Goal: Task Accomplishment & Management: Manage account settings

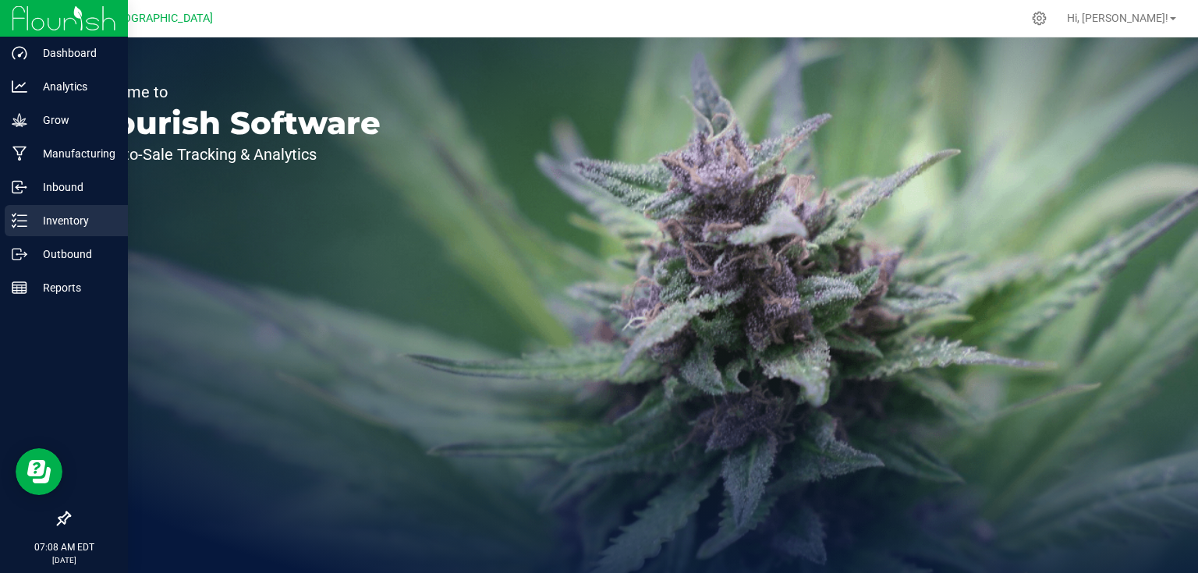
click at [65, 218] on p "Inventory" at bounding box center [74, 220] width 94 height 19
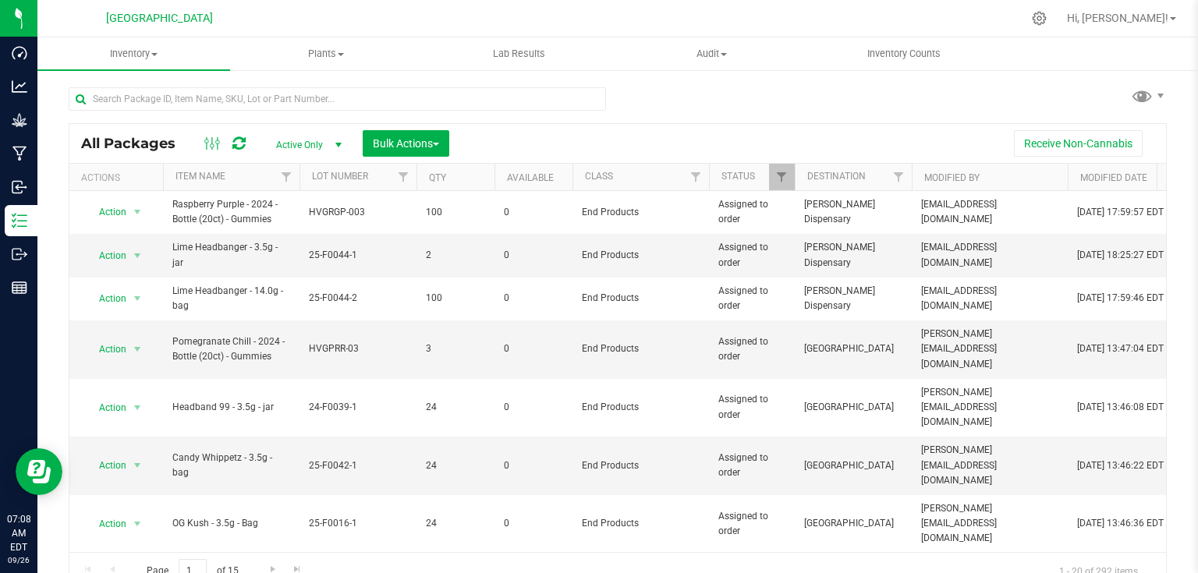
click at [473, 182] on th "Qty" at bounding box center [456, 177] width 78 height 27
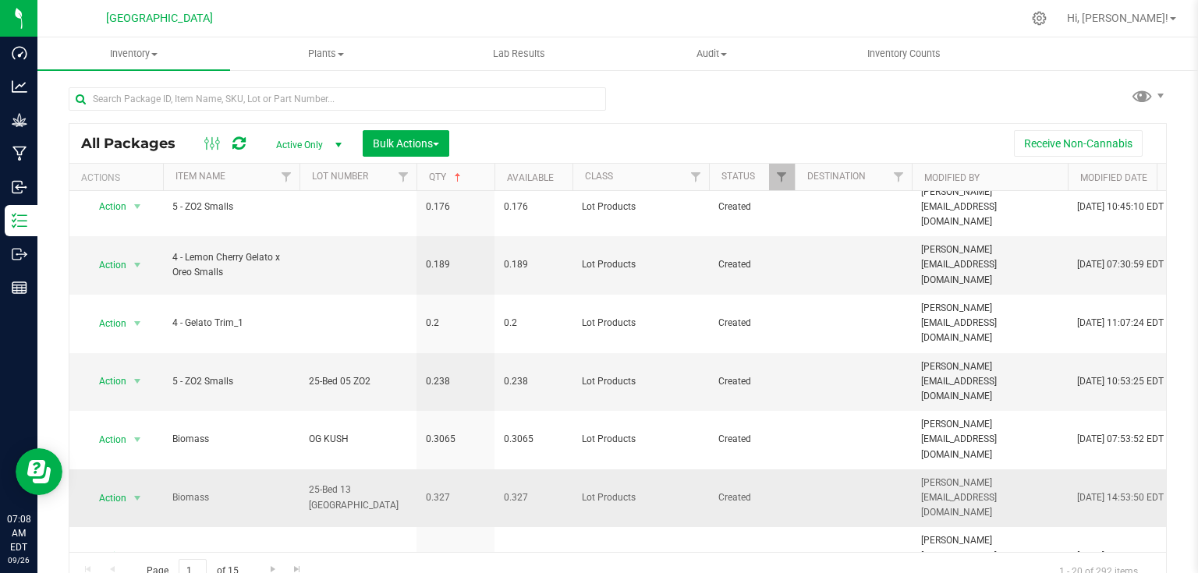
scroll to position [374, 0]
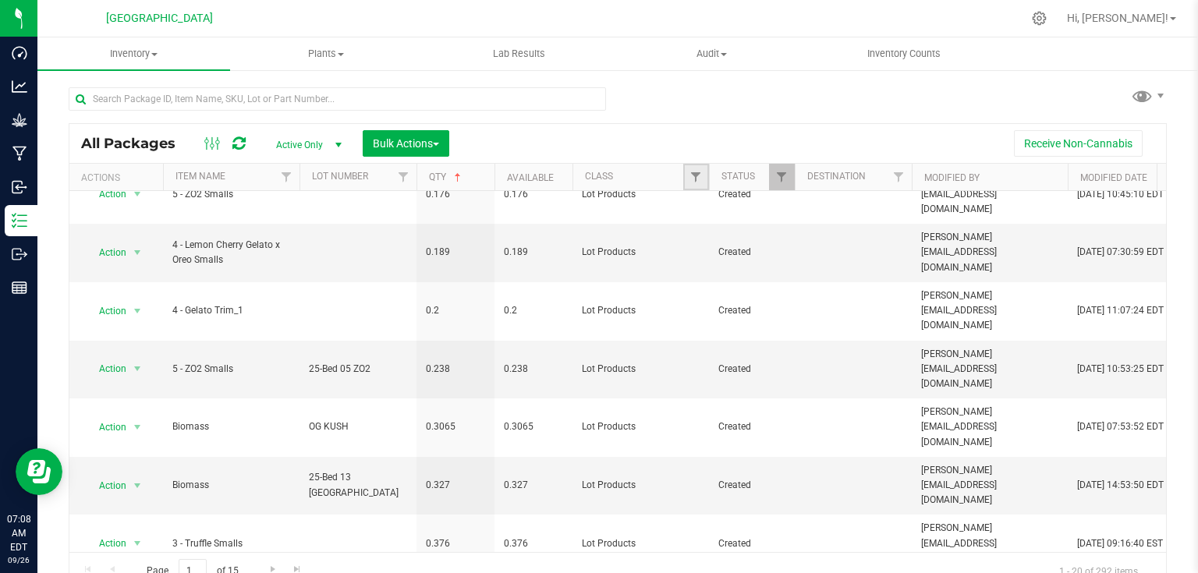
click at [686, 175] on link "Filter" at bounding box center [696, 177] width 26 height 27
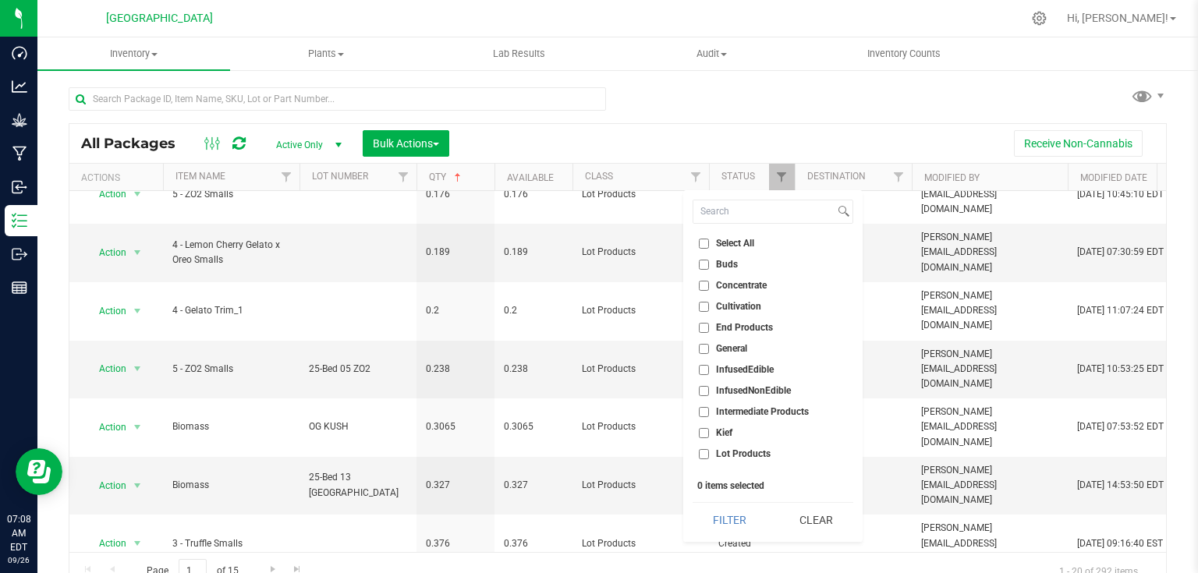
click at [716, 325] on span "End Products" at bounding box center [744, 327] width 57 height 9
click at [709, 325] on input "End Products" at bounding box center [704, 328] width 10 height 10
checkbox input "true"
click at [740, 517] on button "Filter" at bounding box center [730, 520] width 75 height 34
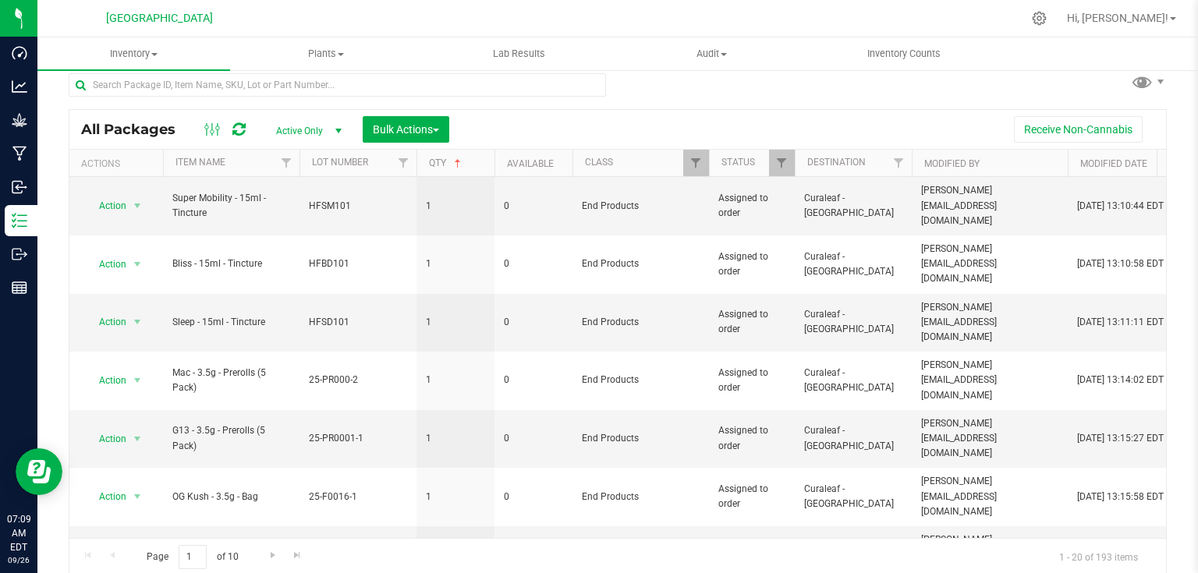
scroll to position [16, 0]
click at [272, 554] on span "Go to the next page" at bounding box center [273, 554] width 12 height 12
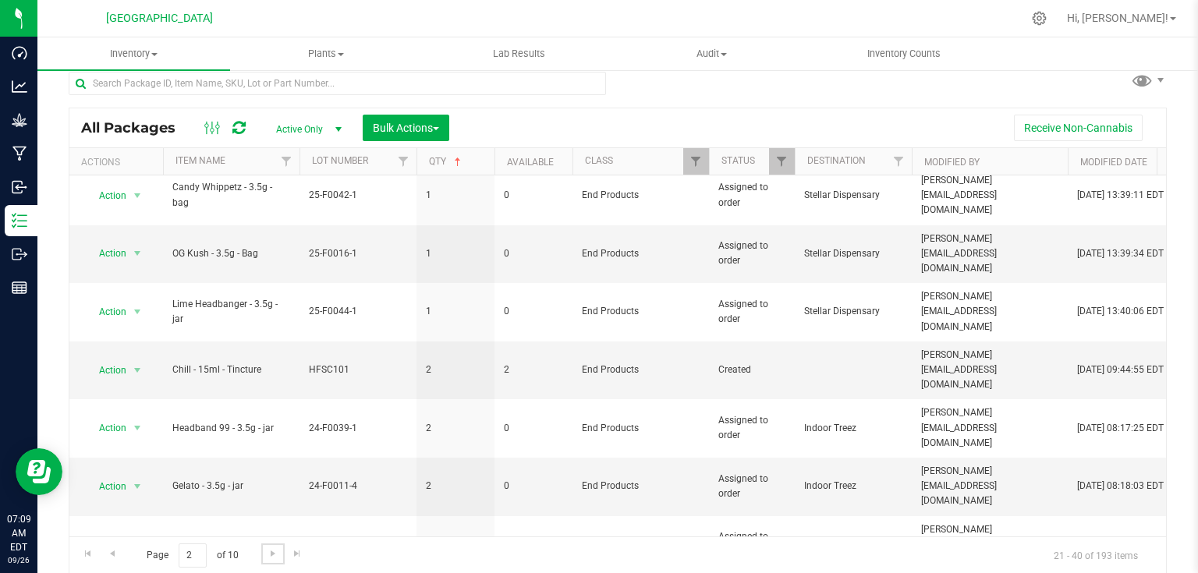
scroll to position [509, 0]
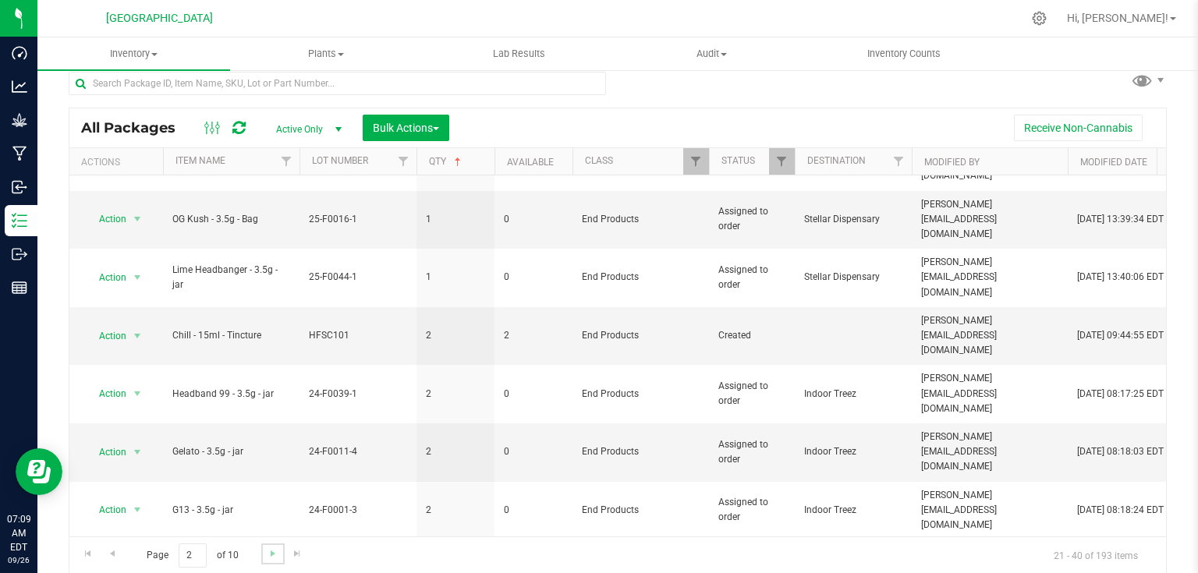
click at [264, 556] on link "Go to the next page" at bounding box center [272, 554] width 23 height 21
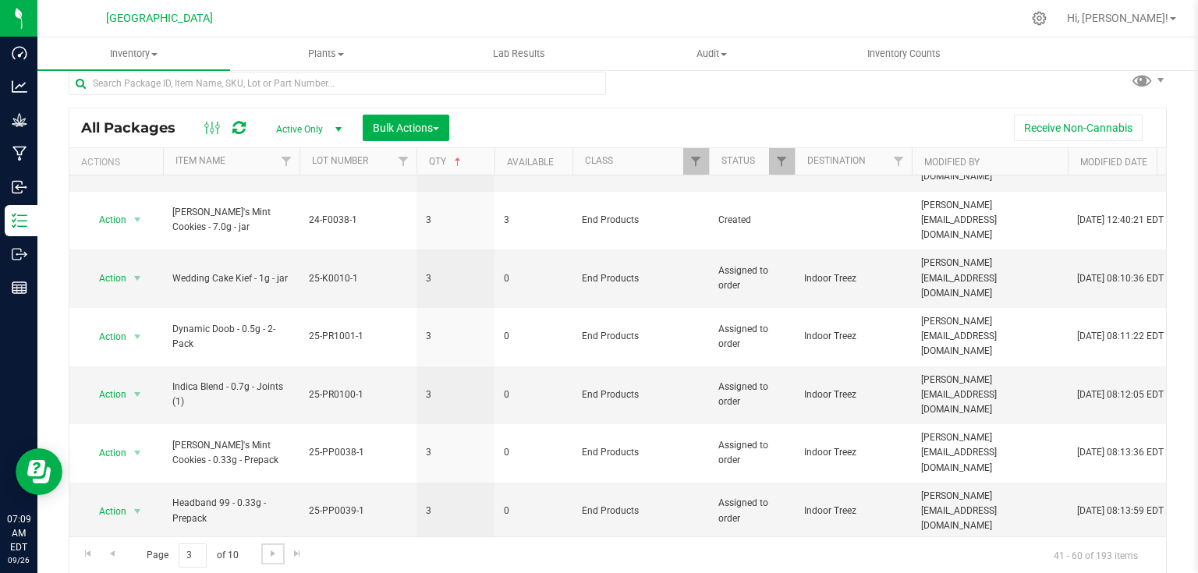
scroll to position [509, 0]
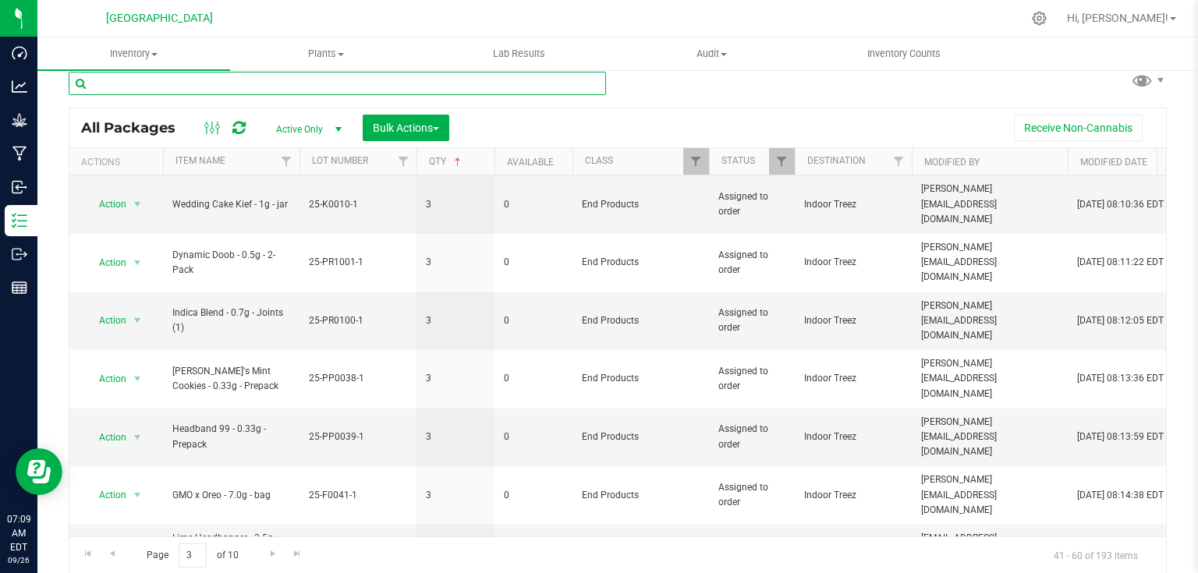
click at [415, 87] on input "text" at bounding box center [337, 83] width 537 height 23
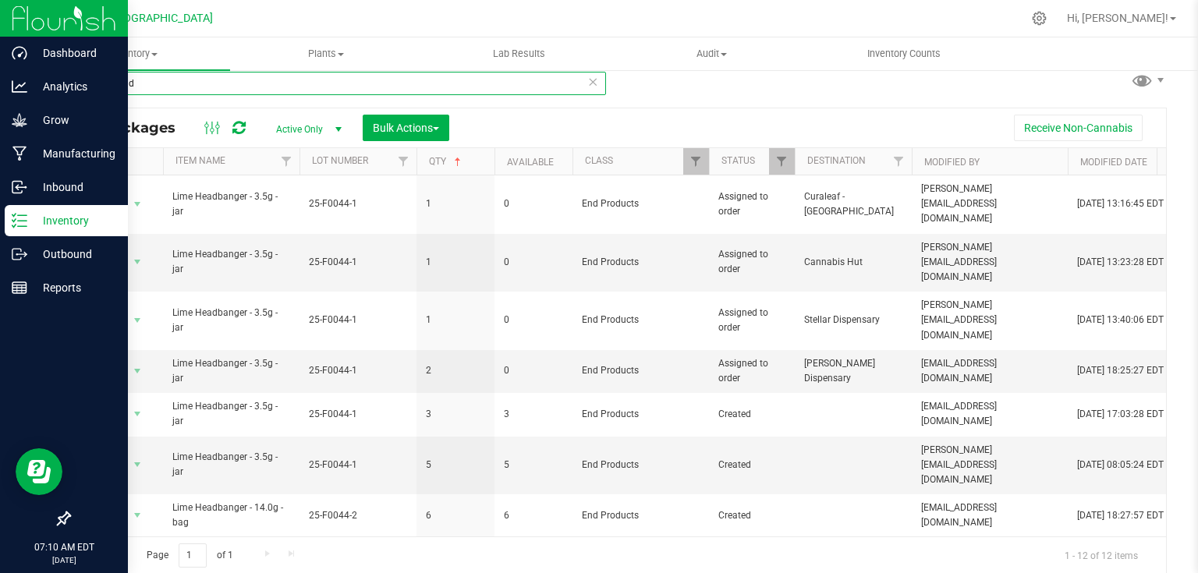
type input "lime head"
click at [28, 13] on img at bounding box center [64, 18] width 105 height 37
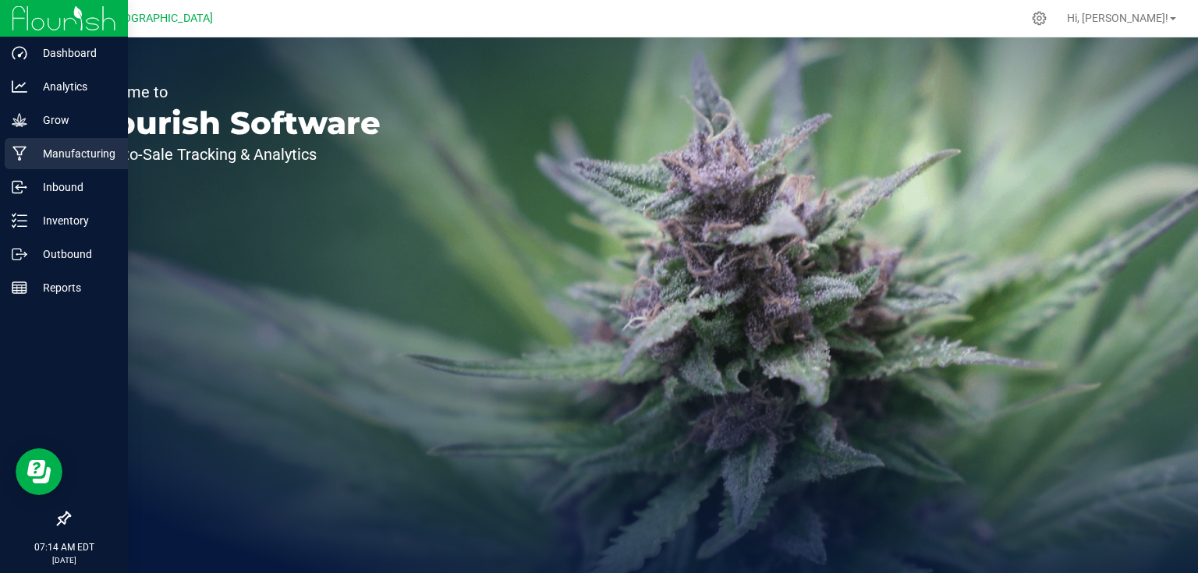
click at [26, 140] on div "Manufacturing" at bounding box center [66, 153] width 123 height 31
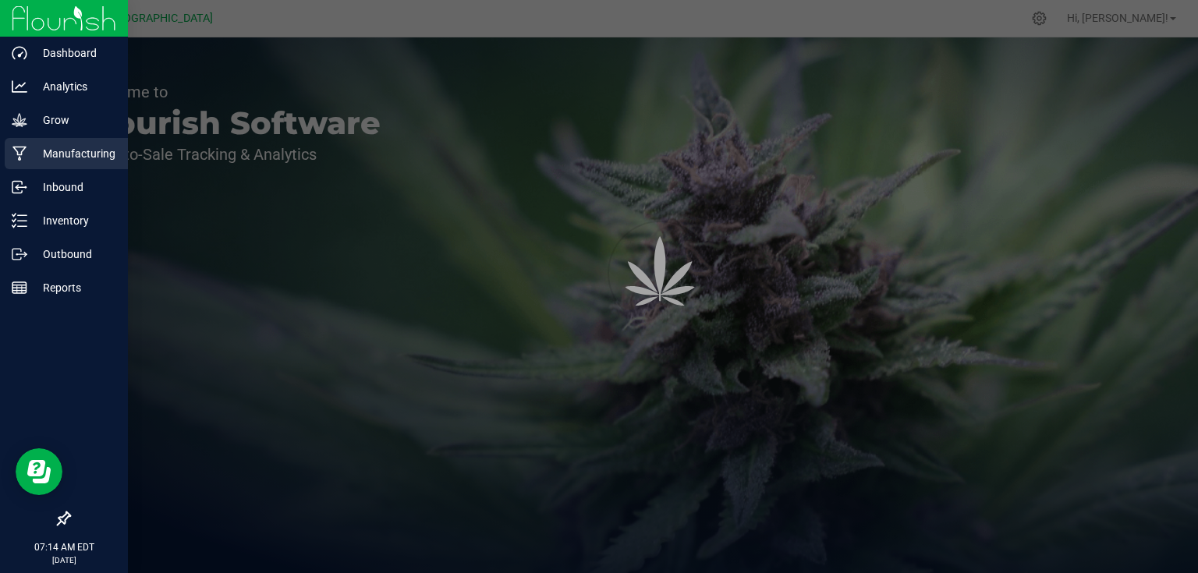
click at [25, 148] on icon at bounding box center [19, 154] width 14 height 15
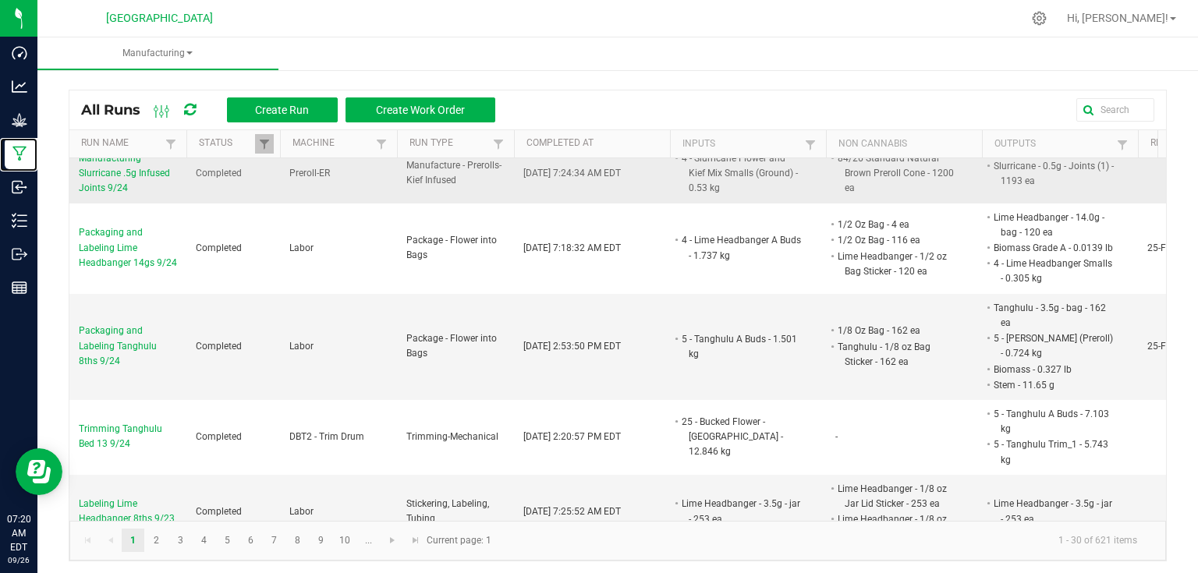
scroll to position [62, 0]
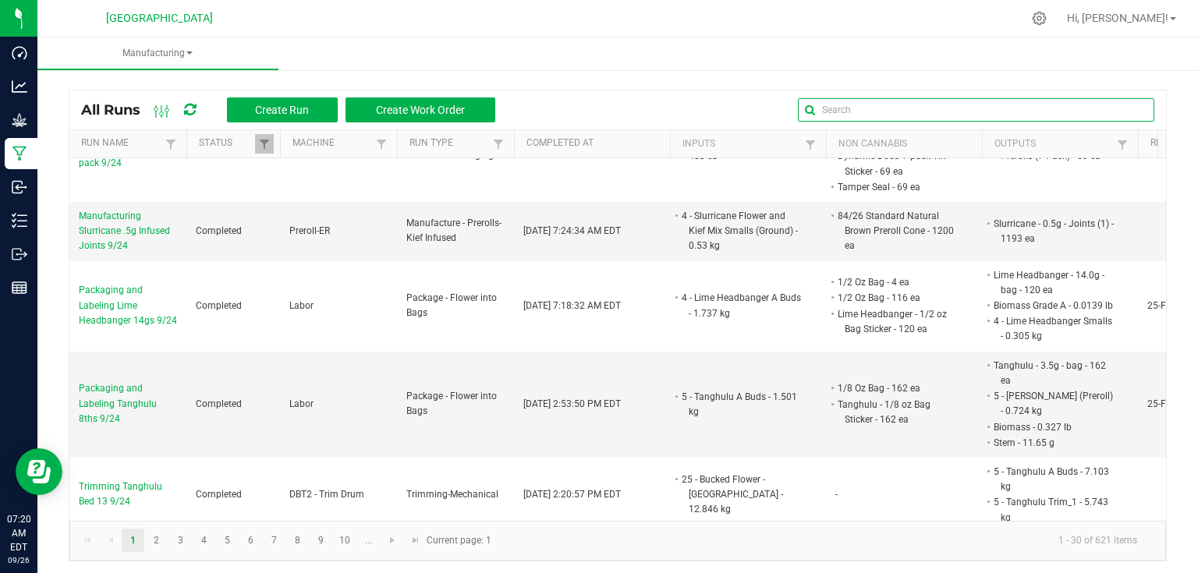
click at [1087, 108] on input "text" at bounding box center [976, 109] width 356 height 23
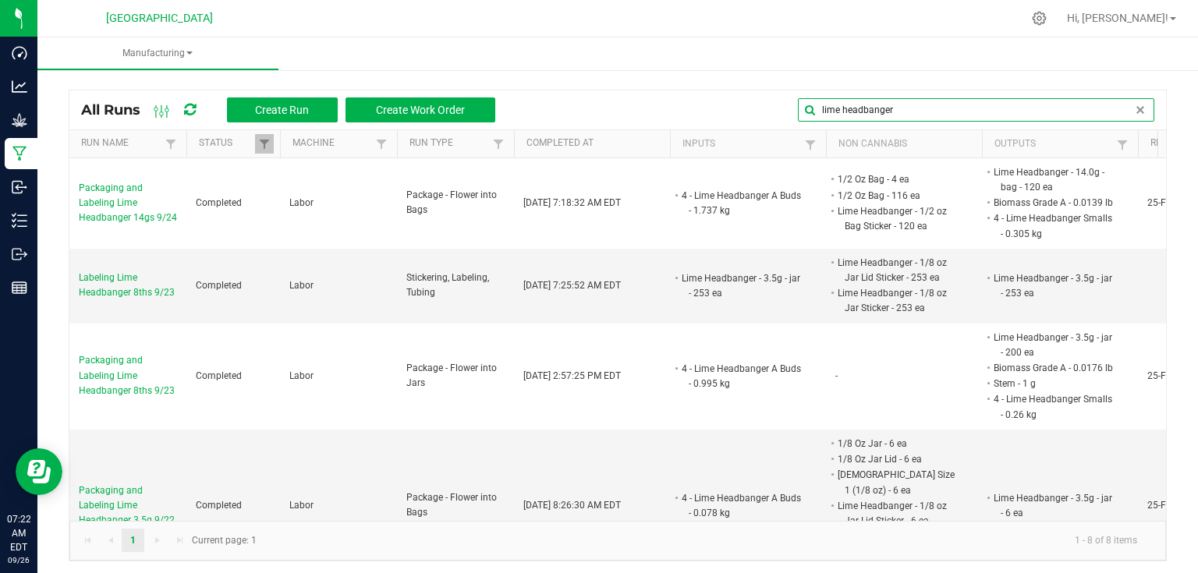
type input "lime headbanger"
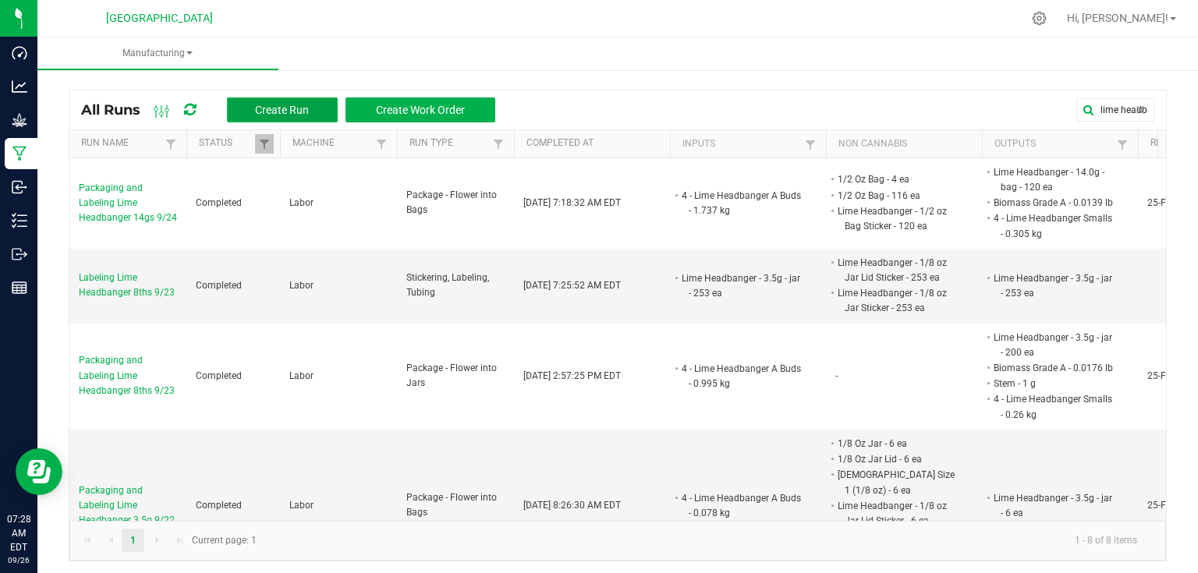
click at [268, 112] on span "Create Run" at bounding box center [282, 110] width 54 height 12
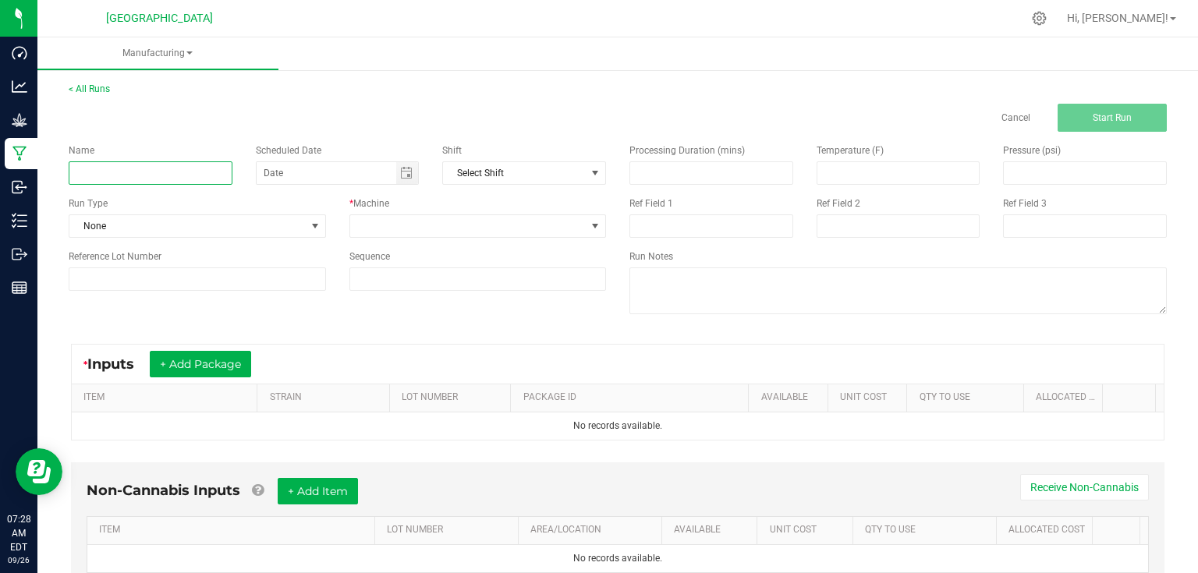
click at [175, 162] on input at bounding box center [151, 172] width 164 height 23
click at [217, 122] on div "Cancel Start Run" at bounding box center [618, 118] width 1122 height 28
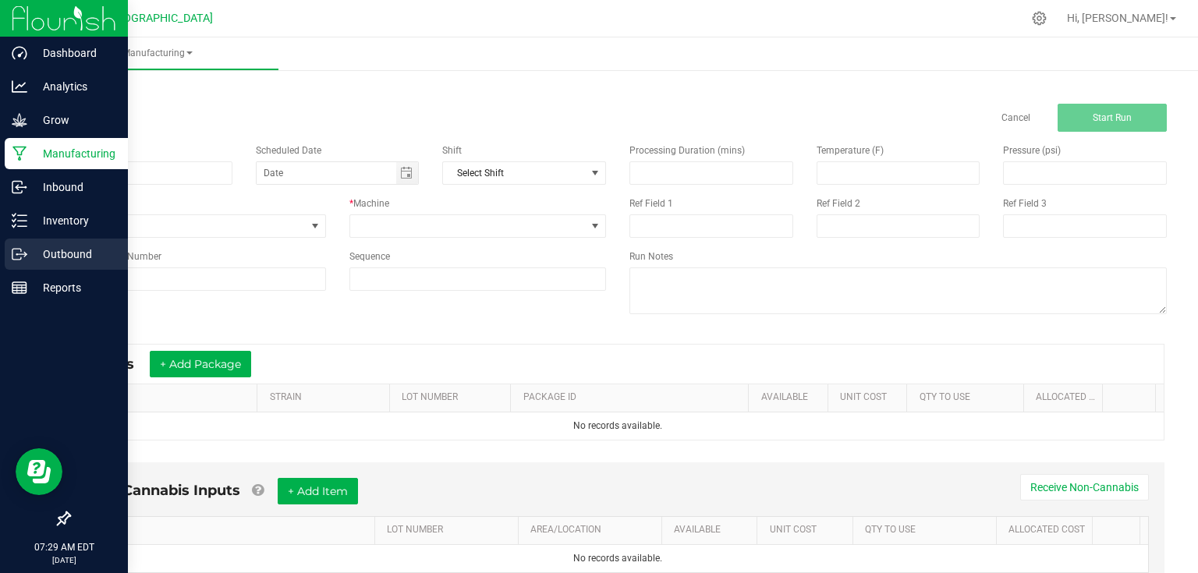
click at [25, 252] on icon at bounding box center [20, 254] width 16 height 16
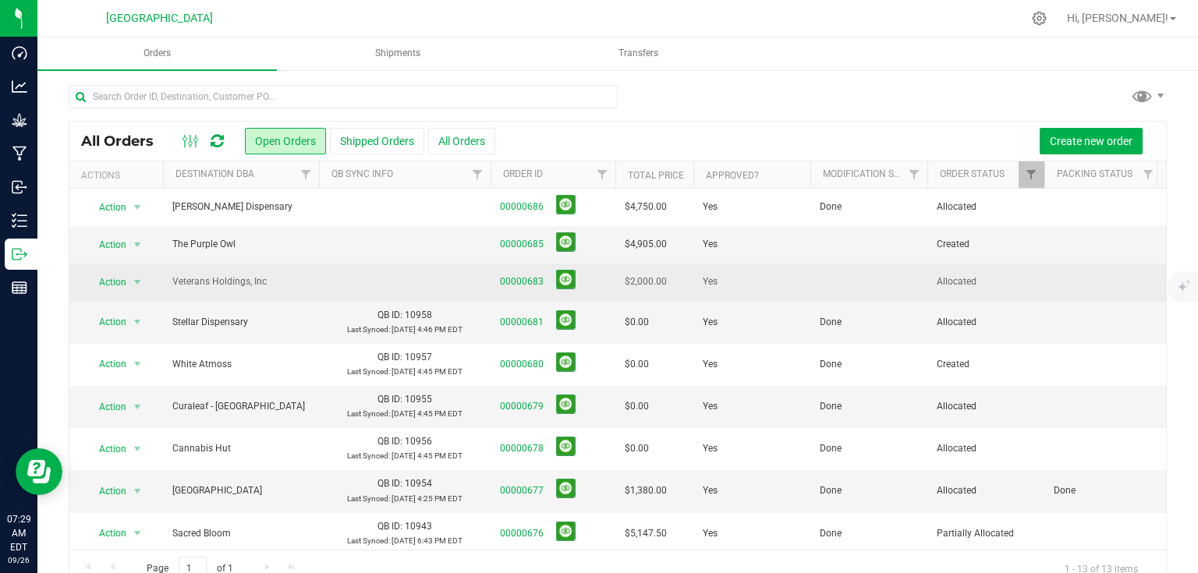
click at [878, 275] on td at bounding box center [868, 282] width 117 height 37
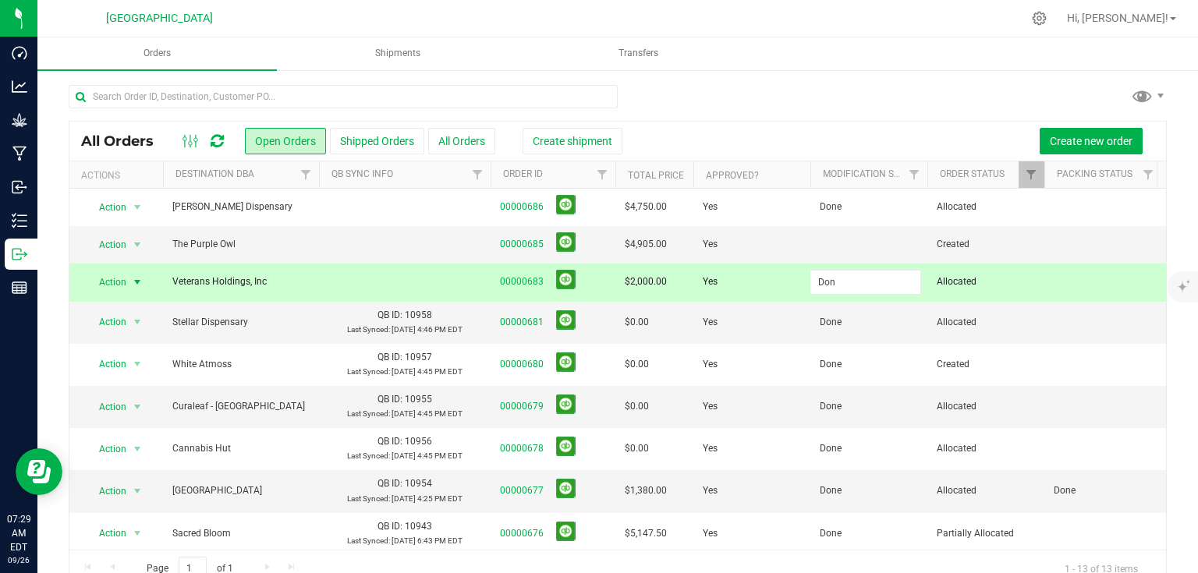
type input "Done"
click at [1004, 106] on div at bounding box center [618, 103] width 1098 height 36
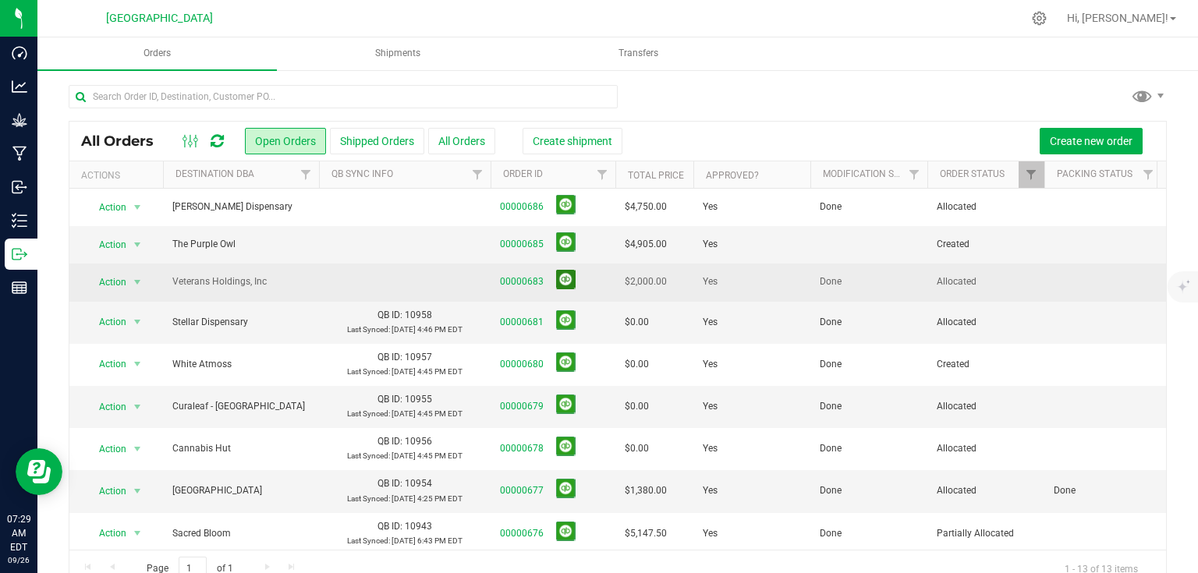
click at [568, 280] on button at bounding box center [566, 280] width 20 height 20
click at [215, 126] on div "All Orders Open Orders Shipped Orders All Orders Create shipment Create new ord…" at bounding box center [617, 141] width 1097 height 39
click at [215, 136] on icon at bounding box center [217, 141] width 13 height 16
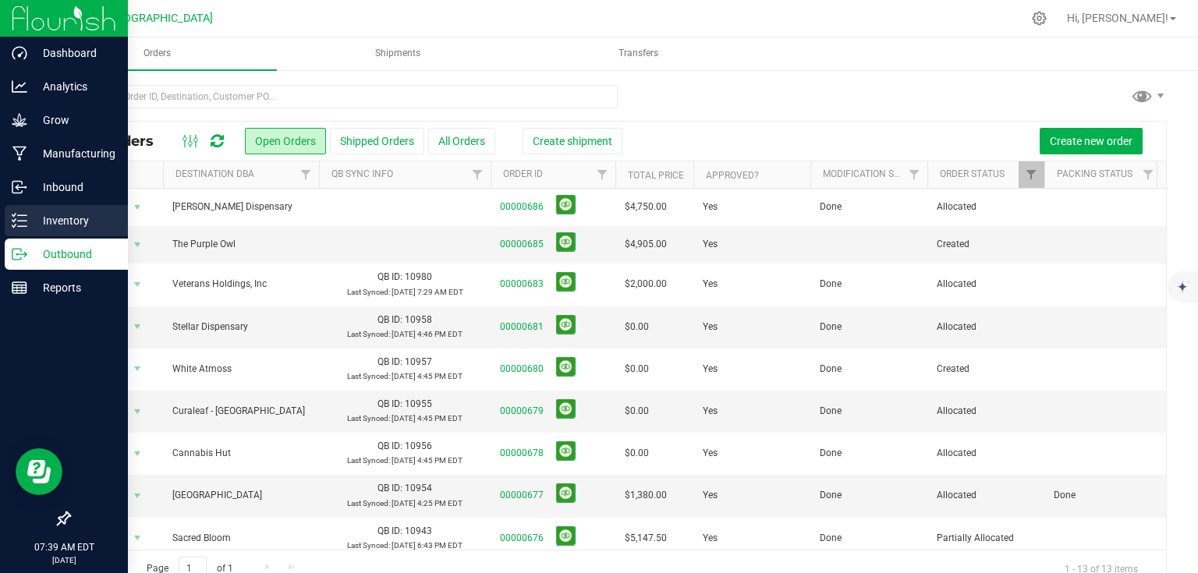
click at [22, 222] on icon at bounding box center [20, 221] width 16 height 16
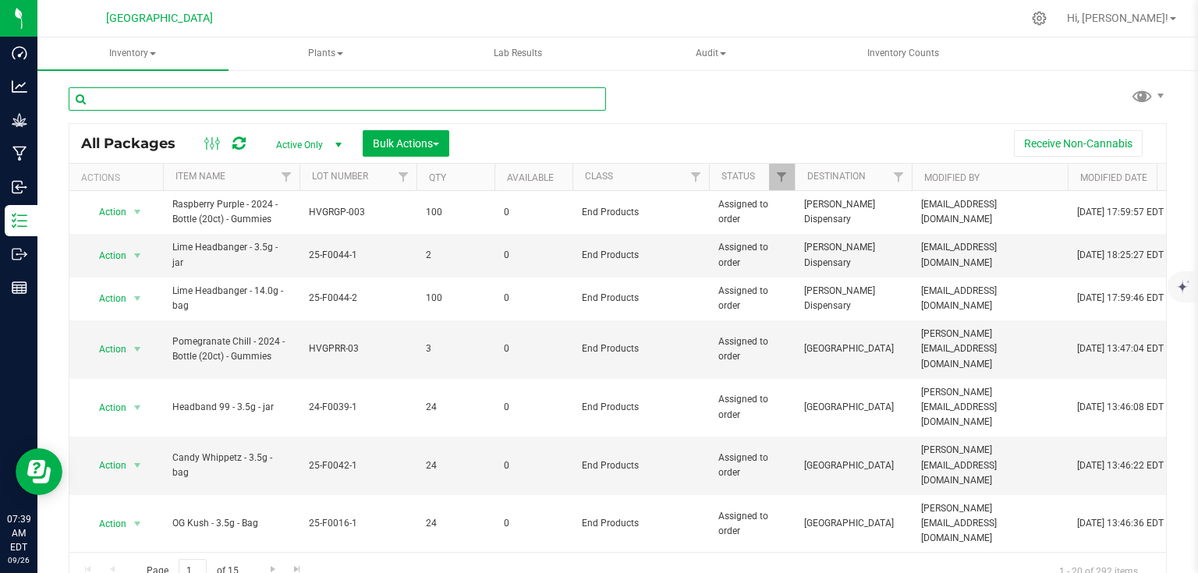
click at [250, 101] on input "text" at bounding box center [337, 98] width 537 height 23
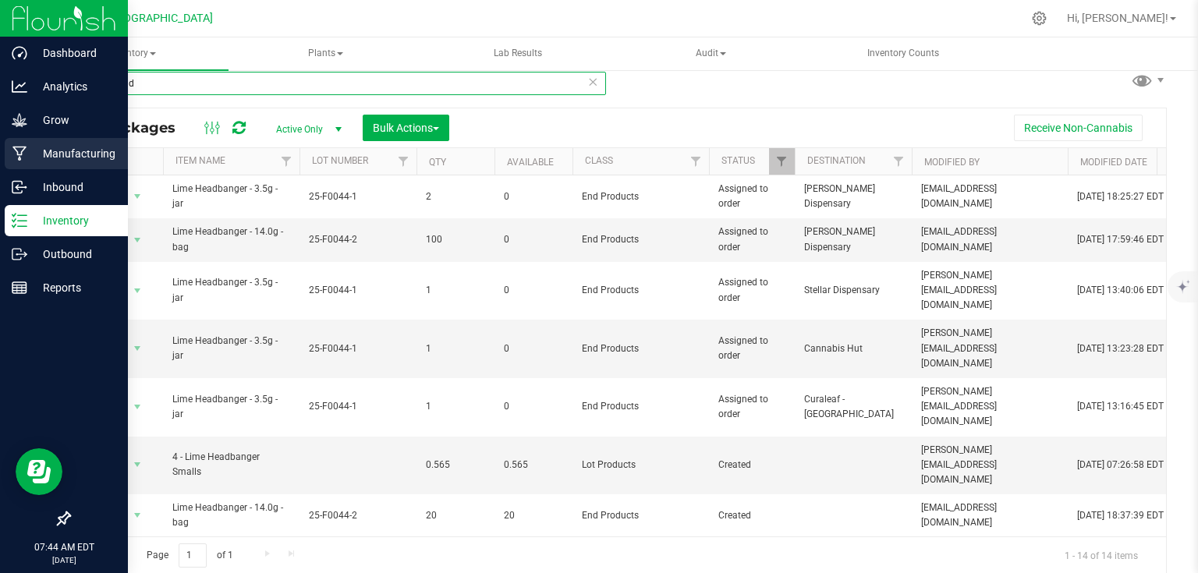
type input "lime head"
click at [62, 146] on p "Manufacturing" at bounding box center [74, 153] width 94 height 19
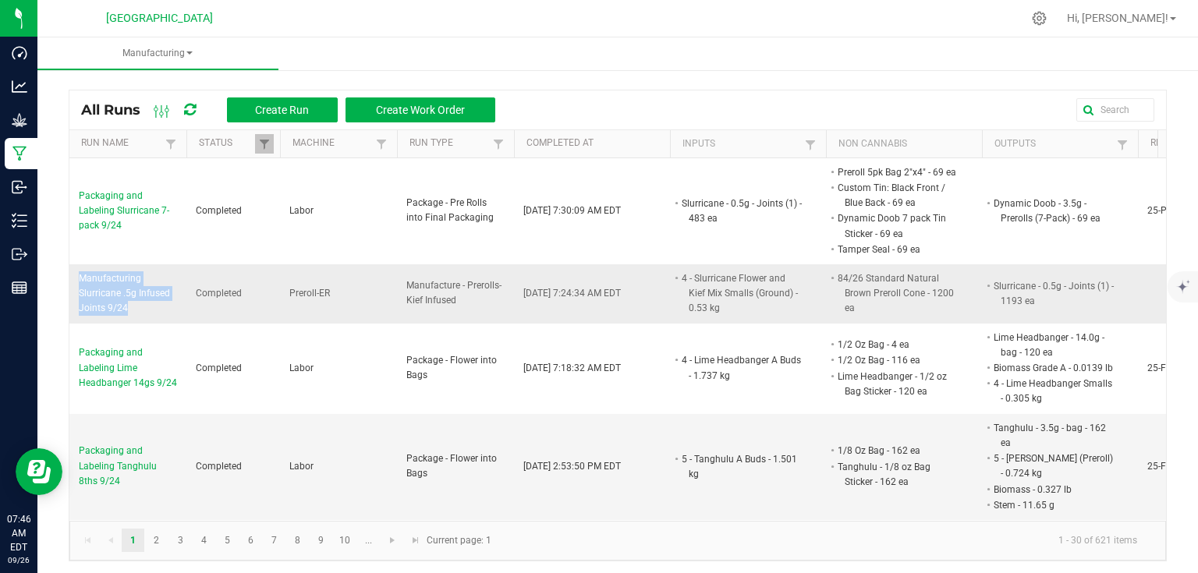
drag, startPoint x: 75, startPoint y: 268, endPoint x: 140, endPoint y: 315, distance: 79.9
click at [140, 315] on td "Manufacturing Slurricane .5g Infused Joints 9/24" at bounding box center [127, 293] width 117 height 59
copy span "Manufacturing Slurricane .5g Infused Joints 9/24"
click at [280, 105] on span "Create Run" at bounding box center [282, 110] width 54 height 12
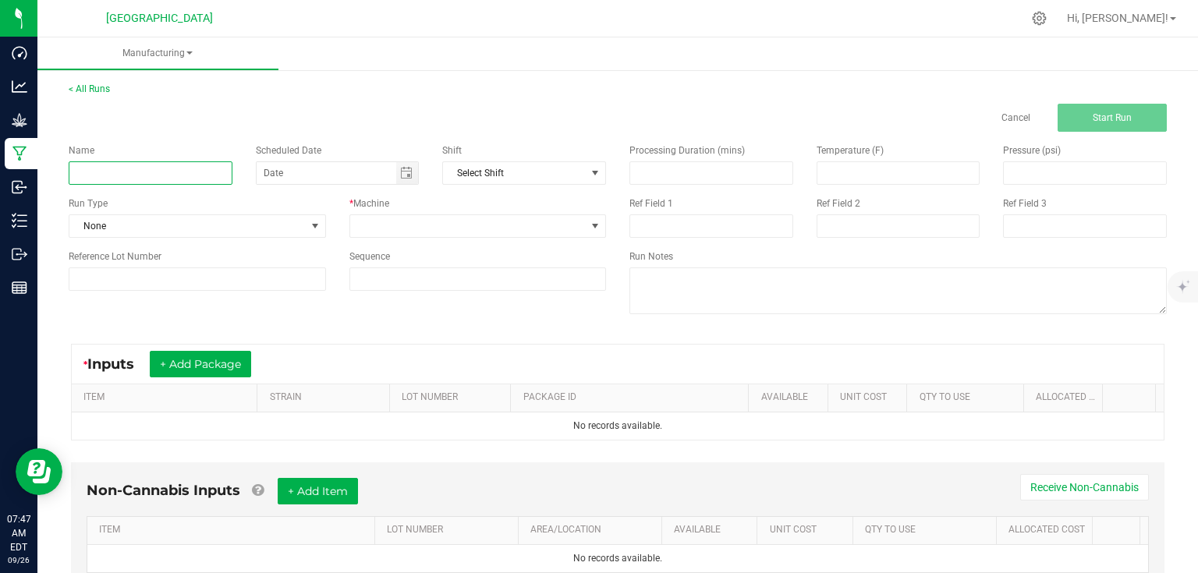
click at [170, 172] on input at bounding box center [151, 172] width 164 height 23
paste input "Manufacturing Slurricane .5g Infused Joints 9/24"
type input "Manufacturing Slurricane .5g Infused Joints 9/25"
click at [306, 237] on div "Name Manufacturing Slurricane .5g Infused Joints 9/25 Scheduled Date Shift Sele…" at bounding box center [337, 217] width 561 height 171
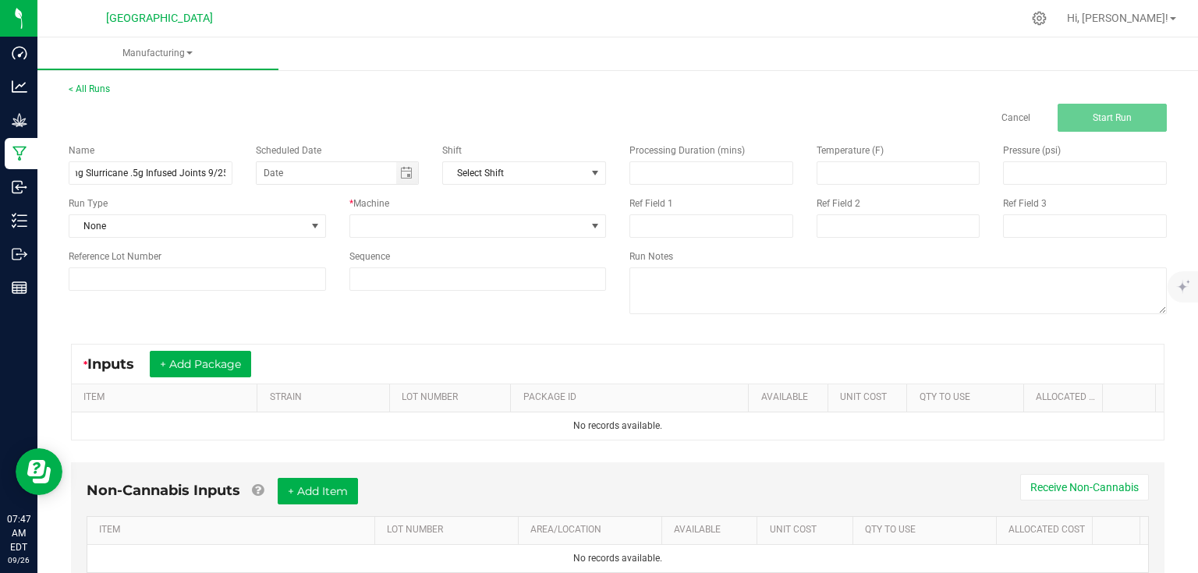
scroll to position [0, 0]
click at [306, 234] on span at bounding box center [315, 226] width 20 height 22
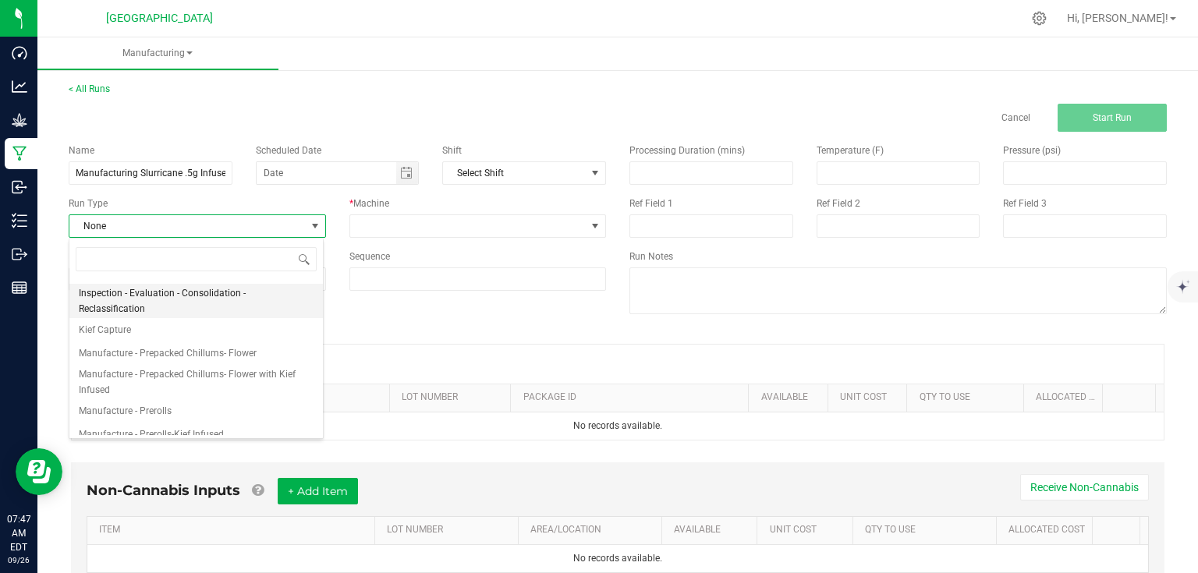
scroll to position [125, 0]
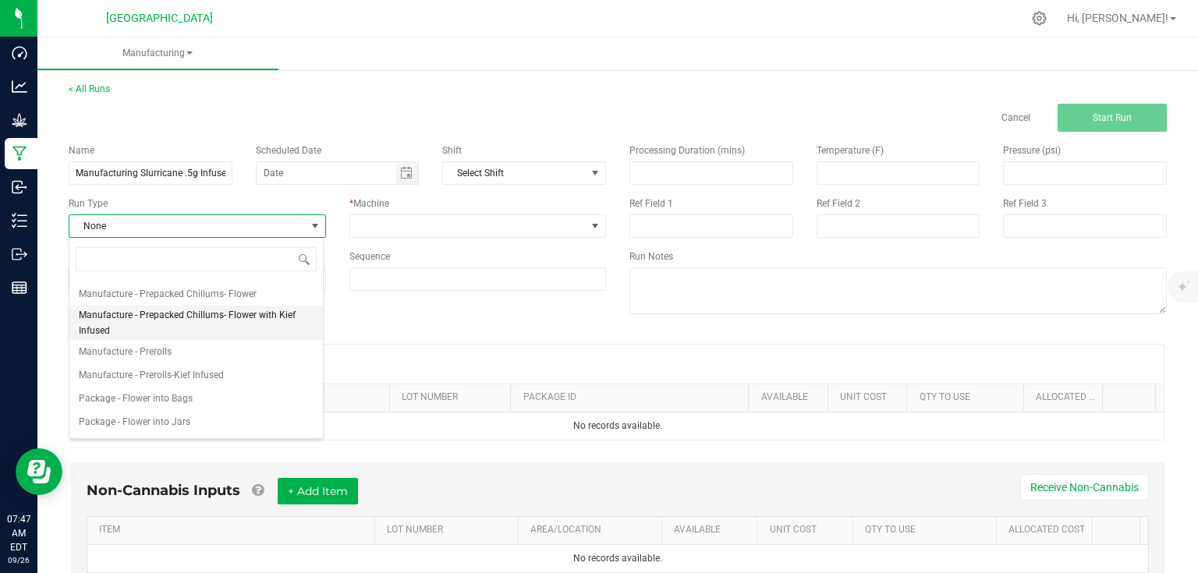
click at [203, 316] on span "Manufacture - Prepacked Chillums- Flower with Kief Infused" at bounding box center [196, 322] width 235 height 31
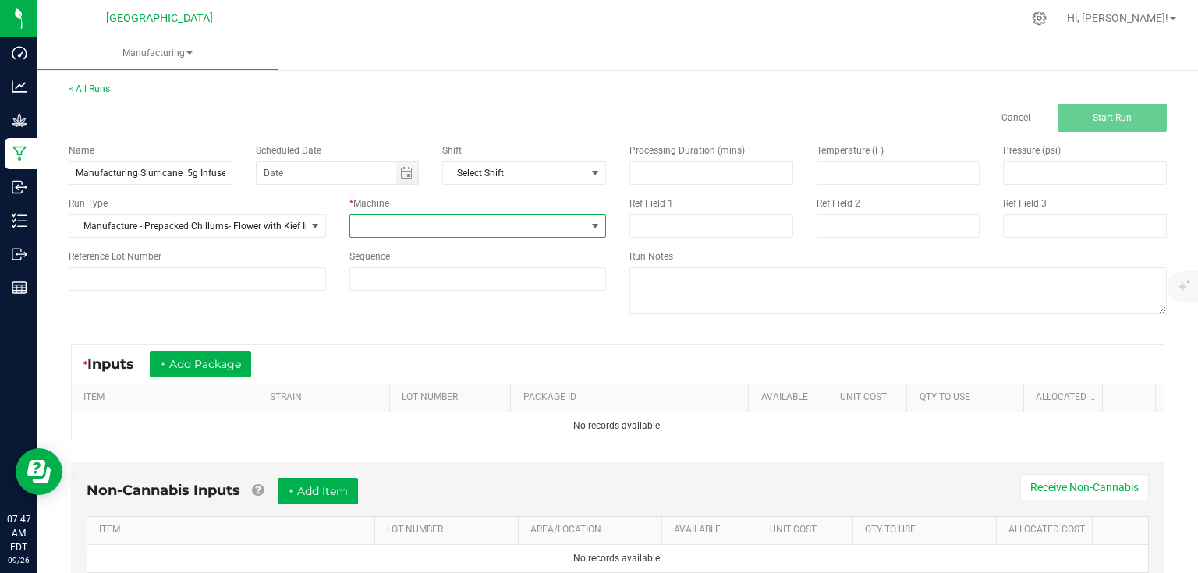
click at [393, 233] on span at bounding box center [468, 226] width 236 height 22
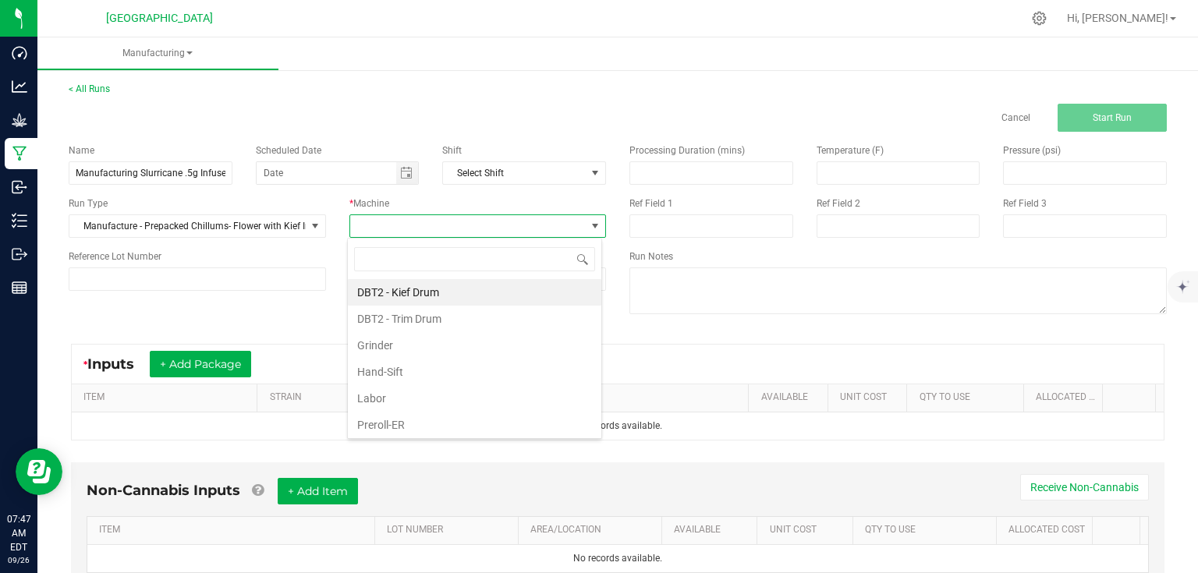
scroll to position [23, 254]
click at [396, 419] on li "Preroll-ER" at bounding box center [475, 425] width 254 height 27
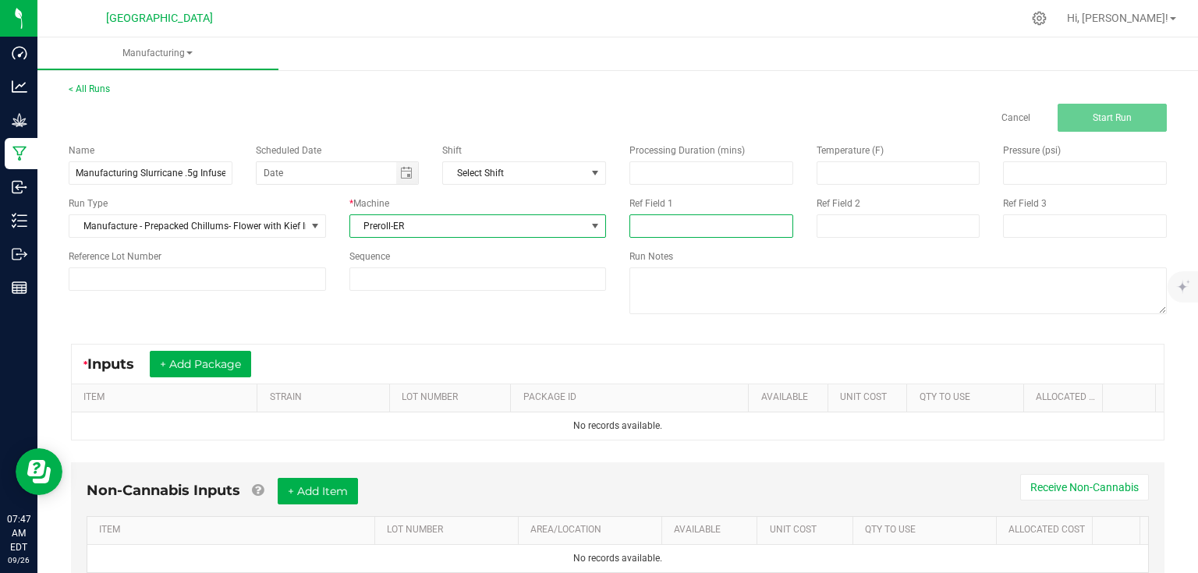
click at [711, 222] on input at bounding box center [711, 226] width 164 height 23
type input "12 rejects"
click at [711, 181] on input at bounding box center [711, 173] width 162 height 22
type input "420.00"
click at [520, 315] on div "Name Manufacturing Slurricane .5g Infused Joints 9/25 Scheduled Date Shift Sele…" at bounding box center [618, 231] width 1122 height 198
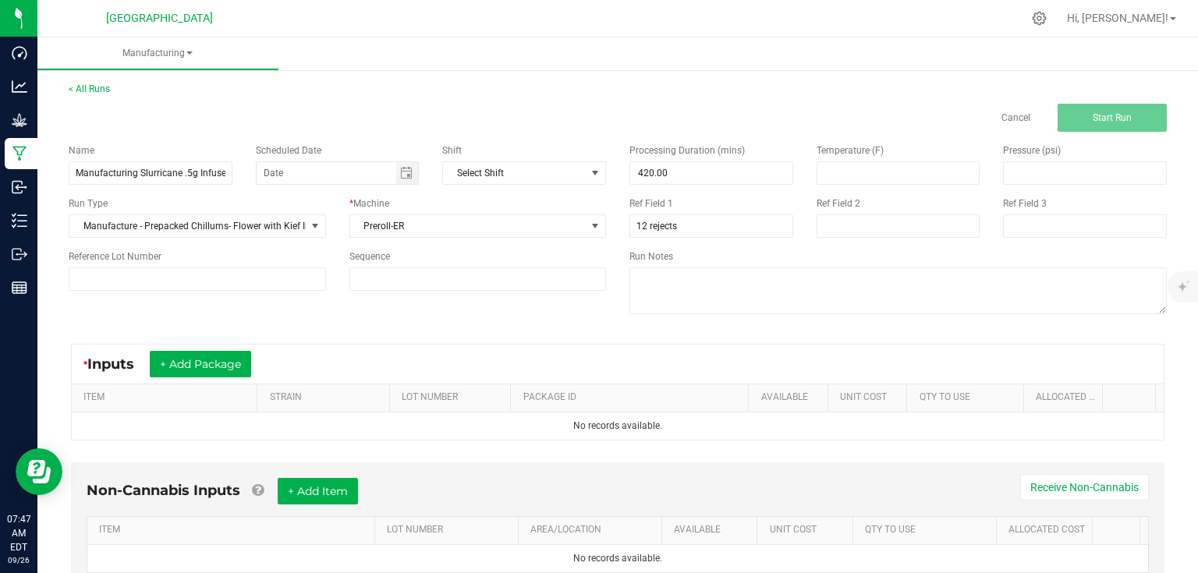
click at [412, 306] on div "Name Manufacturing Slurricane .5g Infused Joints 9/25 Scheduled Date Shift Sele…" at bounding box center [618, 231] width 1122 height 198
click at [216, 361] on button "+ Add Package" at bounding box center [200, 364] width 101 height 27
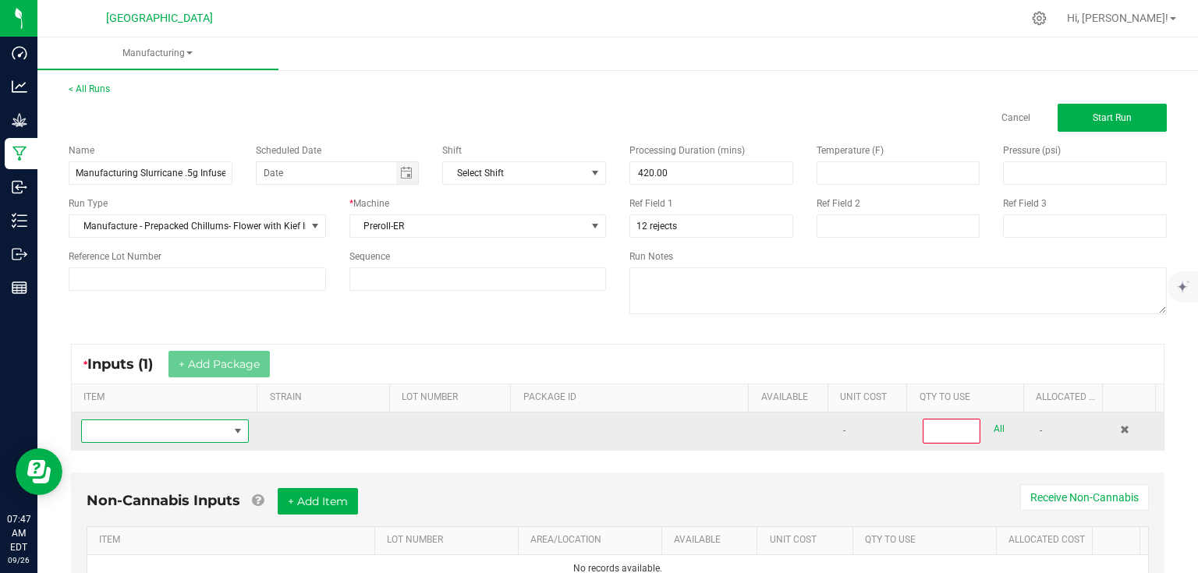
click at [190, 431] on span "NO DATA FOUND" at bounding box center [155, 431] width 147 height 22
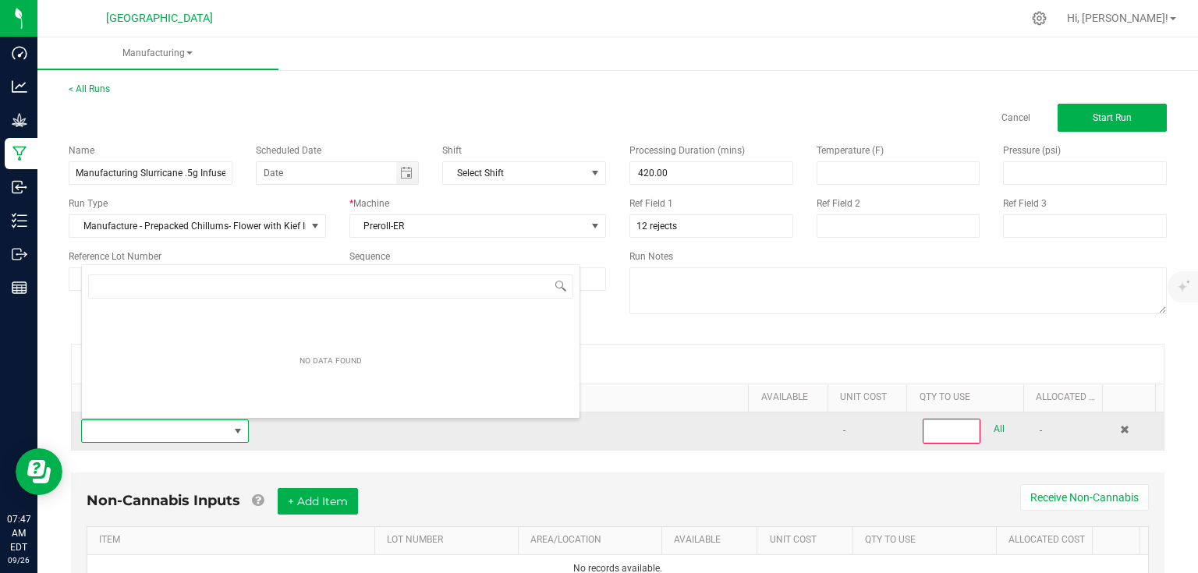
scroll to position [23, 162]
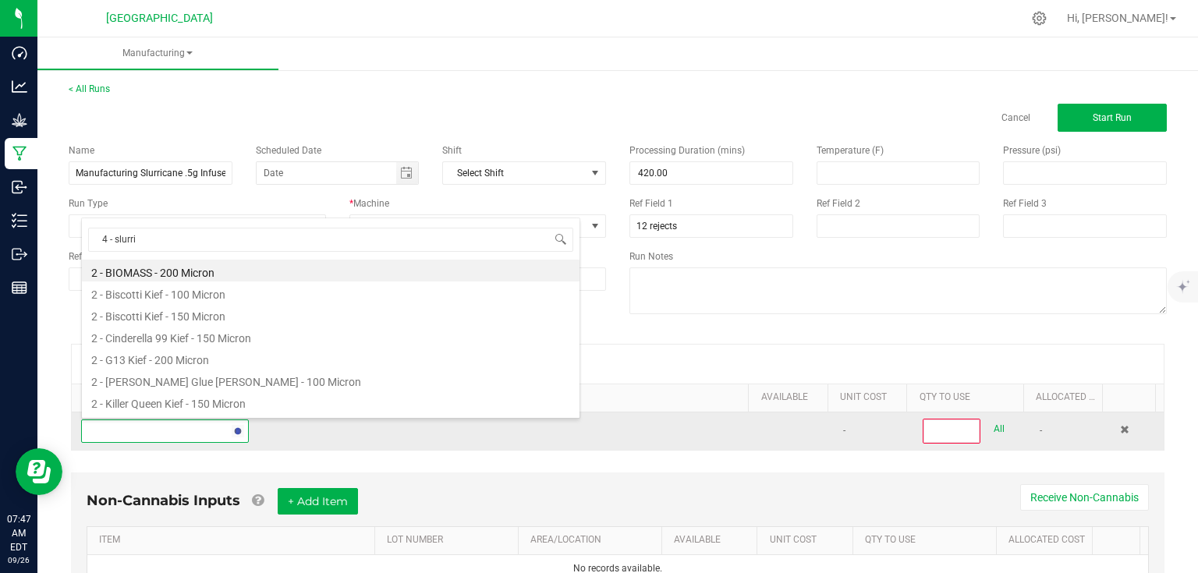
type input "4 - slurric"
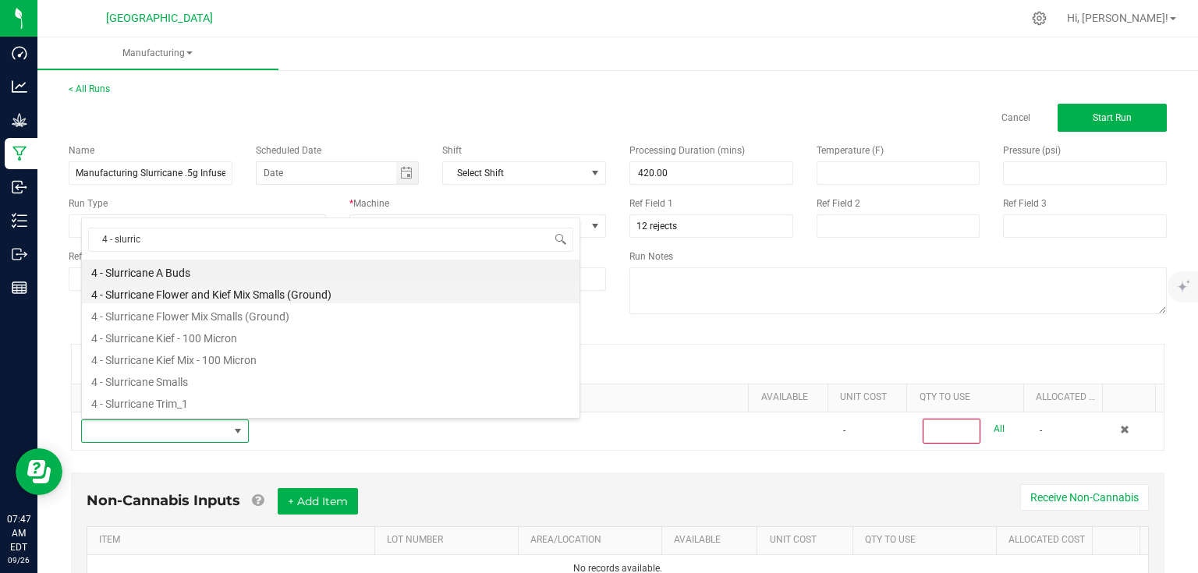
click at [326, 289] on li "4 - Slurricane Flower and Kief Mix Smalls (Ground)" at bounding box center [331, 293] width 498 height 22
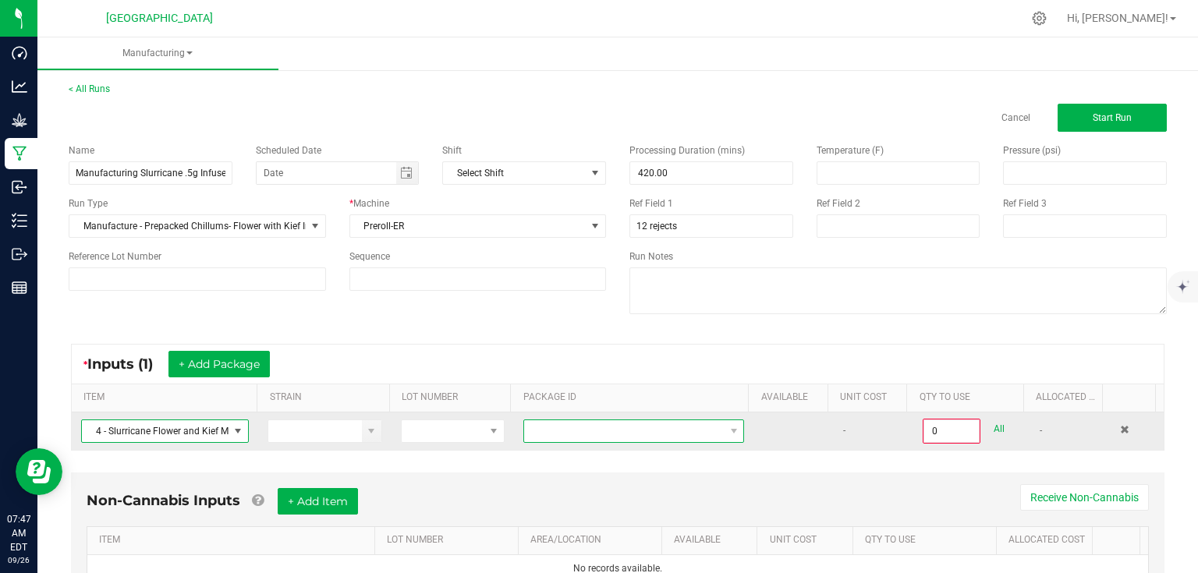
click at [534, 427] on span at bounding box center [624, 431] width 200 height 22
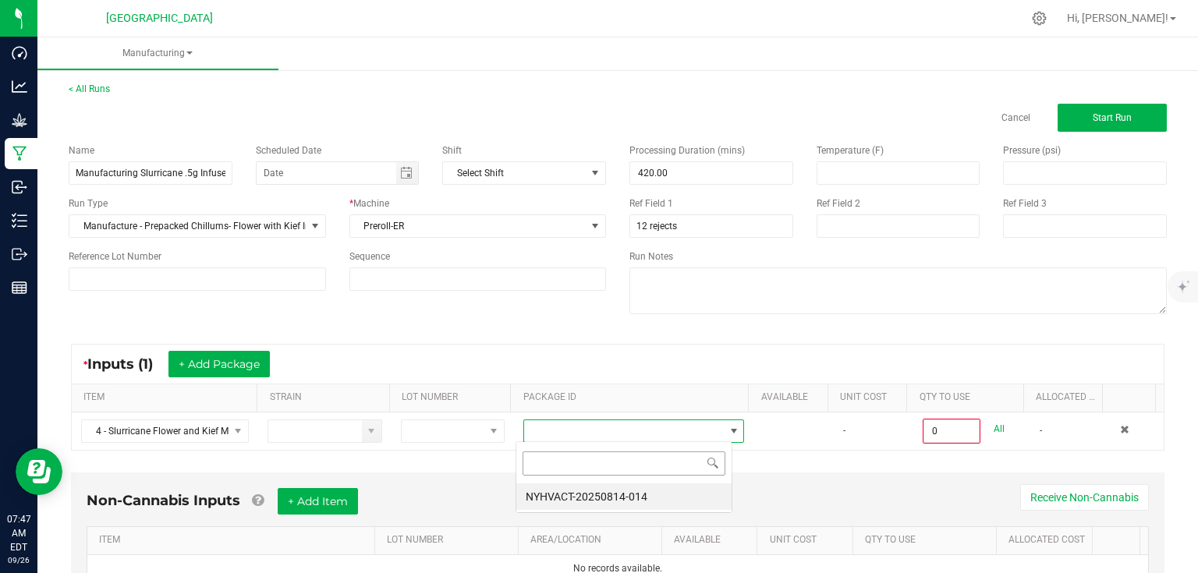
scroll to position [23, 216]
click at [565, 497] on li "NYHVACT-20250814-014" at bounding box center [623, 497] width 215 height 27
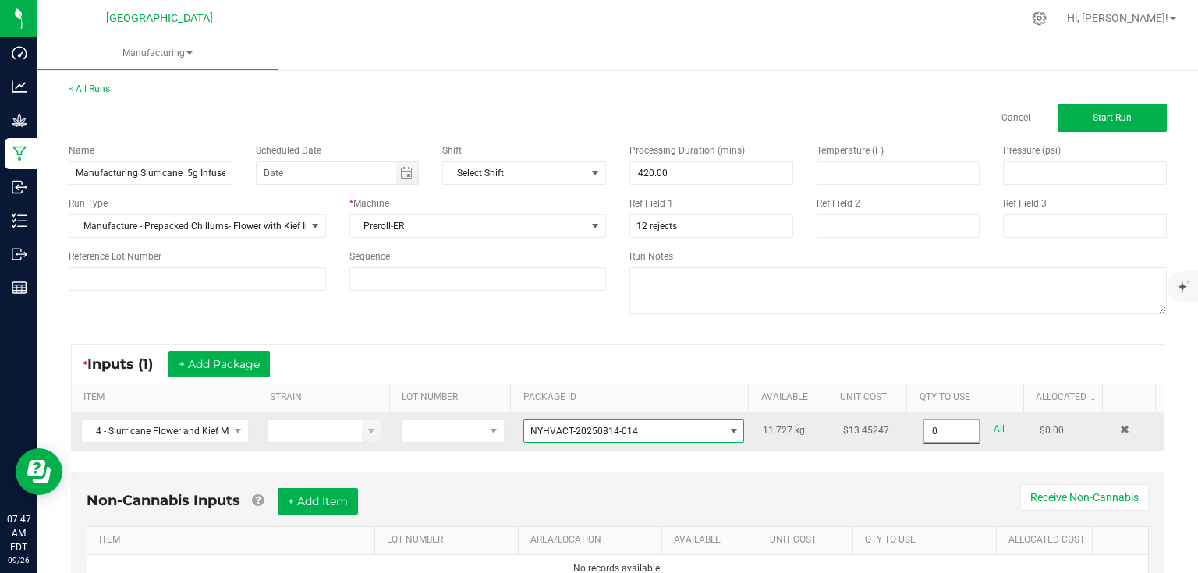
click at [930, 431] on input "0" at bounding box center [951, 431] width 55 height 22
click at [949, 427] on input "0" at bounding box center [951, 431] width 55 height 22
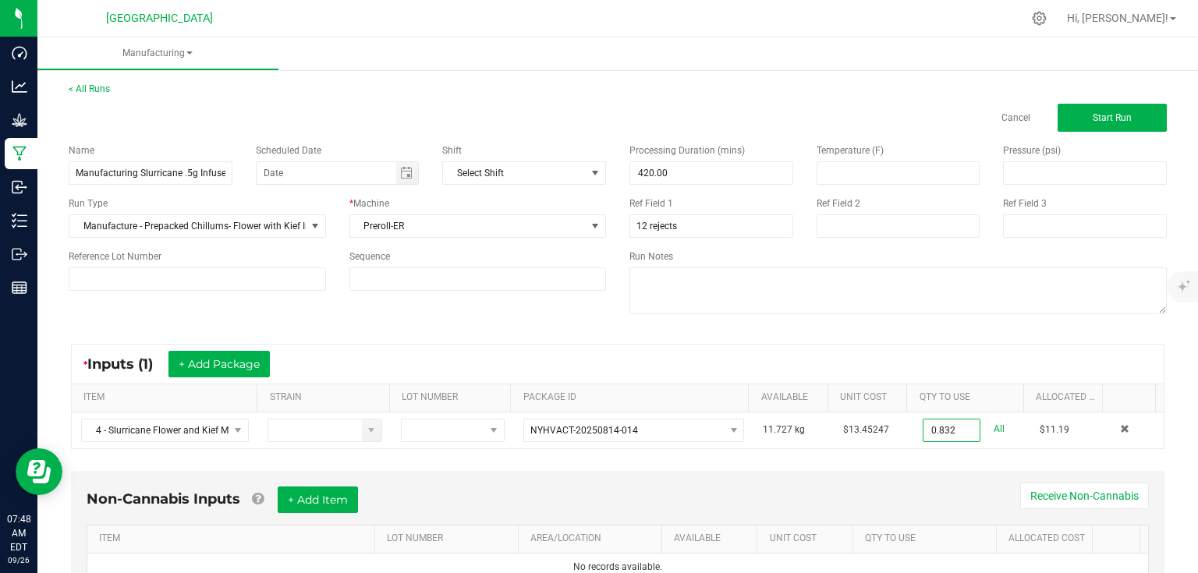
type input "0.8320 kg"
click at [895, 449] on div "* Inputs (1) + Add Package ITEM STRAIN LOT NUMBER PACKAGE ID AVAILABLE Unit Cos…" at bounding box center [618, 396] width 1122 height 133
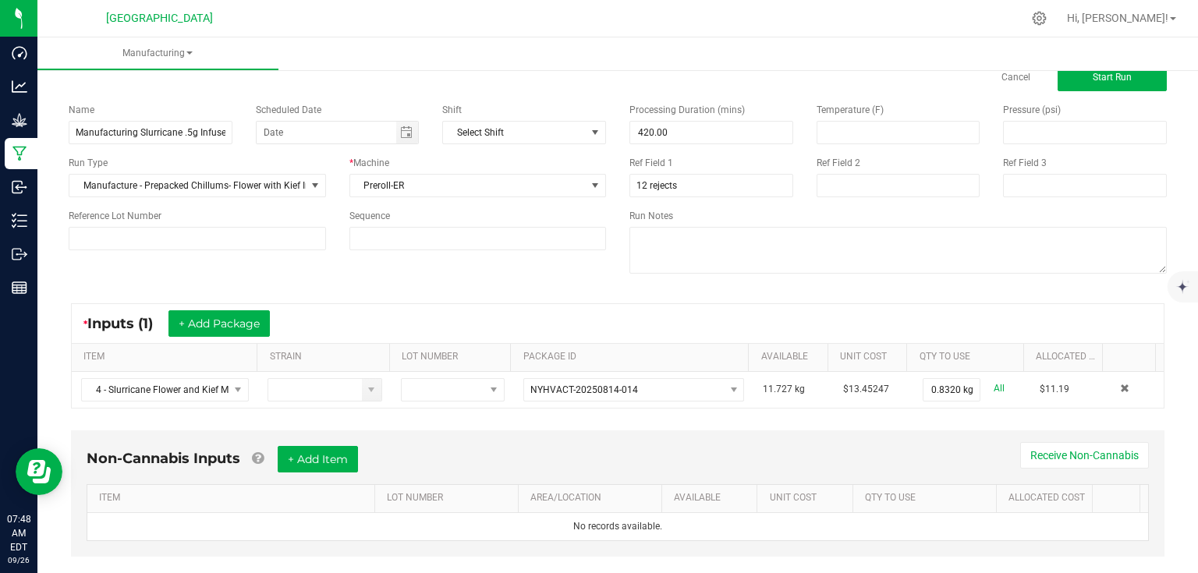
scroll to position [62, 0]
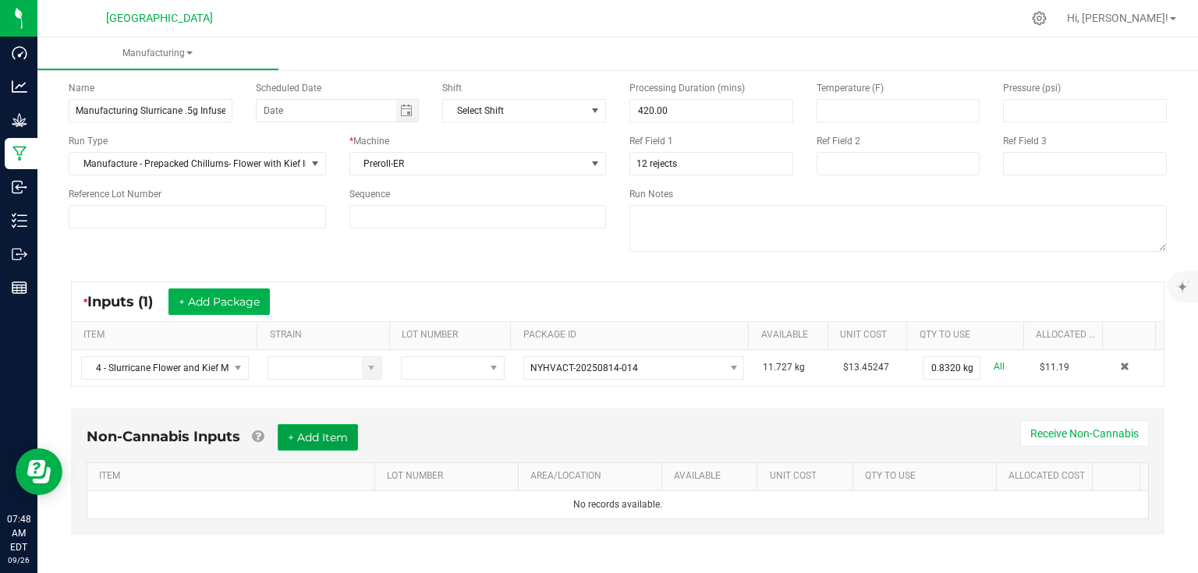
click at [332, 437] on button "+ Add Item" at bounding box center [318, 437] width 80 height 27
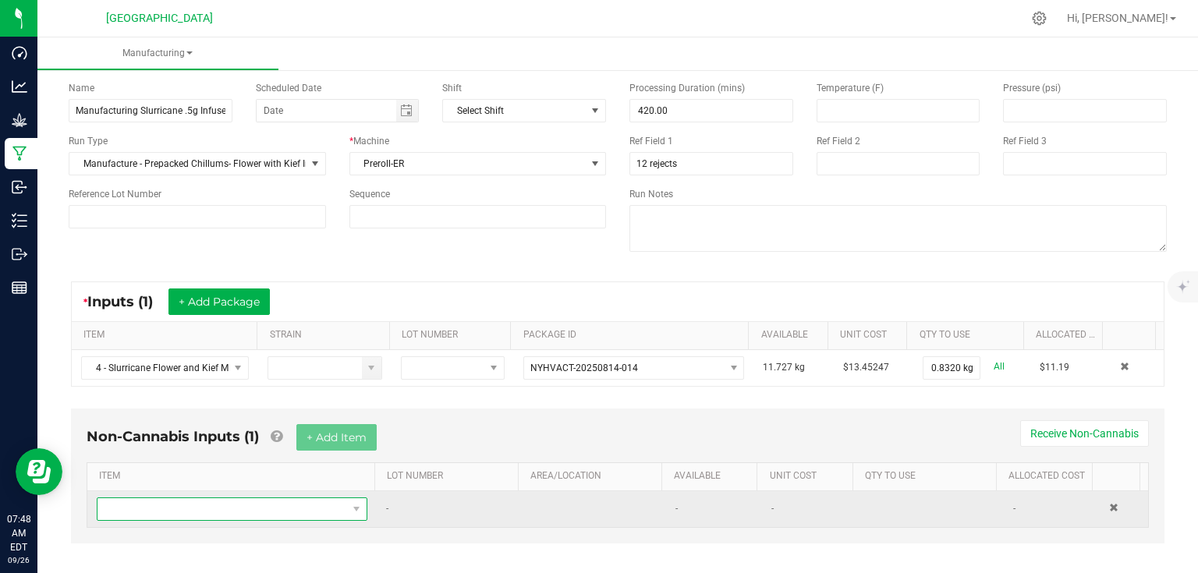
click at [257, 506] on span "NO DATA FOUND" at bounding box center [223, 509] width 250 height 22
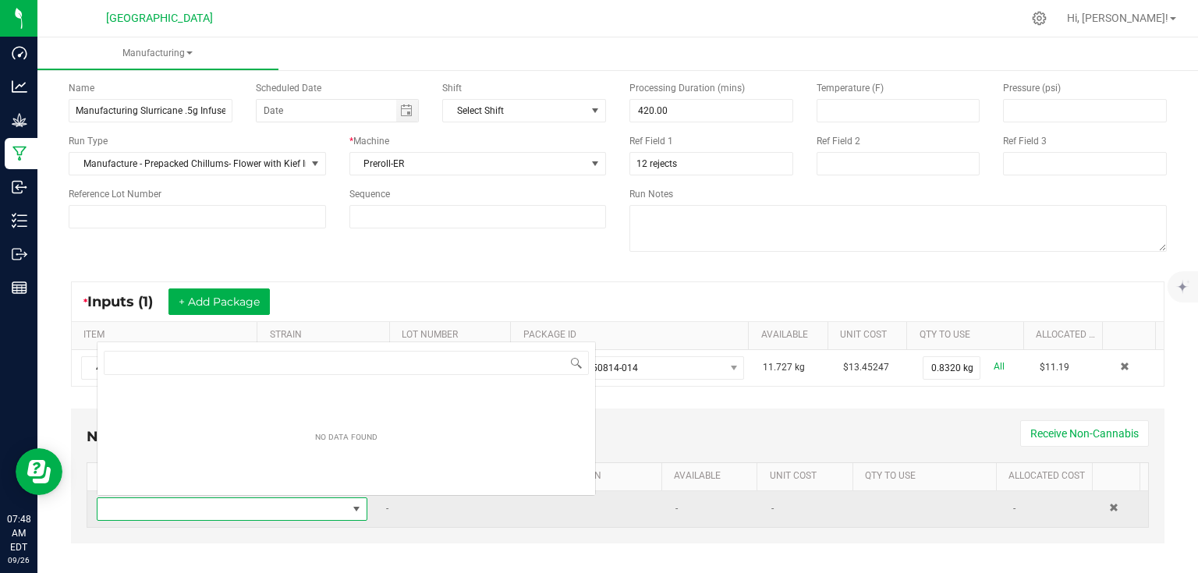
scroll to position [23, 262]
type input "84"
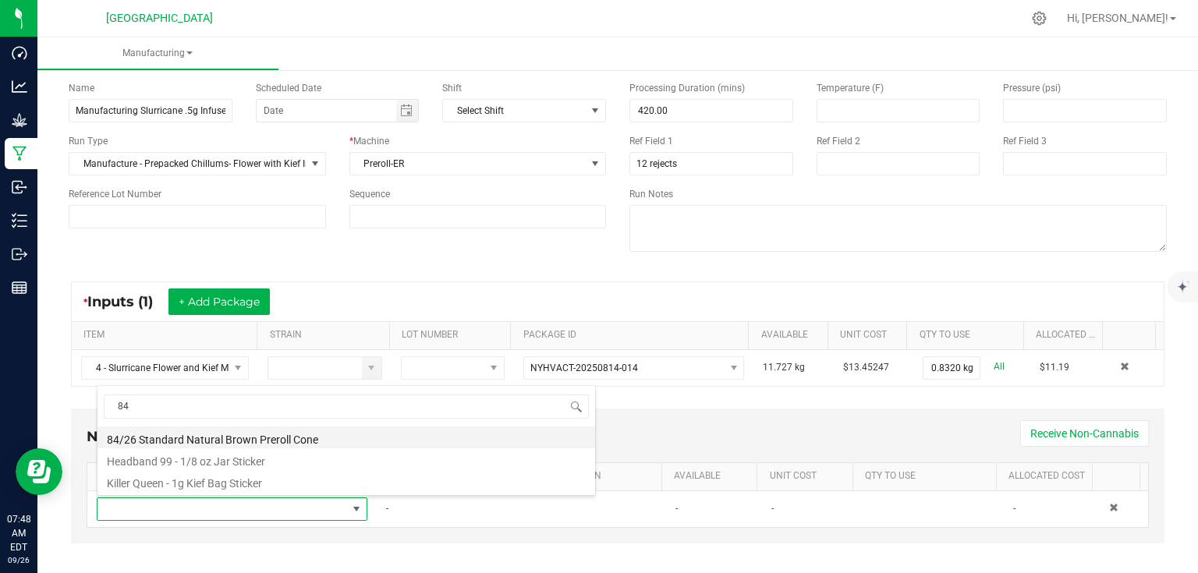
click at [176, 434] on li "84/26 Standard Natural Brown Preroll Cone" at bounding box center [347, 438] width 498 height 22
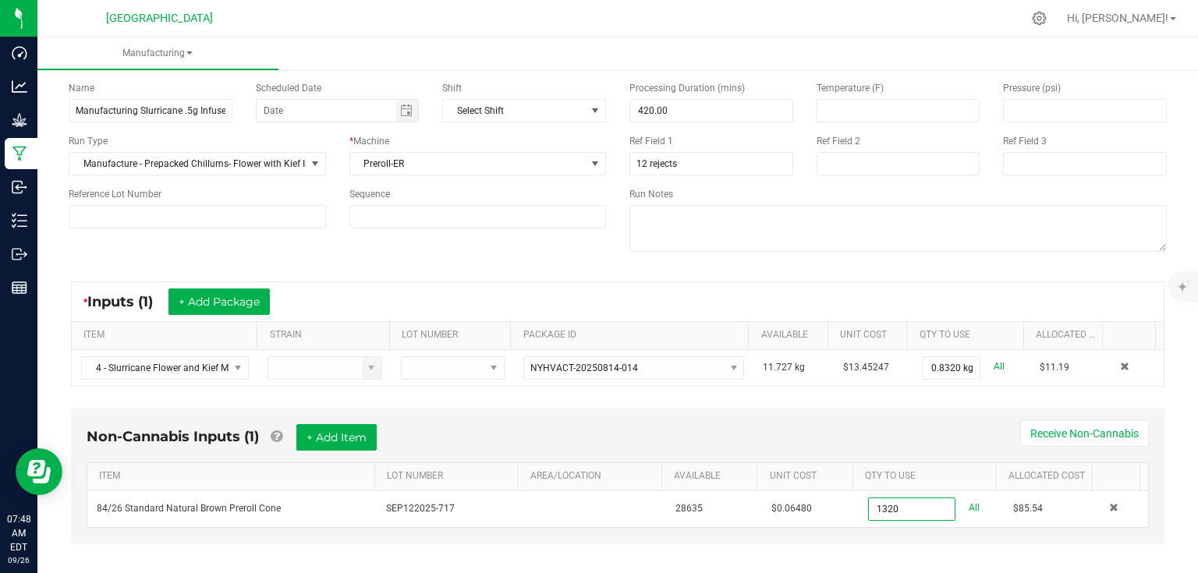
type input "1320 ea"
click at [908, 442] on div "Non-Cannabis Inputs (1) + Add Item Receive Non-Cannabis" at bounding box center [618, 443] width 1062 height 38
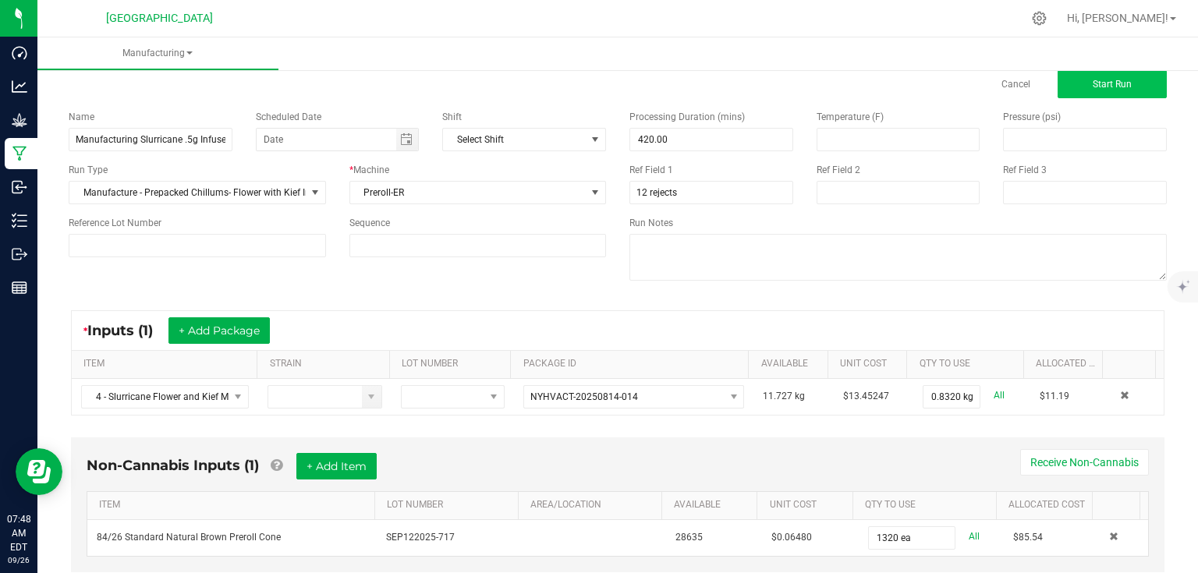
scroll to position [0, 0]
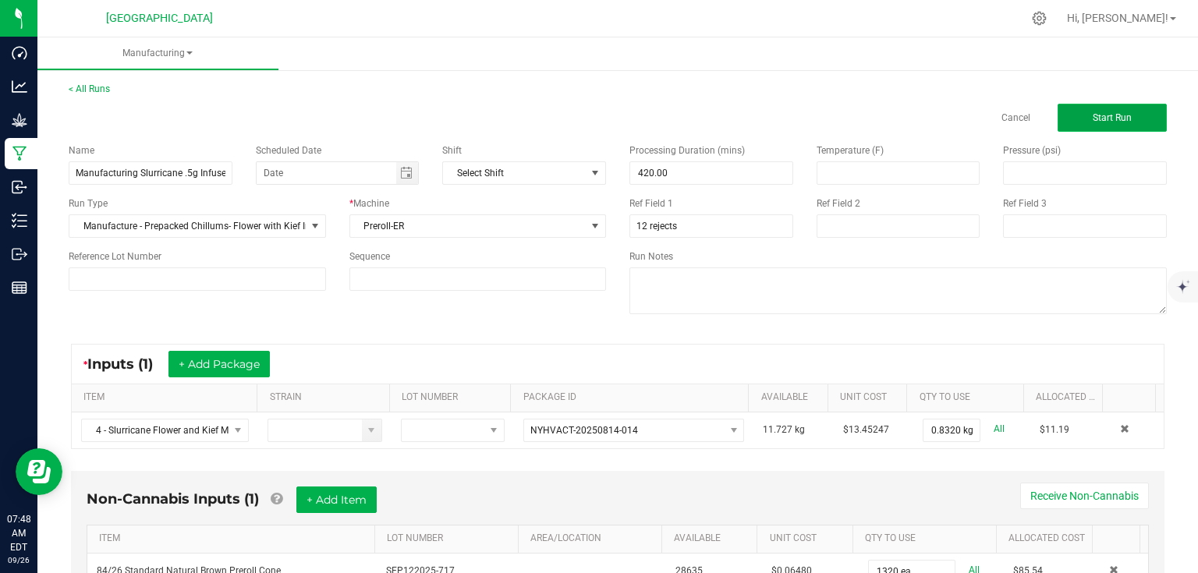
click at [1130, 129] on button "Start Run" at bounding box center [1112, 118] width 109 height 28
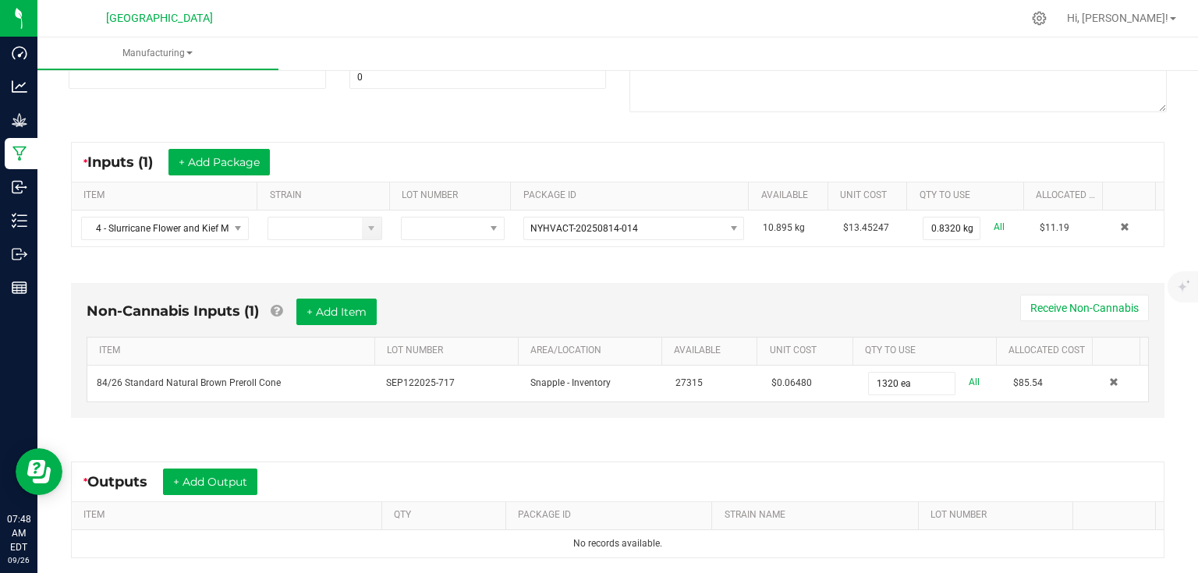
scroll to position [250, 0]
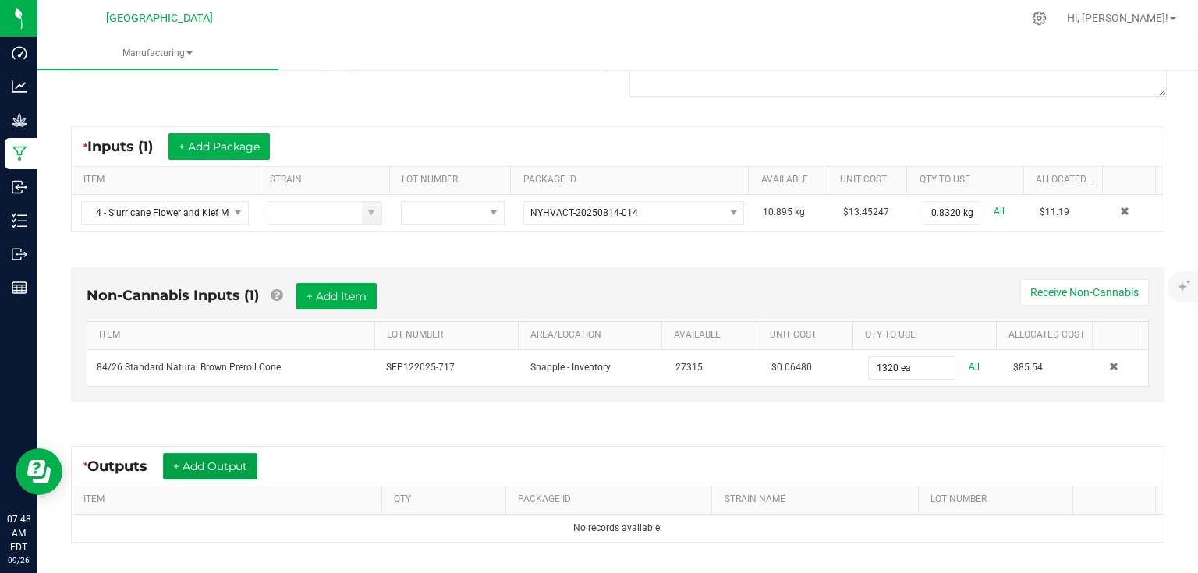
click at [181, 468] on button "+ Add Output" at bounding box center [210, 466] width 94 height 27
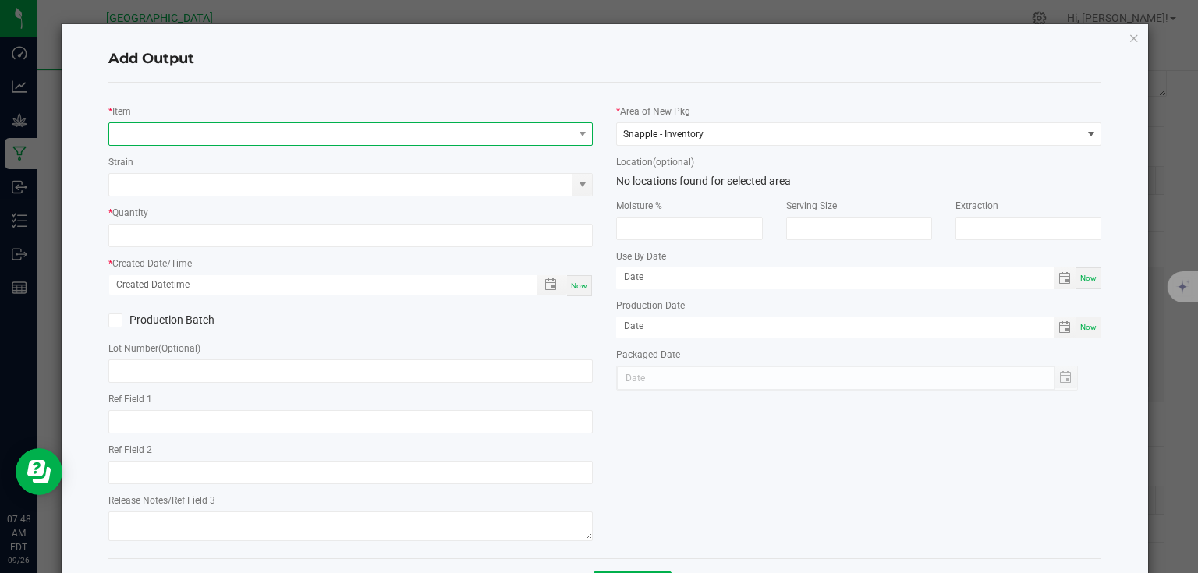
click at [257, 127] on span "NO DATA FOUND" at bounding box center [341, 134] width 464 height 22
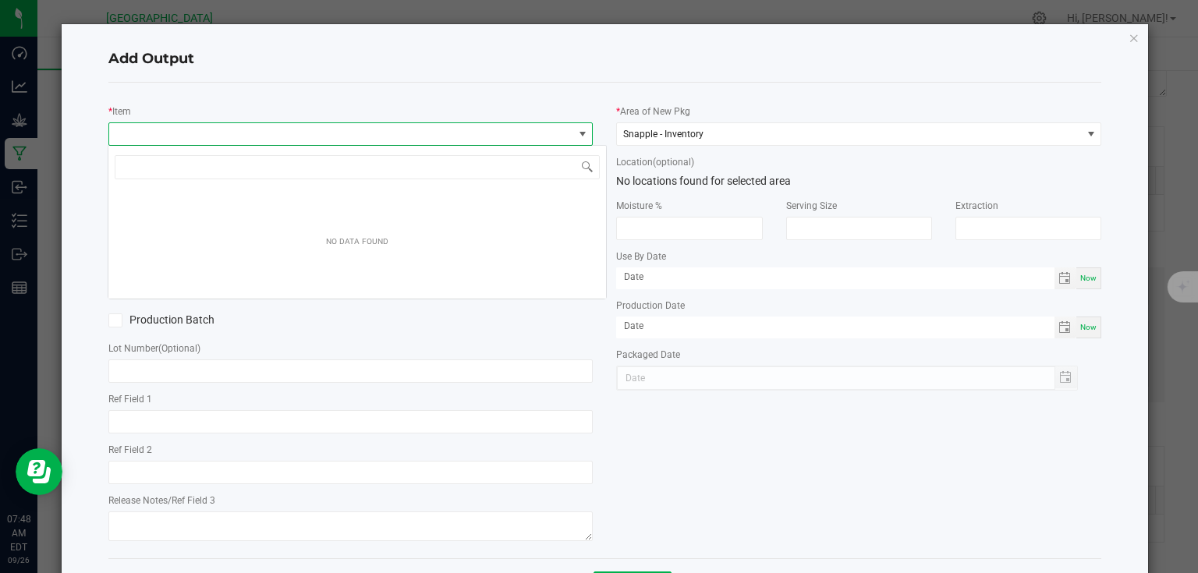
scroll to position [23, 481]
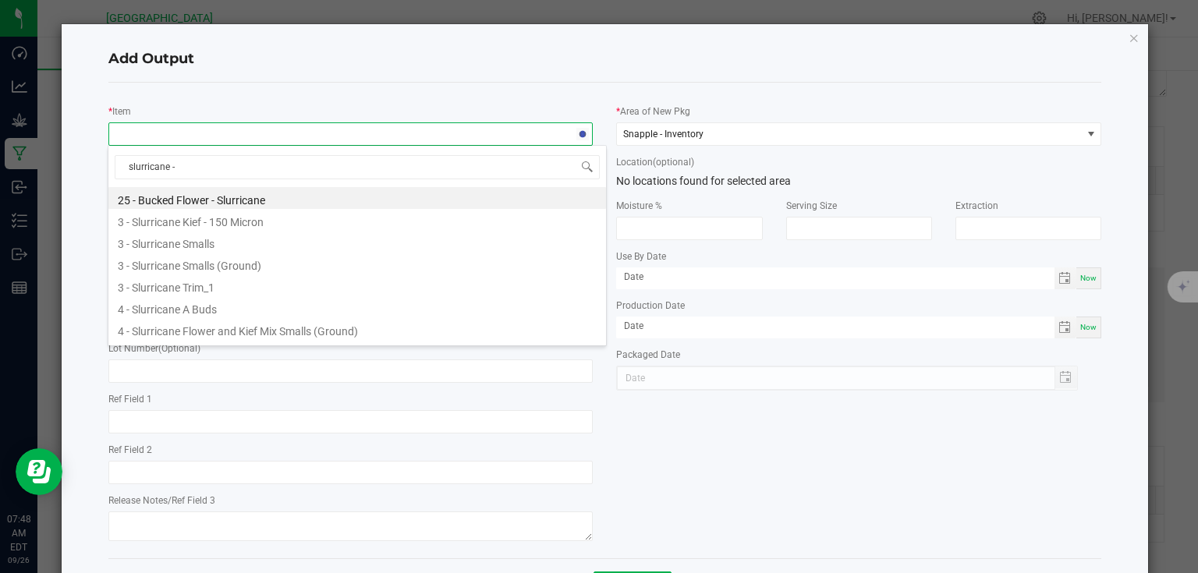
type input "slurricane -"
click at [218, 269] on li "Slurricane - 0.5g - Joints (1)" at bounding box center [357, 264] width 498 height 22
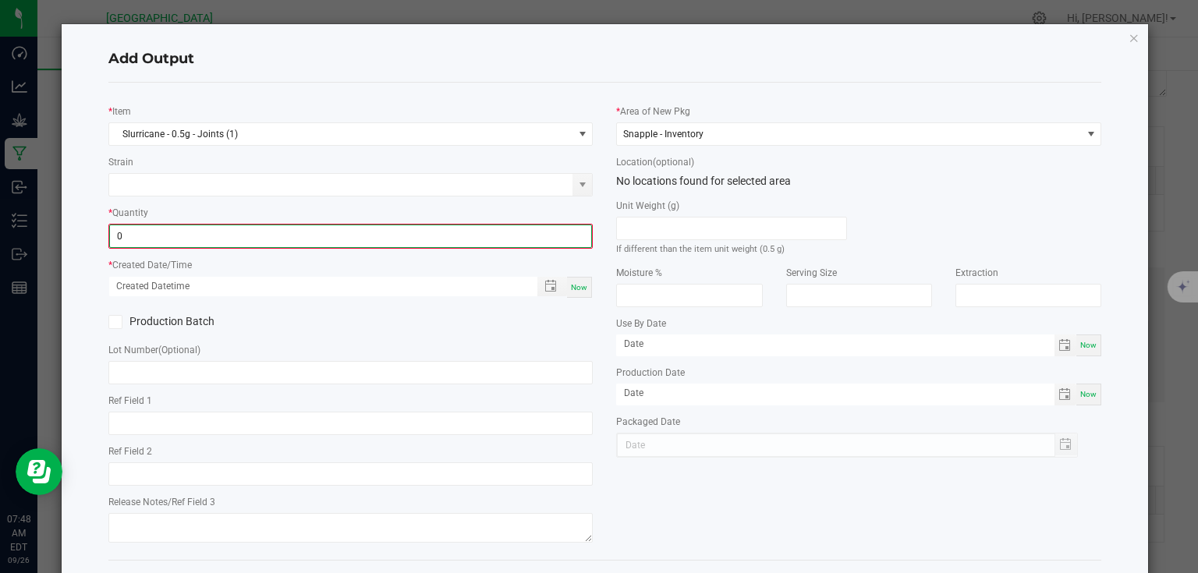
click at [262, 232] on input "0" at bounding box center [351, 236] width 482 height 22
type input "1308 ea"
click at [577, 287] on span "Now" at bounding box center [579, 286] width 16 height 9
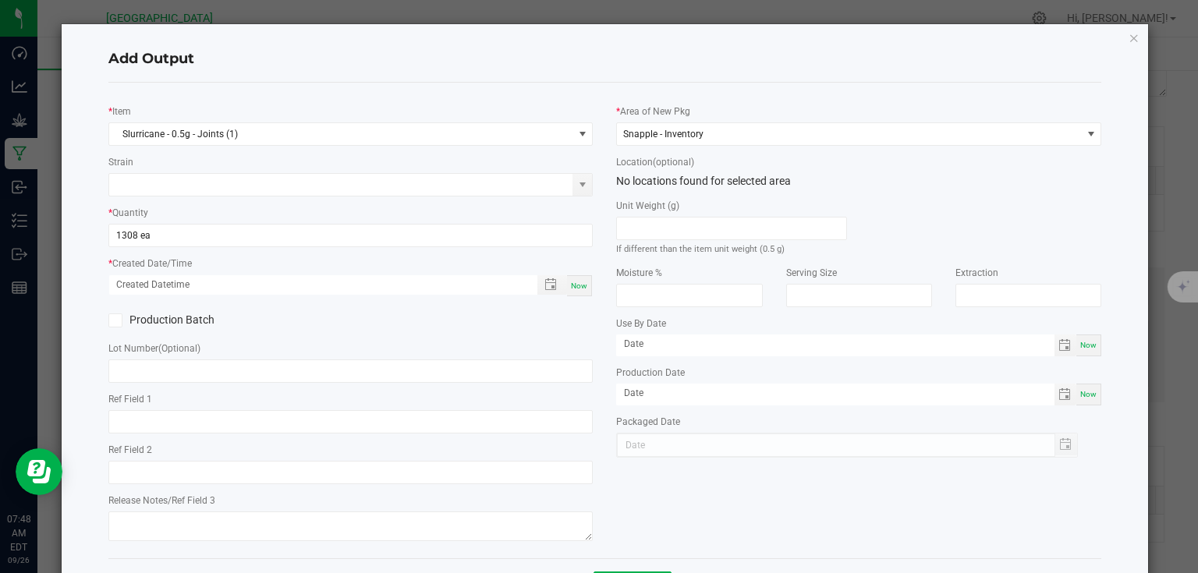
type input "[DATE] 7:48 AM"
type input "[DATE]"
click at [581, 308] on div "* Item Slurricane - 0.5g - Joints (1) Strain * Quantity 1308 ea * Created Date/…" at bounding box center [351, 320] width 509 height 451
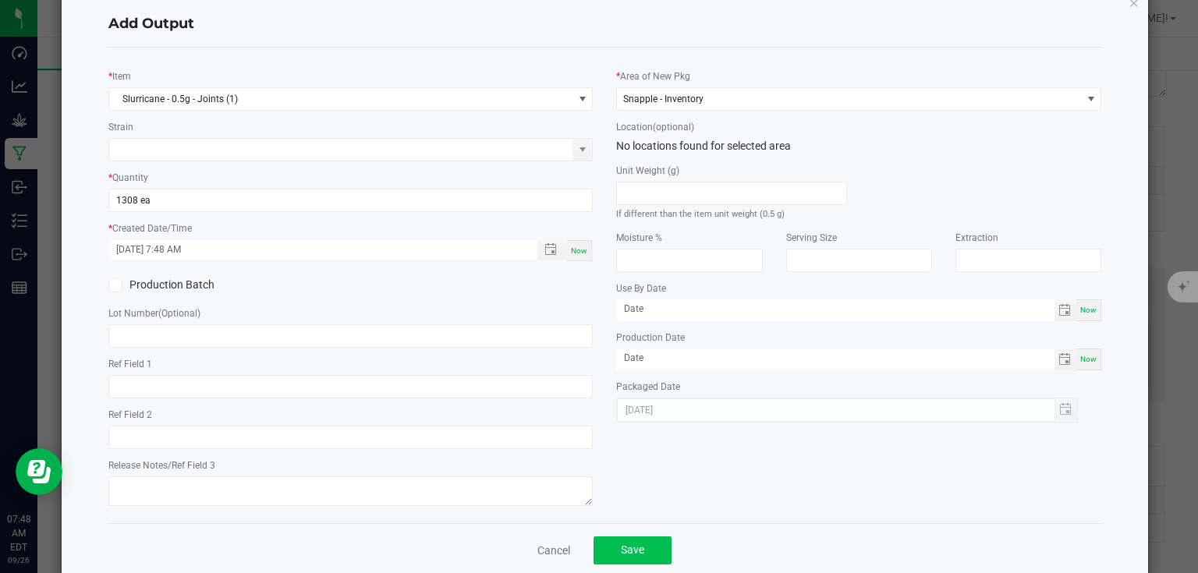
scroll to position [63, 0]
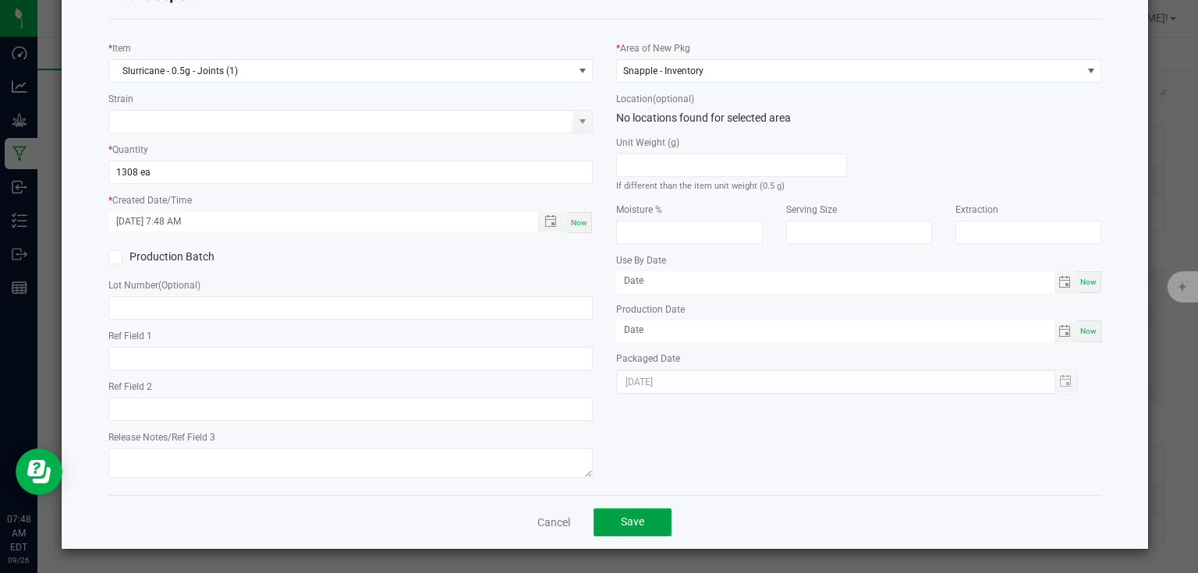
click at [633, 534] on button "Save" at bounding box center [633, 523] width 78 height 28
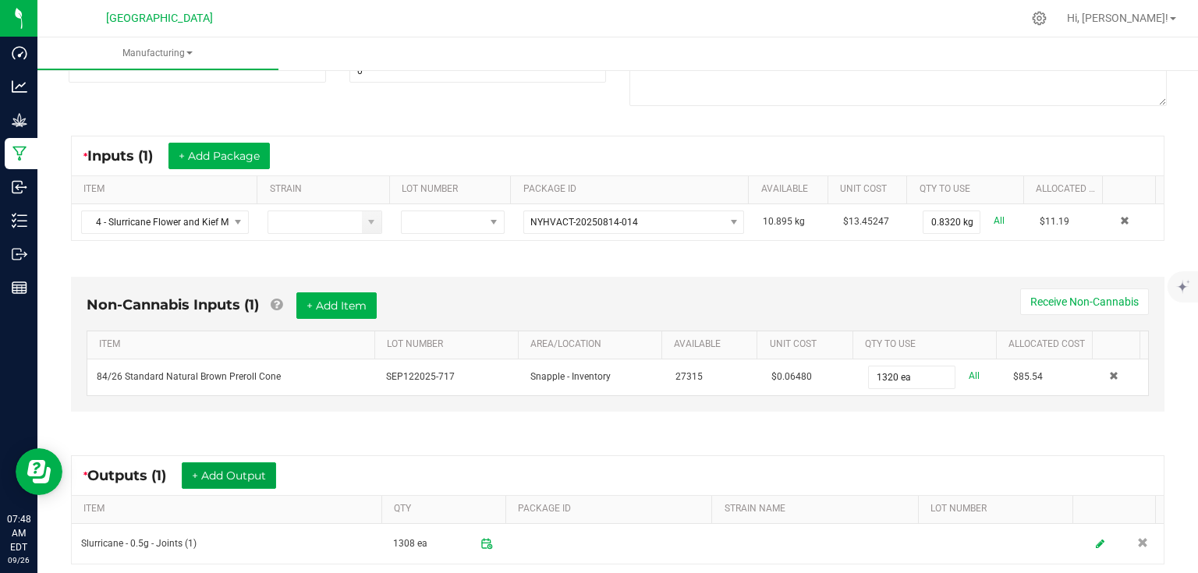
scroll to position [0, 0]
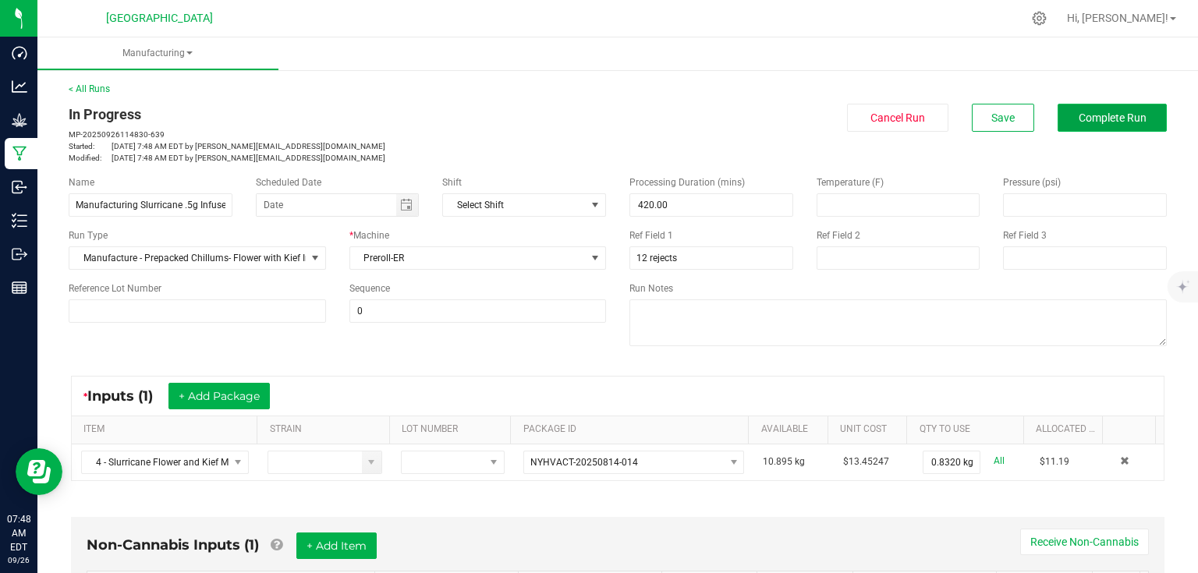
click at [1094, 122] on span "Complete Run" at bounding box center [1113, 118] width 68 height 12
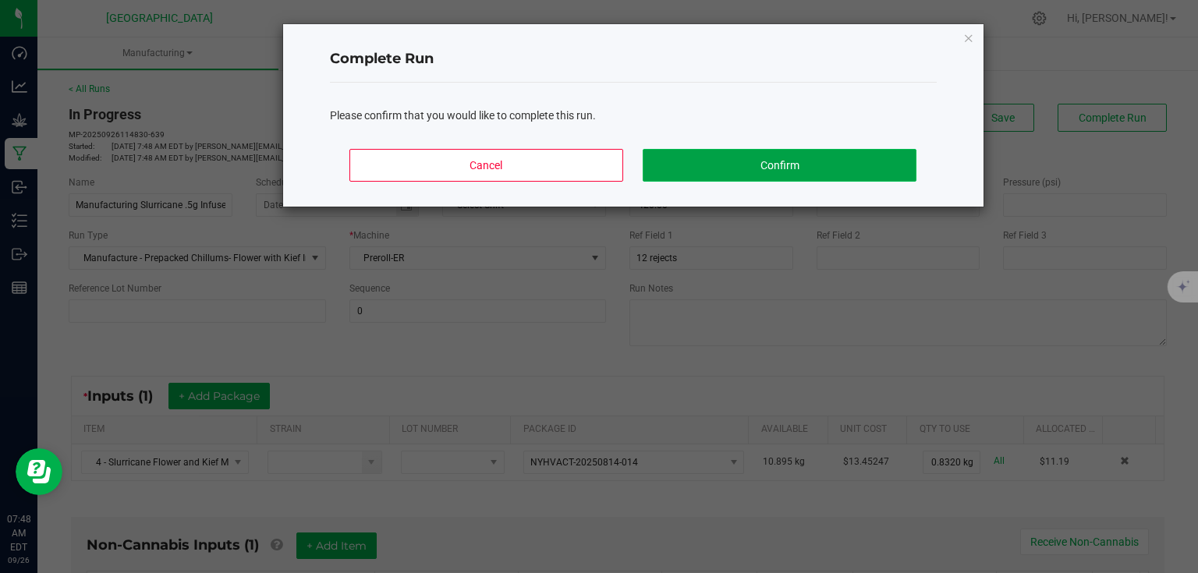
click at [864, 168] on button "Confirm" at bounding box center [779, 165] width 273 height 33
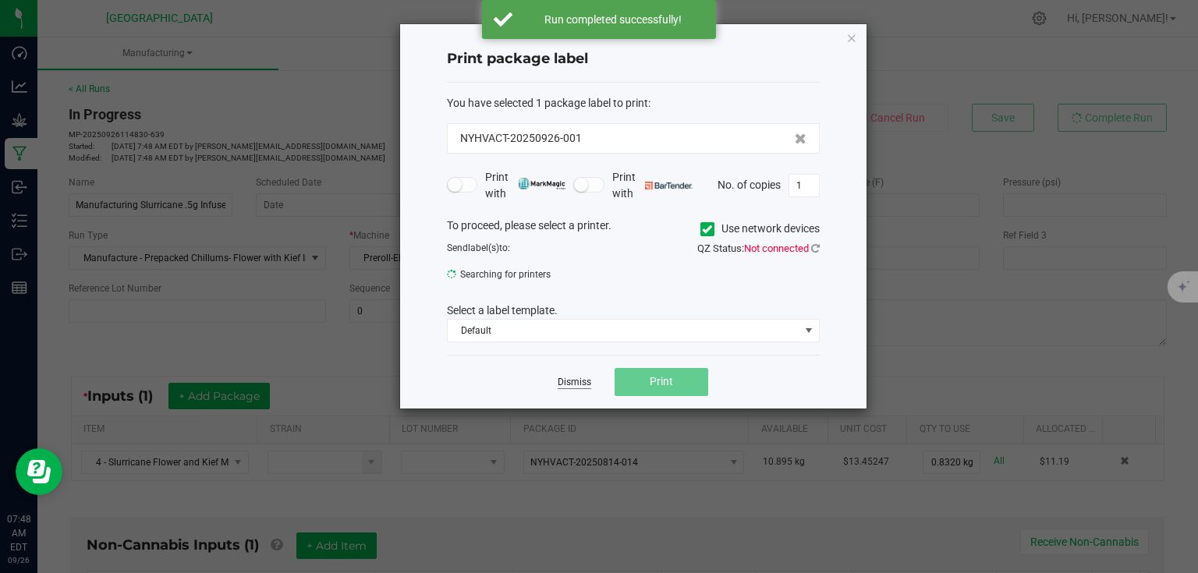
click at [575, 384] on link "Dismiss" at bounding box center [575, 382] width 34 height 13
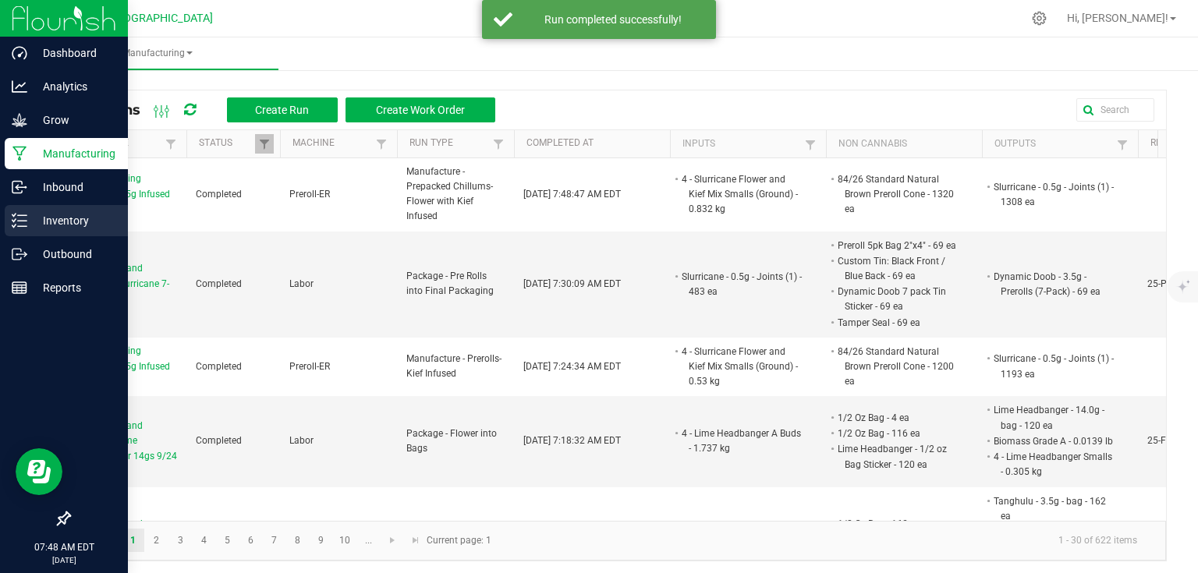
click at [29, 227] on p "Inventory" at bounding box center [74, 220] width 94 height 19
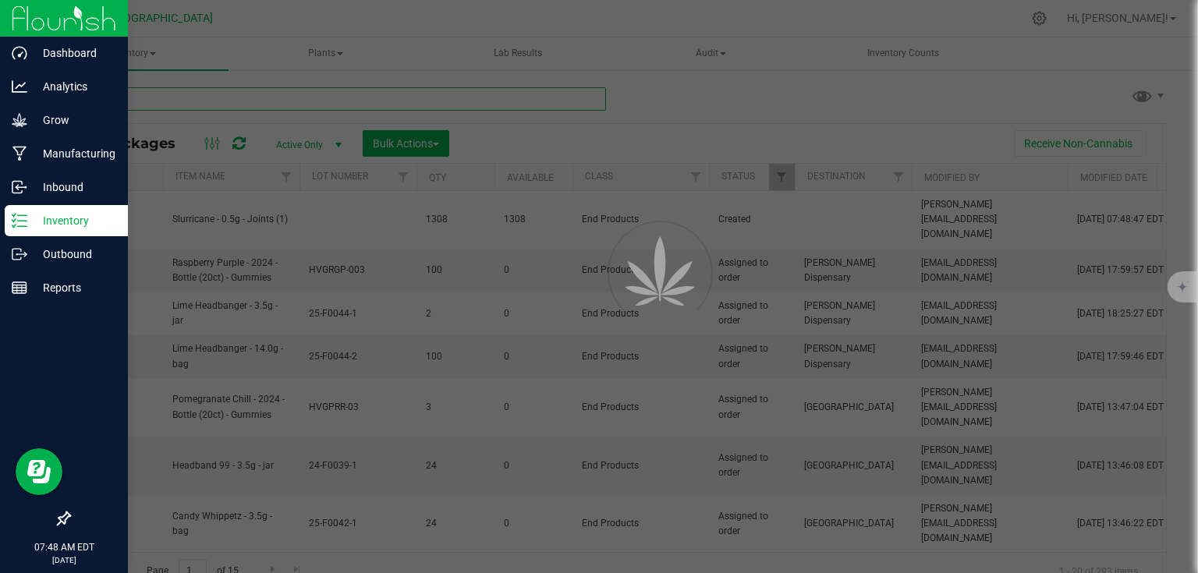
click at [231, 97] on input "text" at bounding box center [337, 98] width 537 height 23
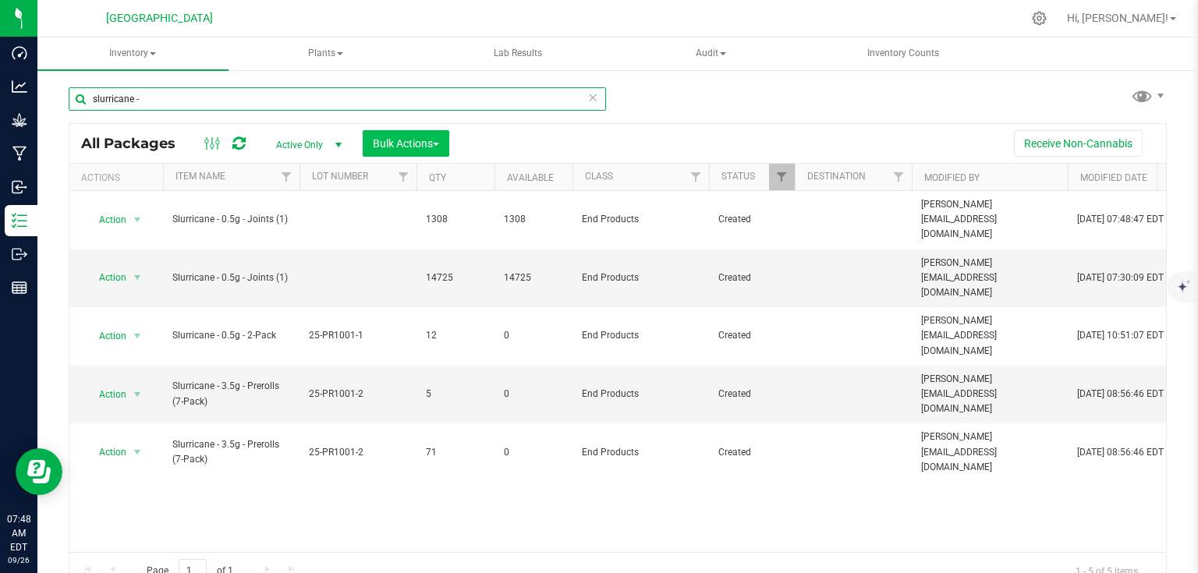
type input "slurricane -"
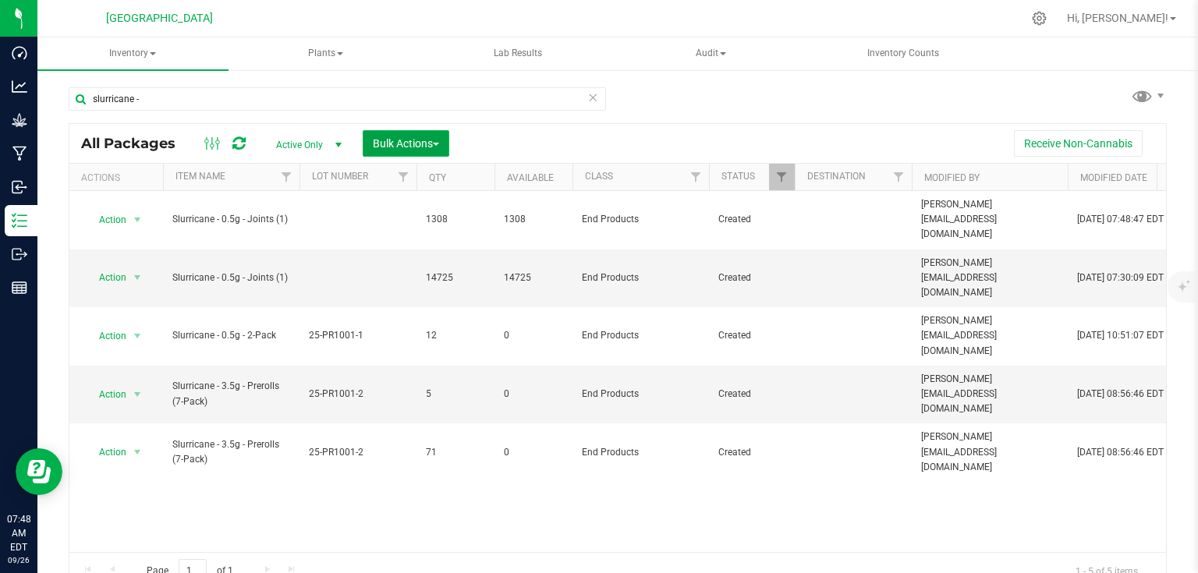
click at [434, 134] on button "Bulk Actions" at bounding box center [406, 143] width 87 height 27
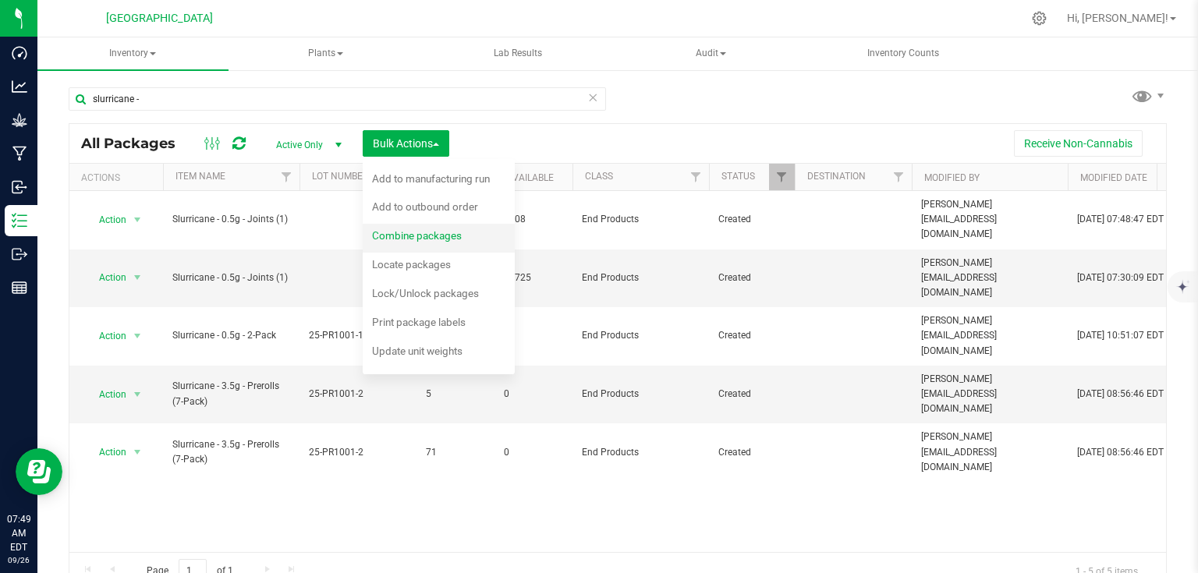
click at [415, 239] on span "Combine packages" at bounding box center [417, 235] width 90 height 12
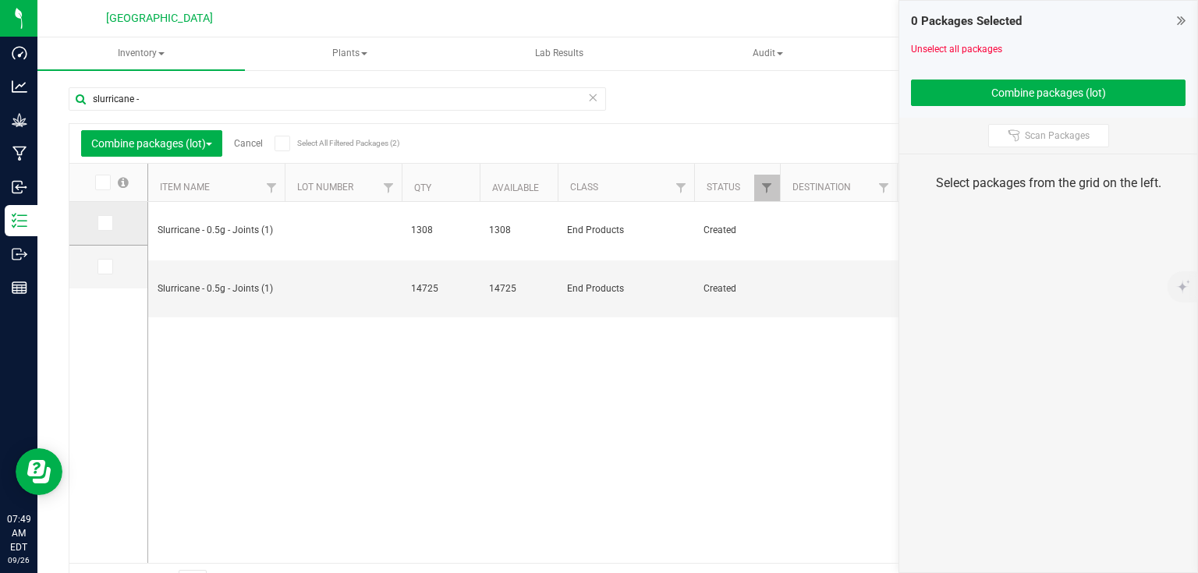
click at [112, 223] on label at bounding box center [109, 223] width 23 height 16
click at [0, 0] on input "checkbox" at bounding box center [0, 0] width 0 height 0
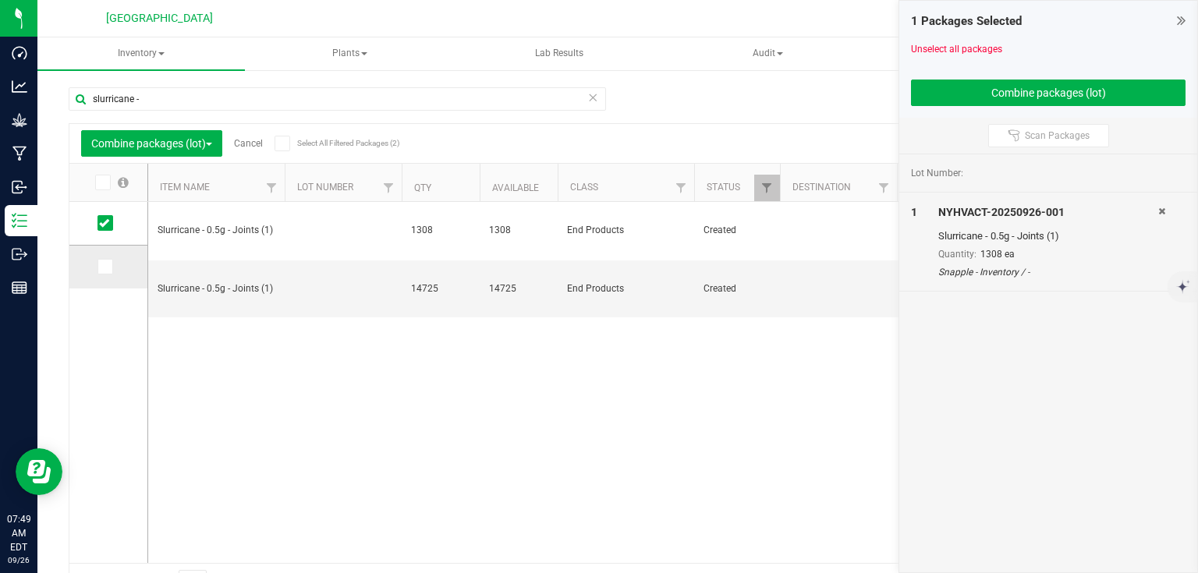
click at [111, 268] on span at bounding box center [106, 267] width 16 height 16
click at [0, 0] on input "checkbox" at bounding box center [0, 0] width 0 height 0
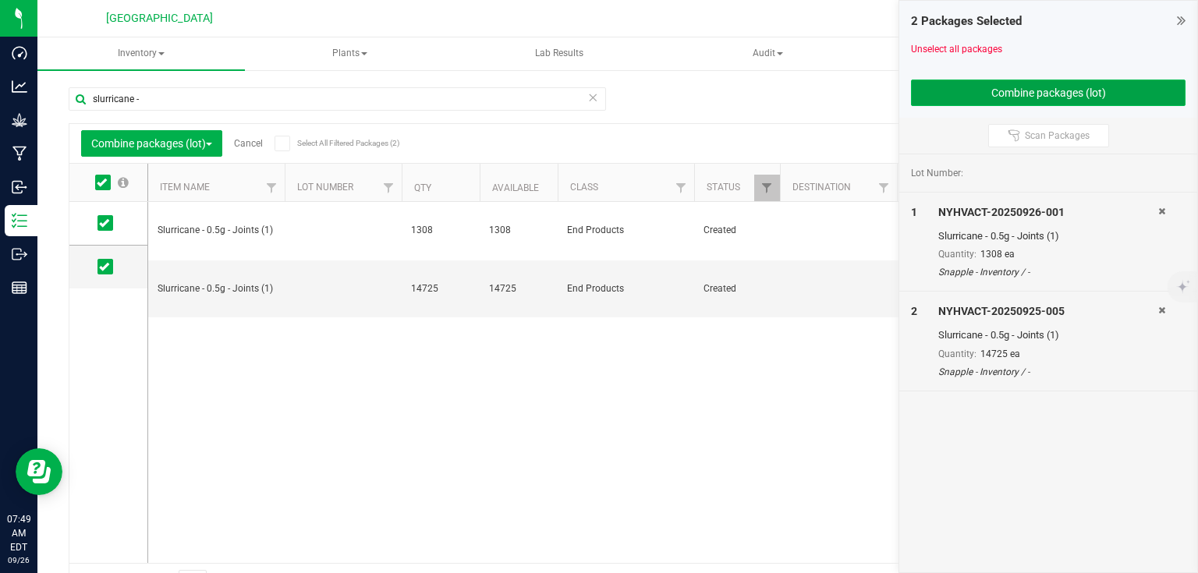
click at [1030, 98] on button "Combine packages (lot)" at bounding box center [1048, 93] width 275 height 27
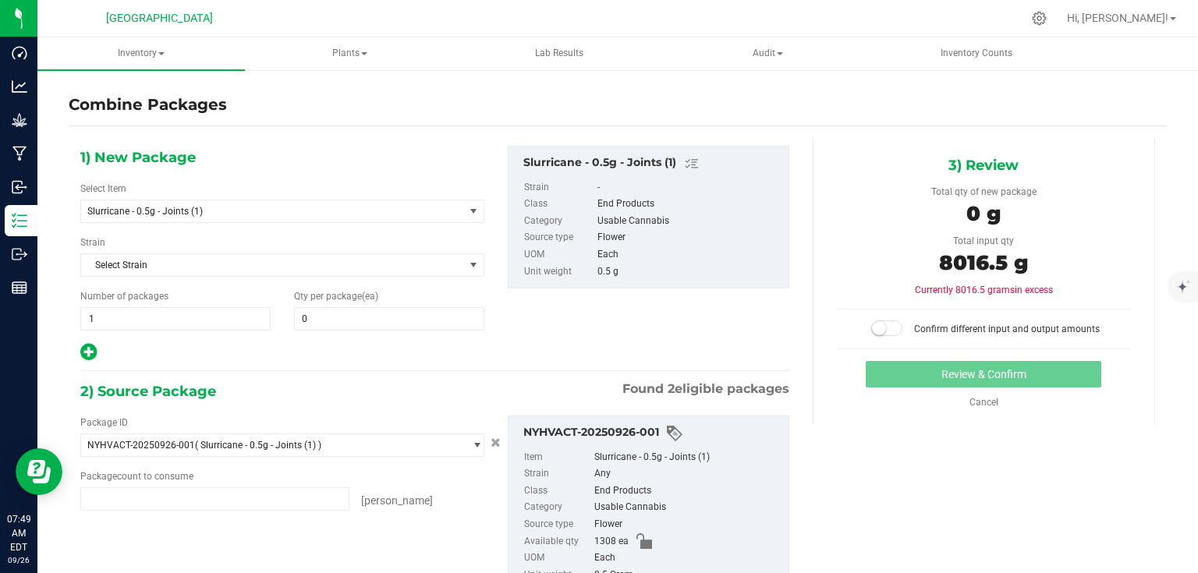
type input "1308 ea"
type input "14725 ea"
click at [351, 314] on span at bounding box center [389, 318] width 190 height 23
type input "8"
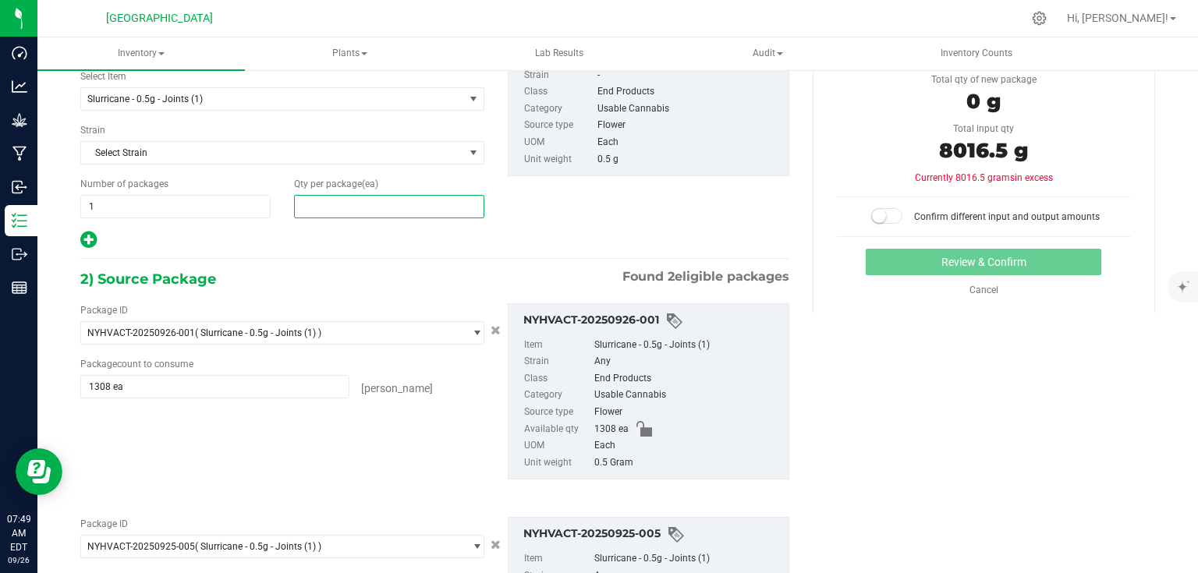
scroll to position [250, 0]
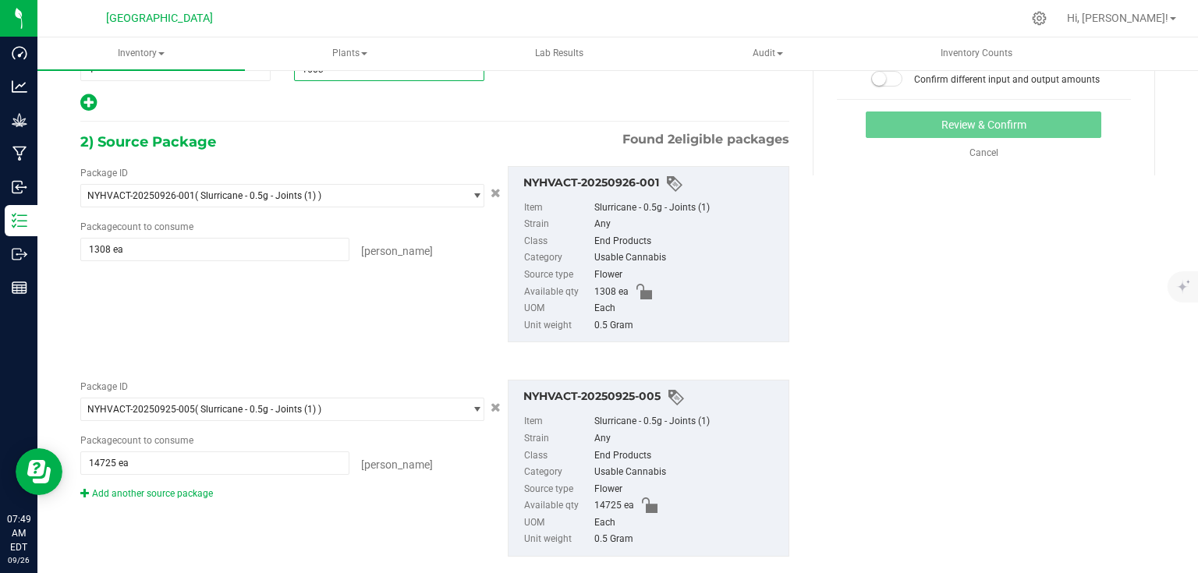
type input "16033"
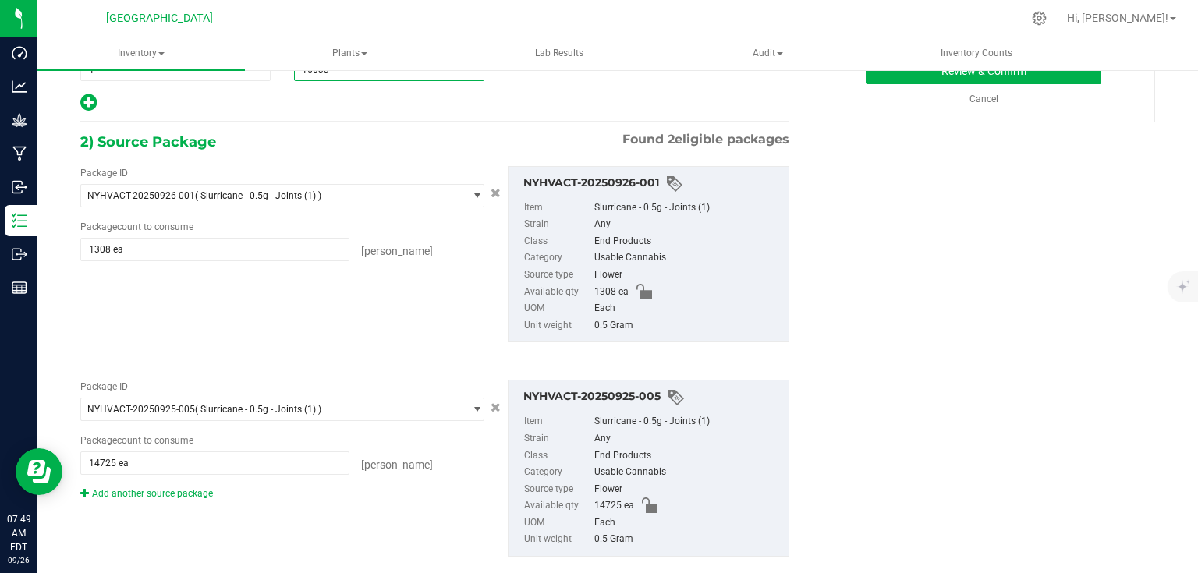
scroll to position [62, 0]
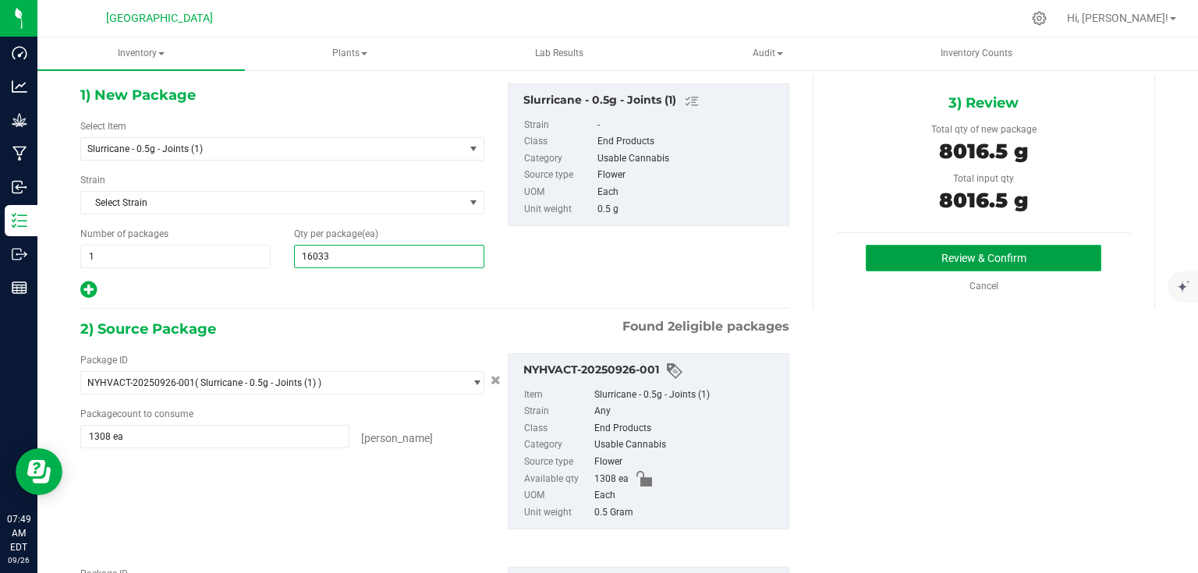
type input "16,033"
click at [931, 268] on button "Review & Confirm" at bounding box center [984, 258] width 236 height 27
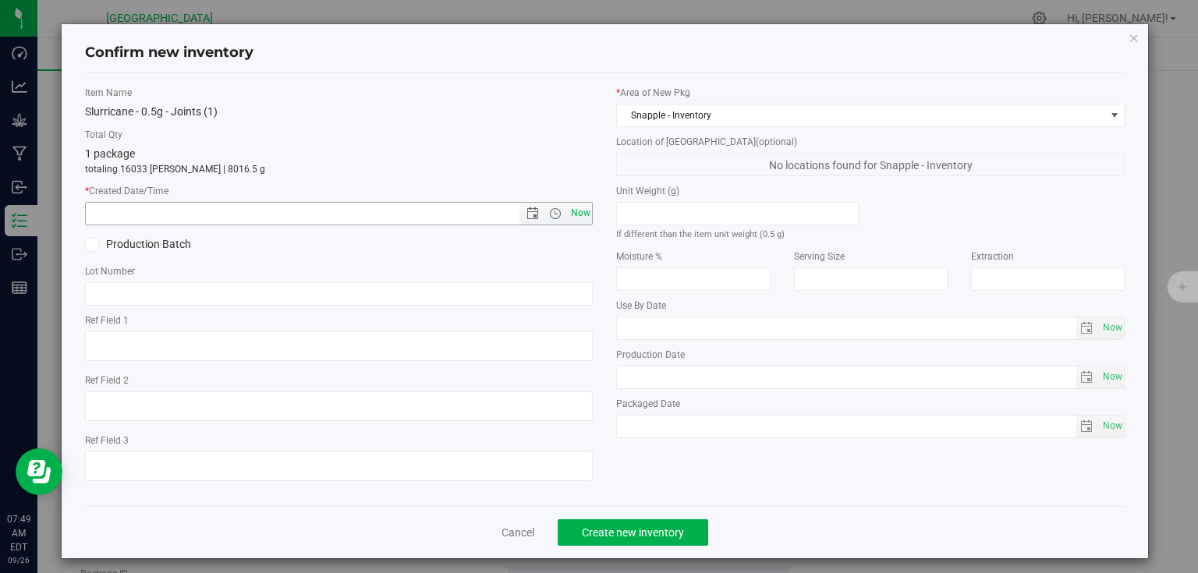
click at [583, 212] on span "Now" at bounding box center [580, 213] width 27 height 23
type input "[DATE] 7:49 AM"
click at [649, 535] on span "Create new inventory" at bounding box center [633, 533] width 102 height 12
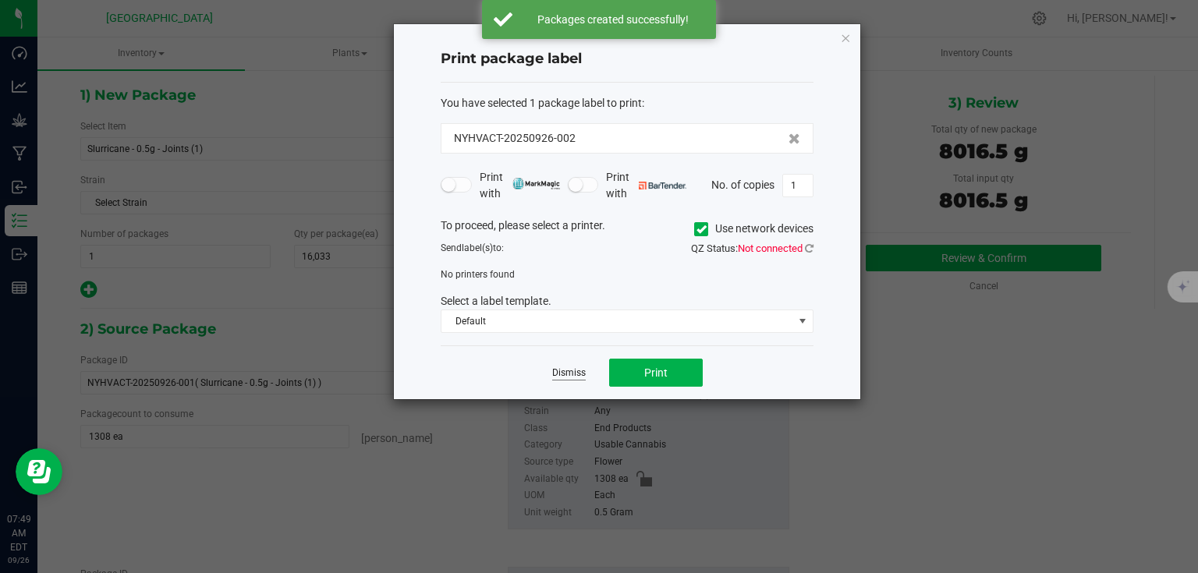
click at [559, 378] on link "Dismiss" at bounding box center [569, 373] width 34 height 13
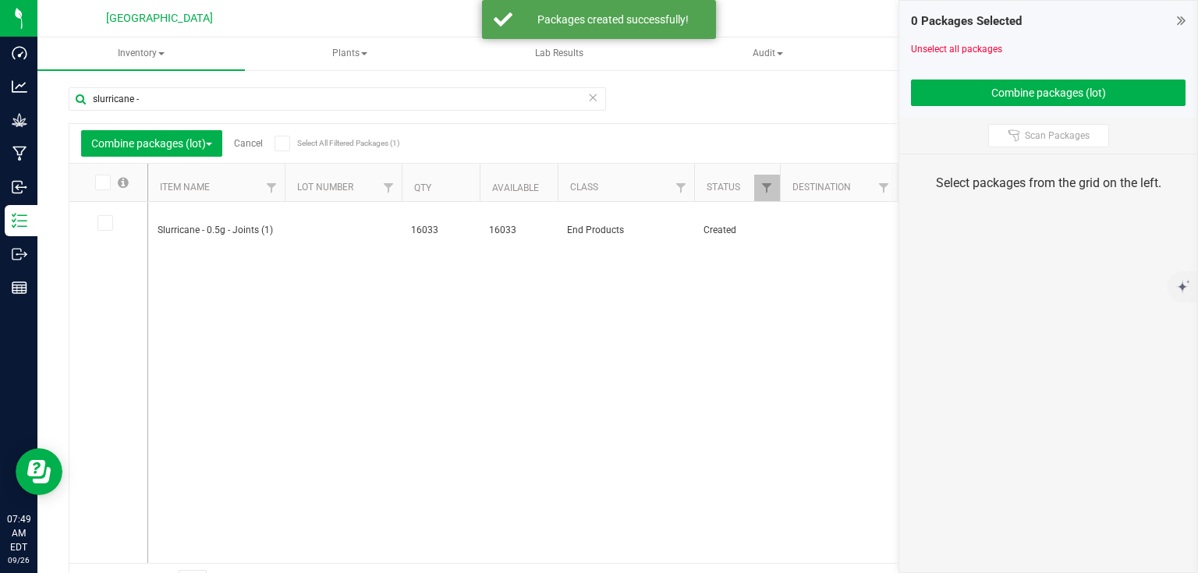
click at [1178, 13] on icon at bounding box center [1181, 20] width 9 height 16
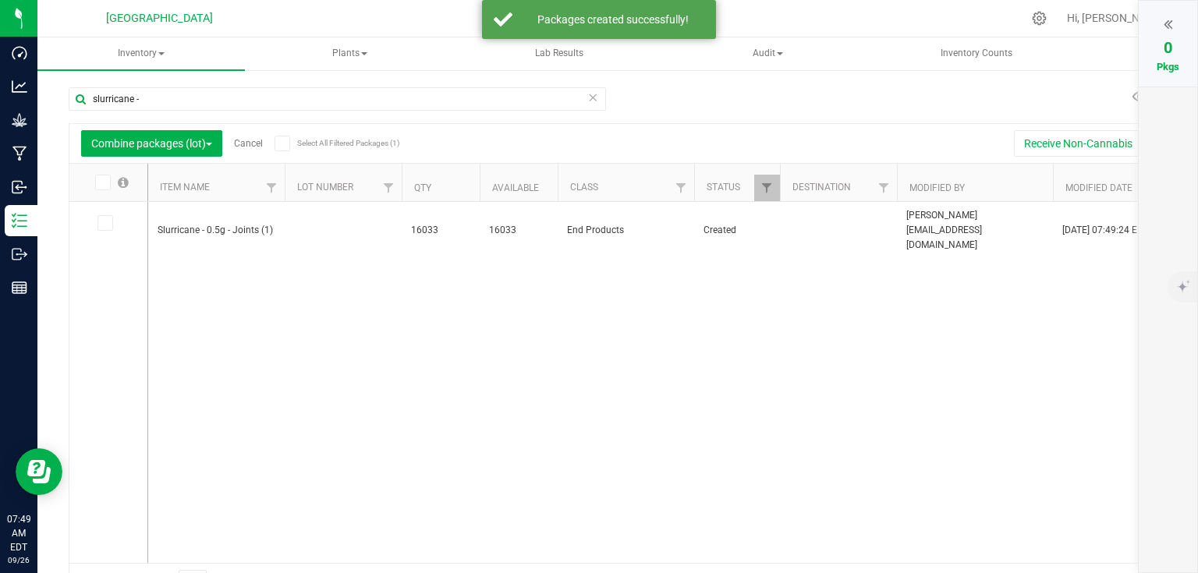
click at [247, 141] on link "Cancel" at bounding box center [248, 143] width 29 height 11
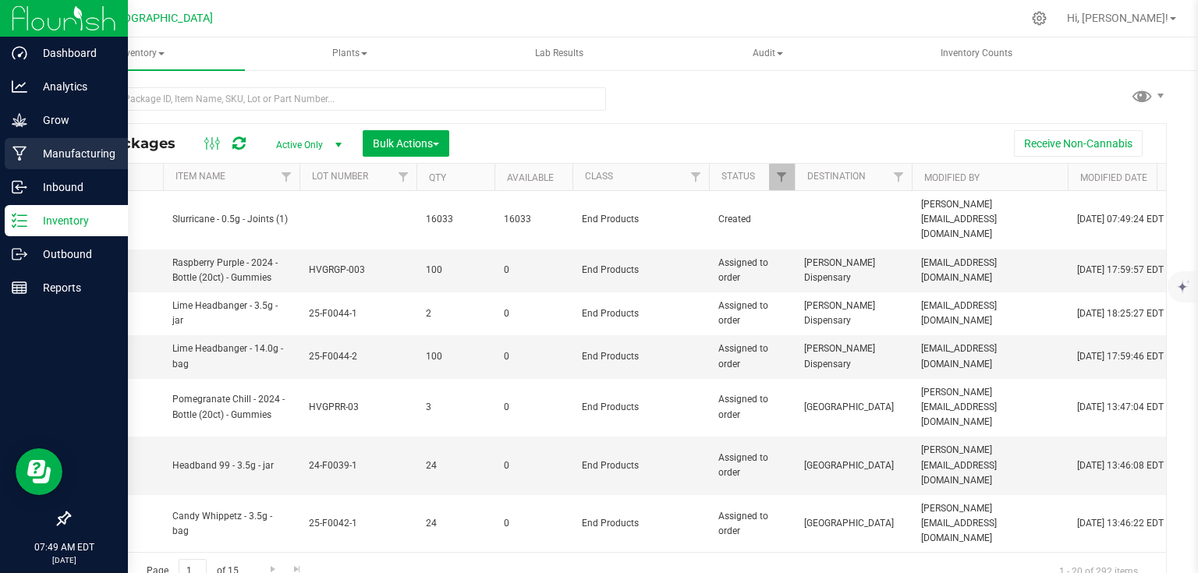
click at [22, 152] on icon at bounding box center [19, 154] width 14 height 15
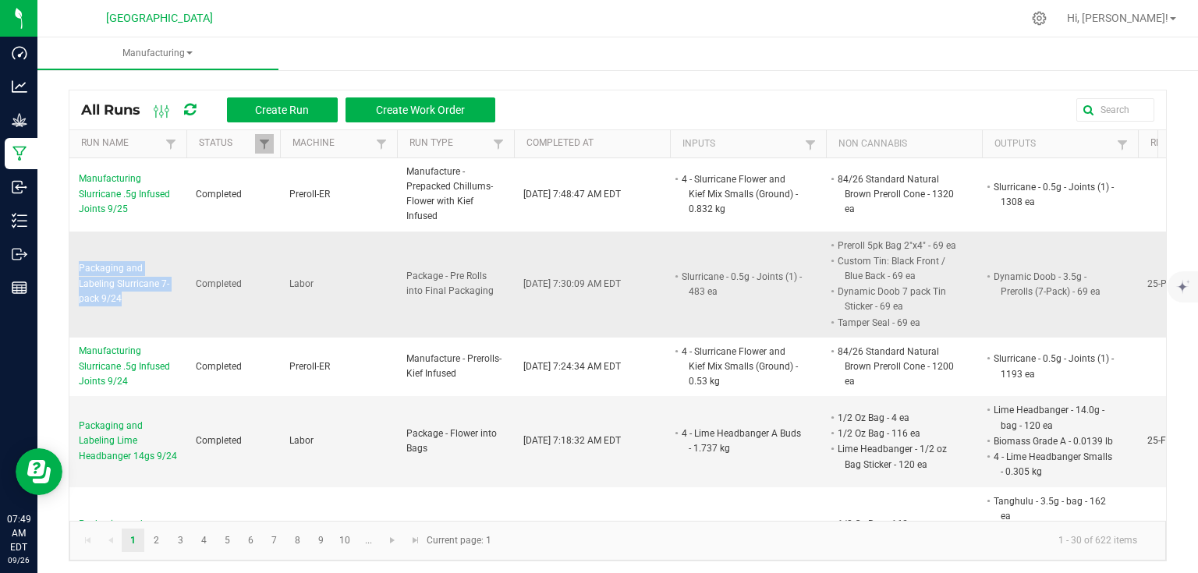
drag, startPoint x: 73, startPoint y: 261, endPoint x: 135, endPoint y: 300, distance: 73.3
click at [135, 300] on td "Packaging and Labeling Slurricane 7-pack 9/24" at bounding box center [127, 285] width 117 height 106
copy span "Packaging and Labeling Slurricane 7-pack 9/24"
click at [300, 95] on div "All Runs Create Run Create Work Order" at bounding box center [617, 109] width 1097 height 39
click at [295, 108] on span "Create Run" at bounding box center [282, 110] width 54 height 12
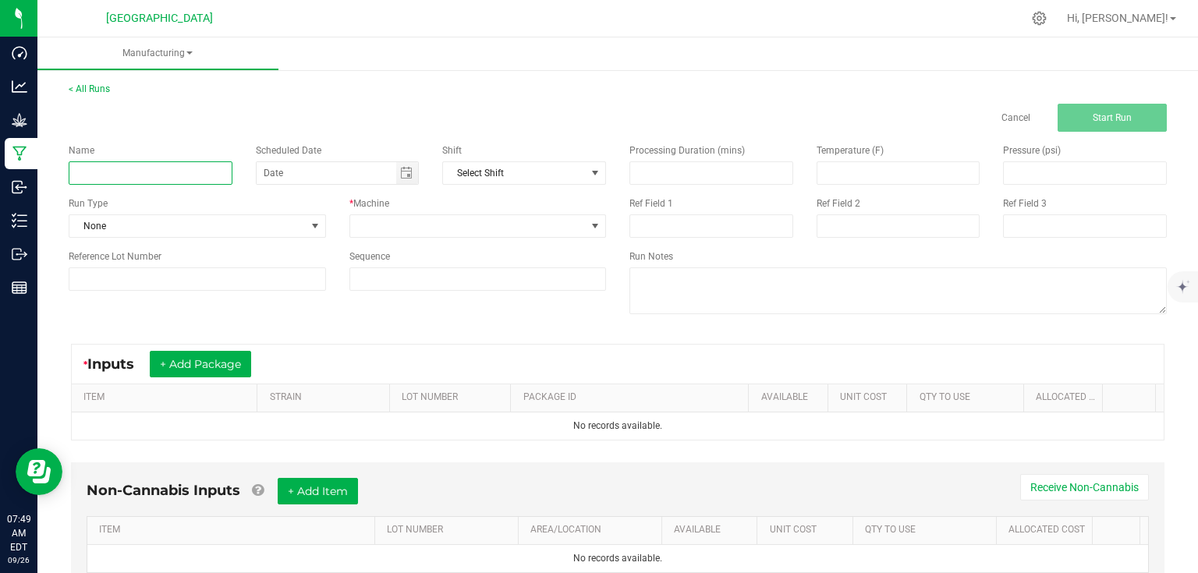
click at [188, 172] on input at bounding box center [151, 172] width 164 height 23
paste input "Packaging and Labeling Slurricane 7-pack 9/24"
type input "Packaging and Labeling Slurricane 7-pack 9/25"
click at [168, 224] on span "None" at bounding box center [187, 226] width 236 height 22
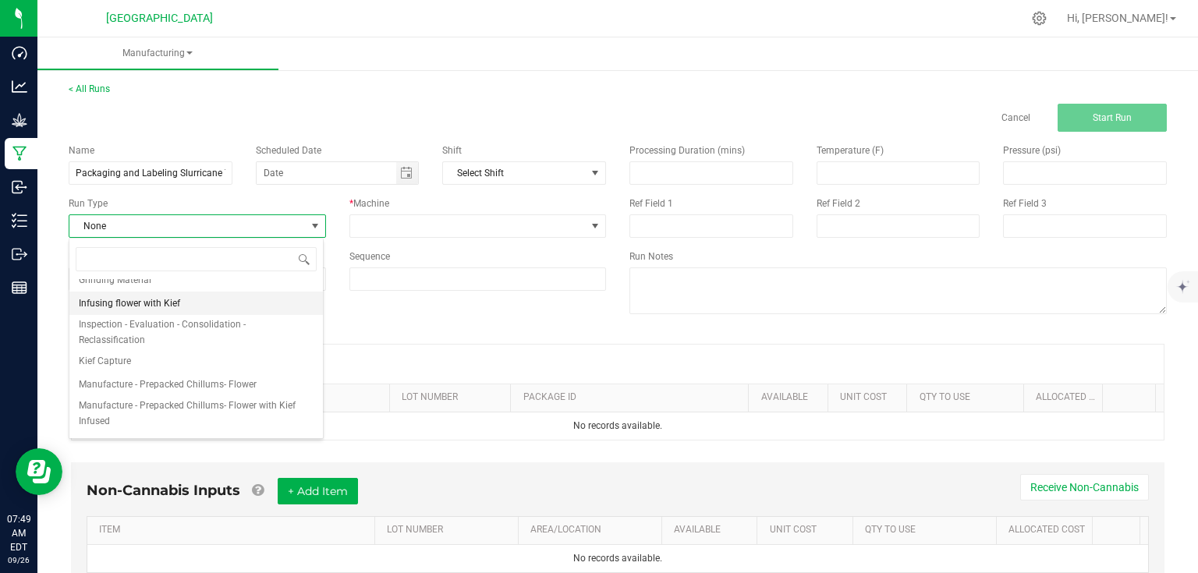
scroll to position [62, 0]
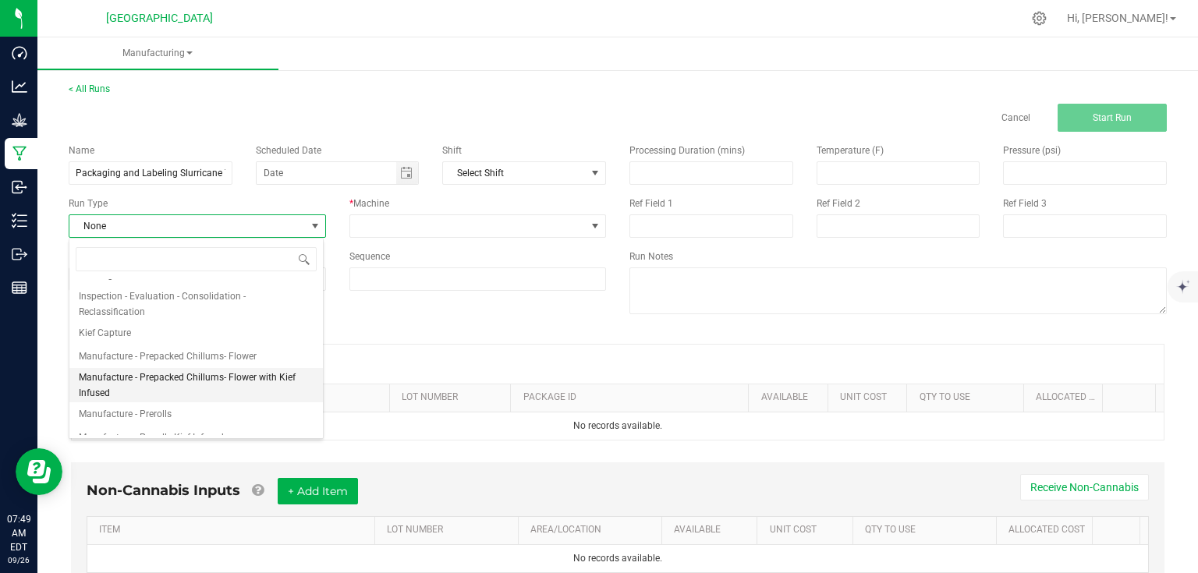
click at [205, 381] on span "Manufacture - Prepacked Chillums- Flower with Kief Infused" at bounding box center [196, 385] width 235 height 31
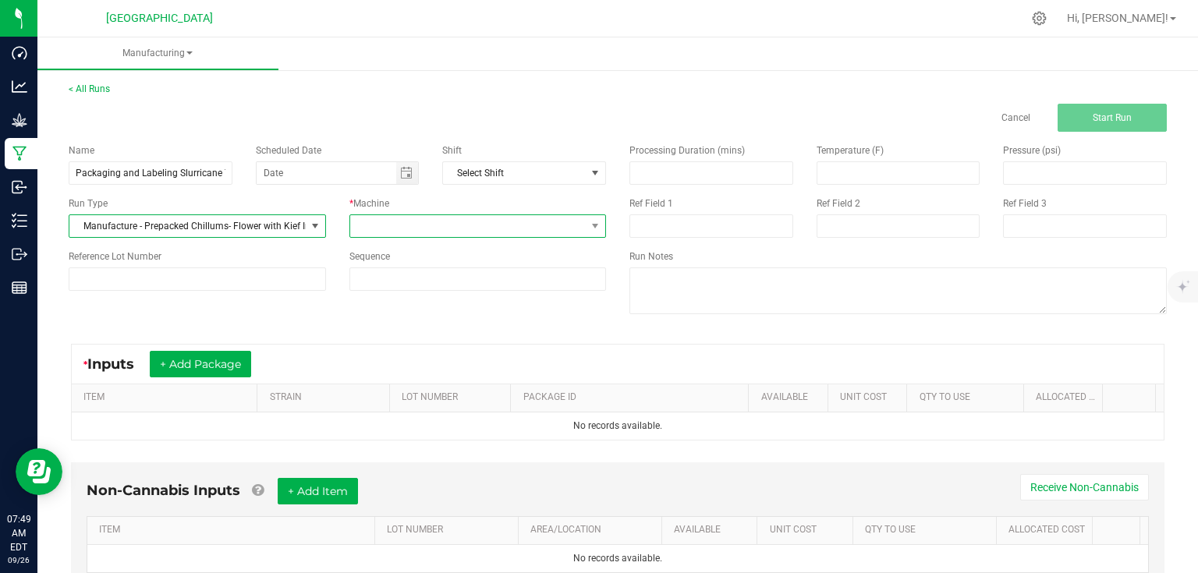
click at [395, 228] on span at bounding box center [468, 226] width 236 height 22
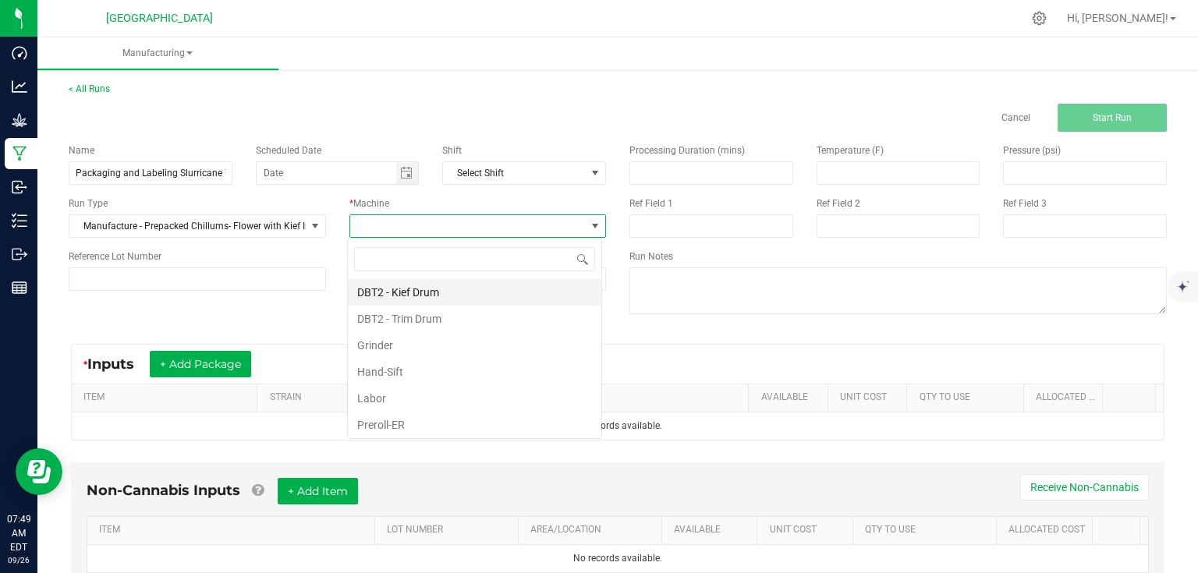
scroll to position [23, 254]
click at [387, 431] on li "Preroll-ER" at bounding box center [475, 425] width 254 height 27
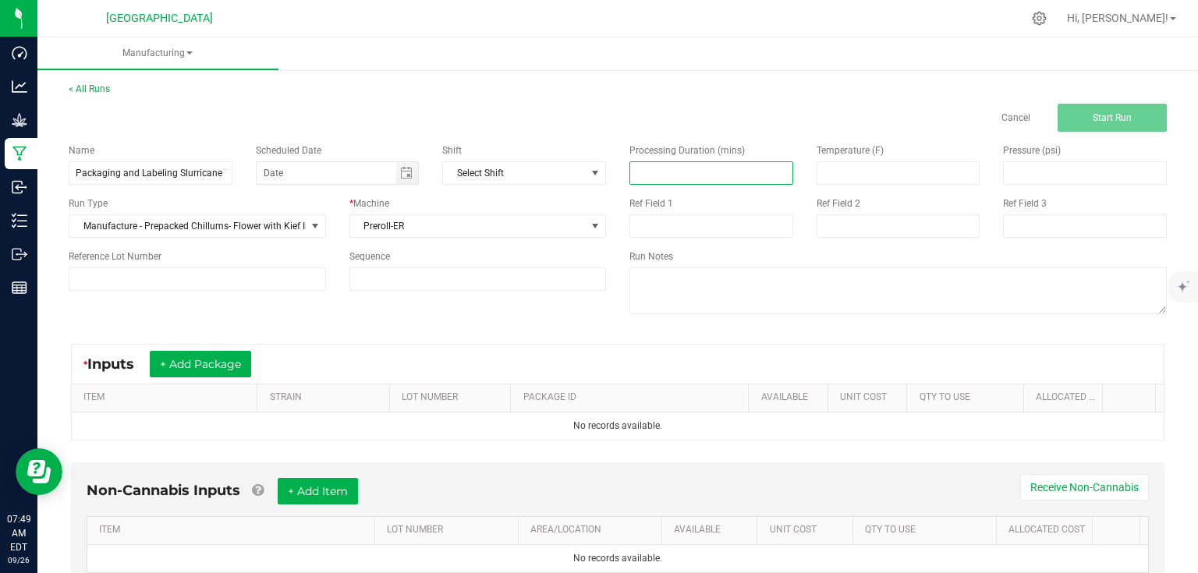
click at [651, 173] on input at bounding box center [711, 173] width 162 height 22
type input "420.00"
click at [200, 271] on input at bounding box center [197, 279] width 257 height 23
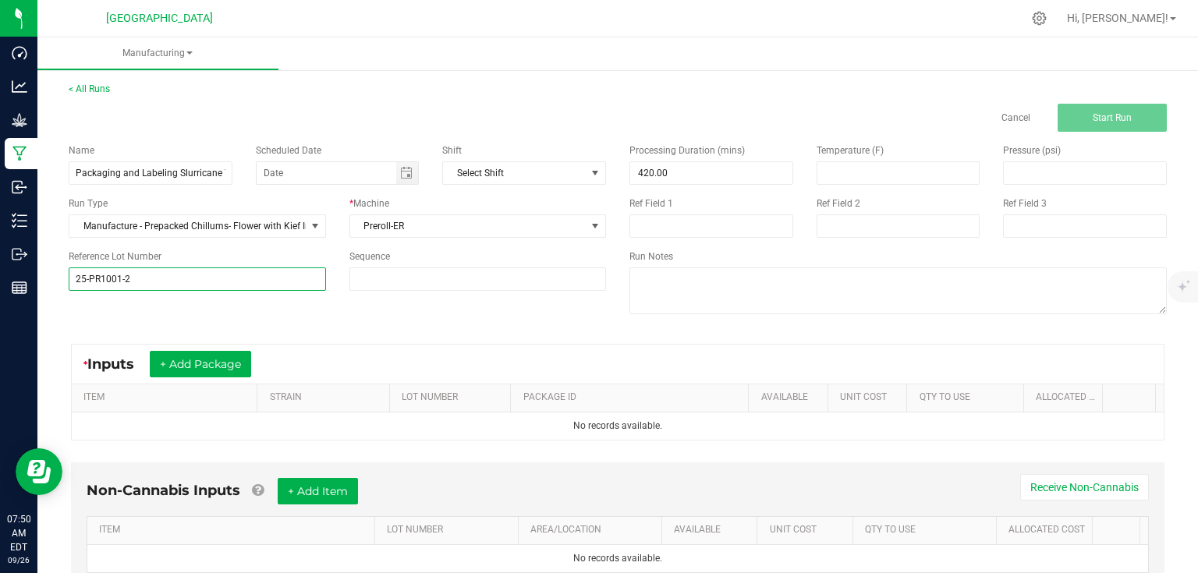
type input "25-PR1001-2"
click at [296, 325] on div "Name Packaging and Labeling Slurricane 7-pack 9/25 Scheduled Date Shift Select …" at bounding box center [618, 231] width 1122 height 198
click at [217, 356] on button "+ Add Package" at bounding box center [200, 364] width 101 height 27
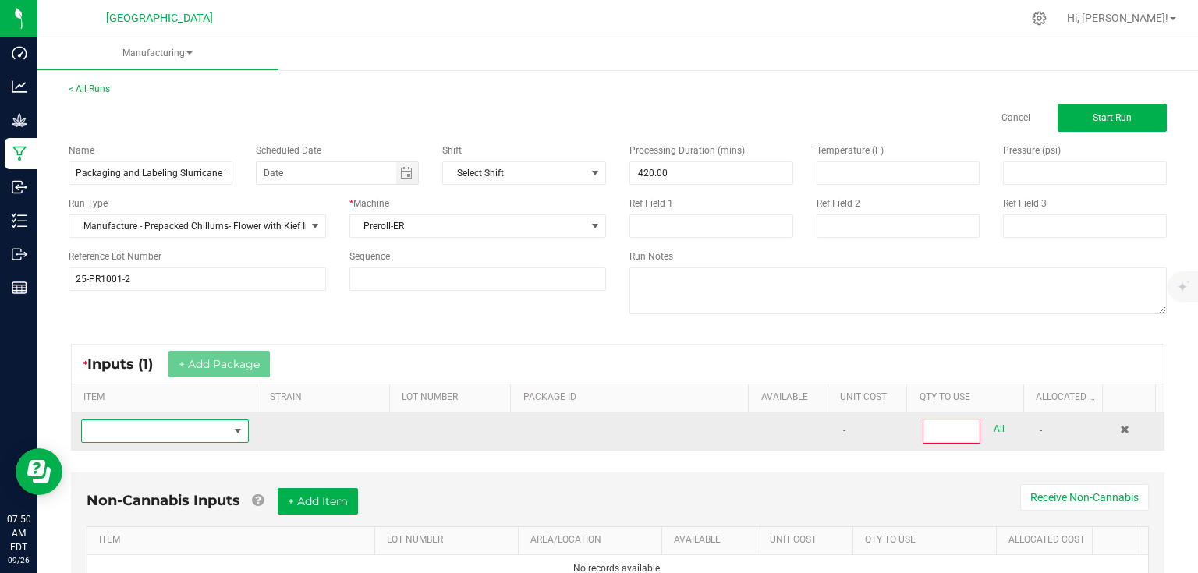
click at [203, 425] on span "NO DATA FOUND" at bounding box center [155, 431] width 147 height 22
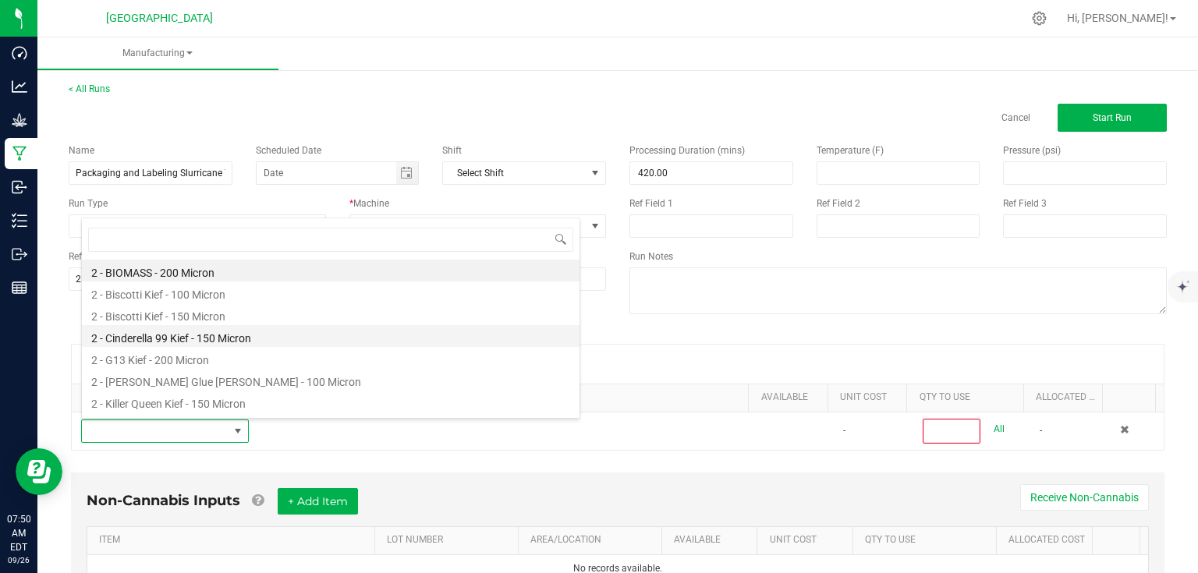
scroll to position [23, 162]
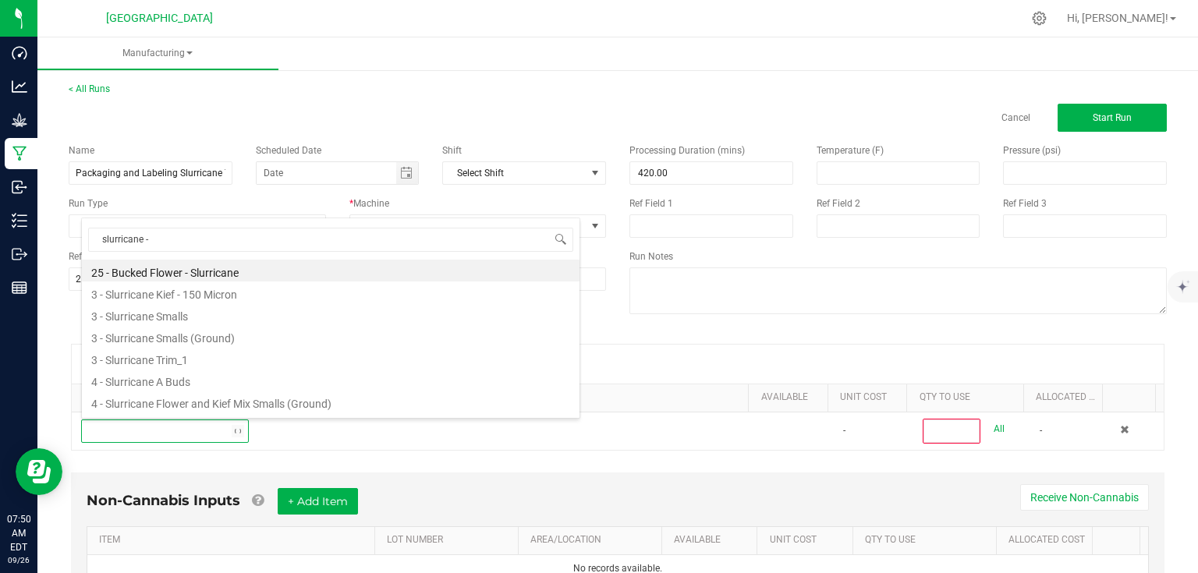
type input "slurricane -"
click at [195, 340] on li "Slurricane - 0.5g - Joints (1)" at bounding box center [331, 336] width 498 height 22
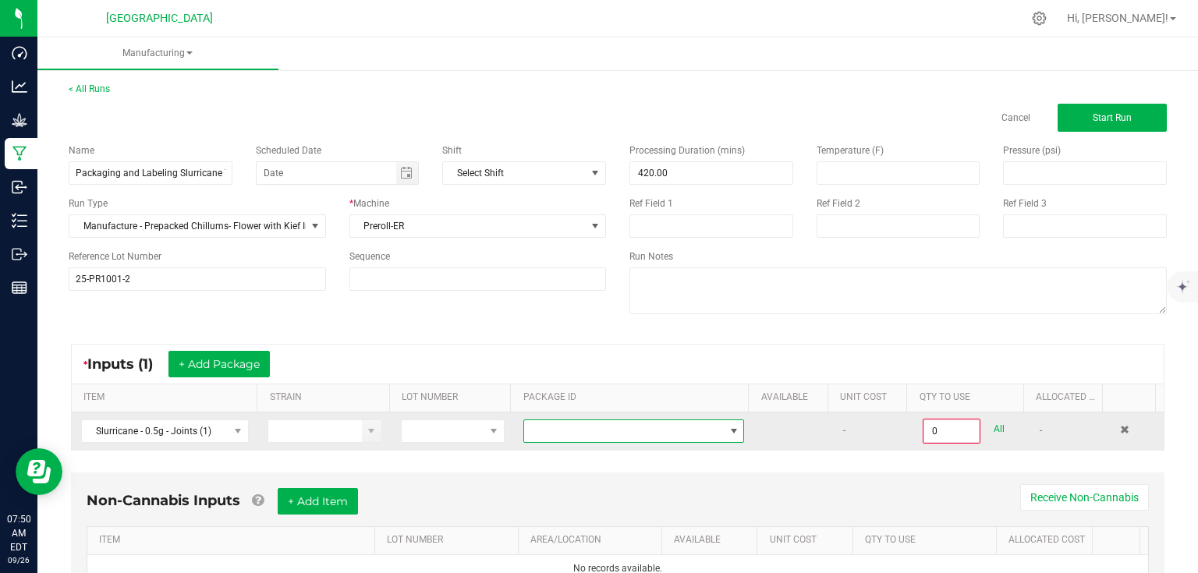
click at [655, 437] on span at bounding box center [624, 431] width 200 height 22
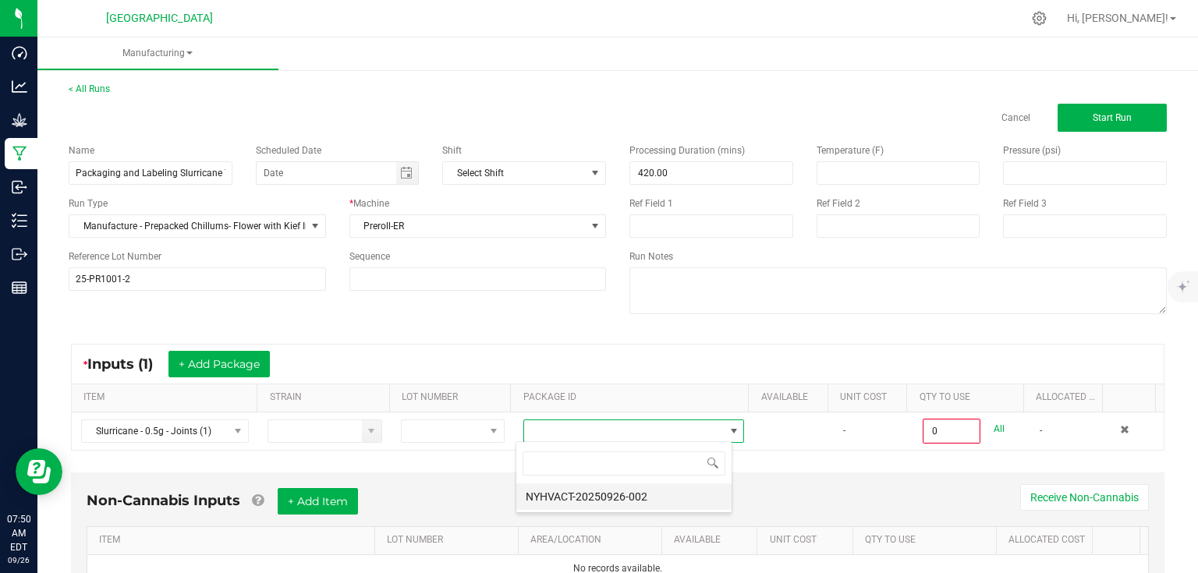
scroll to position [23, 216]
click at [582, 493] on li "NYHVACT-20250926-002" at bounding box center [623, 497] width 215 height 27
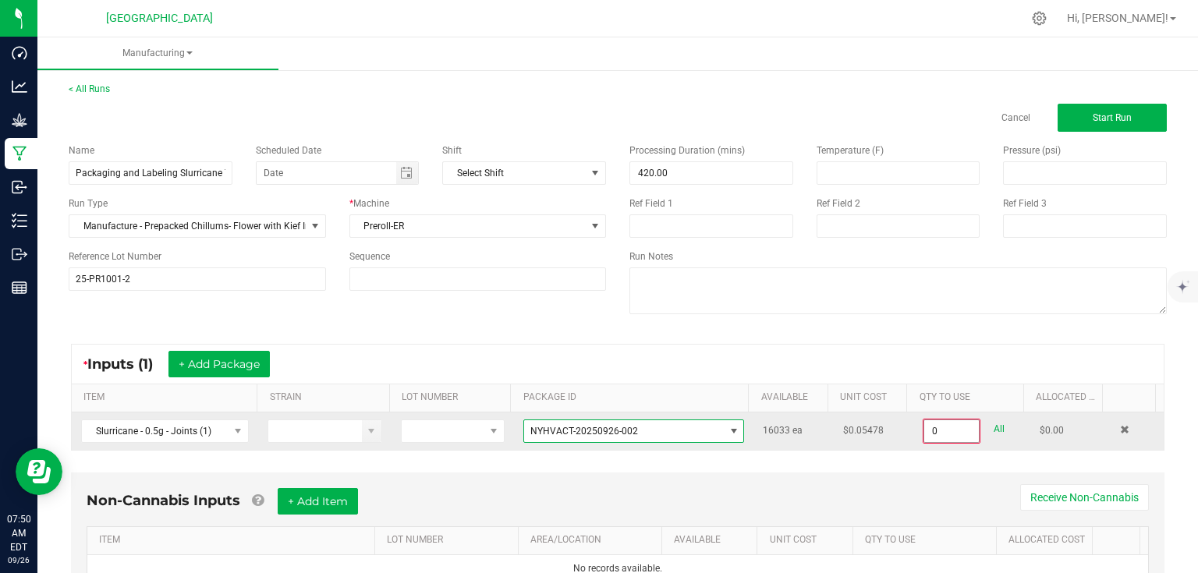
click at [949, 431] on input "0" at bounding box center [951, 431] width 55 height 22
click at [942, 422] on input "0" at bounding box center [951, 431] width 55 height 22
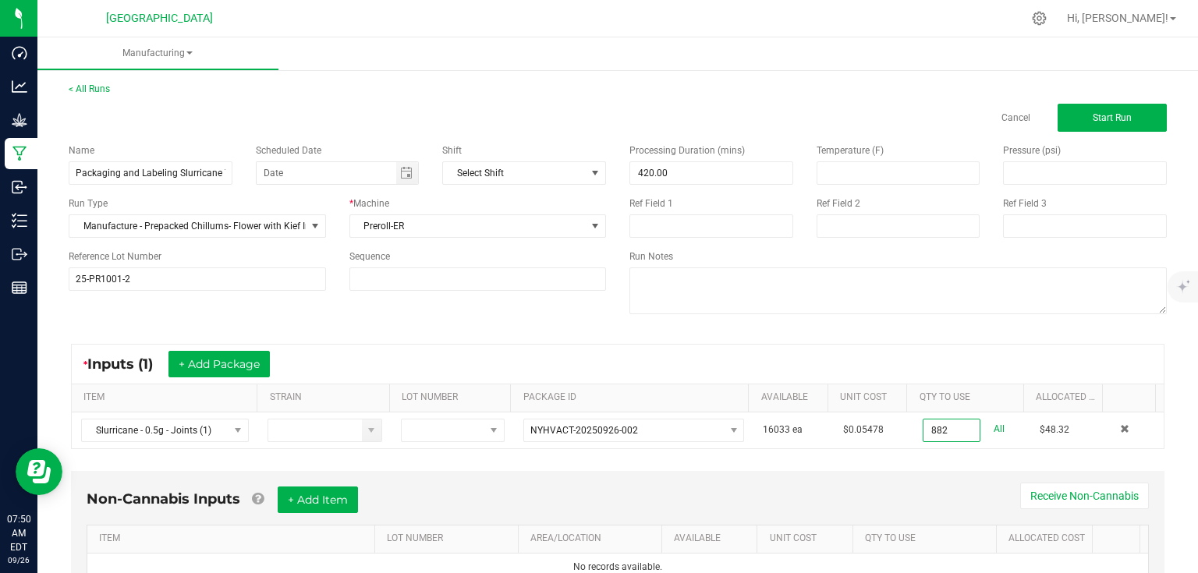
type input "882 ea"
click at [843, 513] on div "Non-Cannabis Inputs + Add Item Receive Non-Cannabis" at bounding box center [618, 506] width 1062 height 38
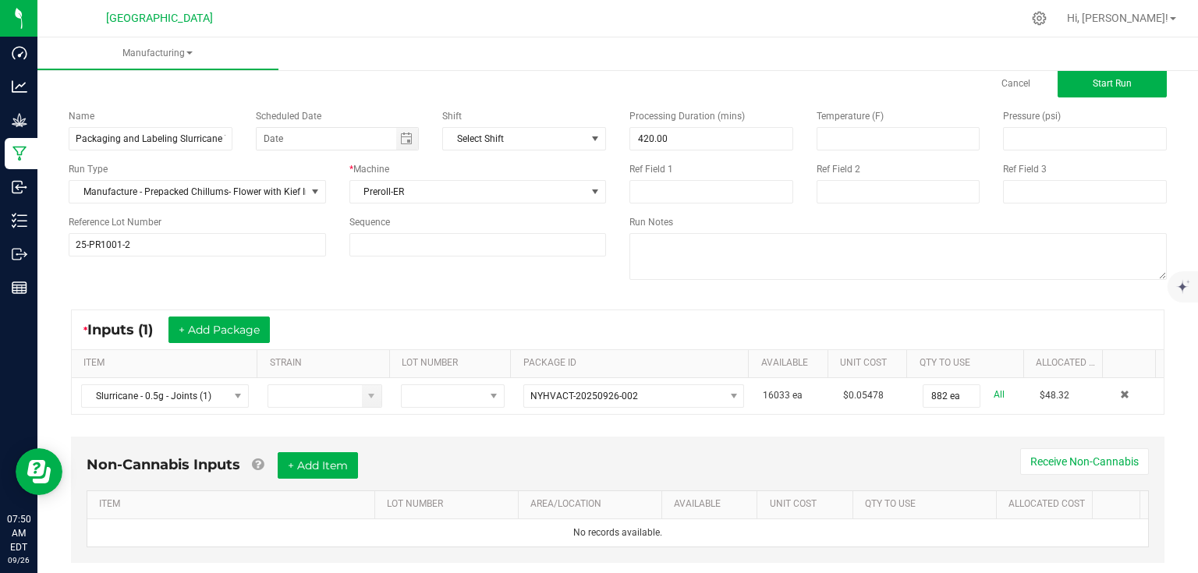
scroll to position [66, 0]
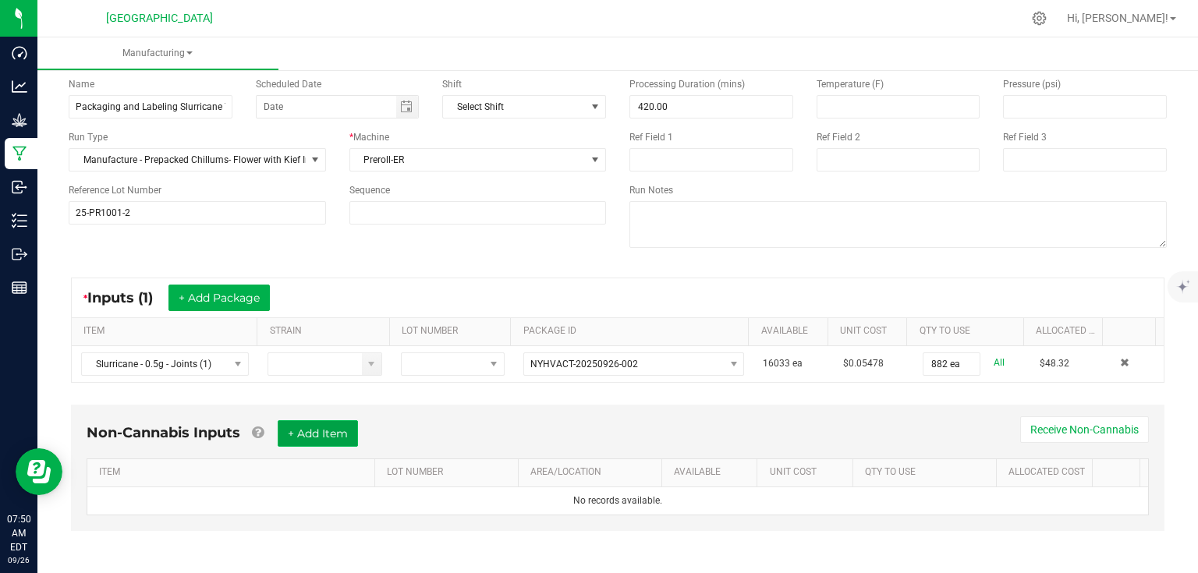
click at [336, 435] on button "+ Add Item" at bounding box center [318, 433] width 80 height 27
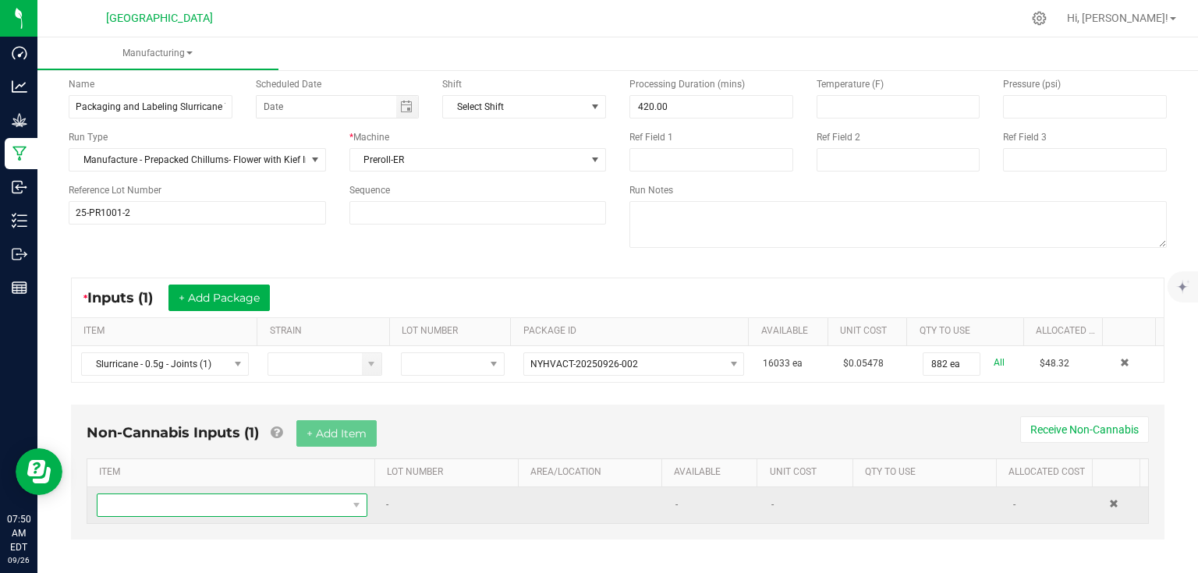
click at [292, 502] on span "NO DATA FOUND" at bounding box center [223, 506] width 250 height 22
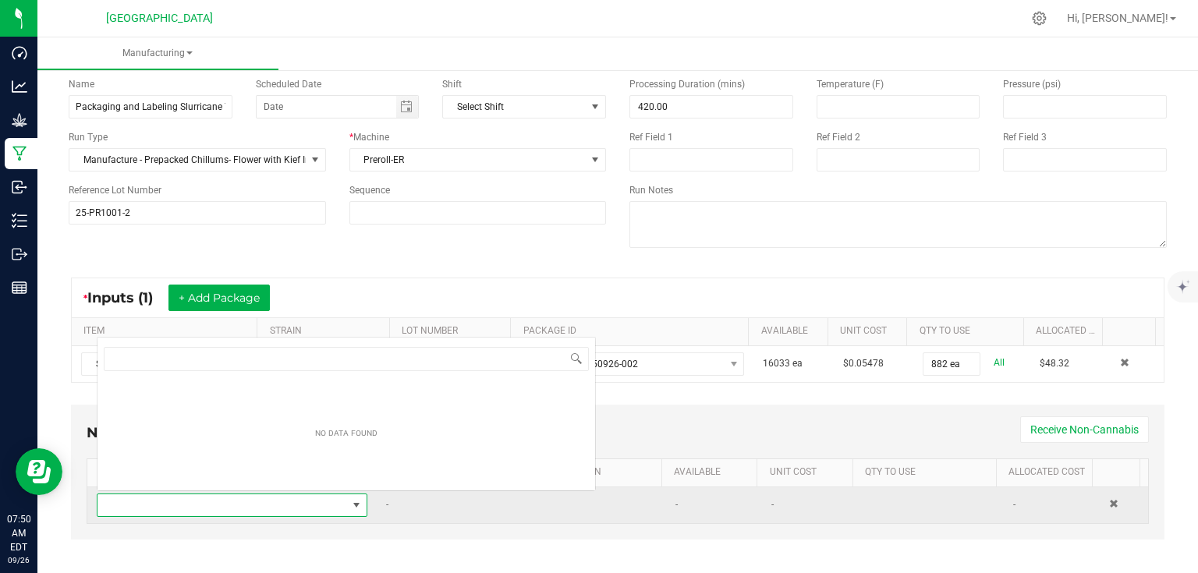
scroll to position [23, 262]
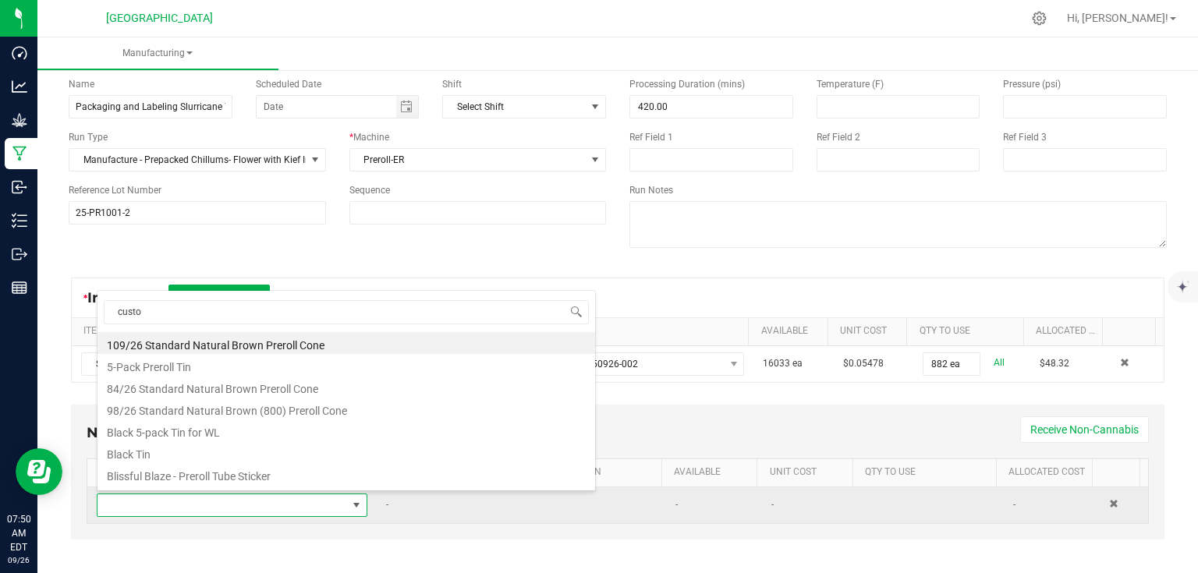
type input "custom"
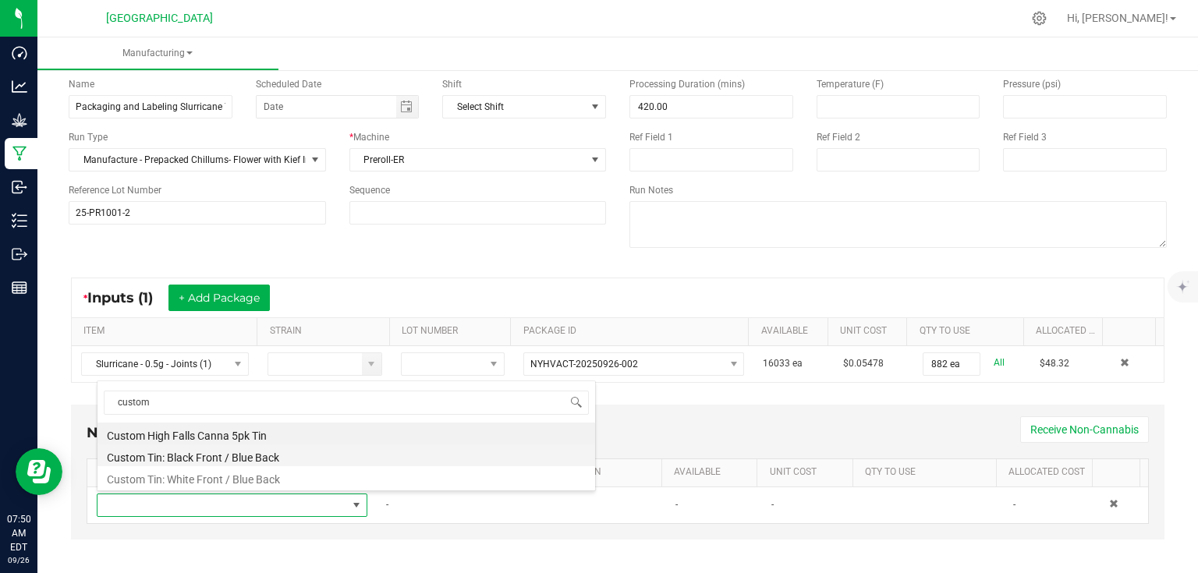
click at [283, 453] on li "Custom Tin: Black Front / Blue Back" at bounding box center [347, 456] width 498 height 22
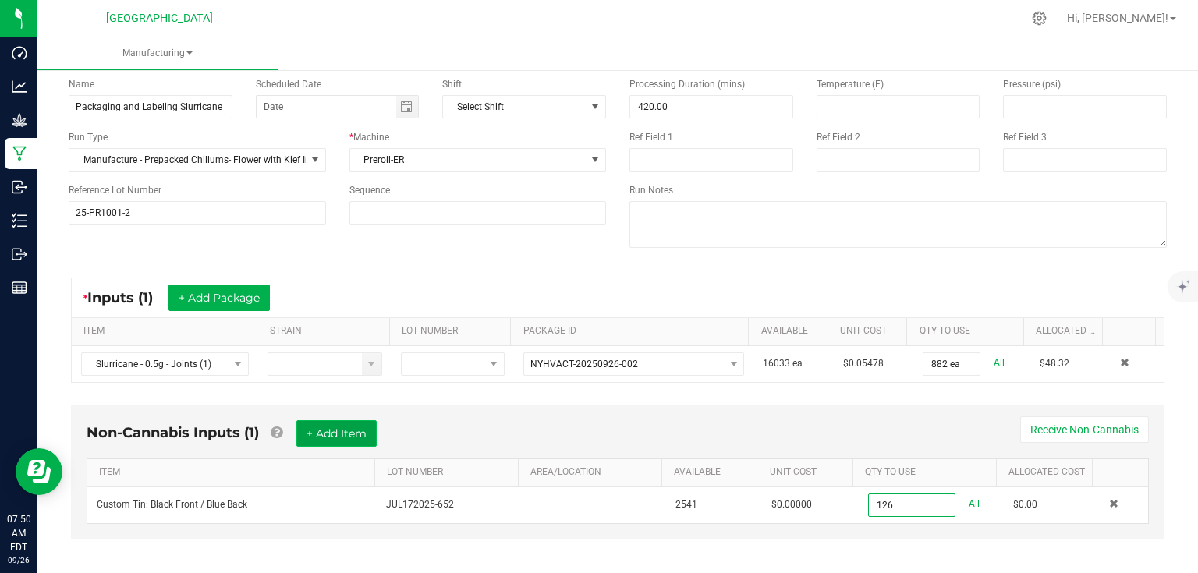
type input "126 ea"
click at [375, 432] on button "+ Add Item" at bounding box center [336, 433] width 80 height 27
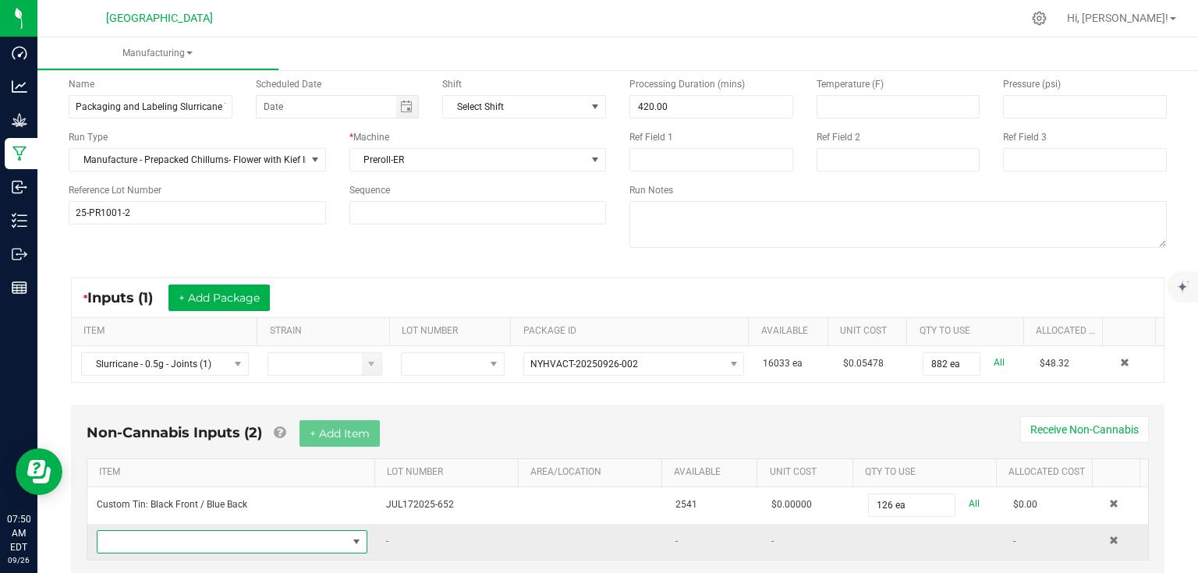
click at [289, 537] on span "NO DATA FOUND" at bounding box center [223, 542] width 250 height 22
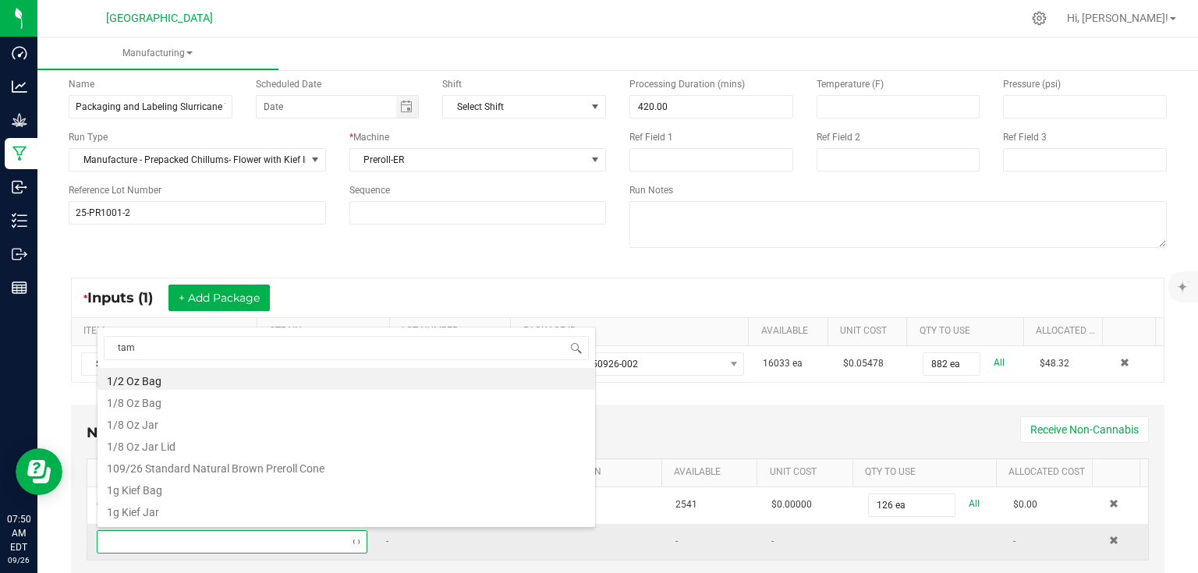
type input "tamp"
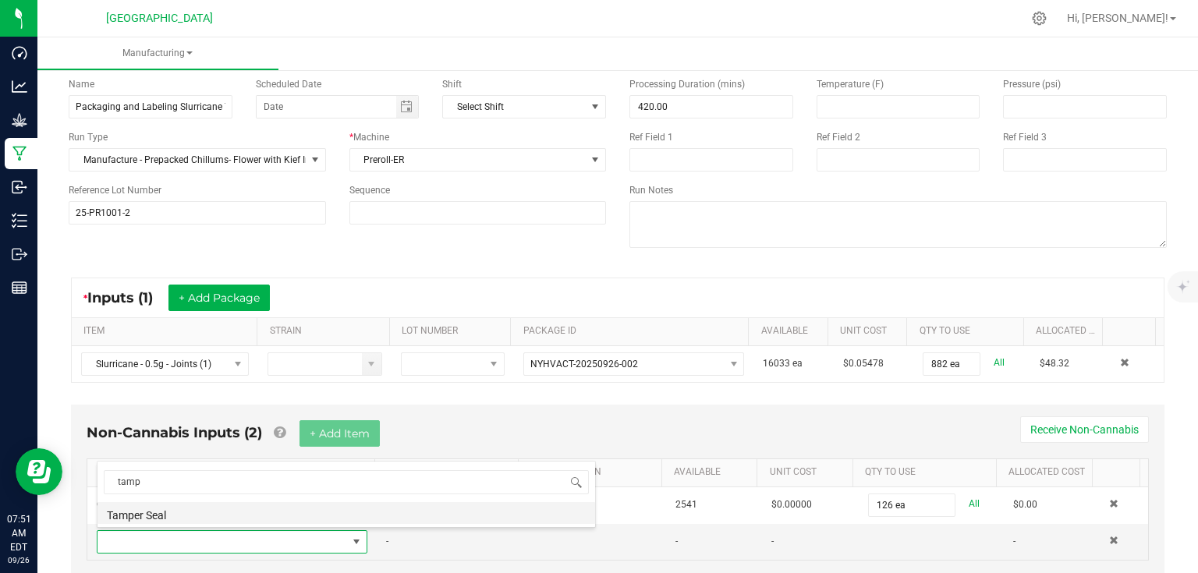
click at [167, 514] on li "Tamper Seal" at bounding box center [347, 513] width 498 height 22
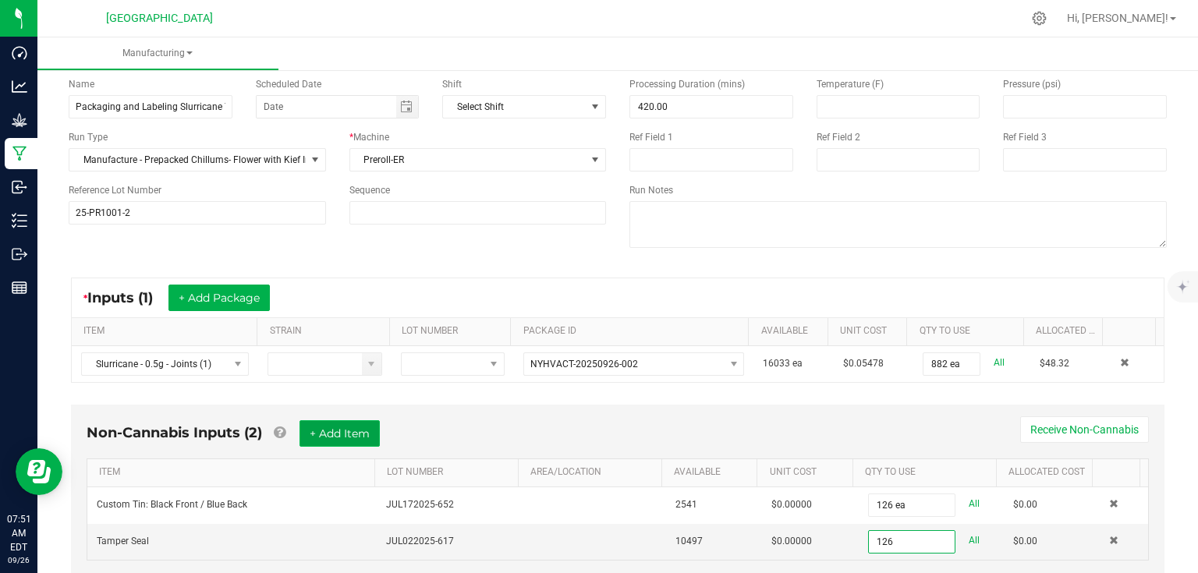
type input "126 ea"
click at [365, 434] on button "+ Add Item" at bounding box center [340, 433] width 80 height 27
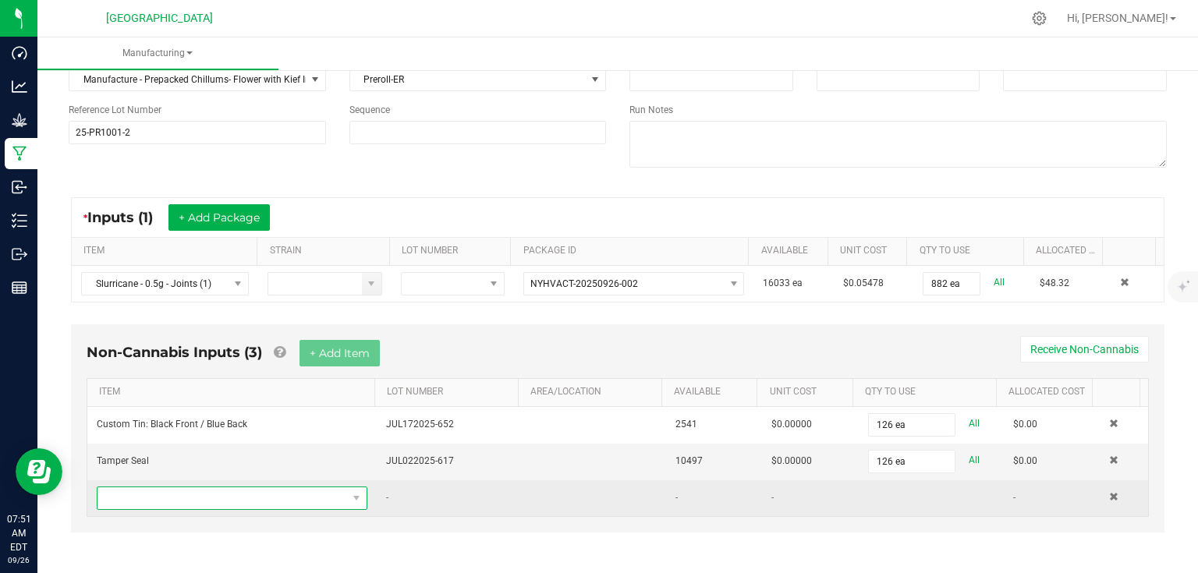
click at [215, 497] on span "NO DATA FOUND" at bounding box center [223, 499] width 250 height 22
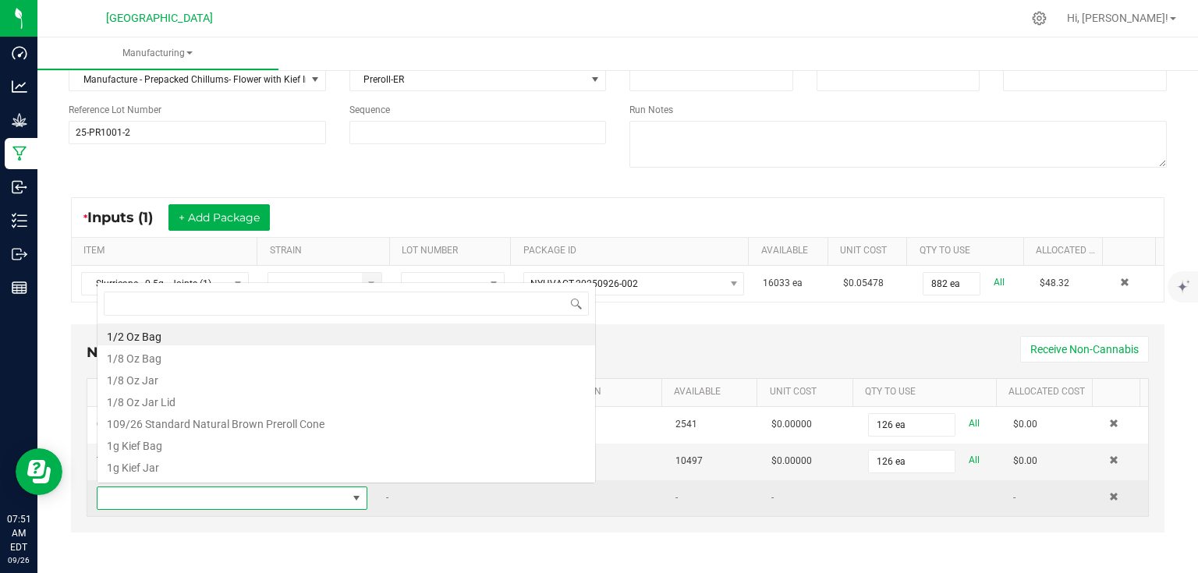
scroll to position [23, 262]
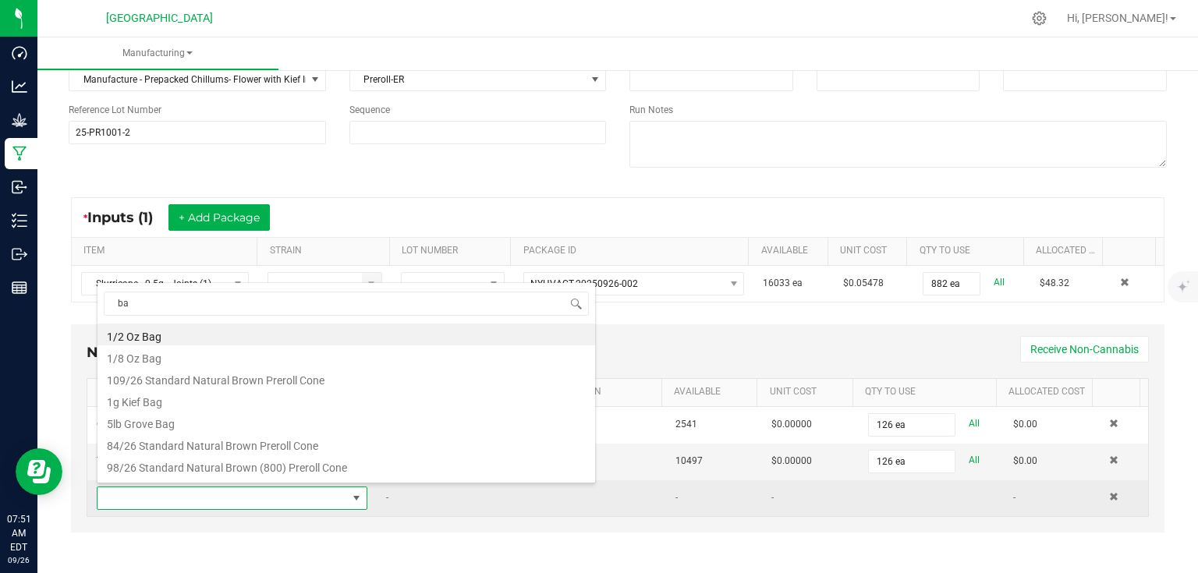
type input "bag"
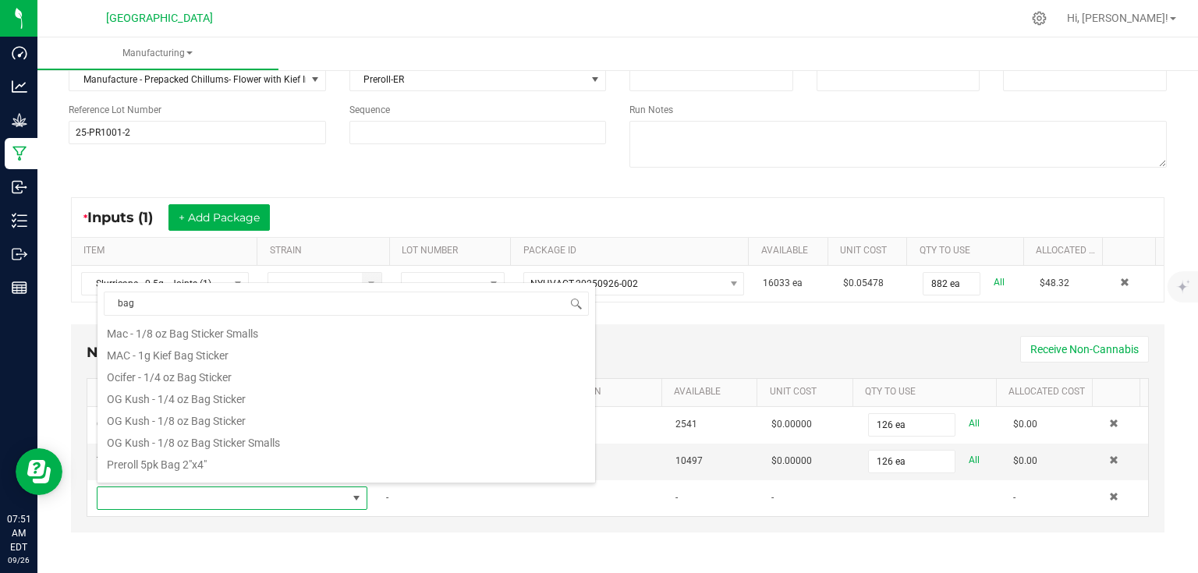
scroll to position [250, 0]
click at [190, 461] on li "Preroll 5pk Bag 2"x4"" at bounding box center [347, 456] width 498 height 22
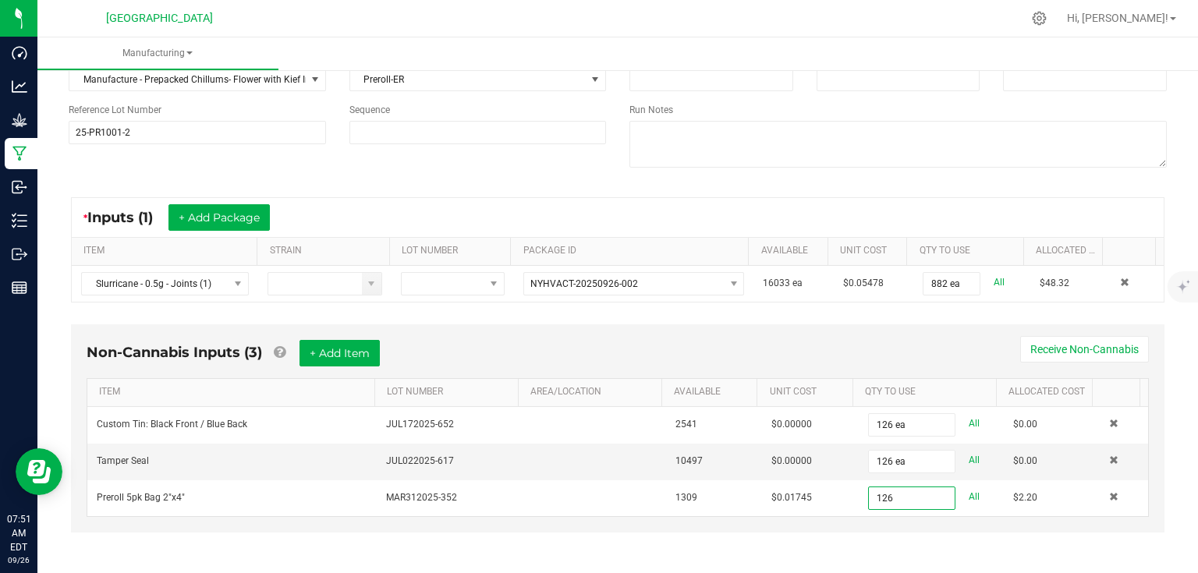
type input "126 ea"
click at [609, 359] on div "Non-Cannabis Inputs (3) + Add Item Receive Non-Cannabis" at bounding box center [618, 359] width 1062 height 38
click at [356, 356] on button "+ Add Item" at bounding box center [340, 353] width 80 height 27
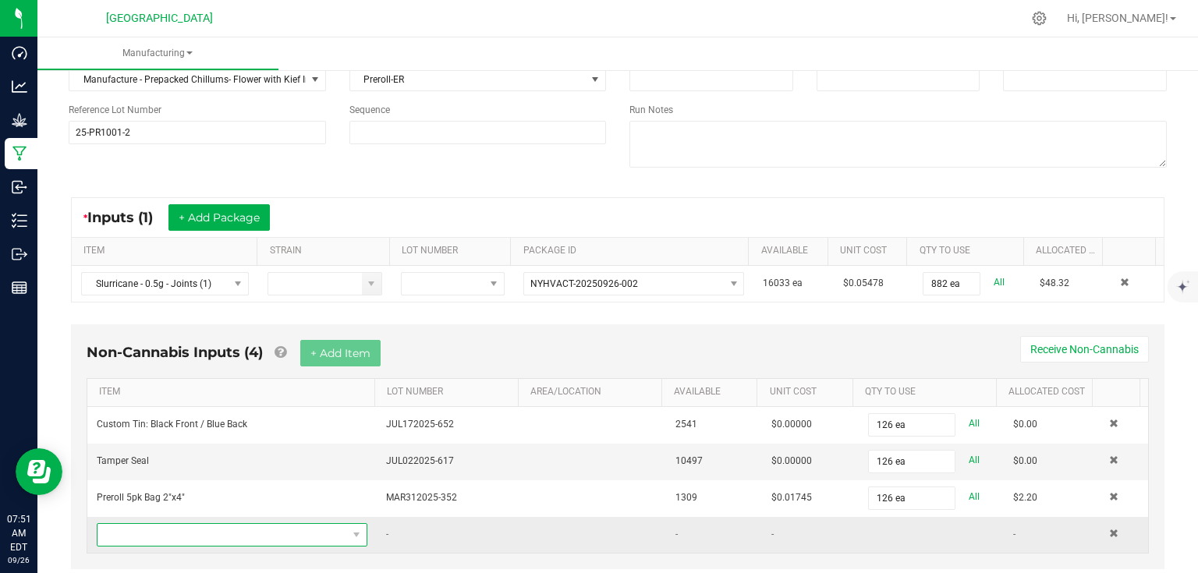
click at [183, 524] on span "NO DATA FOUND" at bounding box center [223, 535] width 250 height 22
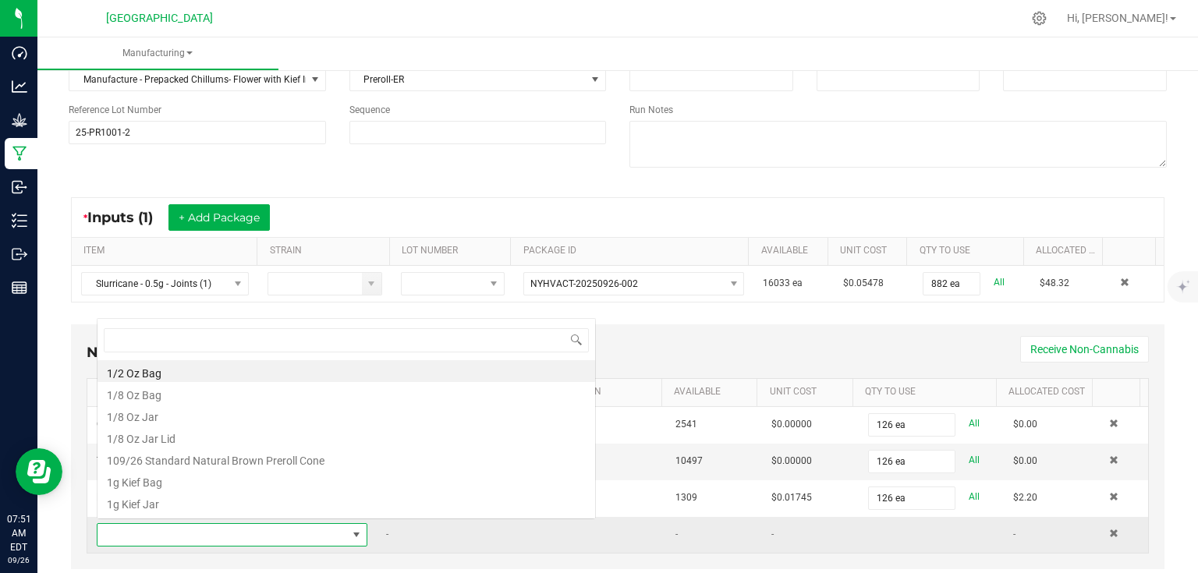
scroll to position [23, 262]
type input "dynam"
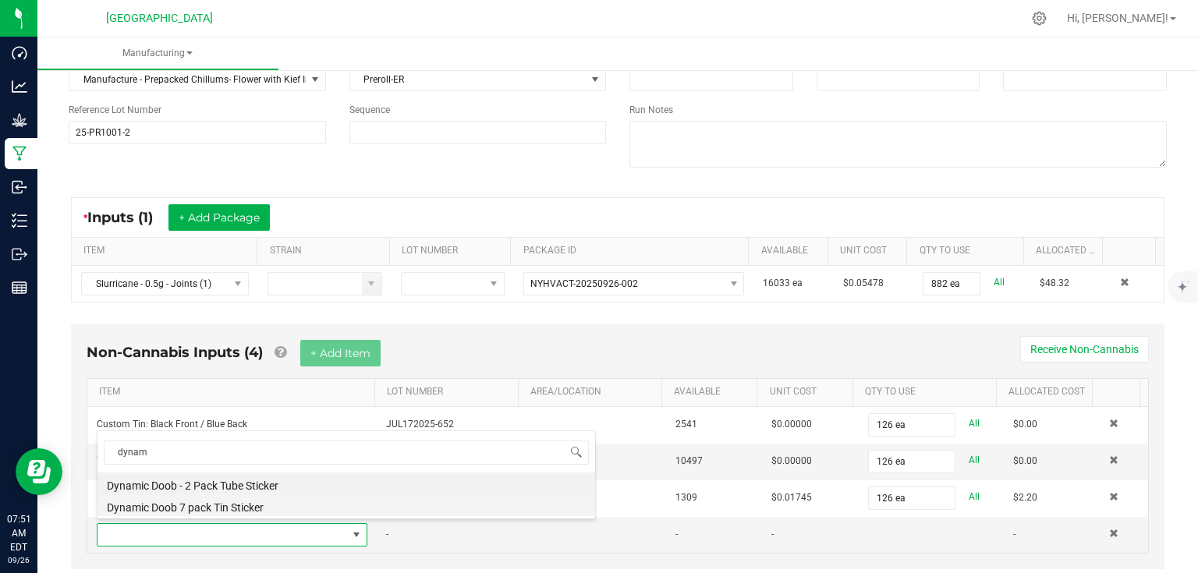
click at [196, 512] on li "Dynamic Doob 7 pack Tin Sticker" at bounding box center [347, 506] width 498 height 22
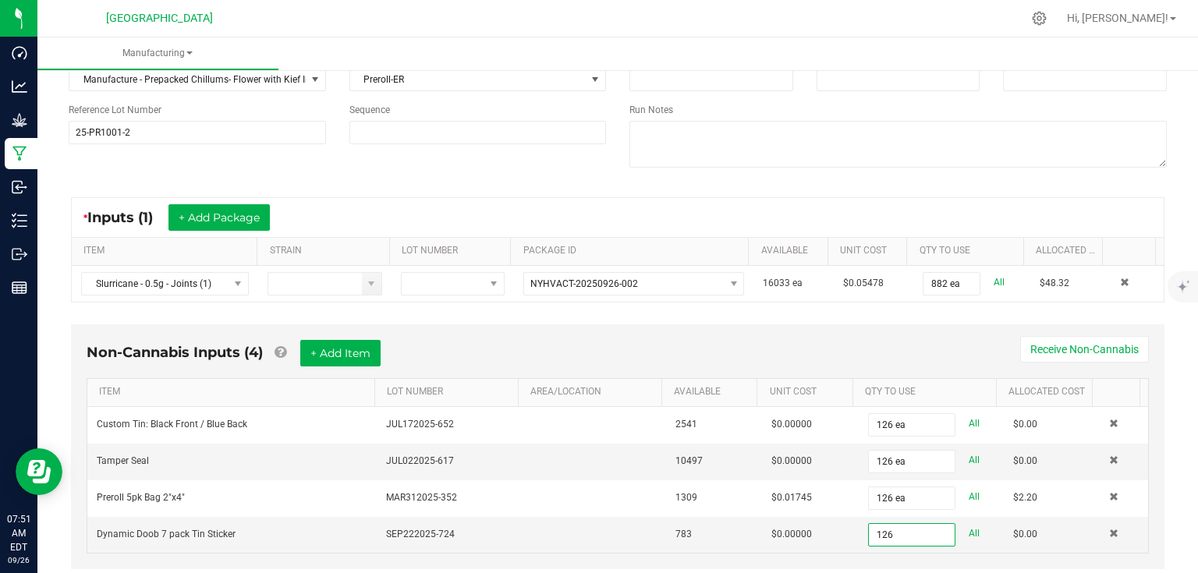
type input "126 ea"
click at [905, 340] on div "Non-Cannabis Inputs (4) + Add Item Receive Non-Cannabis" at bounding box center [618, 359] width 1062 height 38
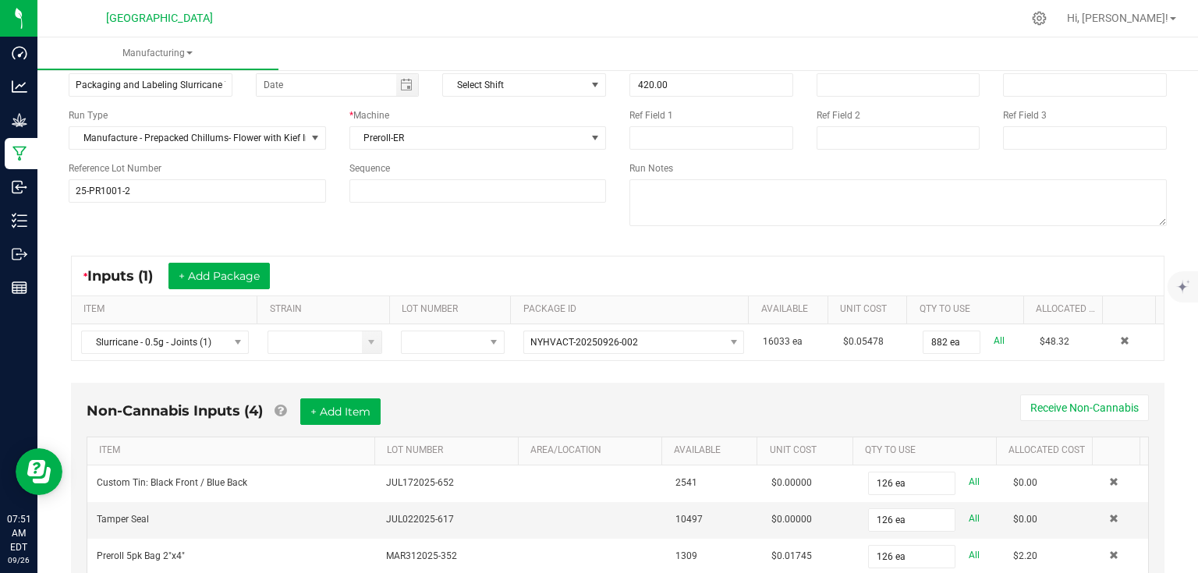
scroll to position [0, 0]
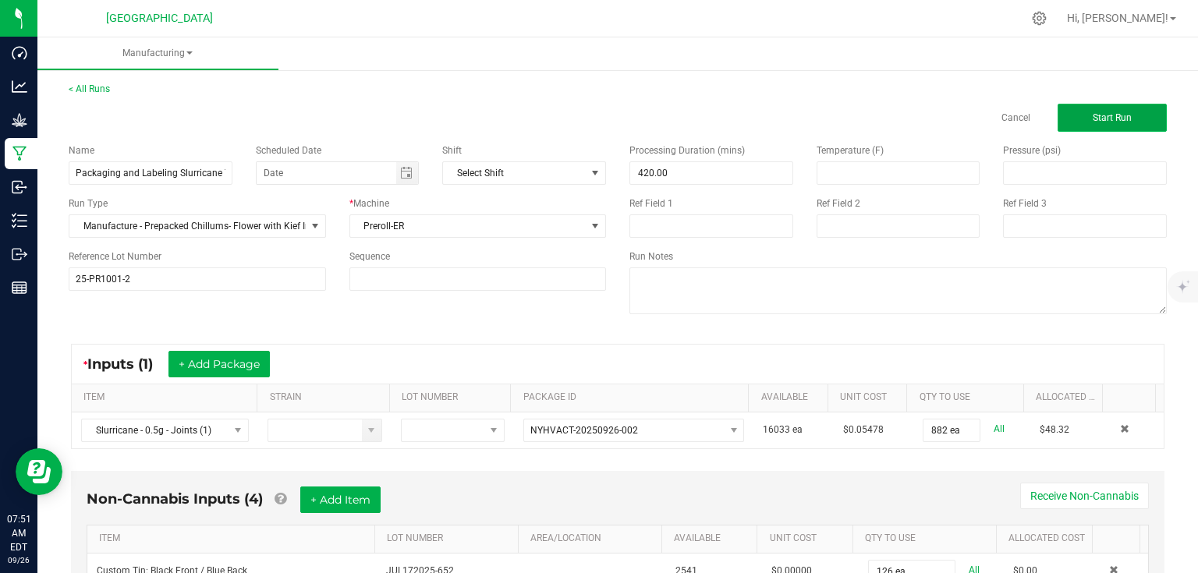
click at [1120, 121] on span "Start Run" at bounding box center [1112, 117] width 39 height 11
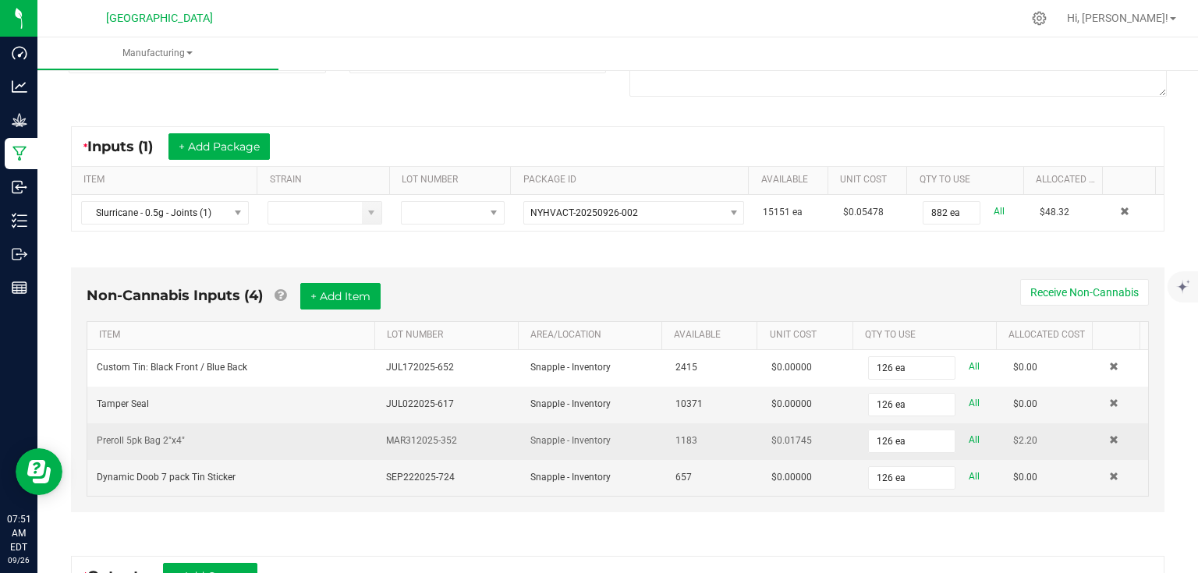
scroll to position [437, 0]
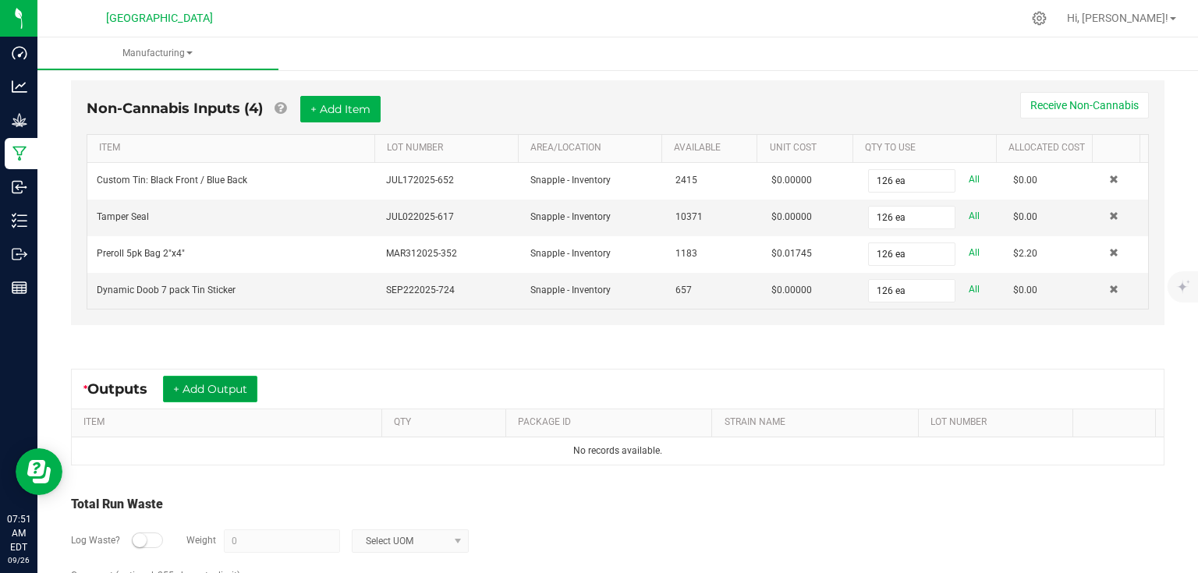
click at [230, 378] on button "+ Add Output" at bounding box center [210, 389] width 94 height 27
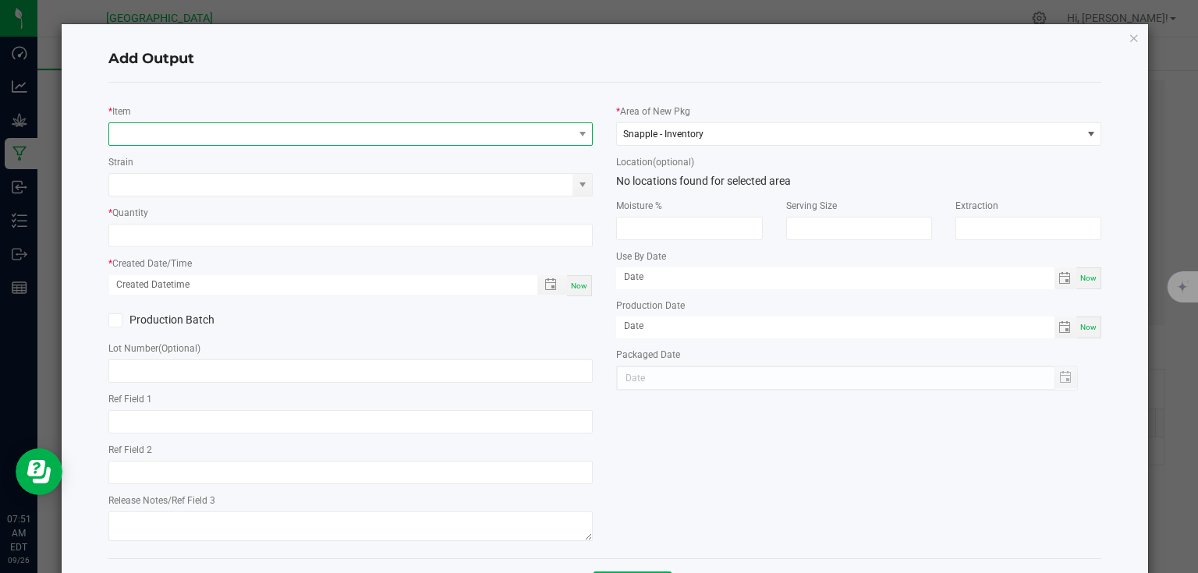
click at [284, 122] on span "NO DATA FOUND" at bounding box center [350, 133] width 485 height 23
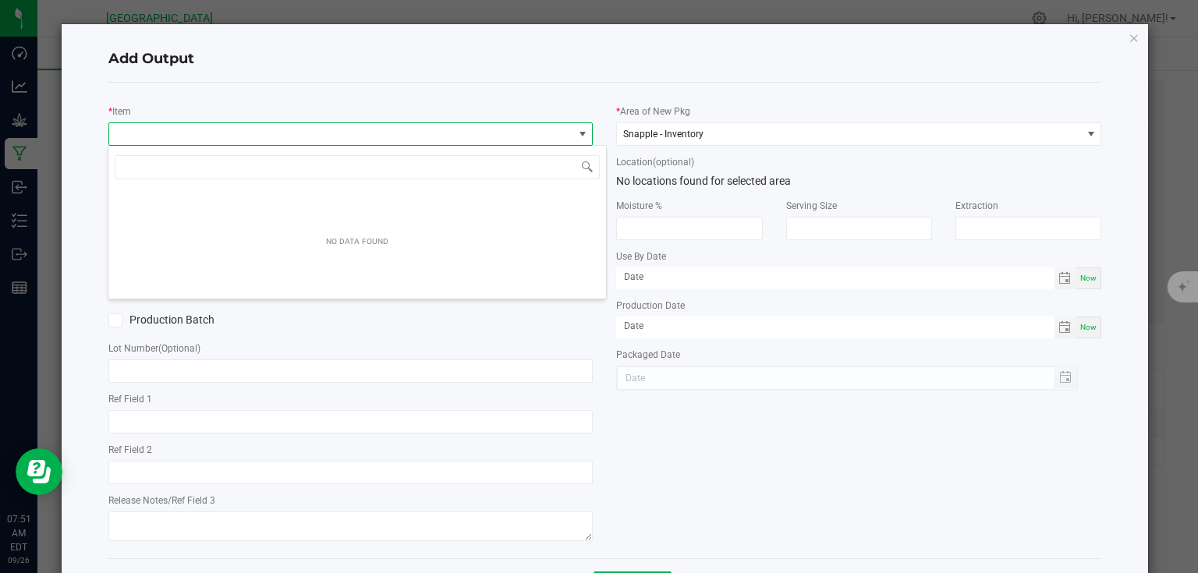
scroll to position [23, 481]
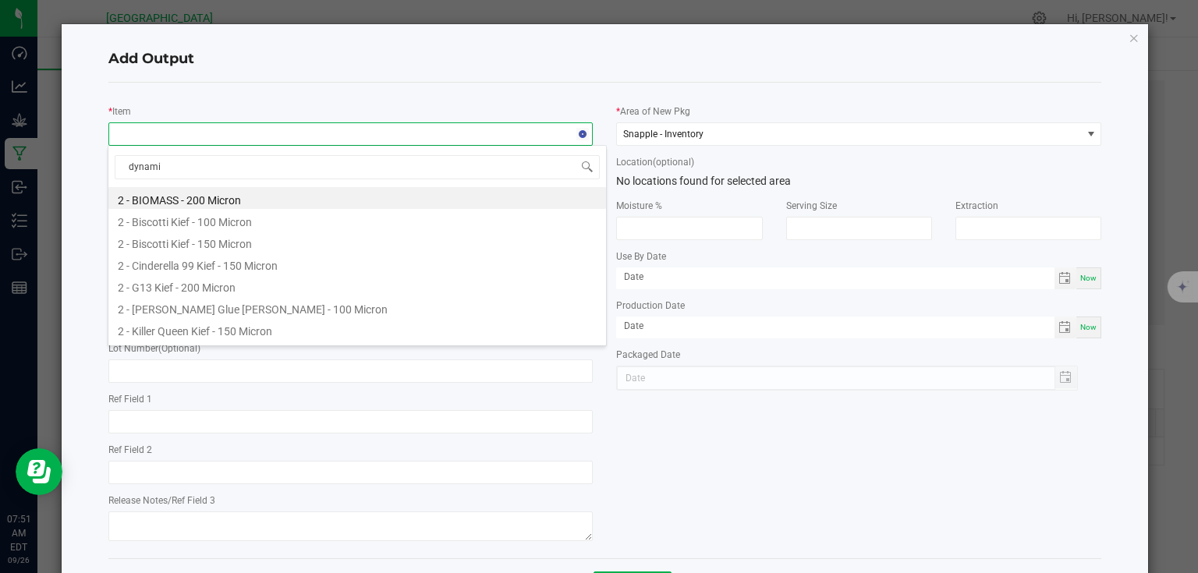
type input "dynamic"
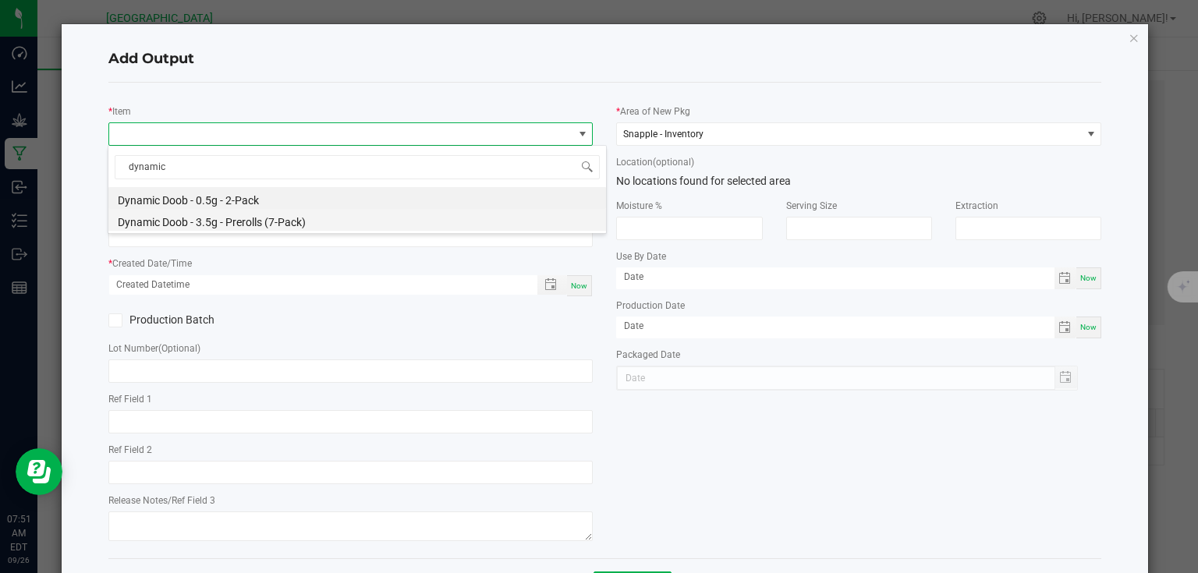
click at [259, 222] on li "Dynamic Doob - 3.5g - Prerolls (7-Pack)" at bounding box center [357, 220] width 498 height 22
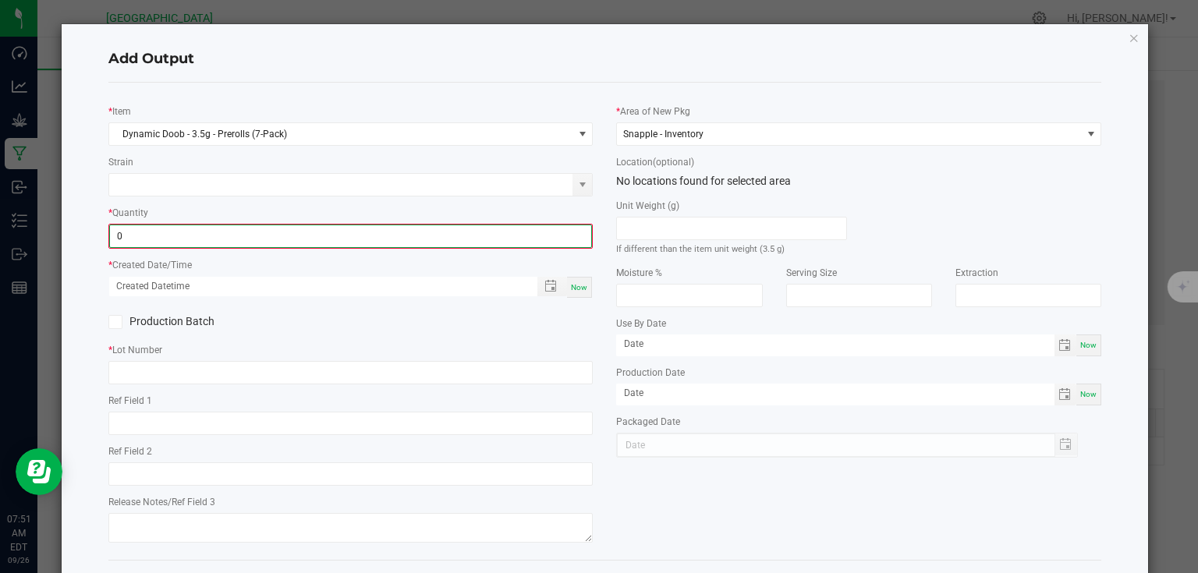
click at [253, 236] on input "0" at bounding box center [351, 236] width 482 height 22
type input "126 ea"
click at [571, 285] on span "Now" at bounding box center [579, 286] width 16 height 9
type input "[DATE] 7:51 AM"
type input "[DATE]"
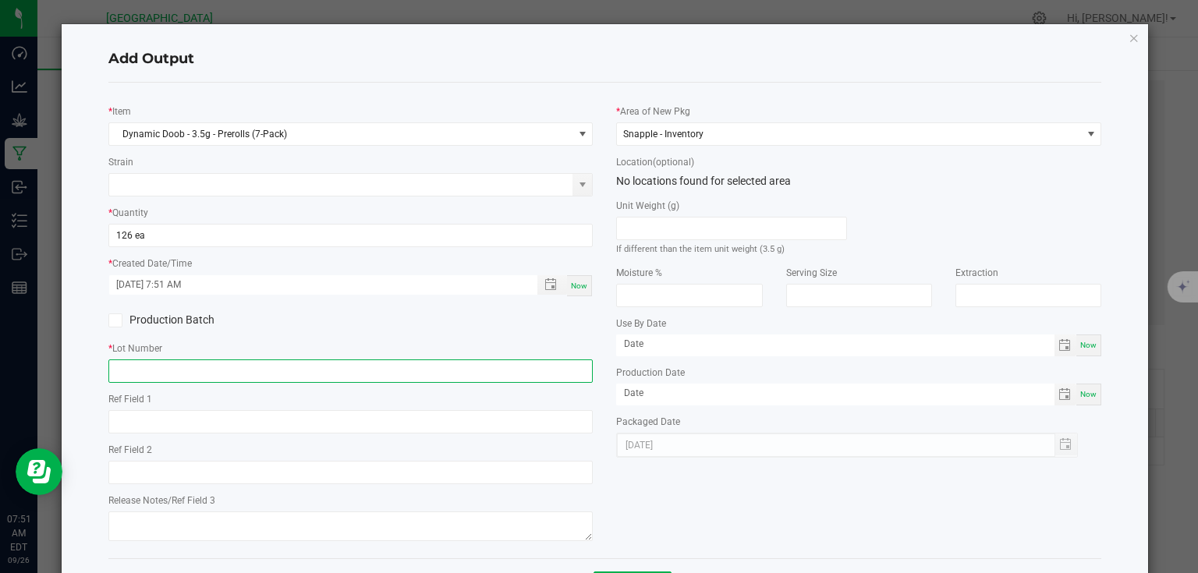
click at [551, 374] on input "text" at bounding box center [350, 371] width 485 height 23
type input "25-PR1001-2"
click at [640, 484] on div "* Item Dynamic Doob - 3.5g - Prerolls (7-Pack) Strain * Quantity 126 ea * Creat…" at bounding box center [605, 320] width 1017 height 451
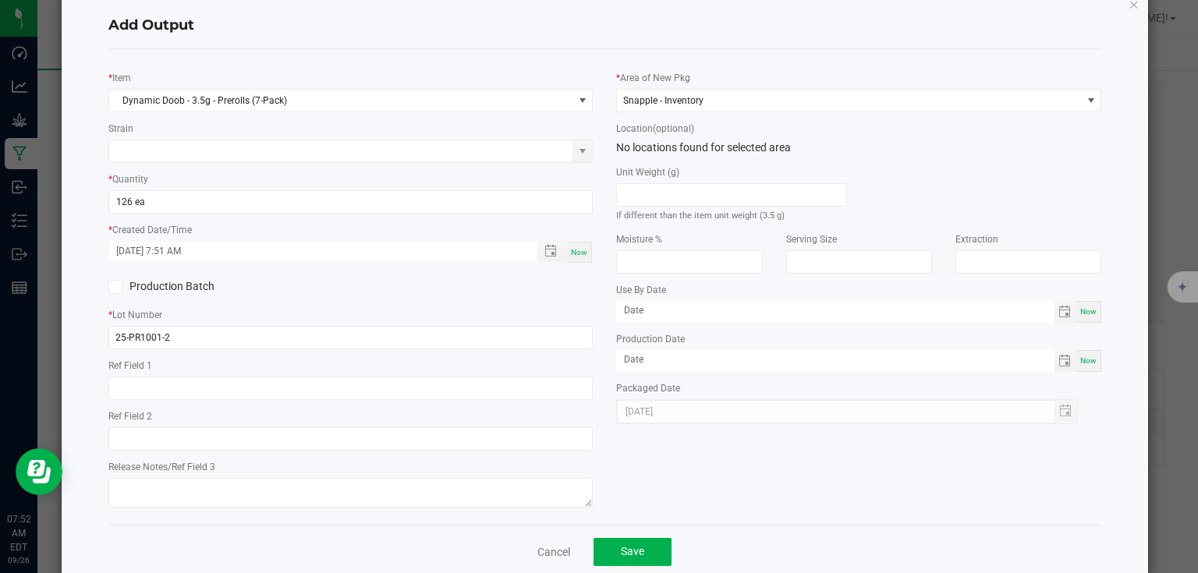
scroll to position [63, 0]
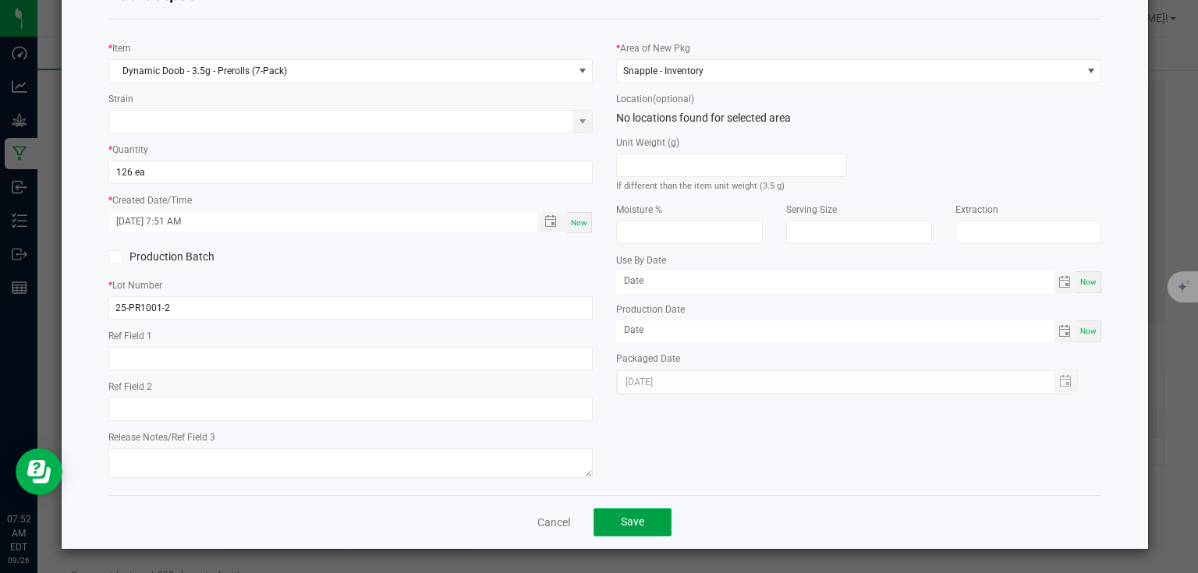
click at [611, 522] on button "Save" at bounding box center [633, 523] width 78 height 28
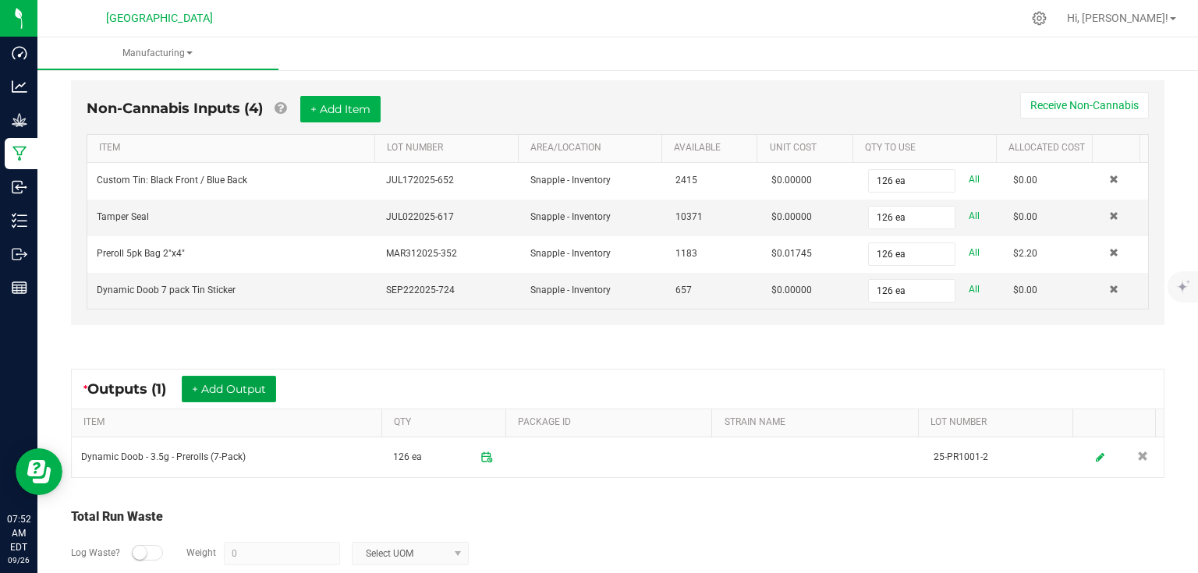
scroll to position [0, 0]
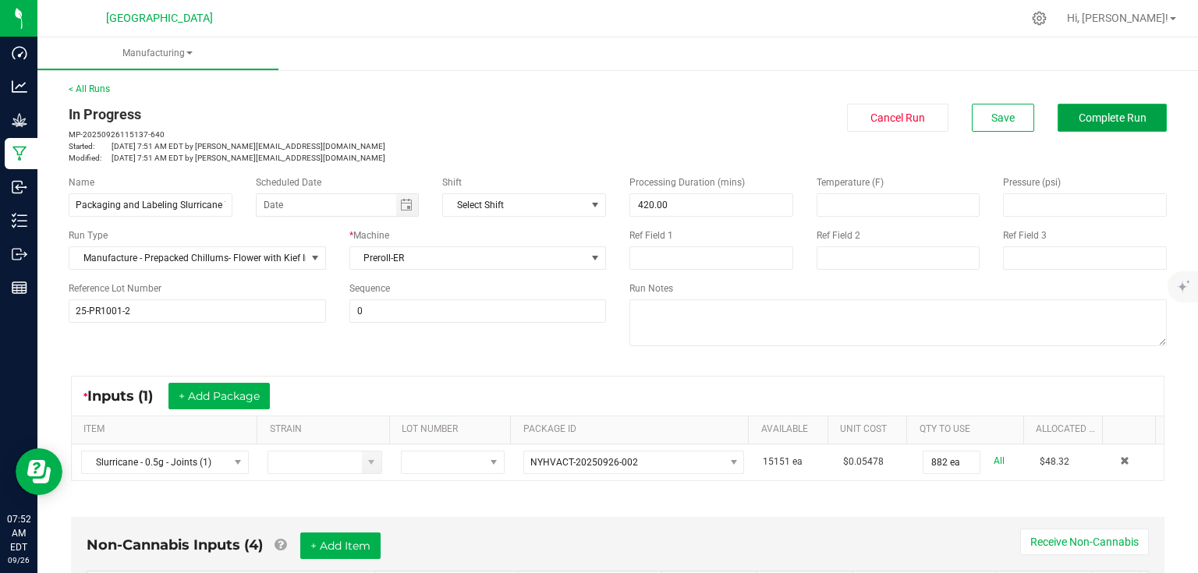
click at [1096, 120] on span "Complete Run" at bounding box center [1113, 118] width 68 height 12
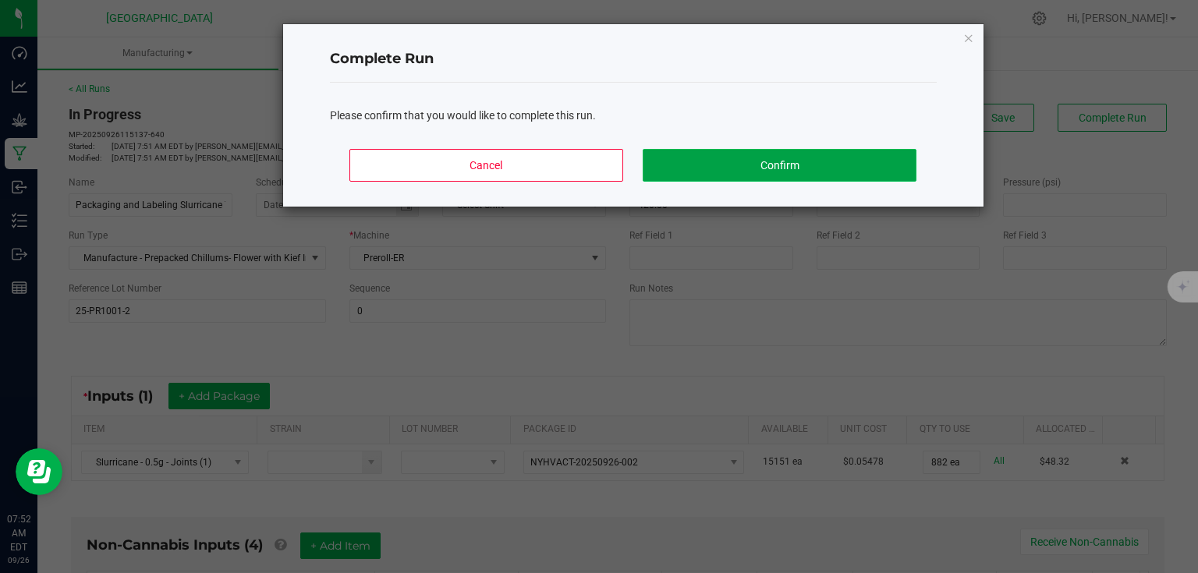
click at [749, 168] on button "Confirm" at bounding box center [779, 165] width 273 height 33
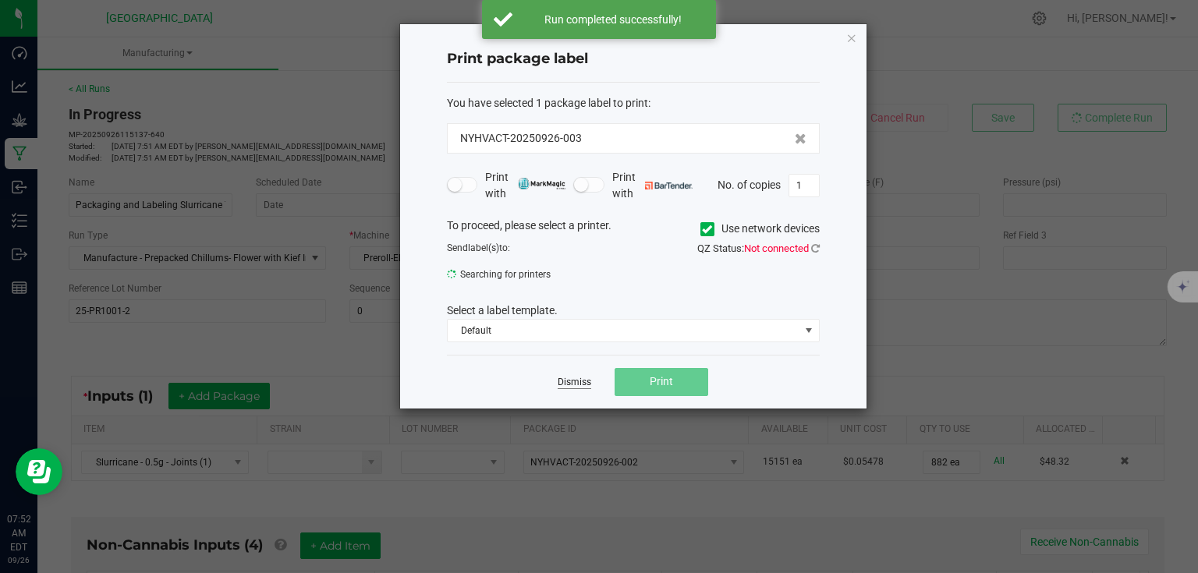
click at [569, 378] on link "Dismiss" at bounding box center [575, 382] width 34 height 13
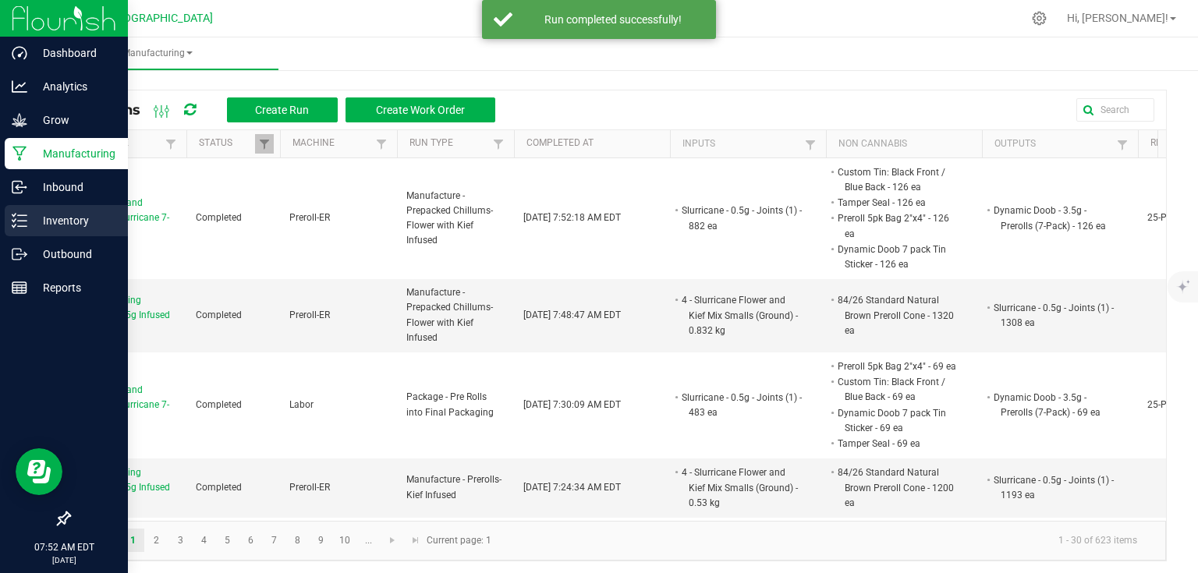
click at [23, 215] on icon at bounding box center [20, 221] width 16 height 16
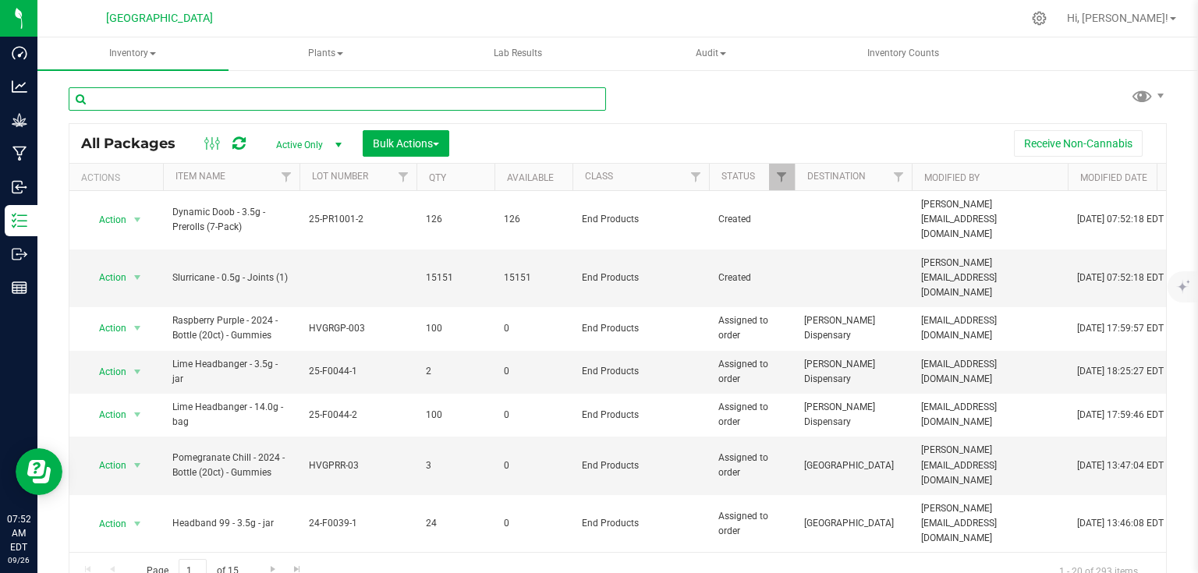
click at [239, 100] on input "text" at bounding box center [337, 98] width 537 height 23
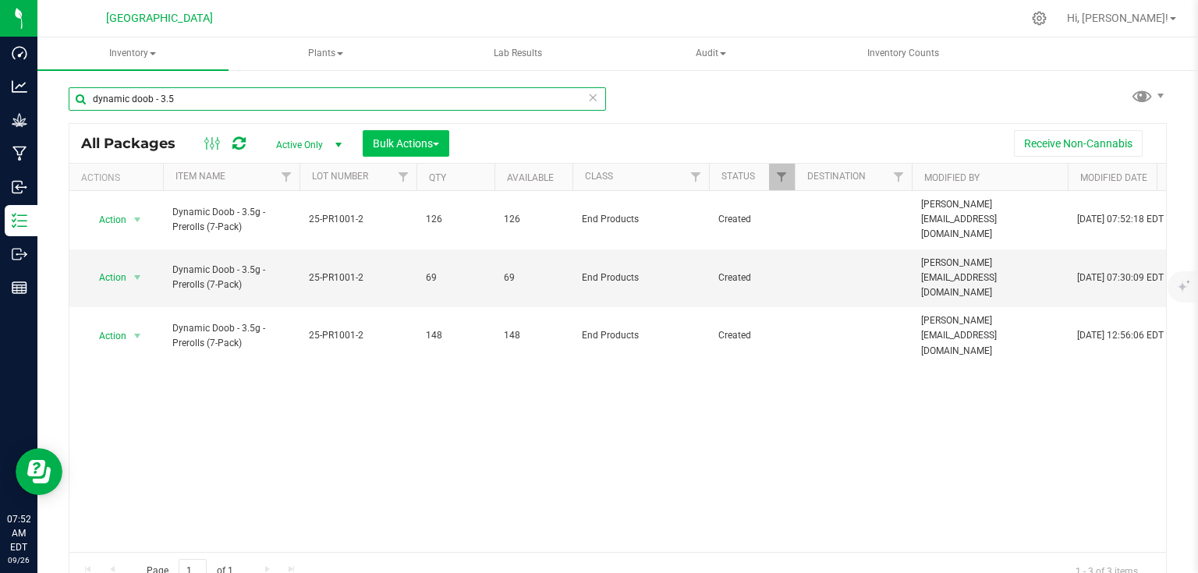
type input "dynamic doob - 3.5"
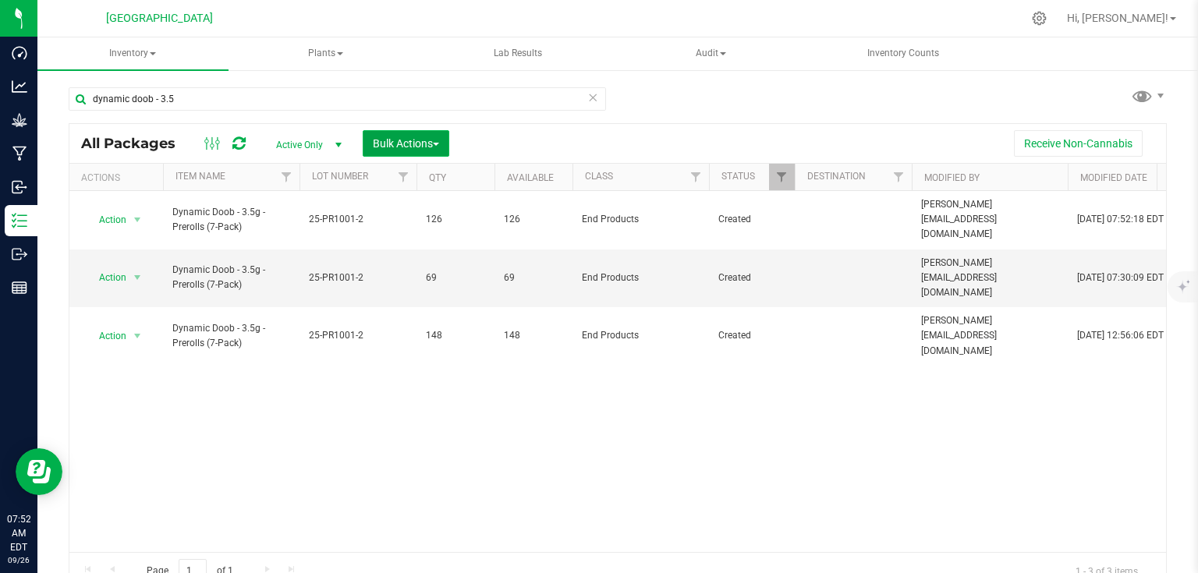
click at [403, 153] on button "Bulk Actions" at bounding box center [406, 143] width 87 height 27
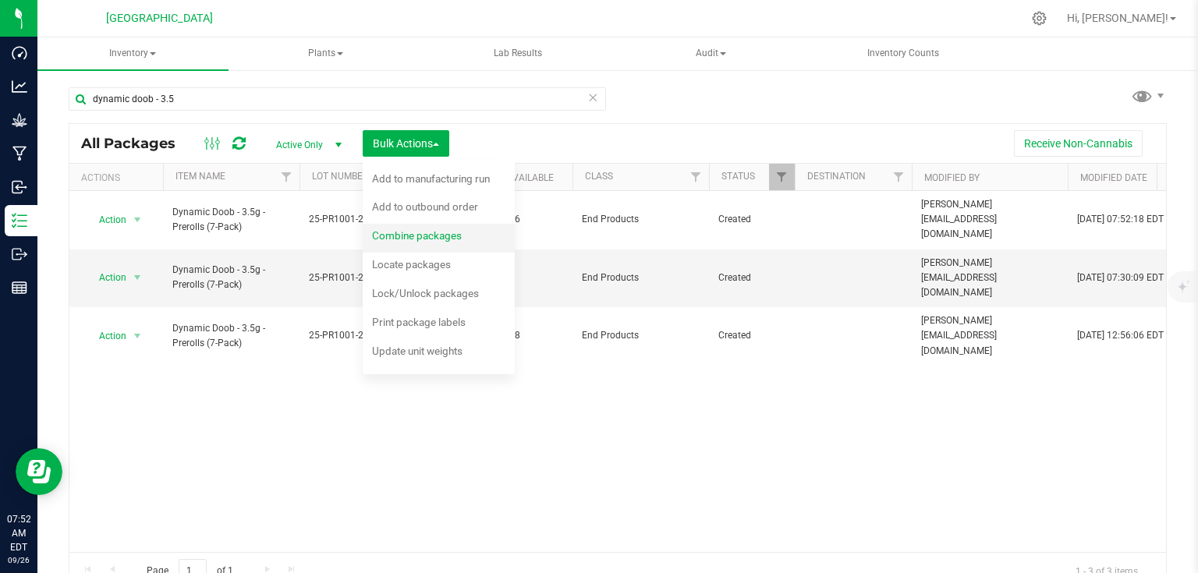
click at [404, 240] on span "Combine packages" at bounding box center [417, 235] width 90 height 12
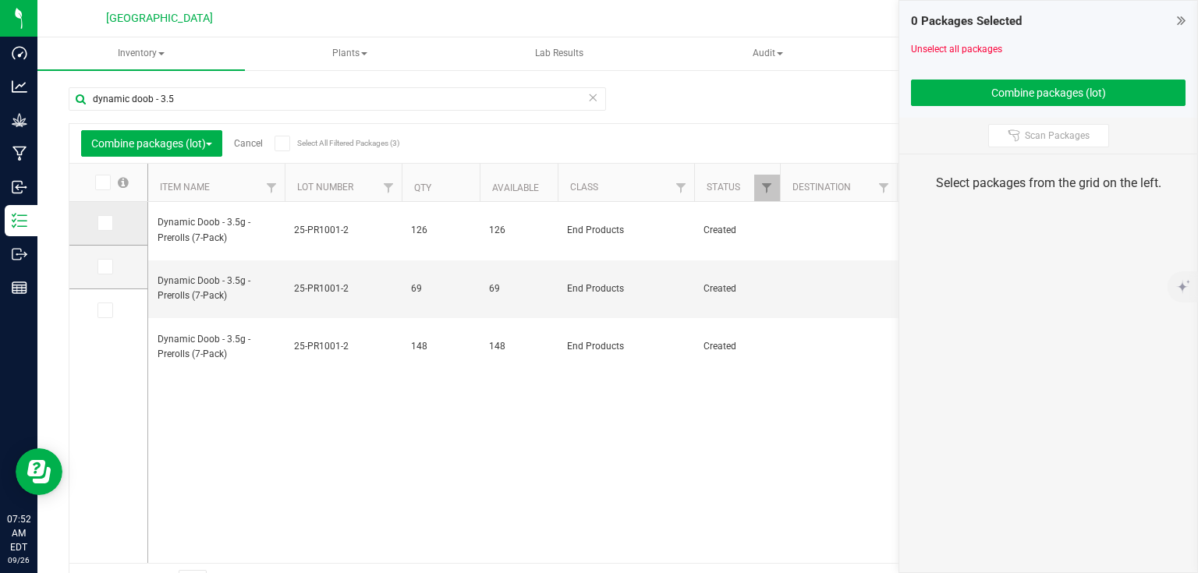
click at [109, 222] on span at bounding box center [106, 223] width 16 height 16
click at [0, 0] on input "checkbox" at bounding box center [0, 0] width 0 height 0
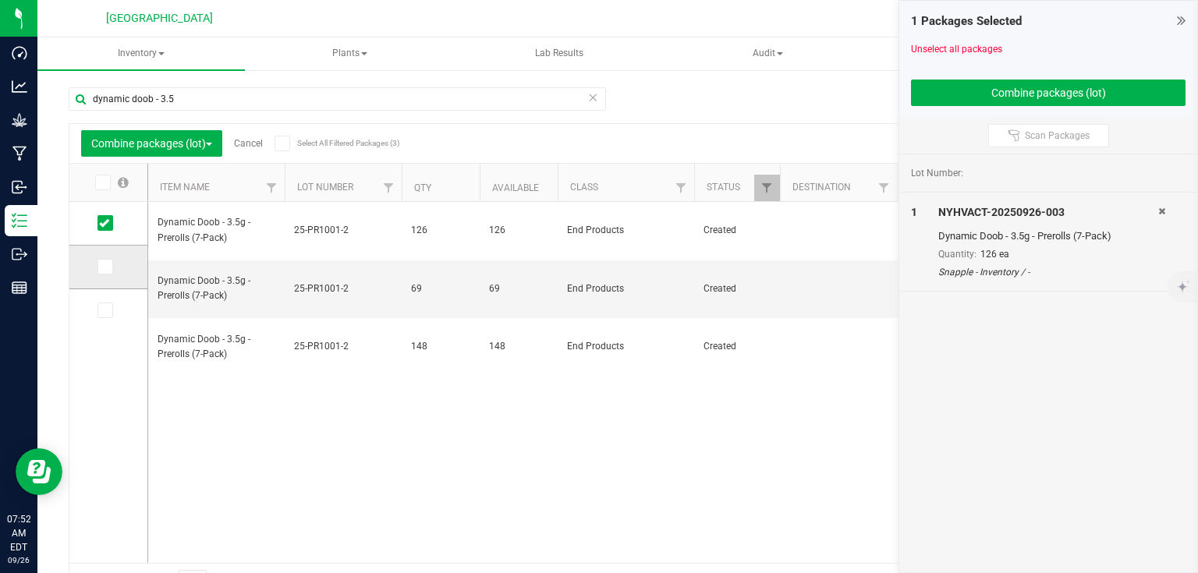
click at [106, 267] on icon at bounding box center [104, 267] width 10 height 0
click at [0, 0] on input "checkbox" at bounding box center [0, 0] width 0 height 0
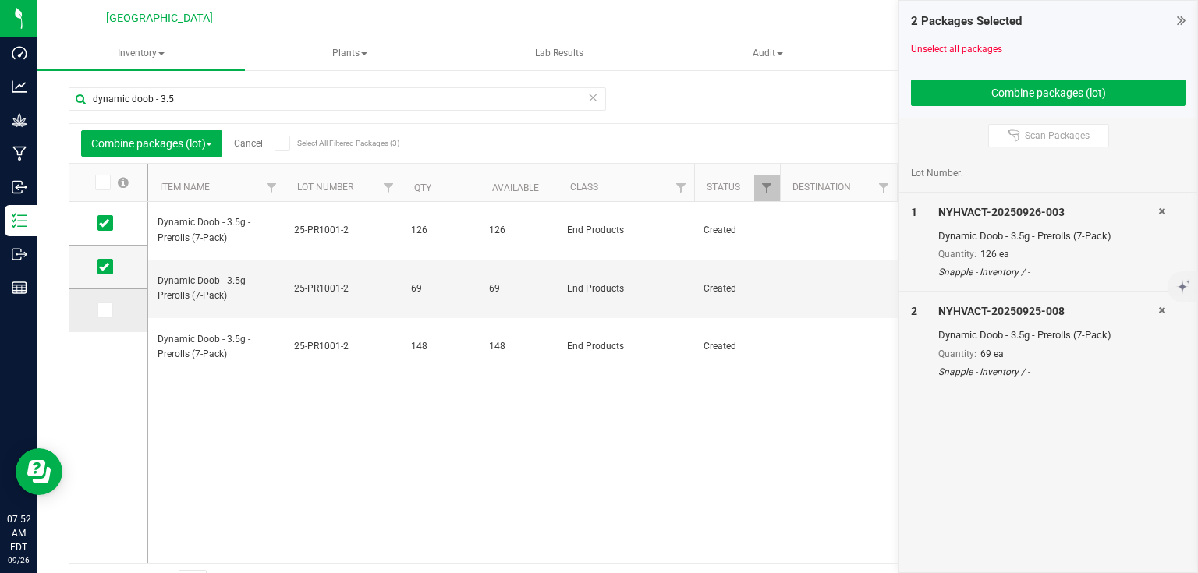
click at [108, 303] on span at bounding box center [106, 311] width 16 height 16
click at [0, 0] on input "checkbox" at bounding box center [0, 0] width 0 height 0
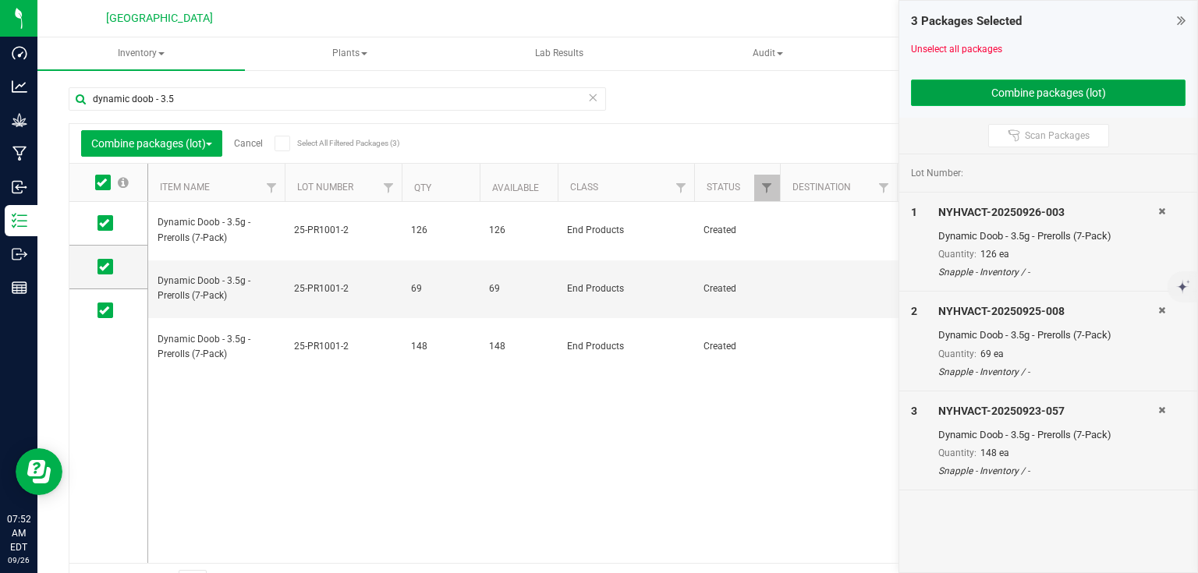
click at [993, 90] on button "Combine packages (lot)" at bounding box center [1048, 93] width 275 height 27
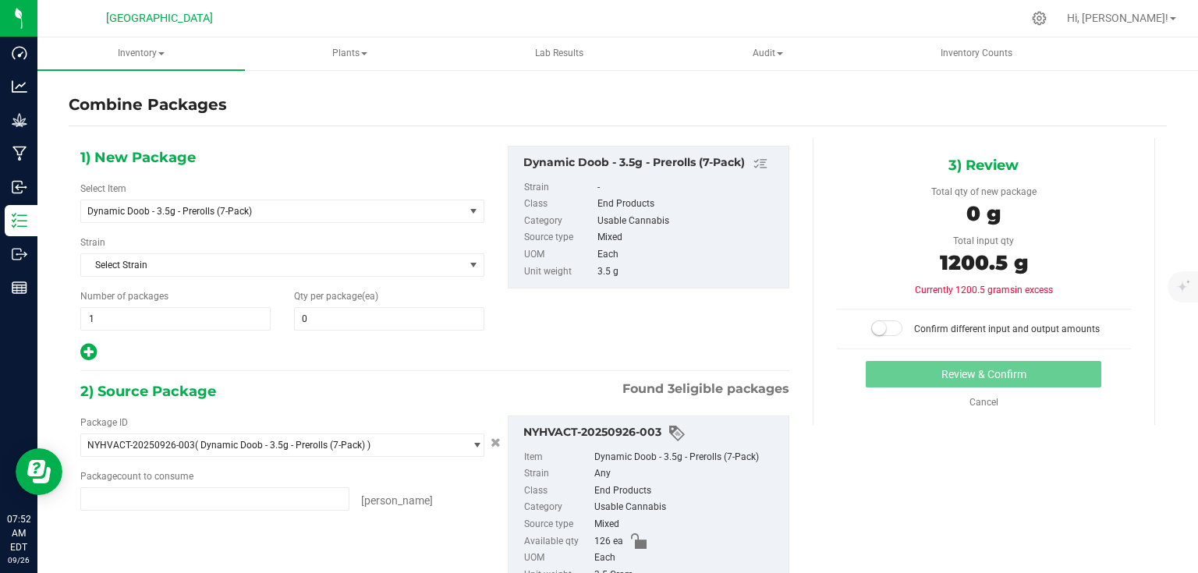
type input "126 ea"
type input "69 ea"
type input "148 ea"
click at [410, 314] on span at bounding box center [389, 318] width 190 height 23
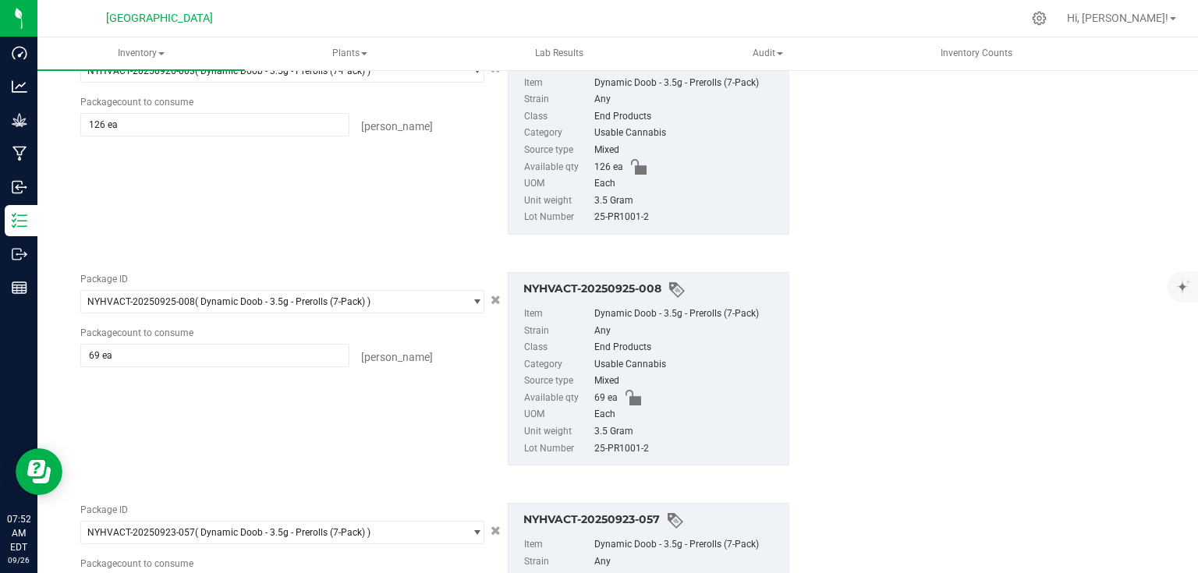
scroll to position [125, 0]
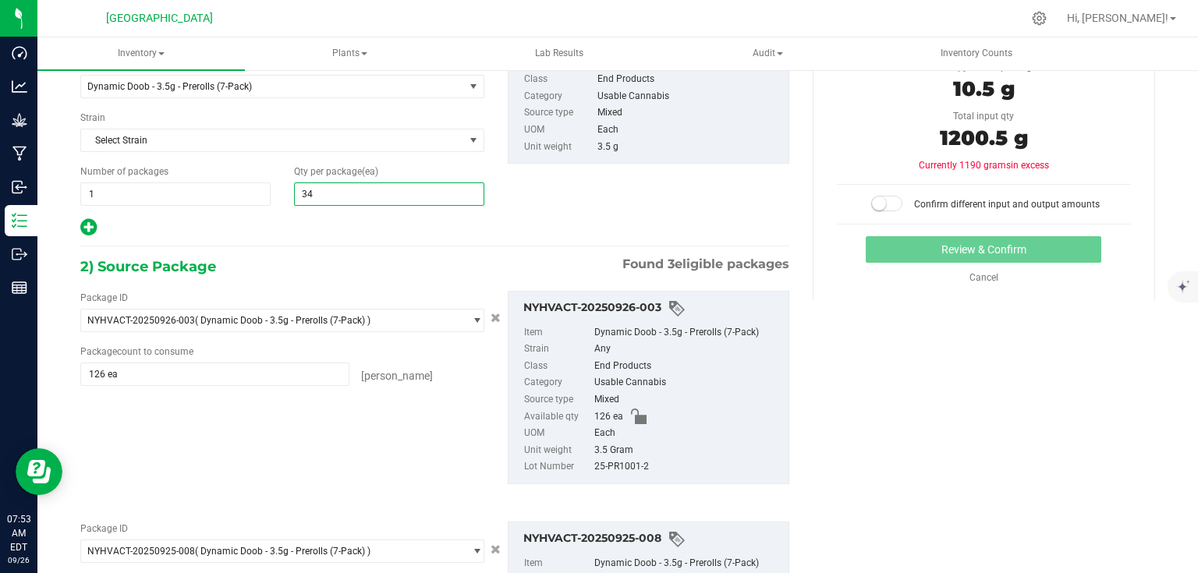
type input "343"
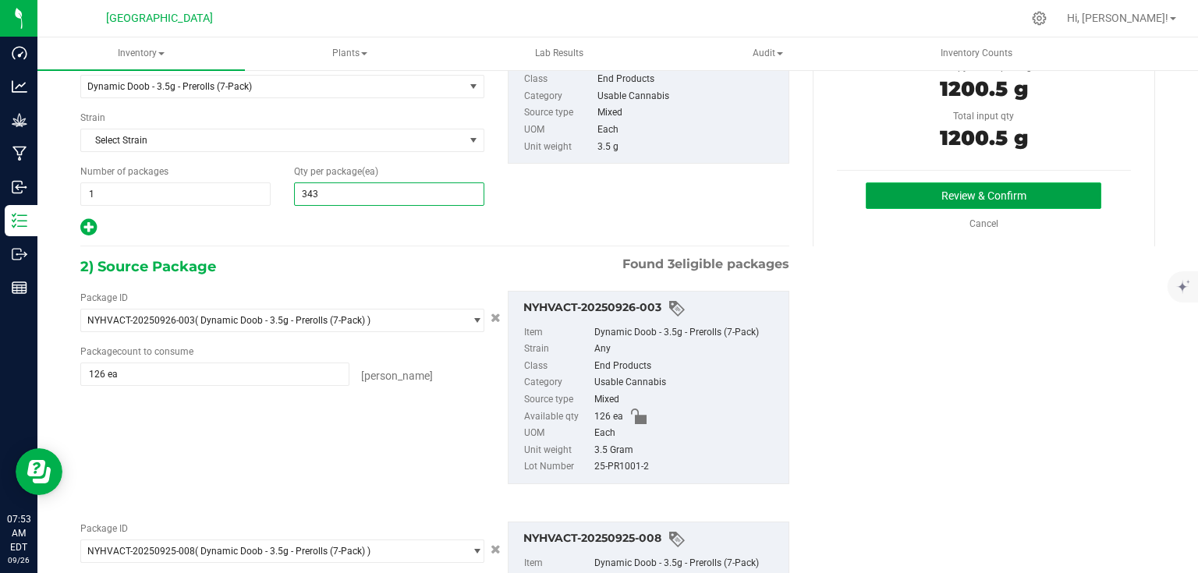
type input "343"
click at [920, 194] on button "Review & Confirm" at bounding box center [984, 196] width 236 height 27
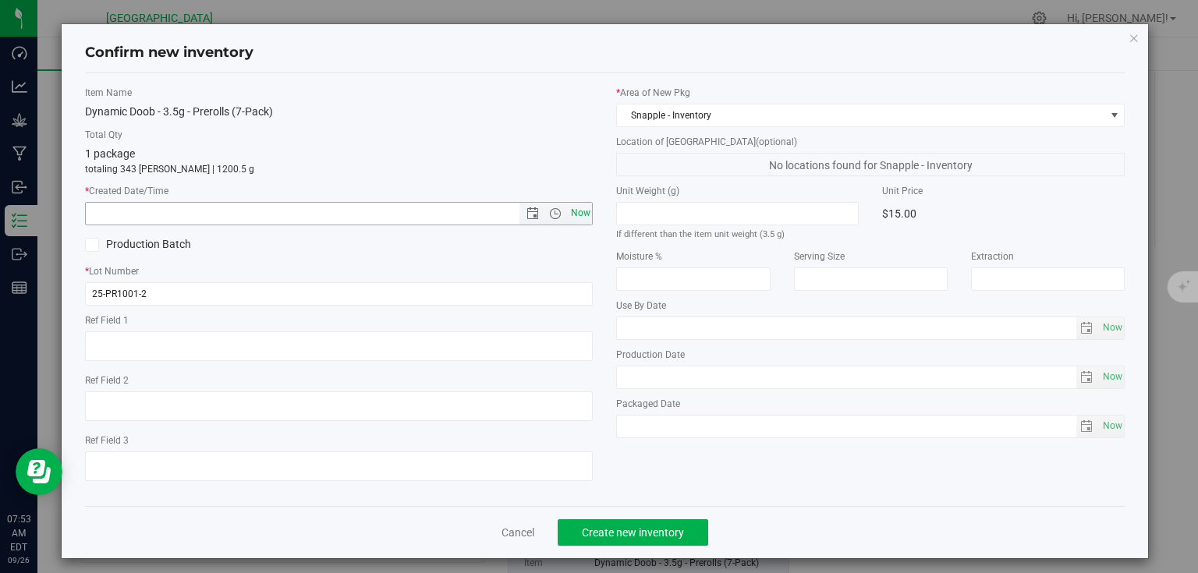
click at [570, 213] on span "Now" at bounding box center [580, 213] width 27 height 23
type input "[DATE] 7:53 AM"
click at [629, 522] on button "Create new inventory" at bounding box center [633, 533] width 151 height 27
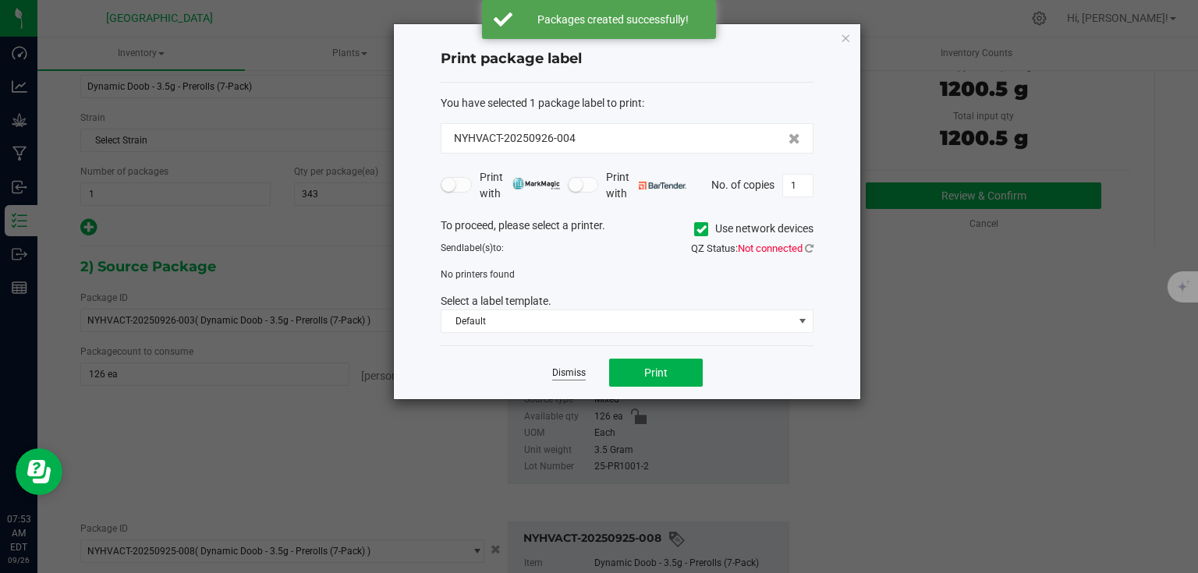
click at [555, 369] on link "Dismiss" at bounding box center [569, 373] width 34 height 13
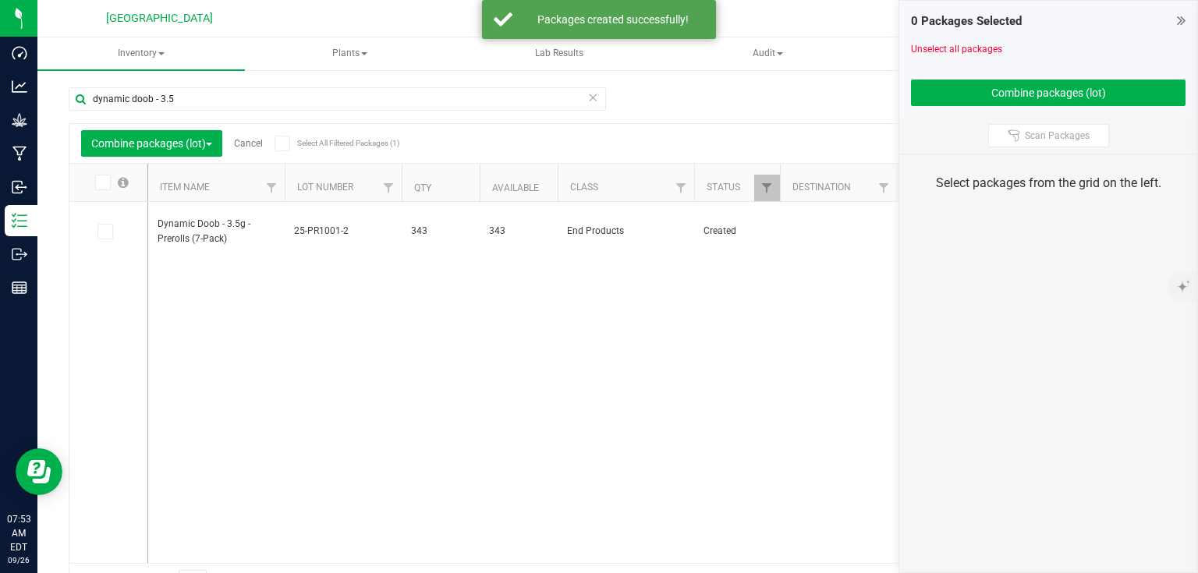
click at [1179, 18] on icon at bounding box center [1181, 20] width 9 height 16
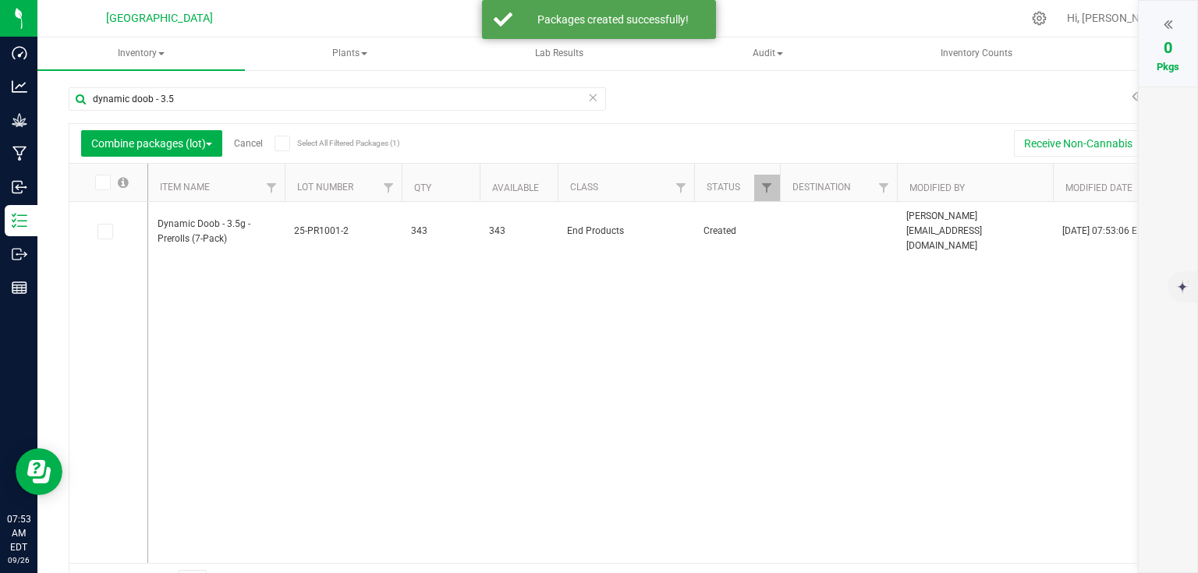
click at [256, 147] on link "Cancel" at bounding box center [248, 143] width 29 height 11
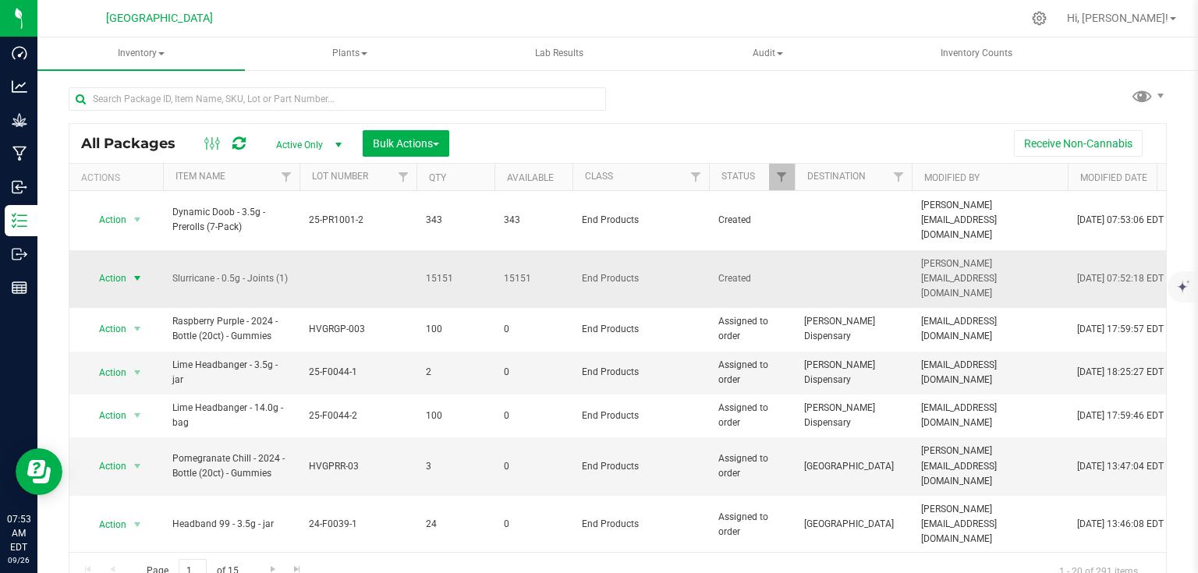
click at [145, 268] on span "select" at bounding box center [138, 279] width 20 height 22
click at [128, 274] on span "select" at bounding box center [138, 279] width 20 height 22
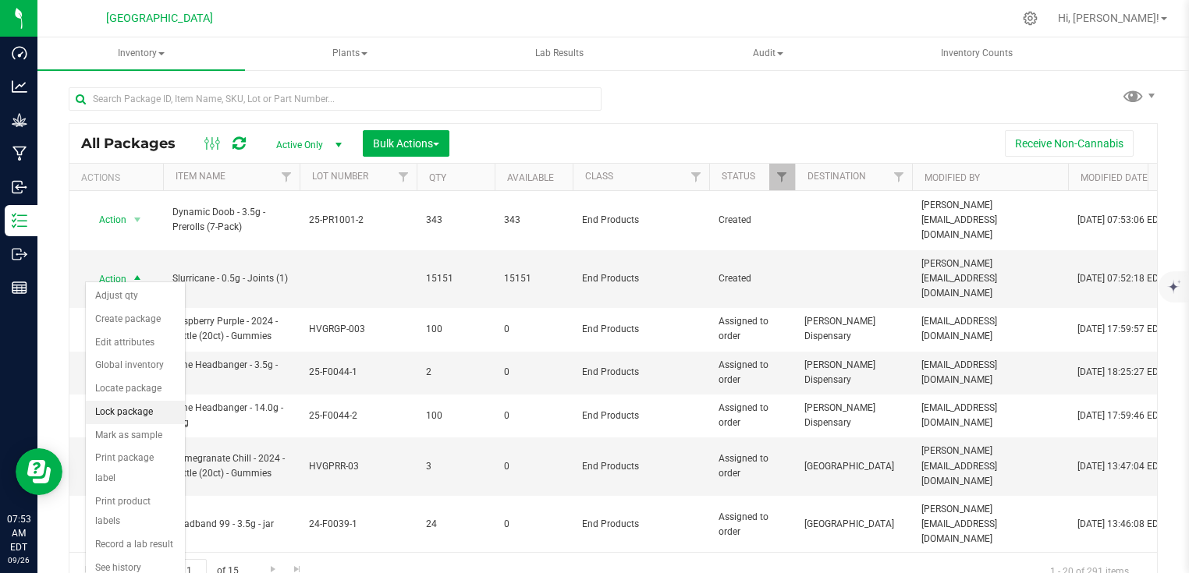
click at [115, 417] on li "Lock package" at bounding box center [135, 412] width 99 height 23
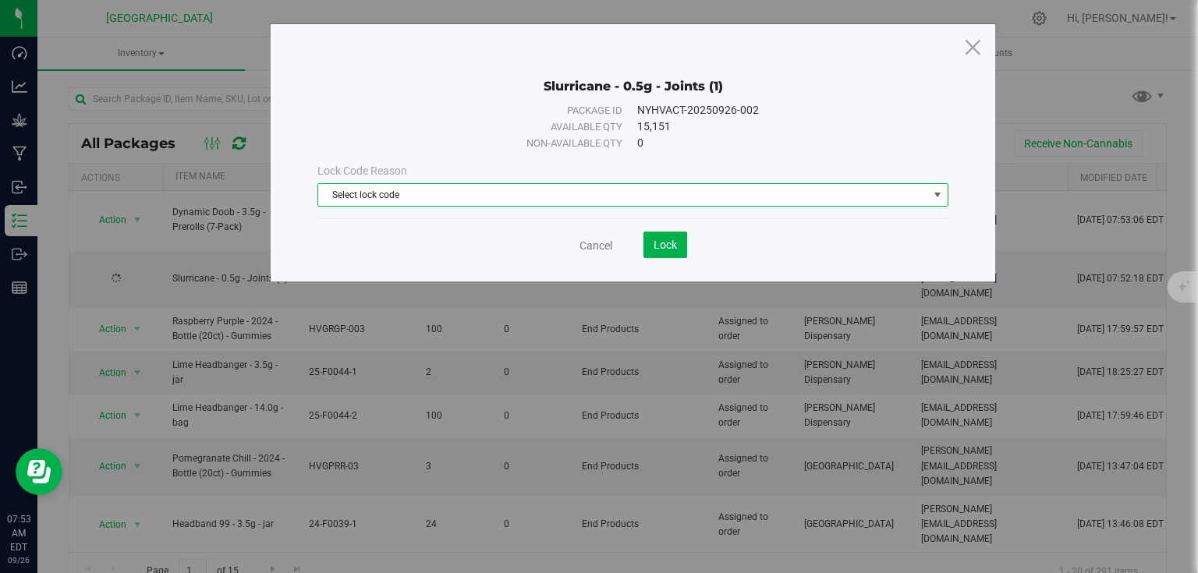
click at [442, 204] on span "Select lock code" at bounding box center [623, 195] width 610 height 22
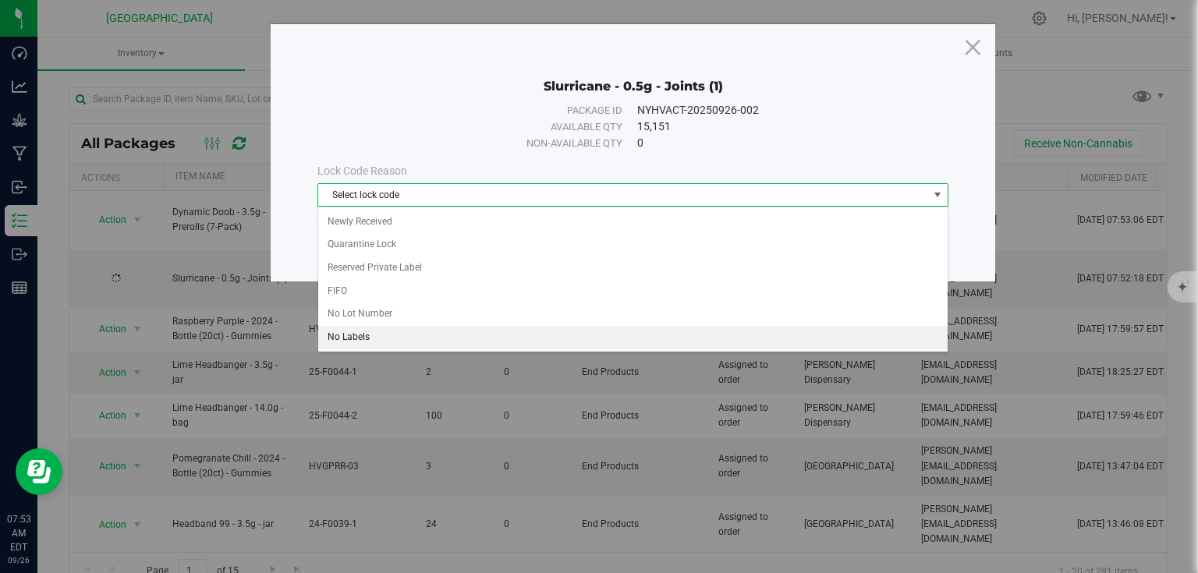
click at [346, 336] on li "No Labels" at bounding box center [632, 337] width 629 height 23
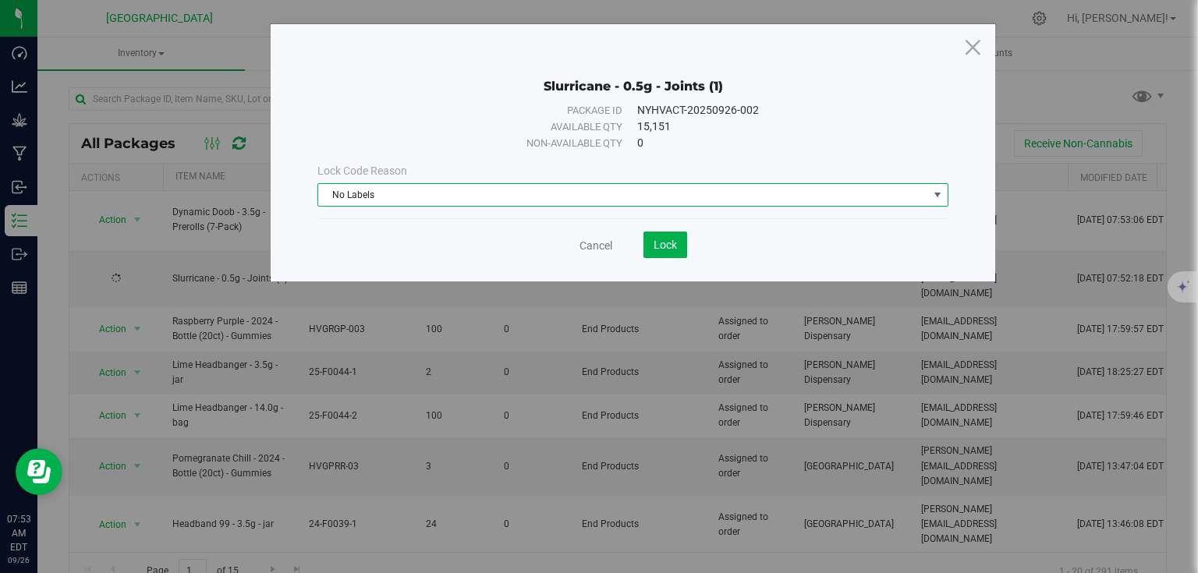
click at [690, 243] on div "Cancel Lock" at bounding box center [632, 245] width 631 height 27
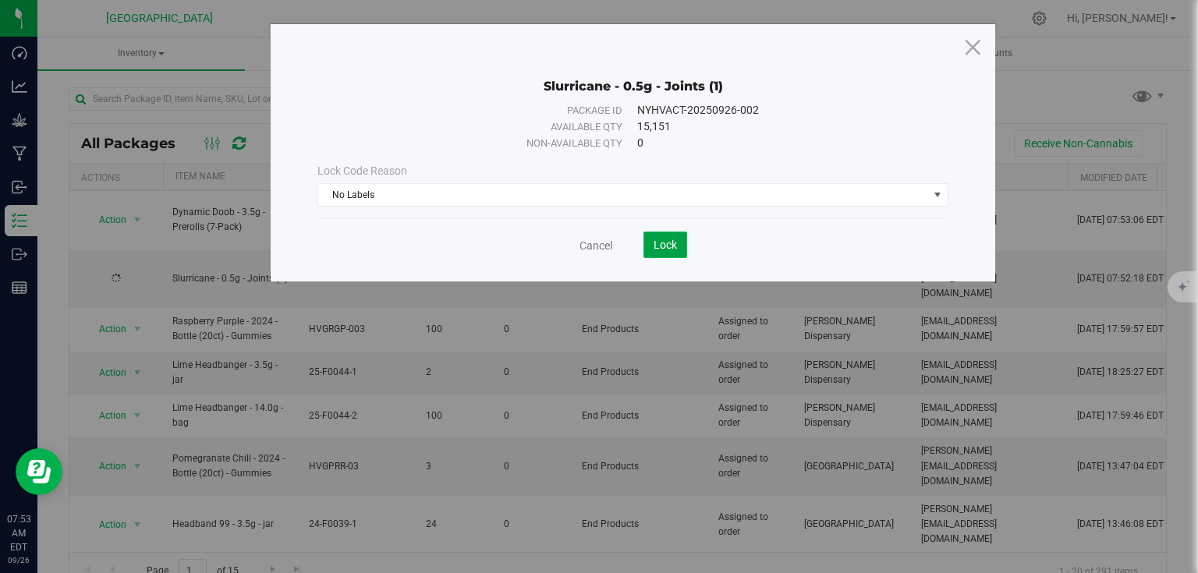
click at [663, 247] on span "Lock" at bounding box center [665, 245] width 23 height 12
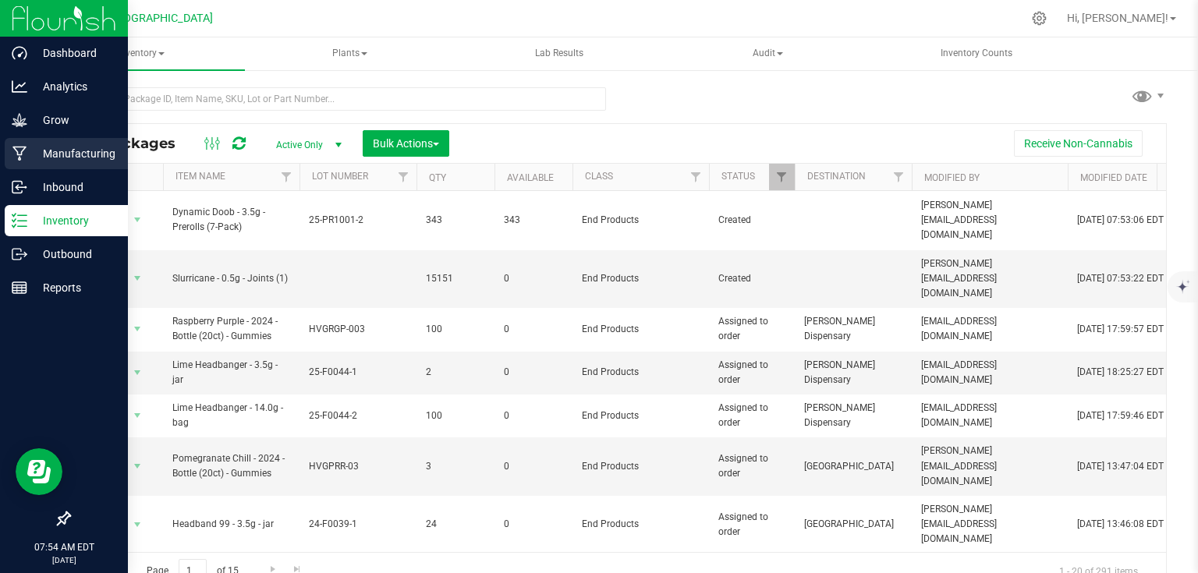
click at [20, 149] on icon at bounding box center [19, 154] width 15 height 16
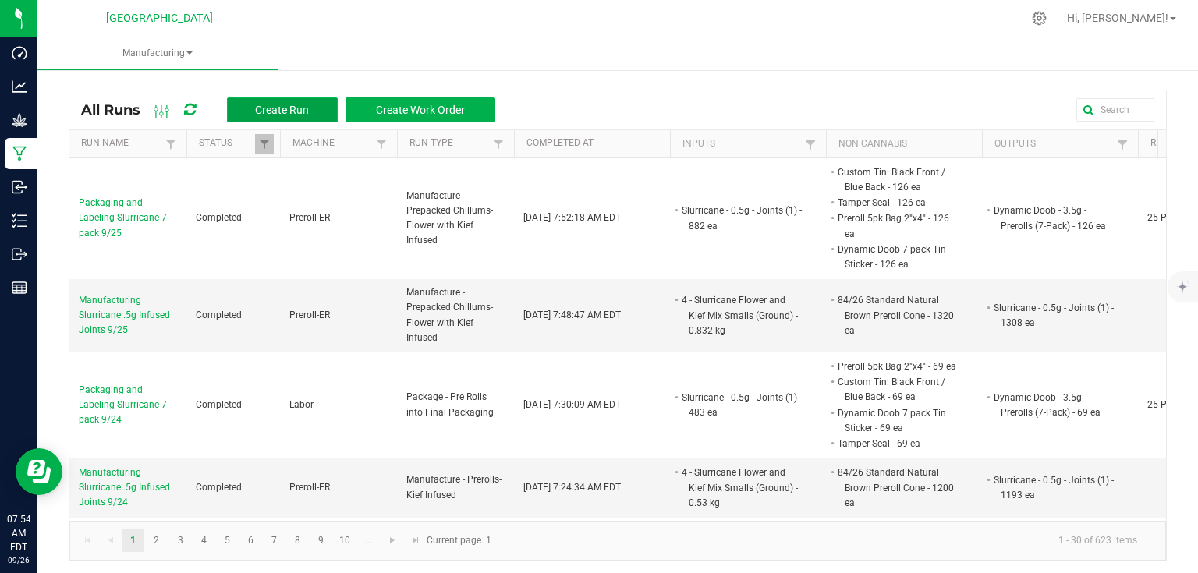
click at [259, 109] on span "Create Run" at bounding box center [282, 110] width 54 height 12
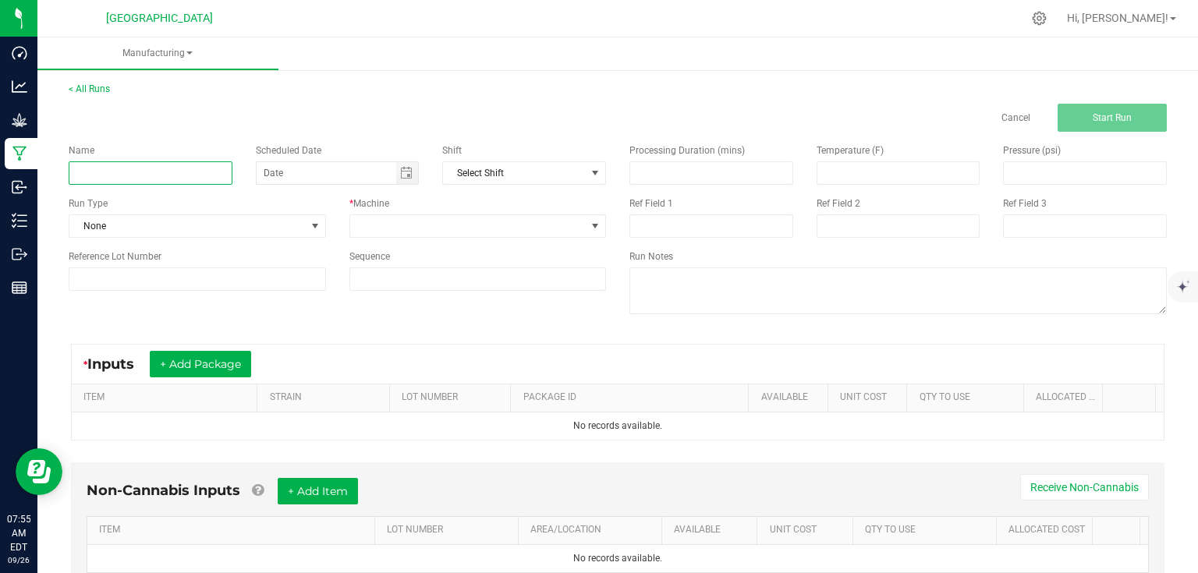
click at [166, 168] on input at bounding box center [151, 172] width 164 height 23
type input "Packaging and Labeling Lime Headbanger 14gs 9/25"
click at [309, 231] on span at bounding box center [315, 226] width 12 height 12
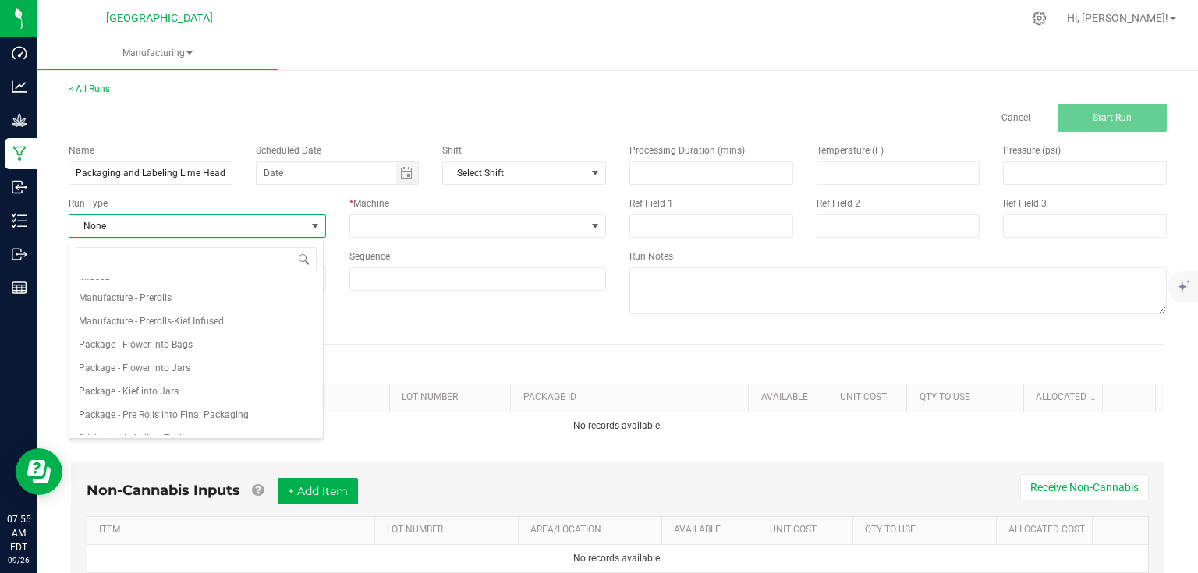
scroll to position [187, 0]
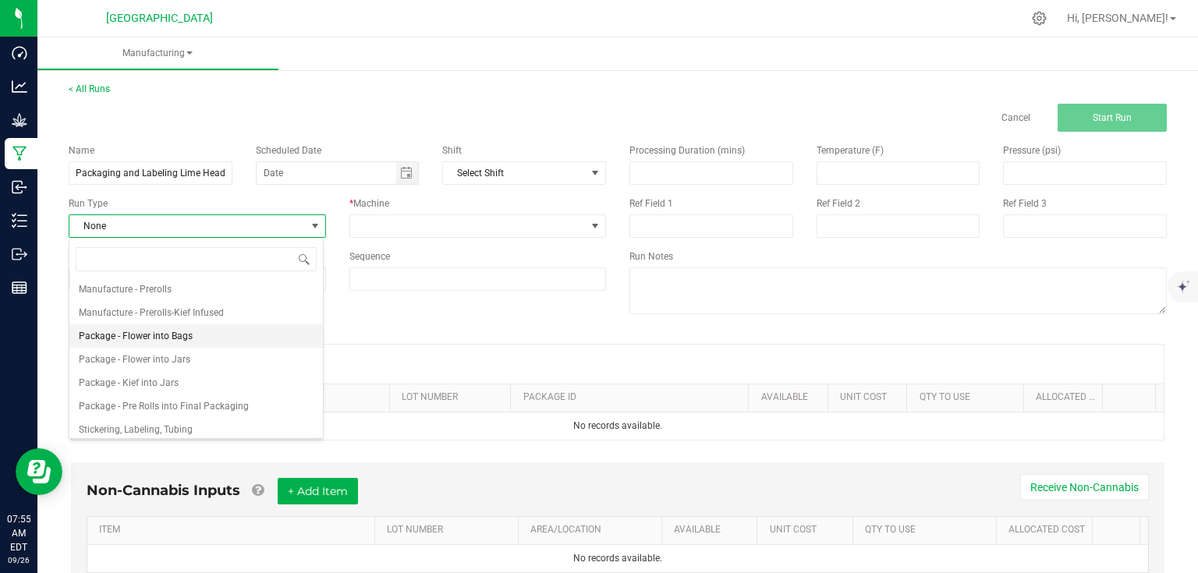
click at [193, 334] on li "Package - Flower into Bags" at bounding box center [196, 336] width 254 height 23
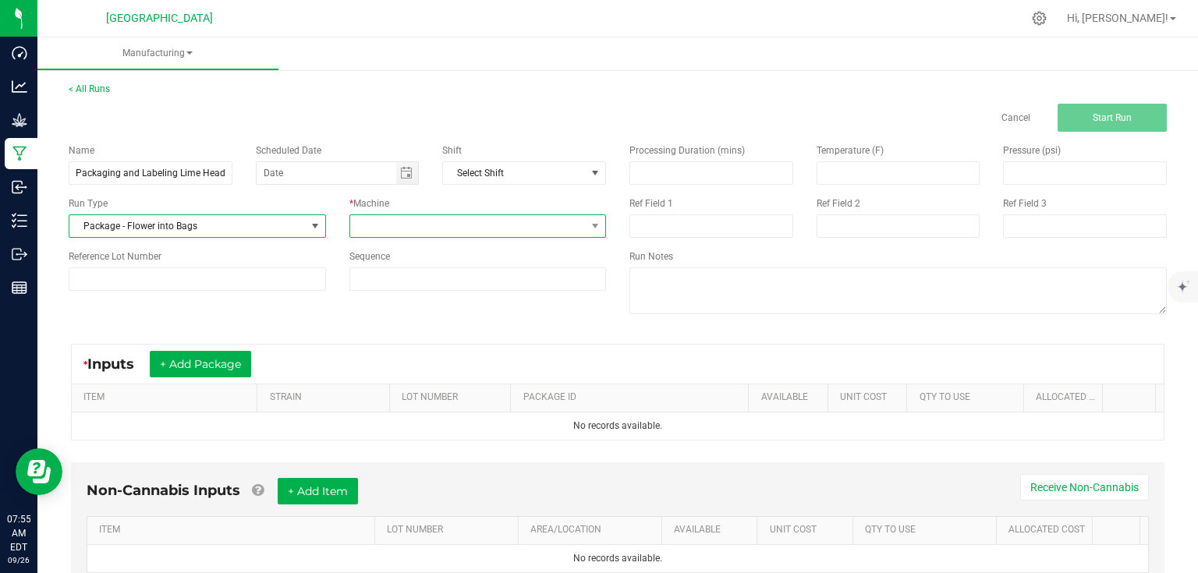
click at [387, 228] on span at bounding box center [468, 226] width 236 height 22
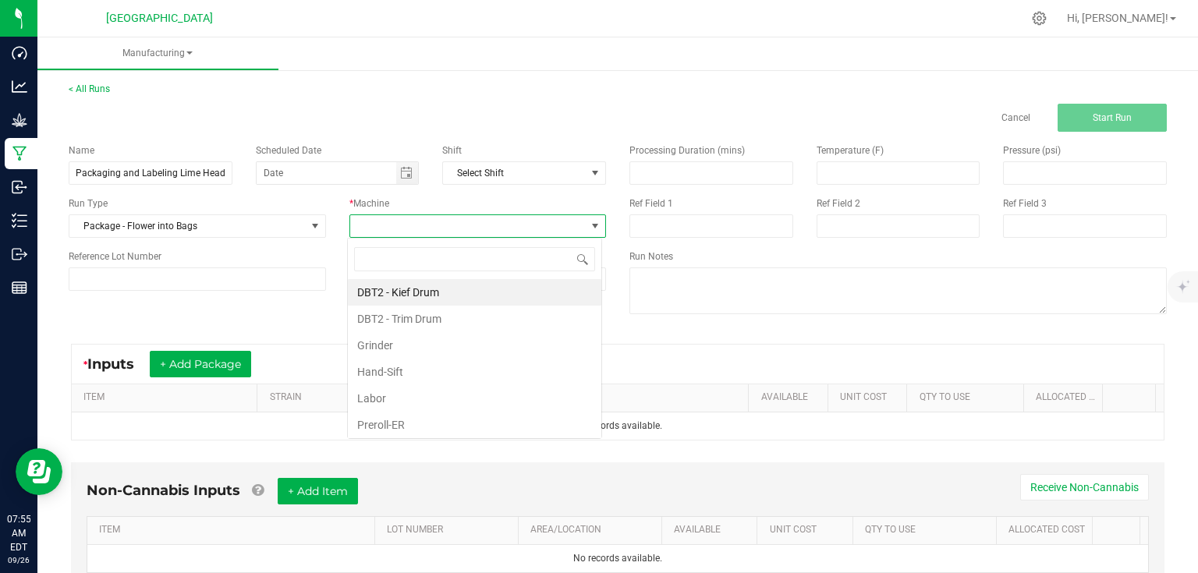
scroll to position [23, 254]
click at [377, 395] on li "Labor" at bounding box center [475, 398] width 254 height 27
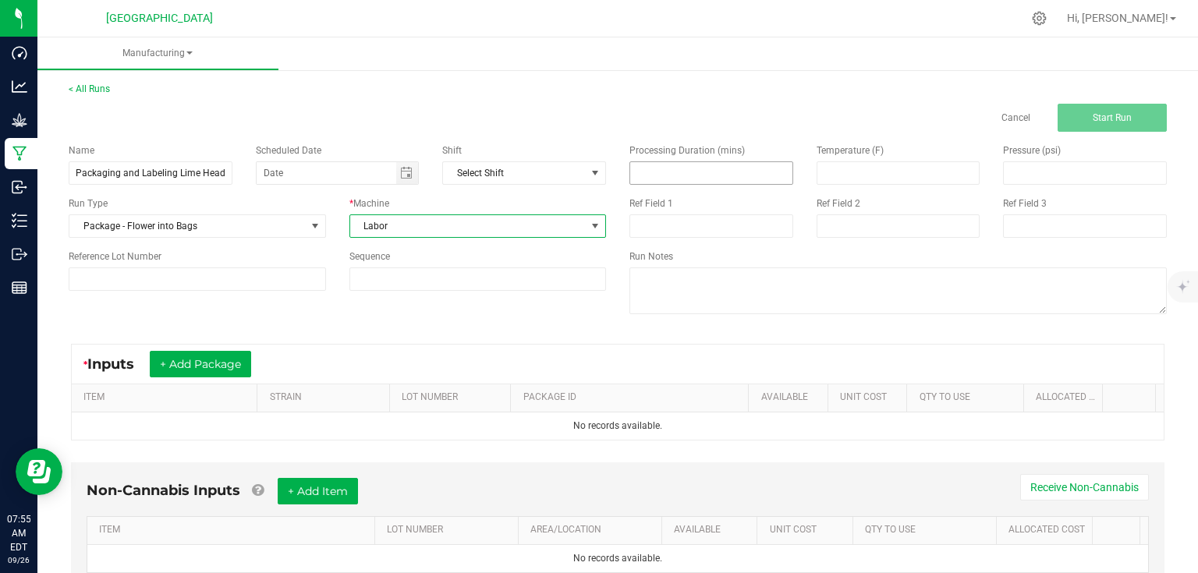
click at [669, 176] on input at bounding box center [711, 173] width 162 height 22
type input "420.00"
click at [601, 95] on div "< All Runs Cancel Start Run" at bounding box center [618, 107] width 1098 height 50
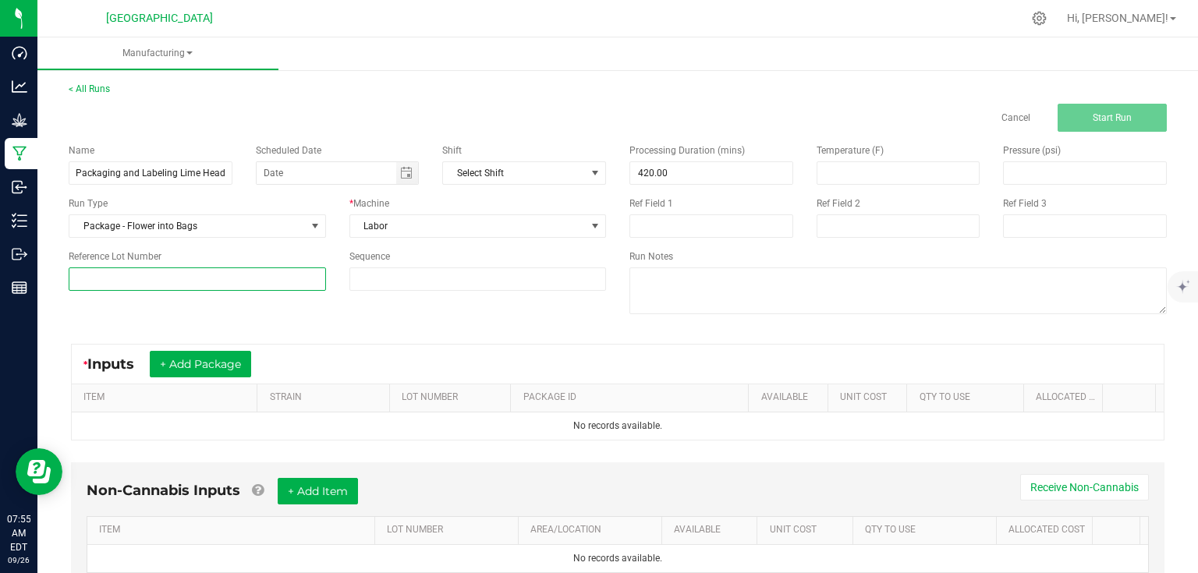
click at [189, 287] on input at bounding box center [197, 279] width 257 height 23
type input "25-F0044-2"
click at [262, 325] on div "Name Packaging and Labeling Lime Headbanger 14gs 9/25 Scheduled Date Shift Sele…" at bounding box center [618, 231] width 1122 height 198
click at [239, 367] on button "+ Add Package" at bounding box center [200, 364] width 101 height 27
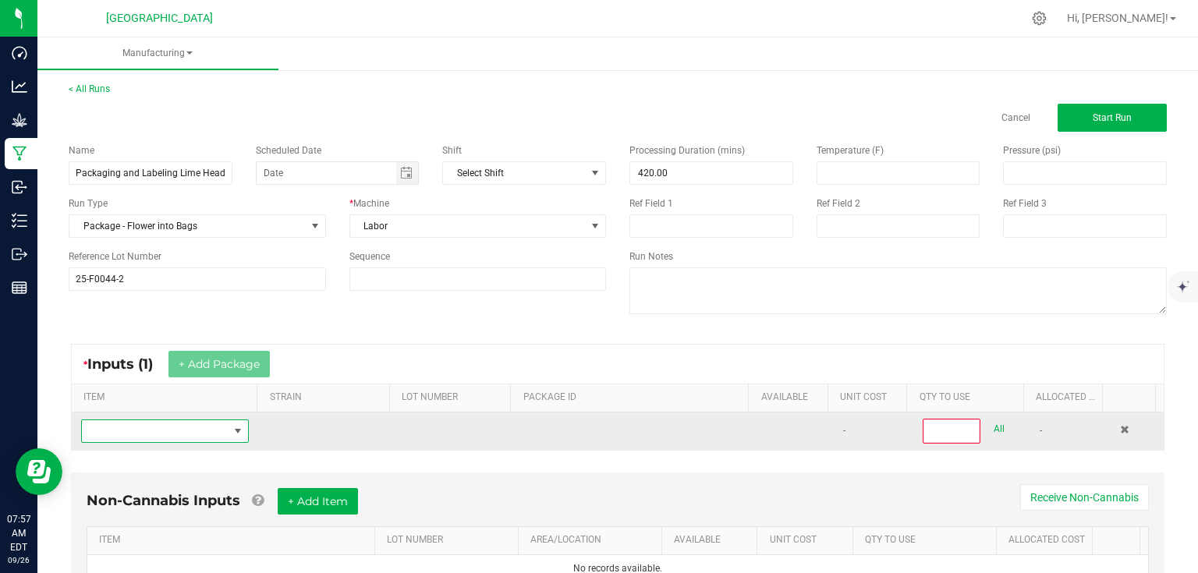
click at [197, 425] on span "NO DATA FOUND" at bounding box center [155, 431] width 147 height 22
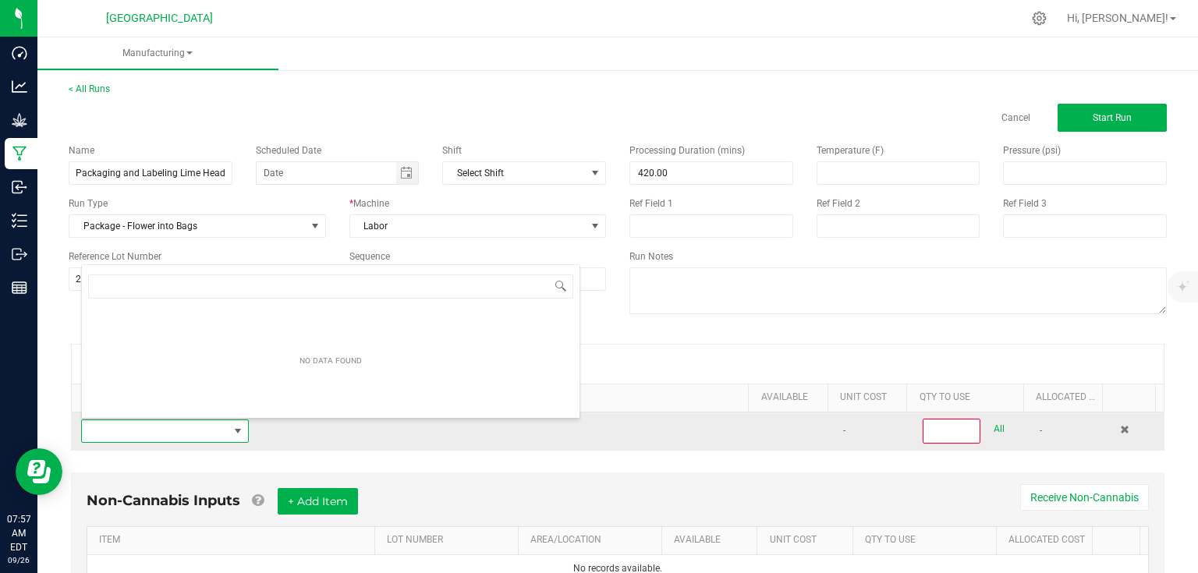
scroll to position [23, 162]
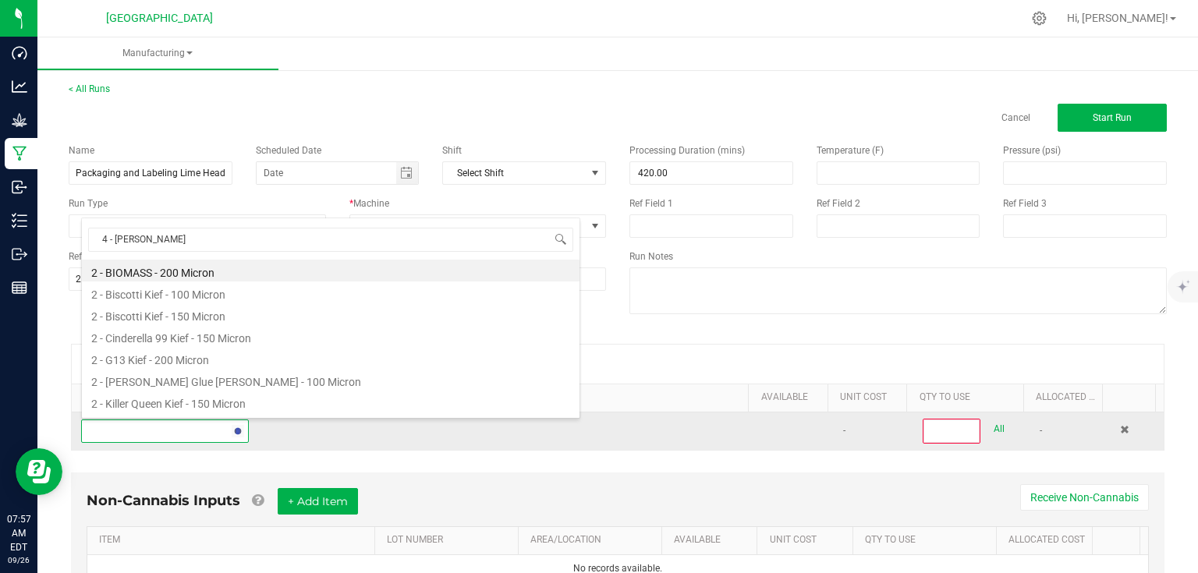
type input "4 - lime"
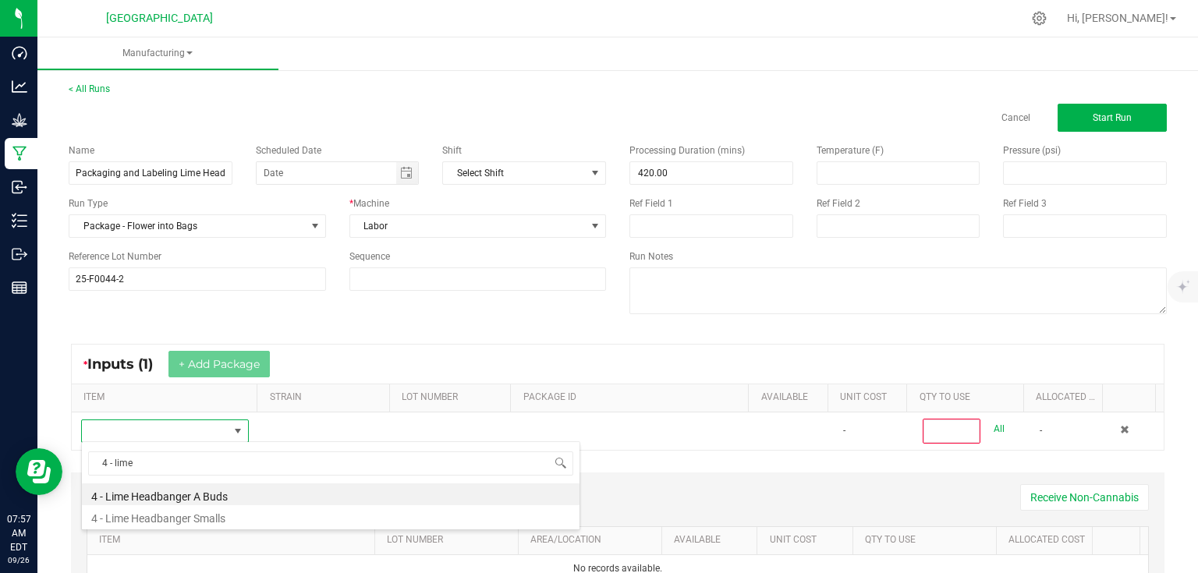
click at [195, 496] on li "4 - Lime Headbanger A Buds" at bounding box center [331, 495] width 498 height 22
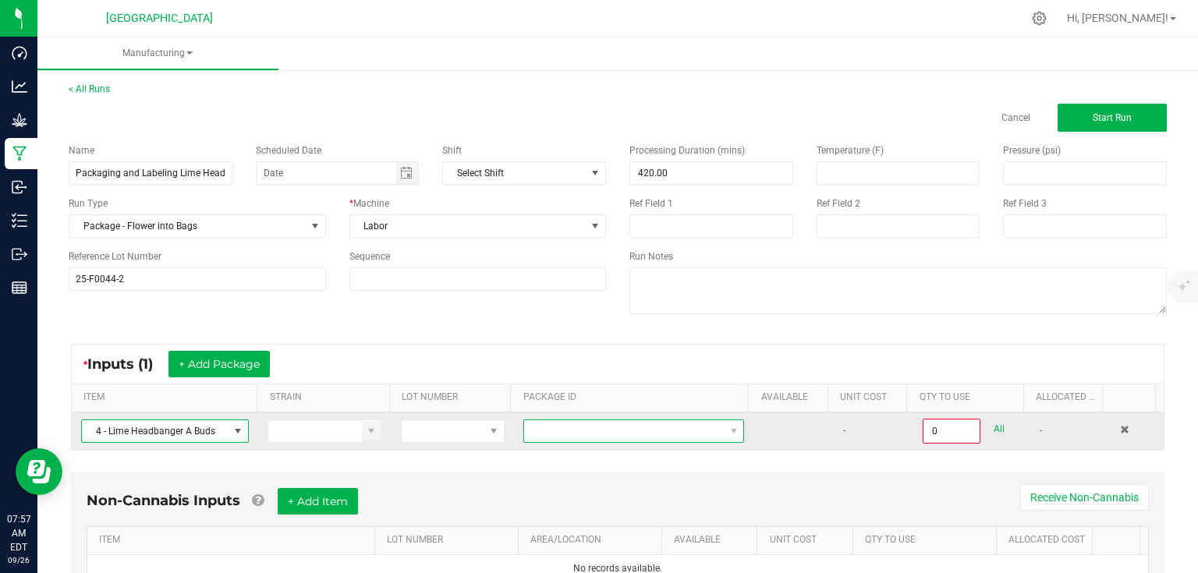
click at [525, 436] on span at bounding box center [624, 431] width 200 height 22
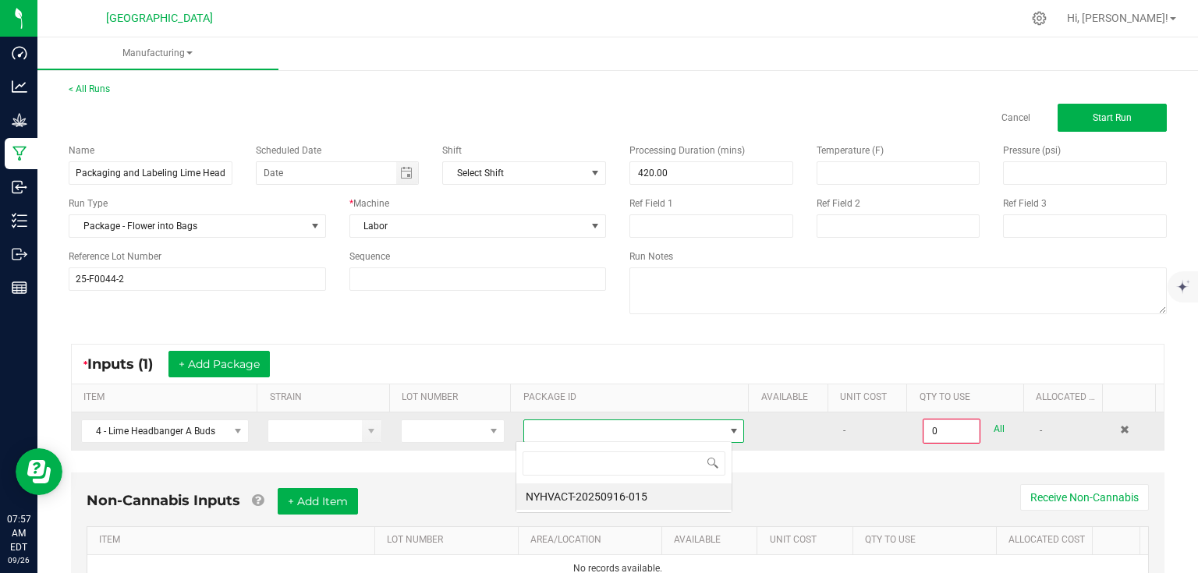
scroll to position [23, 216]
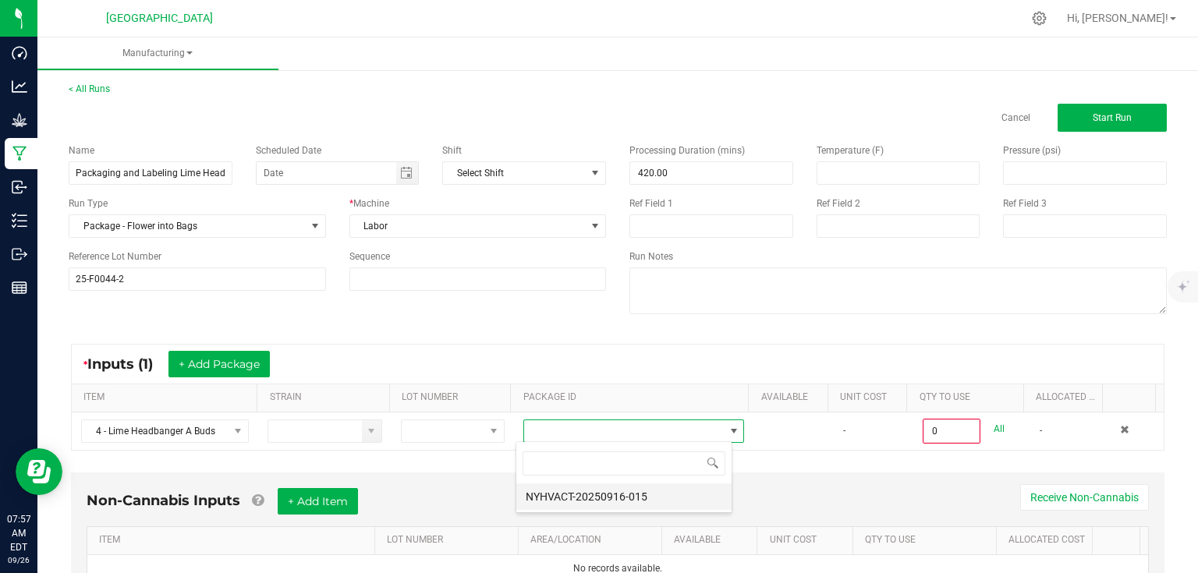
click at [555, 498] on li "NYHVACT-20250916-015" at bounding box center [623, 497] width 215 height 27
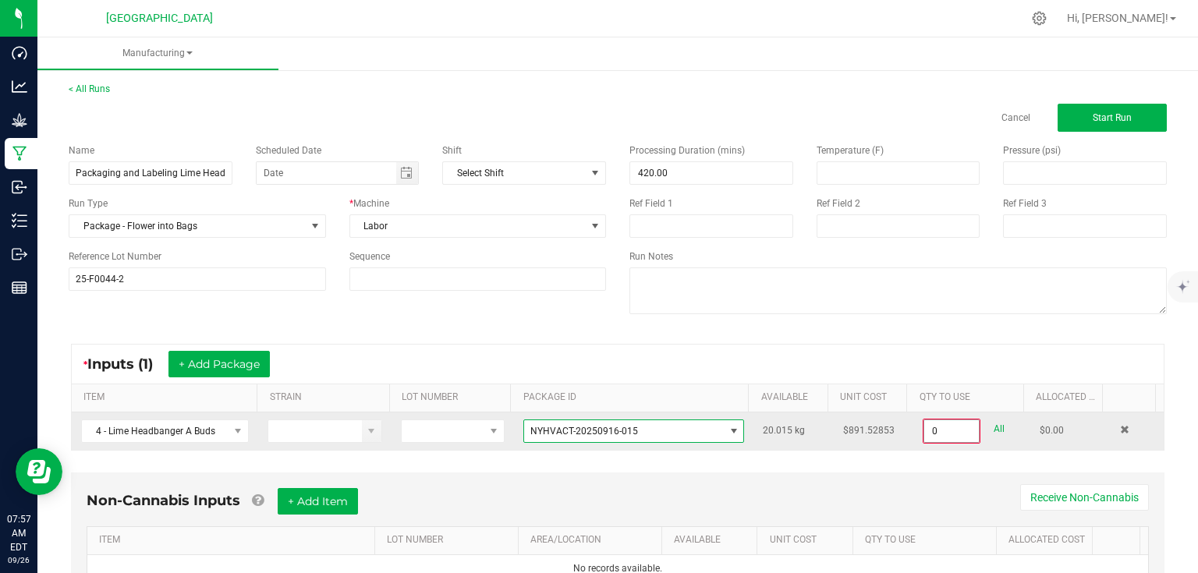
click at [961, 427] on input "0" at bounding box center [951, 431] width 55 height 22
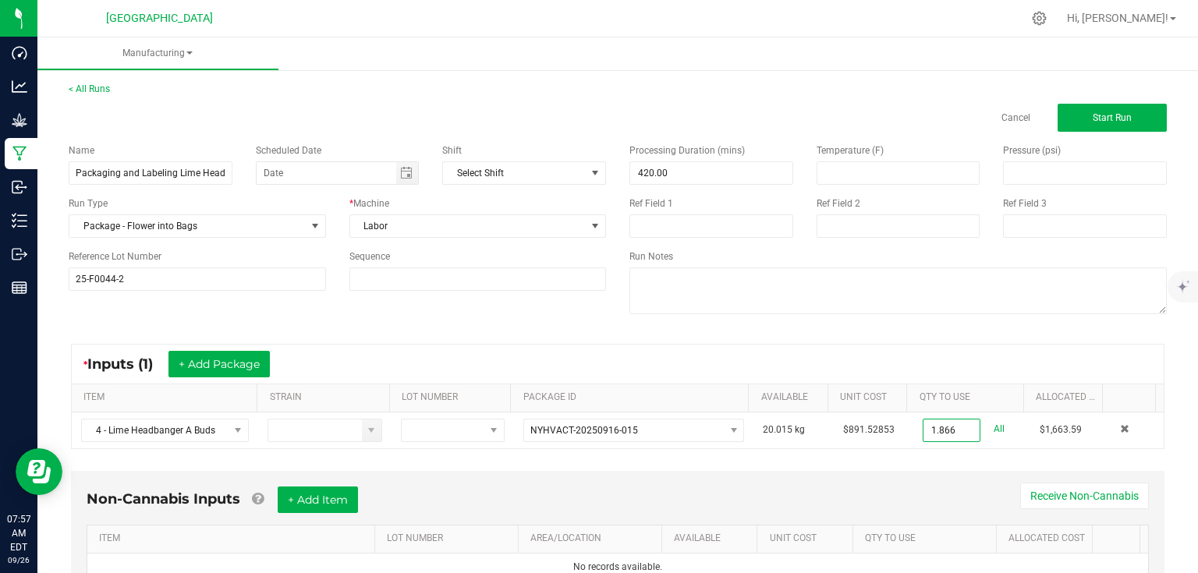
type input "1.8660 kg"
click at [905, 464] on div "Non-Cannabis Inputs + Add Item Receive Non-Cannabis ITEM LOT NUMBER AREA/LOCATI…" at bounding box center [618, 545] width 1122 height 164
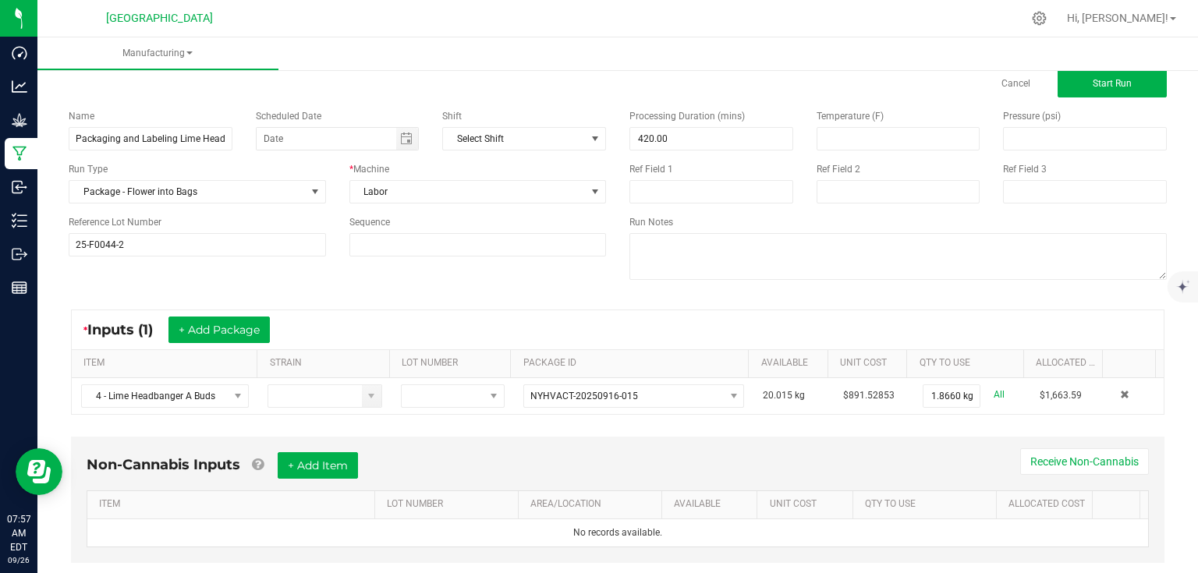
scroll to position [66, 0]
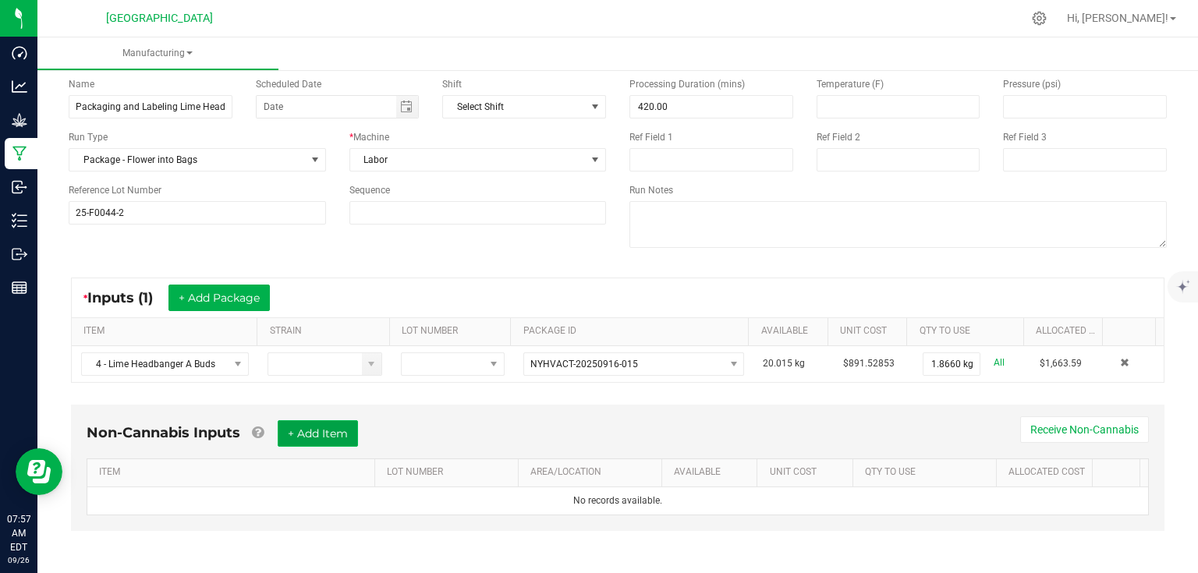
click at [316, 440] on button "+ Add Item" at bounding box center [318, 433] width 80 height 27
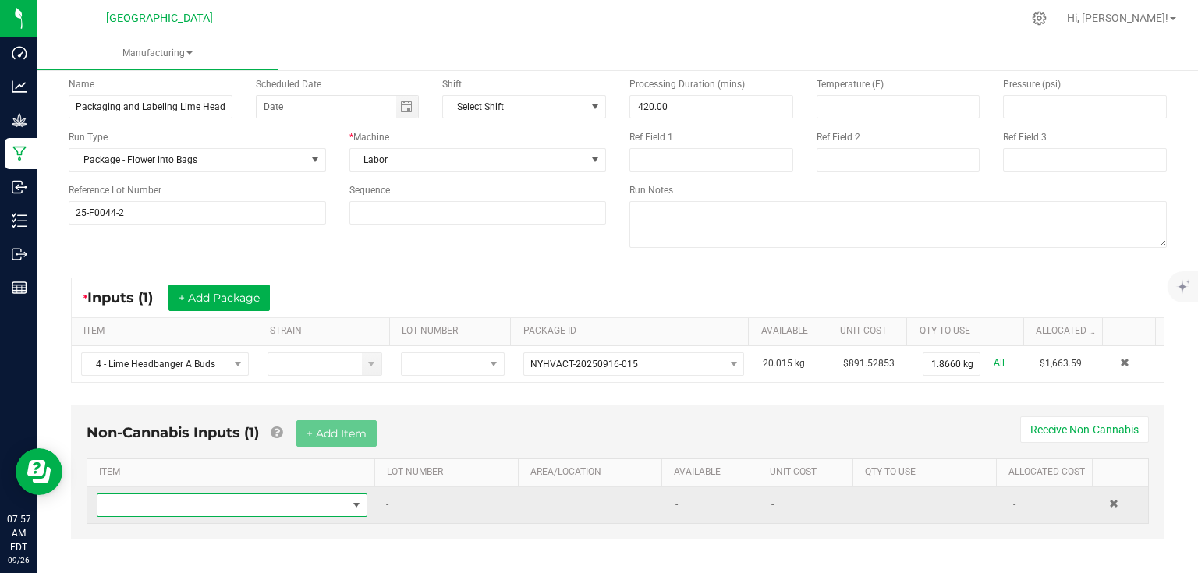
click at [275, 512] on span "NO DATA FOUND" at bounding box center [223, 506] width 250 height 22
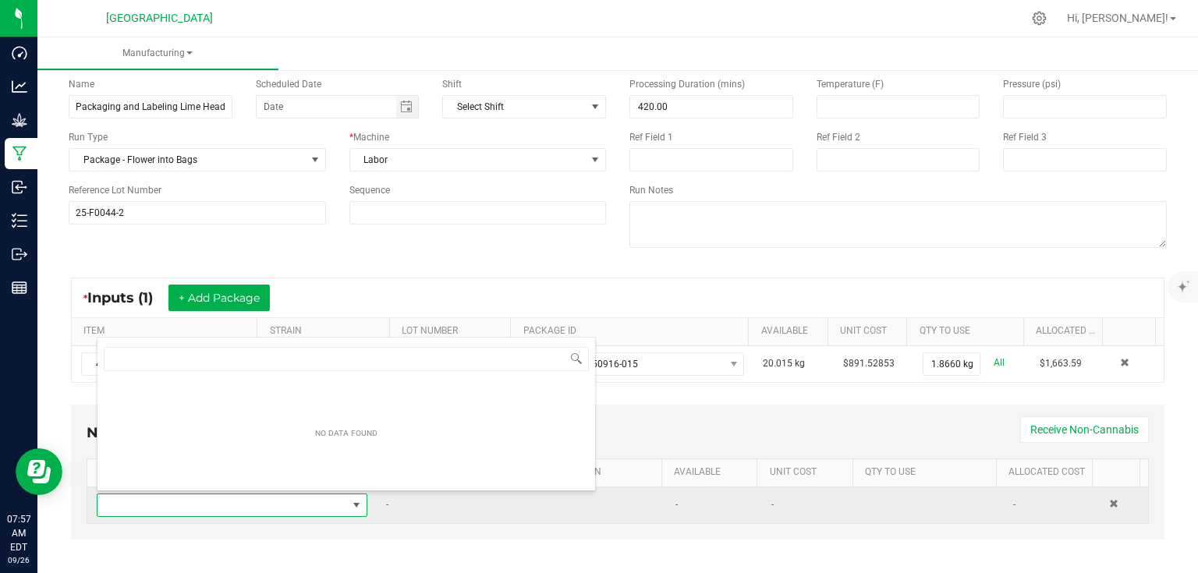
scroll to position [23, 262]
type input "1/2"
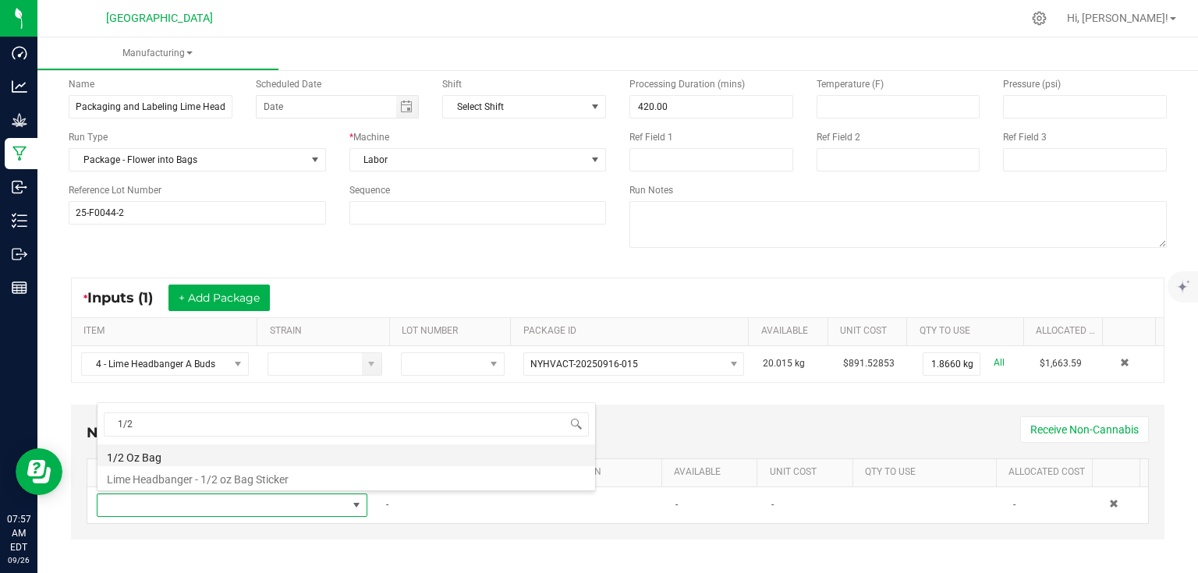
click at [156, 457] on li "1/2 Oz Bag" at bounding box center [347, 456] width 498 height 22
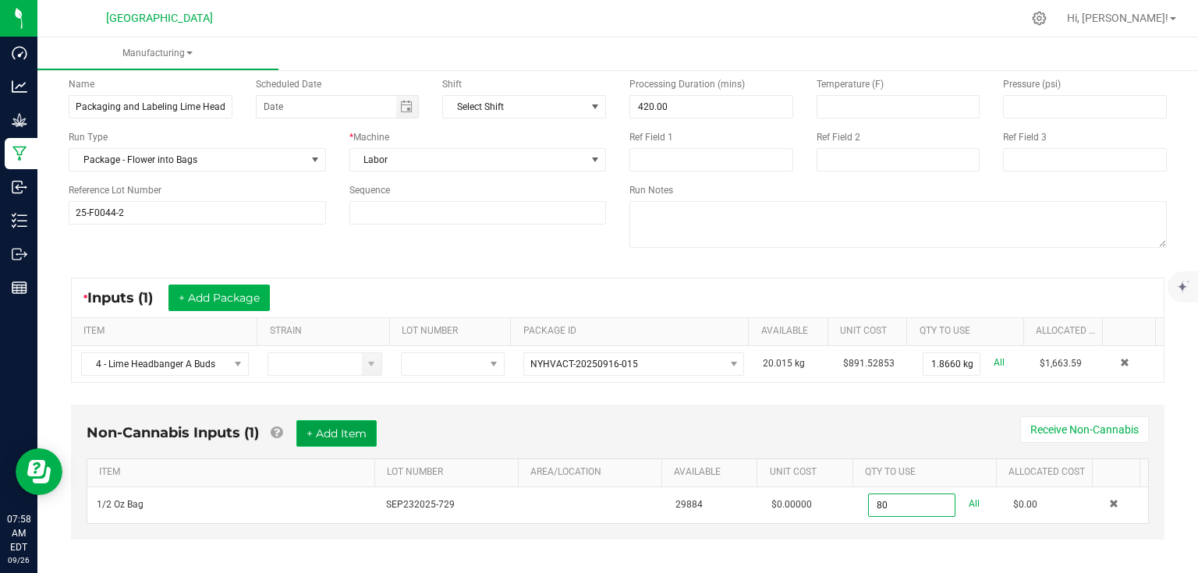
type input "80 ea"
click at [330, 434] on button "+ Add Item" at bounding box center [336, 433] width 80 height 27
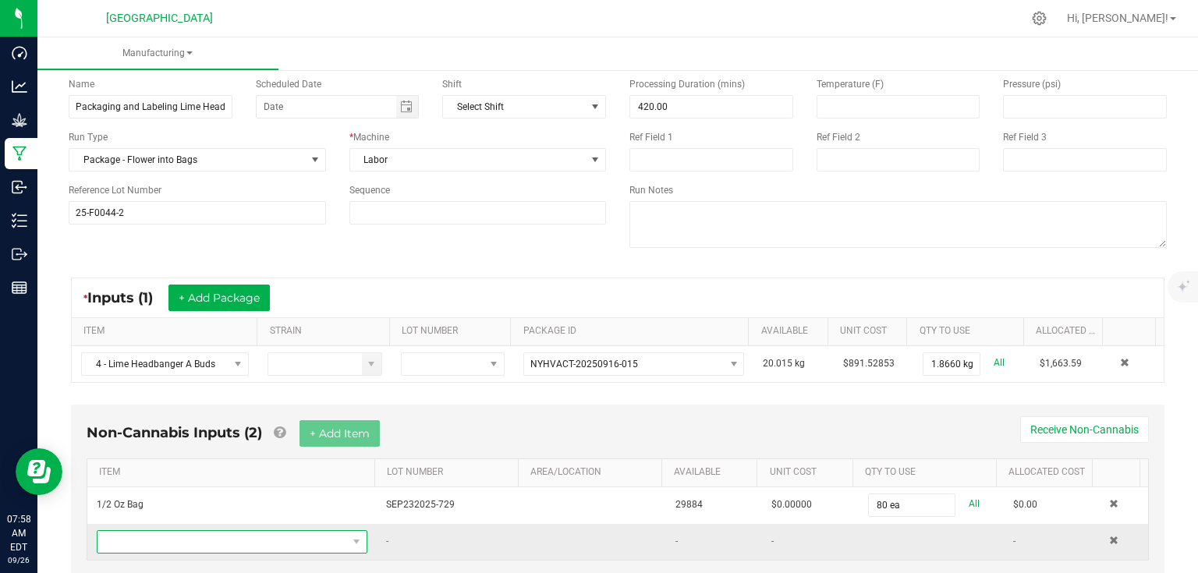
click at [216, 547] on span "NO DATA FOUND" at bounding box center [223, 542] width 250 height 22
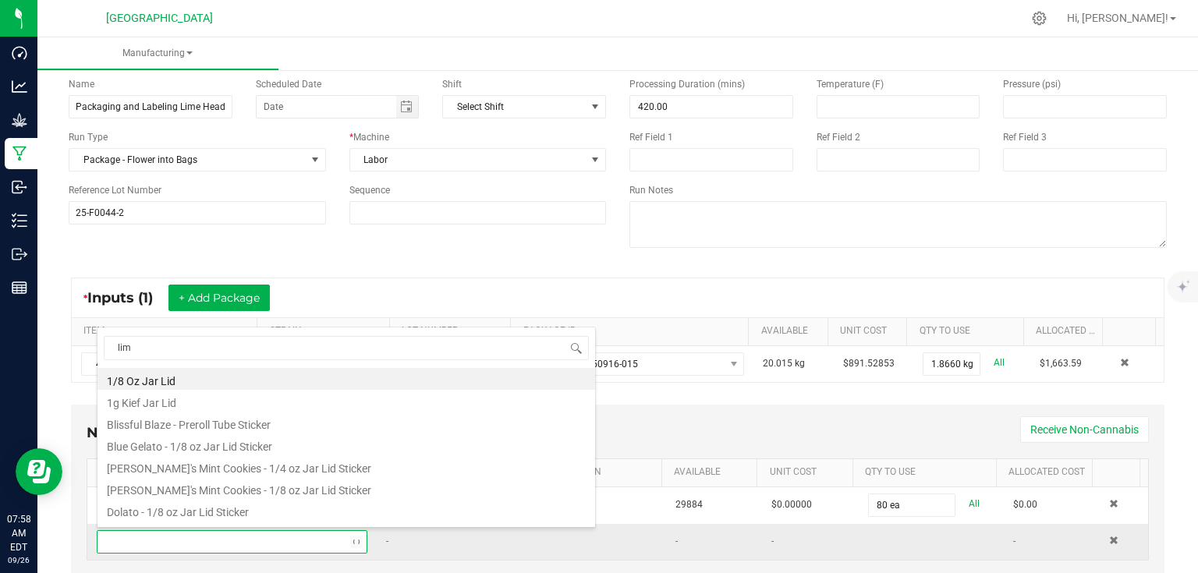
type input "lime"
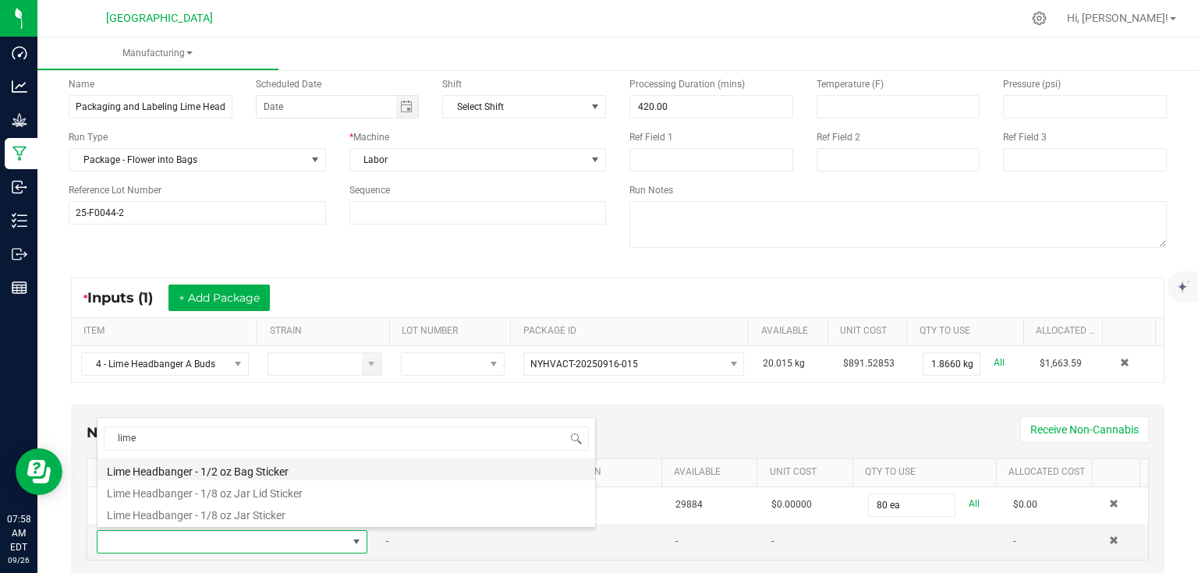
click at [252, 471] on li "Lime Headbanger - 1/2 oz Bag Sticker" at bounding box center [347, 470] width 498 height 22
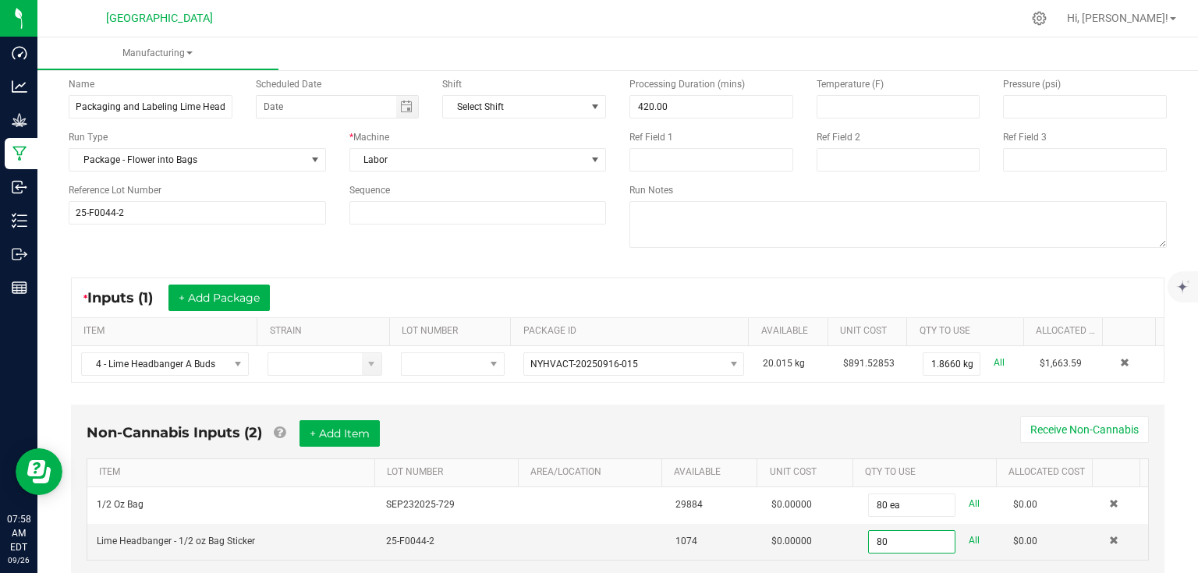
type input "80 ea"
click at [908, 398] on div "Non-Cannabis Inputs (2) + Add Item Receive Non-Cannabis ITEM LOT NUMBER AREA/LO…" at bounding box center [618, 501] width 1122 height 209
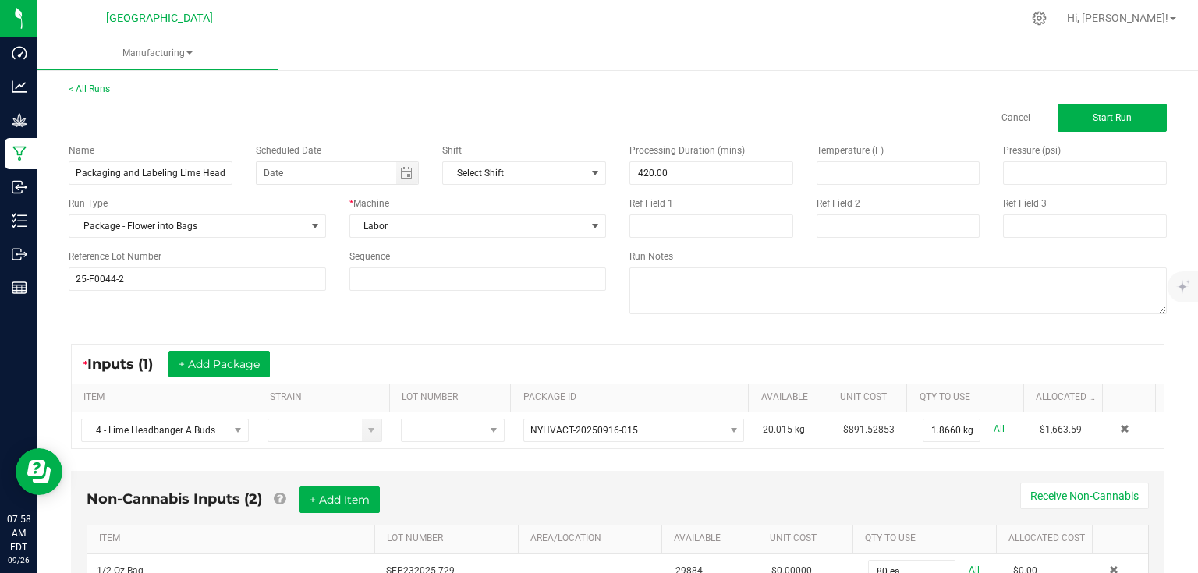
scroll to position [0, 0]
click at [1098, 119] on span "Start Run" at bounding box center [1112, 117] width 39 height 11
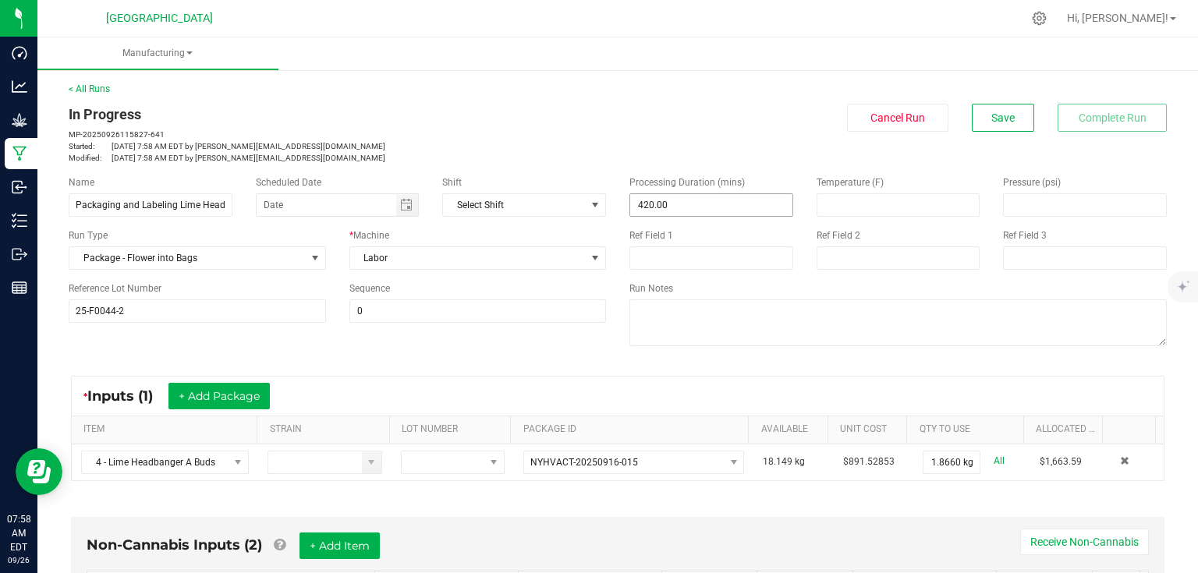
scroll to position [250, 0]
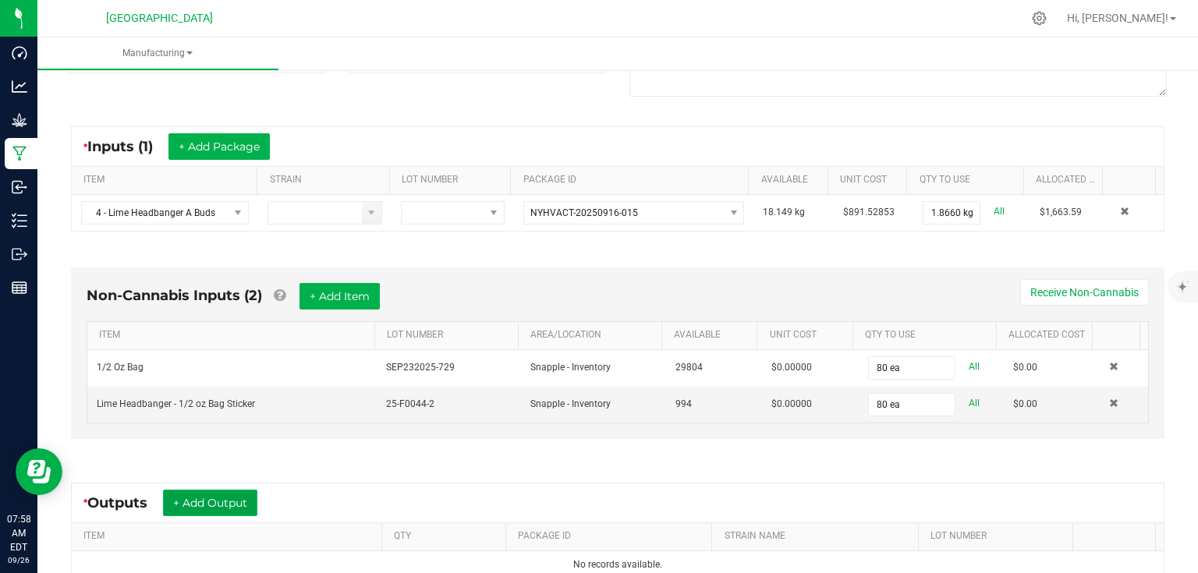
click at [225, 498] on button "+ Add Output" at bounding box center [210, 503] width 94 height 27
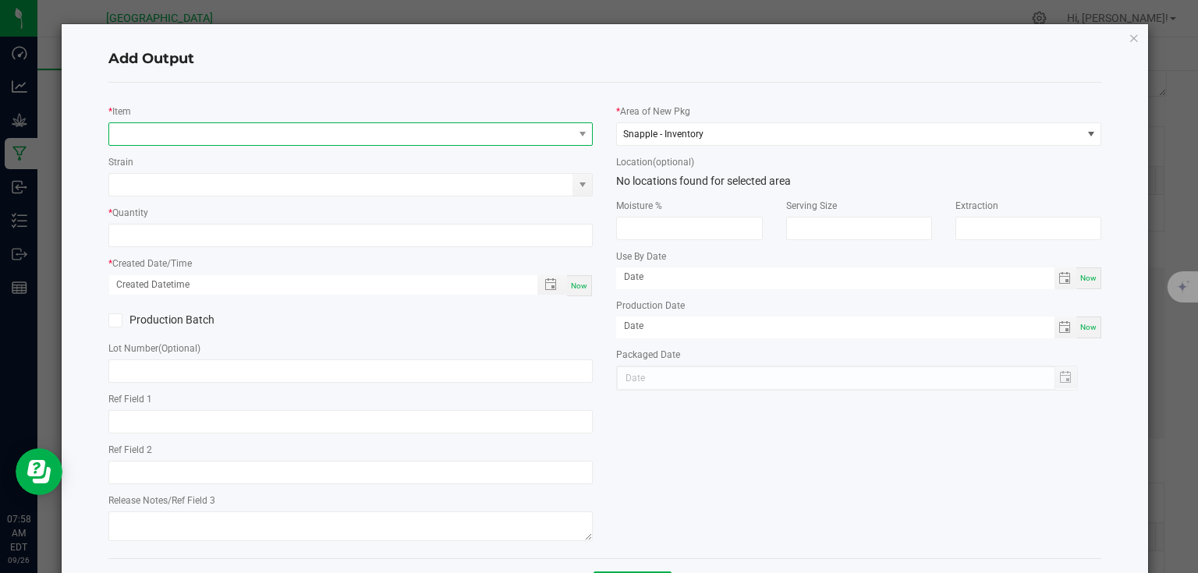
click at [328, 140] on span "NO DATA FOUND" at bounding box center [341, 134] width 464 height 22
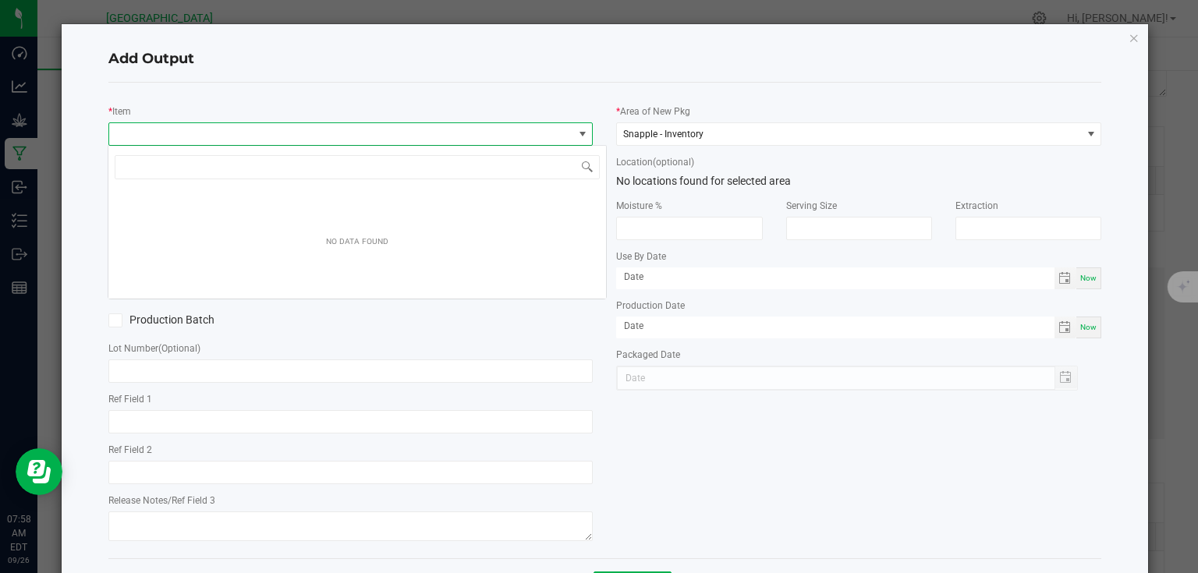
scroll to position [23, 481]
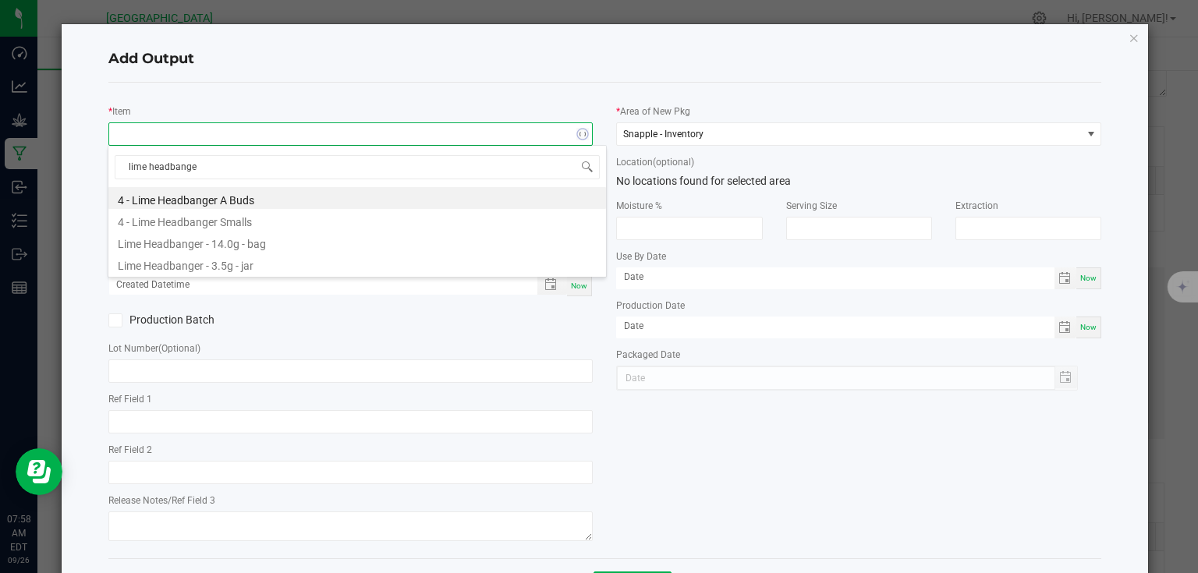
type input "lime headbanger"
click at [237, 243] on li "Lime Headbanger - 14.0g - bag" at bounding box center [357, 242] width 498 height 22
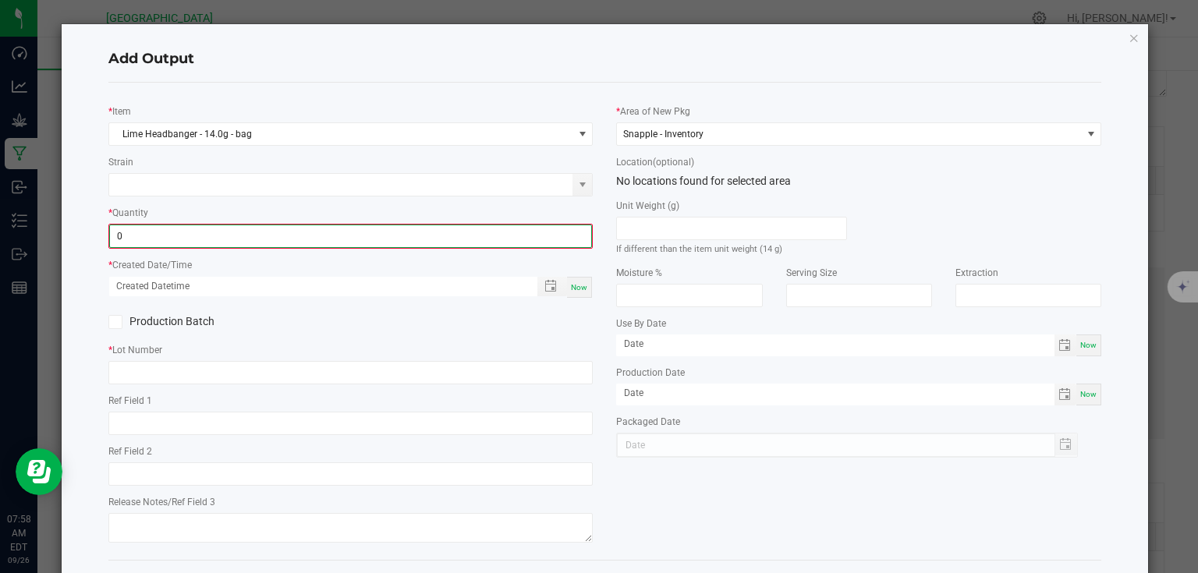
click at [245, 238] on input "0" at bounding box center [351, 236] width 482 height 22
type input "80 ea"
click at [574, 276] on div "Now" at bounding box center [579, 285] width 25 height 21
type input "[DATE] 7:58 AM"
type input "[DATE]"
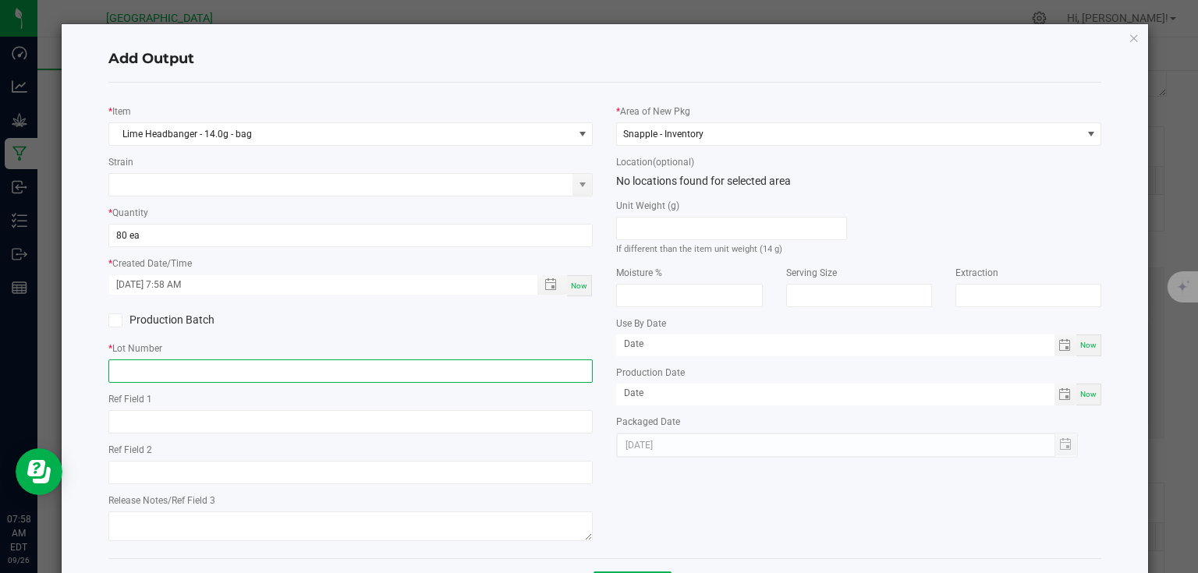
click at [555, 375] on input "text" at bounding box center [350, 371] width 485 height 23
type input "25-F0044-2"
click at [590, 340] on div "* Item Lime Headbanger - 14.0g - bag Strain * Quantity 80 ea * Created Date/Tim…" at bounding box center [351, 320] width 509 height 451
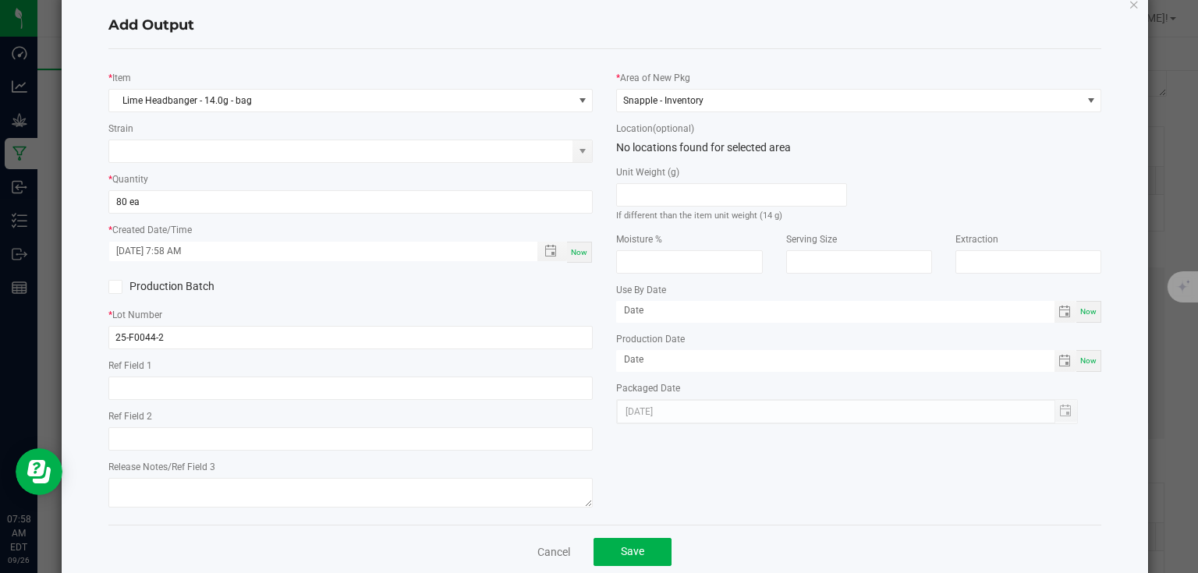
scroll to position [63, 0]
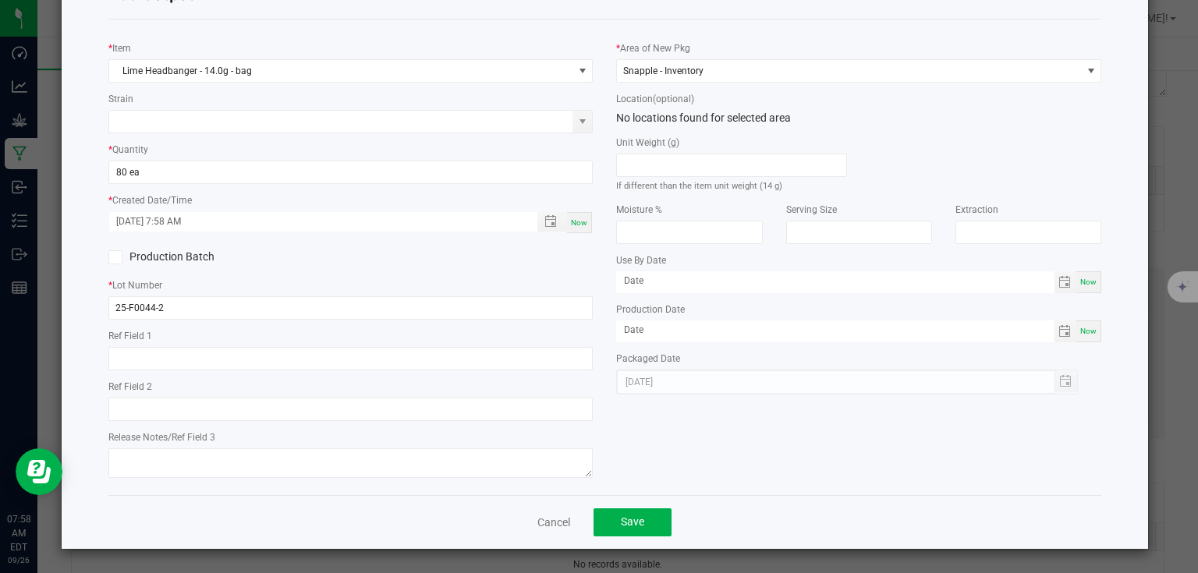
click at [630, 502] on div "Cancel Save" at bounding box center [605, 522] width 994 height 54
drag, startPoint x: 630, startPoint y: 509, endPoint x: 631, endPoint y: 523, distance: 14.8
click at [630, 509] on div "Cancel Save" at bounding box center [605, 522] width 994 height 54
click at [631, 523] on span "Save" at bounding box center [632, 522] width 23 height 12
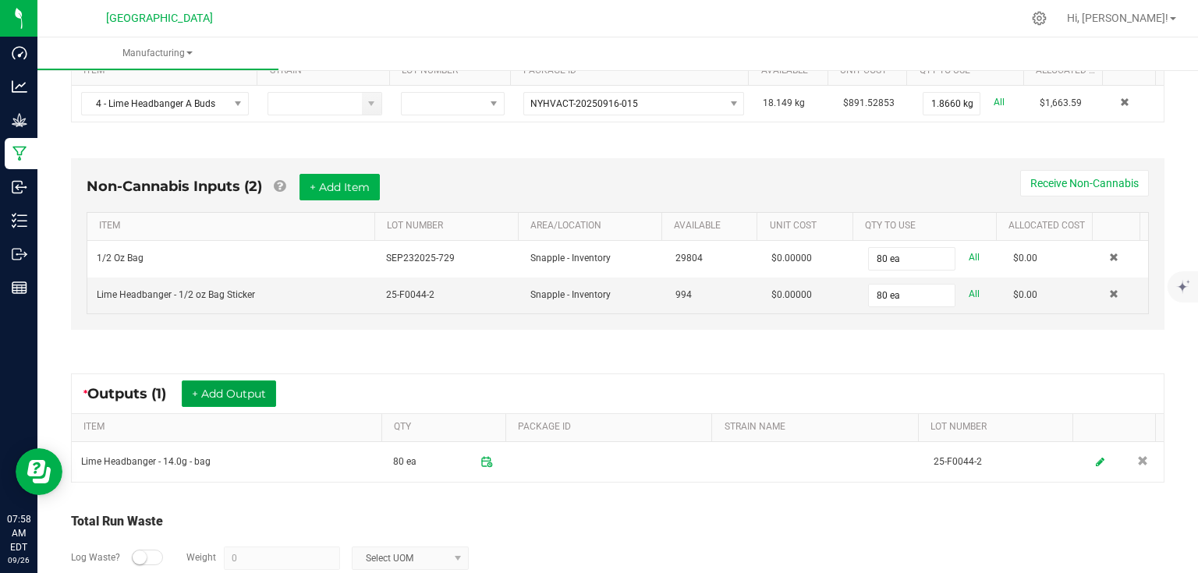
scroll to position [442, 0]
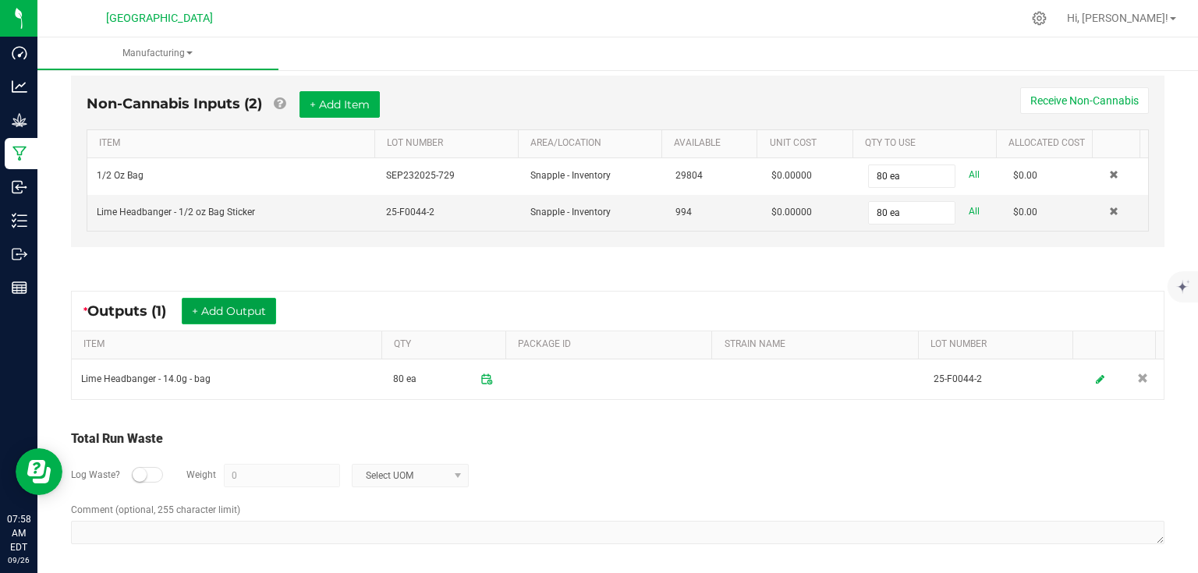
click at [262, 317] on button "+ Add Output" at bounding box center [229, 311] width 94 height 27
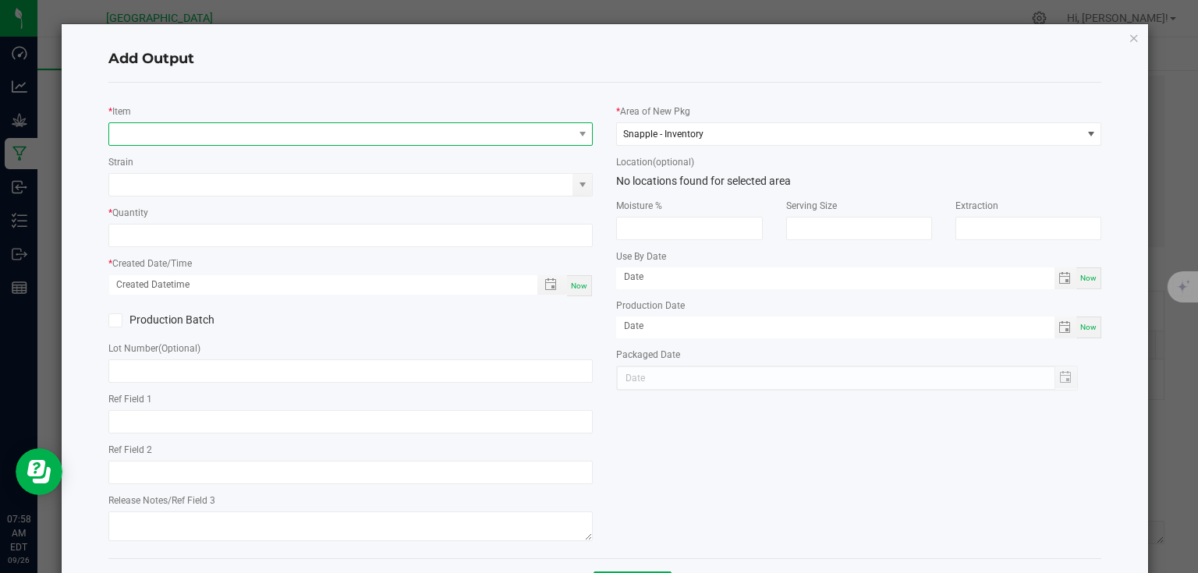
click at [218, 144] on span "NO DATA FOUND" at bounding box center [341, 134] width 464 height 22
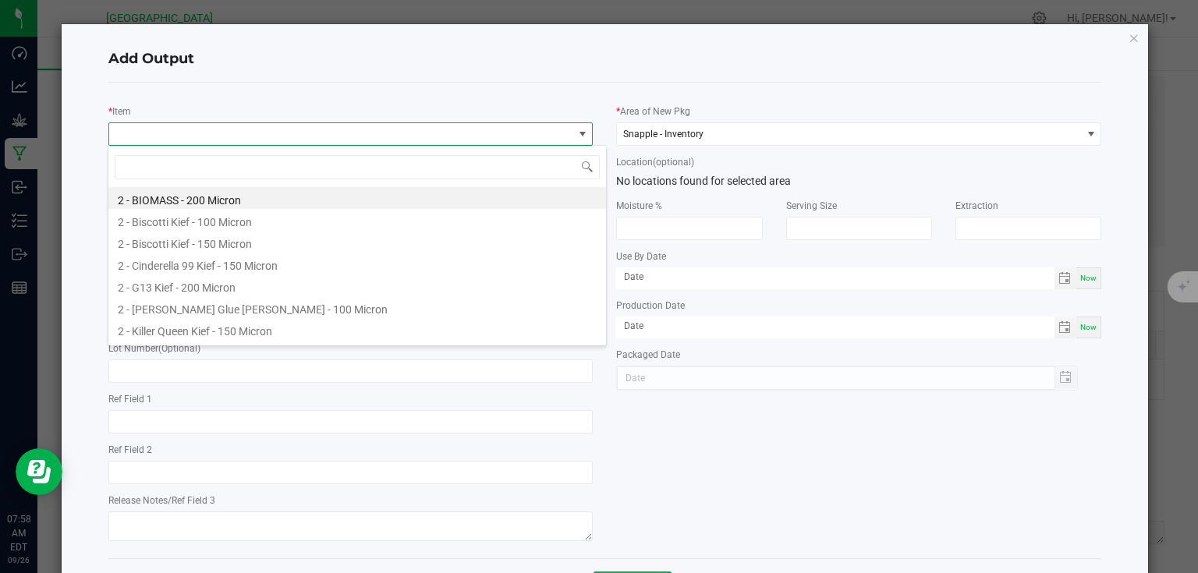
scroll to position [23, 481]
type input "4 - lime"
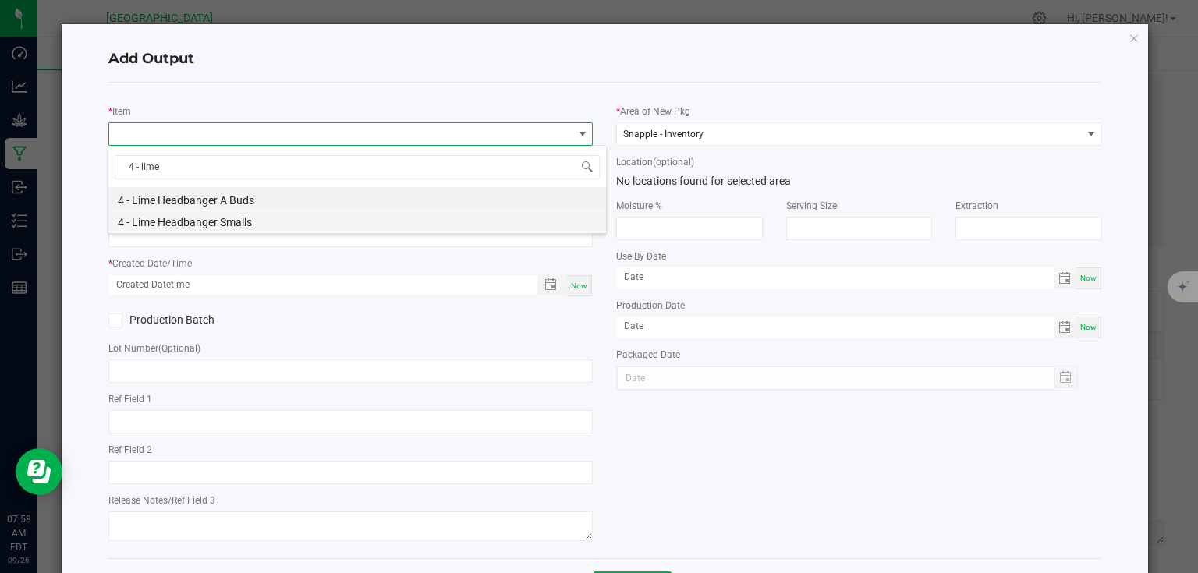
click at [232, 227] on li "4 - Lime Headbanger Smalls" at bounding box center [357, 220] width 498 height 22
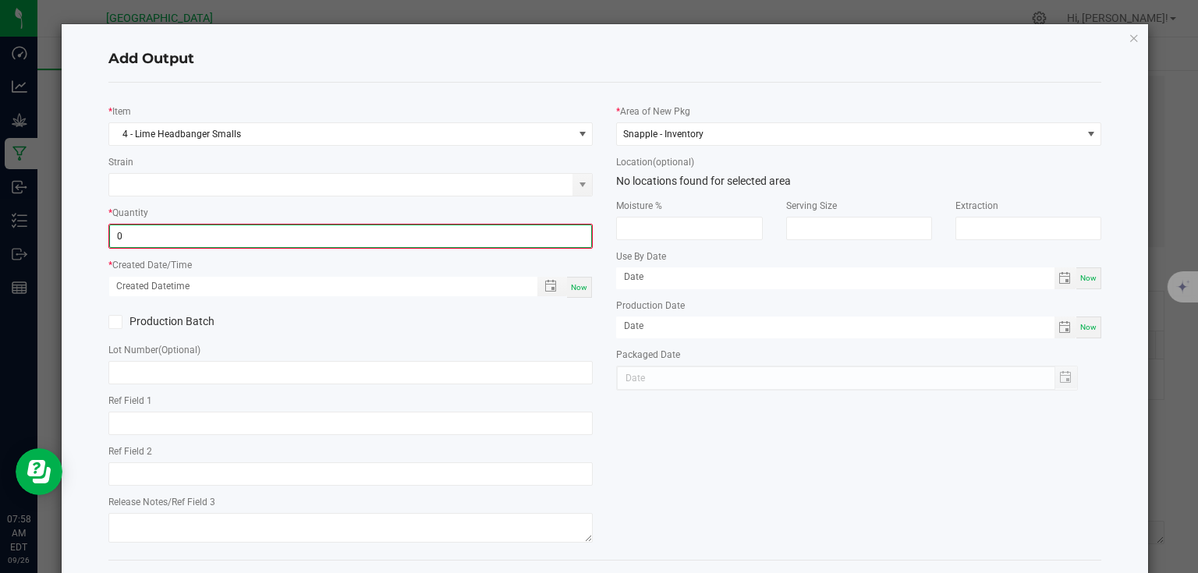
click at [232, 234] on input "0" at bounding box center [351, 236] width 482 height 22
type input "0.7270 kg"
click at [582, 284] on span "Now" at bounding box center [579, 286] width 16 height 9
type input "[DATE] 7:59 AM"
type input "[DATE]"
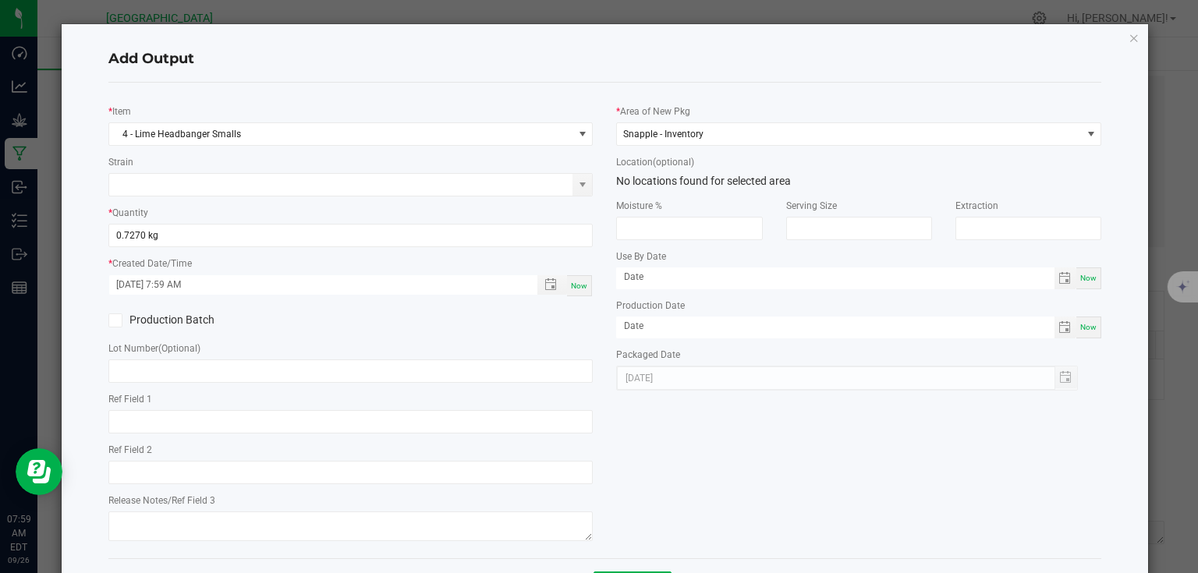
click at [576, 300] on div "* Item 4 - Lime Headbanger Smalls Strain * Quantity 0.7270 kg * Created Date/Ti…" at bounding box center [351, 320] width 509 height 451
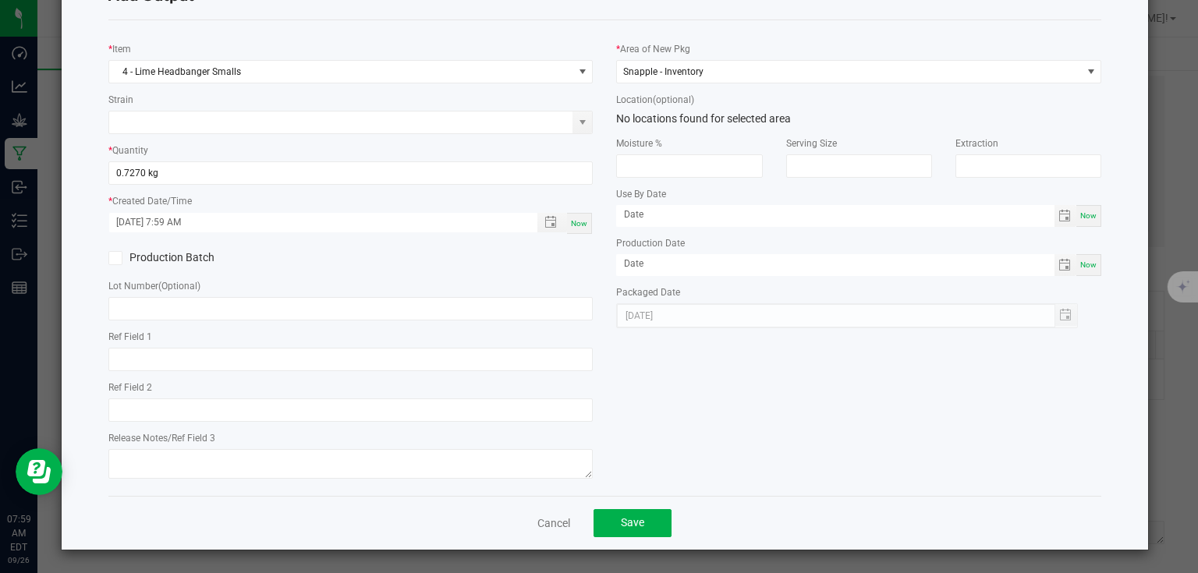
scroll to position [63, 0]
click at [635, 521] on span "Save" at bounding box center [632, 522] width 23 height 12
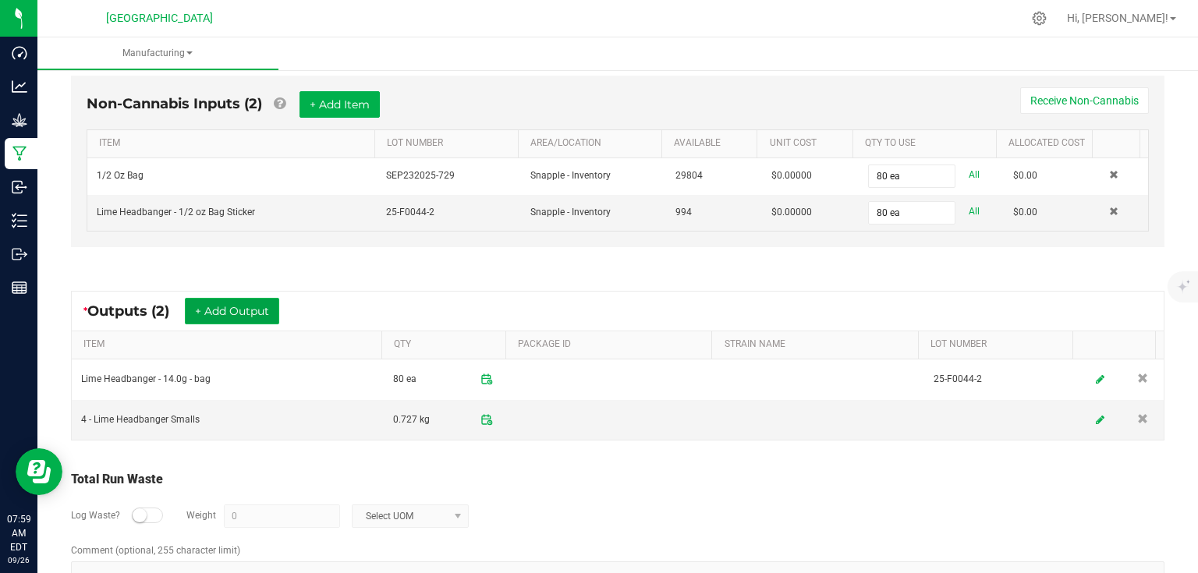
click at [232, 305] on button "+ Add Output" at bounding box center [232, 311] width 94 height 27
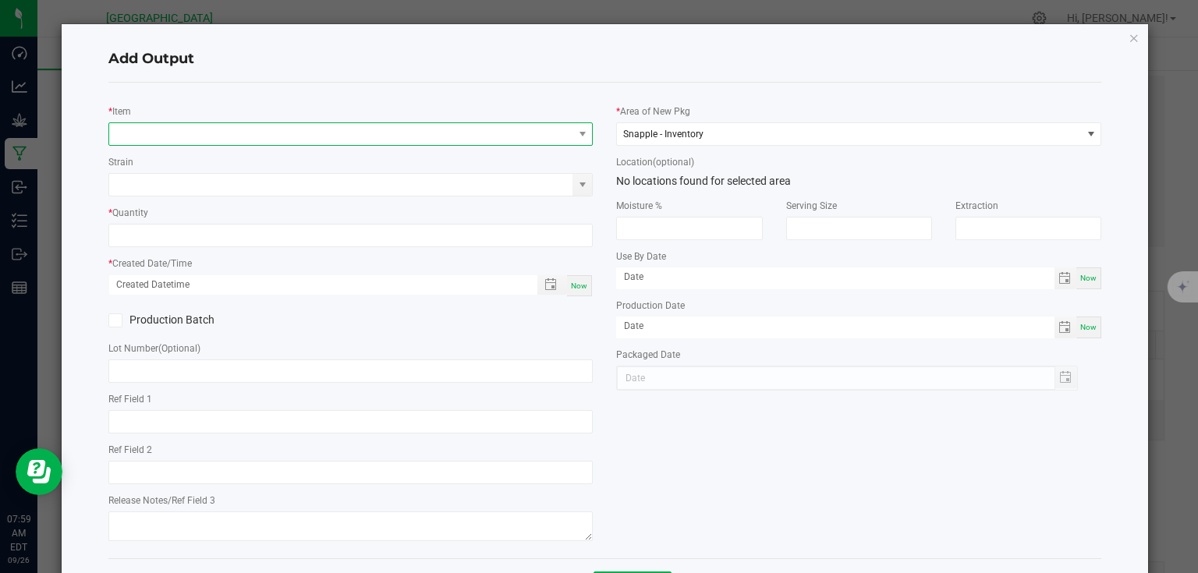
click at [224, 137] on span "NO DATA FOUND" at bounding box center [341, 134] width 464 height 22
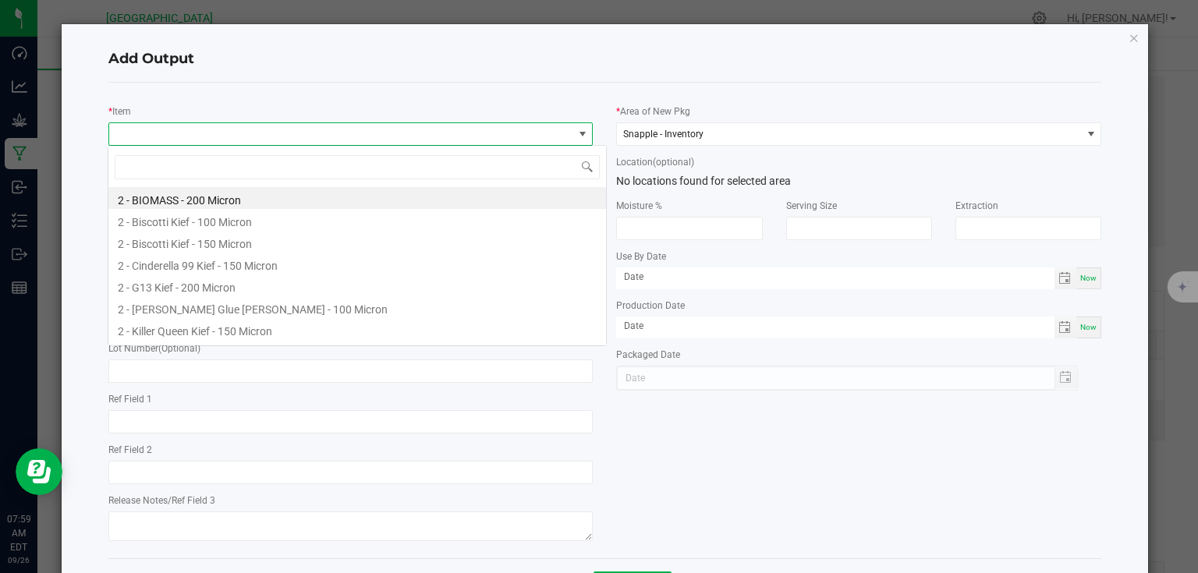
scroll to position [23, 481]
type input "stem"
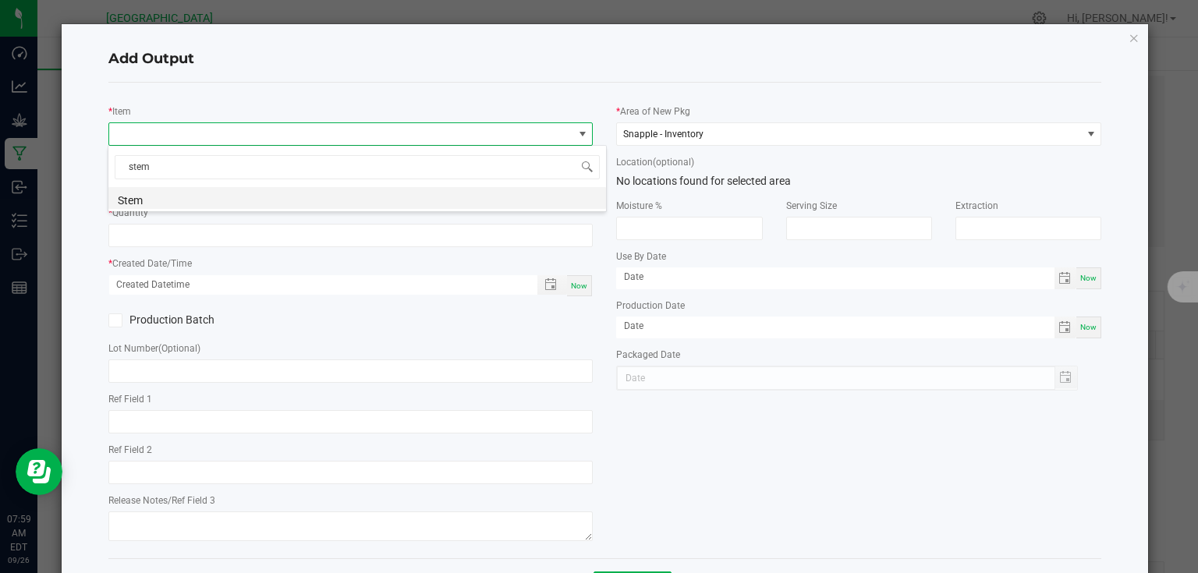
click at [188, 203] on li "Stem" at bounding box center [357, 198] width 498 height 22
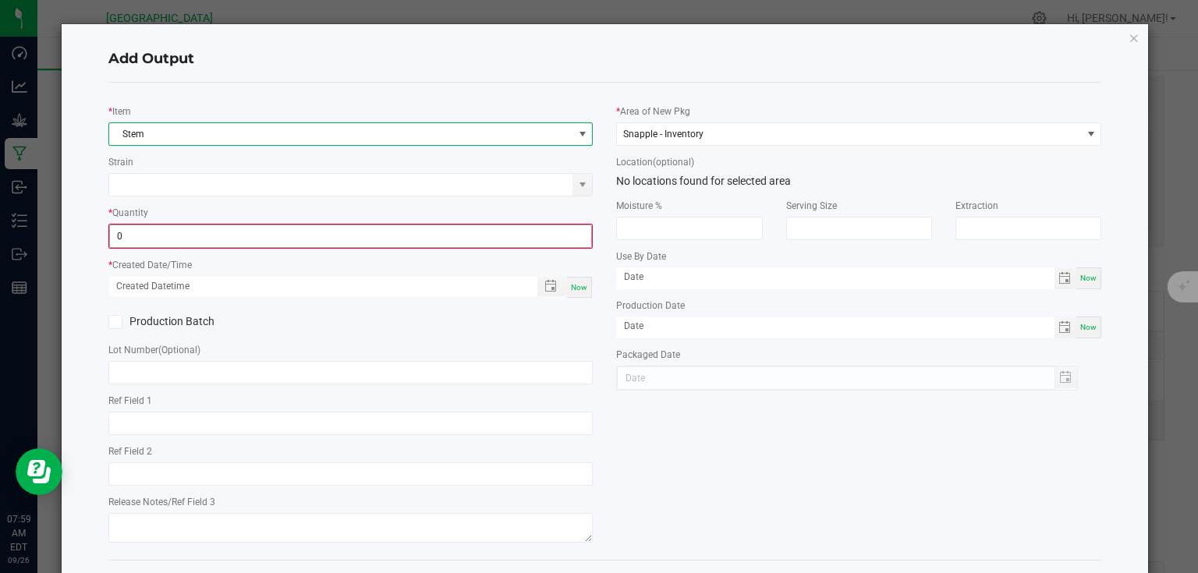
click at [182, 225] on input "0" at bounding box center [351, 236] width 482 height 22
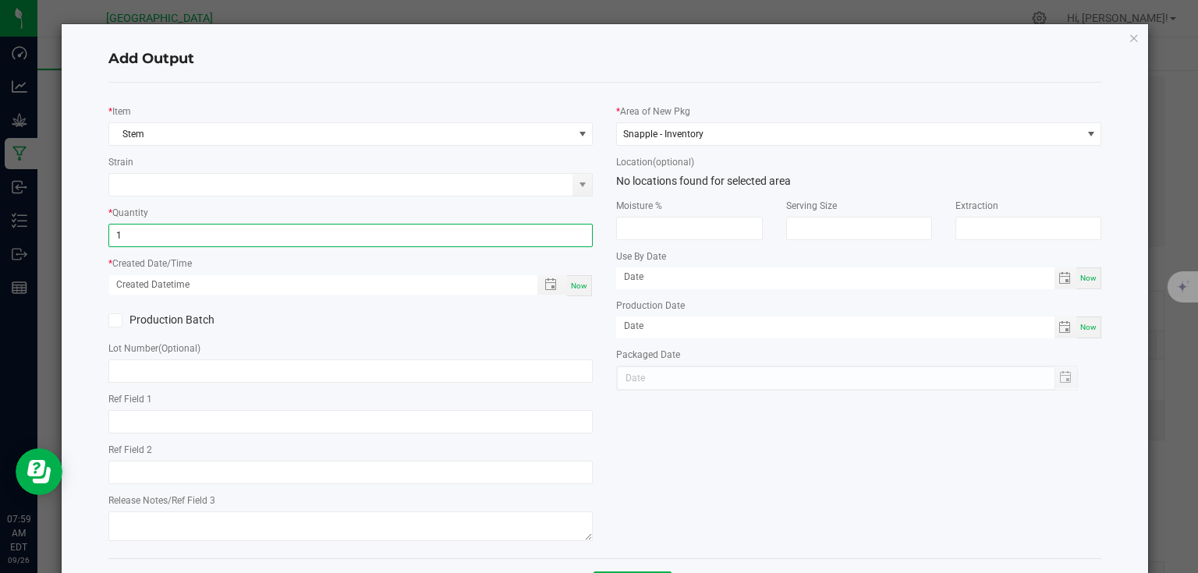
type input "1.0000 g"
click at [582, 293] on div "Now" at bounding box center [579, 285] width 25 height 21
type input "[DATE] 7:59 AM"
type input "[DATE]"
click at [583, 315] on div "Production Batch" at bounding box center [351, 320] width 509 height 23
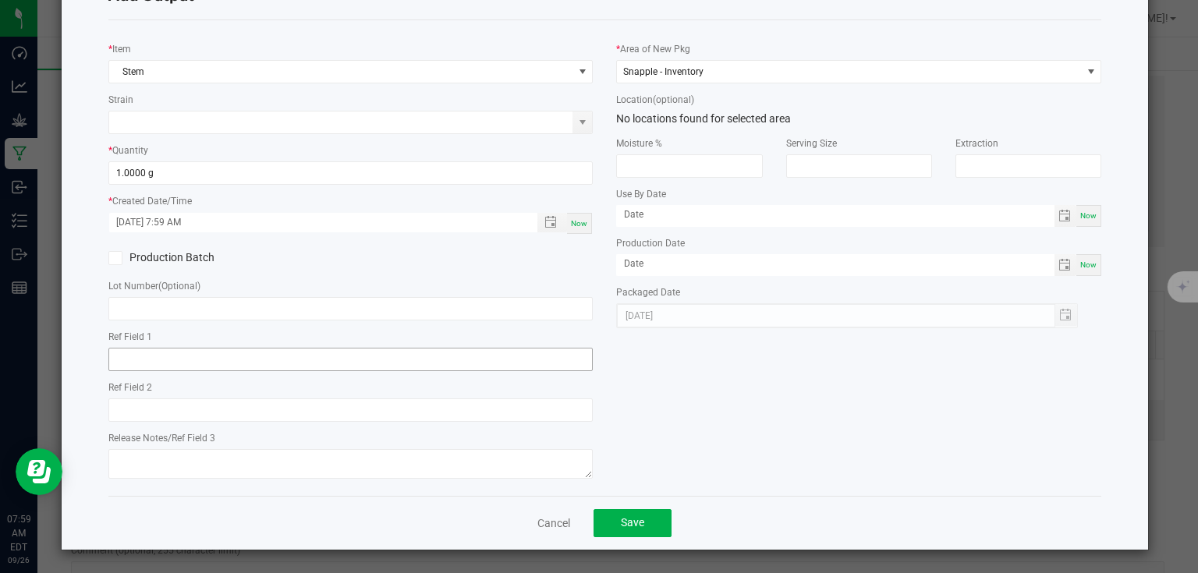
scroll to position [63, 0]
click at [636, 518] on span "Save" at bounding box center [632, 522] width 23 height 12
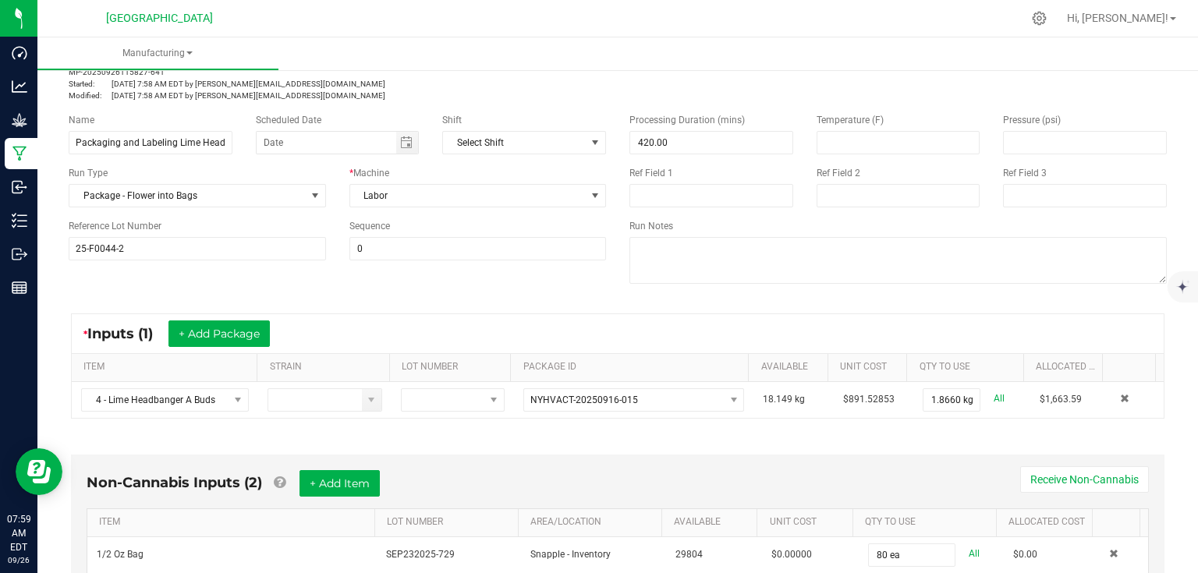
scroll to position [0, 0]
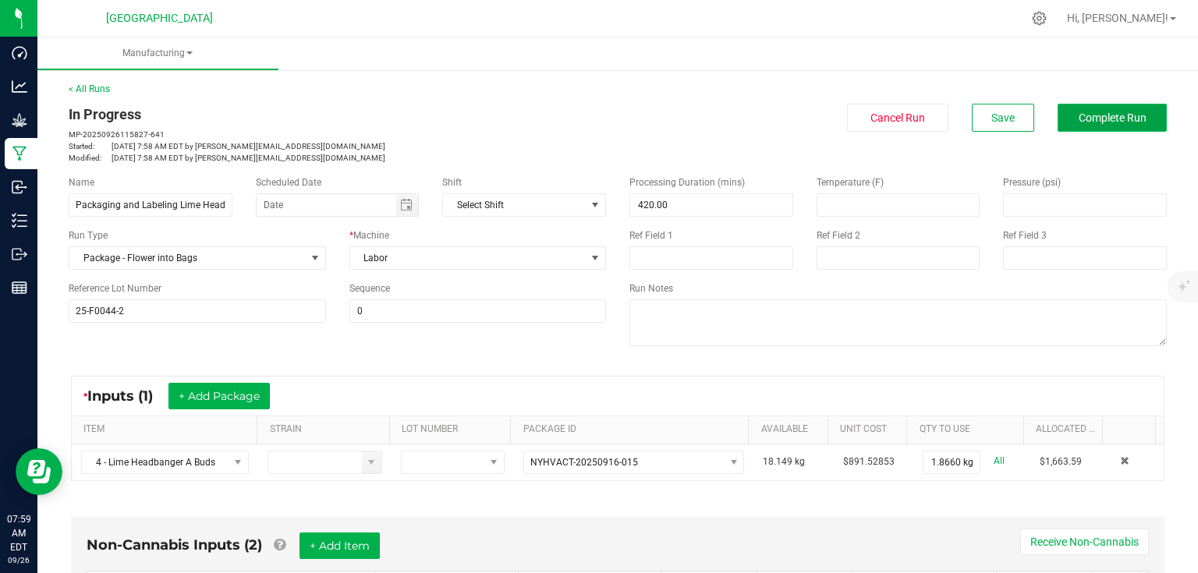
click at [1060, 126] on button "Complete Run" at bounding box center [1112, 118] width 109 height 28
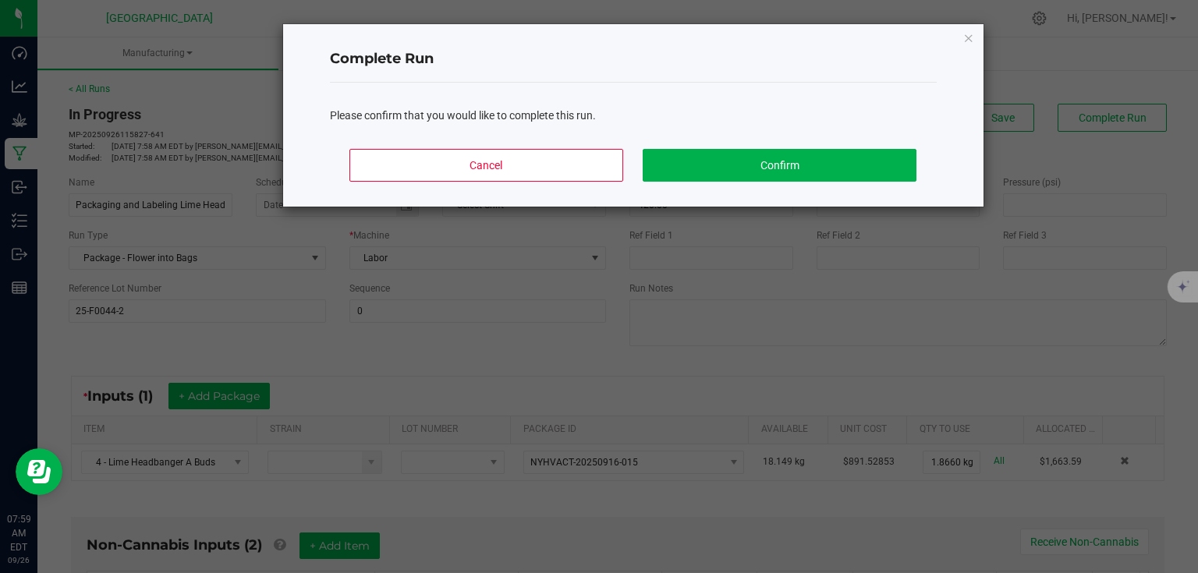
click at [921, 158] on div "Cancel Confirm" at bounding box center [633, 172] width 607 height 70
click at [842, 163] on button "Confirm" at bounding box center [779, 165] width 273 height 33
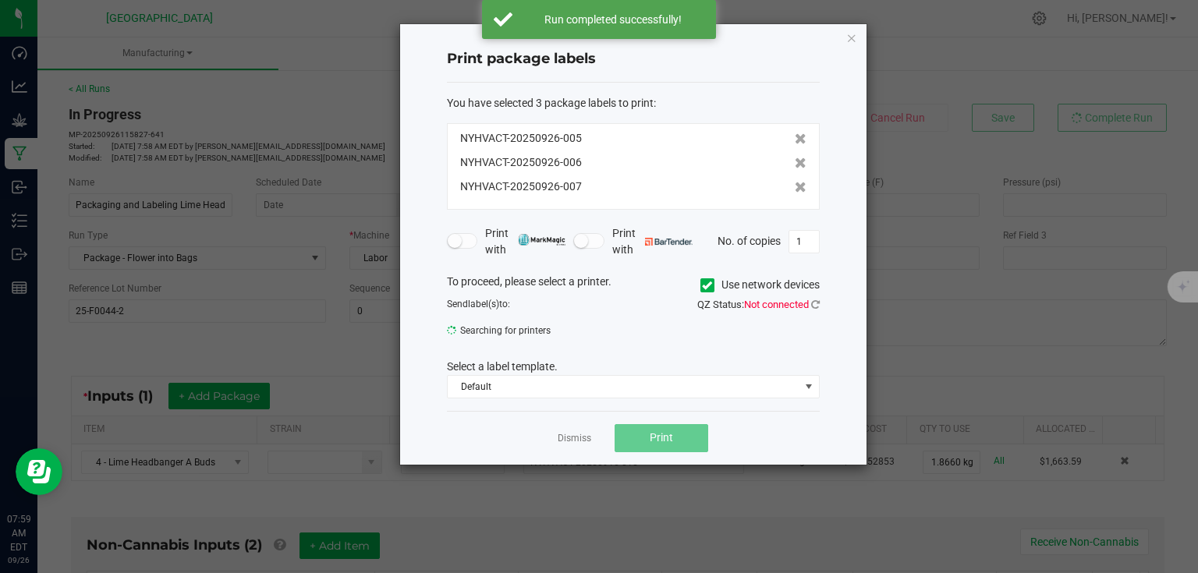
click at [594, 420] on div "Dismiss Print" at bounding box center [633, 438] width 373 height 54
click at [574, 441] on link "Dismiss" at bounding box center [575, 438] width 34 height 13
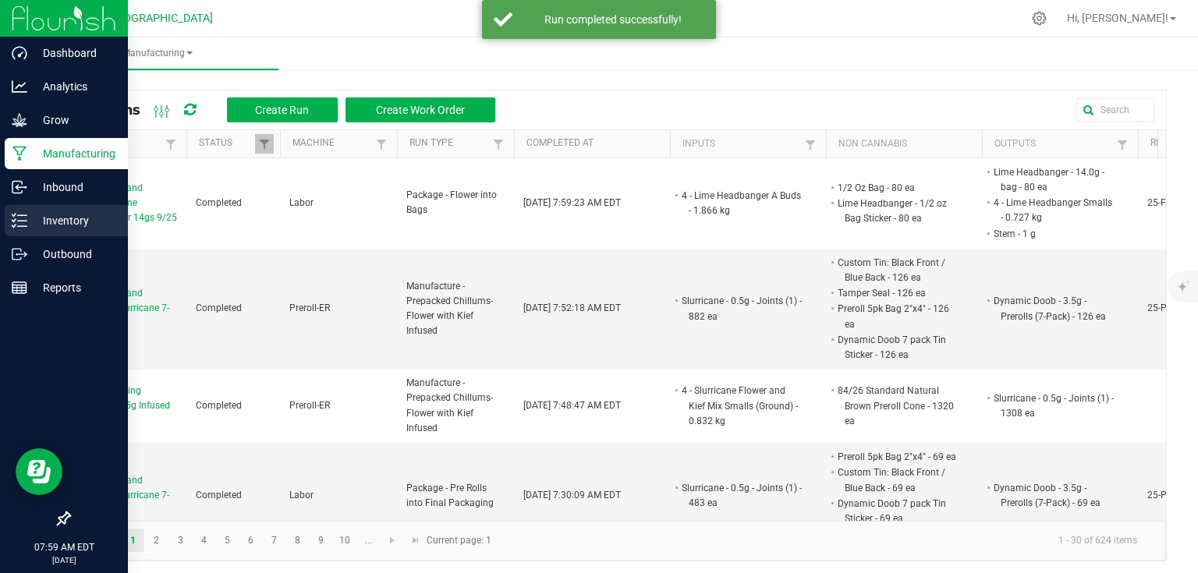
click at [61, 218] on p "Inventory" at bounding box center [74, 220] width 94 height 19
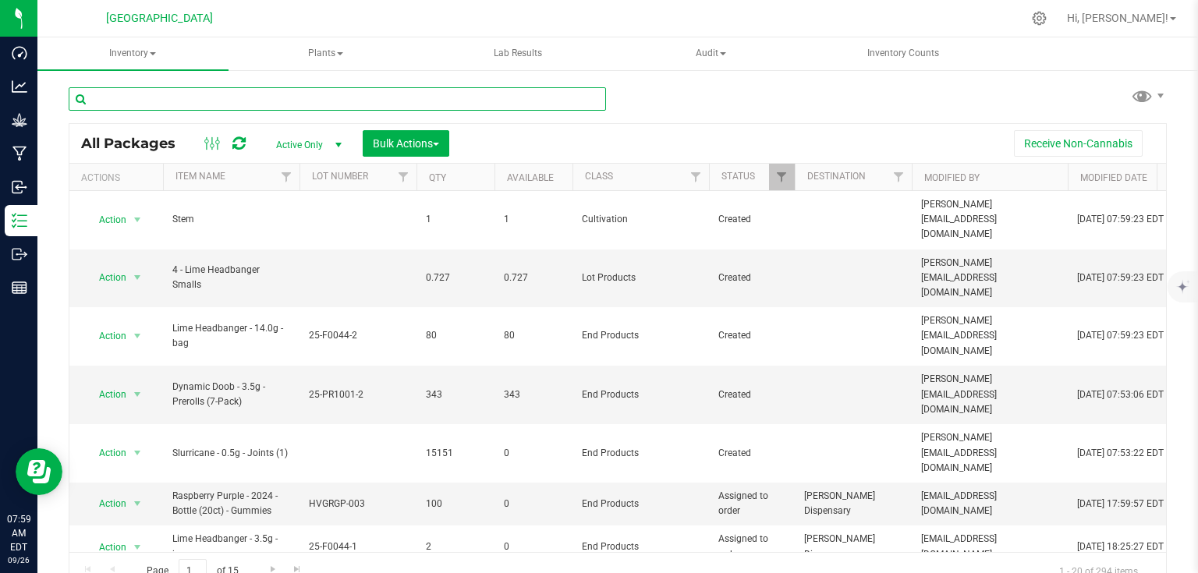
click at [223, 101] on input "text" at bounding box center [337, 98] width 537 height 23
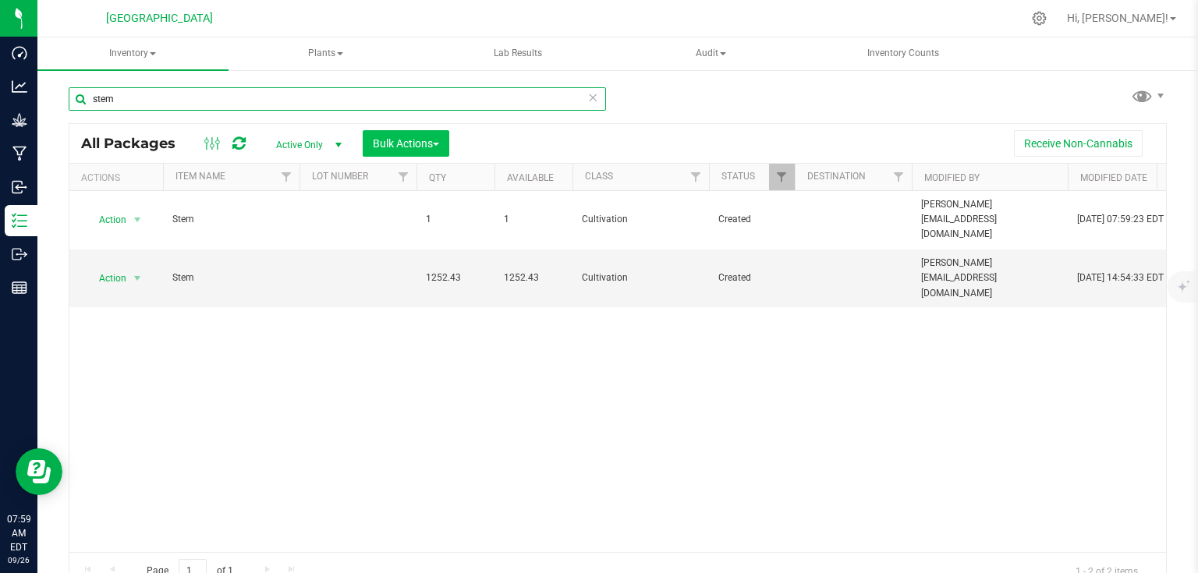
type input "stem"
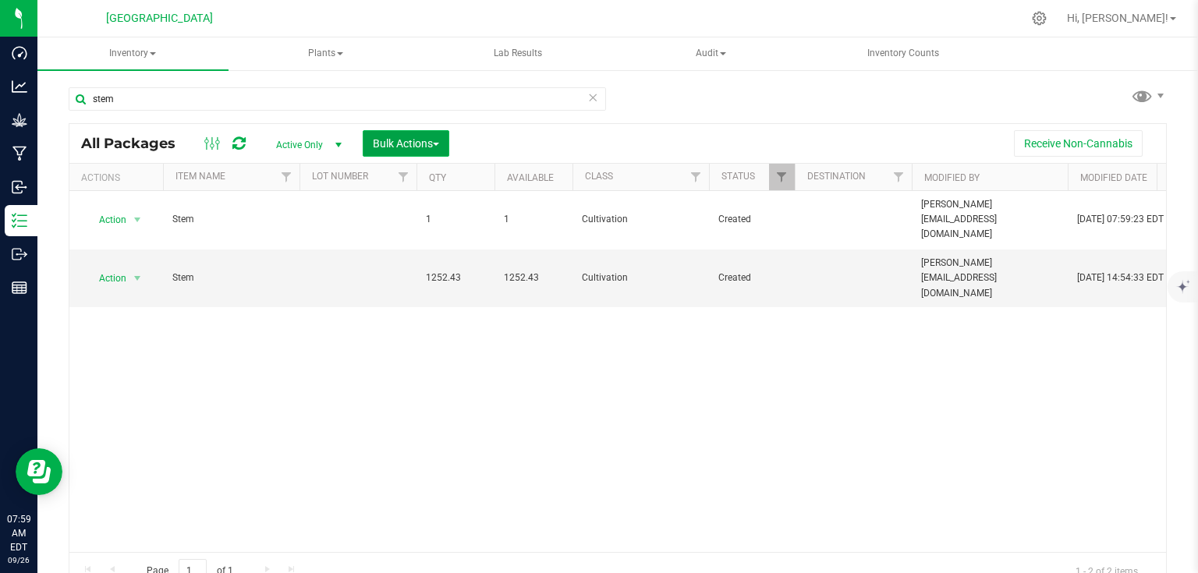
click at [386, 140] on span "Bulk Actions" at bounding box center [406, 143] width 66 height 12
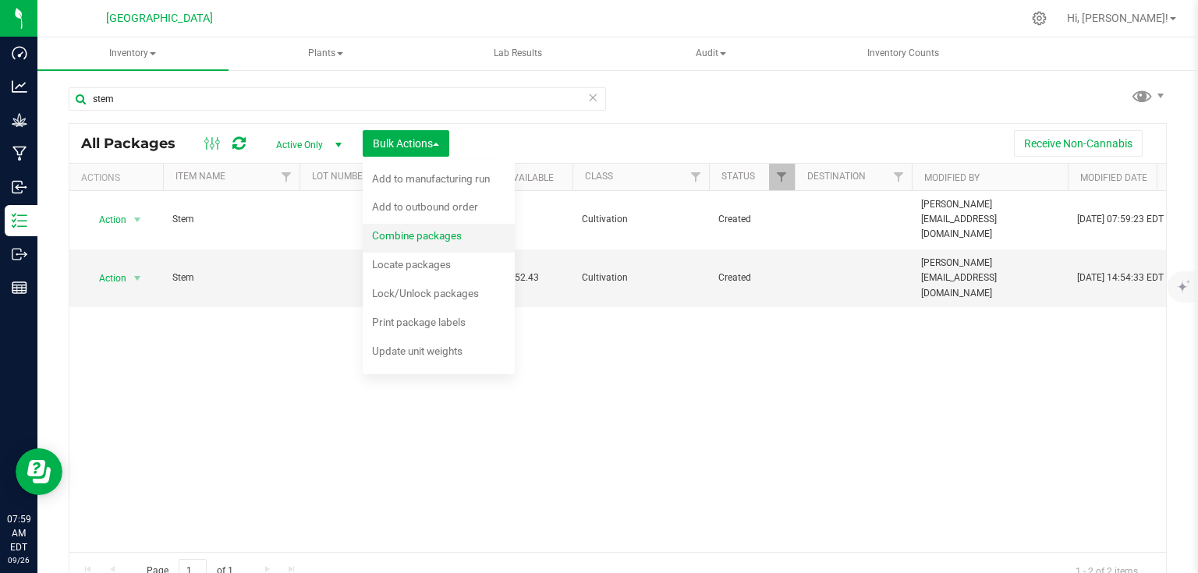
click at [395, 234] on span "Combine packages" at bounding box center [417, 235] width 90 height 12
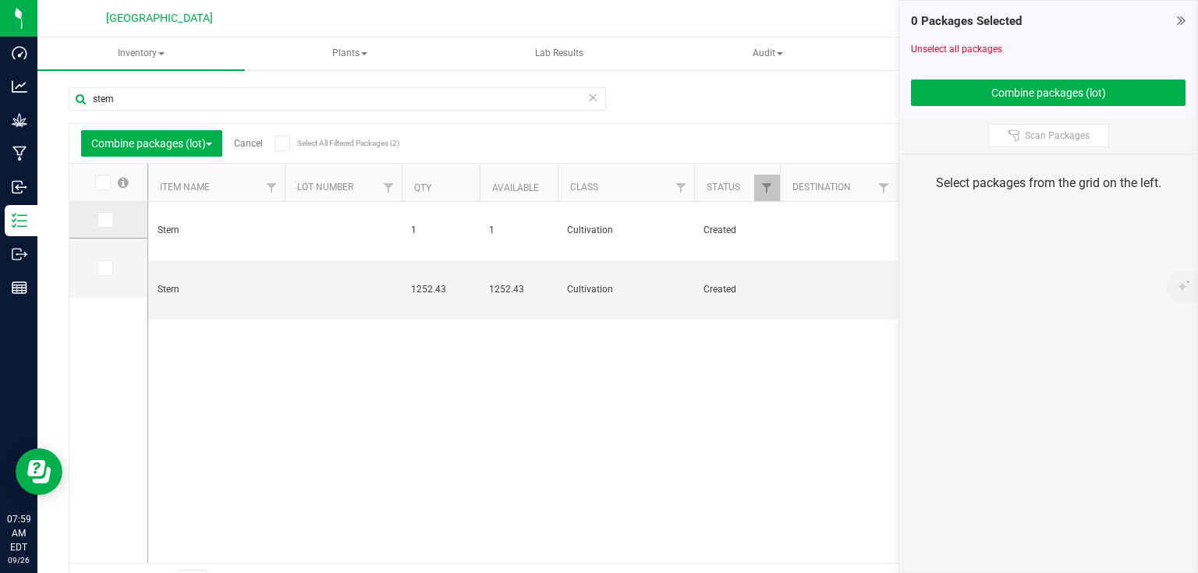
click at [113, 227] on td at bounding box center [108, 220] width 78 height 37
click at [109, 219] on span at bounding box center [106, 220] width 16 height 16
click at [0, 0] on input "checkbox" at bounding box center [0, 0] width 0 height 0
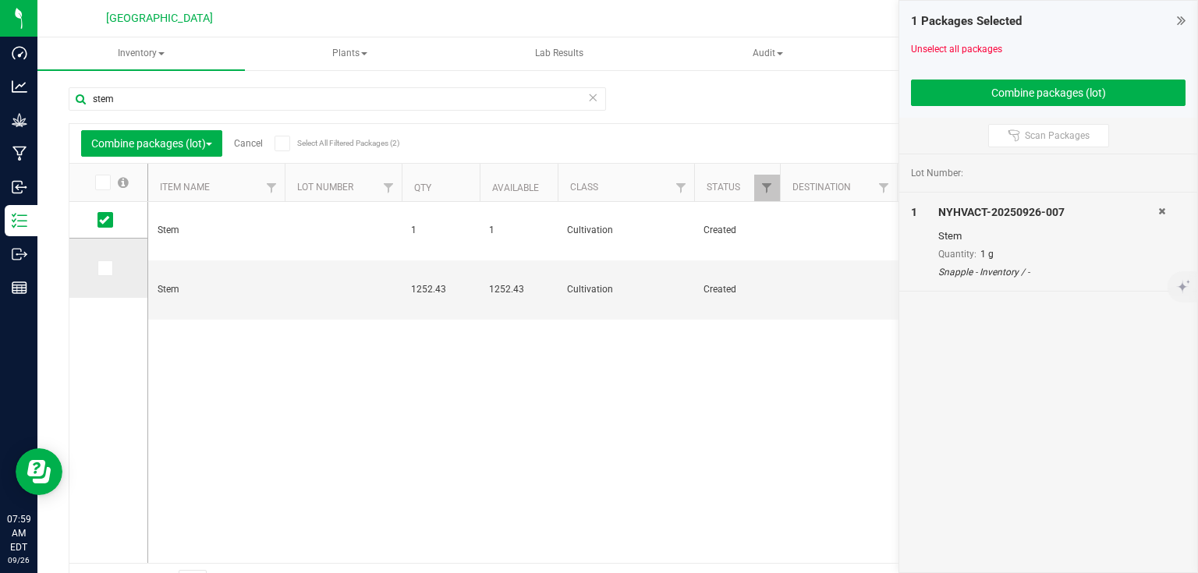
click at [103, 268] on icon at bounding box center [104, 268] width 10 height 0
click at [0, 0] on input "checkbox" at bounding box center [0, 0] width 0 height 0
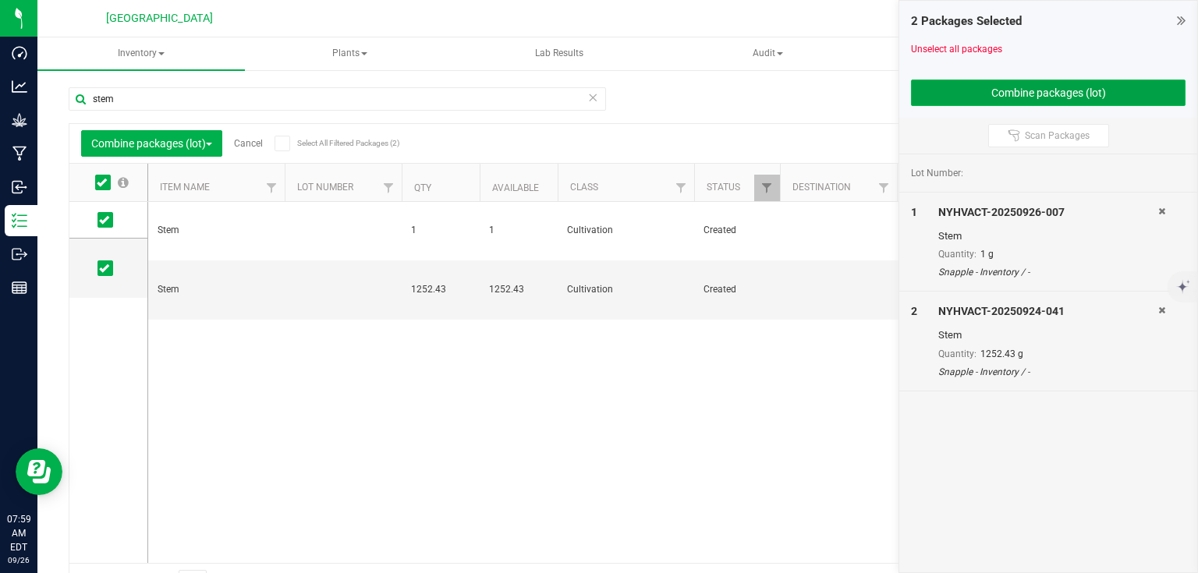
click at [1025, 101] on button "Combine packages (lot)" at bounding box center [1048, 93] width 275 height 27
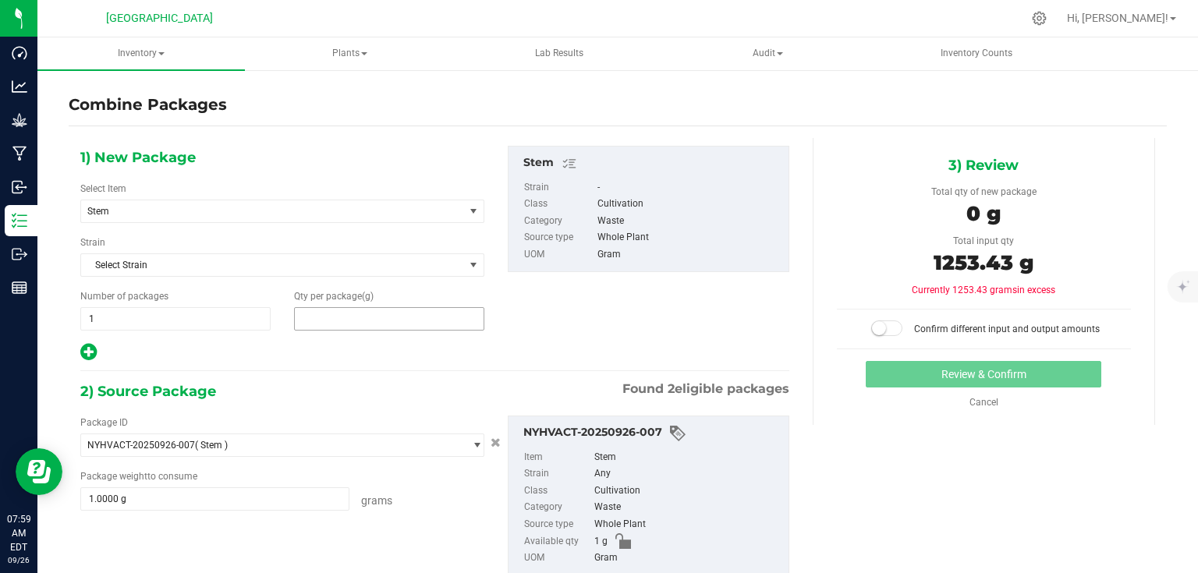
click at [337, 318] on span at bounding box center [389, 318] width 190 height 23
type input "1253.43"
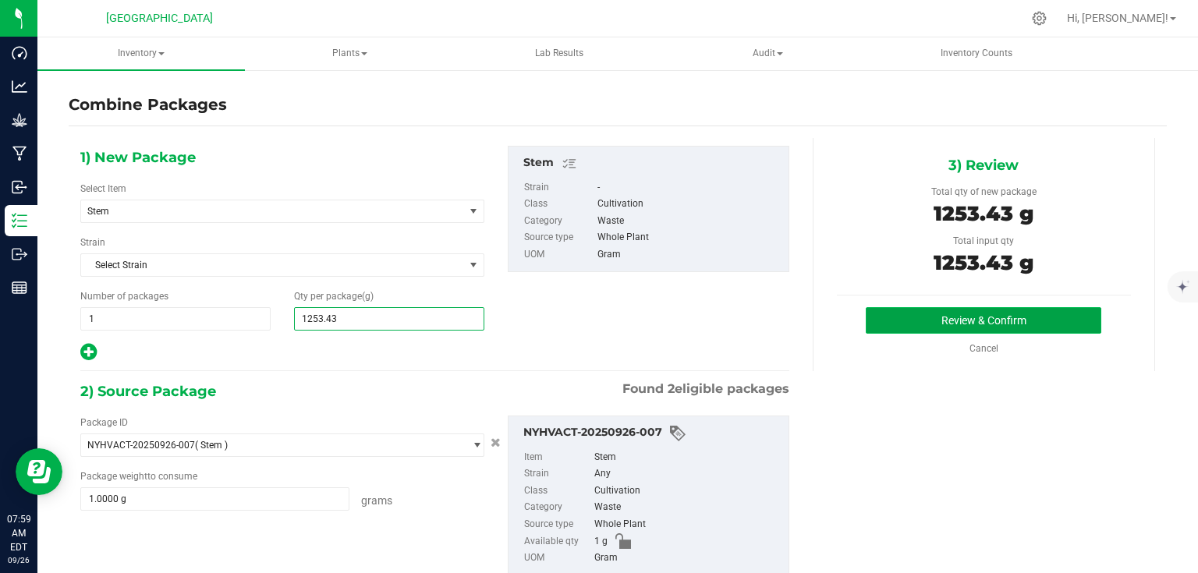
type input "1,253"
click at [922, 322] on button "Review & Confirm" at bounding box center [984, 320] width 236 height 27
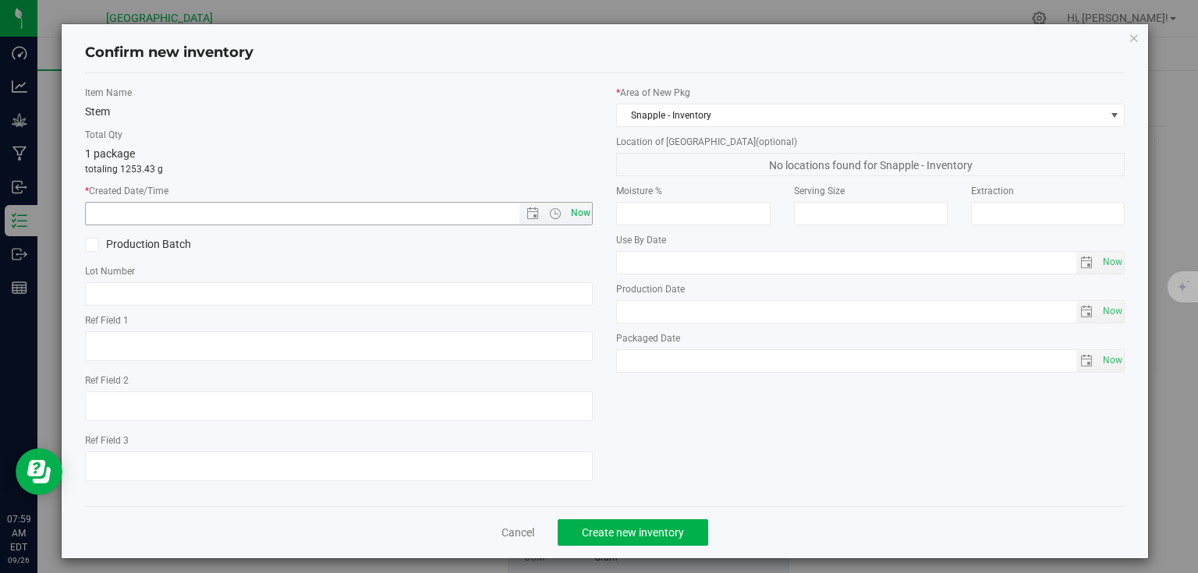
click at [571, 215] on span "Now" at bounding box center [580, 213] width 27 height 23
type input "[DATE] 7:59 AM"
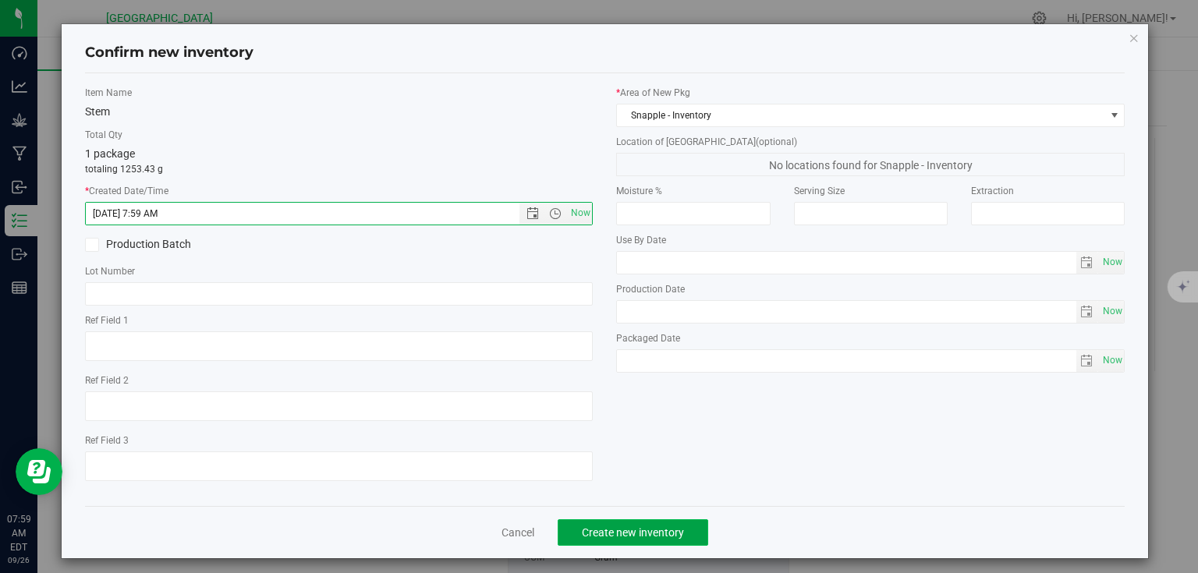
click at [622, 529] on span "Create new inventory" at bounding box center [633, 533] width 102 height 12
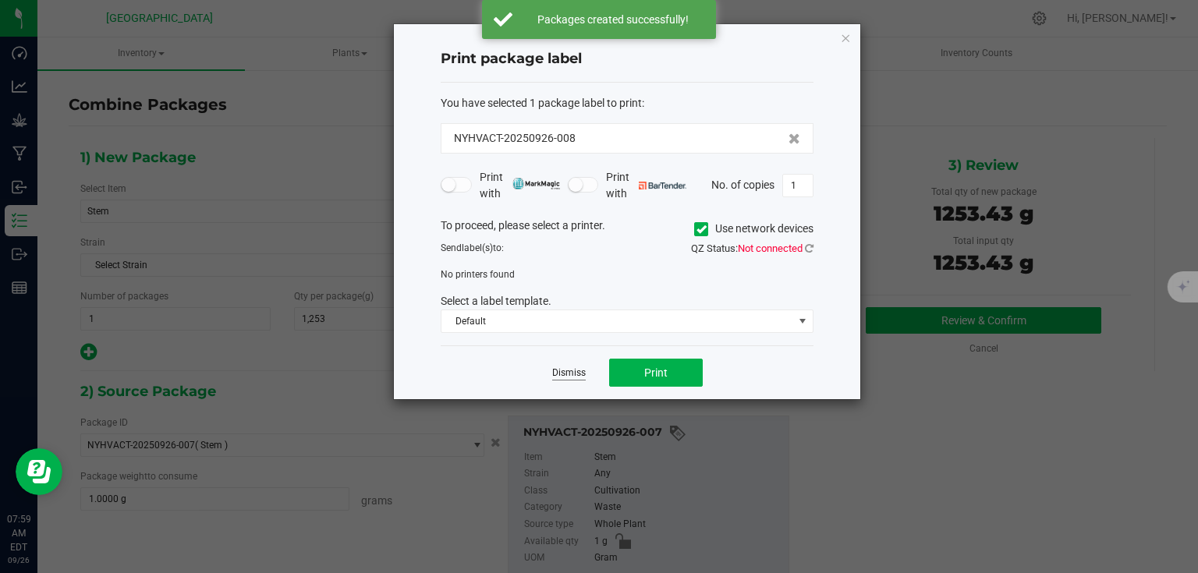
click at [565, 375] on link "Dismiss" at bounding box center [569, 373] width 34 height 13
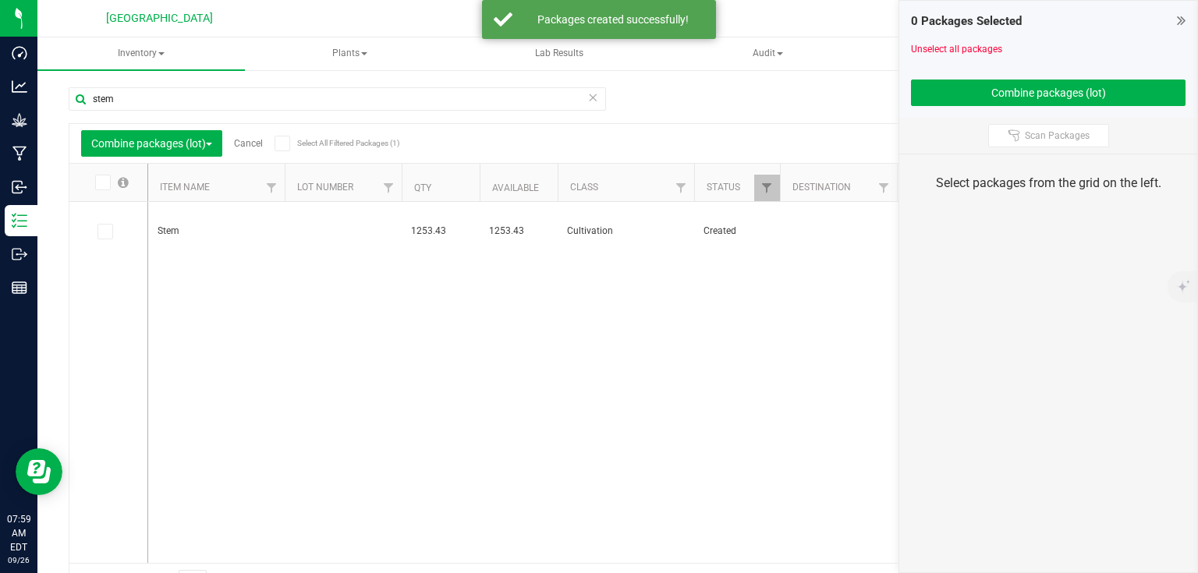
click at [1178, 20] on icon at bounding box center [1181, 20] width 9 height 16
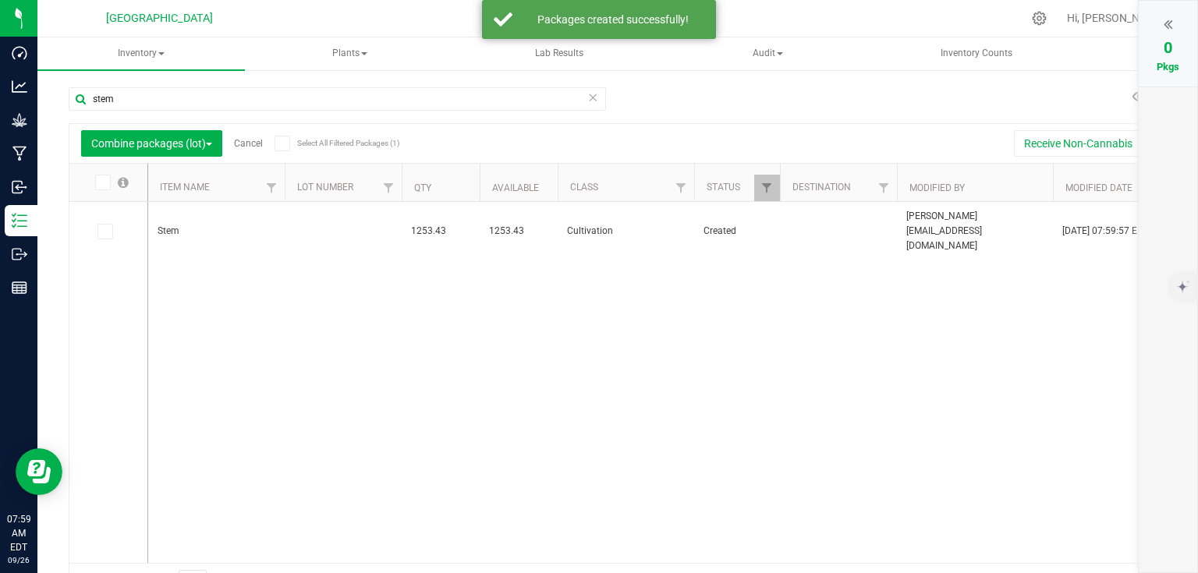
click at [257, 142] on link "Cancel" at bounding box center [248, 143] width 29 height 11
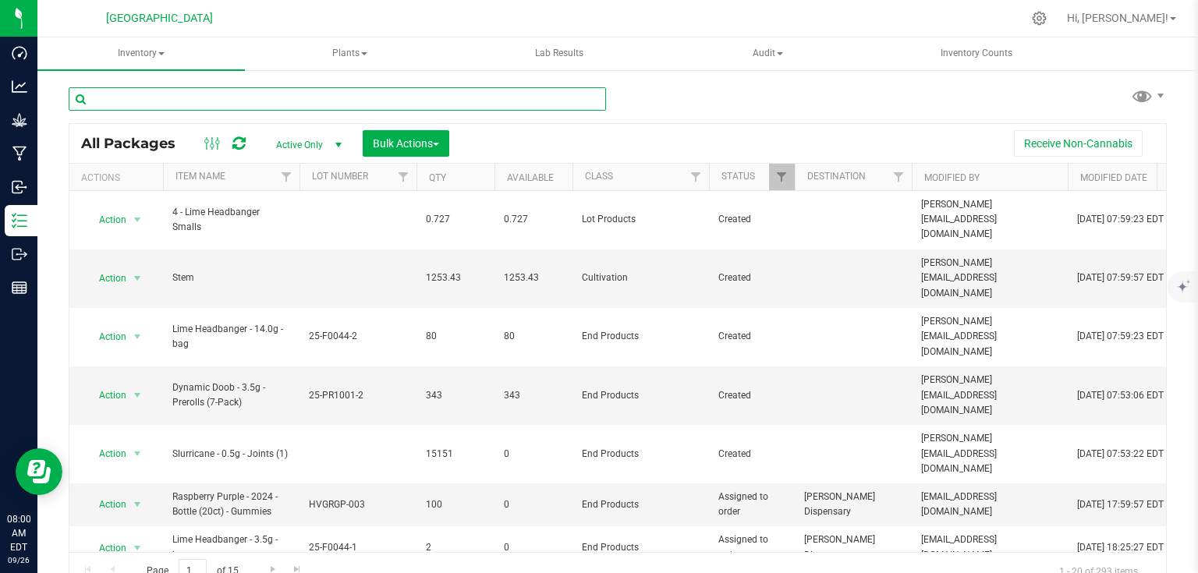
click at [287, 102] on input "text" at bounding box center [337, 98] width 537 height 23
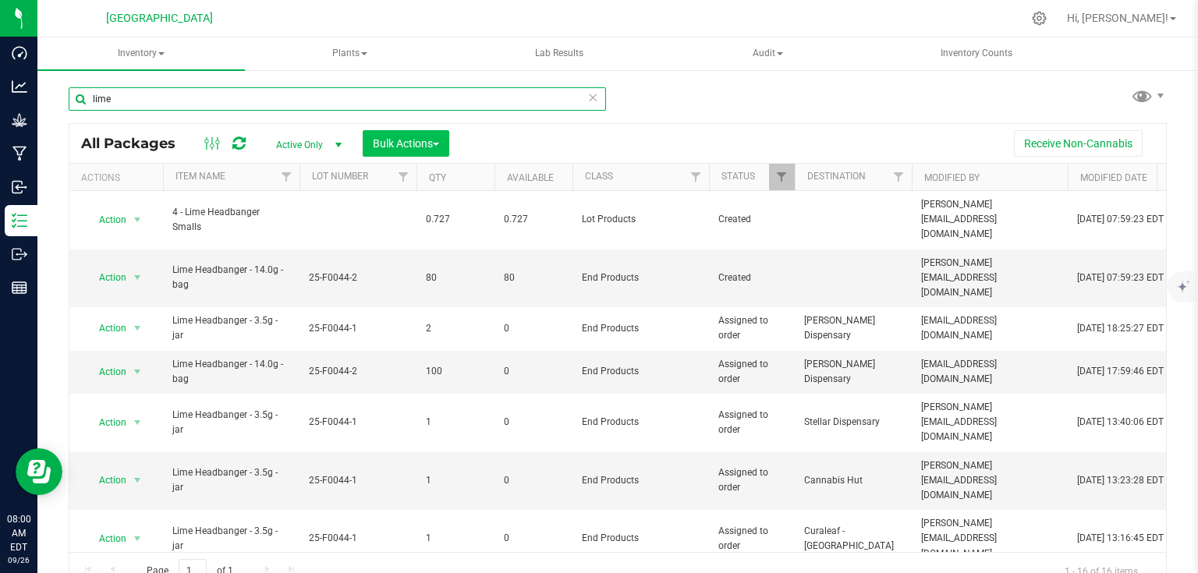
type input "lime"
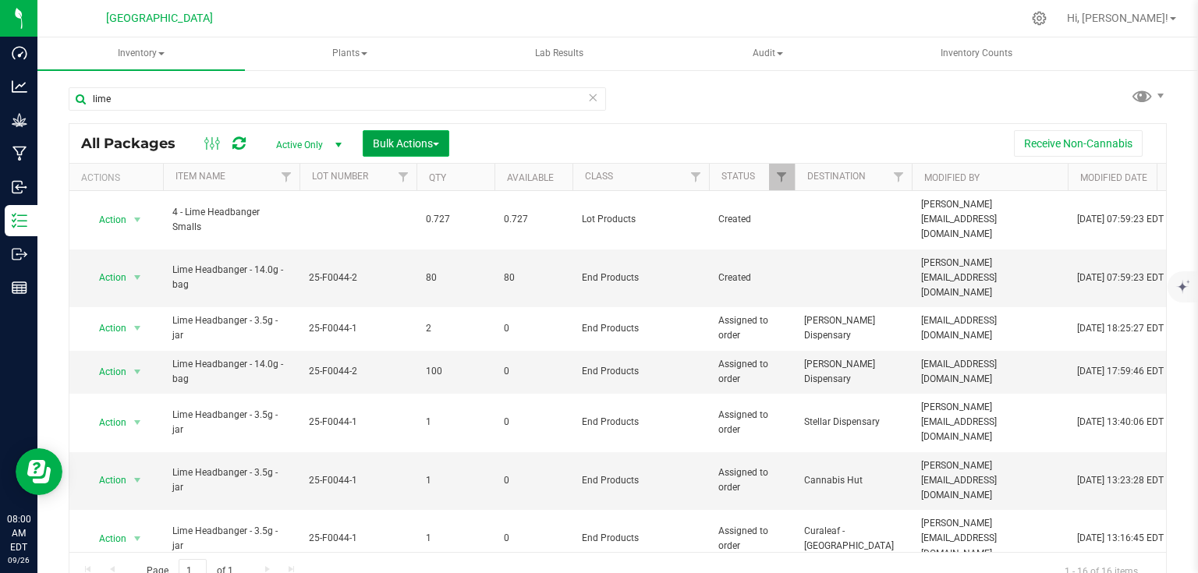
click at [398, 137] on span "Bulk Actions" at bounding box center [406, 143] width 66 height 12
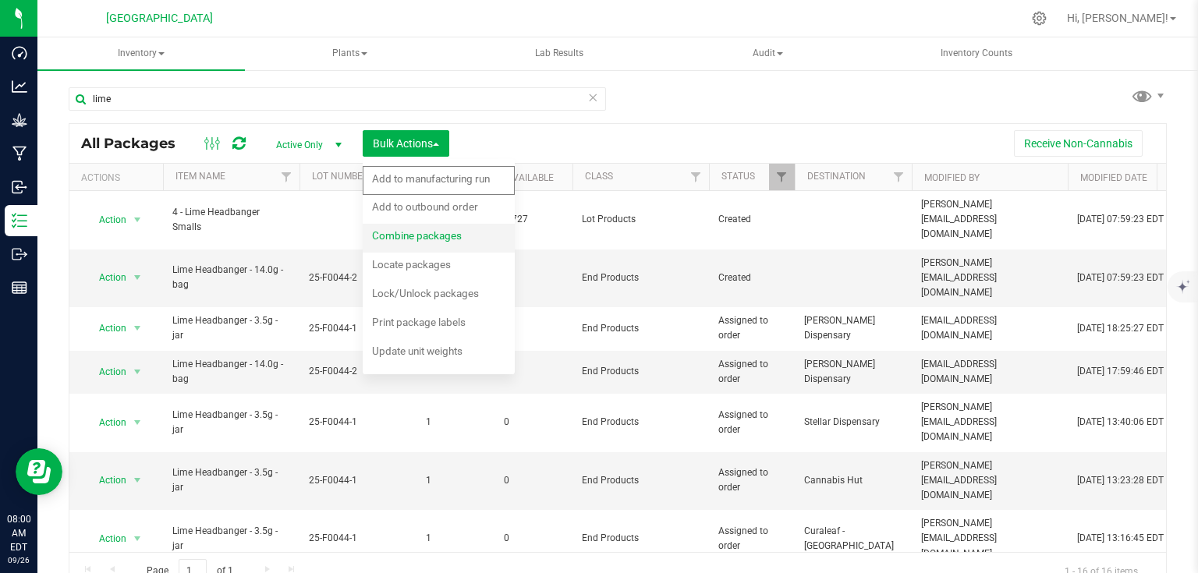
click at [384, 236] on span "Combine packages" at bounding box center [417, 235] width 90 height 12
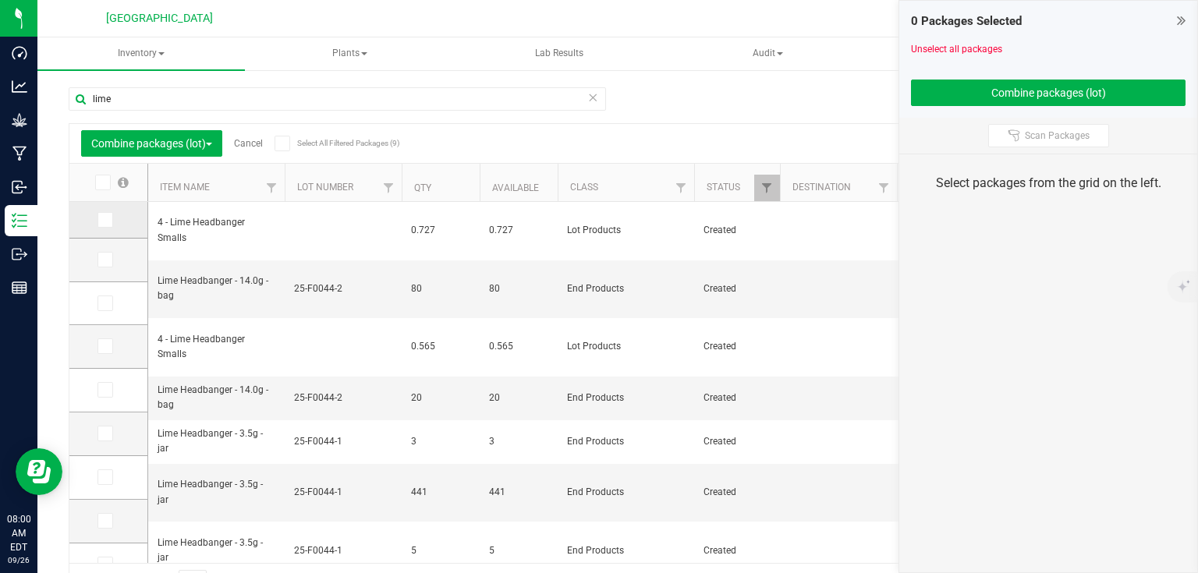
click at [108, 220] on icon at bounding box center [104, 220] width 10 height 0
click at [0, 0] on input "checkbox" at bounding box center [0, 0] width 0 height 0
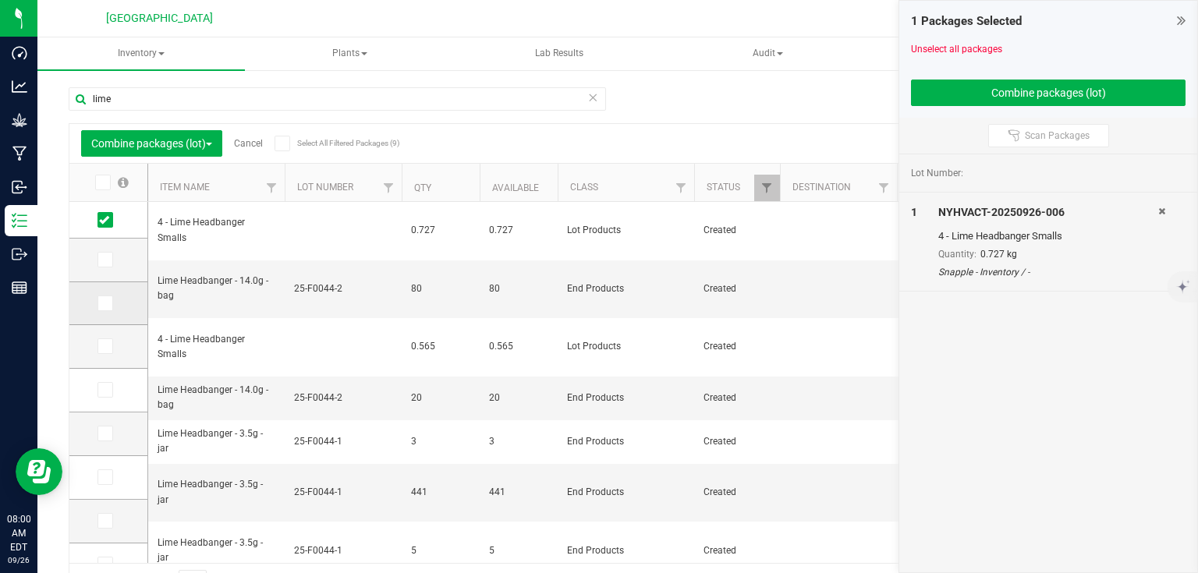
click at [107, 303] on icon at bounding box center [104, 303] width 10 height 0
click at [0, 0] on input "checkbox" at bounding box center [0, 0] width 0 height 0
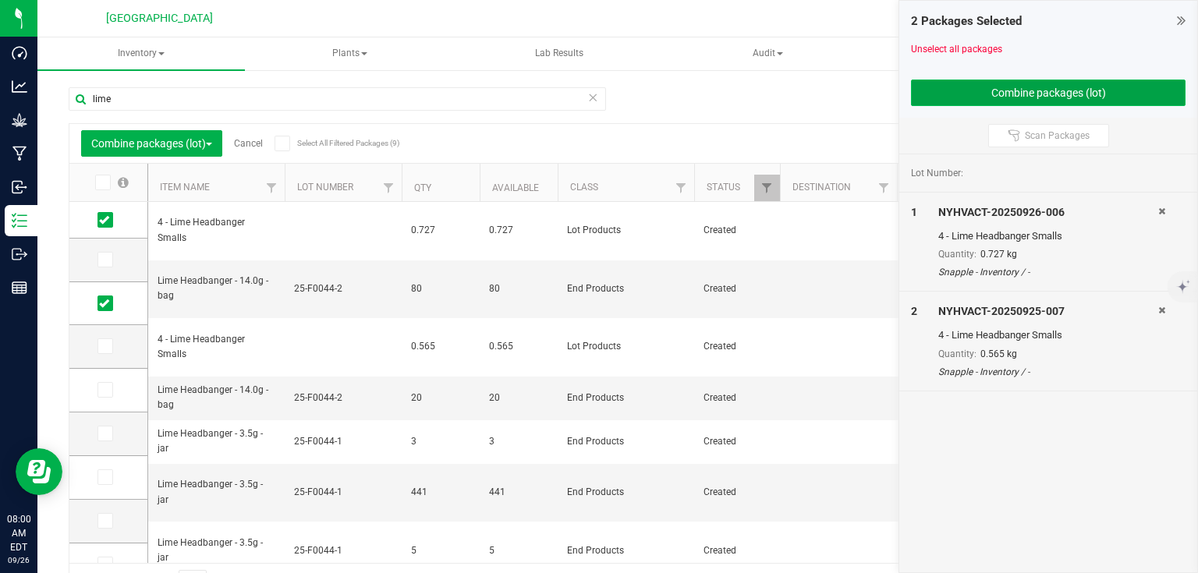
click at [995, 94] on button "Combine packages (lot)" at bounding box center [1048, 93] width 275 height 27
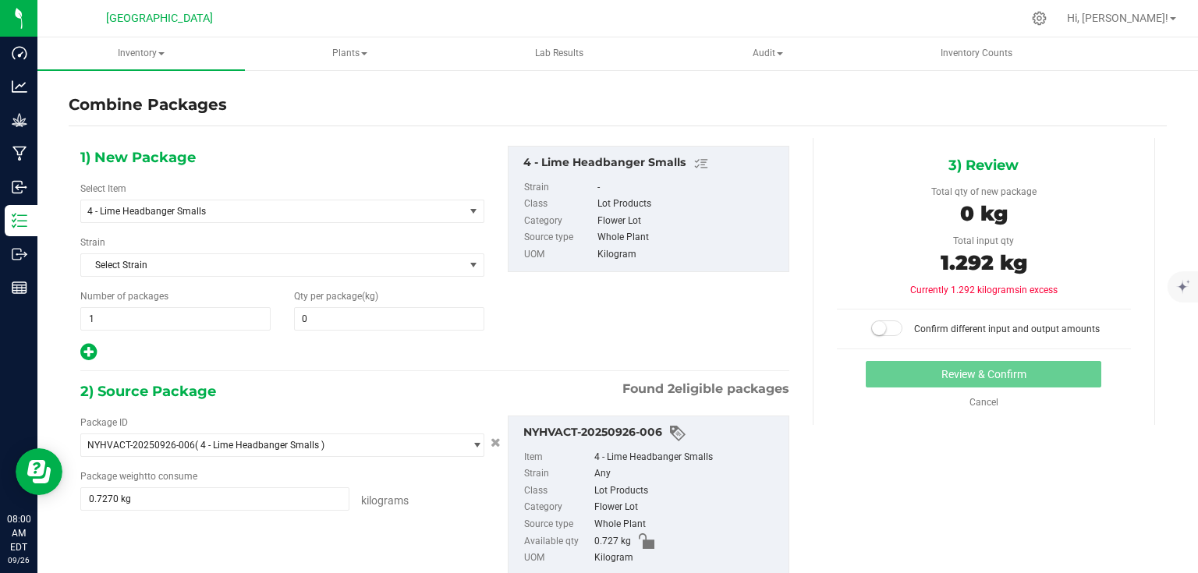
click at [415, 302] on div "Qty per package (kg) 0 0" at bounding box center [389, 309] width 214 height 41
click at [413, 310] on span at bounding box center [389, 318] width 190 height 23
type input "1.292"
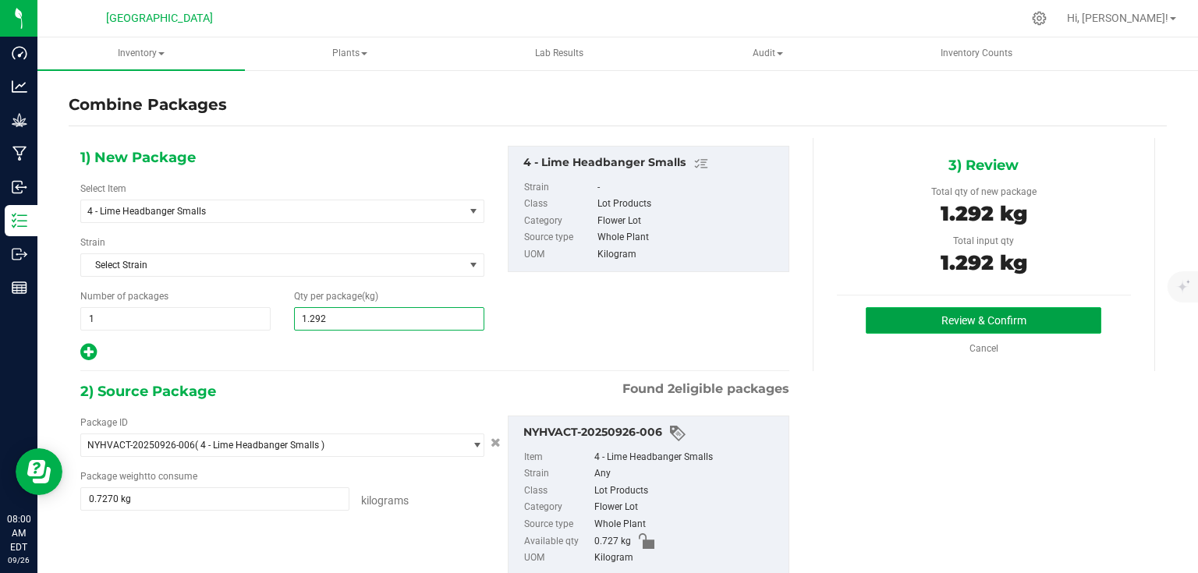
type input "1"
click at [976, 317] on button "Review & Confirm" at bounding box center [984, 320] width 236 height 27
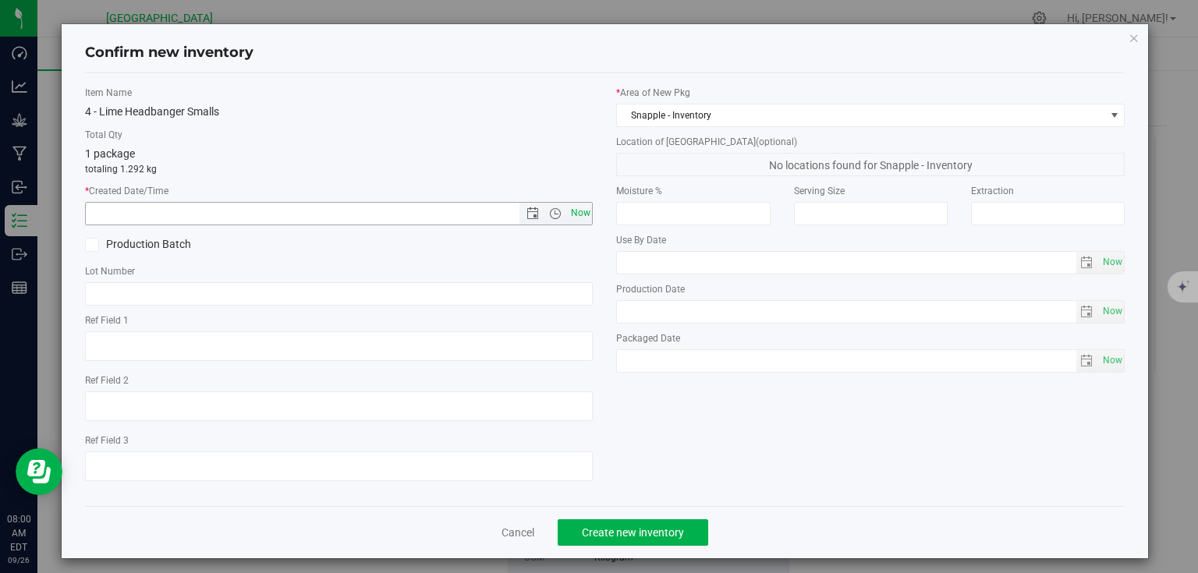
click at [567, 213] on span "Now" at bounding box center [580, 213] width 27 height 23
type input "[DATE] 8:00 AM"
click at [646, 535] on span "Create new inventory" at bounding box center [633, 533] width 102 height 12
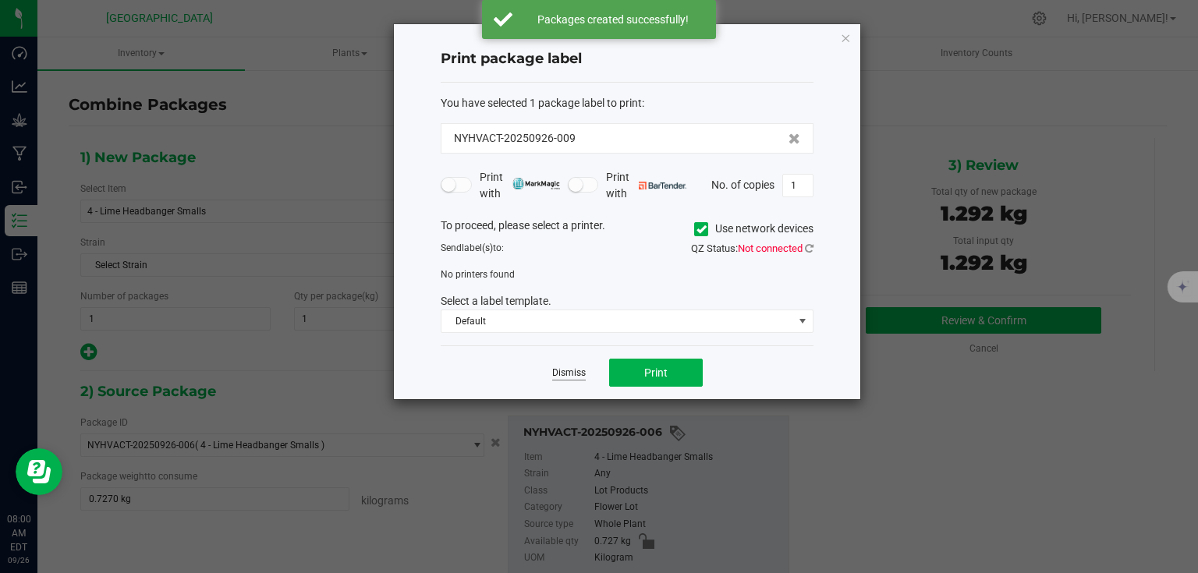
click at [564, 371] on link "Dismiss" at bounding box center [569, 373] width 34 height 13
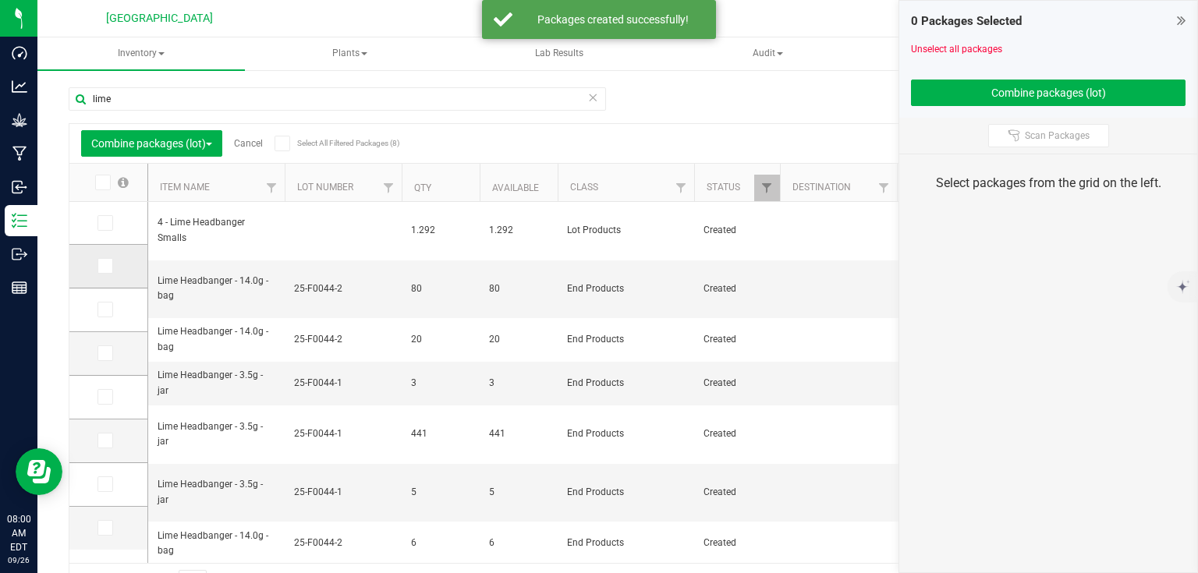
click at [102, 266] on icon at bounding box center [104, 266] width 10 height 0
click at [0, 0] on input "checkbox" at bounding box center [0, 0] width 0 height 0
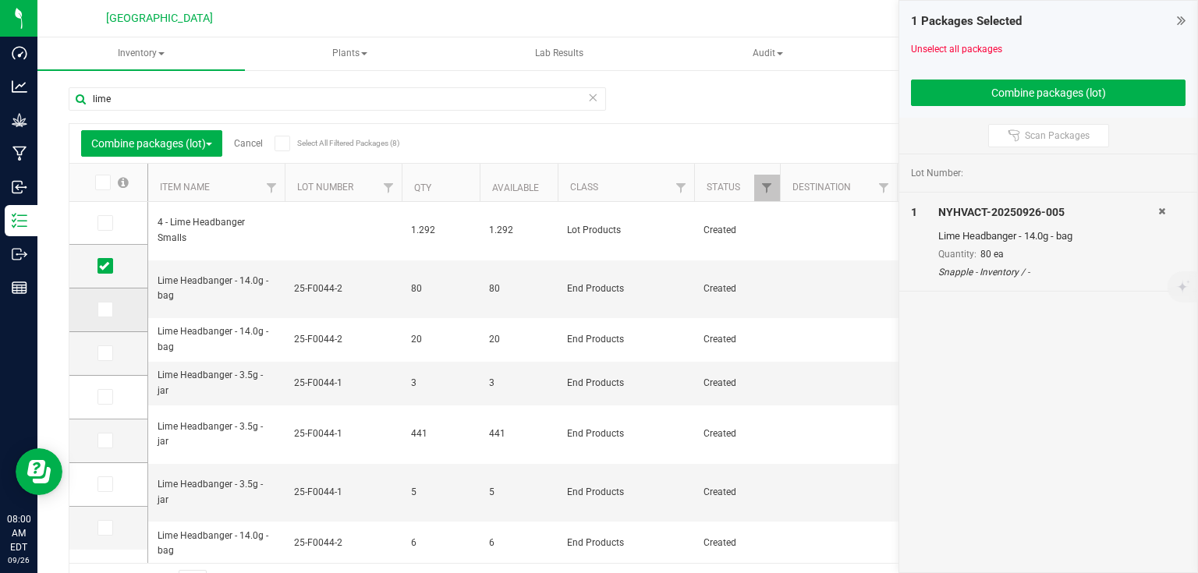
click at [106, 317] on td at bounding box center [108, 311] width 78 height 44
click at [106, 310] on icon at bounding box center [104, 310] width 10 height 0
click at [0, 0] on input "checkbox" at bounding box center [0, 0] width 0 height 0
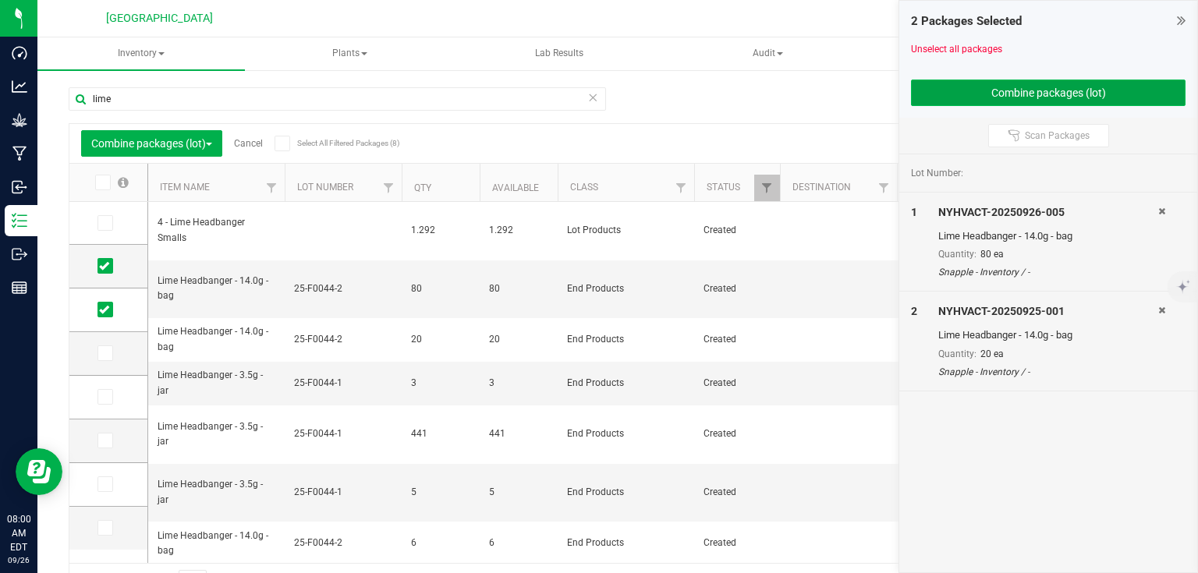
click at [993, 94] on button "Combine packages (lot)" at bounding box center [1048, 93] width 275 height 27
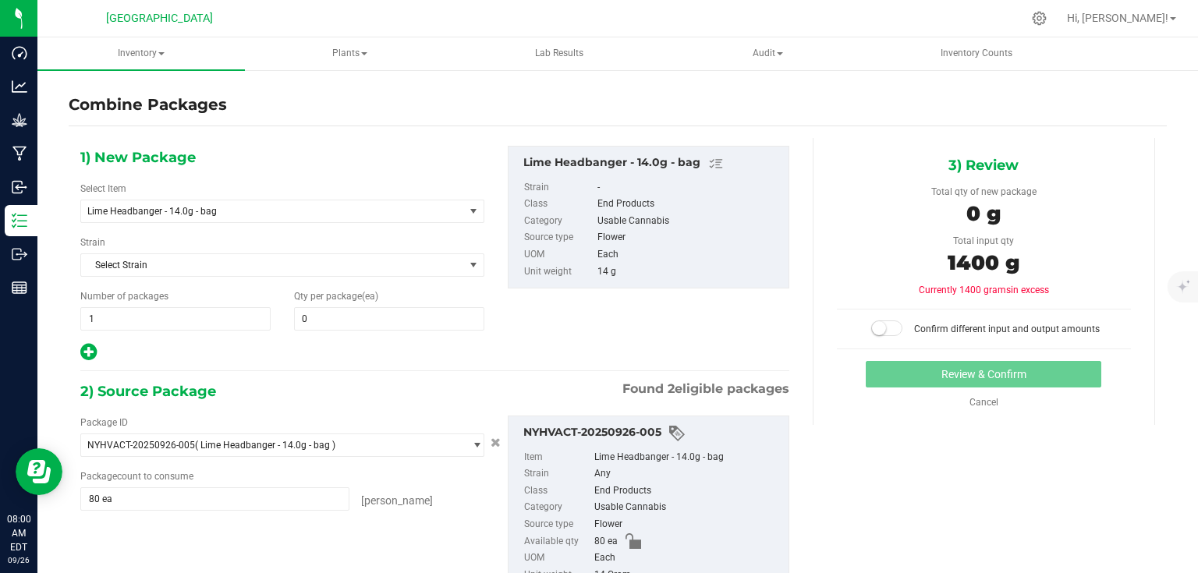
click at [408, 329] on div "1) New Package Select Item Lime Headbanger - 14.0g - bag 2 - BIOMASS - 200 Micr…" at bounding box center [282, 254] width 427 height 217
click at [418, 320] on span at bounding box center [389, 318] width 190 height 23
type input "1"
type input "100"
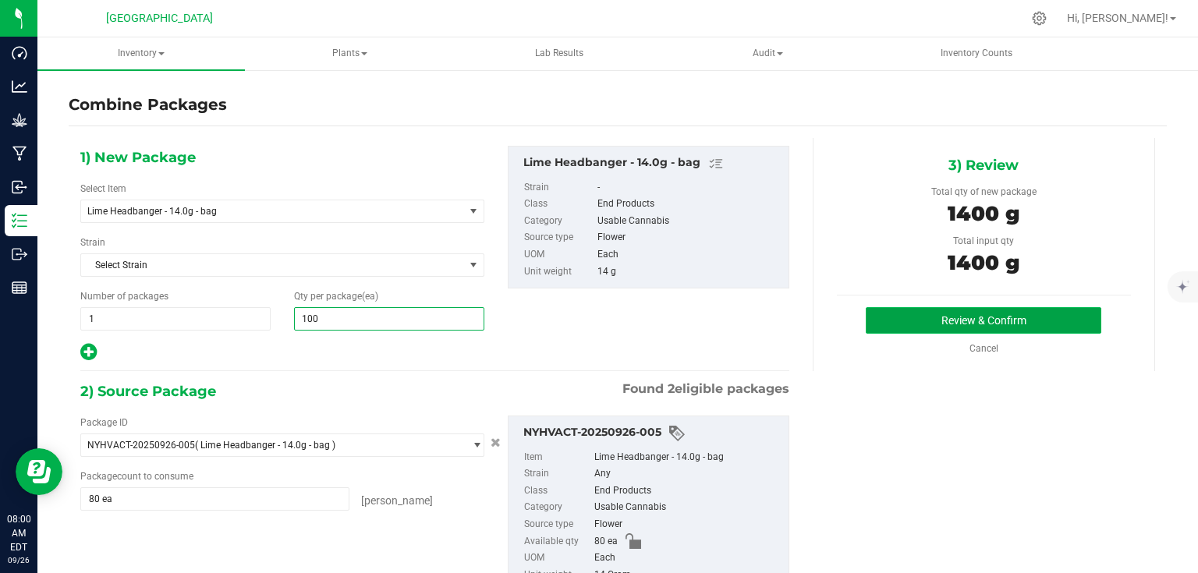
type input "100"
click at [922, 312] on button "Review & Confirm" at bounding box center [984, 320] width 236 height 27
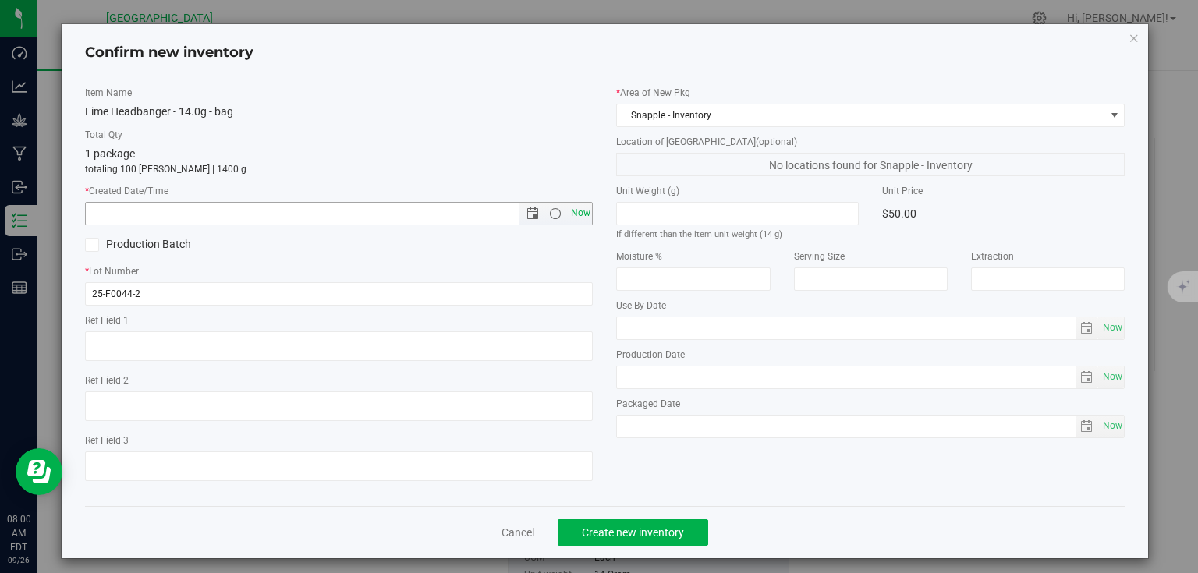
click at [584, 216] on span "Now" at bounding box center [580, 213] width 27 height 23
type input "[DATE] 8:00 AM"
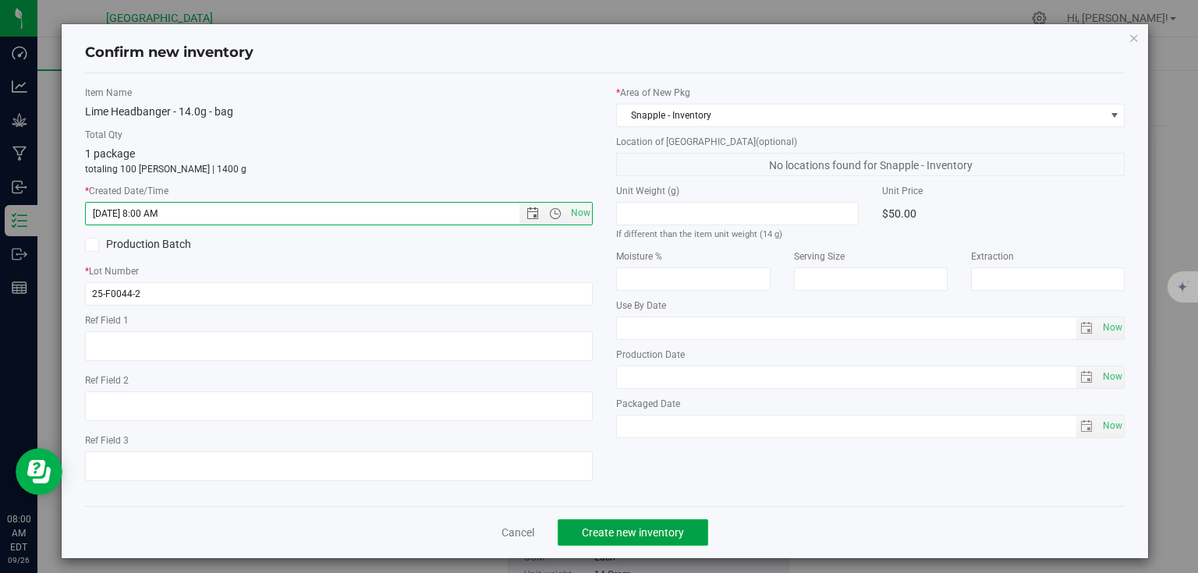
click at [634, 534] on span "Create new inventory" at bounding box center [633, 533] width 102 height 12
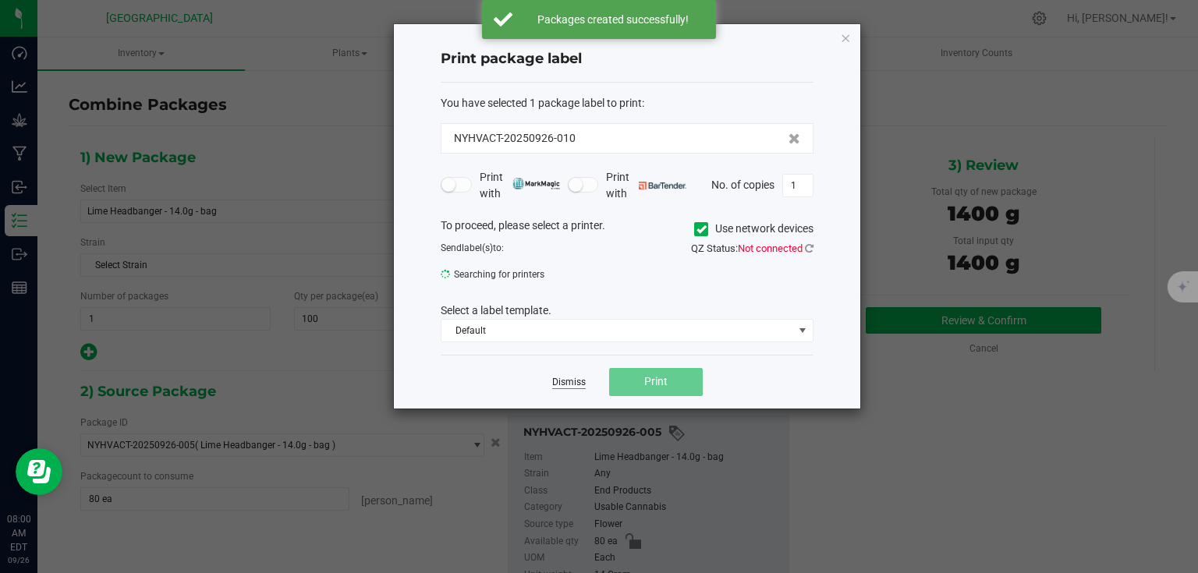
click at [560, 380] on link "Dismiss" at bounding box center [569, 382] width 34 height 13
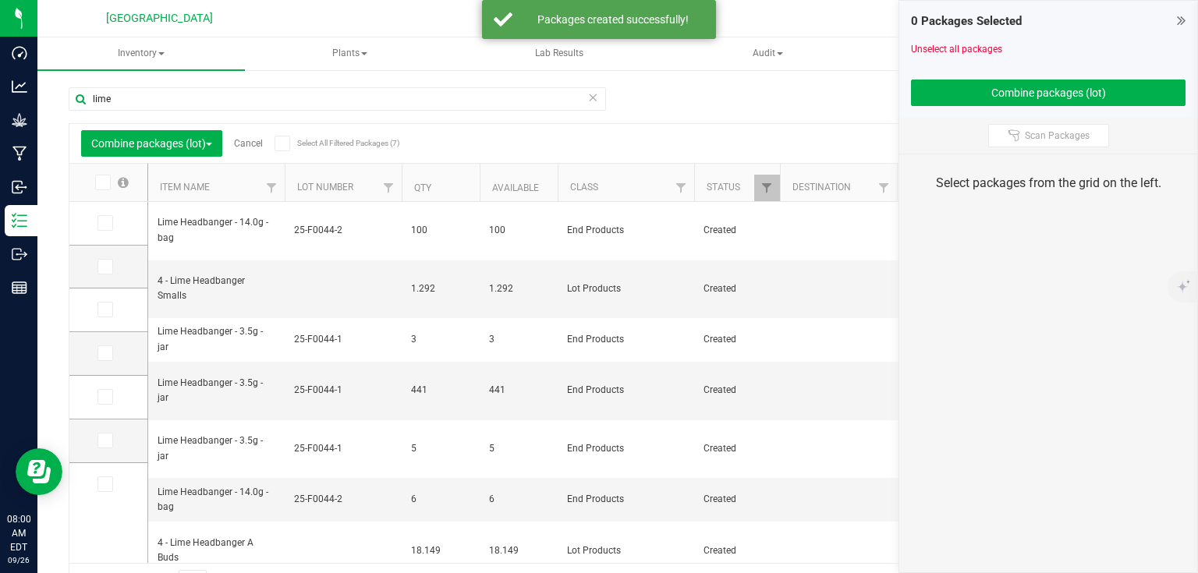
click at [1179, 18] on icon at bounding box center [1181, 20] width 9 height 16
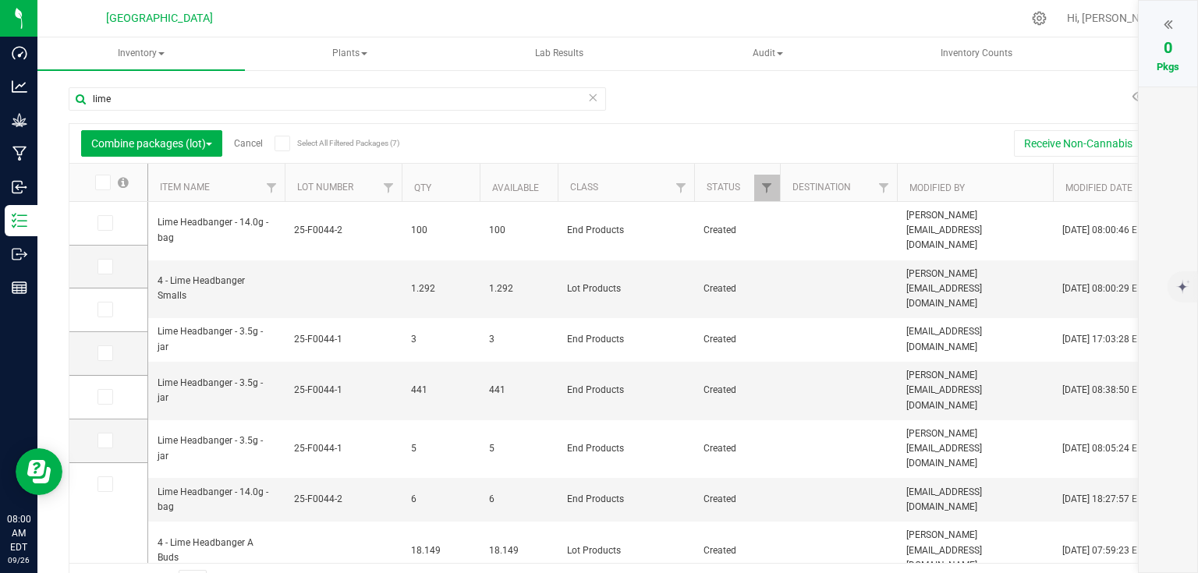
click at [251, 140] on link "Cancel" at bounding box center [248, 143] width 29 height 11
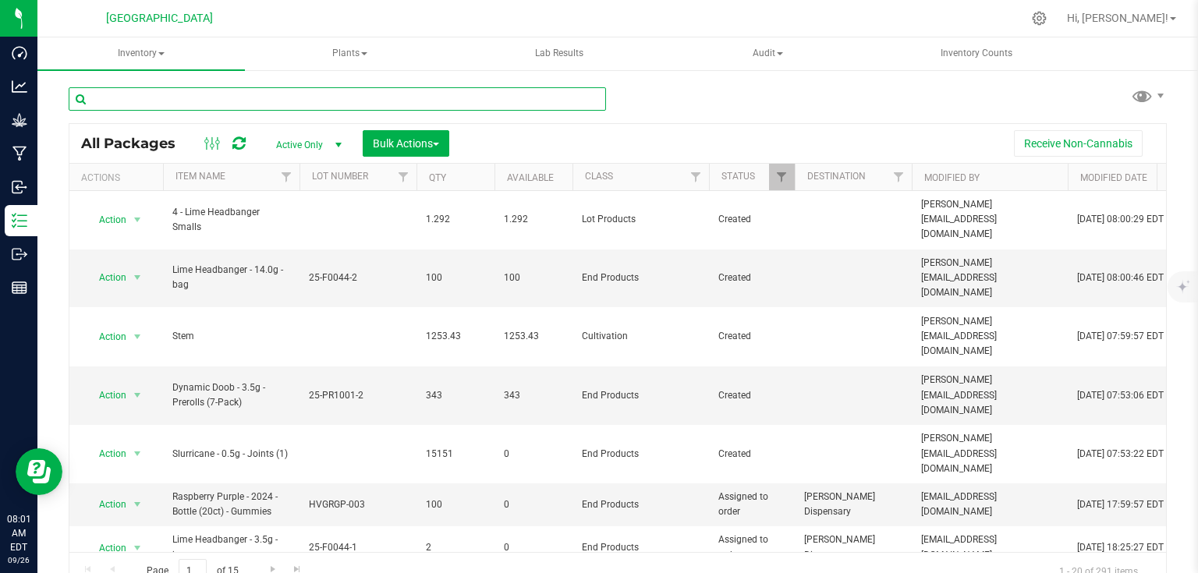
click at [386, 101] on input "text" at bounding box center [337, 98] width 537 height 23
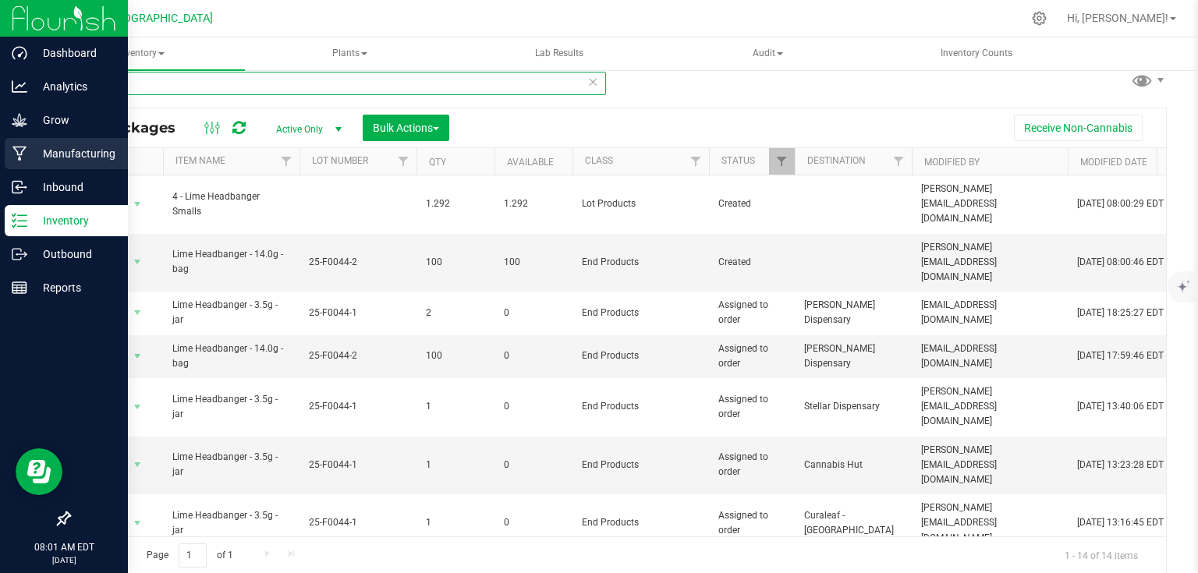
type input "lime"
click at [27, 154] on p "Manufacturing" at bounding box center [74, 153] width 94 height 19
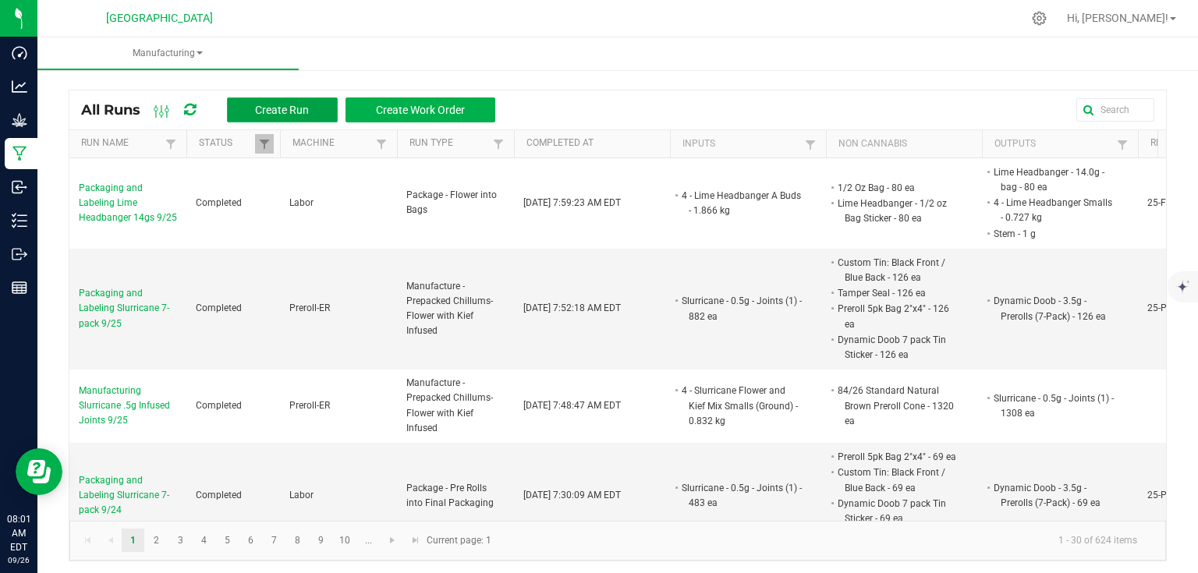
click at [303, 112] on span "Create Run" at bounding box center [282, 110] width 54 height 12
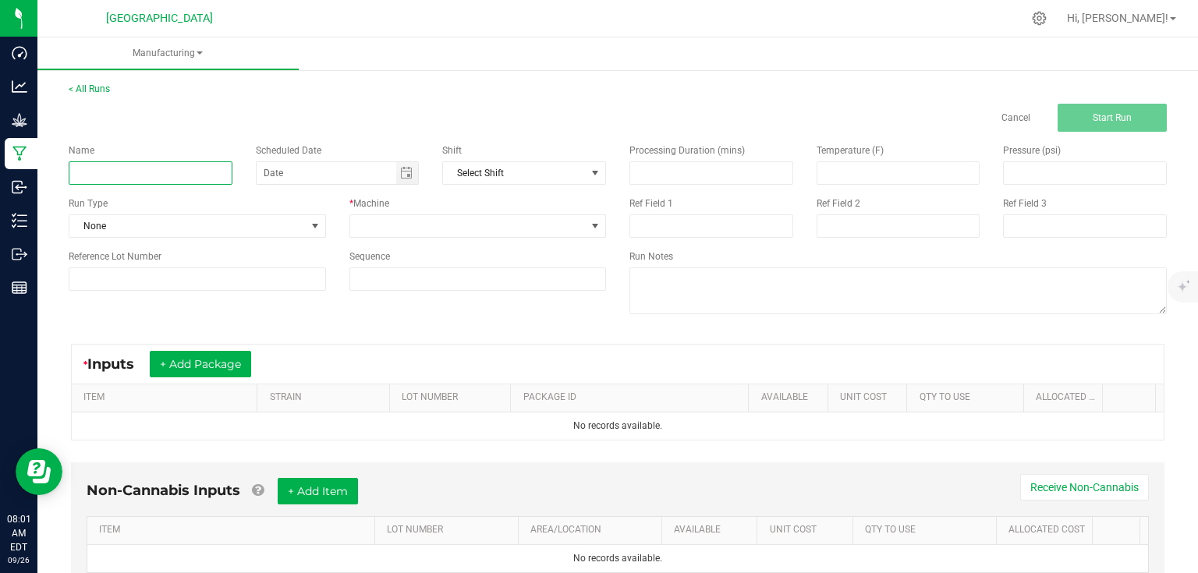
click at [162, 168] on input at bounding box center [151, 172] width 164 height 23
type input "Packaging and Labeling Tanghulu 8ths 9/25"
click at [309, 235] on span at bounding box center [315, 226] width 20 height 22
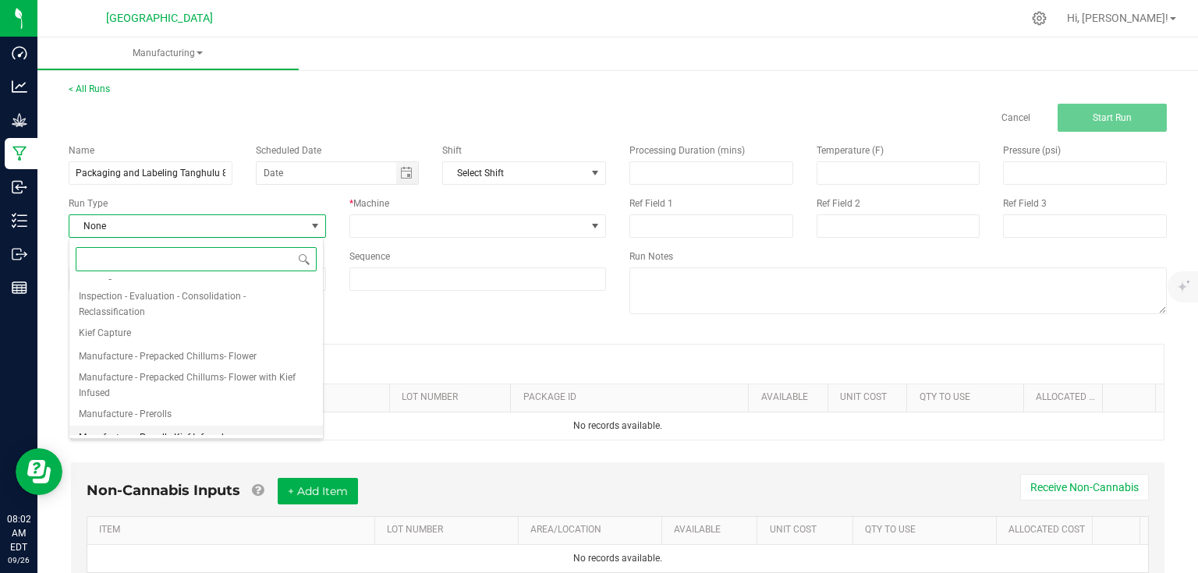
scroll to position [125, 0]
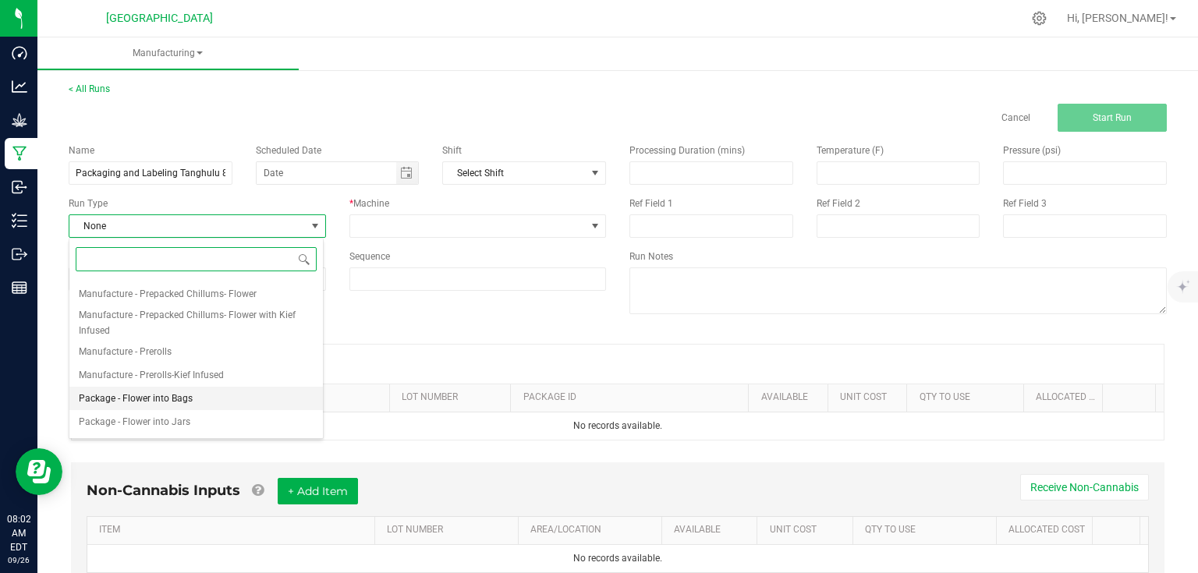
click at [201, 399] on li "Package - Flower into Bags" at bounding box center [196, 398] width 254 height 23
click at [201, 399] on link "ITEM" at bounding box center [167, 398] width 168 height 12
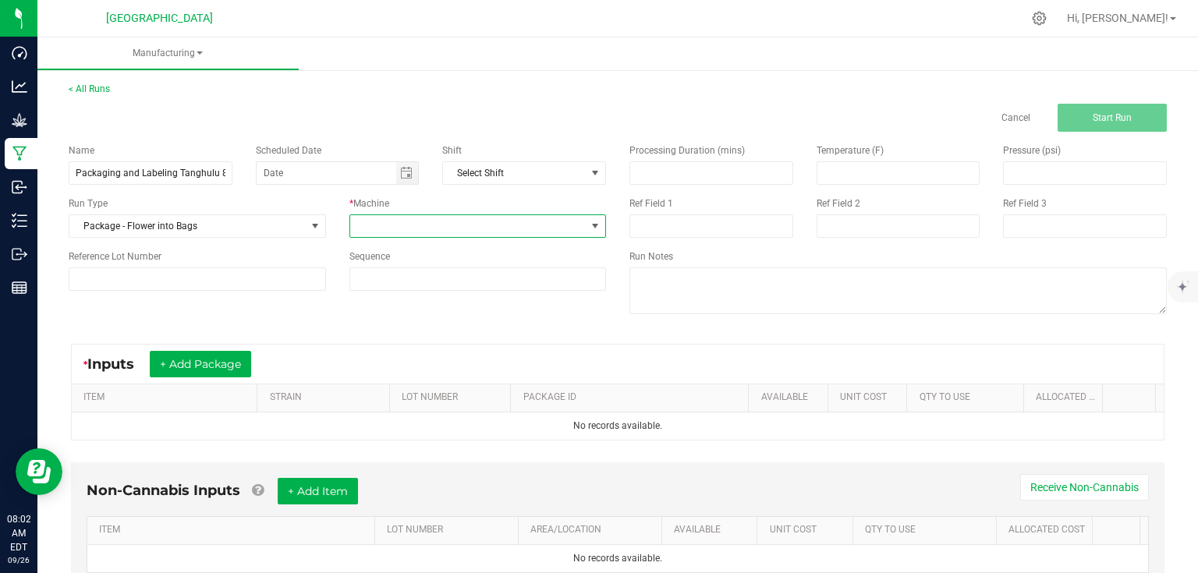
click at [415, 218] on span at bounding box center [468, 226] width 236 height 22
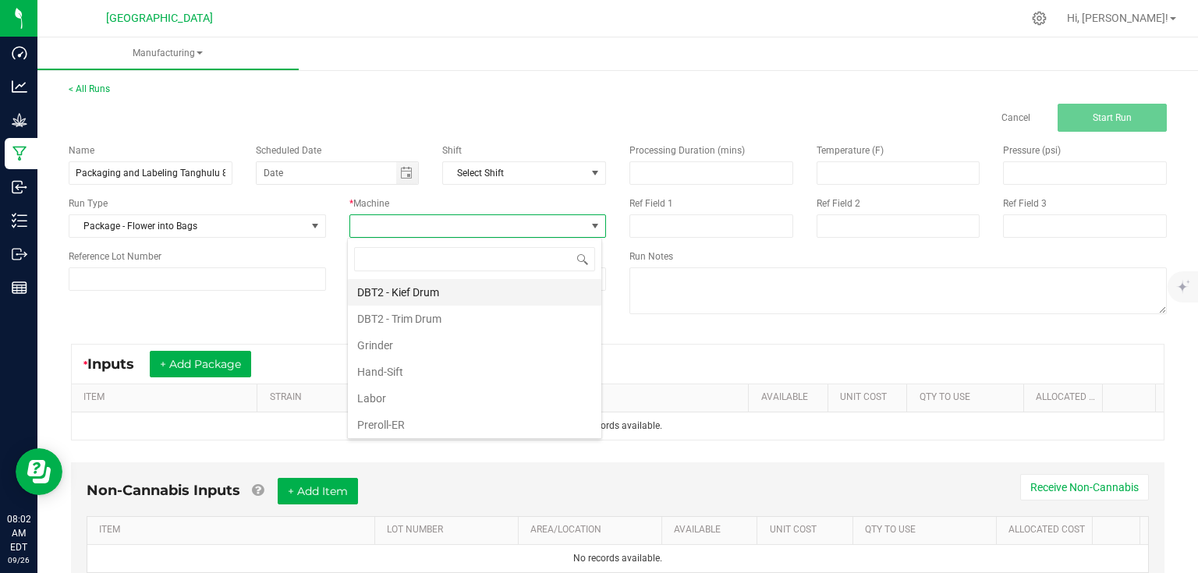
scroll to position [23, 254]
click at [403, 394] on li "Labor" at bounding box center [475, 398] width 254 height 27
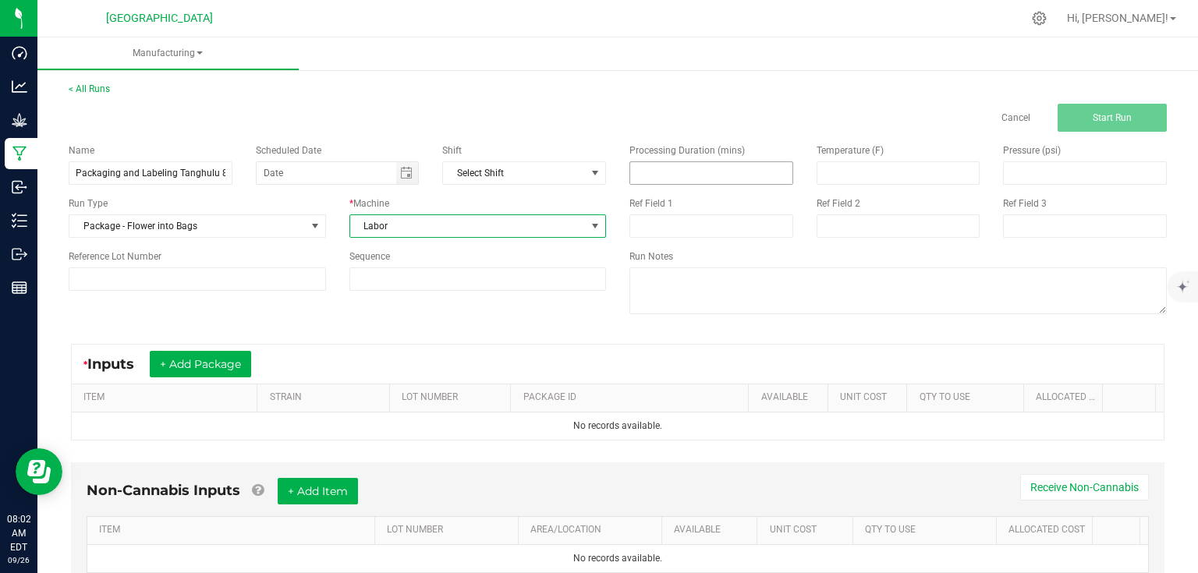
click at [629, 184] on span at bounding box center [711, 172] width 164 height 23
click at [651, 183] on input at bounding box center [711, 173] width 162 height 22
type input "360.00"
click at [367, 324] on div "Name Packaging and Labeling Tanghulu 8ths 9/25 Scheduled Date Shift Select Shif…" at bounding box center [618, 231] width 1122 height 198
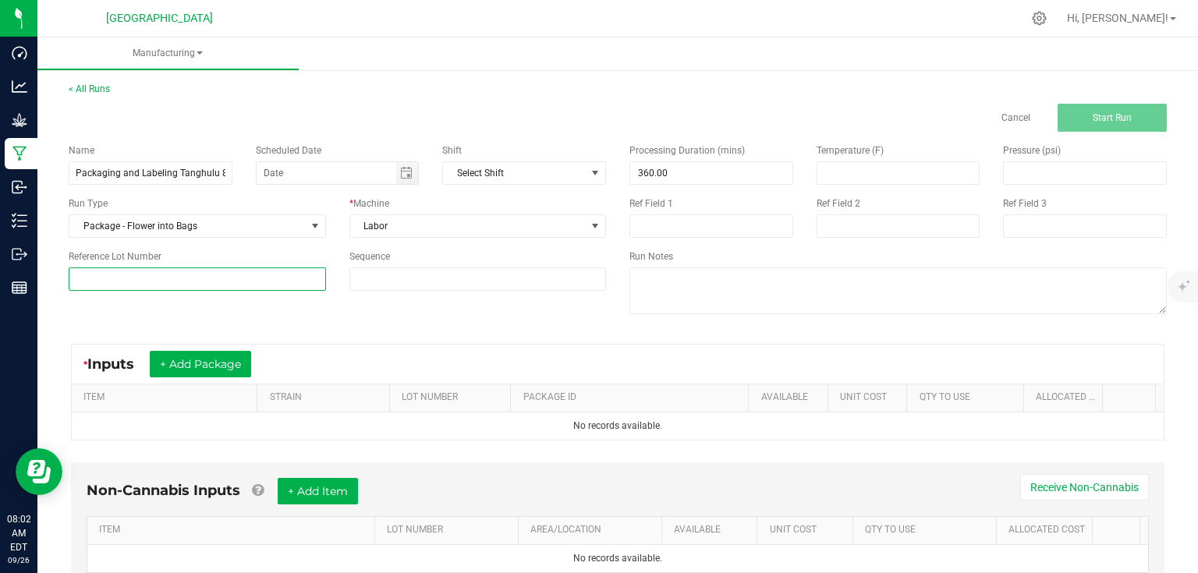
click at [240, 283] on input at bounding box center [197, 279] width 257 height 23
type input "25-F0043-1"
click at [345, 328] on div "Name Packaging and Labeling Tanghulu 8ths 9/25 Scheduled Date Shift Select Shif…" at bounding box center [618, 231] width 1122 height 198
click at [241, 374] on button "+ Add Package" at bounding box center [200, 364] width 101 height 27
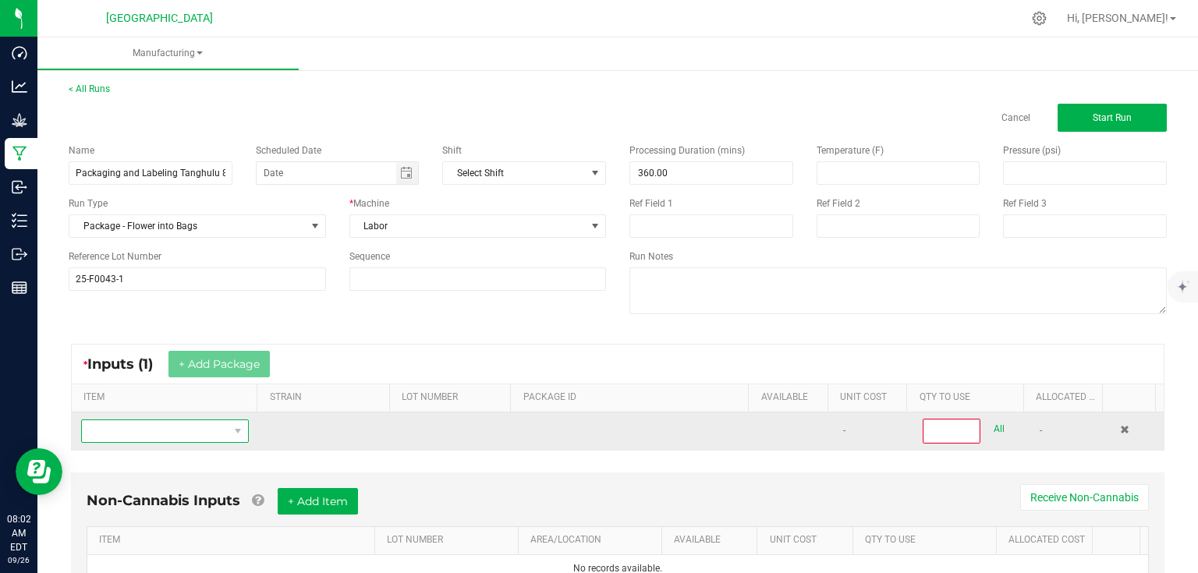
click at [202, 433] on span "NO DATA FOUND" at bounding box center [155, 431] width 147 height 22
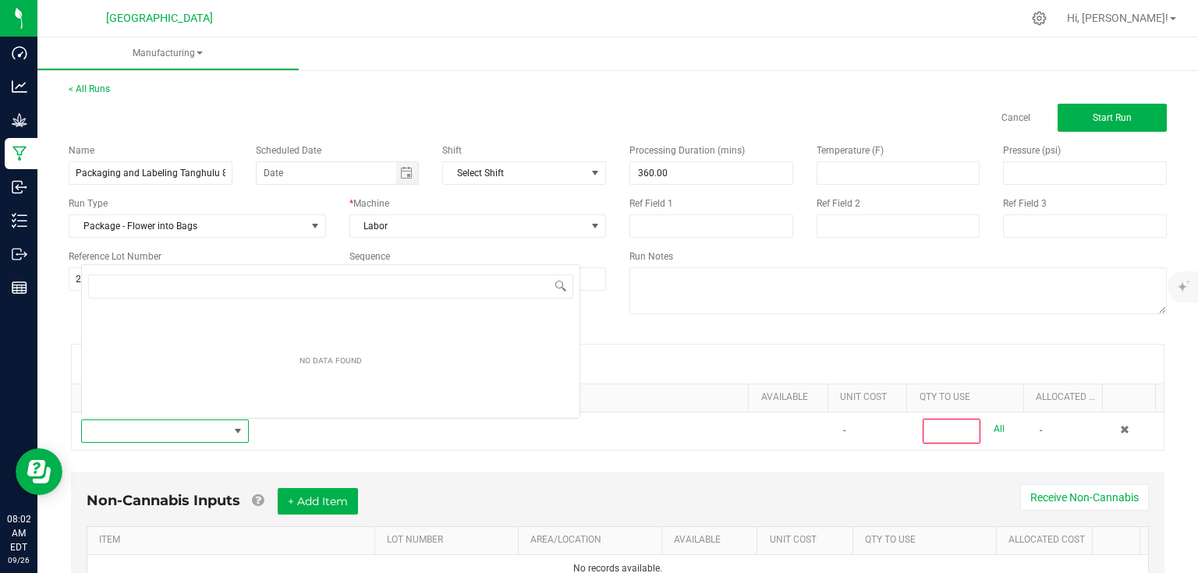
scroll to position [23, 162]
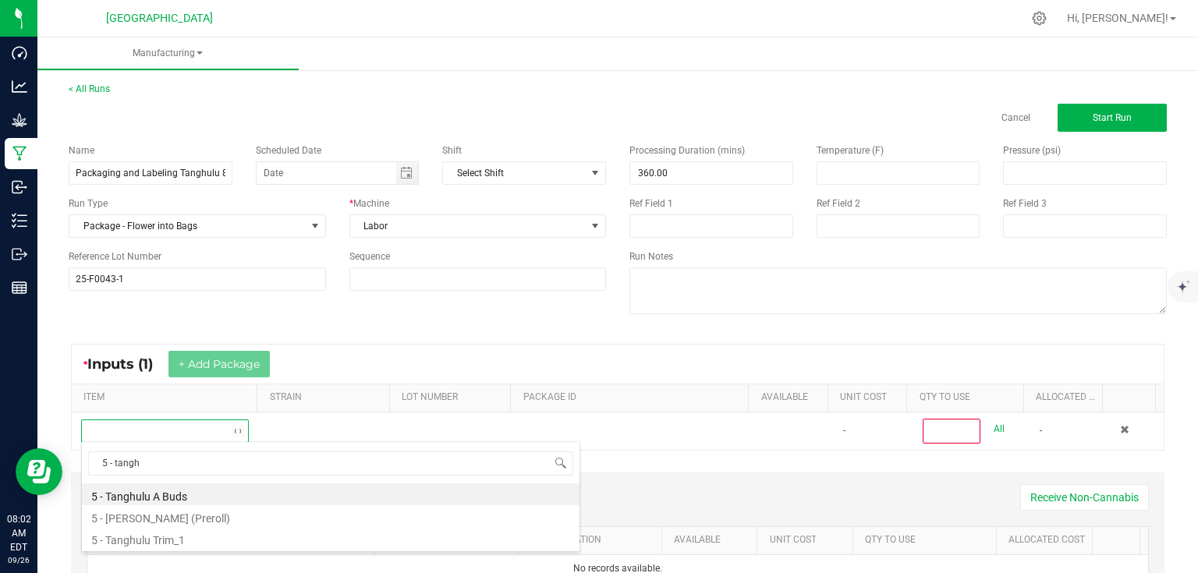
type input "5 - tanghu"
click at [209, 491] on li "5 - Tanghulu A Buds" at bounding box center [331, 495] width 498 height 22
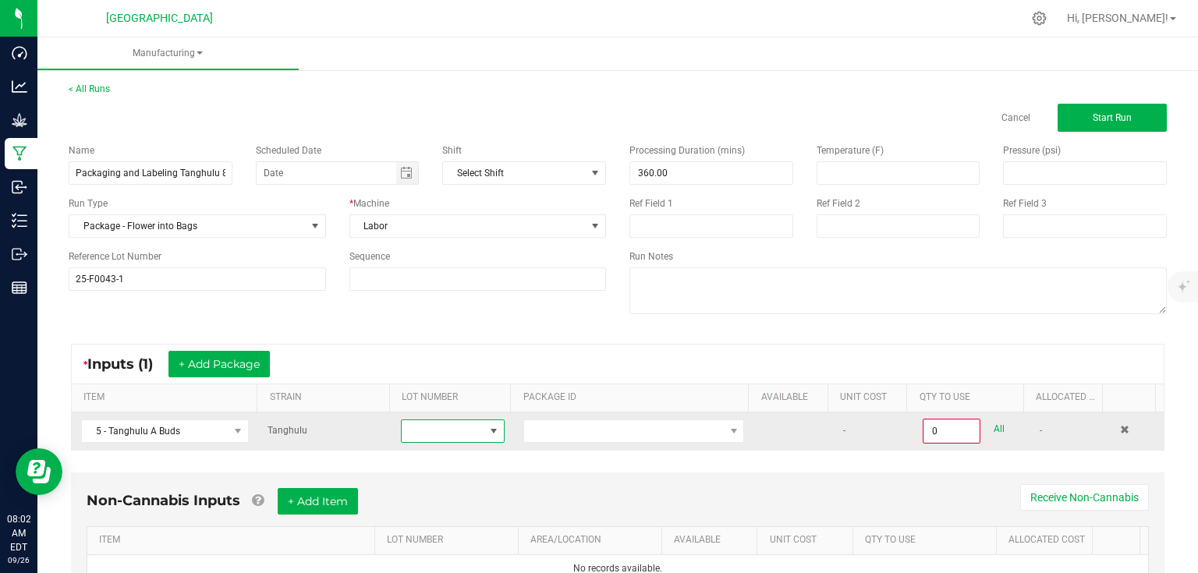
click at [488, 426] on span at bounding box center [494, 431] width 12 height 12
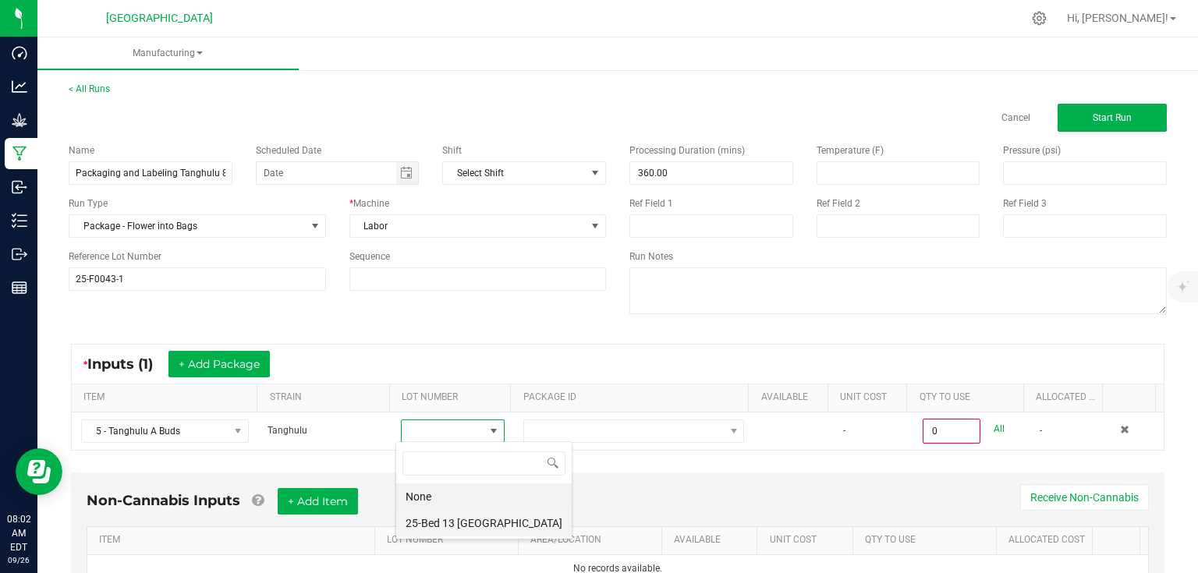
click at [472, 526] on Tanghulu "25-Bed 13 [GEOGRAPHIC_DATA]" at bounding box center [484, 523] width 176 height 27
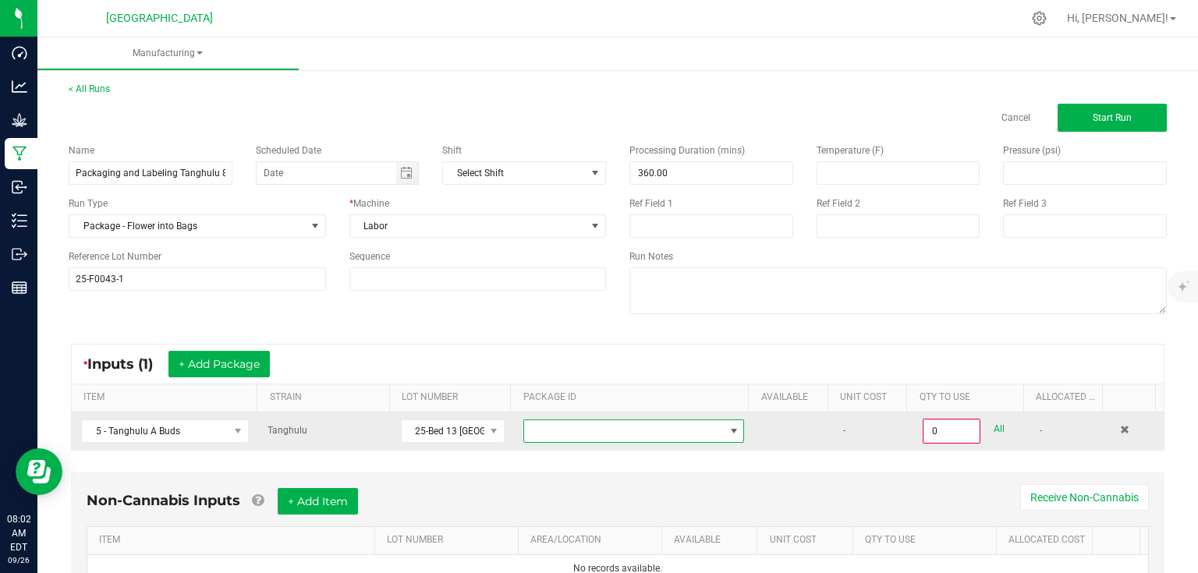
click at [554, 437] on span at bounding box center [624, 431] width 200 height 22
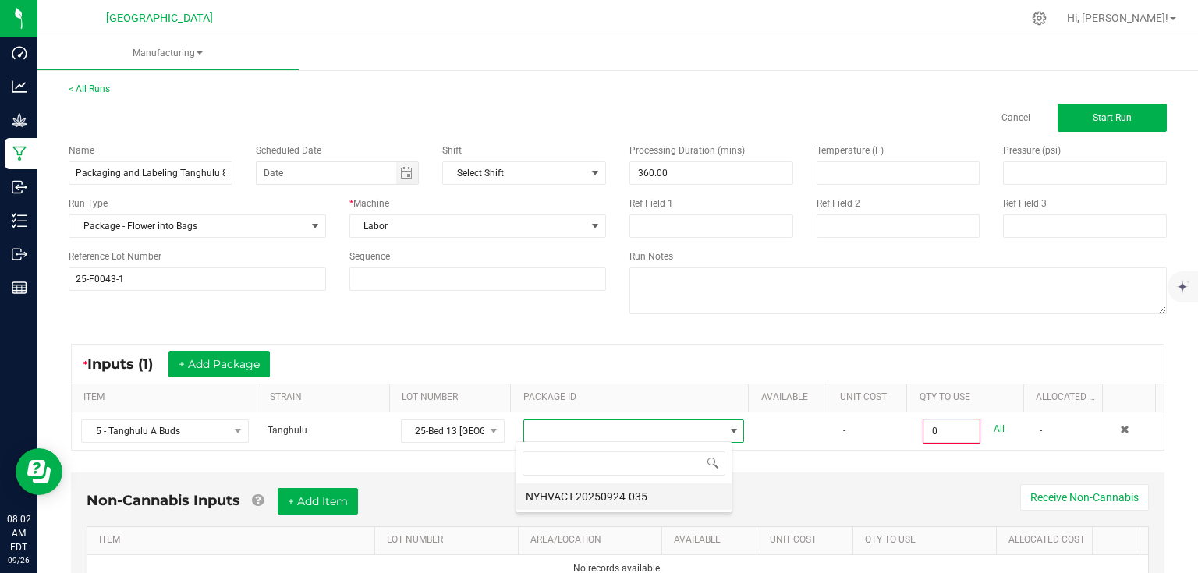
scroll to position [23, 216]
click at [564, 503] on li "NYHVACT-20250924-035" at bounding box center [623, 497] width 215 height 27
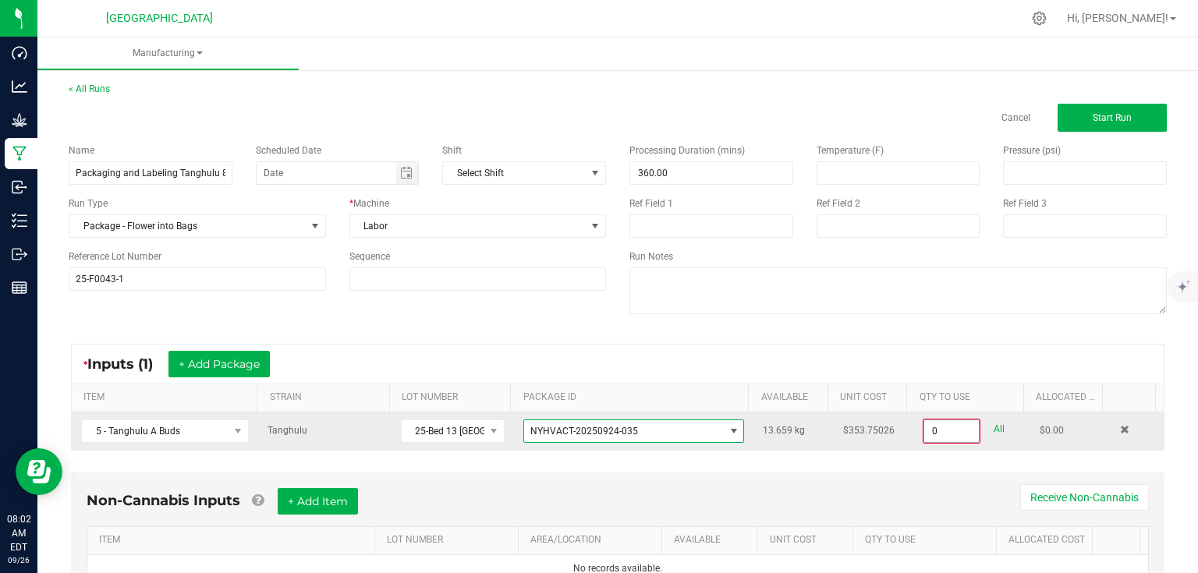
click at [944, 427] on input "0" at bounding box center [951, 431] width 55 height 22
click at [955, 432] on input "0" at bounding box center [951, 431] width 55 height 22
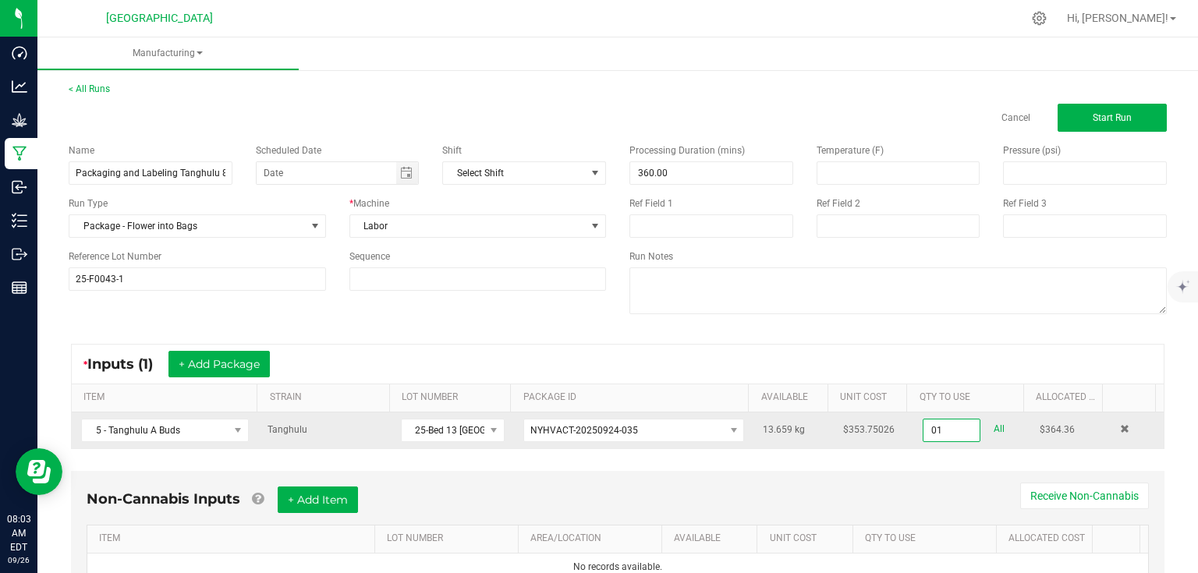
type input "0"
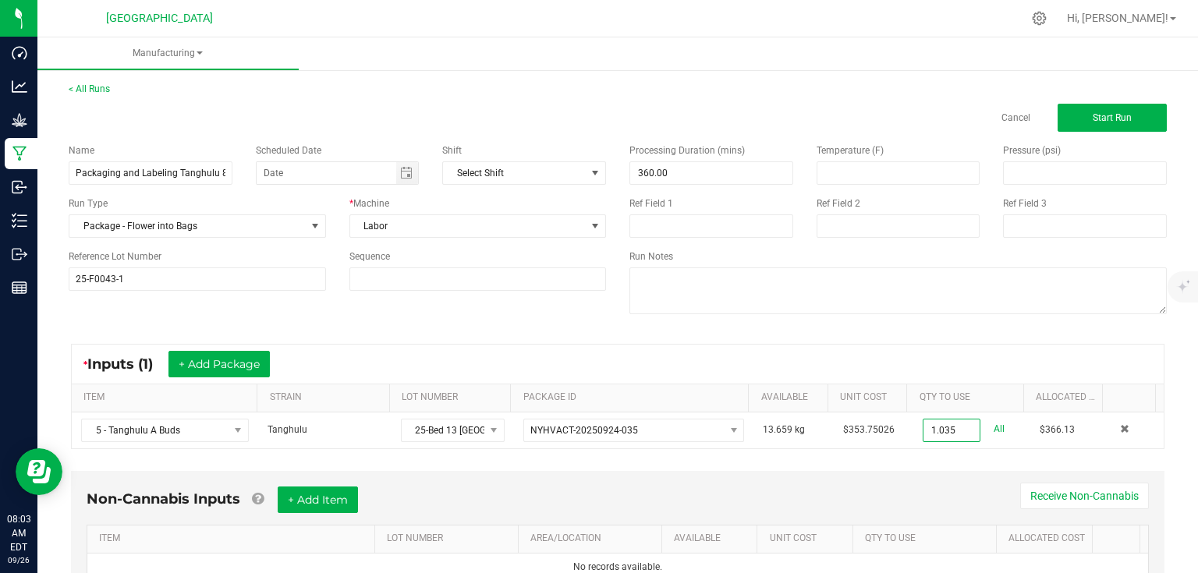
type input "1.0350 kg"
click at [839, 471] on div "Non-Cannabis Inputs + Add Item Receive Non-Cannabis ITEM LOT NUMBER AREA/LOCATI…" at bounding box center [618, 534] width 1094 height 126
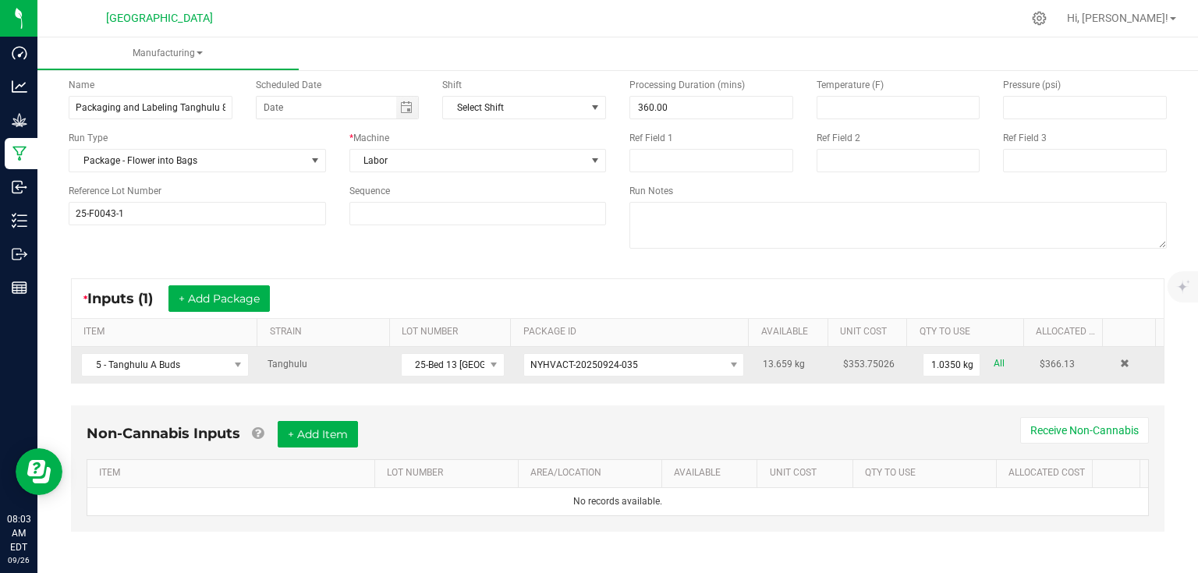
scroll to position [66, 0]
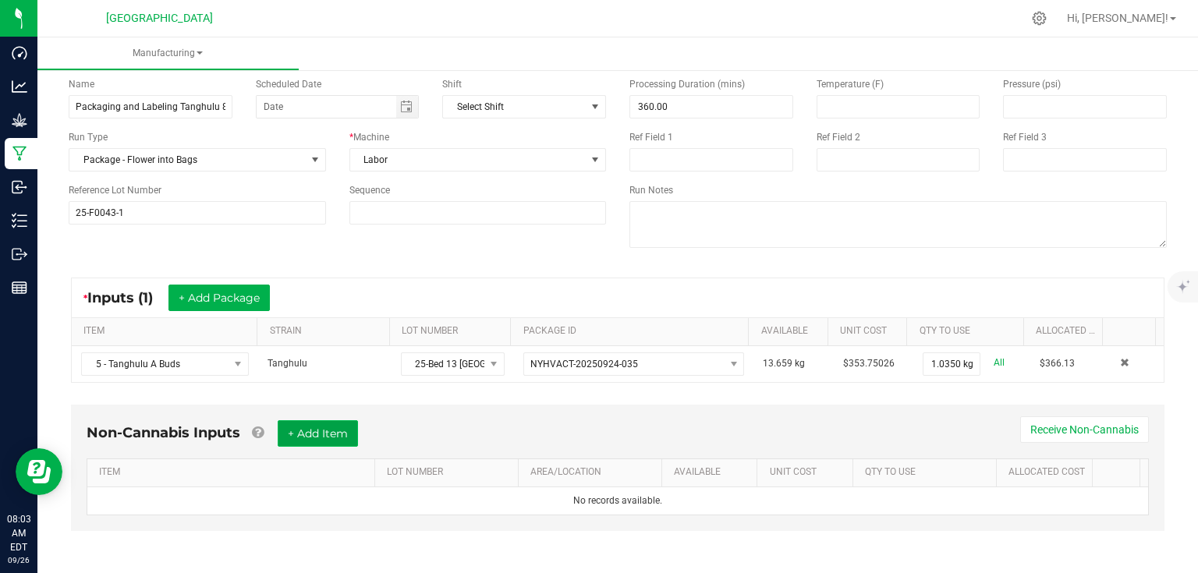
click at [327, 424] on button "+ Add Item" at bounding box center [318, 433] width 80 height 27
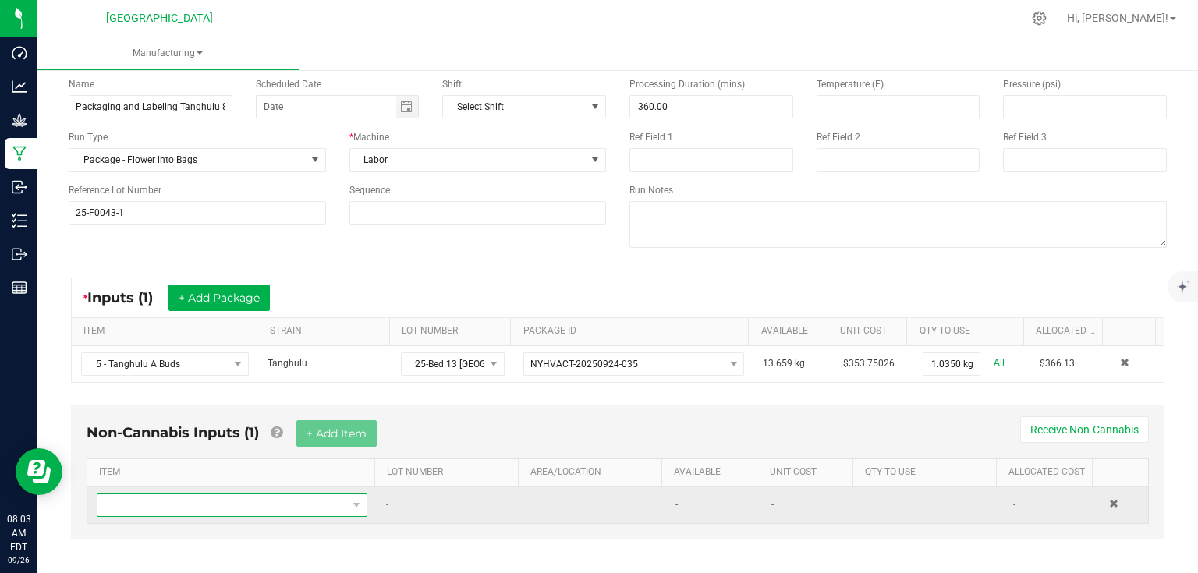
click at [293, 502] on span "NO DATA FOUND" at bounding box center [223, 506] width 250 height 22
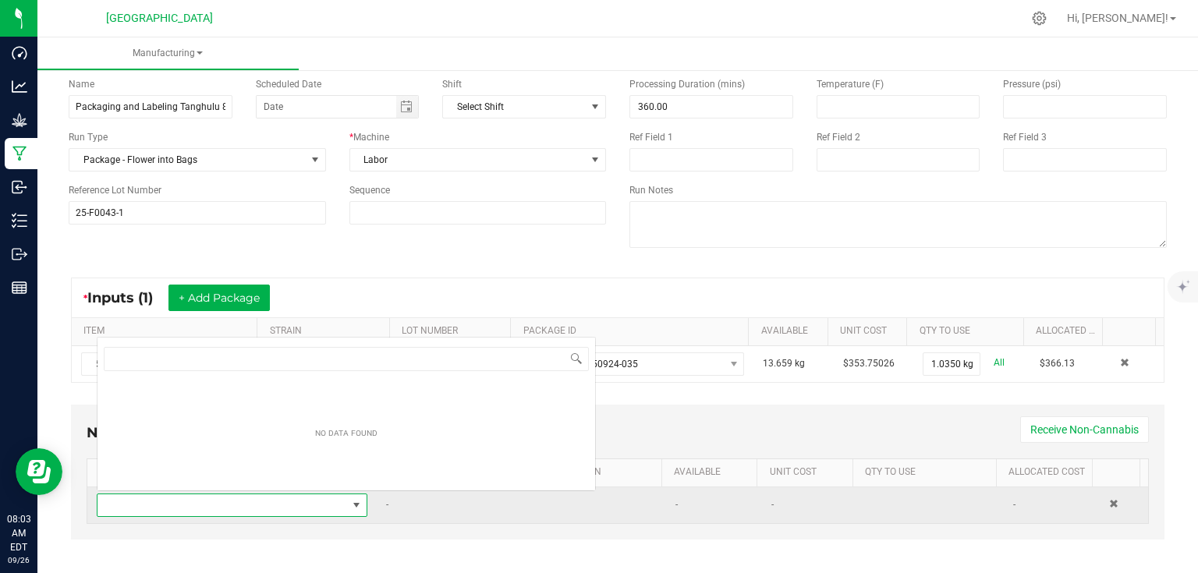
scroll to position [23, 262]
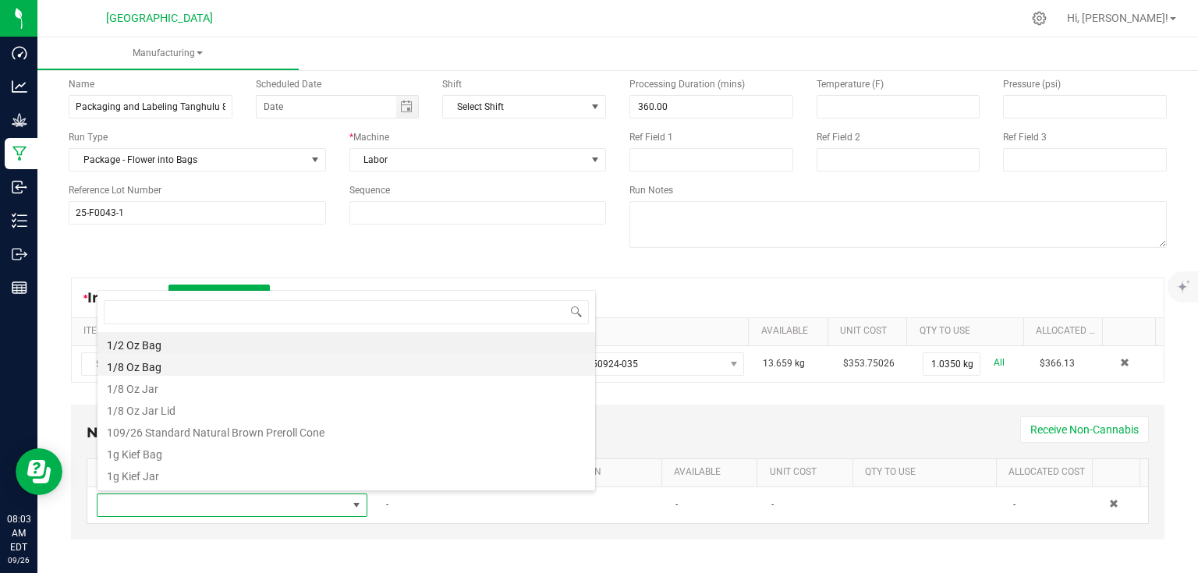
click at [155, 369] on li "1/8 Oz Bag" at bounding box center [347, 365] width 498 height 22
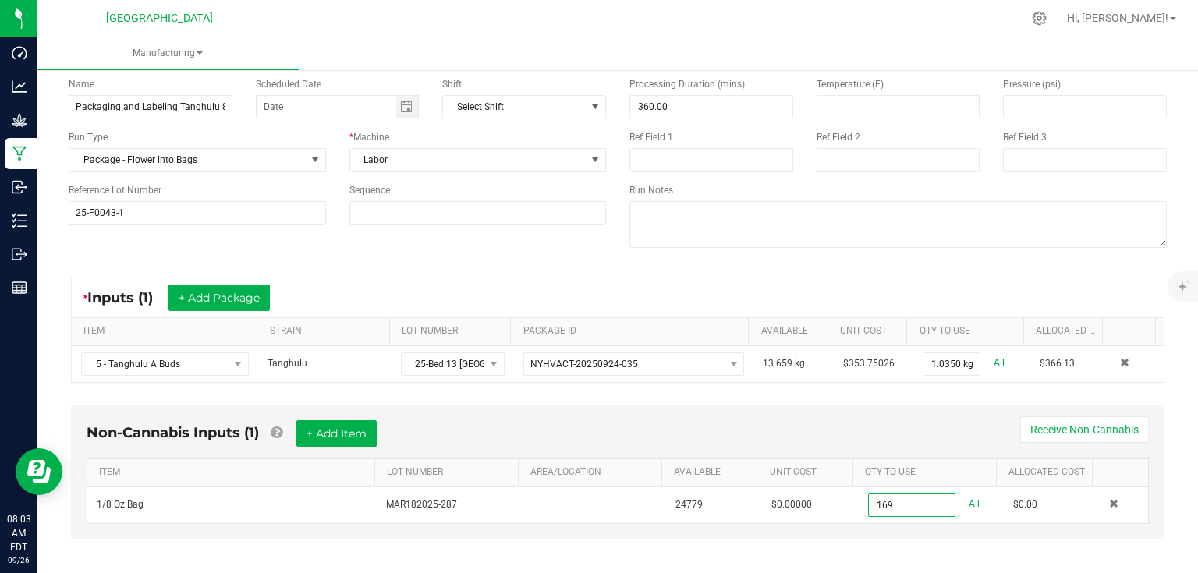
type input "169 ea"
click at [808, 393] on div "* Inputs (1) + Add Package ITEM STRAIN LOT NUMBER PACKAGE ID AVAILABLE Unit Cos…" at bounding box center [618, 330] width 1122 height 133
click at [355, 430] on button "+ Add Item" at bounding box center [336, 433] width 80 height 27
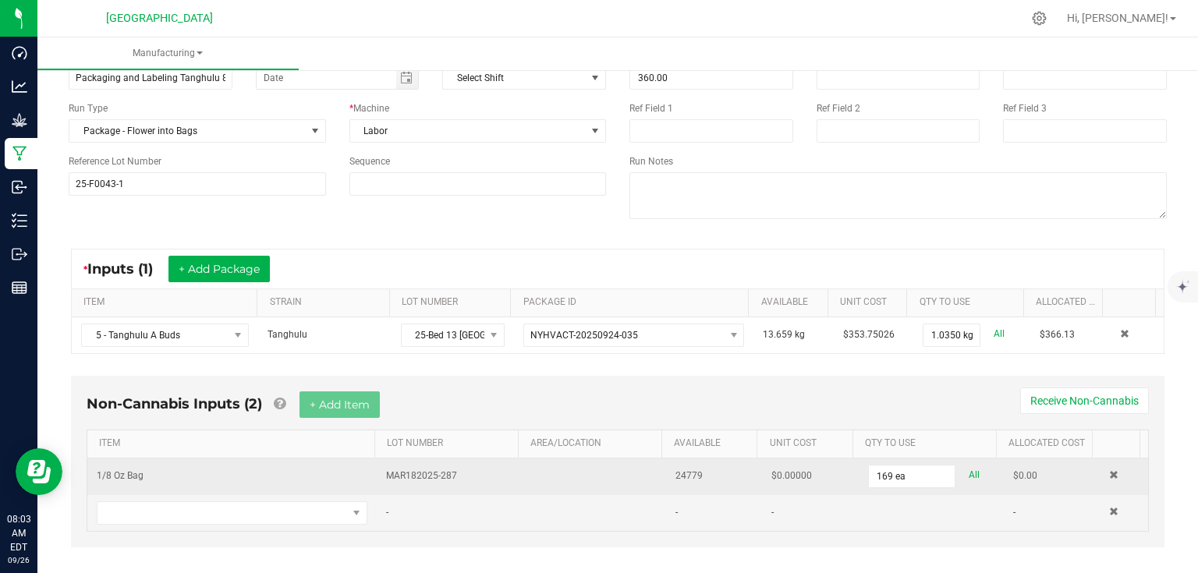
scroll to position [111, 0]
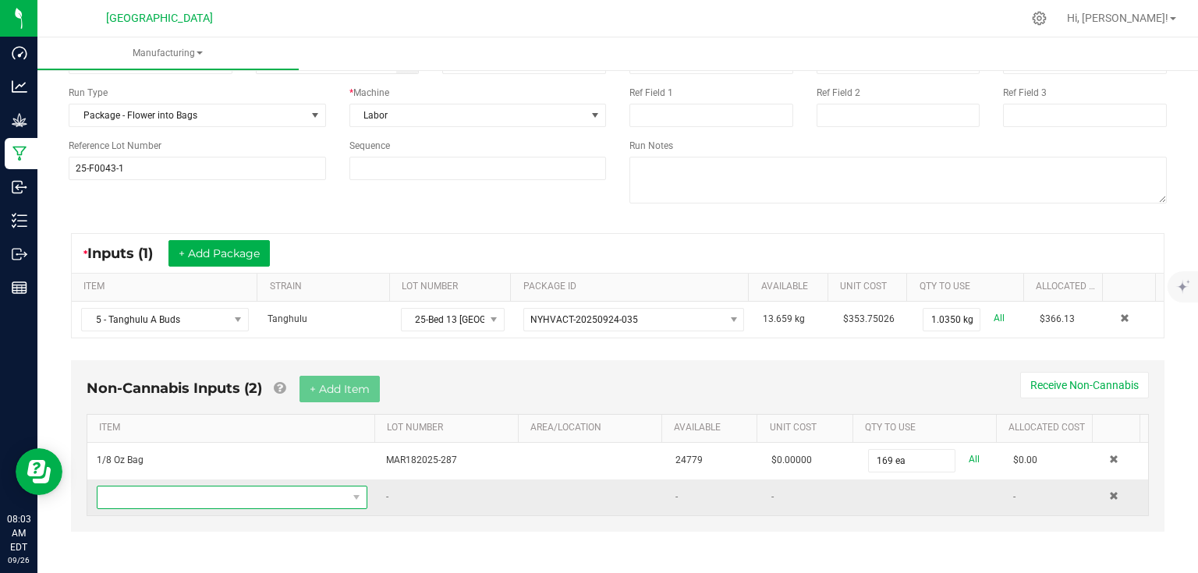
click at [271, 488] on span "NO DATA FOUND" at bounding box center [223, 498] width 250 height 22
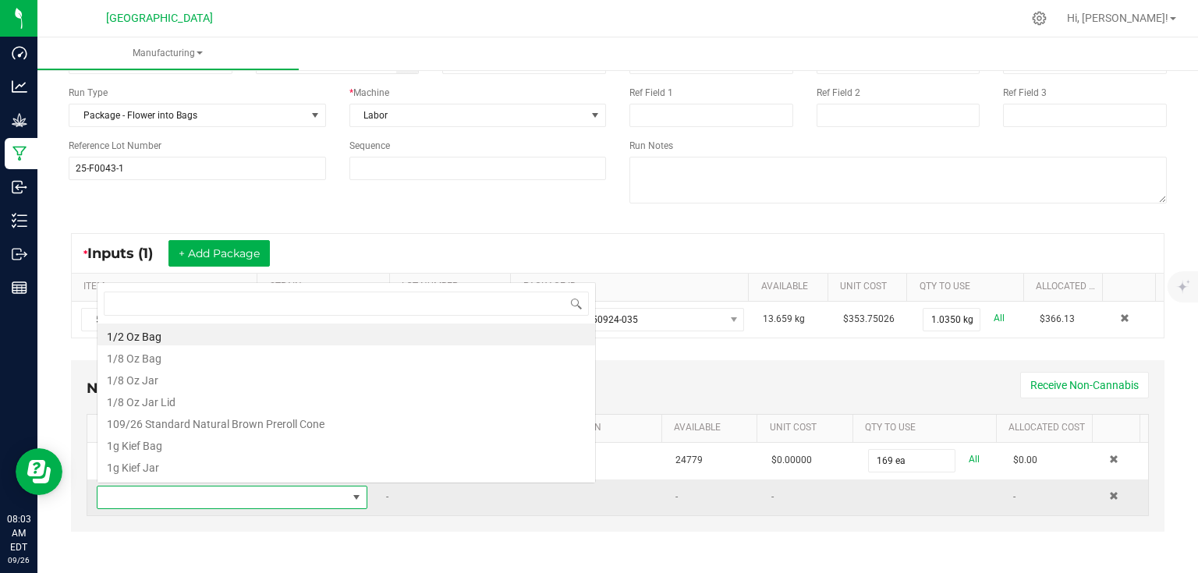
scroll to position [23, 262]
type input "tanghu"
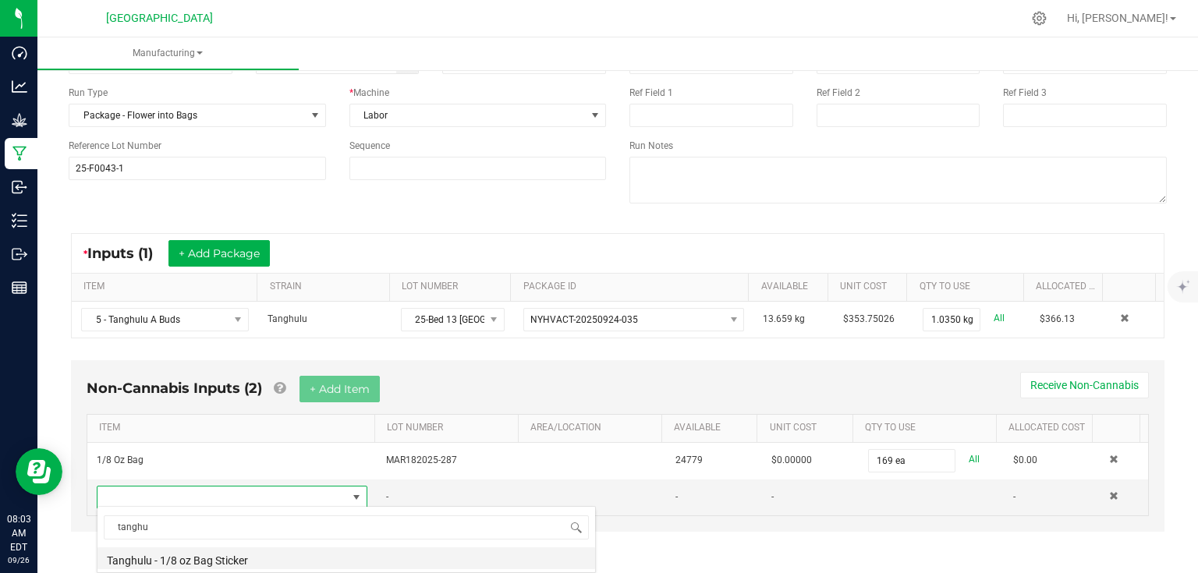
click at [193, 558] on li "Tanghulu - 1/8 oz Bag Sticker" at bounding box center [347, 559] width 498 height 22
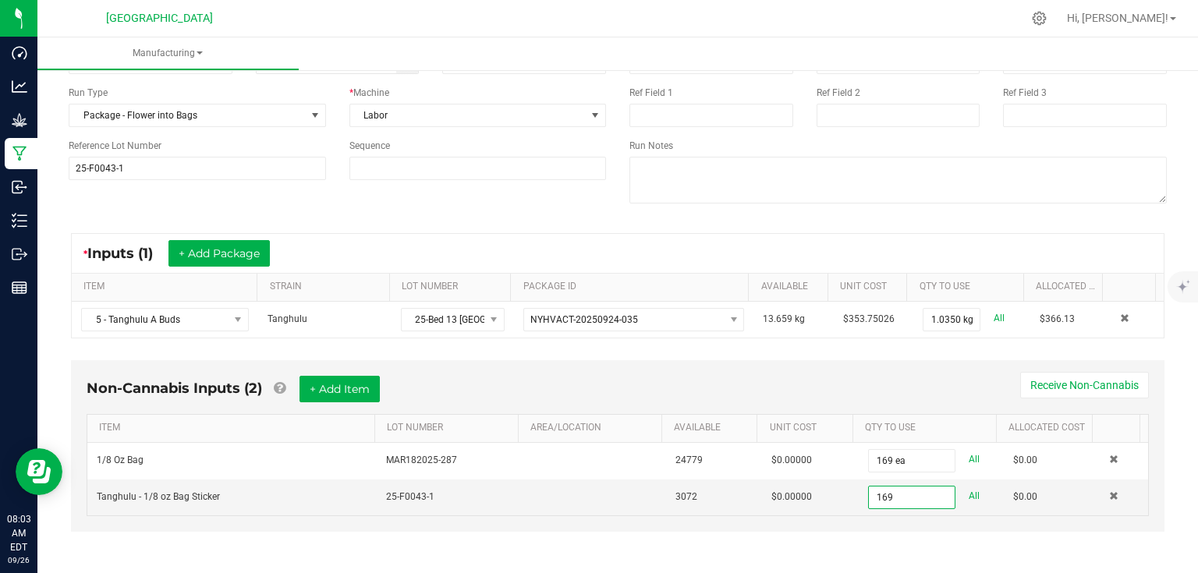
type input "169 ea"
click at [906, 387] on div "Non-Cannabis Inputs (2) + Add Item Receive Non-Cannabis" at bounding box center [618, 395] width 1062 height 38
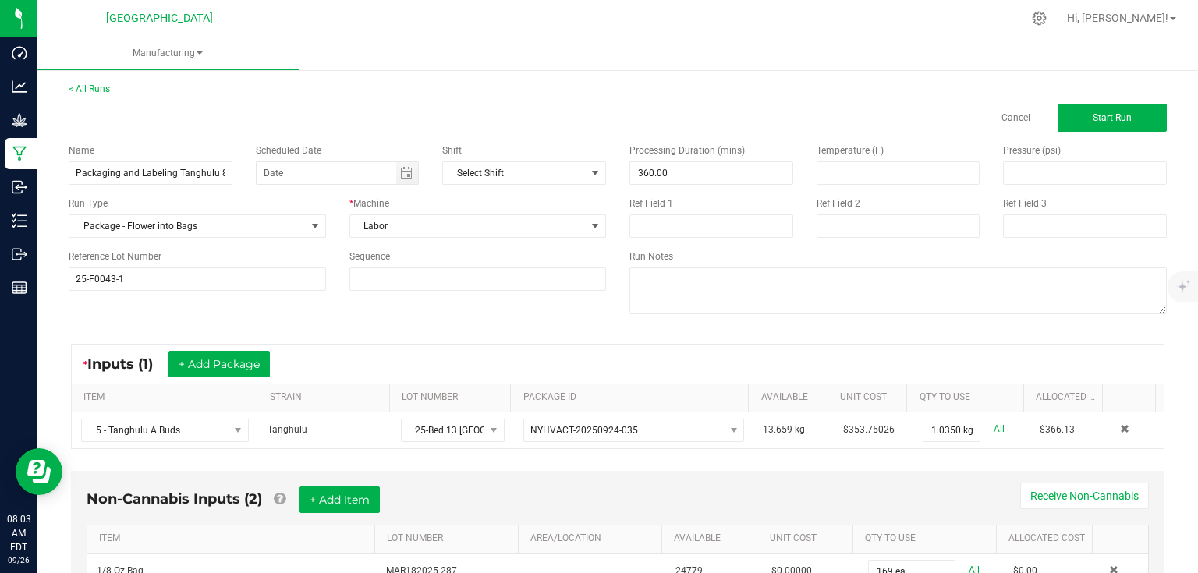
scroll to position [0, 0]
click at [1093, 115] on span "Start Run" at bounding box center [1112, 117] width 39 height 11
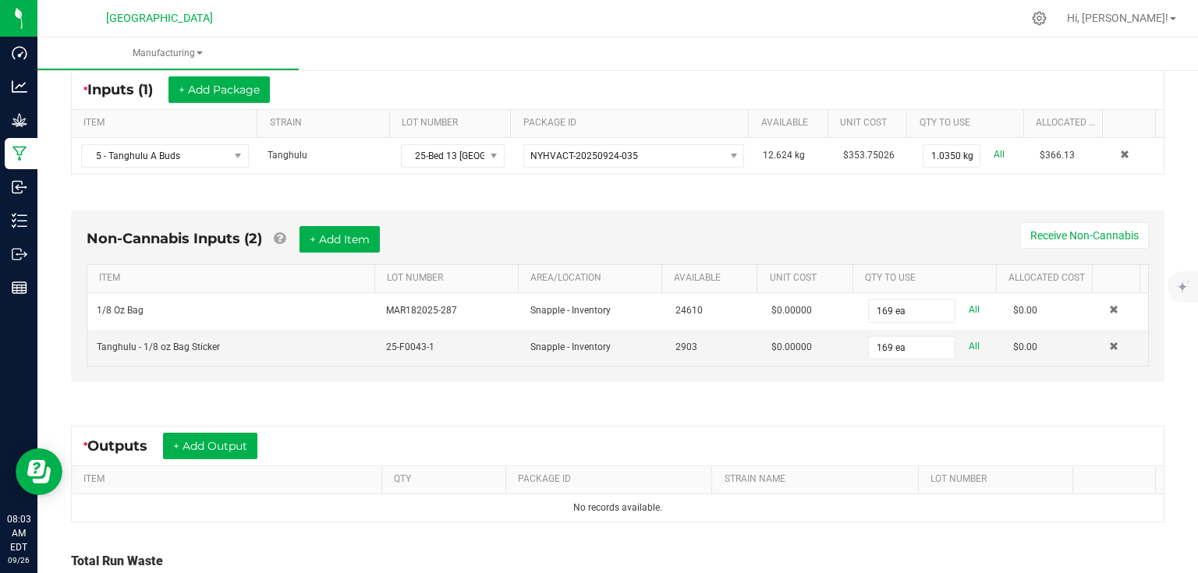
scroll to position [312, 0]
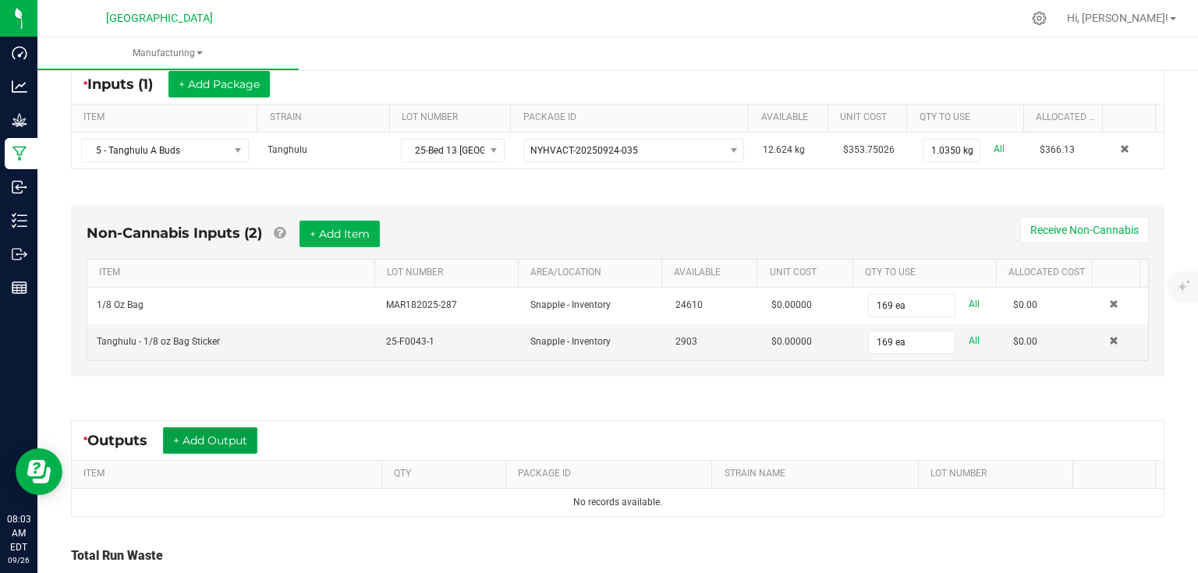
click at [212, 442] on button "+ Add Output" at bounding box center [210, 440] width 94 height 27
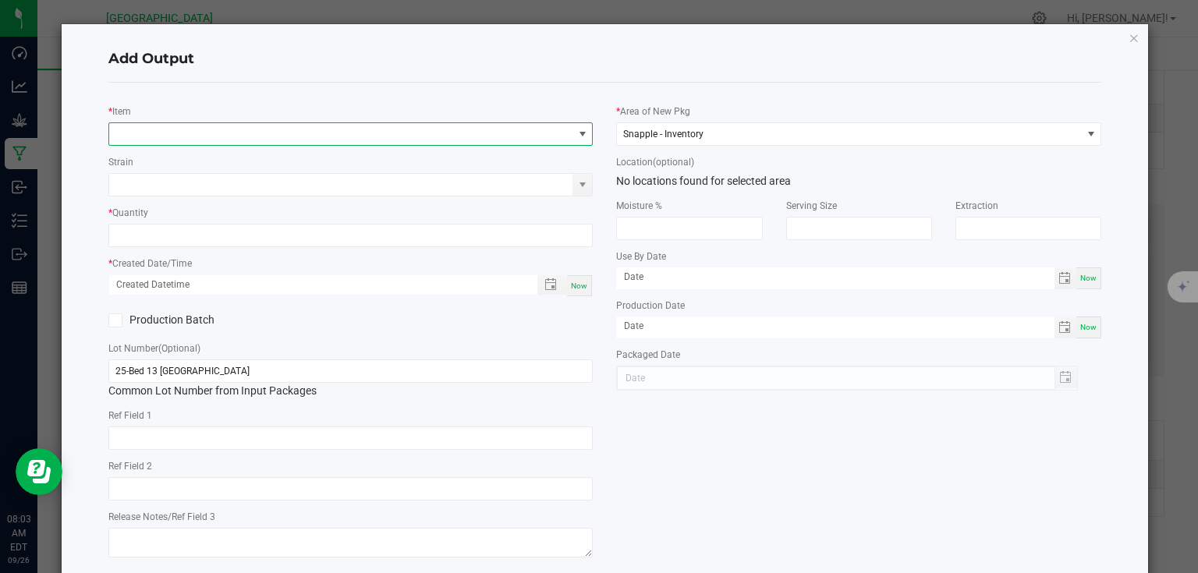
click at [270, 136] on span "NO DATA FOUND" at bounding box center [341, 134] width 464 height 22
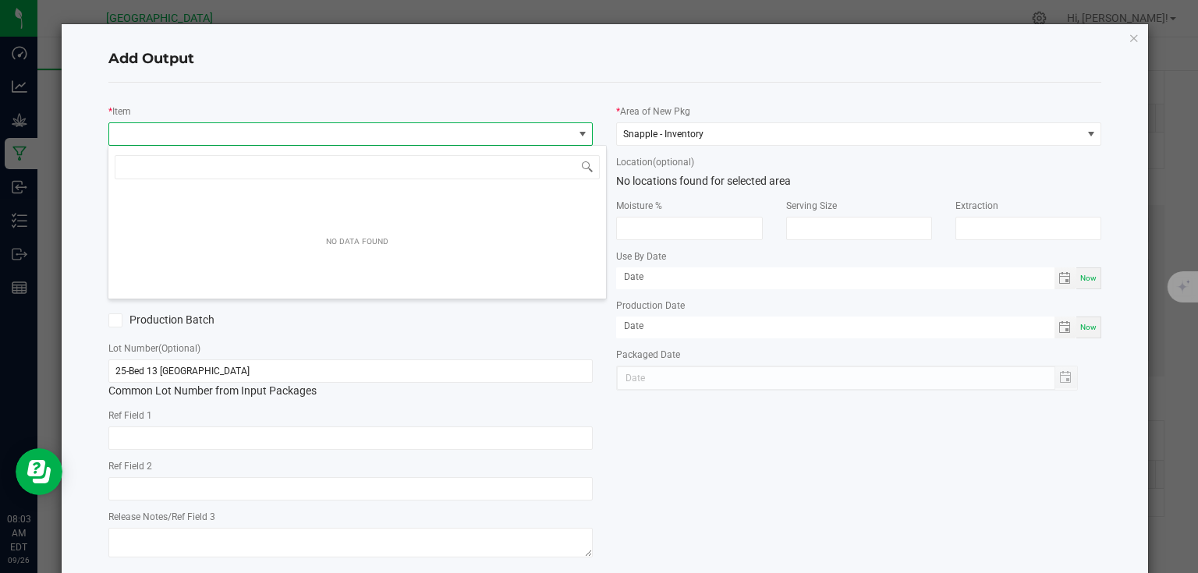
scroll to position [23, 481]
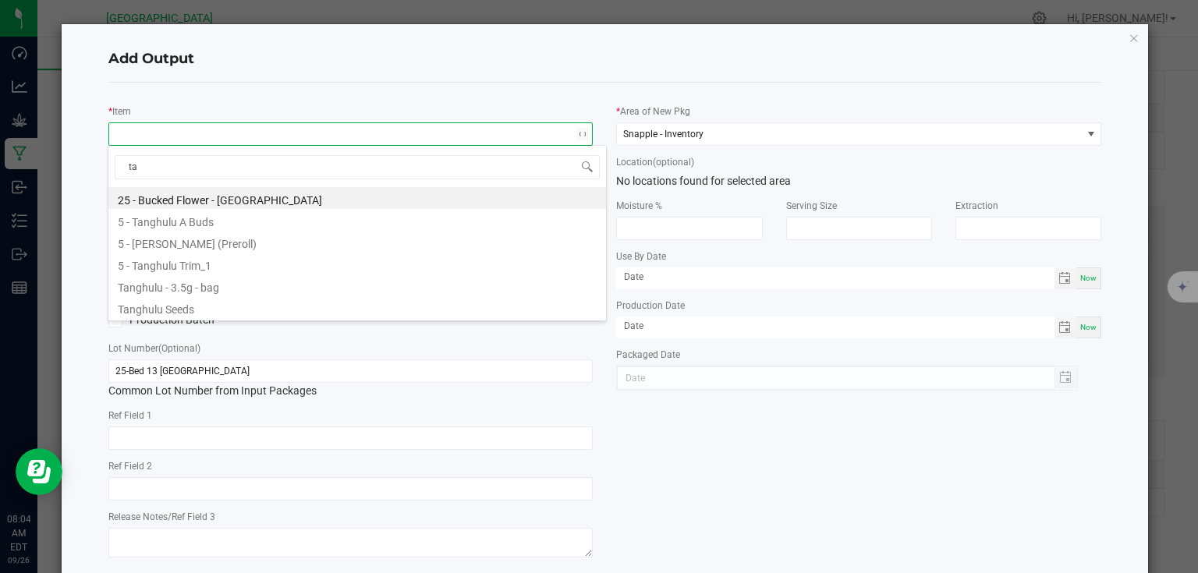
type input "t"
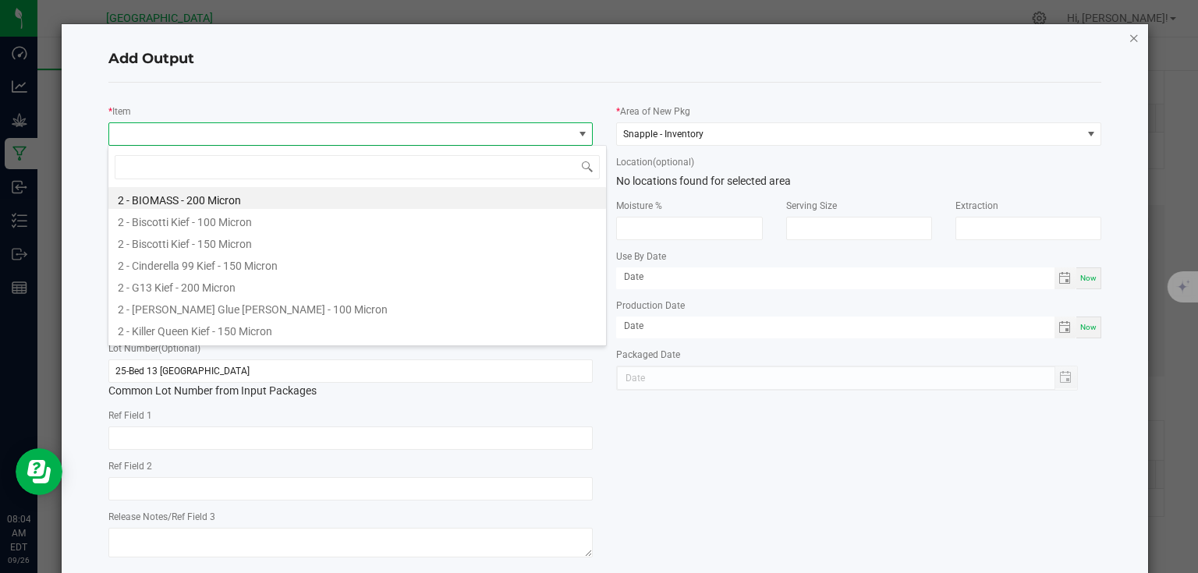
click at [1119, 43] on div "Add Output * Item Strain * Quantity * Created Date/Time Now Production Batch Lo…" at bounding box center [605, 326] width 1087 height 605
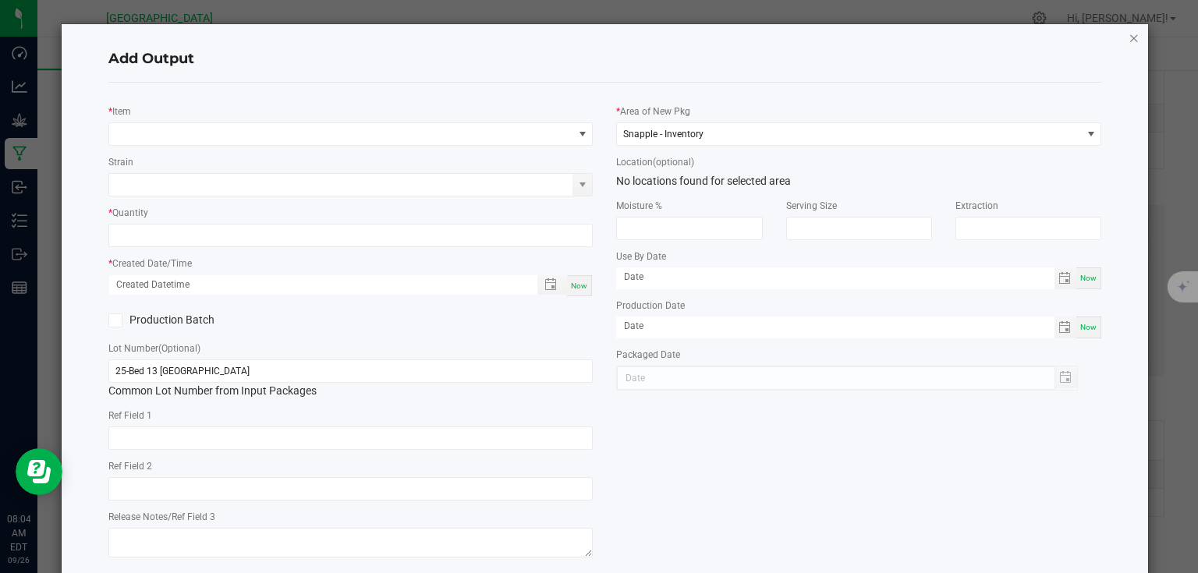
click at [1129, 42] on icon "button" at bounding box center [1134, 37] width 11 height 19
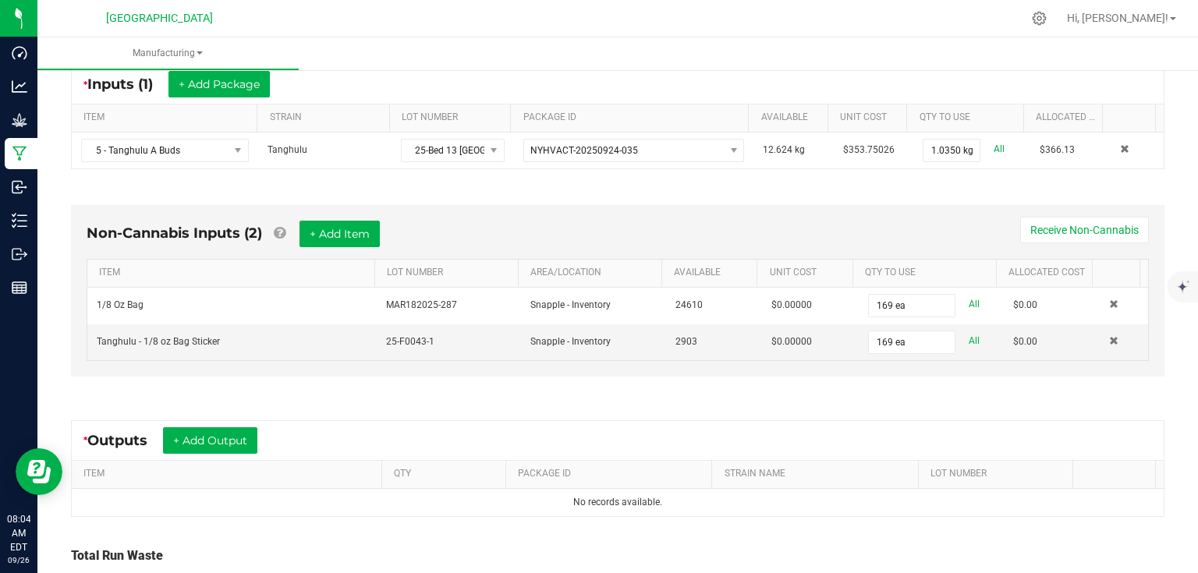
click at [220, 421] on div "* Outputs + Add Output" at bounding box center [618, 440] width 1092 height 39
click at [225, 431] on button "+ Add Output" at bounding box center [210, 440] width 94 height 27
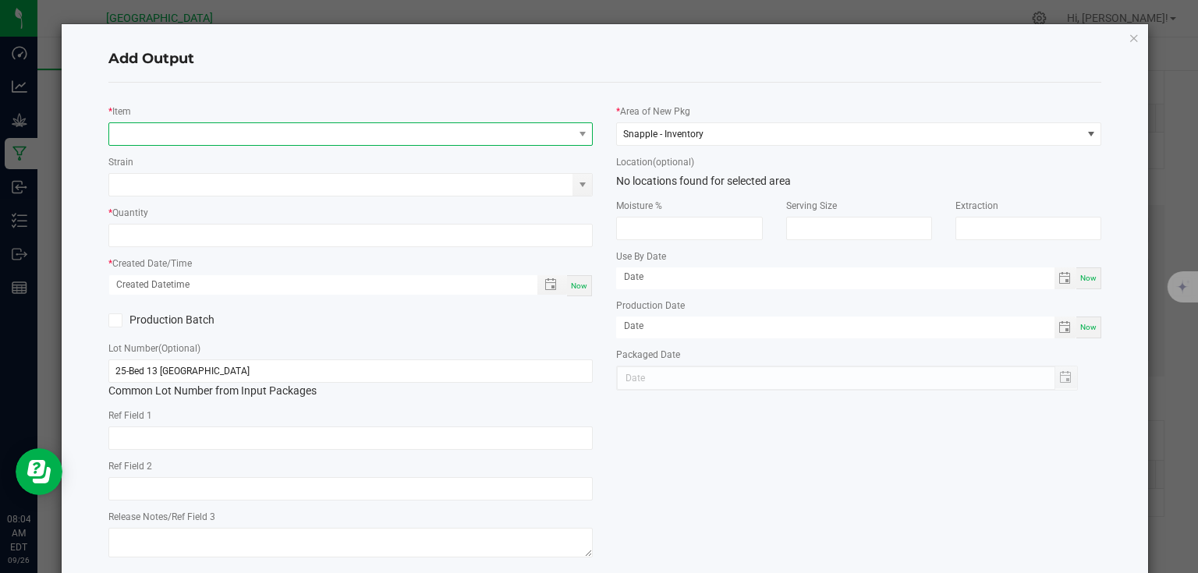
click at [197, 137] on span "NO DATA FOUND" at bounding box center [341, 134] width 464 height 22
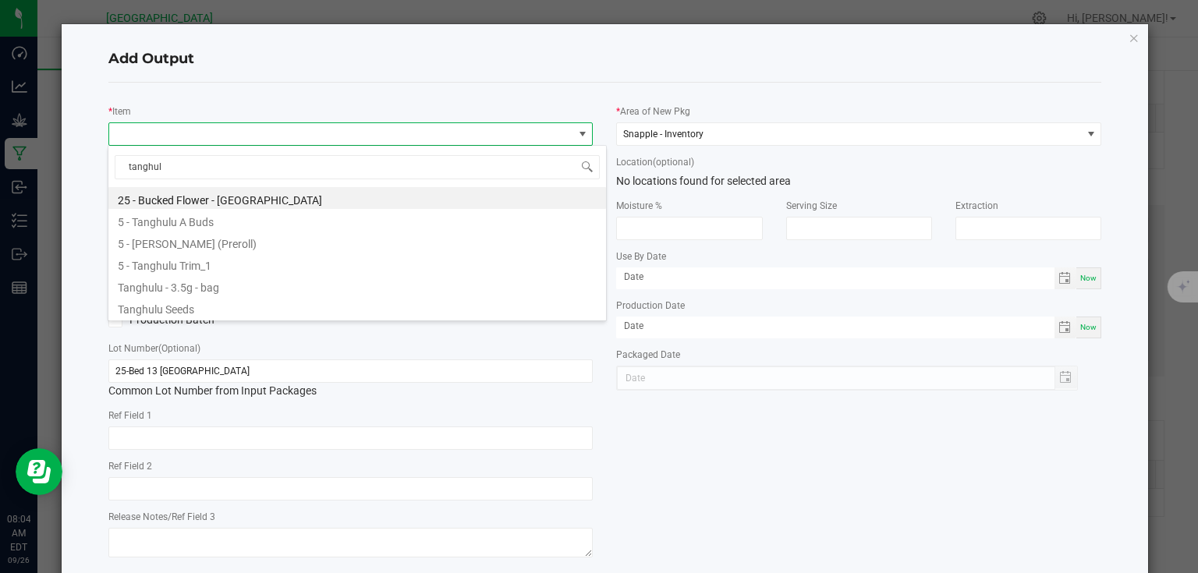
type input "tanghulu"
click at [179, 290] on li "Tanghulu - 3.5g - bag" at bounding box center [357, 286] width 498 height 22
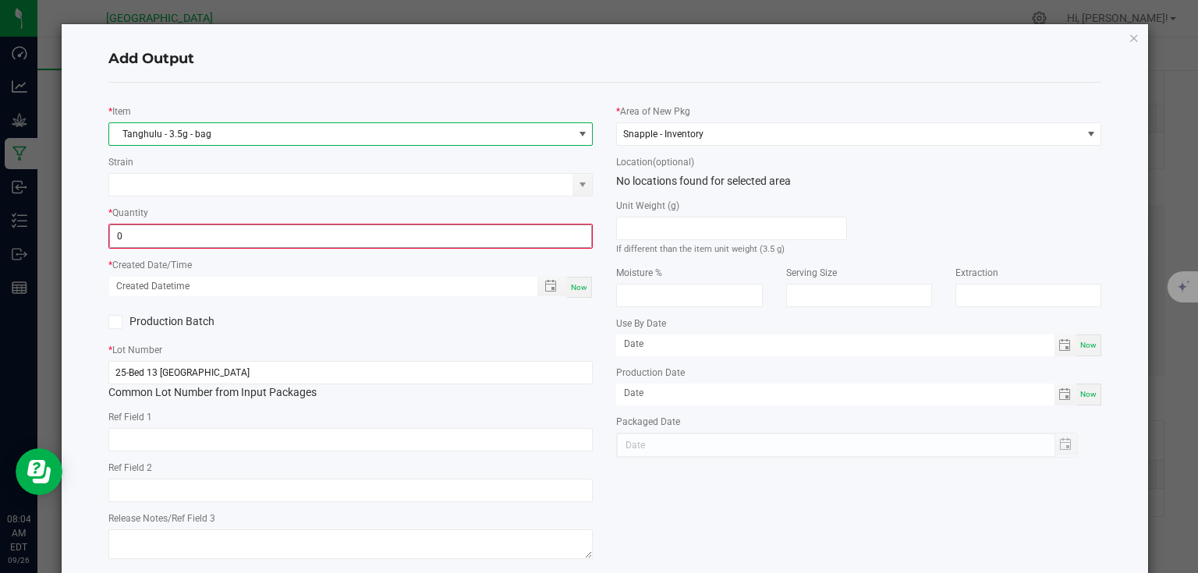
click at [232, 240] on input "0" at bounding box center [351, 236] width 482 height 22
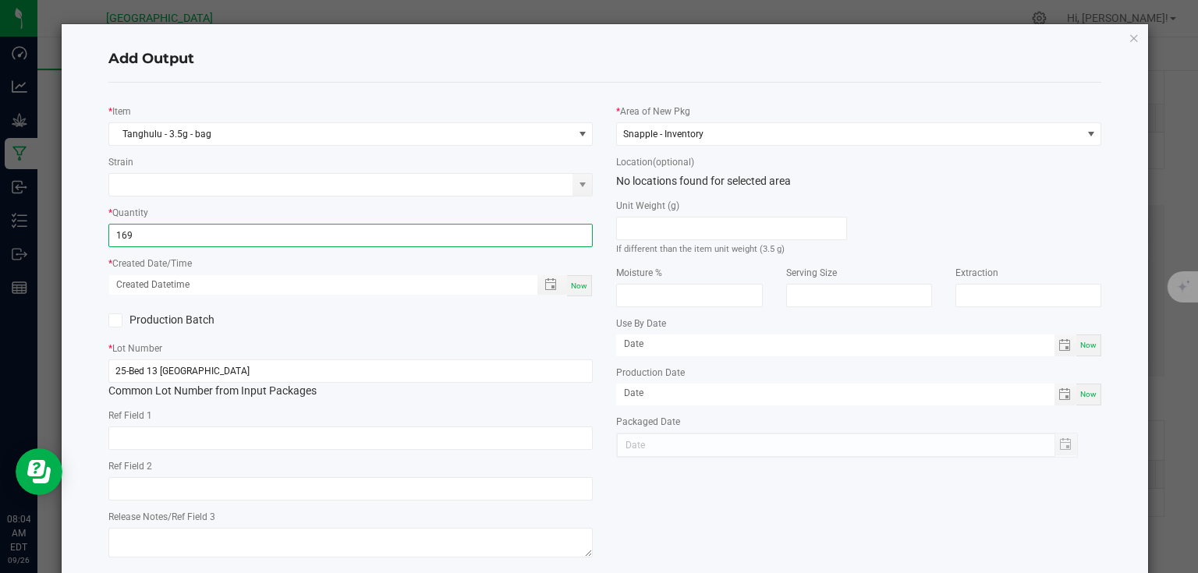
type input "169 ea"
click at [583, 285] on div "Now" at bounding box center [579, 285] width 25 height 21
type input "[DATE] 8:04 AM"
type input "[DATE]"
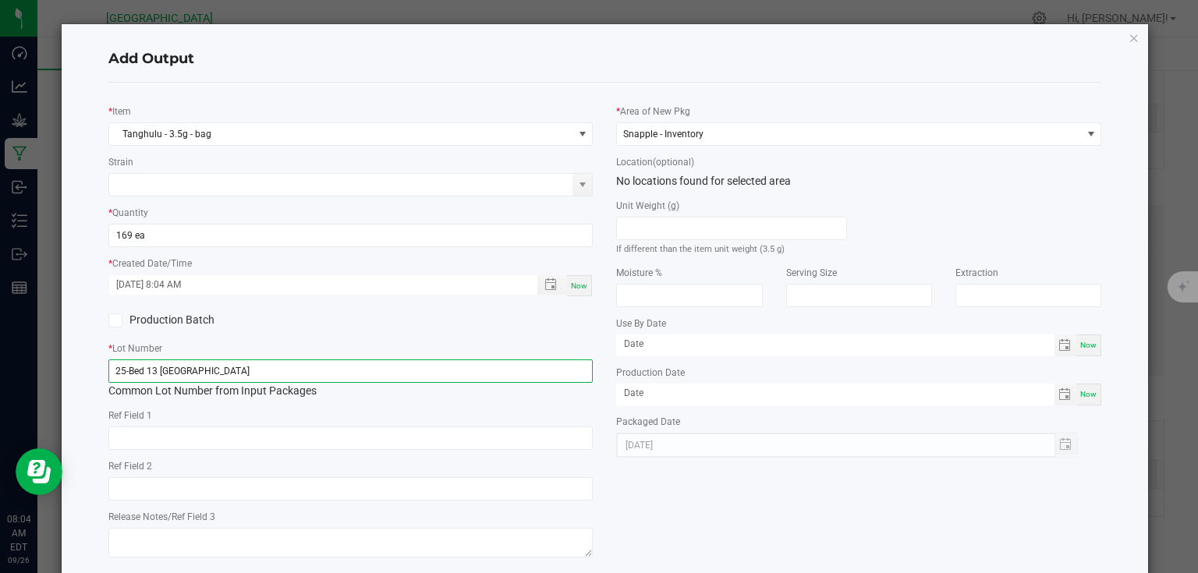
click at [469, 364] on input "25-Bed 13 [GEOGRAPHIC_DATA]" at bounding box center [350, 371] width 485 height 23
type input "25-F0043-1"
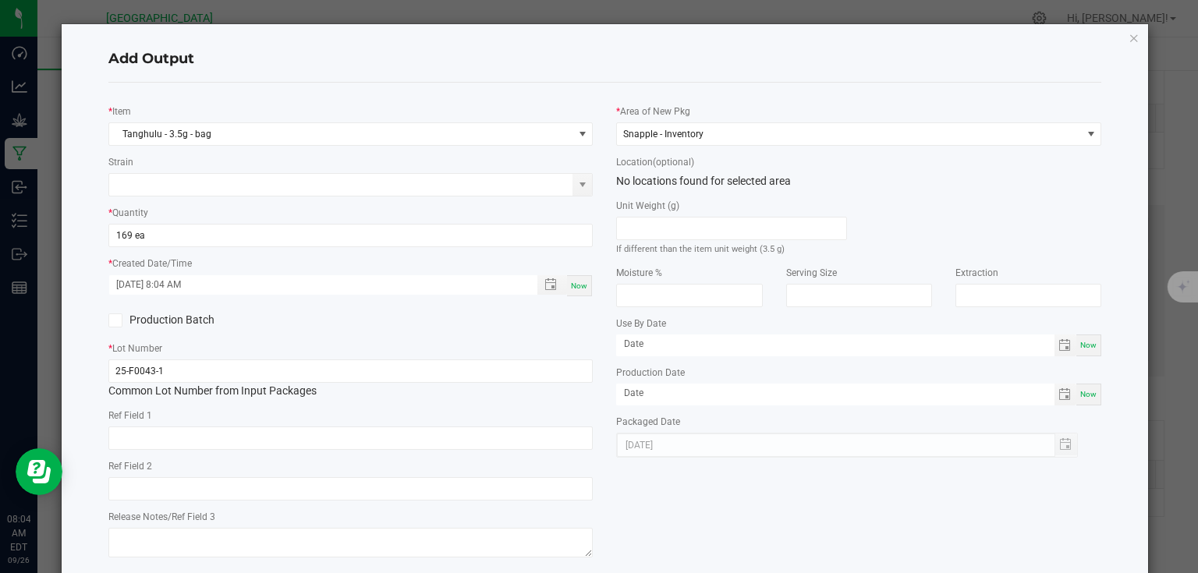
click at [602, 78] on div "Add Output" at bounding box center [605, 60] width 994 height 46
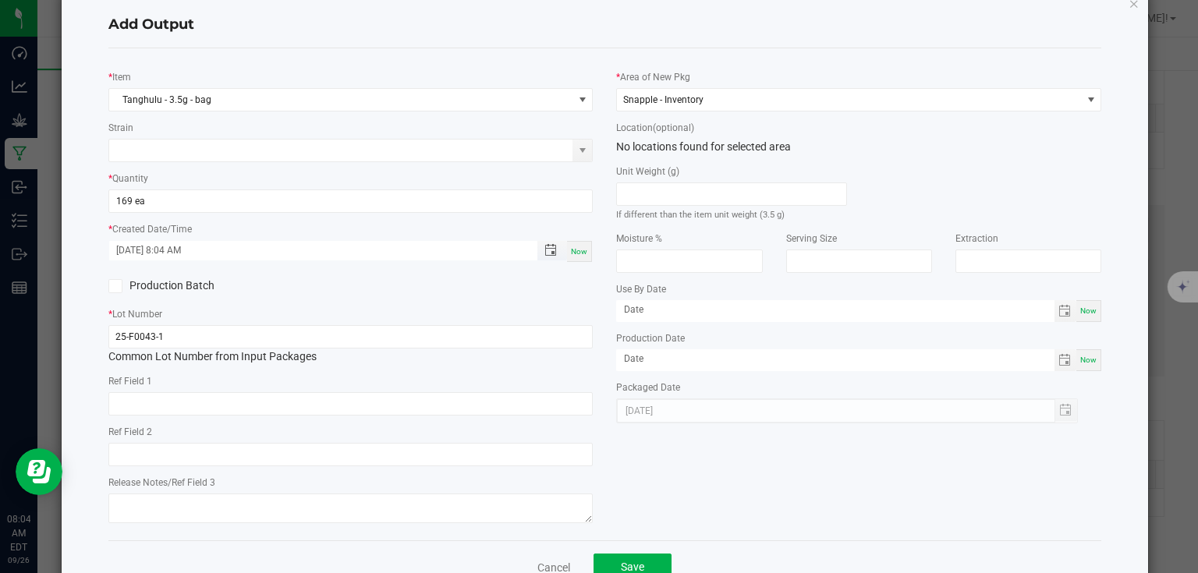
scroll to position [80, 0]
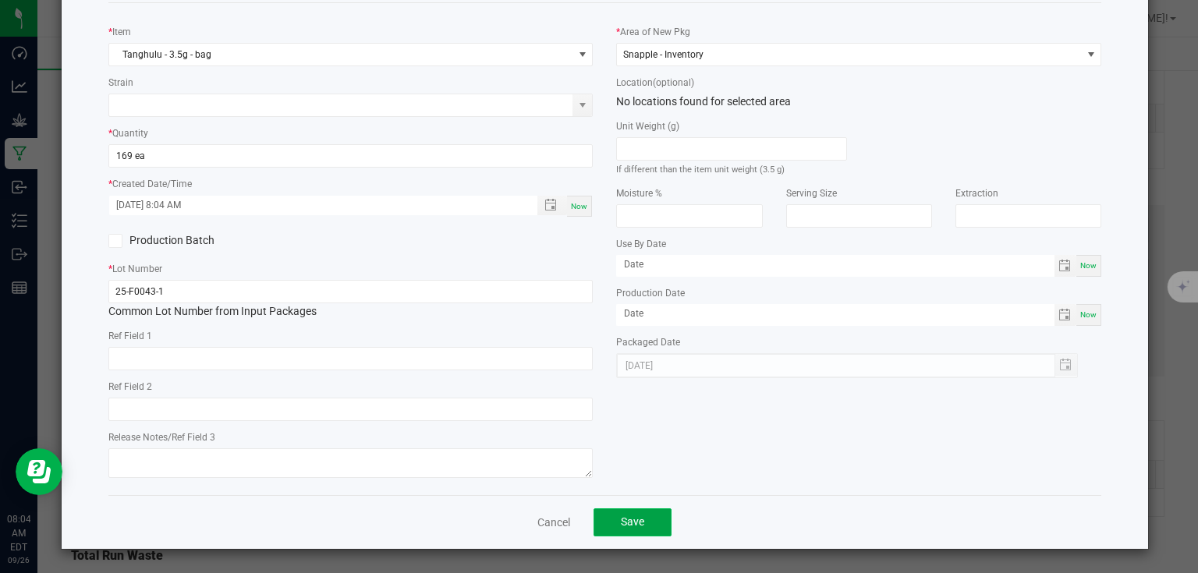
click at [633, 518] on span "Save" at bounding box center [632, 522] width 23 height 12
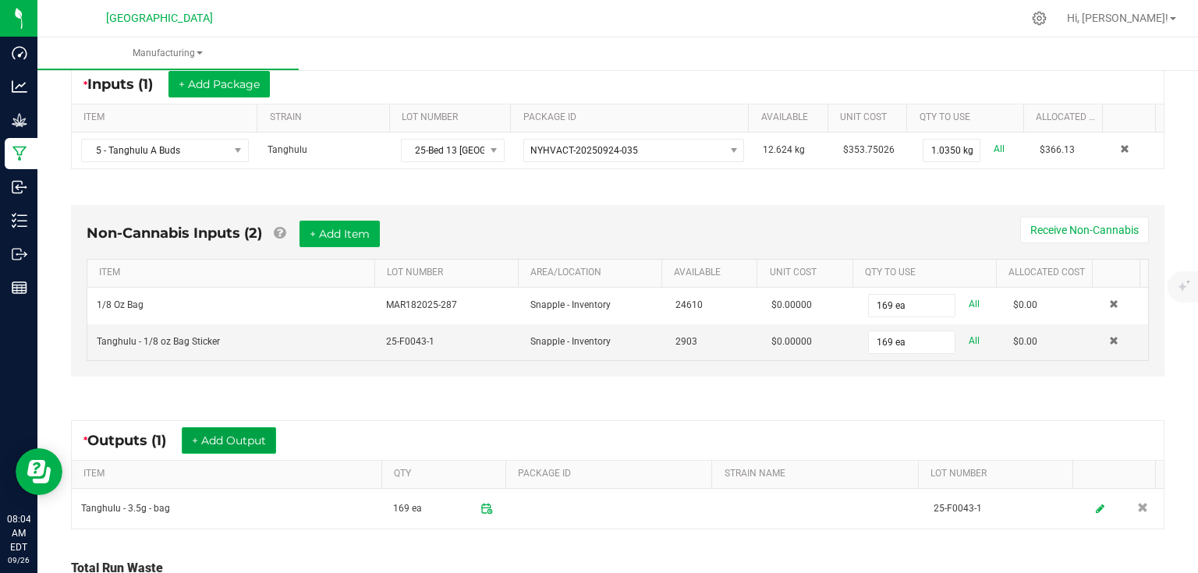
click at [228, 428] on button "+ Add Output" at bounding box center [229, 440] width 94 height 27
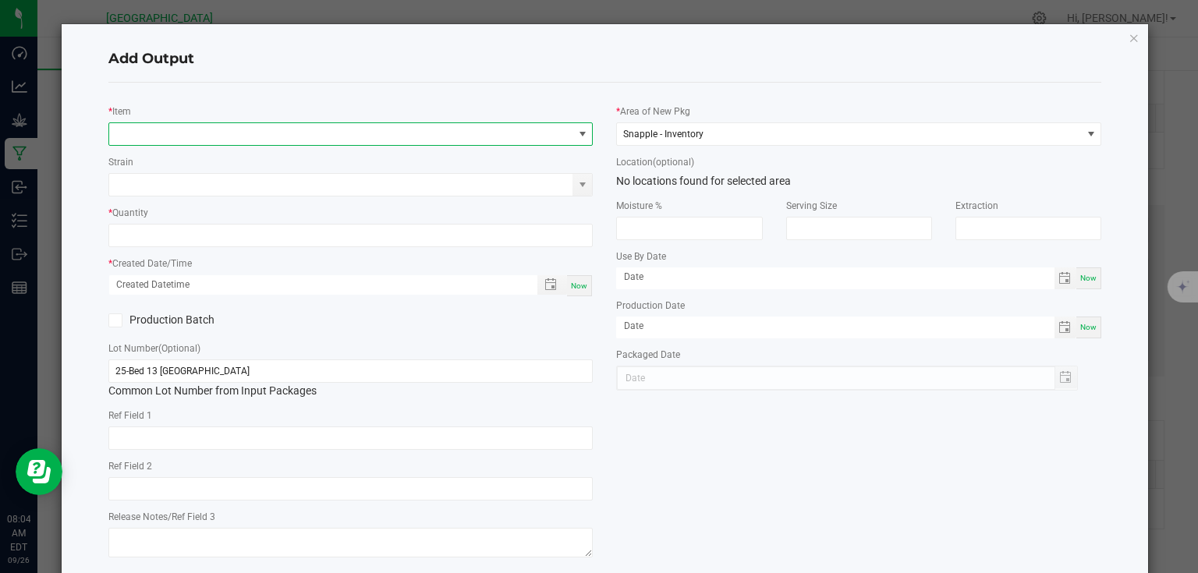
click at [212, 142] on span "NO DATA FOUND" at bounding box center [341, 134] width 464 height 22
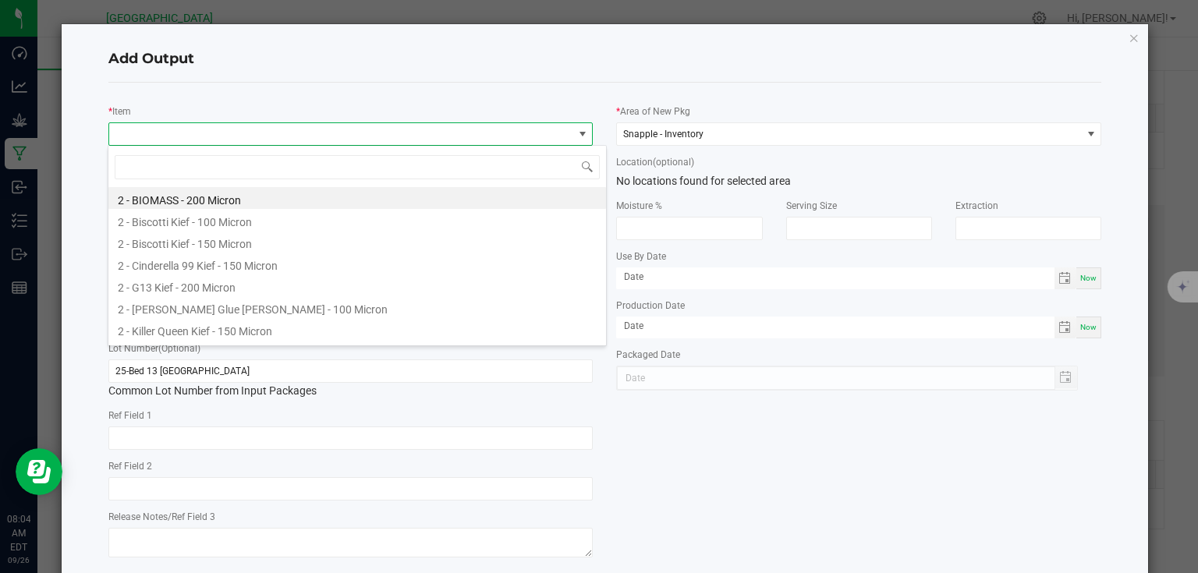
scroll to position [23, 481]
type input "biomass"
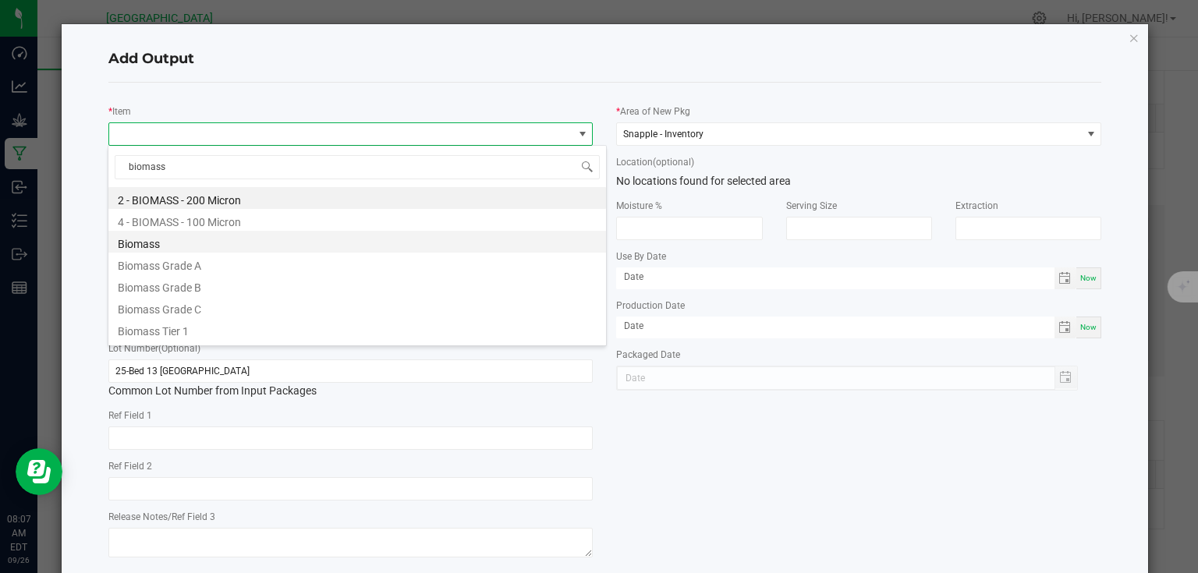
click at [172, 238] on li "Biomass" at bounding box center [357, 242] width 498 height 22
type input "0.0000 lb"
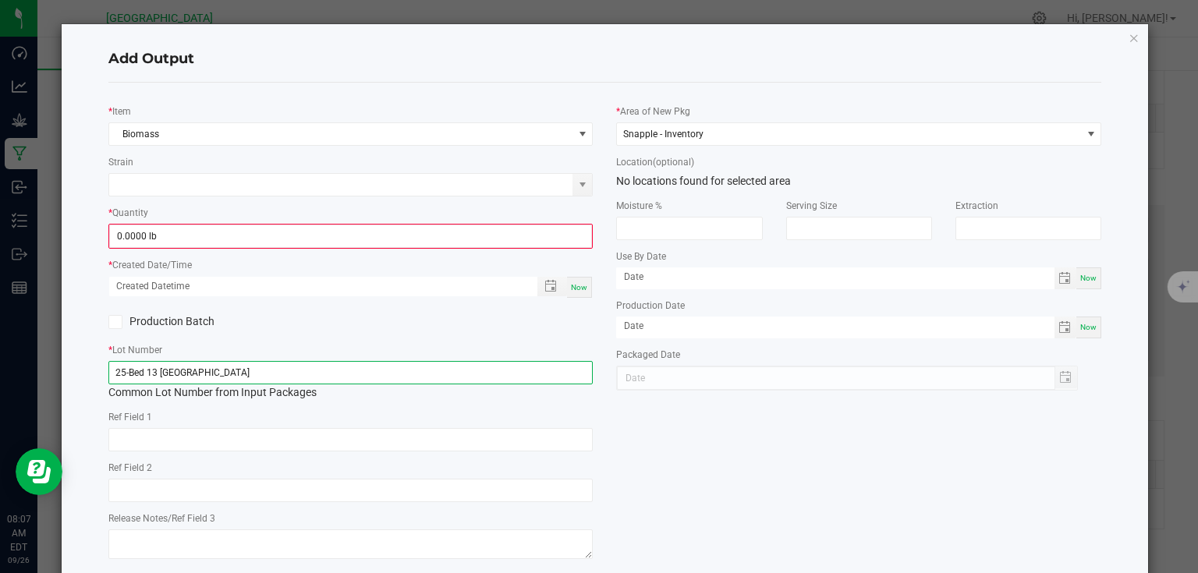
click at [157, 368] on input "25-Bed 13 [GEOGRAPHIC_DATA]" at bounding box center [350, 372] width 485 height 23
click at [158, 371] on input "25-Bed 13 [GEOGRAPHIC_DATA]" at bounding box center [350, 372] width 485 height 23
type input "Tanghulu"
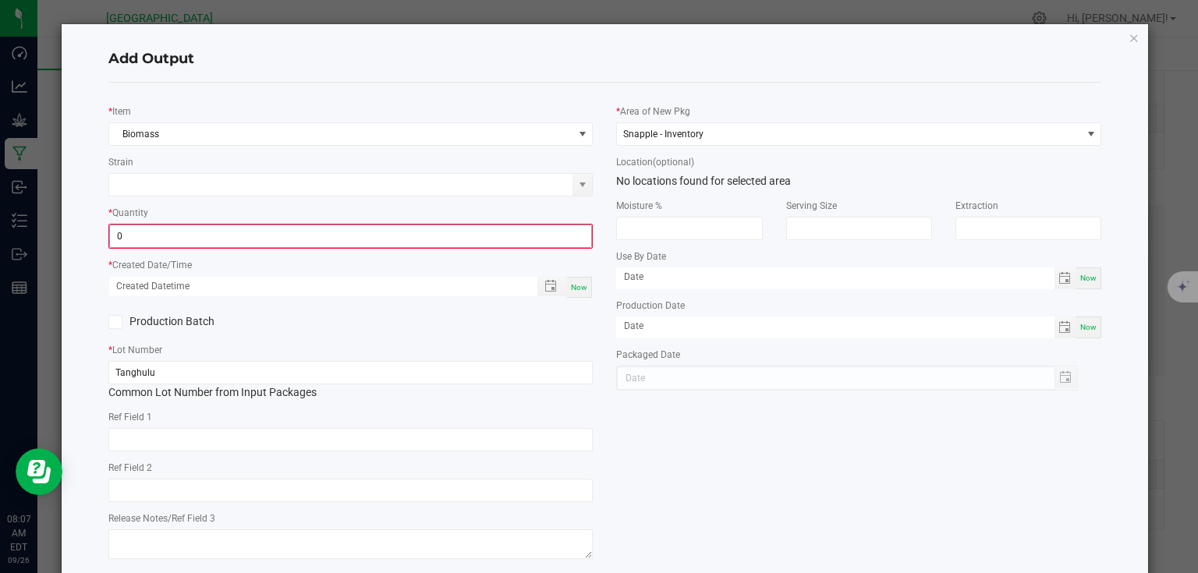
click at [291, 231] on input "0" at bounding box center [351, 236] width 482 height 22
click at [478, 237] on input "0" at bounding box center [351, 236] width 482 height 22
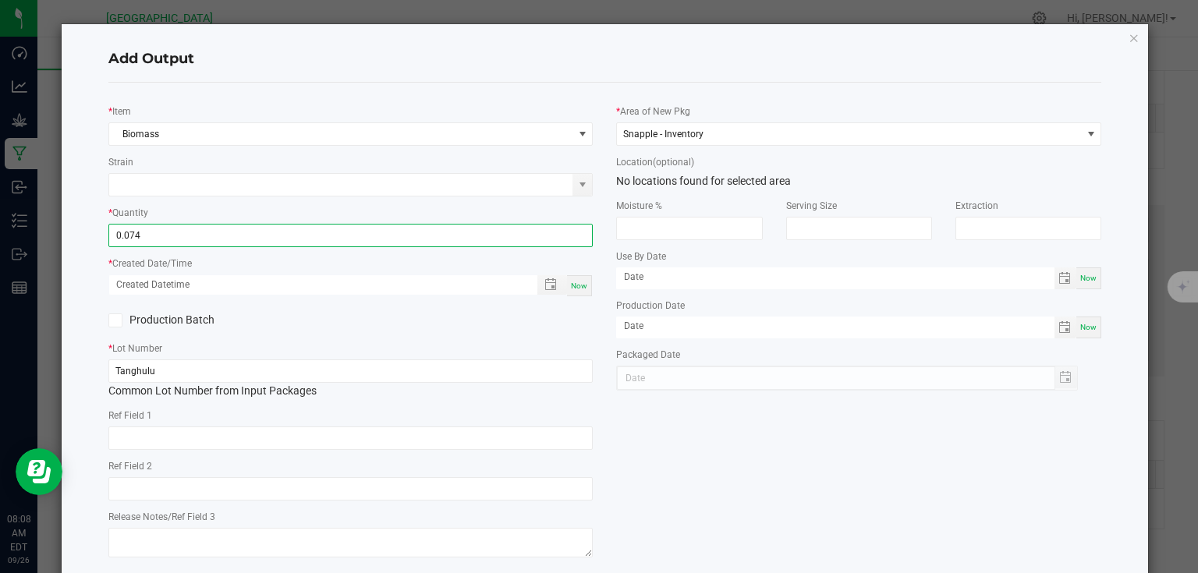
type input "0.0740 lb"
click at [584, 285] on div "Now" at bounding box center [579, 285] width 25 height 21
type input "[DATE] 8:08 AM"
type input "[DATE]"
click at [562, 318] on div "Production Batch" at bounding box center [351, 320] width 509 height 23
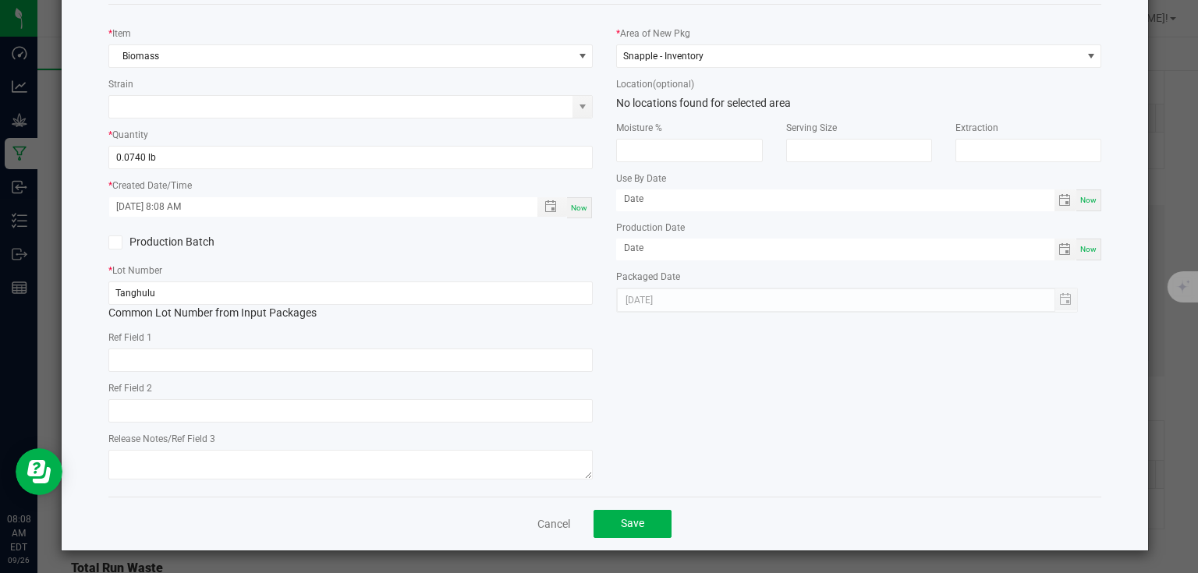
scroll to position [80, 0]
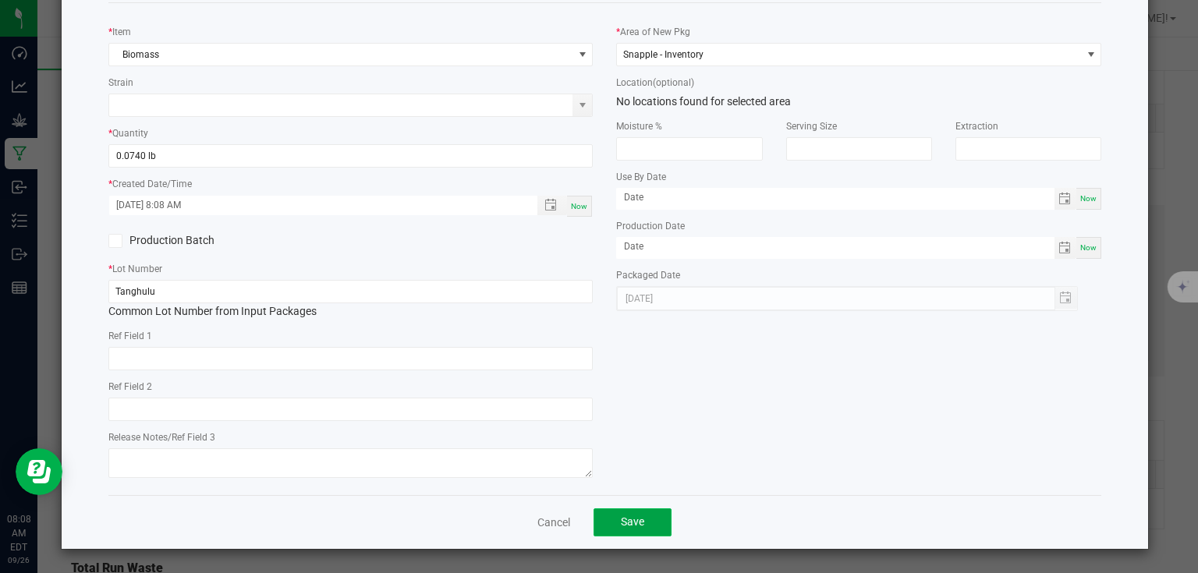
click at [615, 527] on button "Save" at bounding box center [633, 523] width 78 height 28
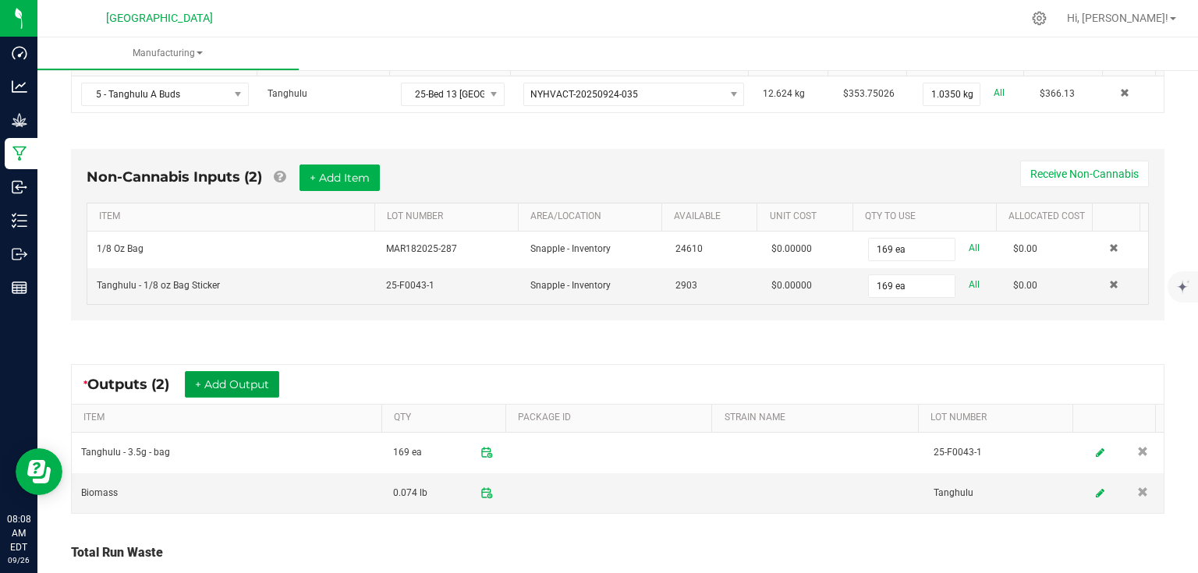
scroll to position [437, 0]
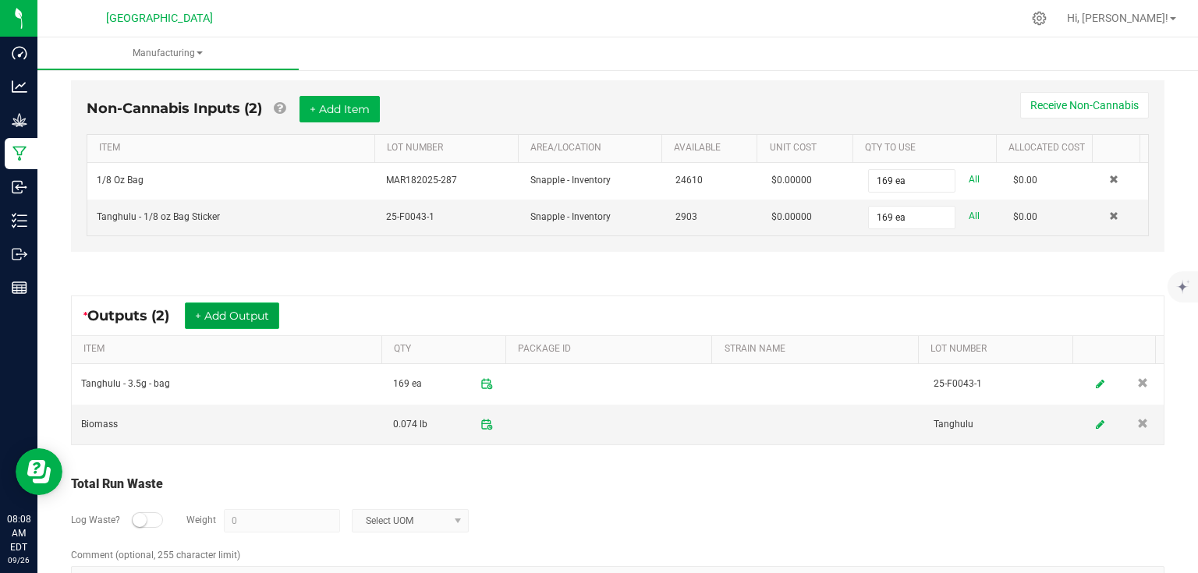
click at [261, 321] on button "+ Add Output" at bounding box center [232, 316] width 94 height 27
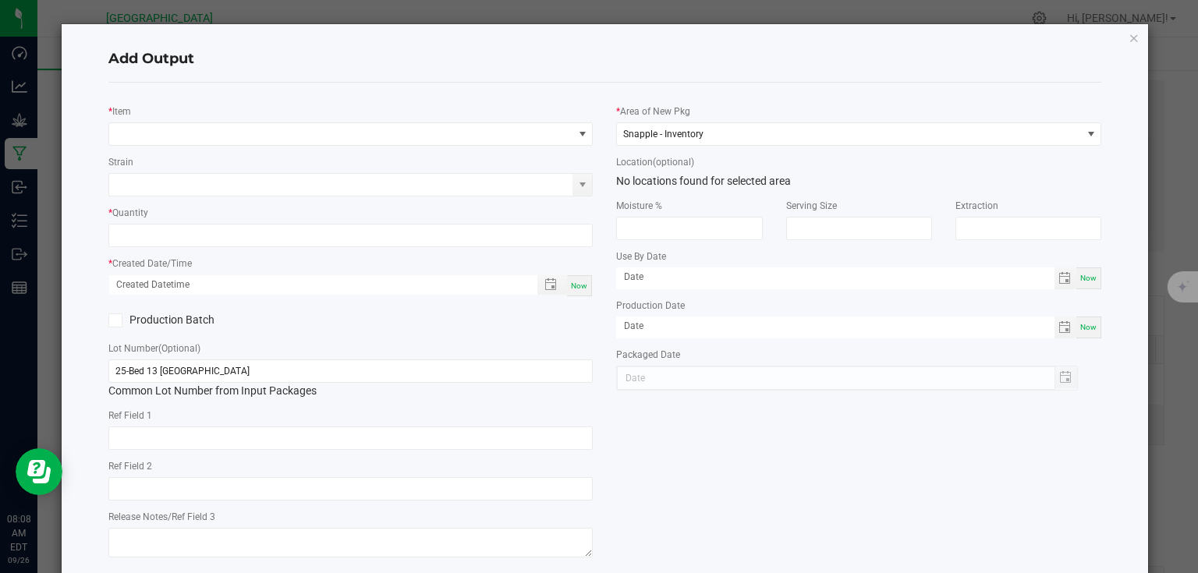
click at [212, 120] on div "* Item" at bounding box center [350, 124] width 485 height 43
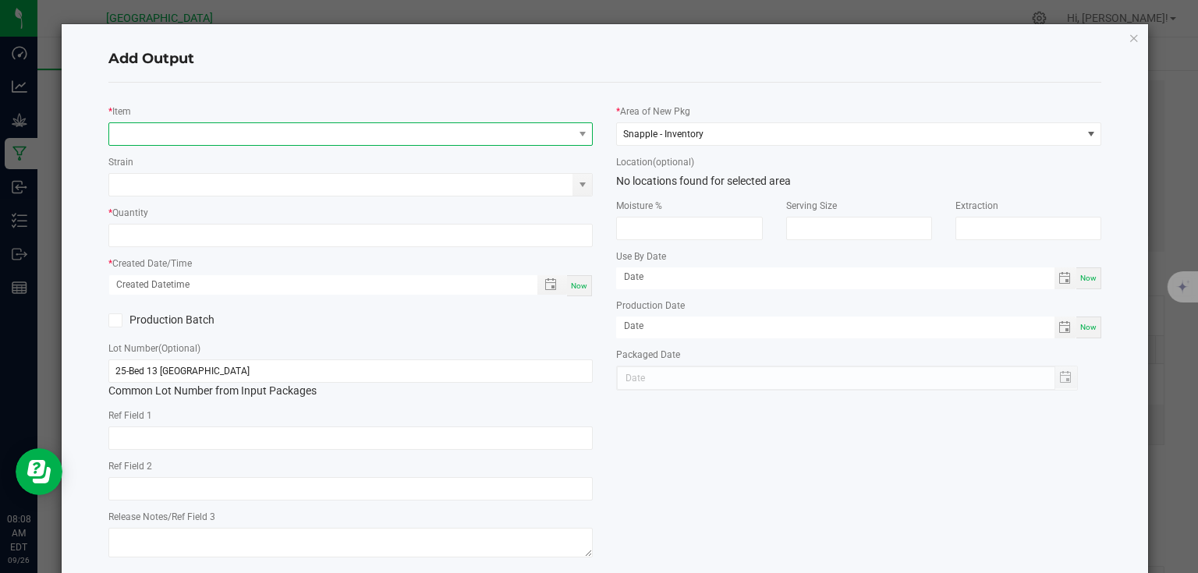
click at [205, 137] on span "NO DATA FOUND" at bounding box center [341, 134] width 464 height 22
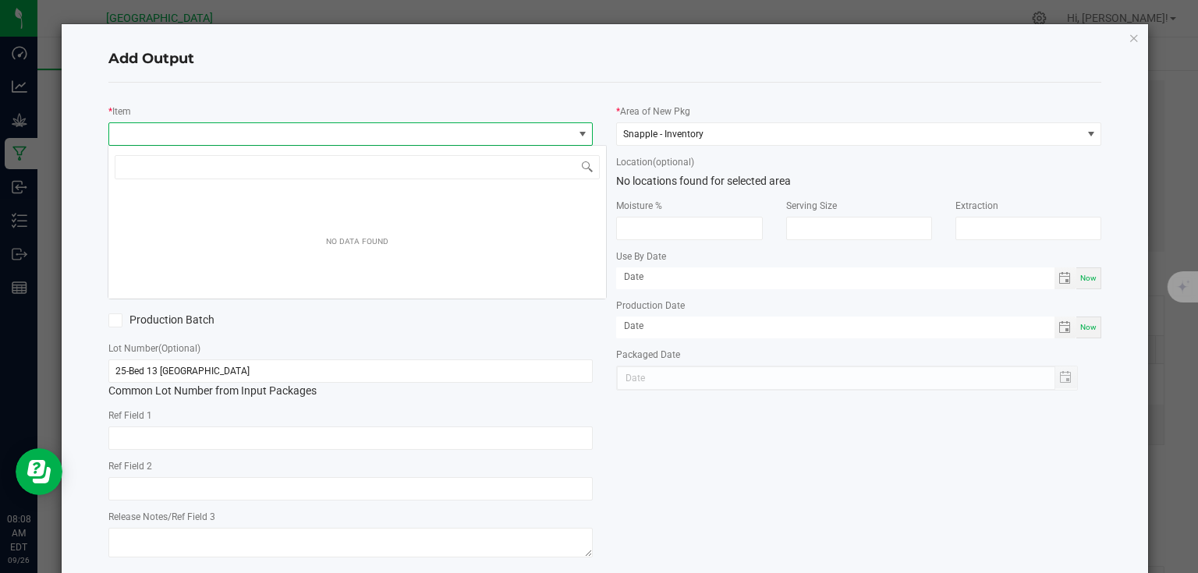
scroll to position [23, 481]
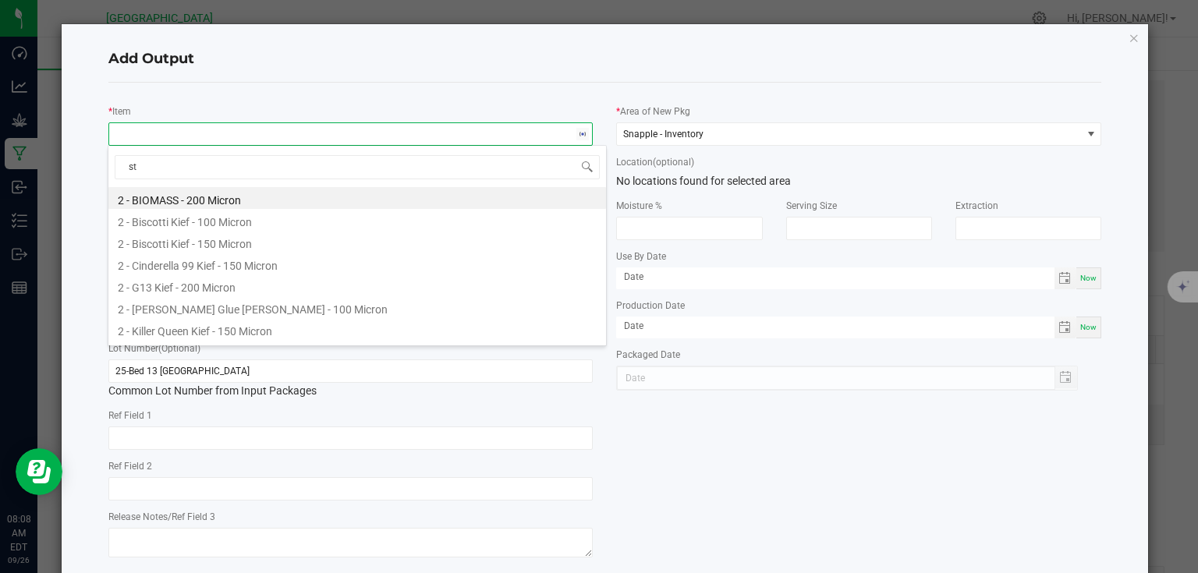
type input "ste"
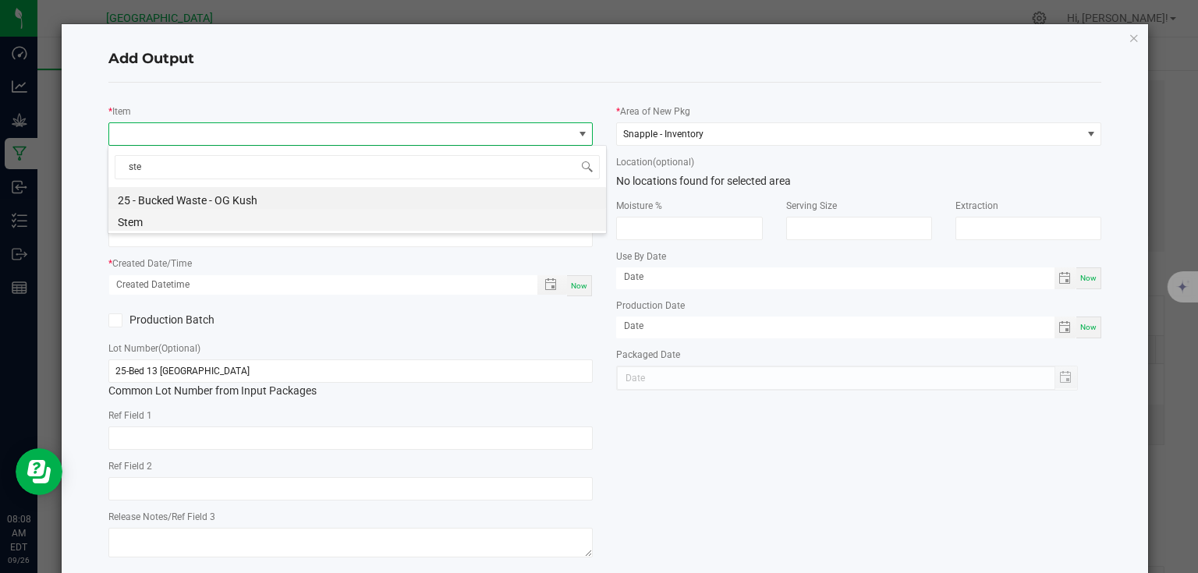
click at [193, 229] on li "Stem" at bounding box center [357, 220] width 498 height 22
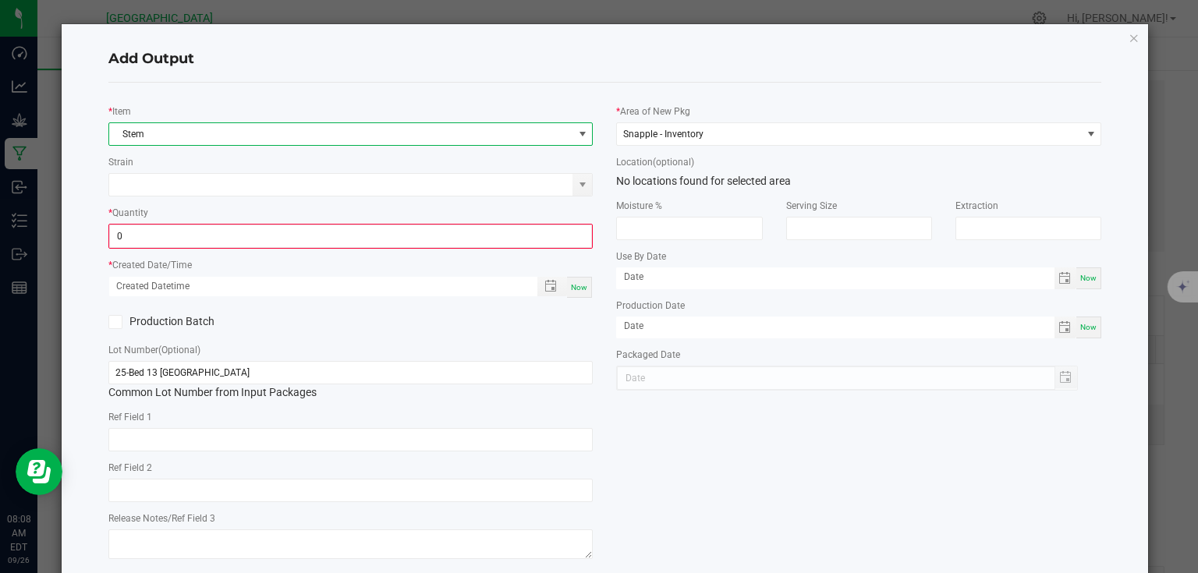
click at [193, 229] on input "0" at bounding box center [351, 236] width 482 height 22
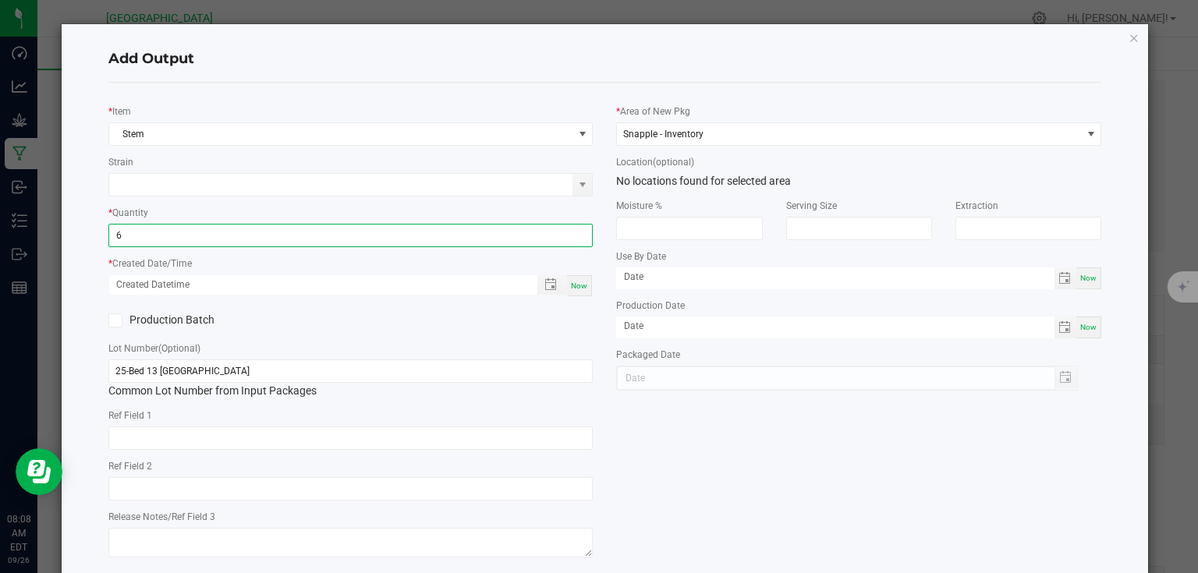
type input "6.0000 g"
click at [571, 284] on span "Now" at bounding box center [579, 286] width 16 height 9
type input "[DATE] 8:08 AM"
type input "[DATE]"
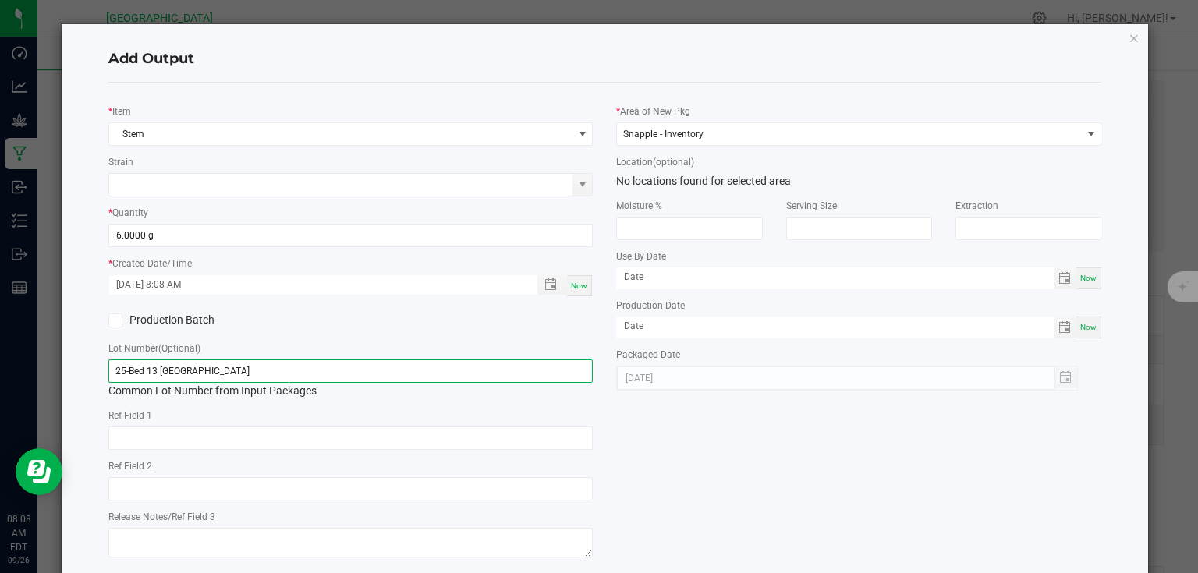
click at [538, 373] on input "25-Bed 13 [GEOGRAPHIC_DATA]" at bounding box center [350, 371] width 485 height 23
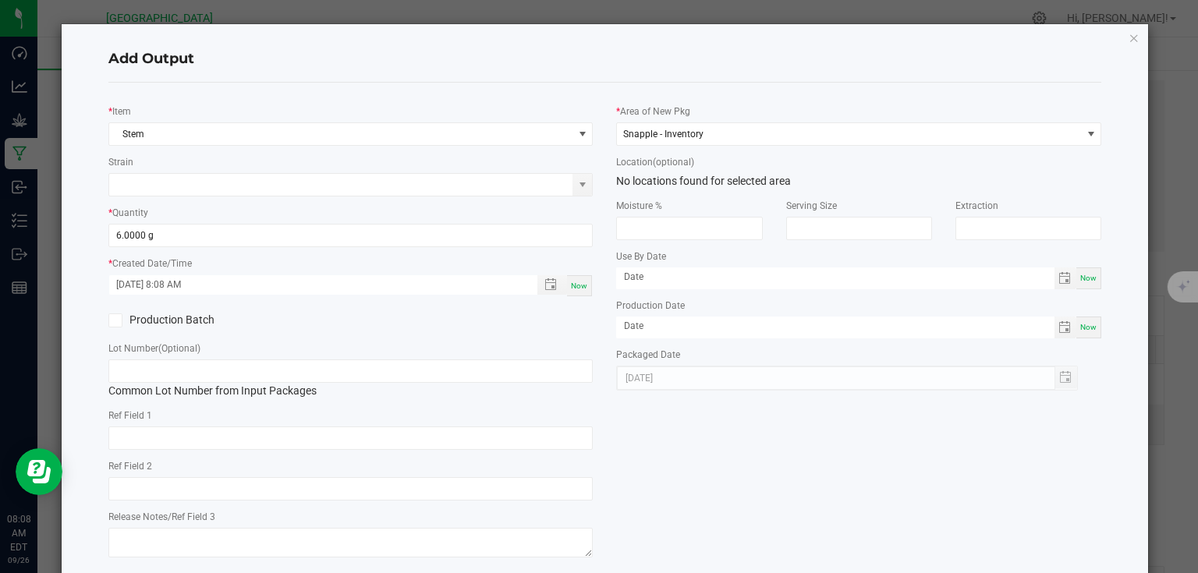
click at [602, 407] on div "* Item Stem Strain * Quantity 6.0000 g * Created Date/Time [DATE] 8:08 AM Now P…" at bounding box center [605, 328] width 1017 height 467
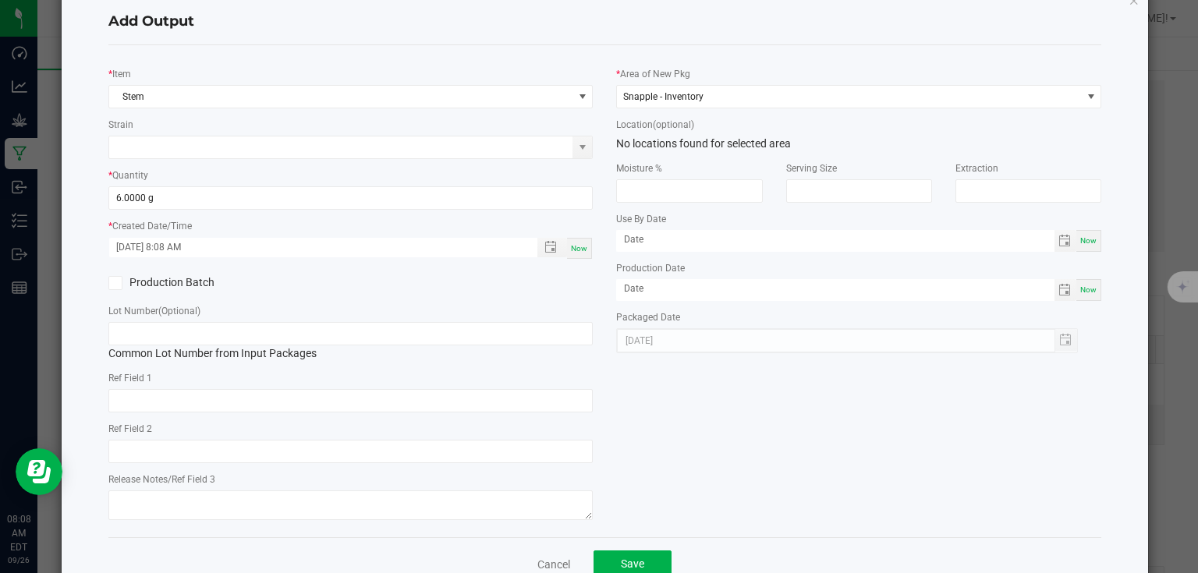
scroll to position [80, 0]
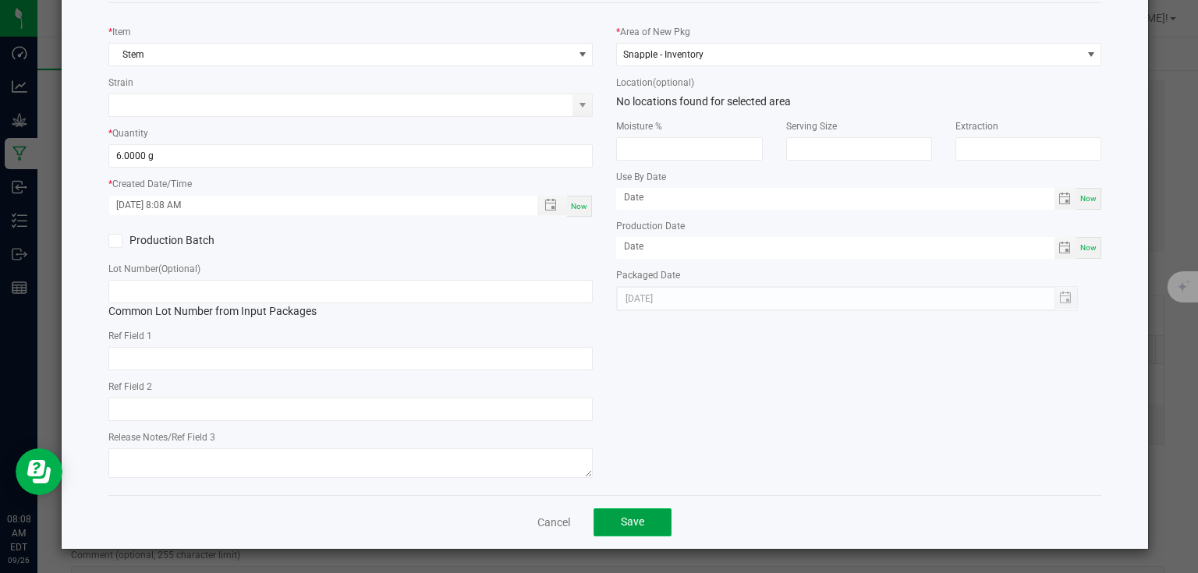
click at [637, 520] on span "Save" at bounding box center [632, 522] width 23 height 12
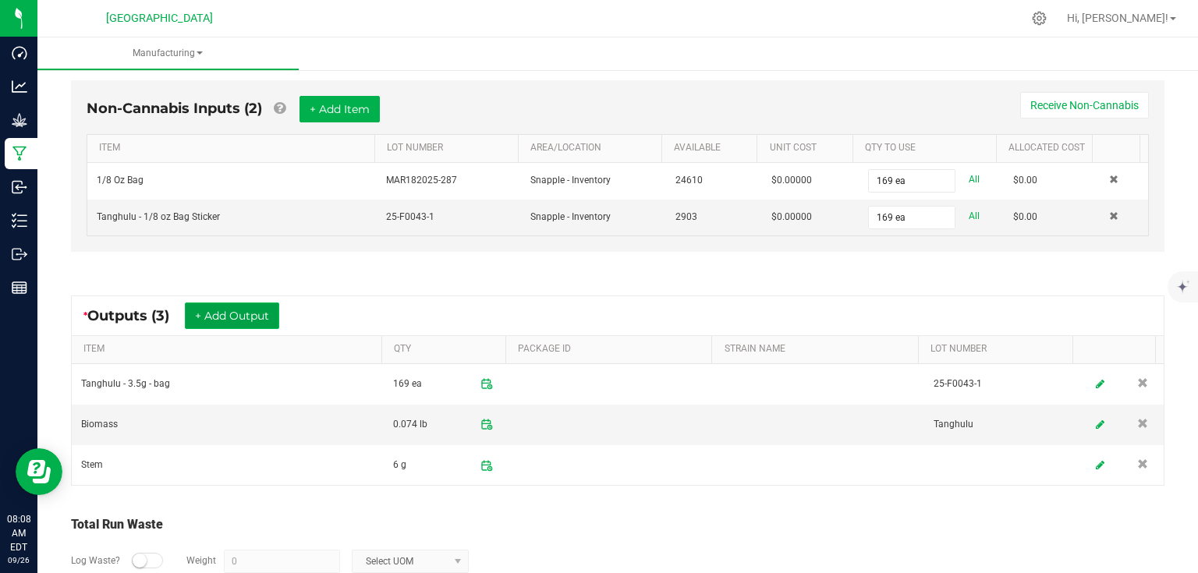
click at [268, 323] on button "+ Add Output" at bounding box center [232, 316] width 94 height 27
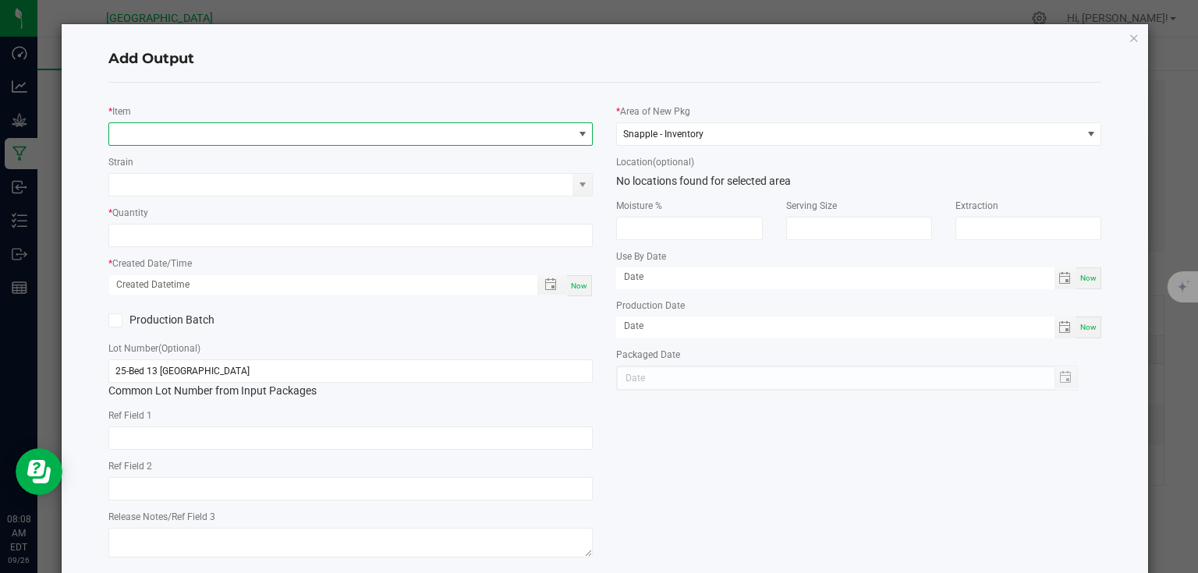
click at [262, 144] on span "NO DATA FOUND" at bounding box center [350, 133] width 485 height 23
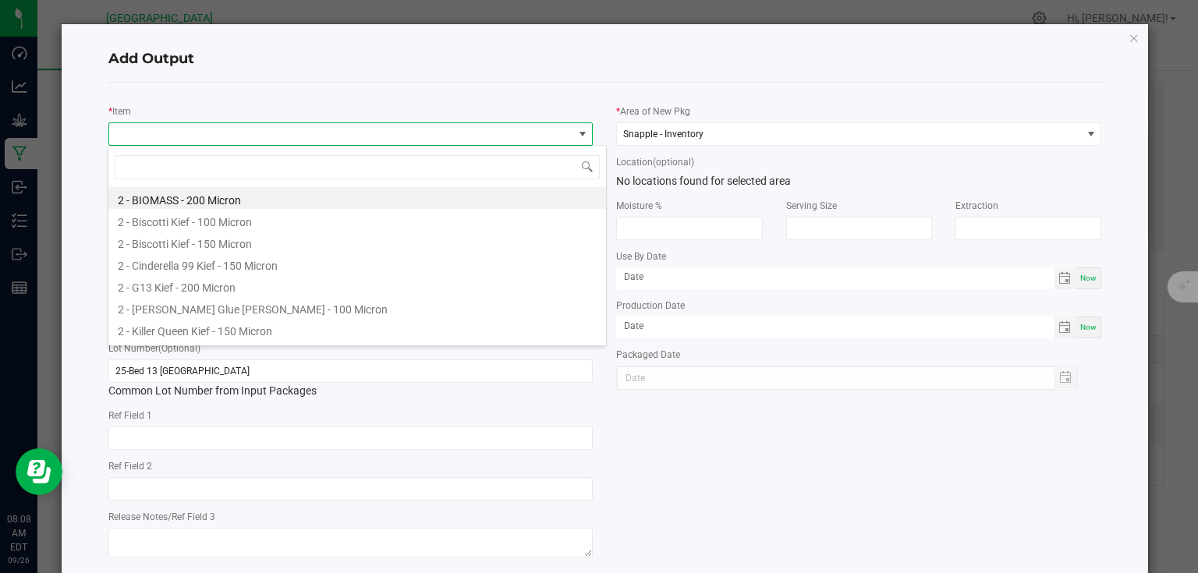
scroll to position [23, 481]
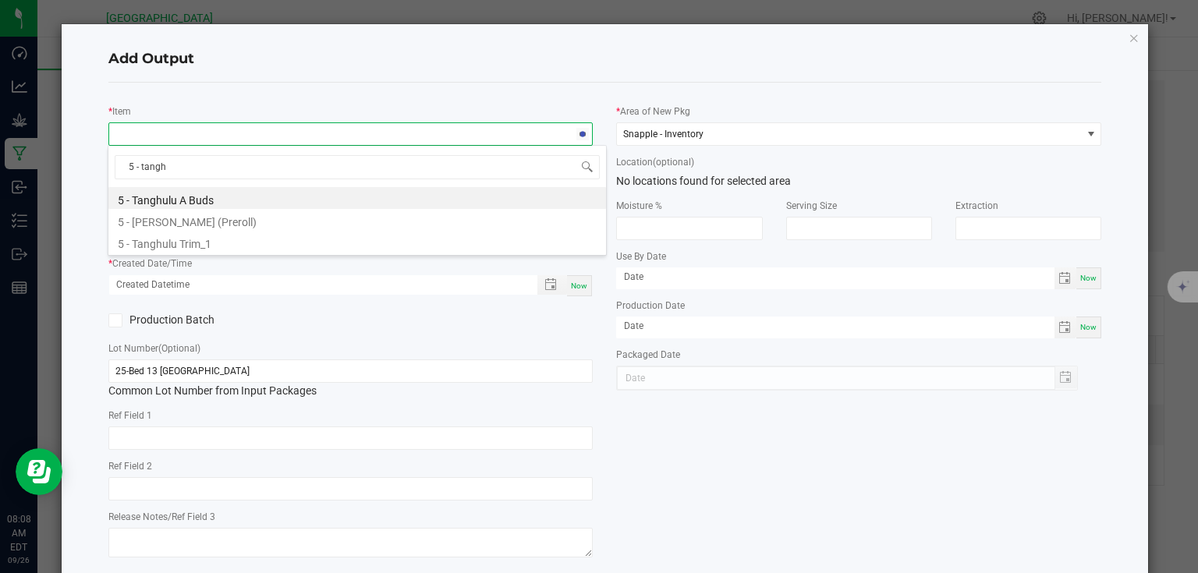
type input "5 - tanghu"
click at [232, 224] on li "5 - [PERSON_NAME] (Preroll)" at bounding box center [357, 220] width 498 height 22
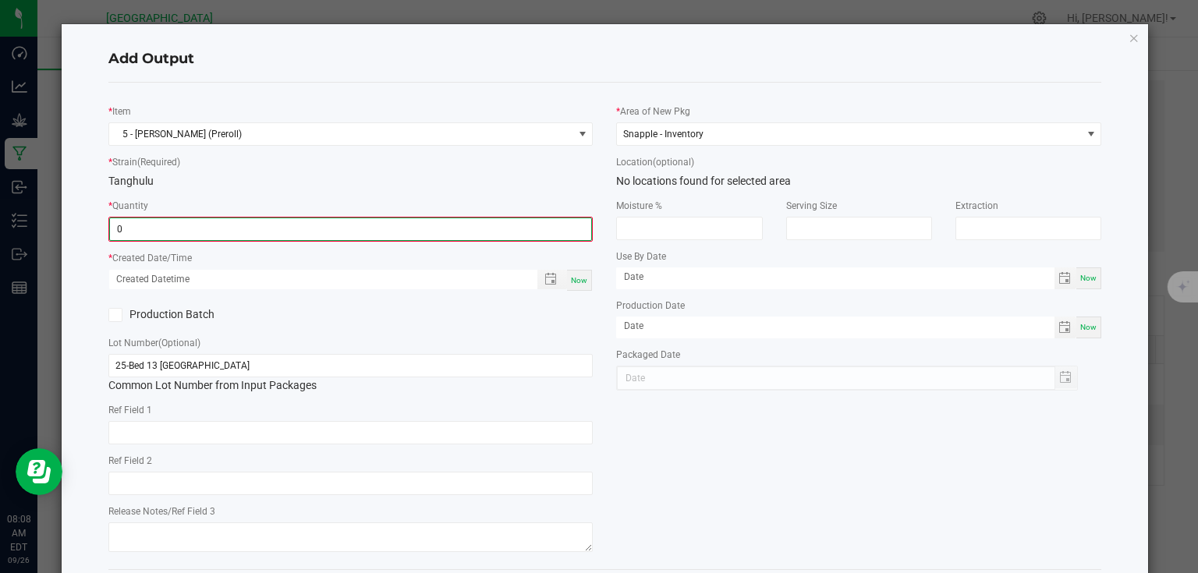
click at [232, 224] on input "0" at bounding box center [351, 229] width 482 height 22
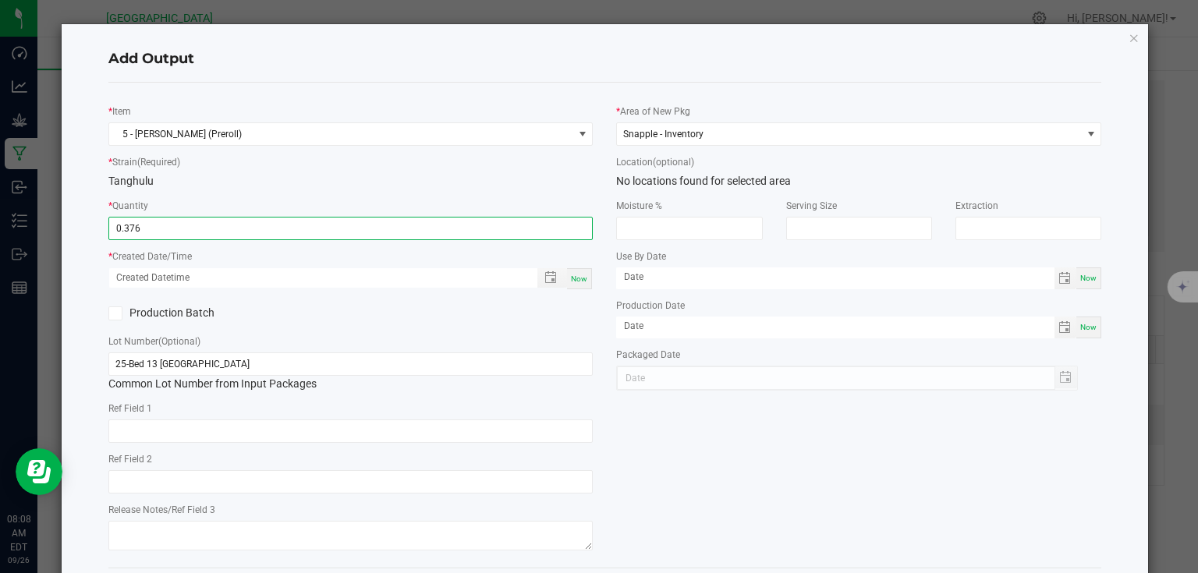
type input "0.3760 kg"
click at [577, 284] on div "Now" at bounding box center [579, 278] width 25 height 21
type input "[DATE] 8:08 AM"
type input "[DATE]"
click at [571, 320] on div "Production Batch" at bounding box center [351, 313] width 509 height 23
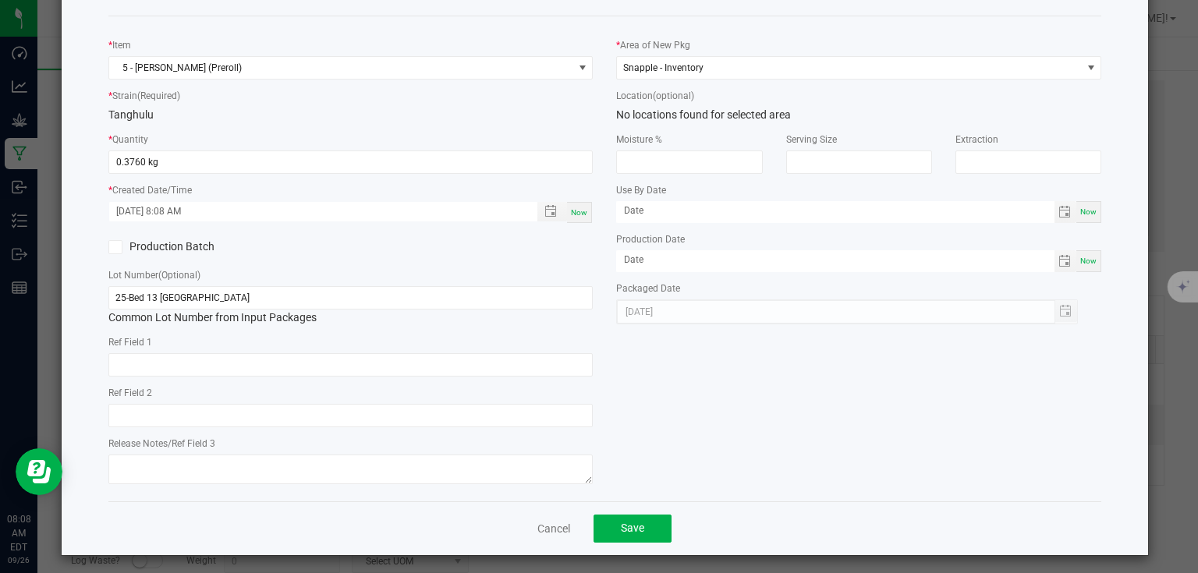
scroll to position [73, 0]
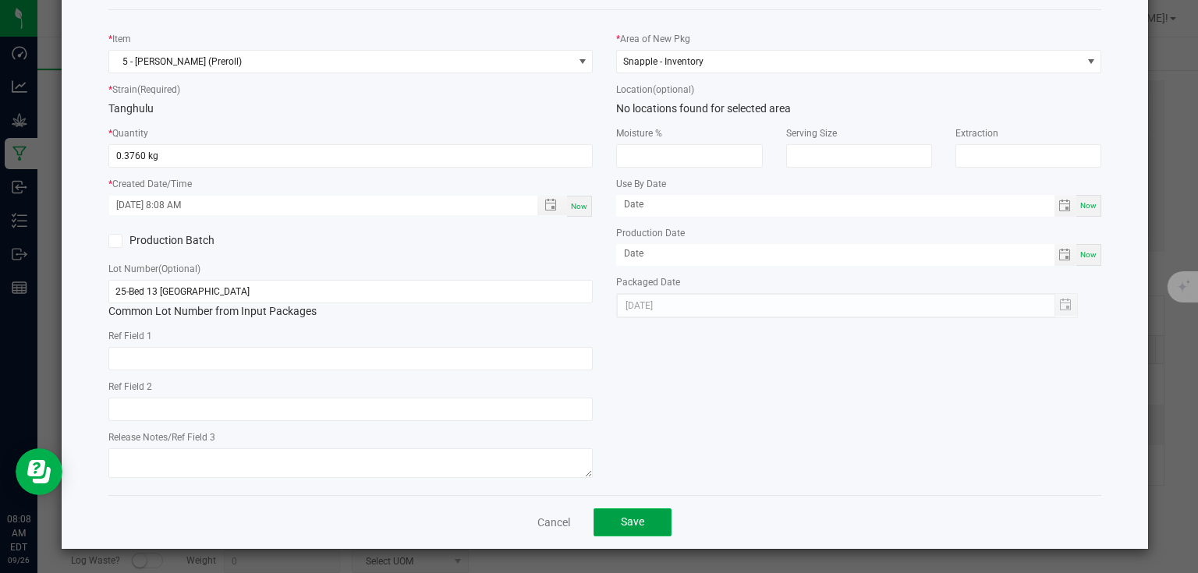
click at [661, 527] on button "Save" at bounding box center [633, 523] width 78 height 28
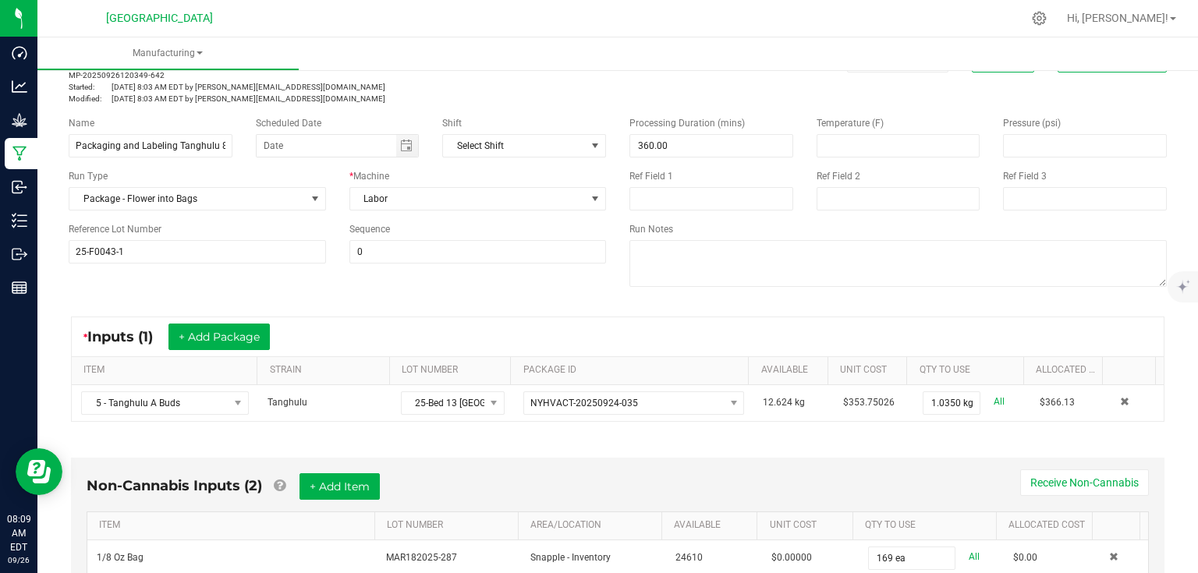
scroll to position [0, 0]
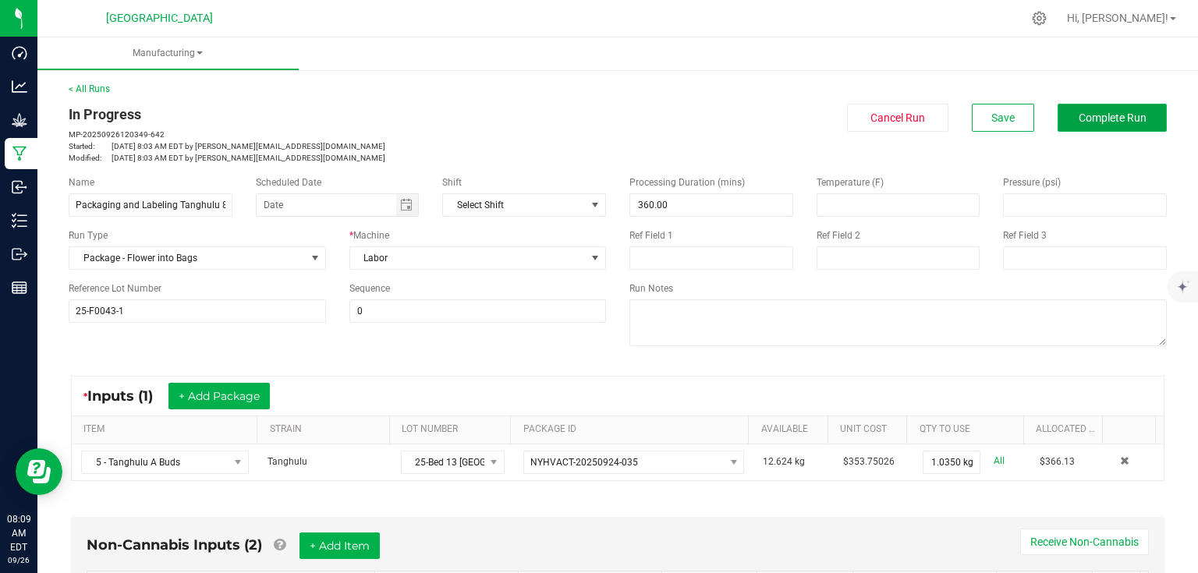
click at [1106, 106] on button "Complete Run" at bounding box center [1112, 118] width 109 height 28
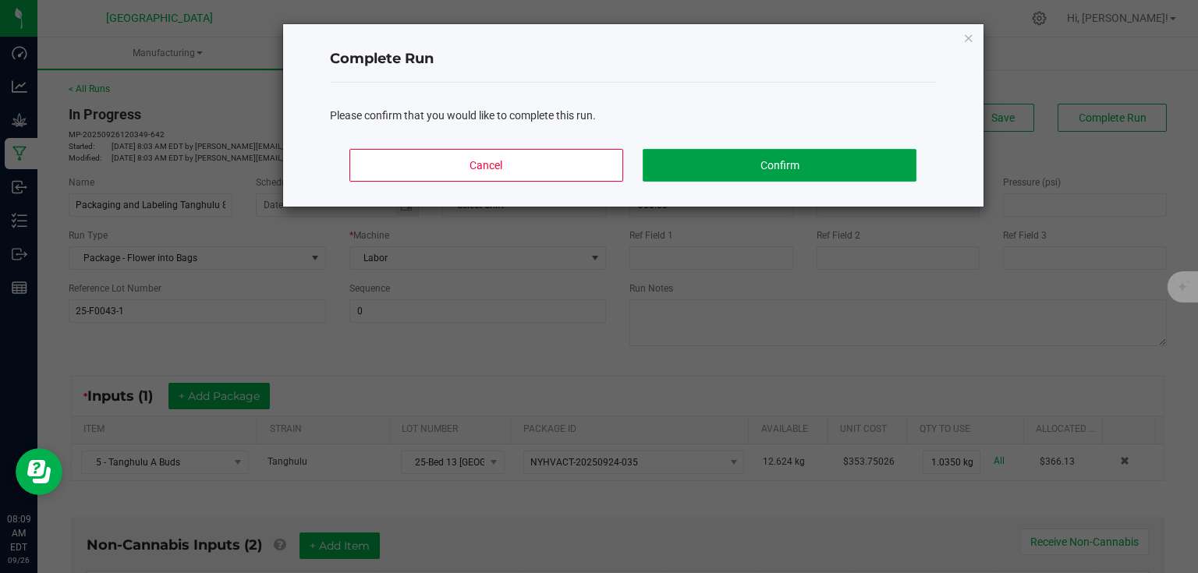
click at [736, 179] on button "Confirm" at bounding box center [779, 165] width 273 height 33
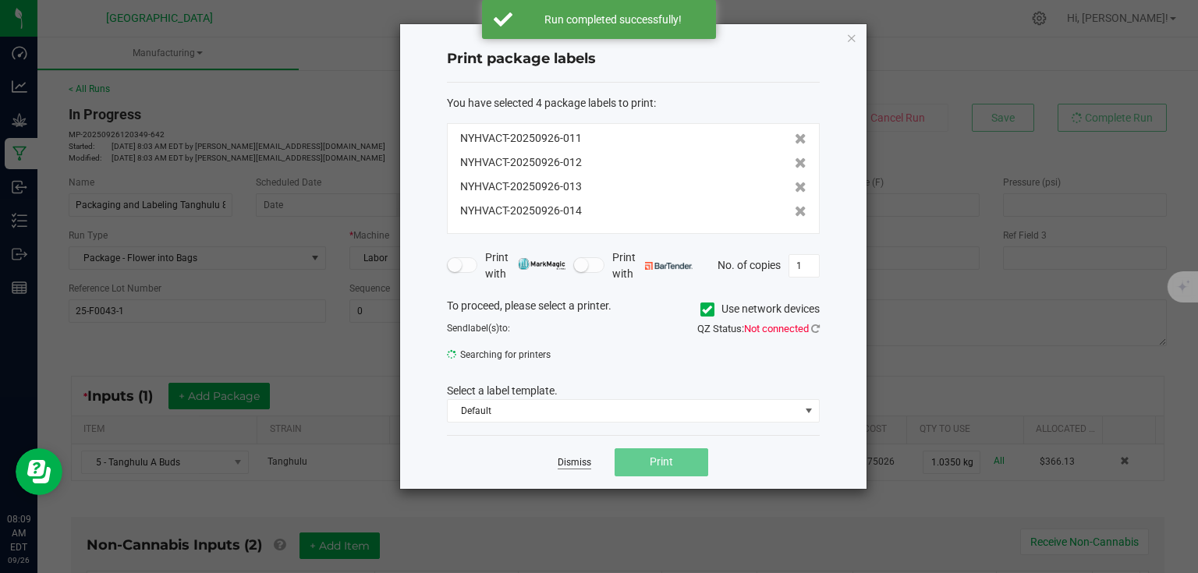
click at [580, 459] on link "Dismiss" at bounding box center [575, 462] width 34 height 13
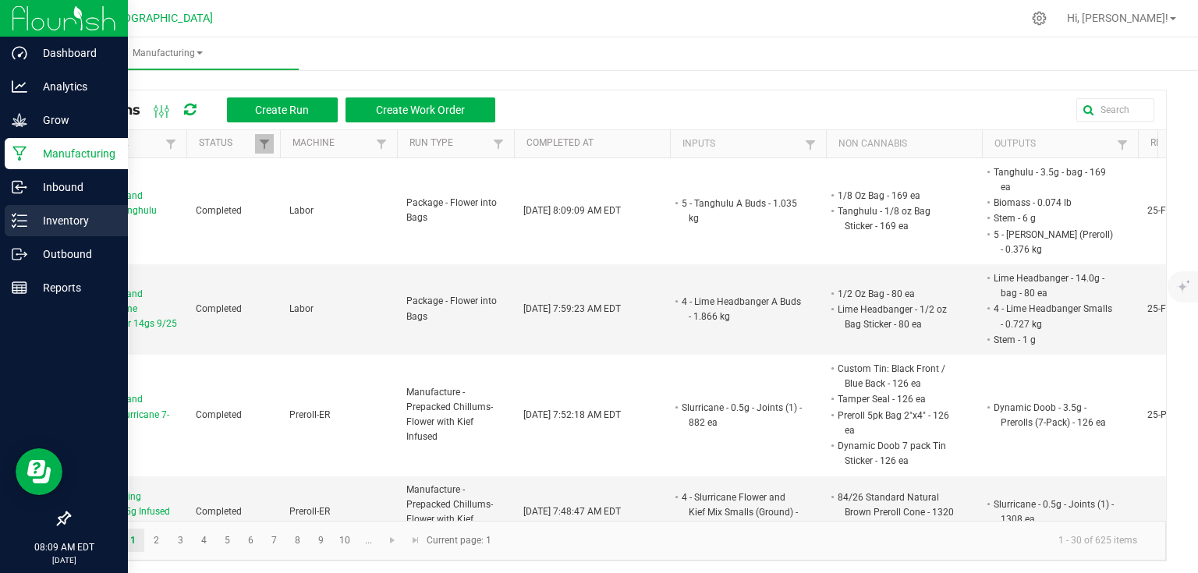
click at [25, 215] on line at bounding box center [22, 215] width 9 height 0
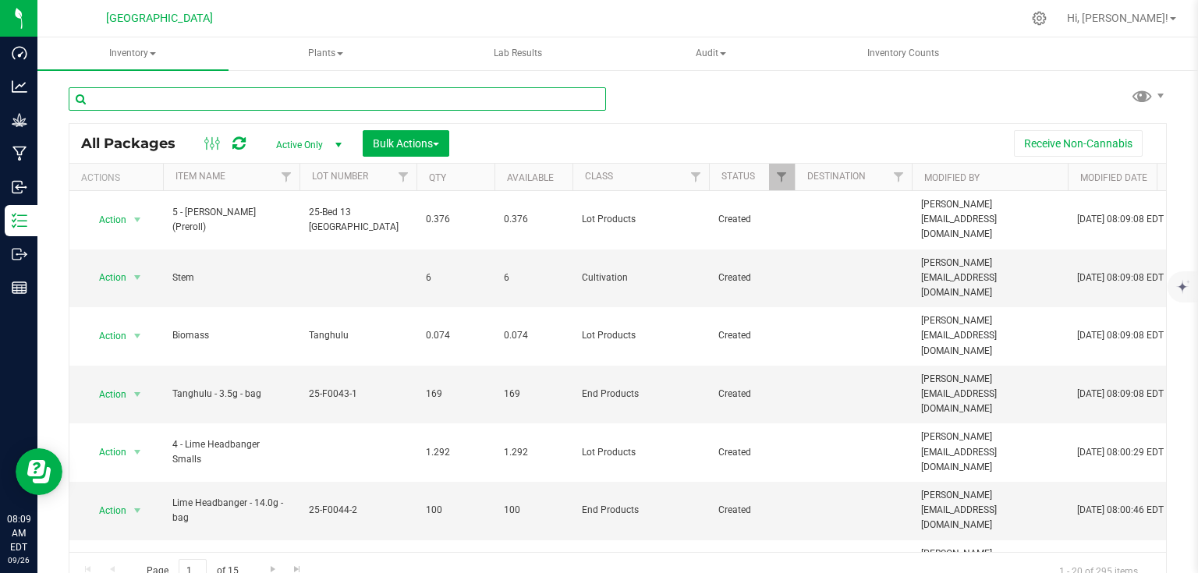
click at [146, 92] on input "text" at bounding box center [337, 98] width 537 height 23
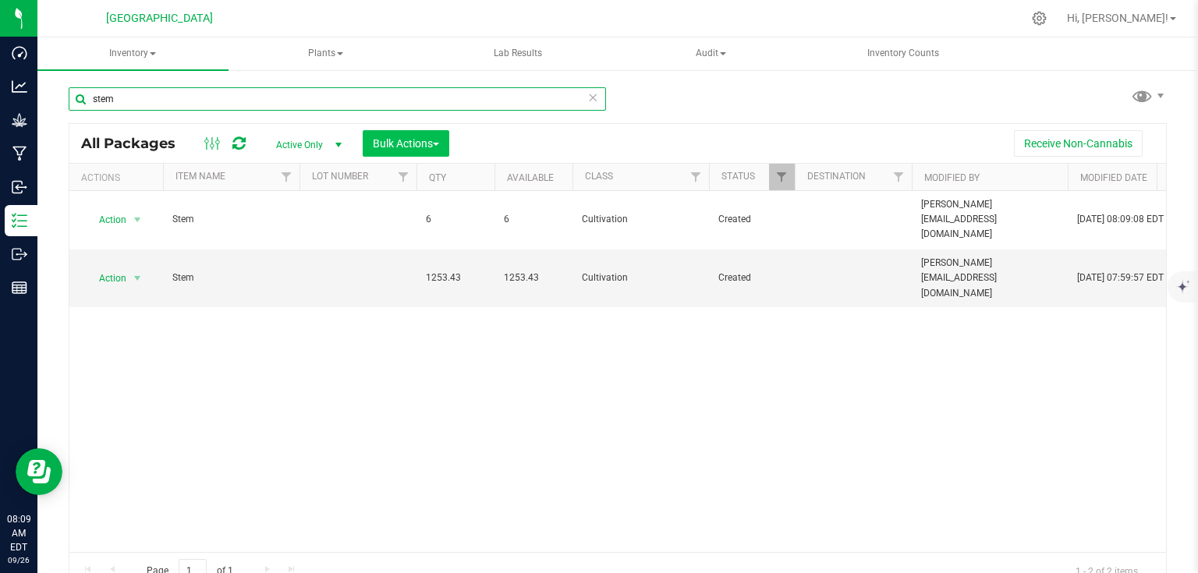
type input "stem"
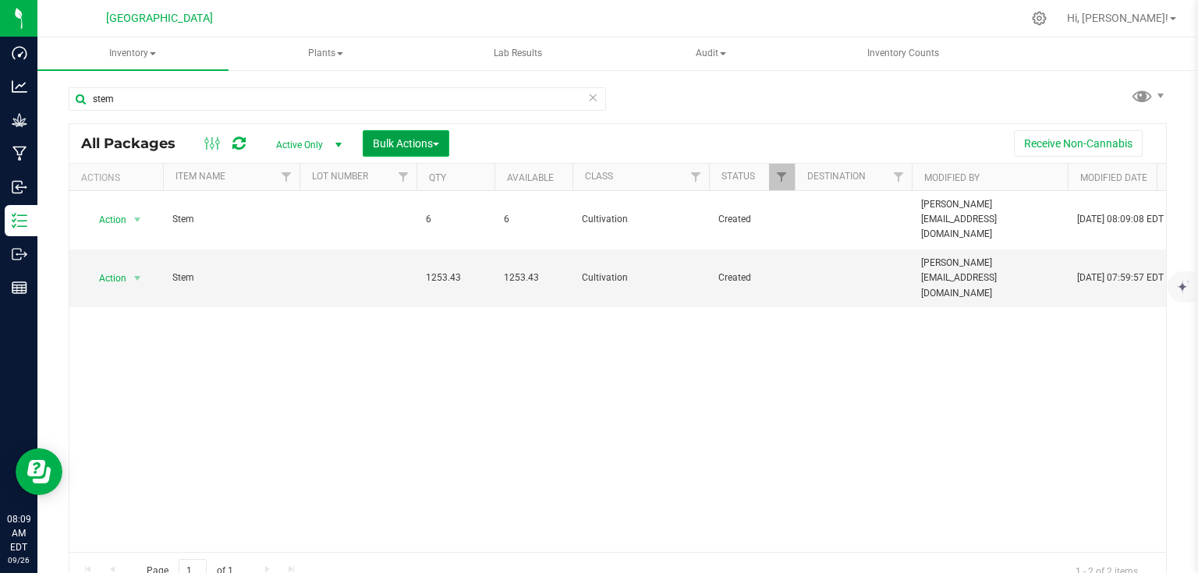
click at [394, 136] on button "Bulk Actions" at bounding box center [406, 143] width 87 height 27
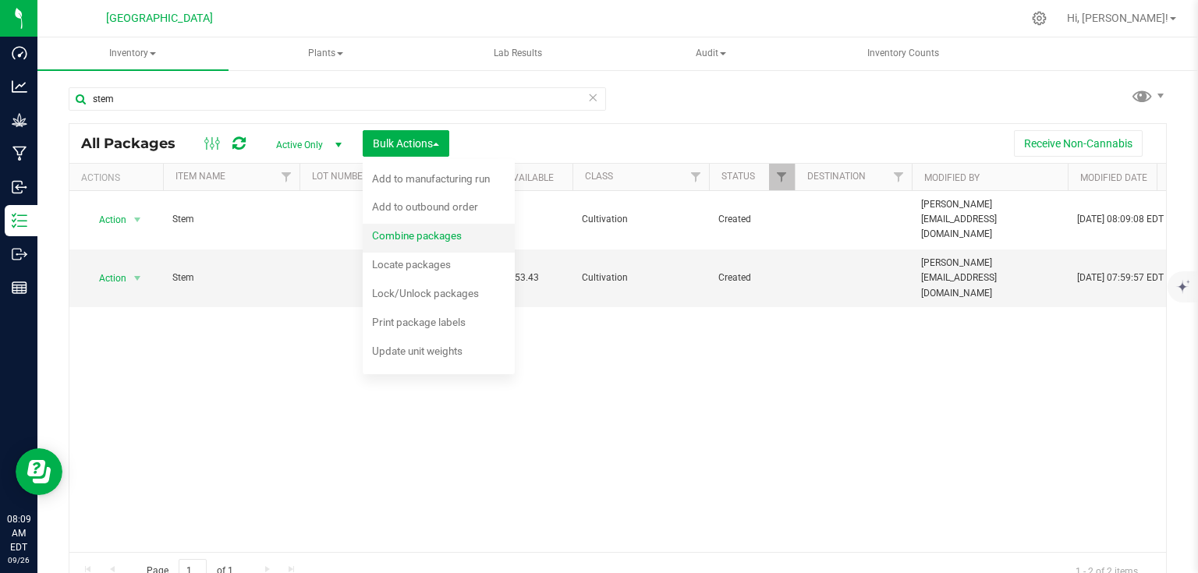
click at [394, 241] on span "Combine packages" at bounding box center [417, 235] width 90 height 12
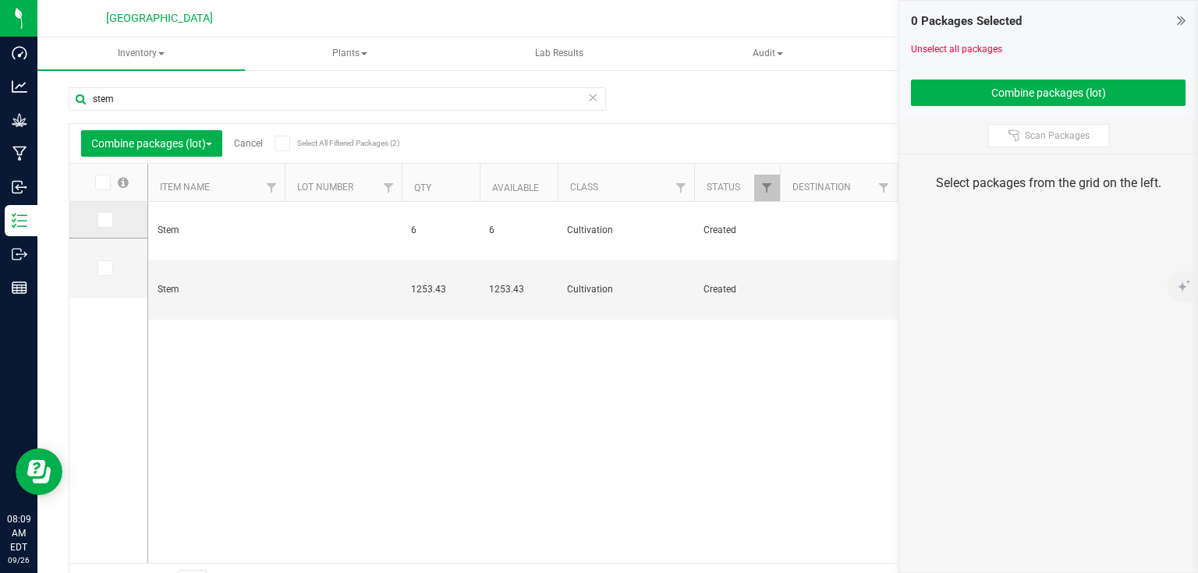
click at [106, 220] on icon at bounding box center [104, 220] width 10 height 0
click at [0, 0] on input "checkbox" at bounding box center [0, 0] width 0 height 0
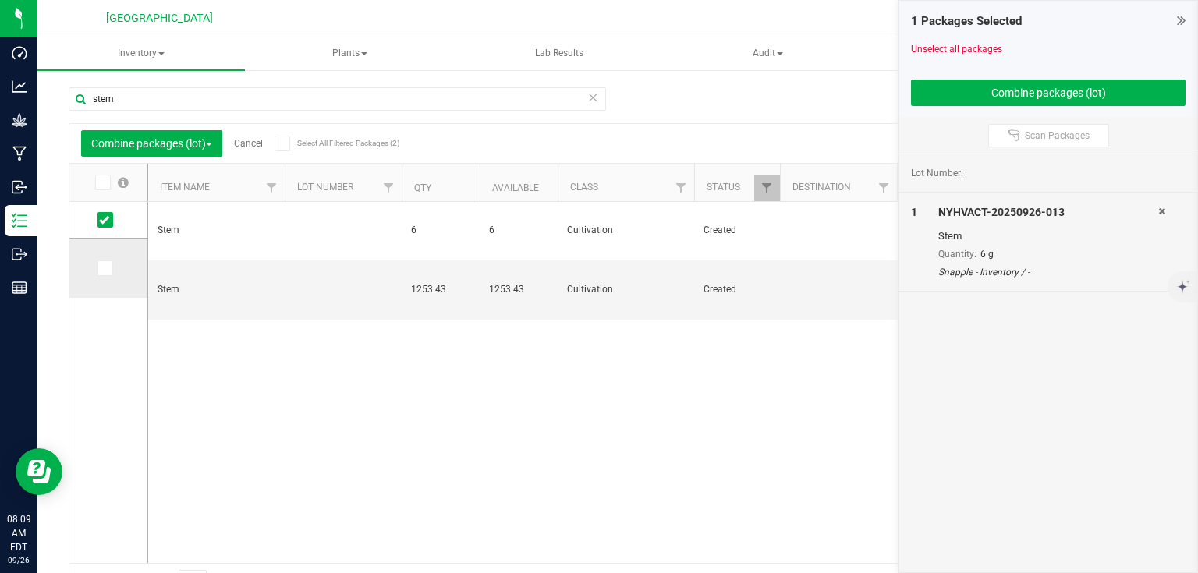
click at [108, 268] on icon at bounding box center [104, 268] width 10 height 0
click at [0, 0] on input "checkbox" at bounding box center [0, 0] width 0 height 0
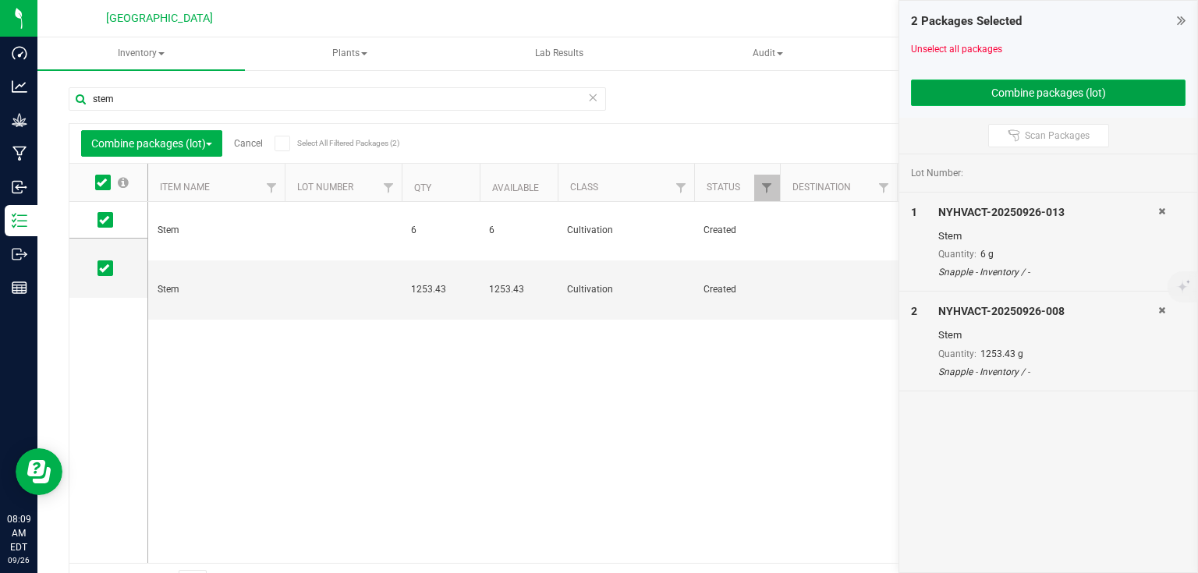
click at [959, 101] on button "Combine packages (lot)" at bounding box center [1048, 93] width 275 height 27
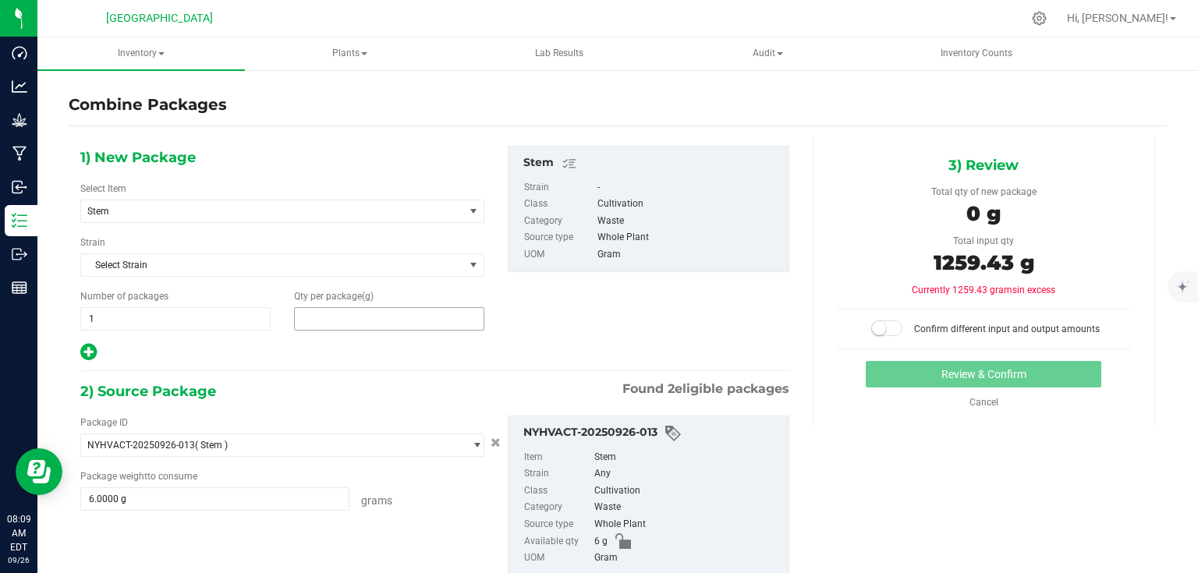
click at [337, 323] on span at bounding box center [389, 318] width 190 height 23
type input "1259.43"
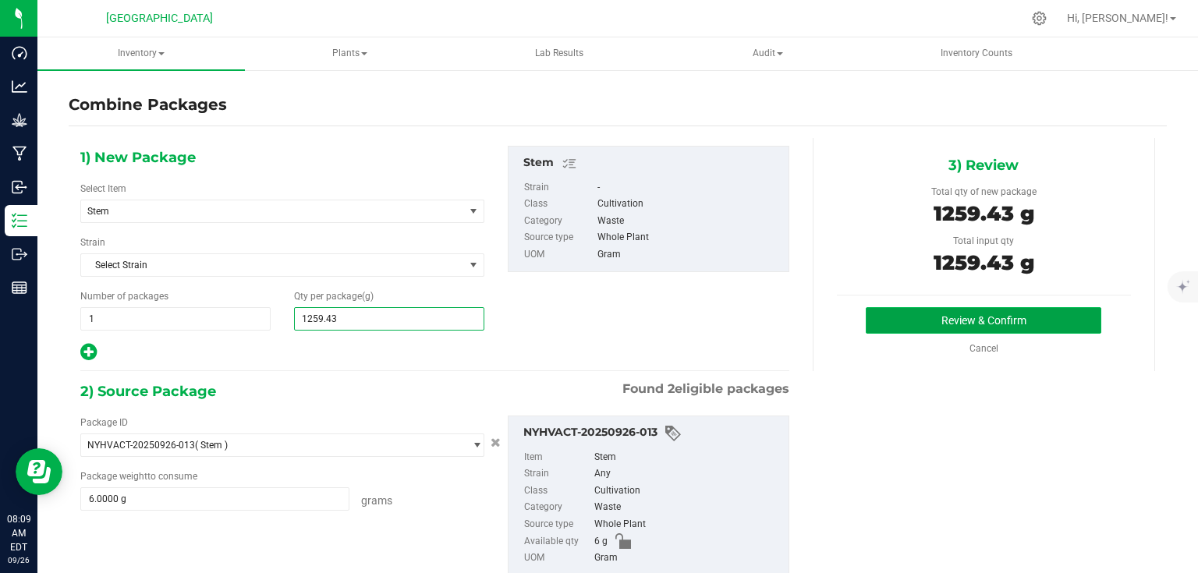
type input "1,259"
click at [908, 315] on button "Review & Confirm" at bounding box center [984, 320] width 236 height 27
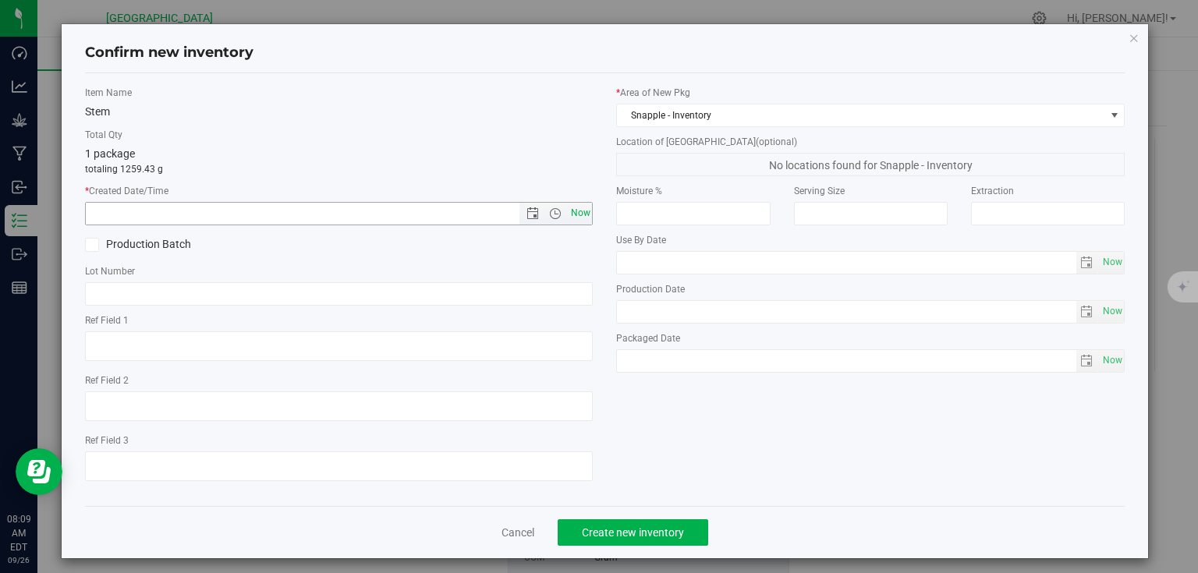
click at [583, 212] on span "Now" at bounding box center [580, 213] width 27 height 23
type input "[DATE] 8:09 AM"
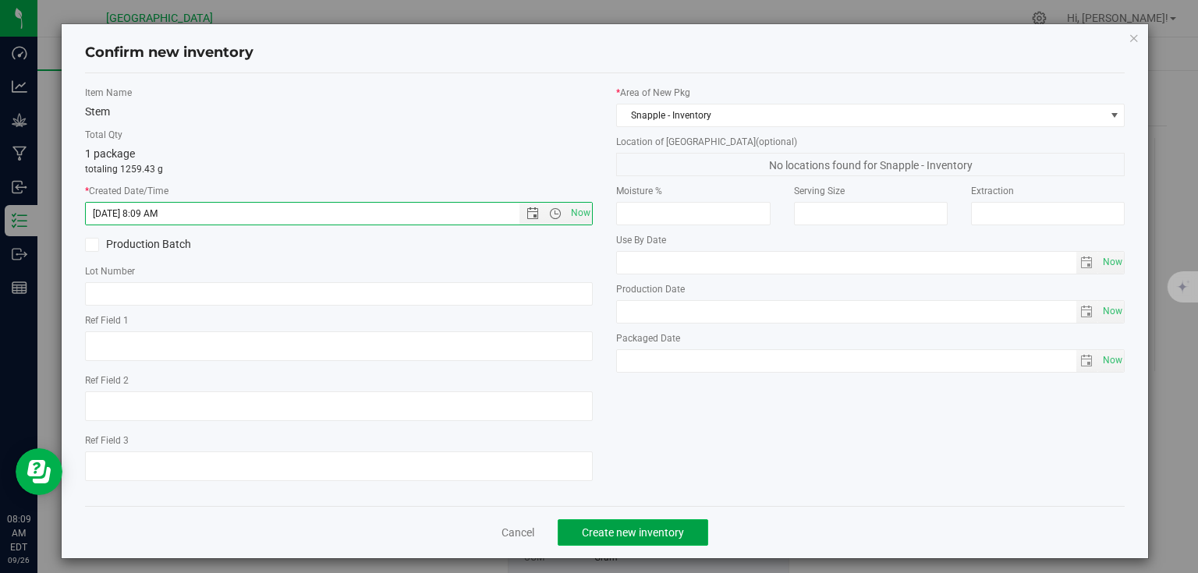
click at [624, 524] on button "Create new inventory" at bounding box center [633, 533] width 151 height 27
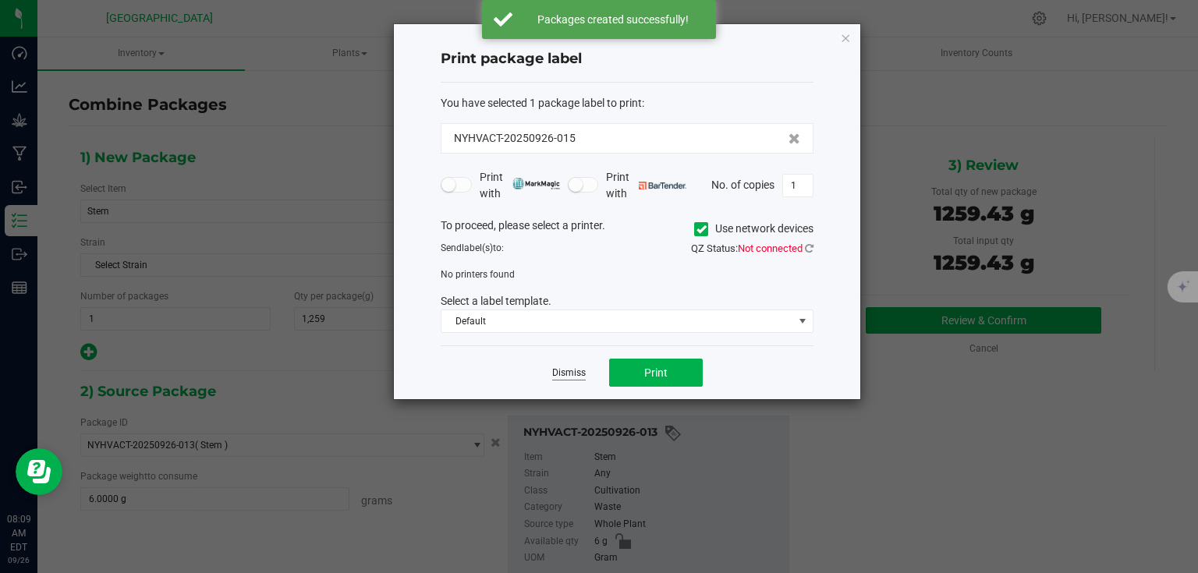
click at [572, 371] on link "Dismiss" at bounding box center [569, 373] width 34 height 13
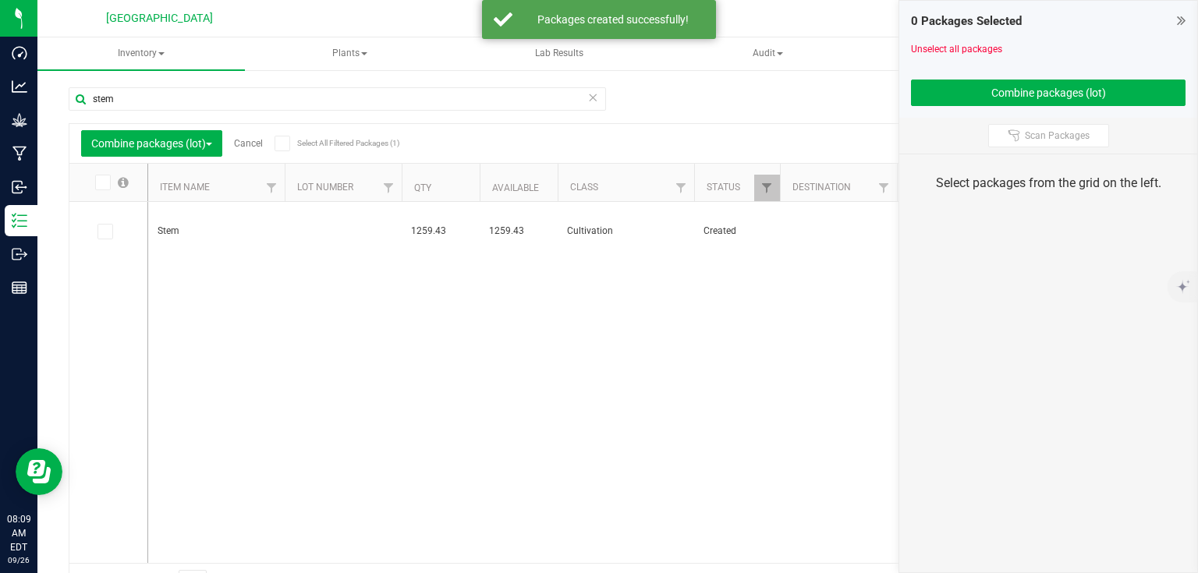
click at [236, 144] on span "Cancel" at bounding box center [242, 143] width 41 height 11
click at [245, 140] on link "Cancel" at bounding box center [248, 143] width 29 height 11
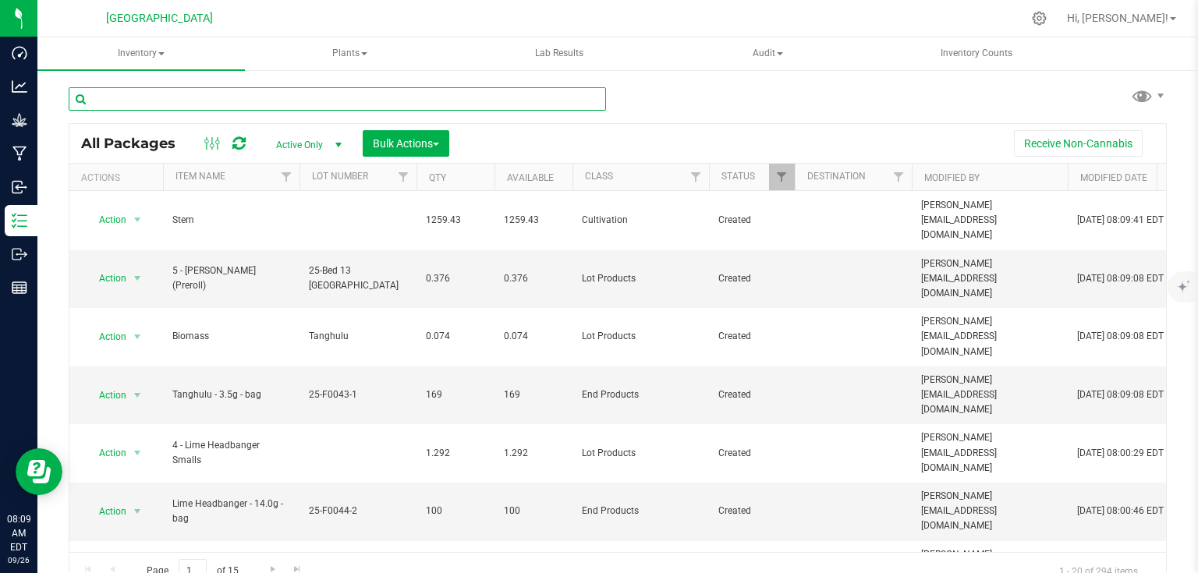
click at [232, 98] on input "text" at bounding box center [337, 98] width 537 height 23
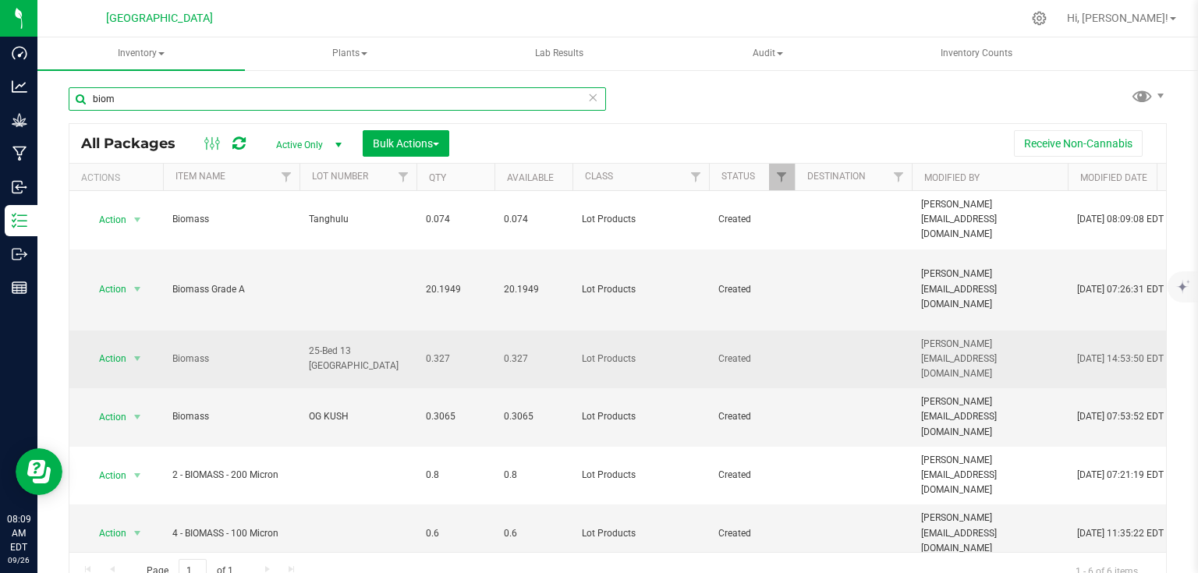
type input "biom"
click at [375, 344] on span "25-Bed 13 [GEOGRAPHIC_DATA]" at bounding box center [358, 359] width 98 height 30
click at [396, 151] on button "Bulk Actions" at bounding box center [406, 143] width 87 height 27
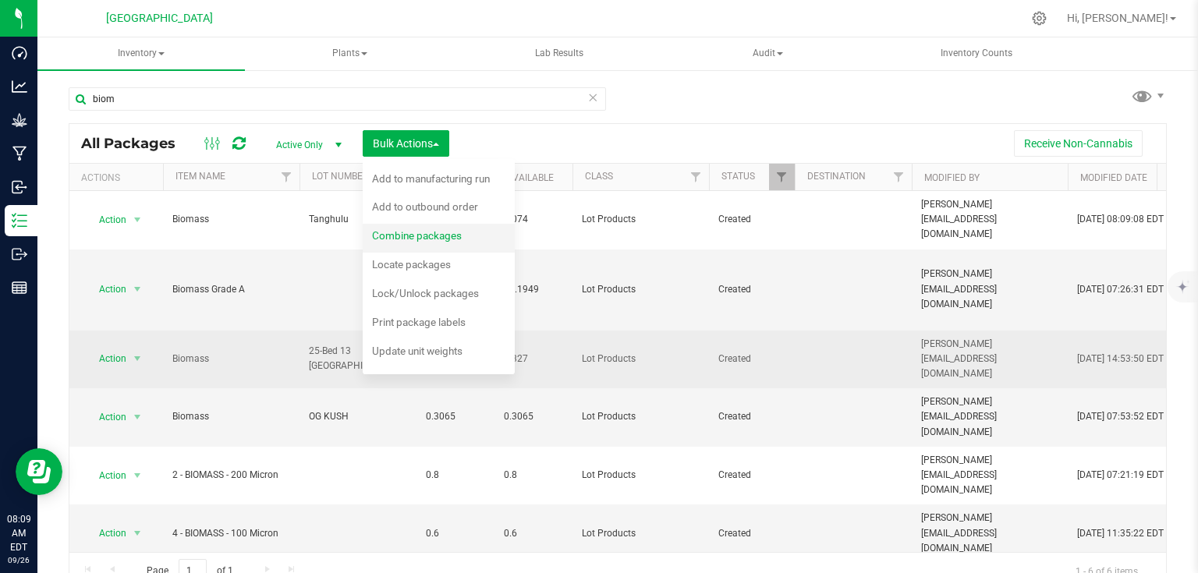
click at [392, 231] on span "Combine packages" at bounding box center [417, 235] width 90 height 12
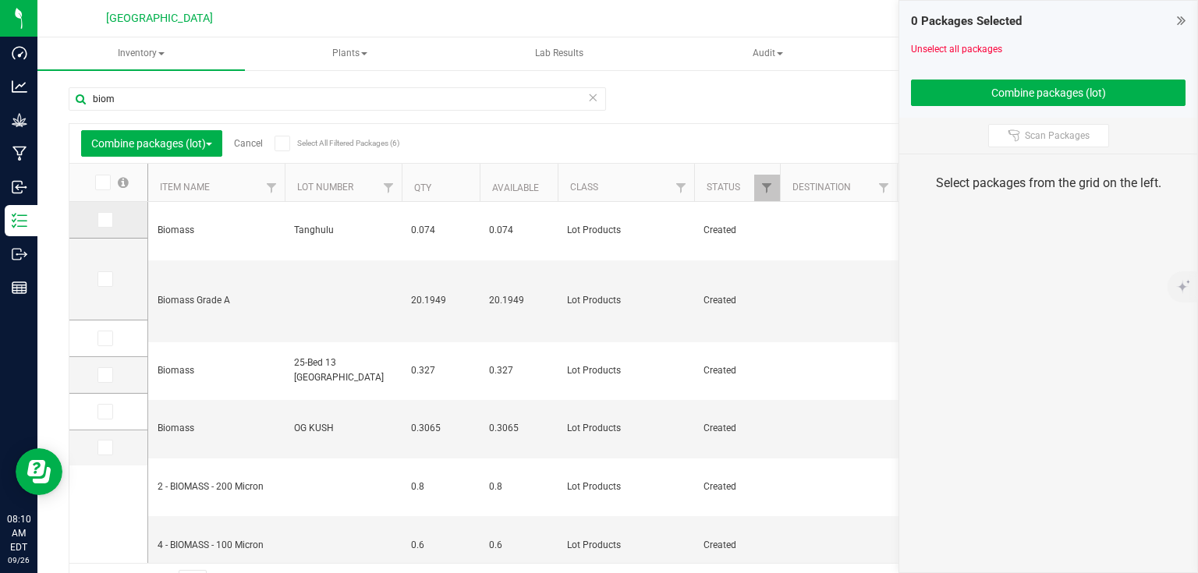
click at [106, 220] on icon at bounding box center [104, 220] width 10 height 0
click at [0, 0] on input "checkbox" at bounding box center [0, 0] width 0 height 0
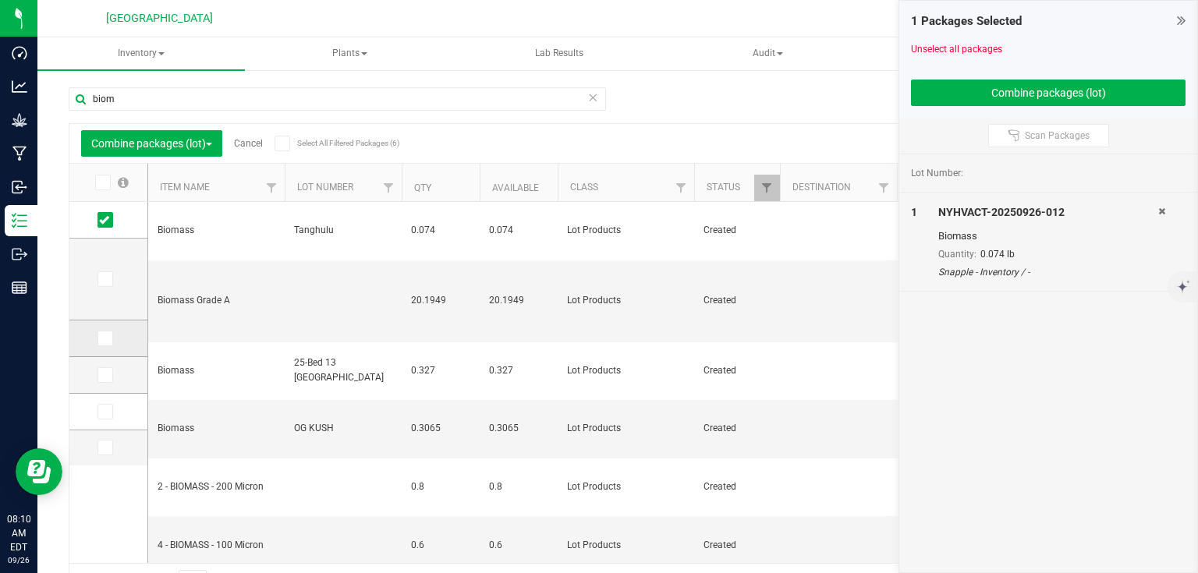
click at [113, 341] on label at bounding box center [109, 339] width 23 height 16
click at [0, 0] on input "checkbox" at bounding box center [0, 0] width 0 height 0
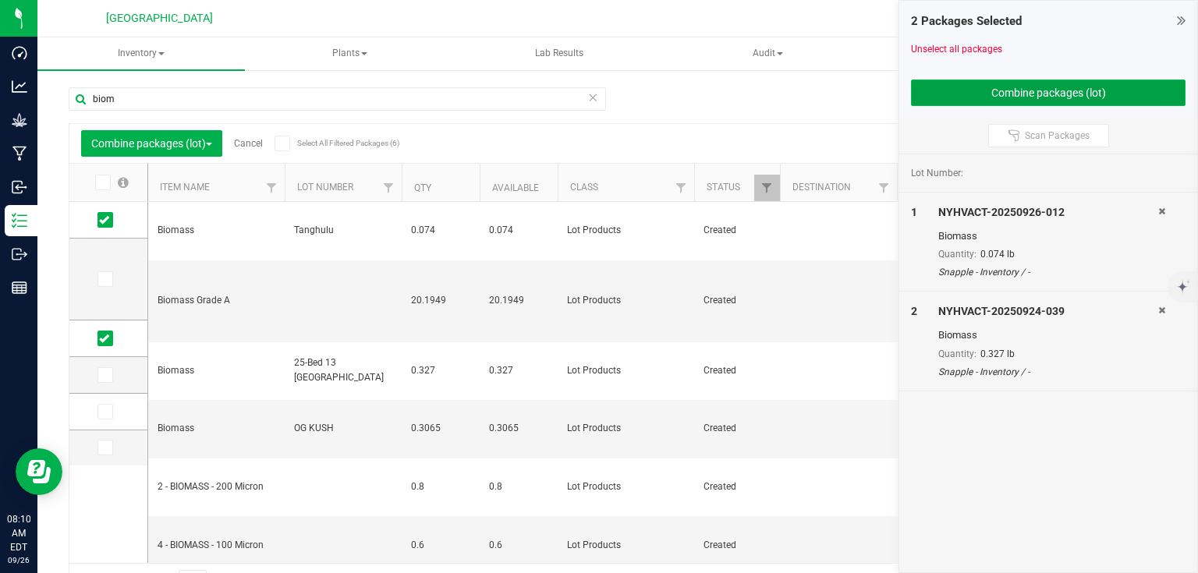
click at [980, 96] on button "Combine packages (lot)" at bounding box center [1048, 93] width 275 height 27
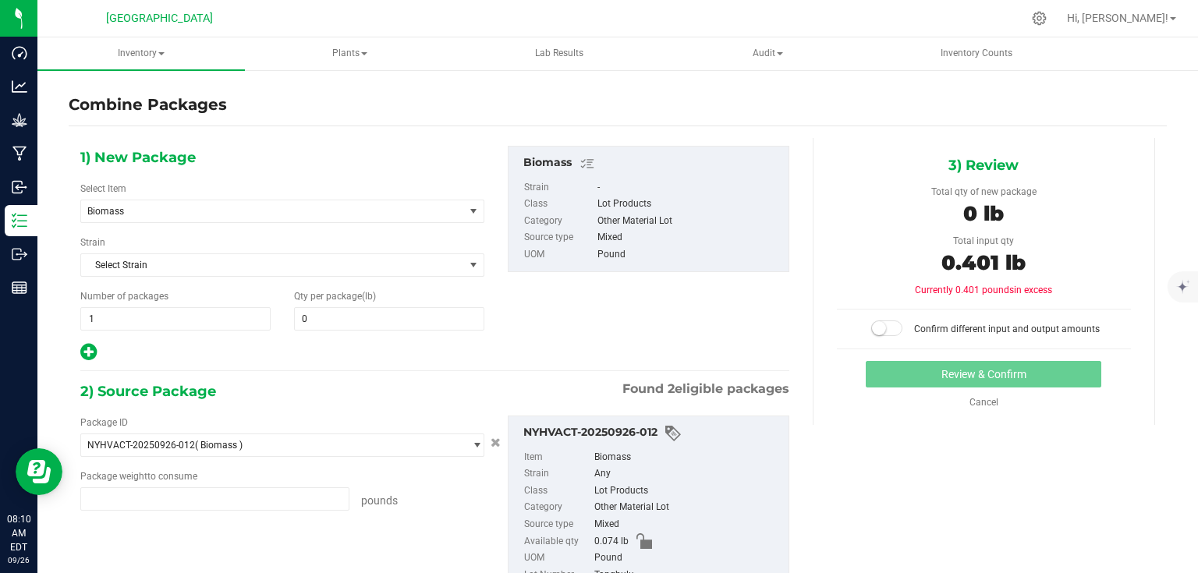
type input "0.0740 lb"
type input "0.3270 lb"
click at [346, 310] on span at bounding box center [389, 318] width 190 height 23
type input "0.401"
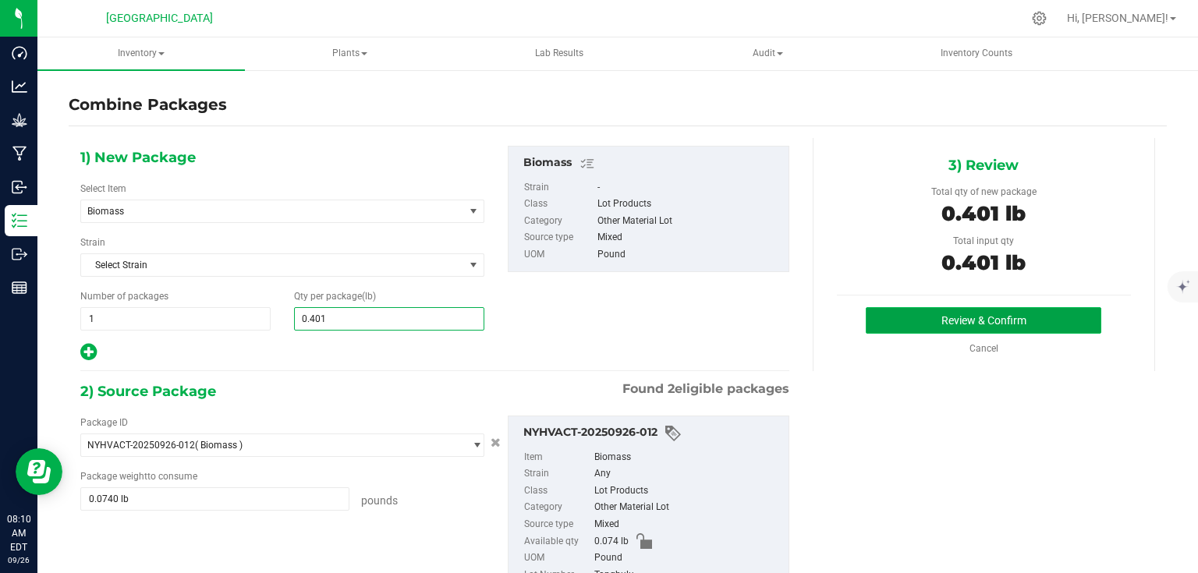
type input "0"
click at [906, 320] on button "Review & Confirm" at bounding box center [984, 320] width 236 height 27
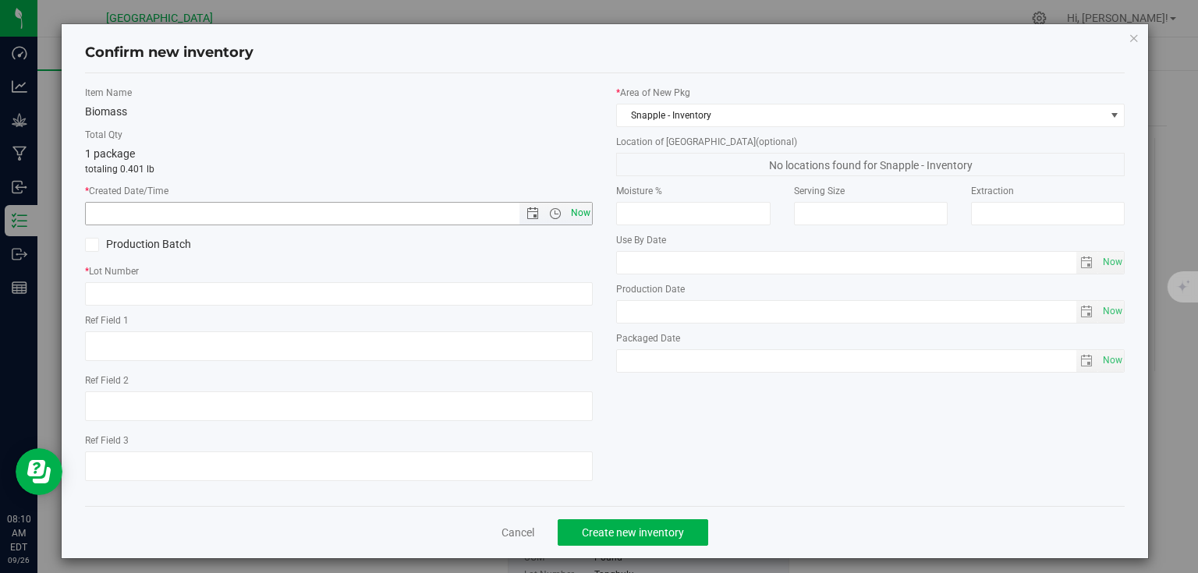
click at [571, 213] on span "Now" at bounding box center [580, 213] width 27 height 23
type input "[DATE] 8:10 AM"
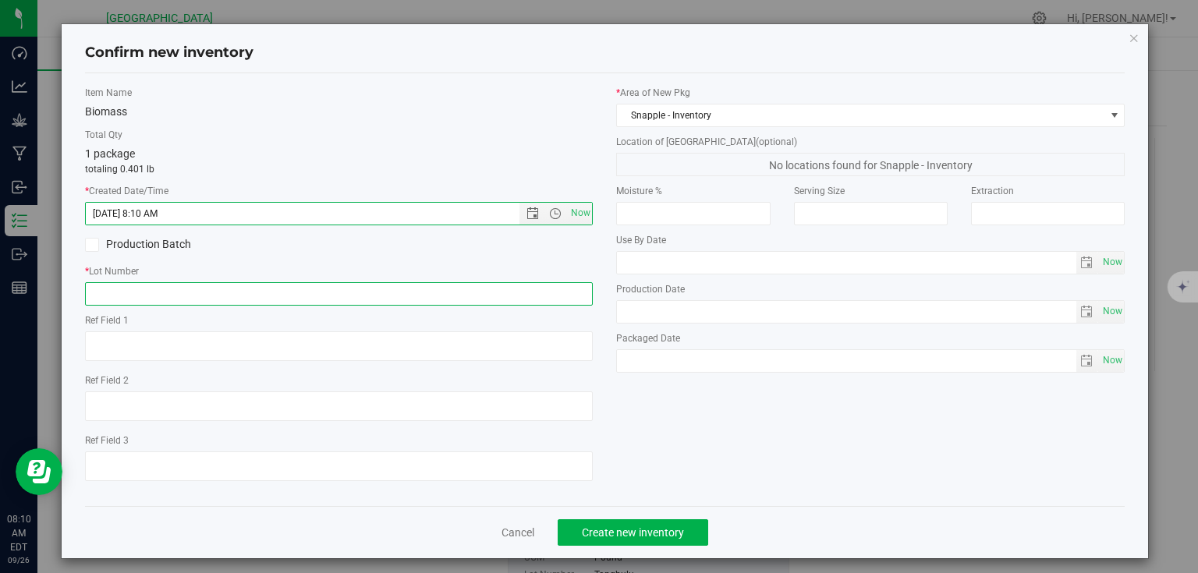
click at [531, 294] on input "text" at bounding box center [339, 293] width 509 height 23
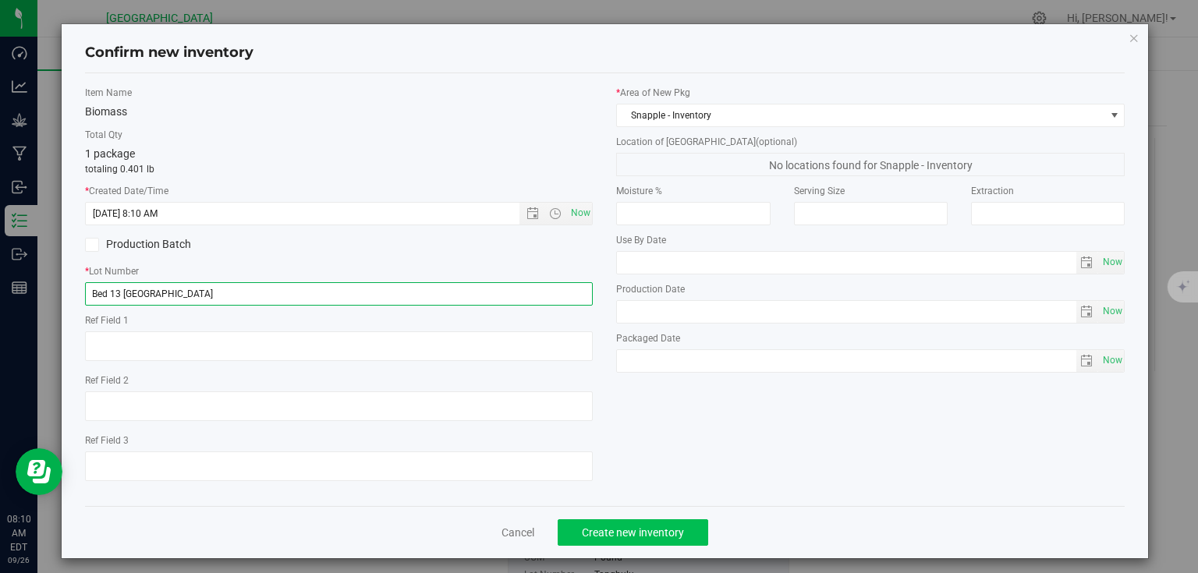
type input "Bed 13 [GEOGRAPHIC_DATA]"
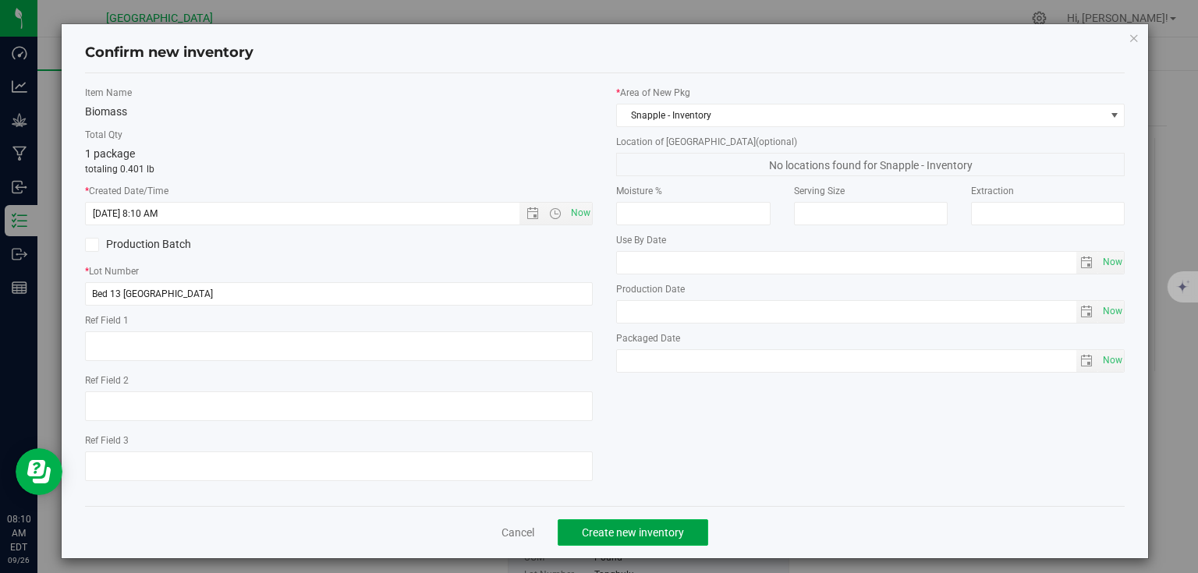
click at [662, 535] on span "Create new inventory" at bounding box center [633, 533] width 102 height 12
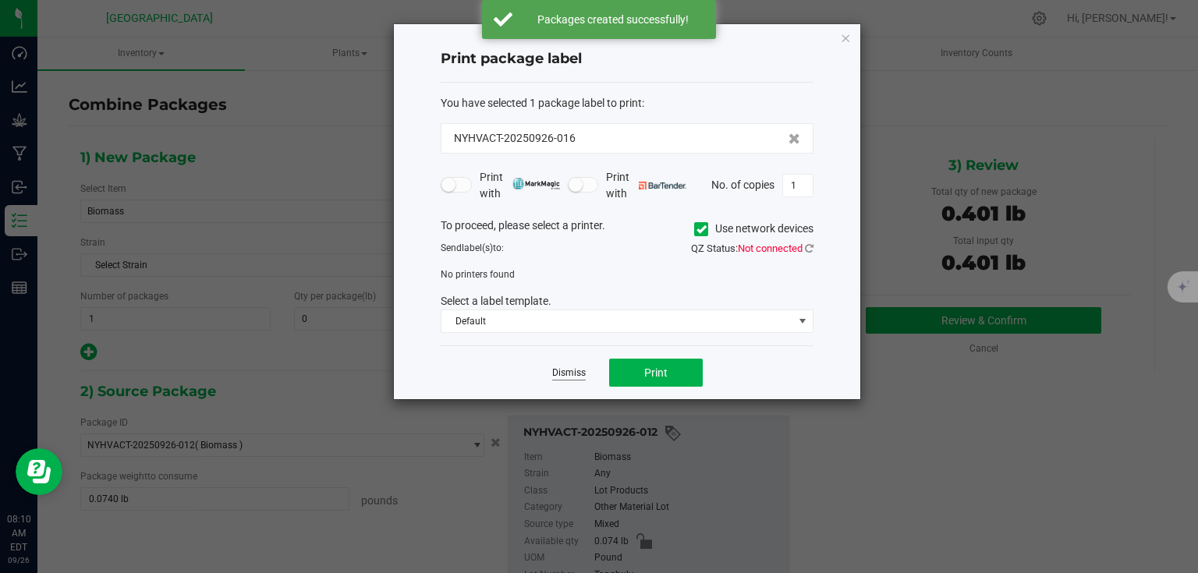
click at [569, 368] on link "Dismiss" at bounding box center [569, 373] width 34 height 13
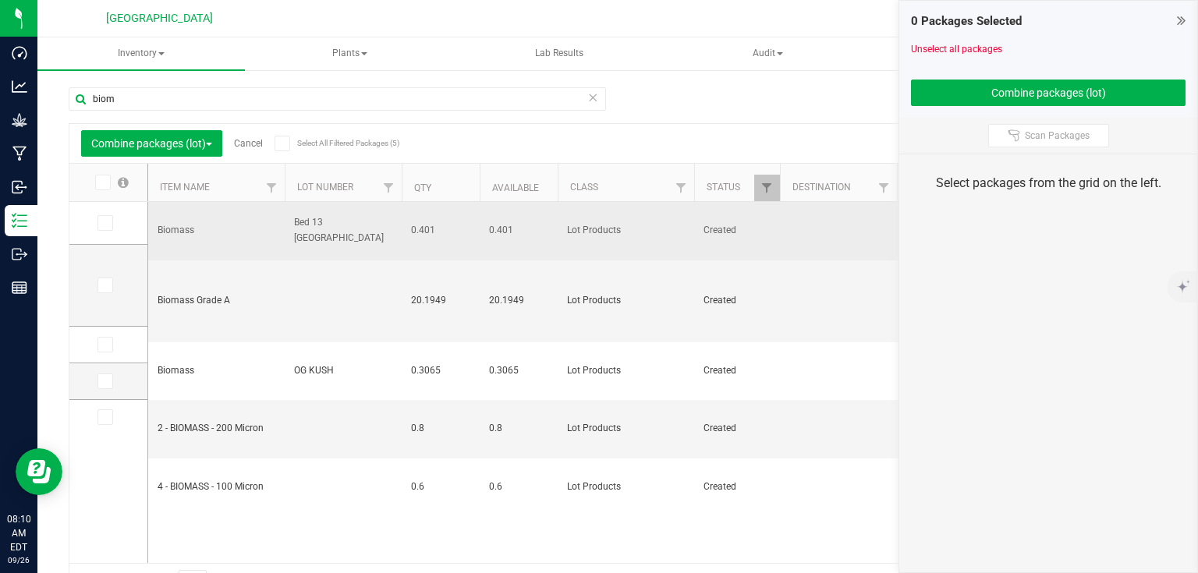
click at [326, 218] on span "Bed 13 [GEOGRAPHIC_DATA]" at bounding box center [343, 230] width 98 height 30
click at [326, 218] on input "Bed 13 [GEOGRAPHIC_DATA]" at bounding box center [340, 230] width 112 height 24
click at [1186, 22] on icon at bounding box center [1181, 20] width 9 height 16
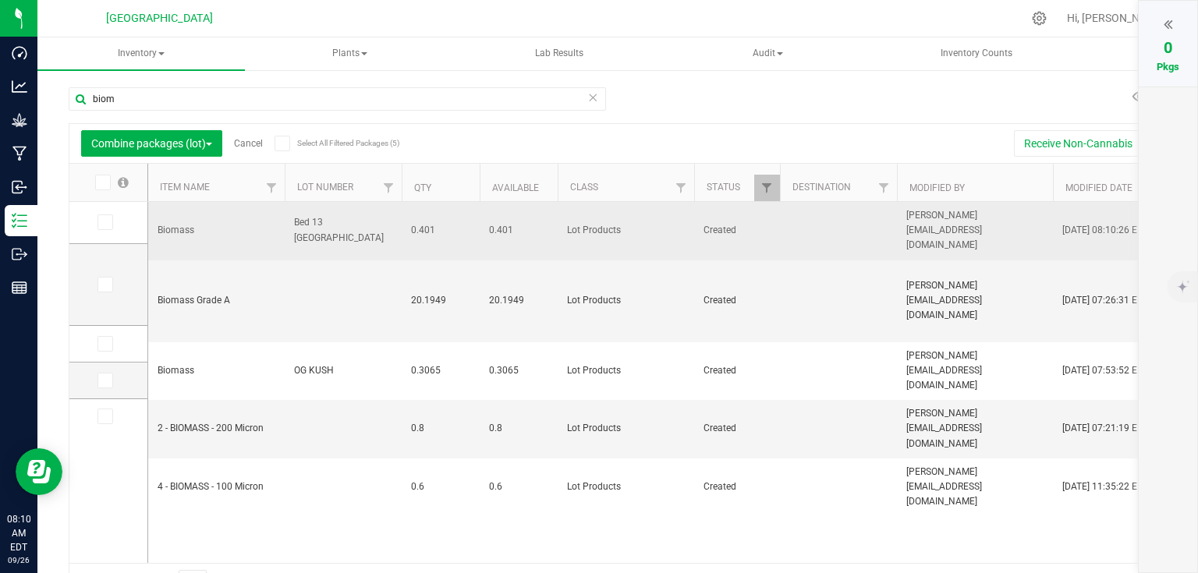
click at [254, 146] on link "Cancel" at bounding box center [248, 143] width 29 height 11
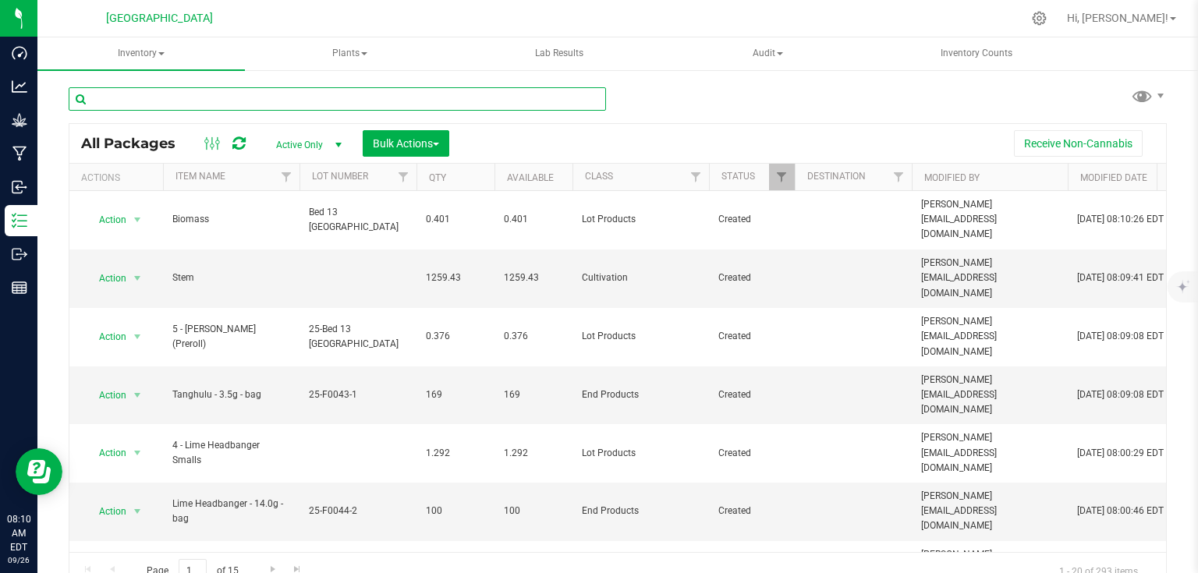
click at [275, 90] on input "text" at bounding box center [337, 98] width 537 height 23
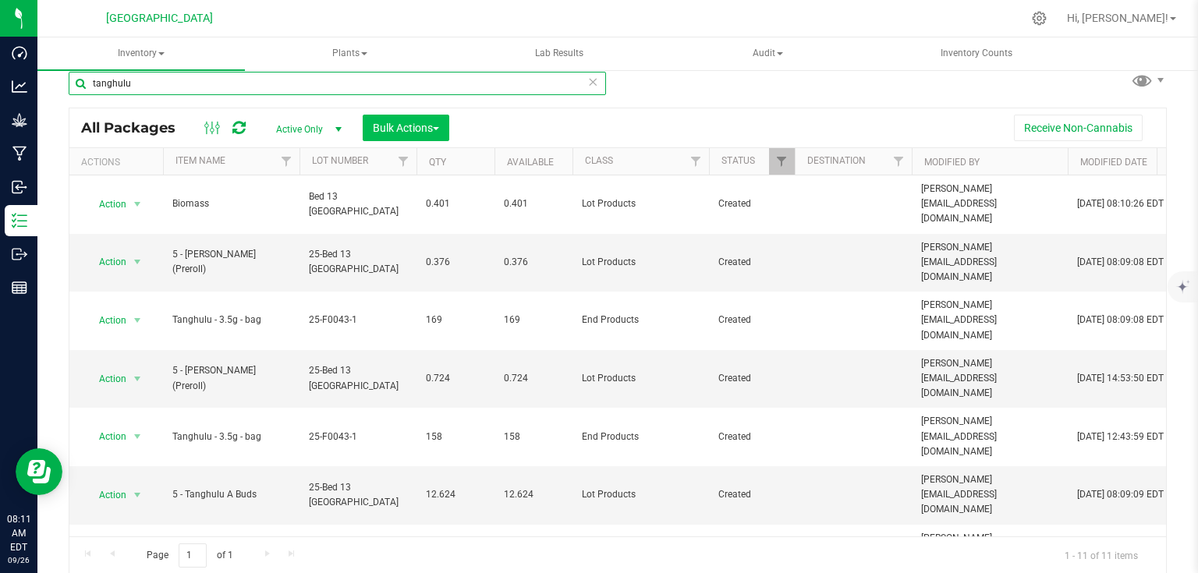
type input "tanghulu"
click at [430, 133] on span "Bulk Actions" at bounding box center [406, 128] width 66 height 12
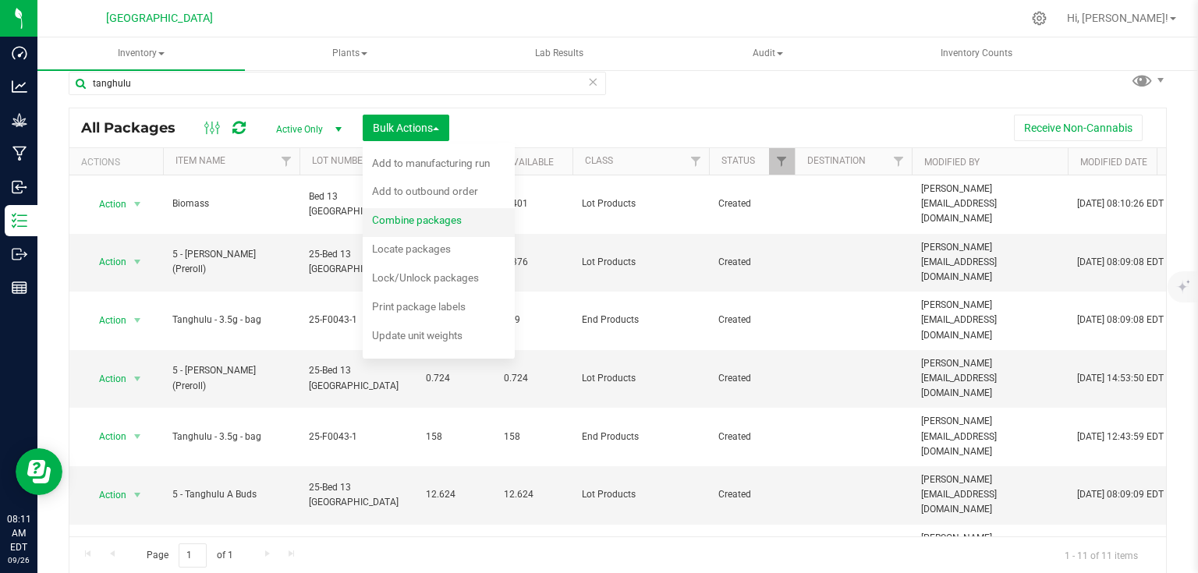
click at [406, 223] on span "Combine packages" at bounding box center [417, 220] width 90 height 12
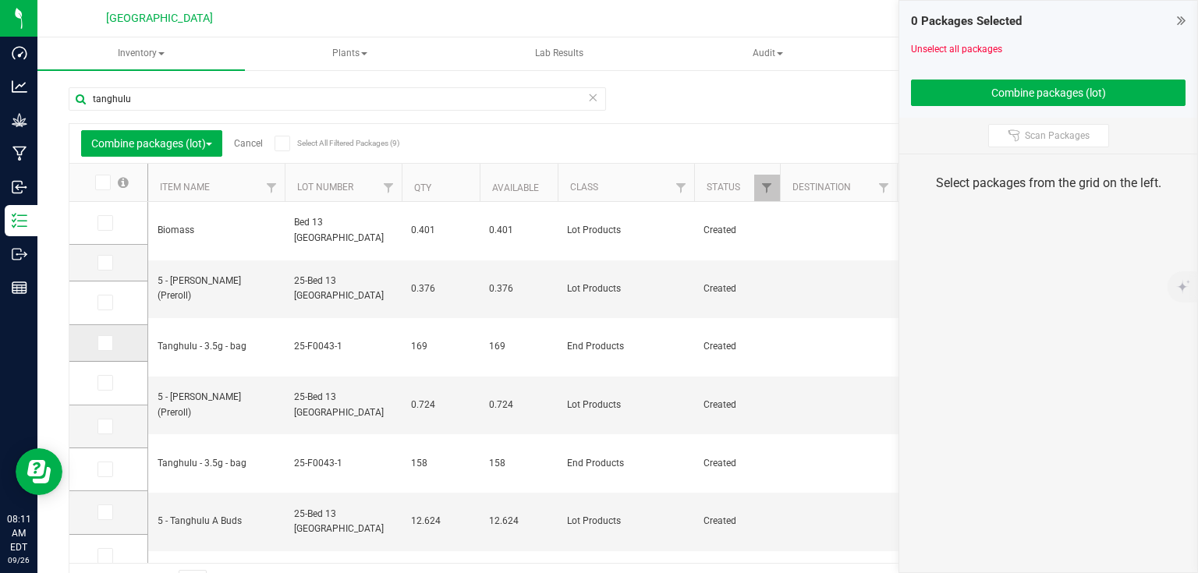
click at [100, 343] on icon at bounding box center [104, 343] width 10 height 0
click at [0, 0] on input "checkbox" at bounding box center [0, 0] width 0 height 0
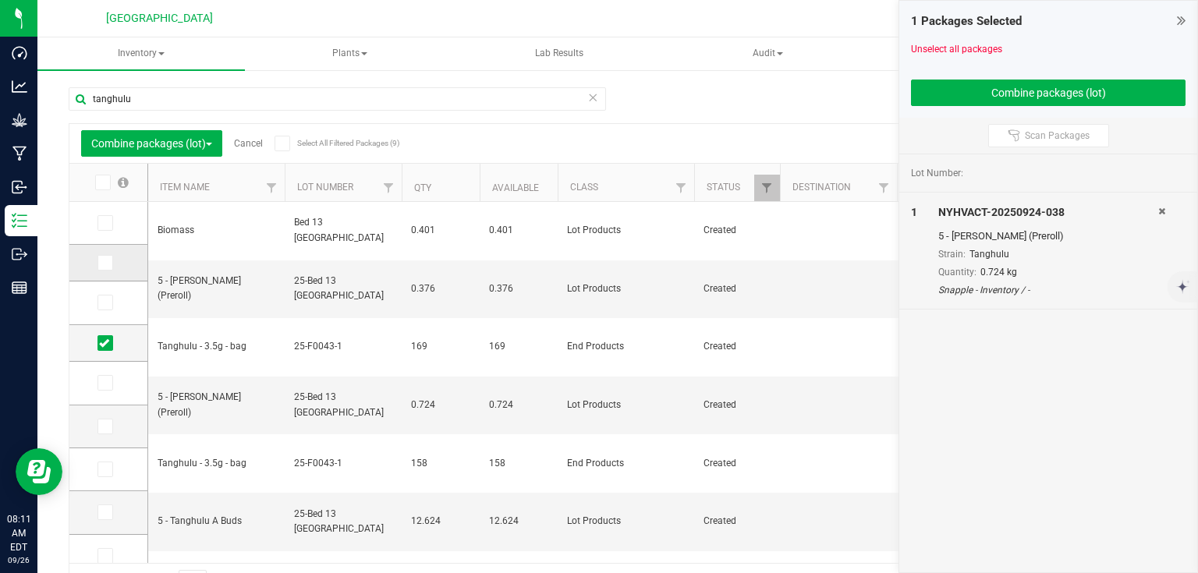
click at [105, 263] on icon at bounding box center [104, 263] width 10 height 0
click at [0, 0] on input "checkbox" at bounding box center [0, 0] width 0 height 0
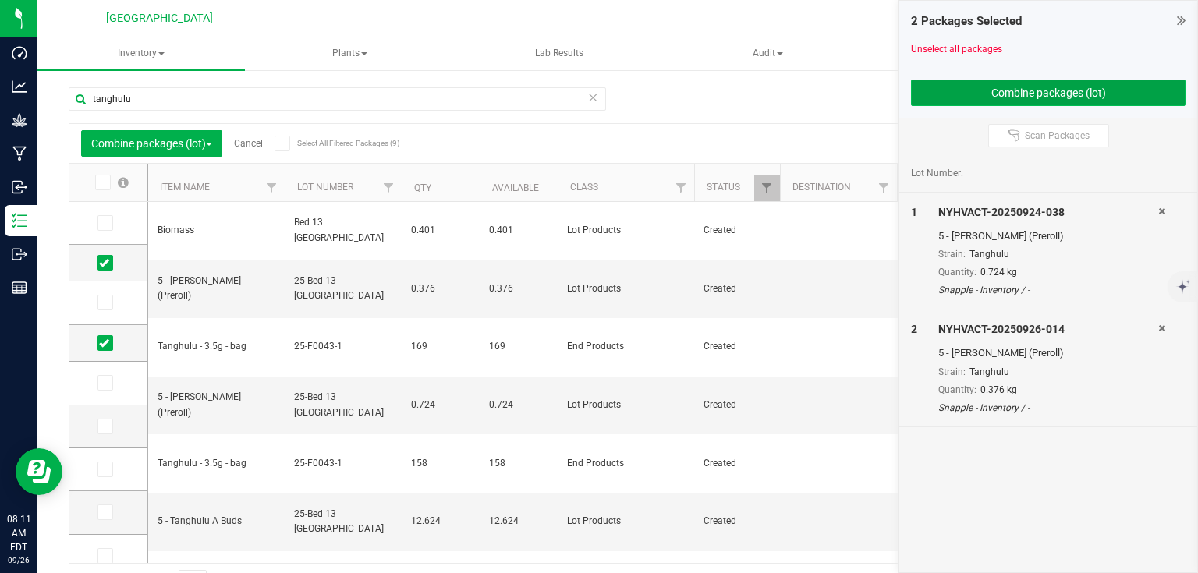
click at [1023, 89] on button "Combine packages (lot)" at bounding box center [1048, 93] width 275 height 27
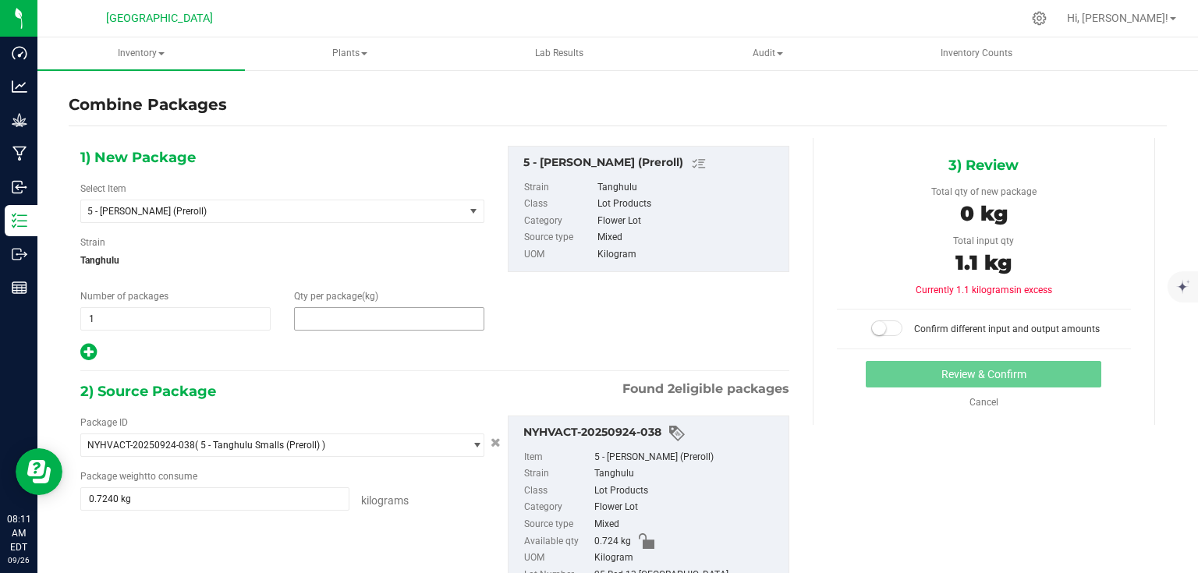
click at [341, 315] on span at bounding box center [389, 318] width 190 height 23
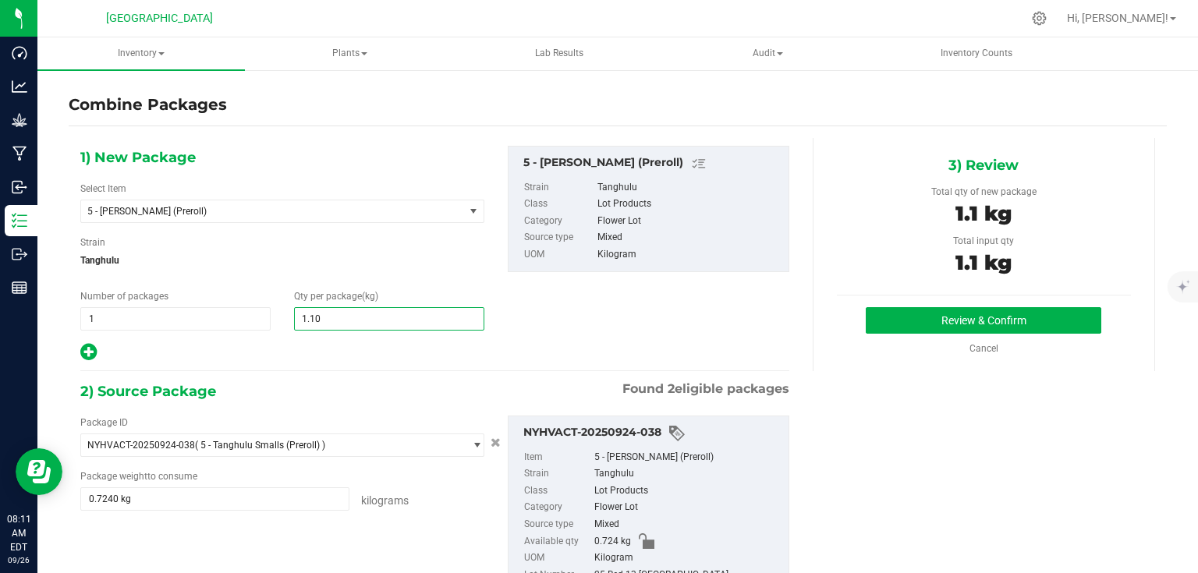
type input "1.100"
type input "1"
click at [941, 315] on button "Review & Confirm" at bounding box center [984, 320] width 236 height 27
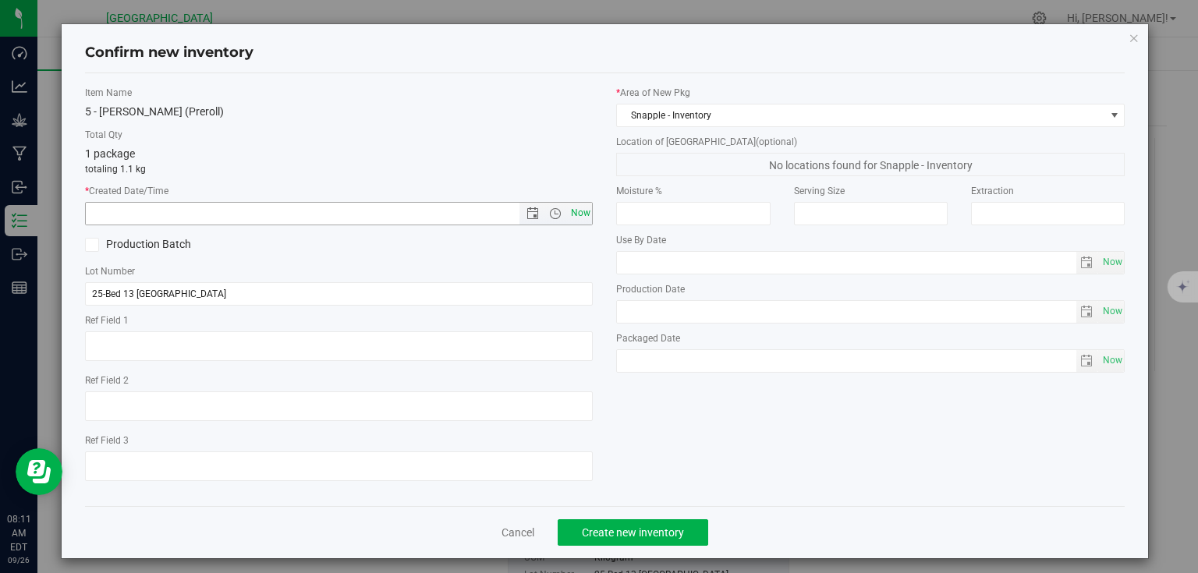
click at [573, 215] on span "Now" at bounding box center [580, 213] width 27 height 23
type input "[DATE] 8:11 AM"
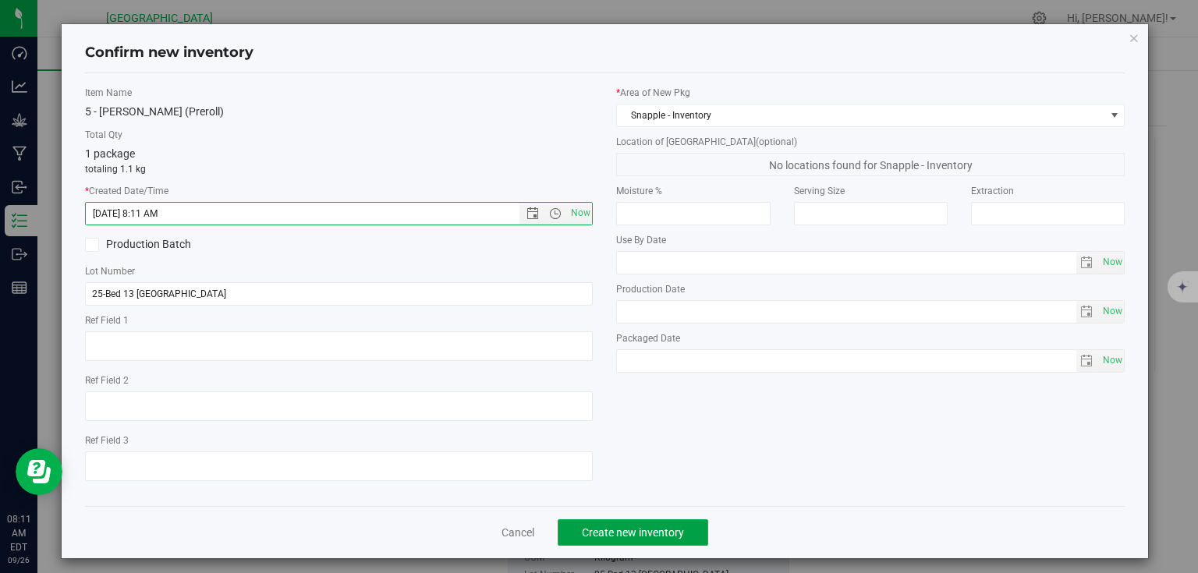
click at [606, 520] on button "Create new inventory" at bounding box center [633, 533] width 151 height 27
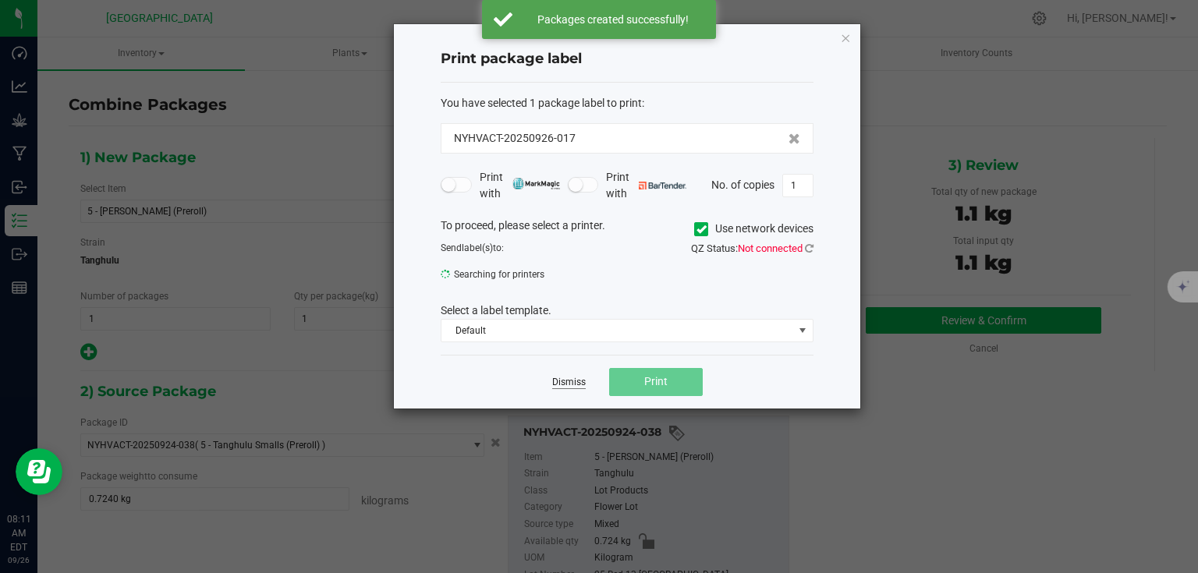
click at [574, 385] on link "Dismiss" at bounding box center [569, 382] width 34 height 13
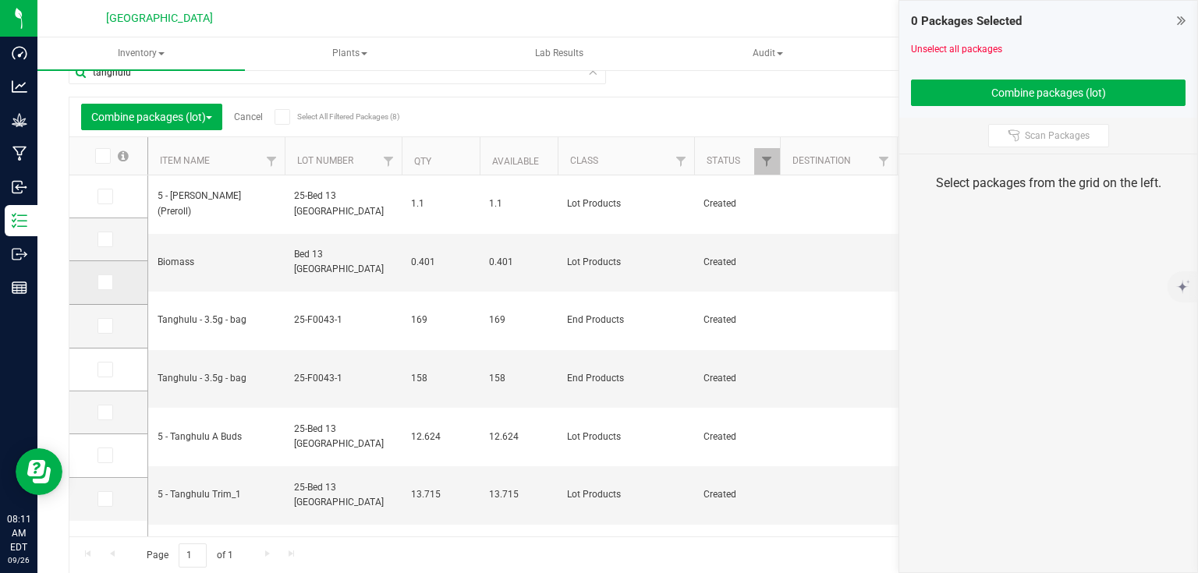
click at [100, 282] on icon at bounding box center [104, 282] width 10 height 0
click at [0, 0] on input "checkbox" at bounding box center [0, 0] width 0 height 0
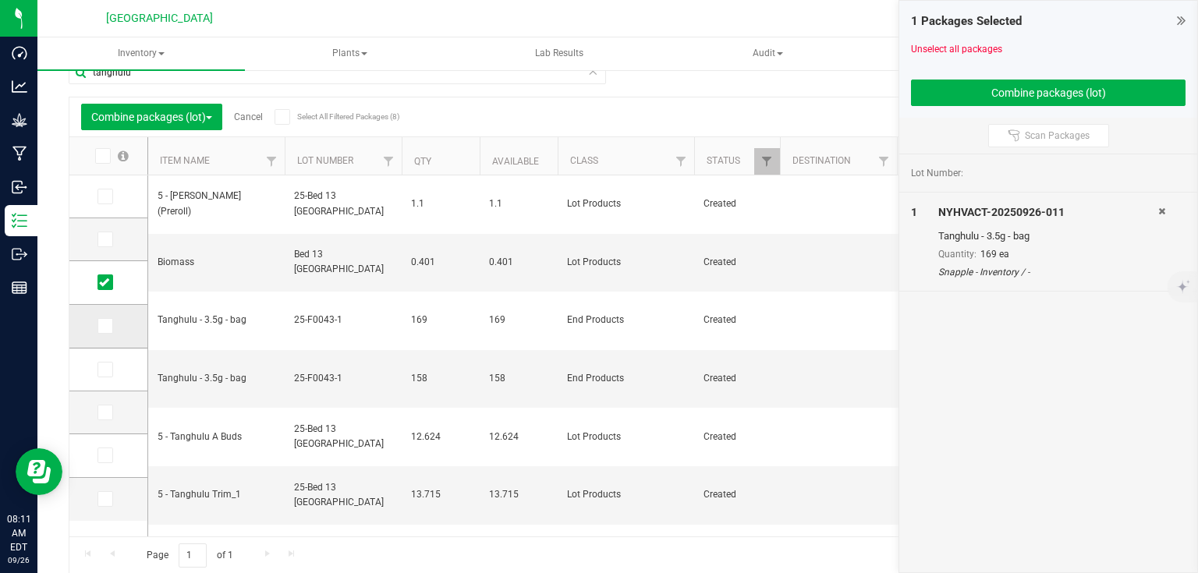
click at [99, 326] on icon at bounding box center [104, 326] width 10 height 0
click at [0, 0] on input "checkbox" at bounding box center [0, 0] width 0 height 0
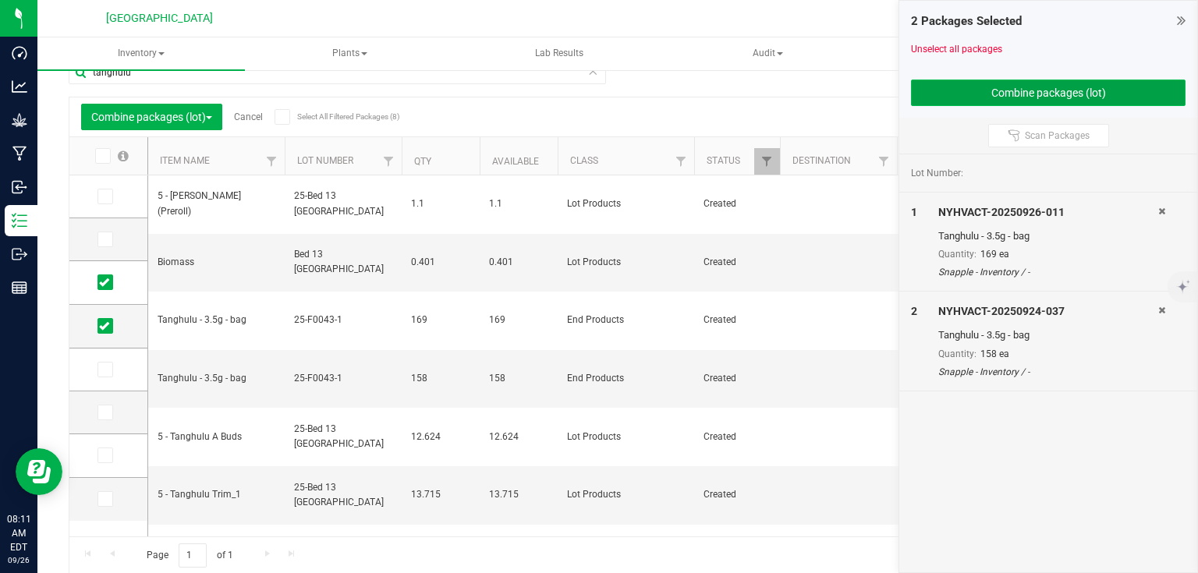
click at [1045, 81] on button "Combine packages (lot)" at bounding box center [1048, 93] width 275 height 27
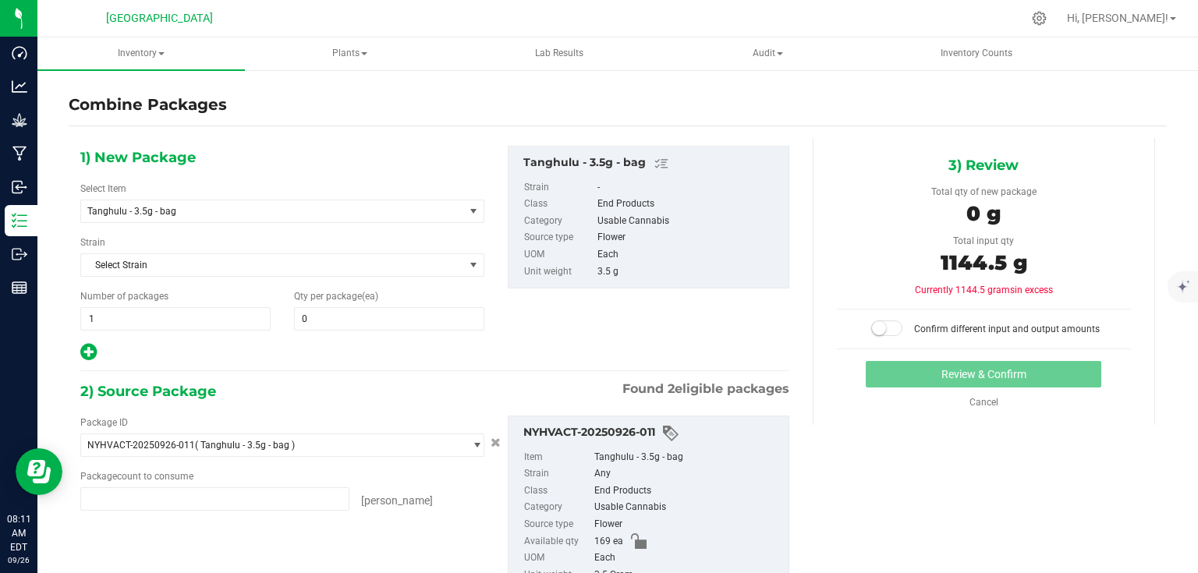
type input "169 ea"
type input "158 ea"
click at [346, 330] on div "1) New Package Select Item Tanghulu - 3.5g - bag 2 - BIOMASS - 200 Micron 2 - B…" at bounding box center [282, 254] width 427 height 217
click at [356, 324] on span at bounding box center [389, 318] width 190 height 23
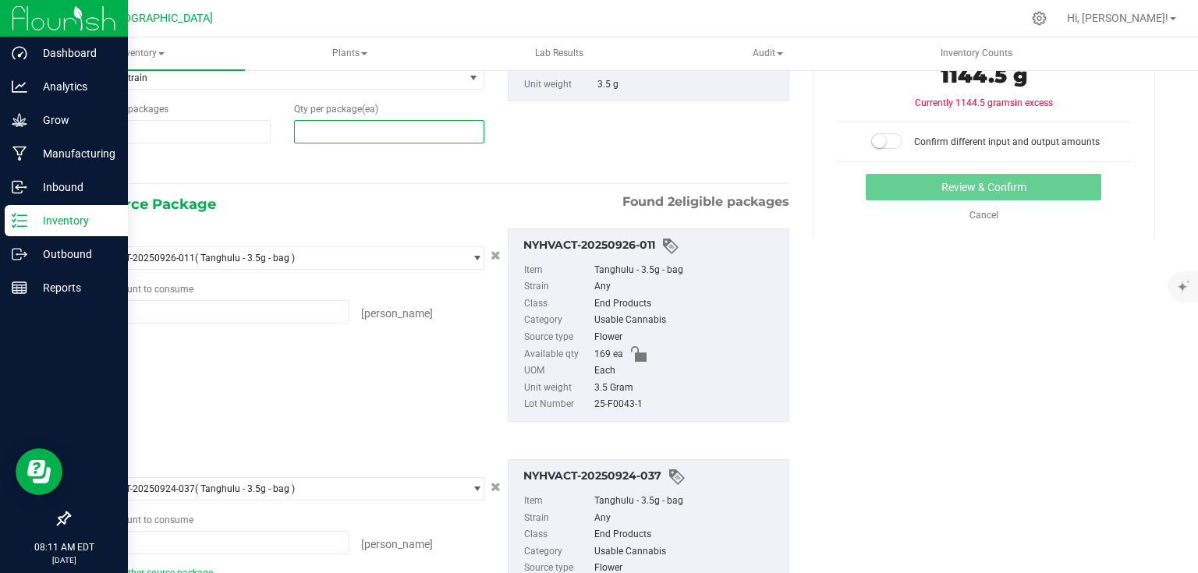
type input "0"
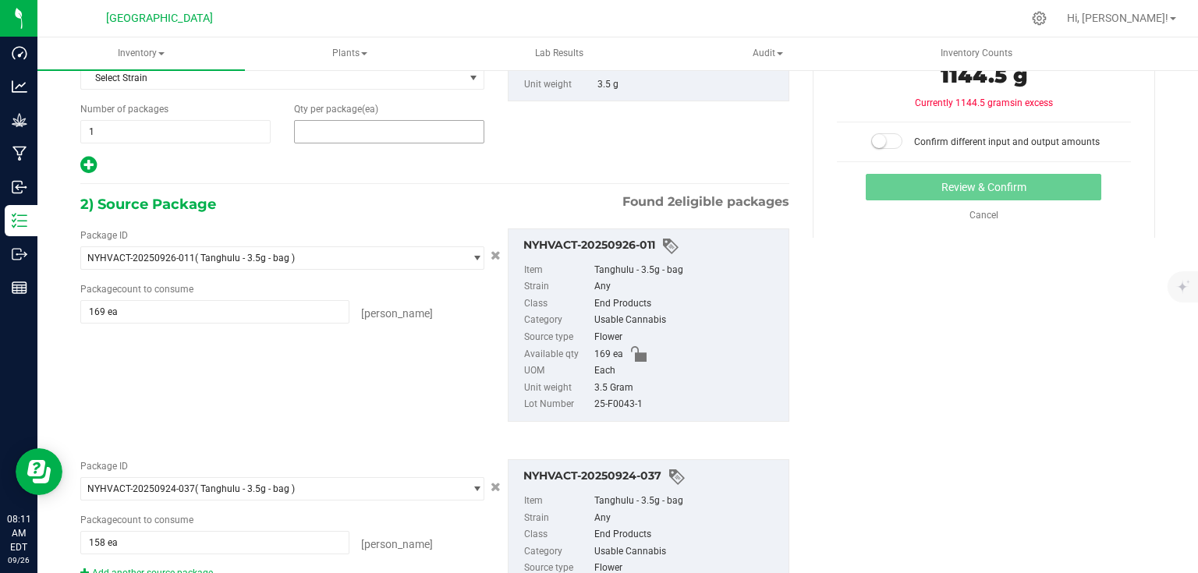
click at [403, 129] on span at bounding box center [389, 131] width 190 height 23
type input "327"
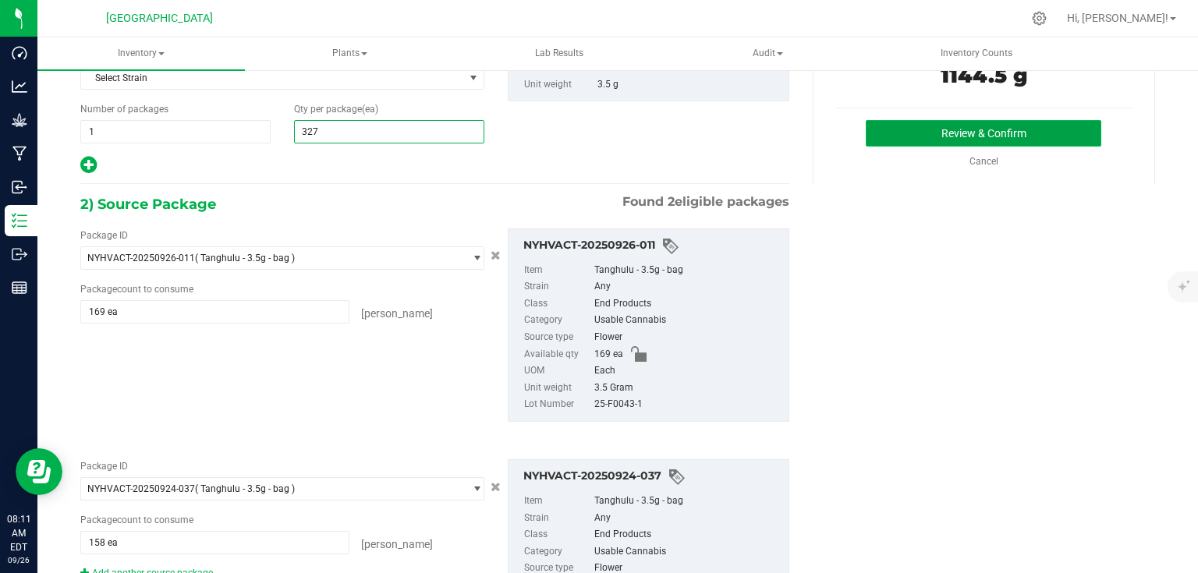
type input "327"
click at [985, 127] on button "Review & Confirm" at bounding box center [984, 133] width 236 height 27
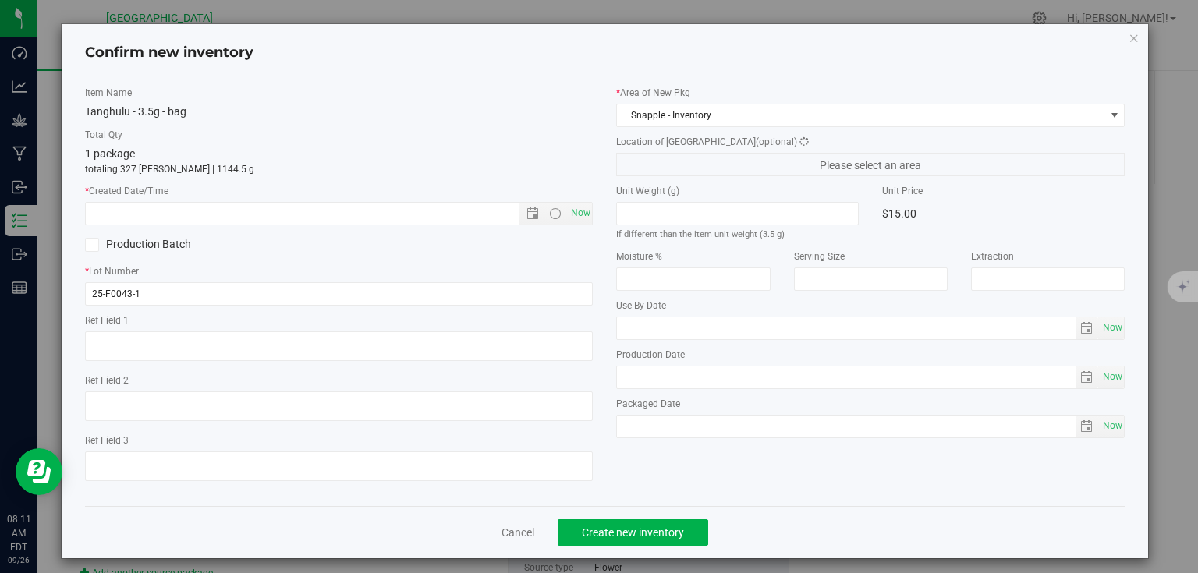
type textarea "Bed 13"
click at [583, 216] on span "Now" at bounding box center [580, 213] width 27 height 23
type input "[DATE] 8:11 AM"
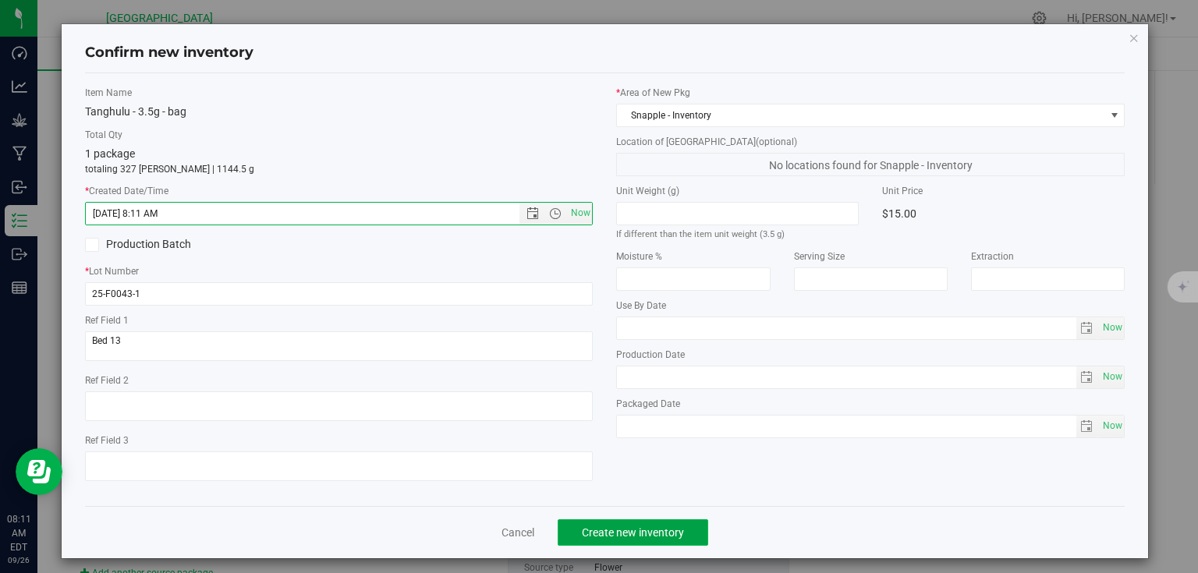
click at [624, 530] on span "Create new inventory" at bounding box center [633, 533] width 102 height 12
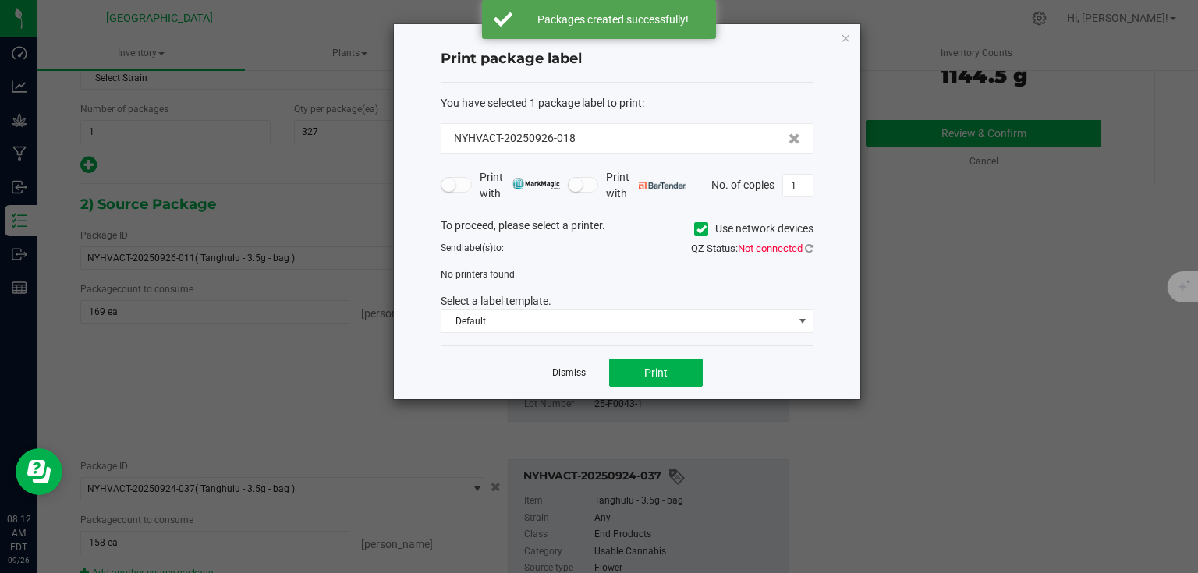
click at [577, 371] on link "Dismiss" at bounding box center [569, 373] width 34 height 13
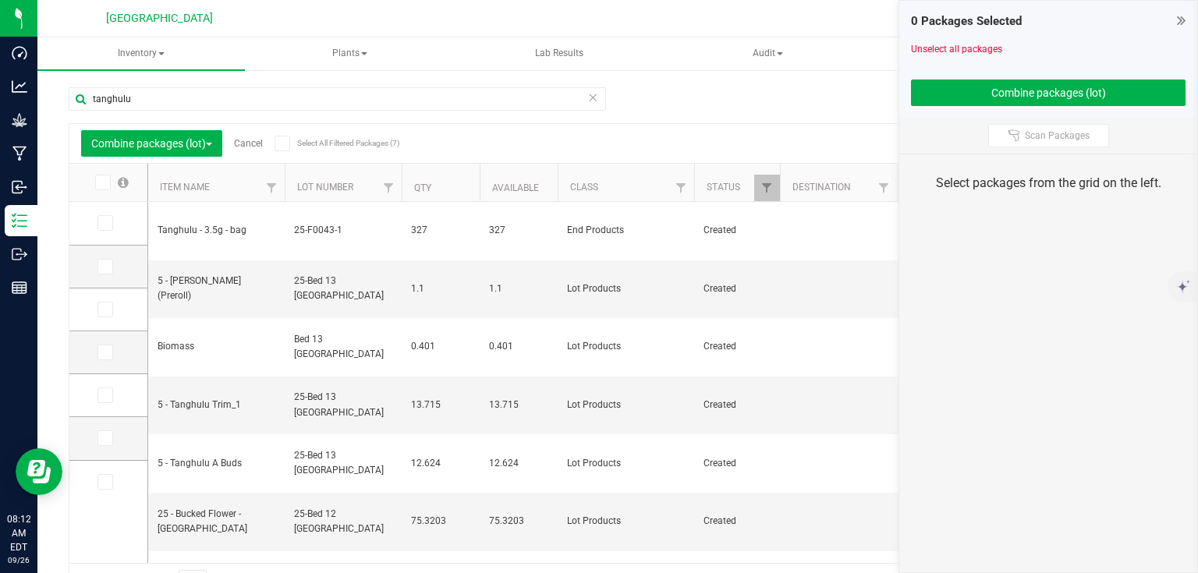
click at [1183, 18] on icon at bounding box center [1181, 20] width 9 height 16
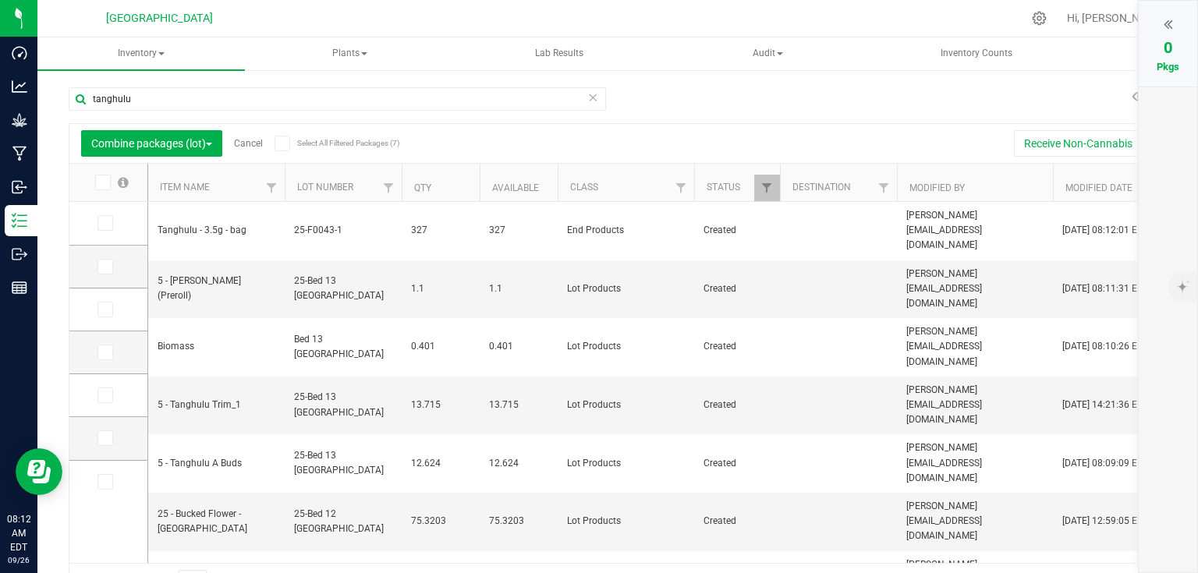
click at [249, 146] on link "Cancel" at bounding box center [248, 143] width 29 height 11
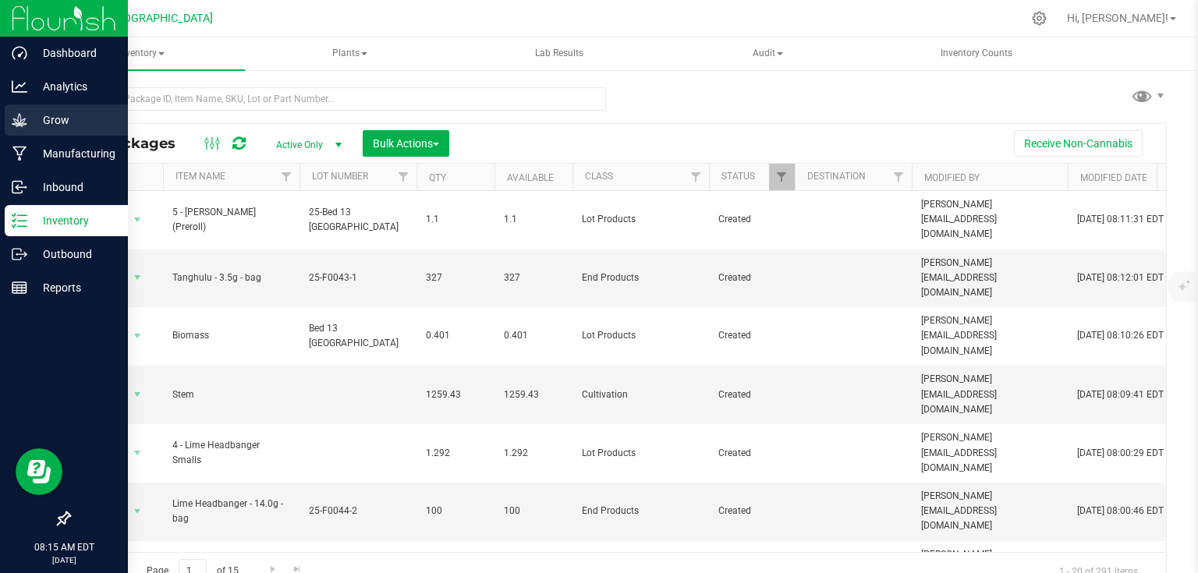
click at [19, 125] on icon at bounding box center [19, 119] width 15 height 13
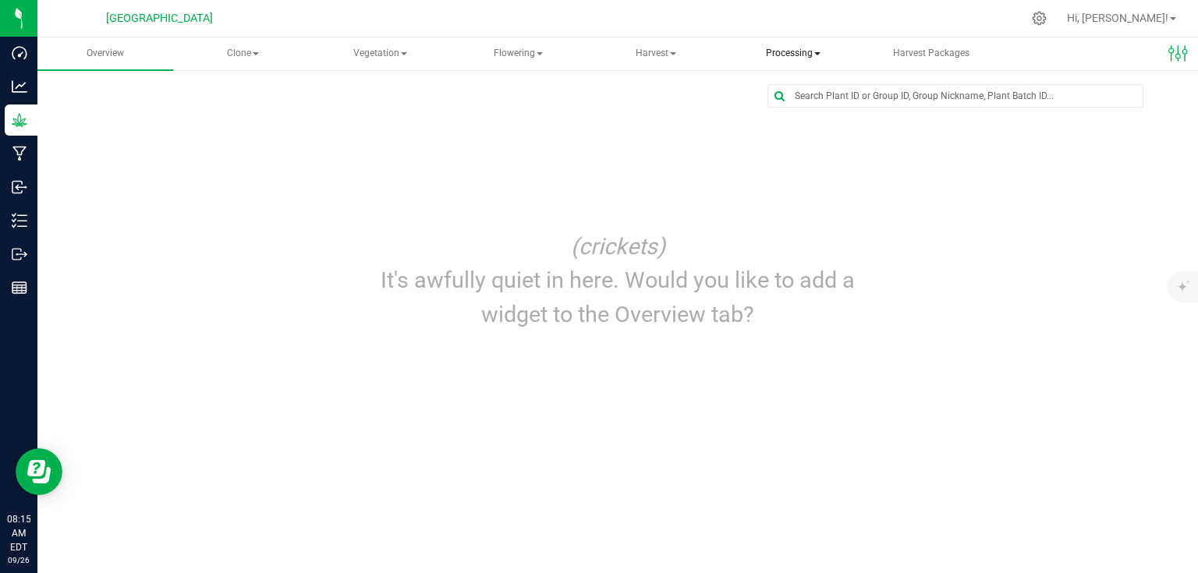
click at [789, 57] on span "Processing" at bounding box center [793, 53] width 134 height 31
click at [796, 118] on span "Processing harvests" at bounding box center [819, 111] width 144 height 13
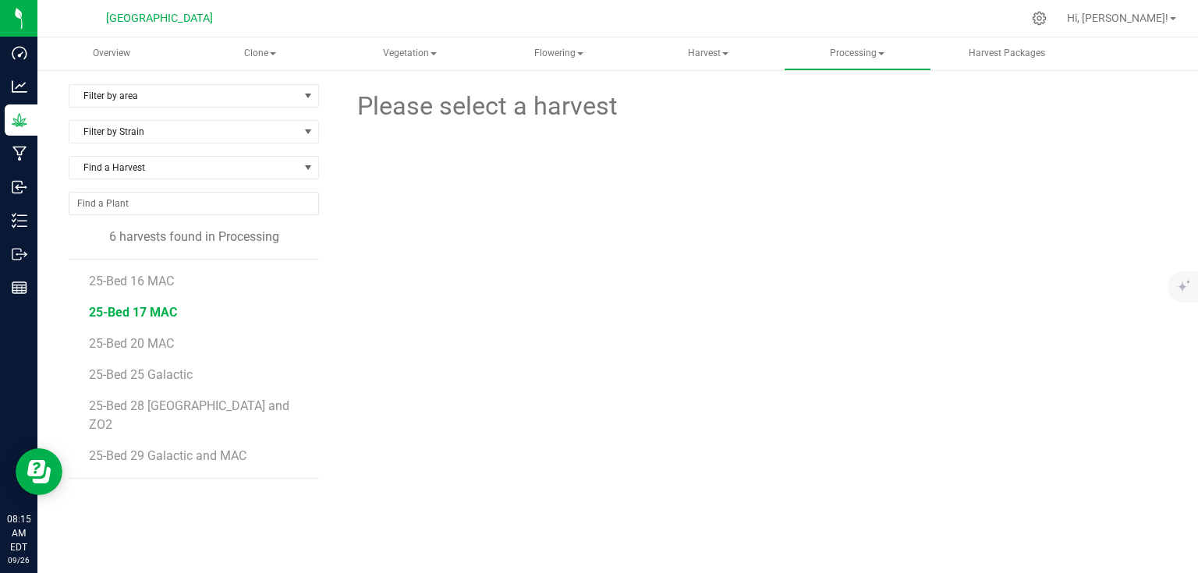
click at [155, 305] on span "25-Bed 17 MAC" at bounding box center [133, 312] width 88 height 15
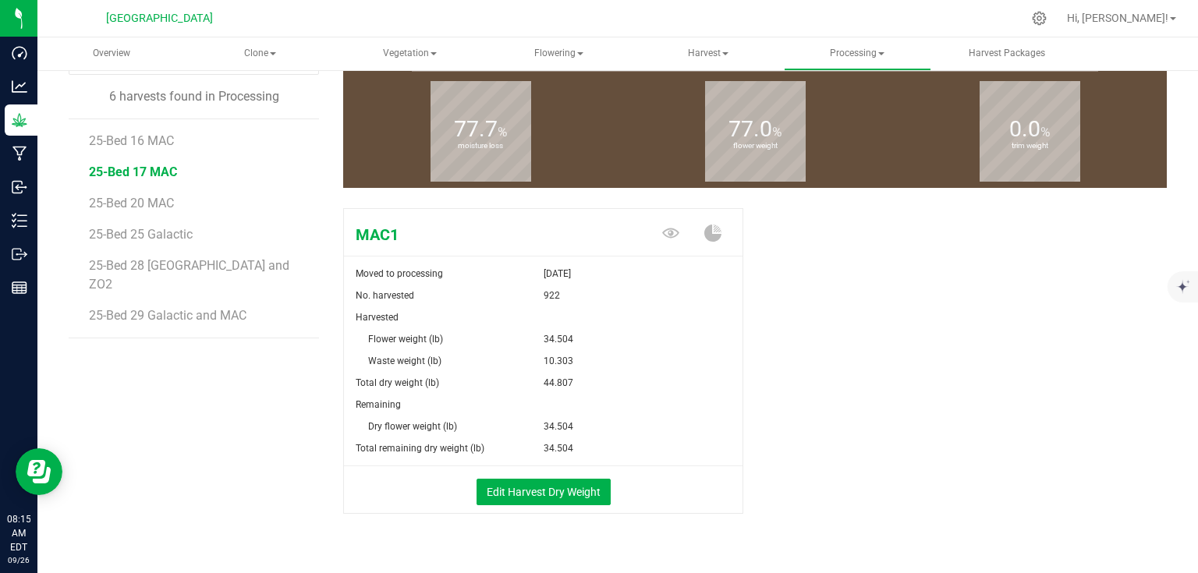
scroll to position [169, 0]
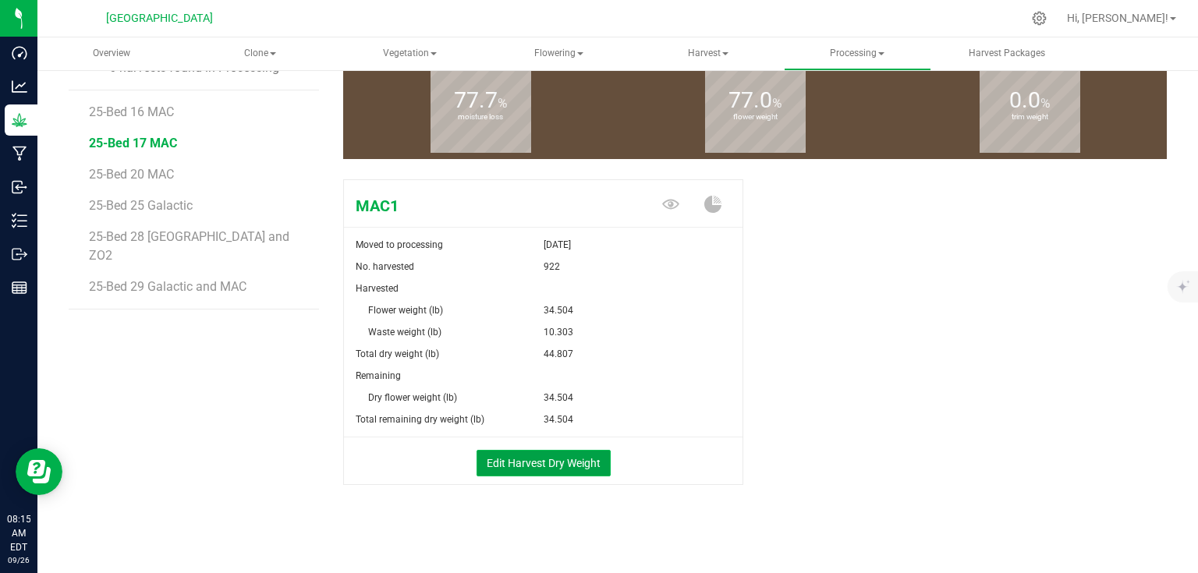
click at [574, 465] on button "Edit Harvest Dry Weight" at bounding box center [544, 463] width 134 height 27
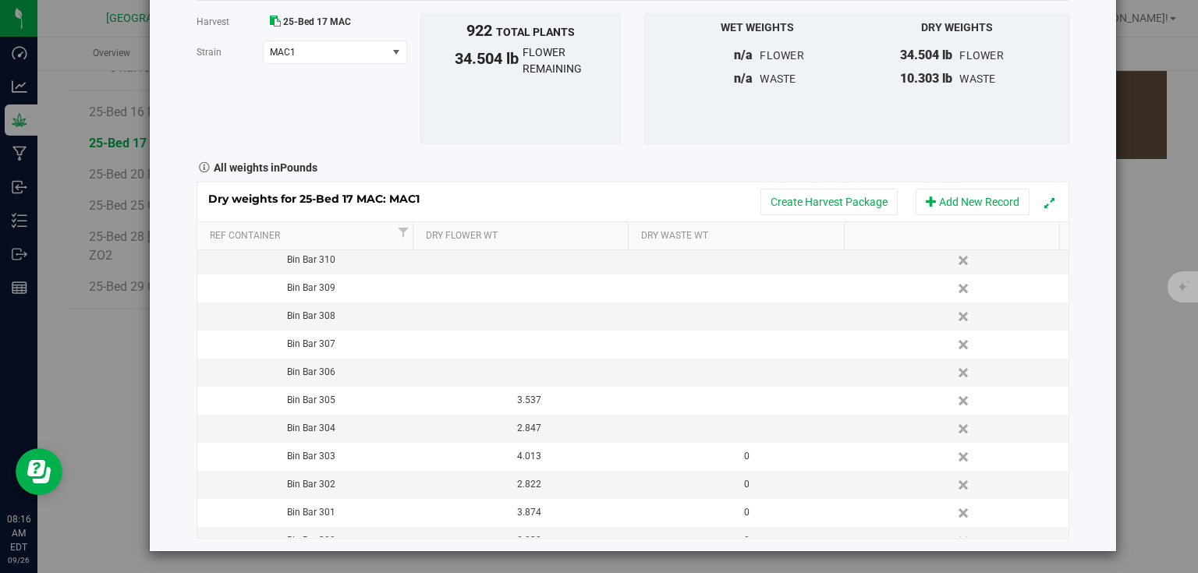
scroll to position [312, 0]
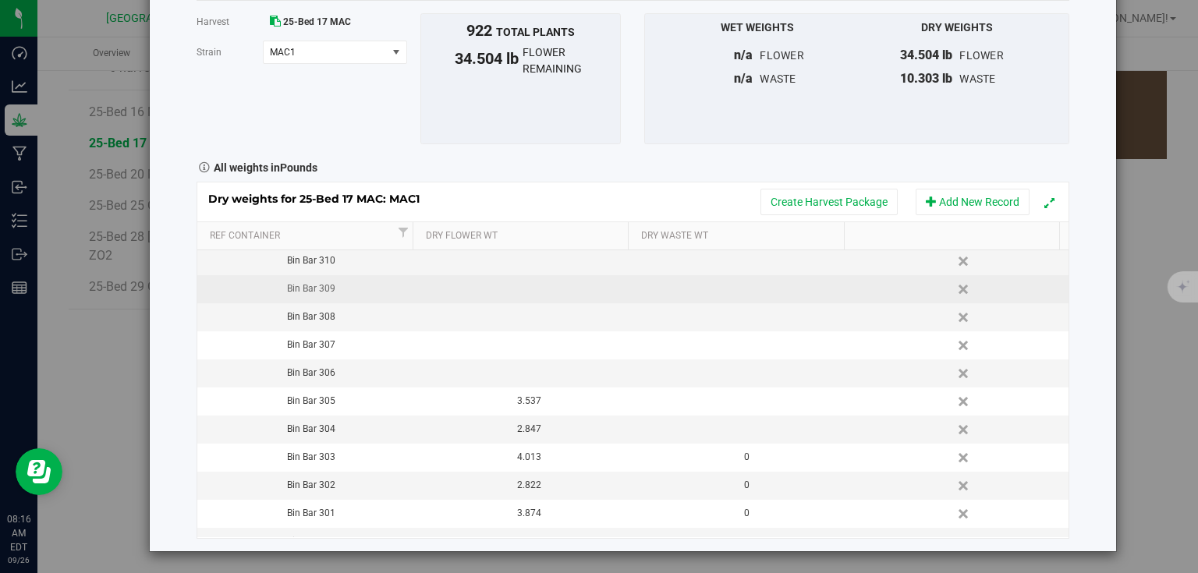
click at [523, 287] on td at bounding box center [524, 289] width 218 height 28
type input "4.447"
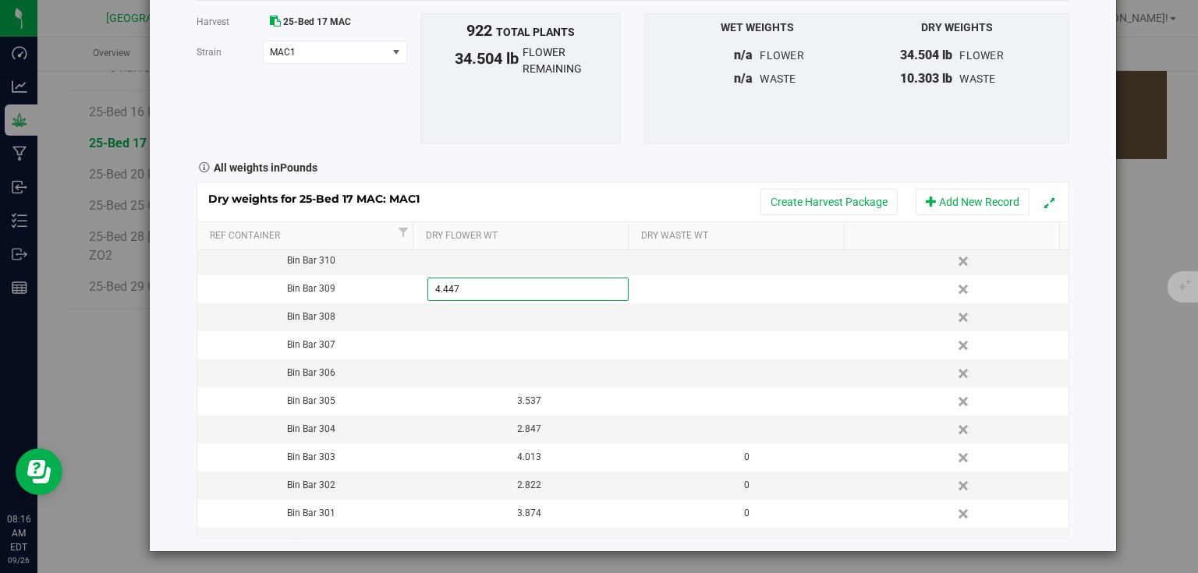
click at [613, 200] on div "Dry weights for 25-Bed 17 MAC: MAC1 Create Harvest Package Add New Record Ref C…" at bounding box center [633, 360] width 873 height 356
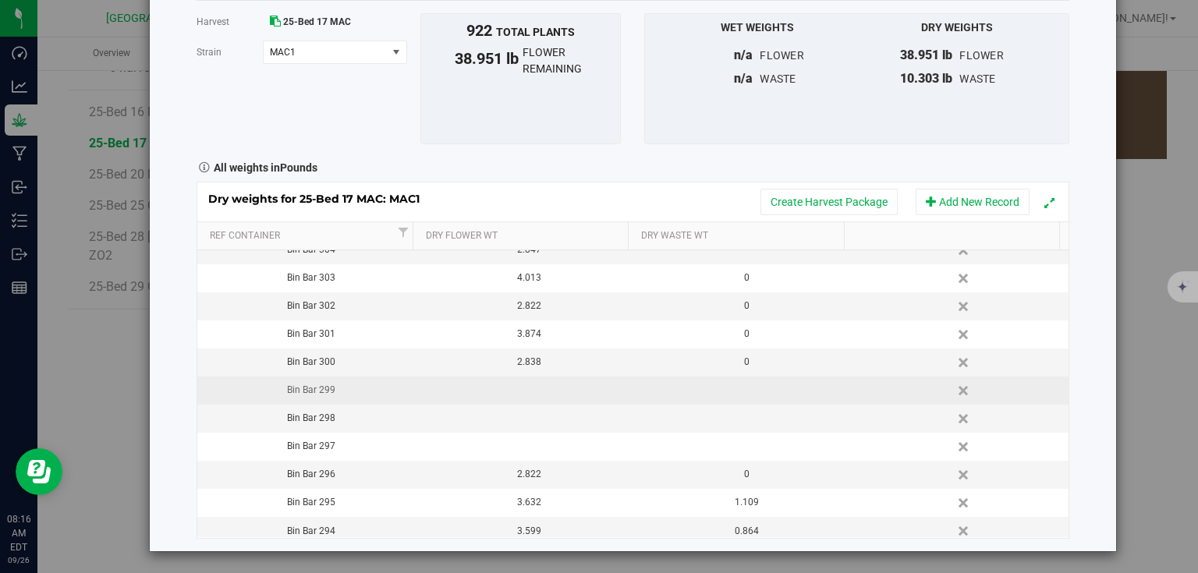
scroll to position [499, 0]
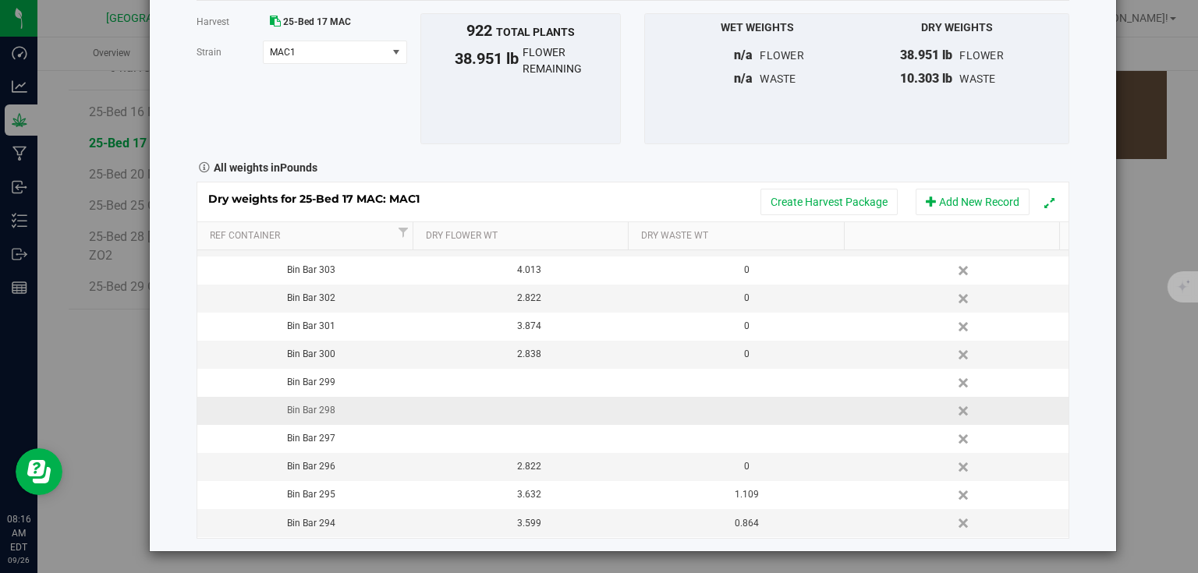
click at [528, 410] on td at bounding box center [524, 411] width 218 height 28
type input "3.427"
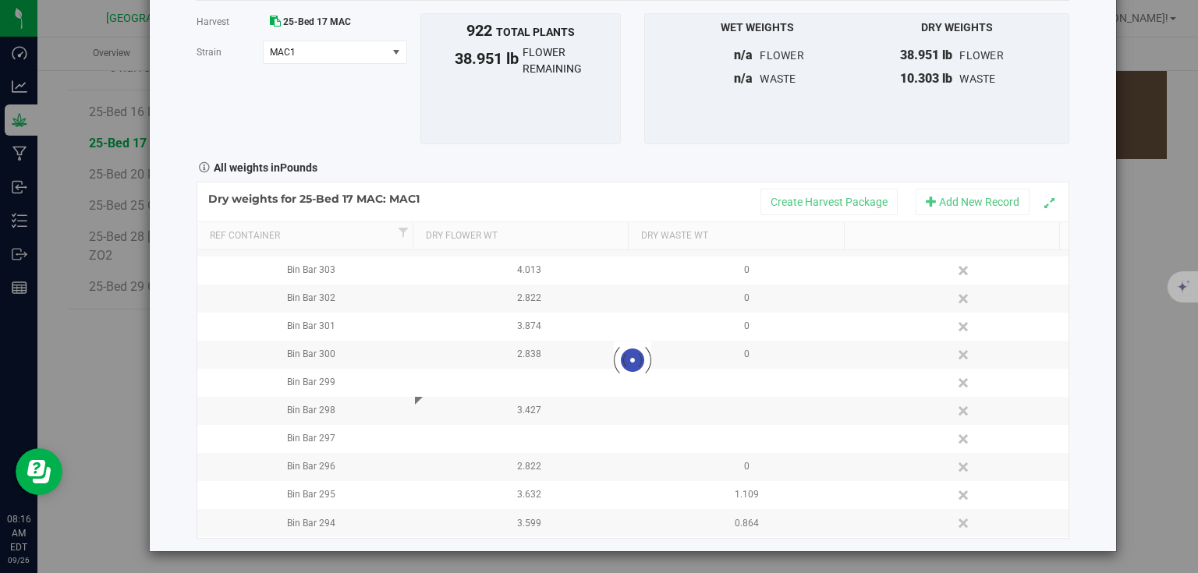
click at [187, 362] on div "Harvest log Done Harvest 25-Bed 17 MAC [GEOGRAPHIC_DATA] MAC1 Select strain MAC…" at bounding box center [633, 243] width 966 height 615
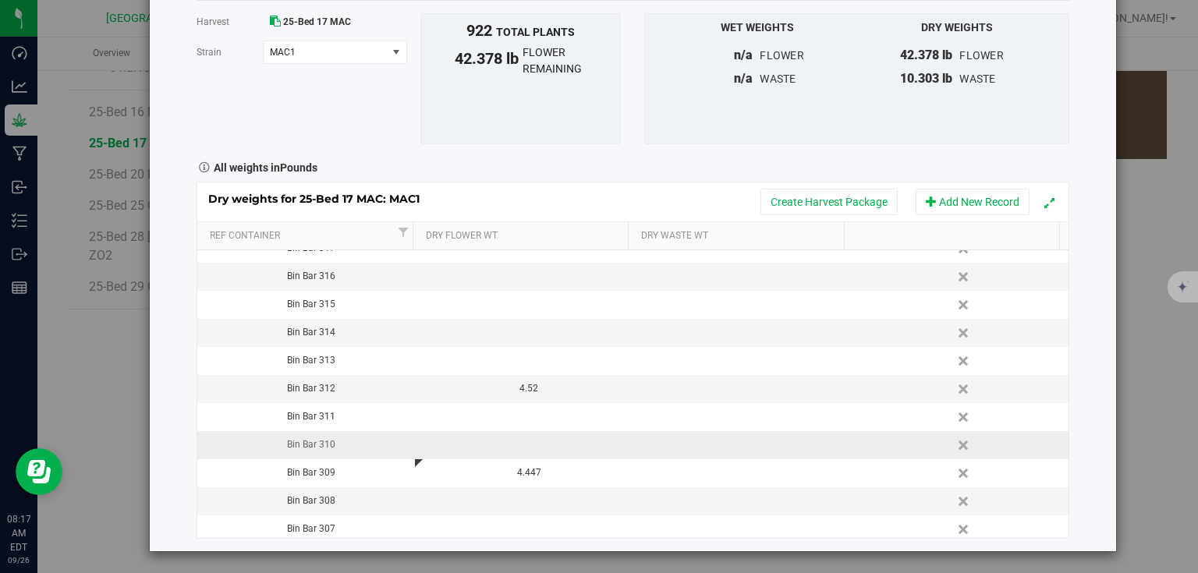
scroll to position [0, 0]
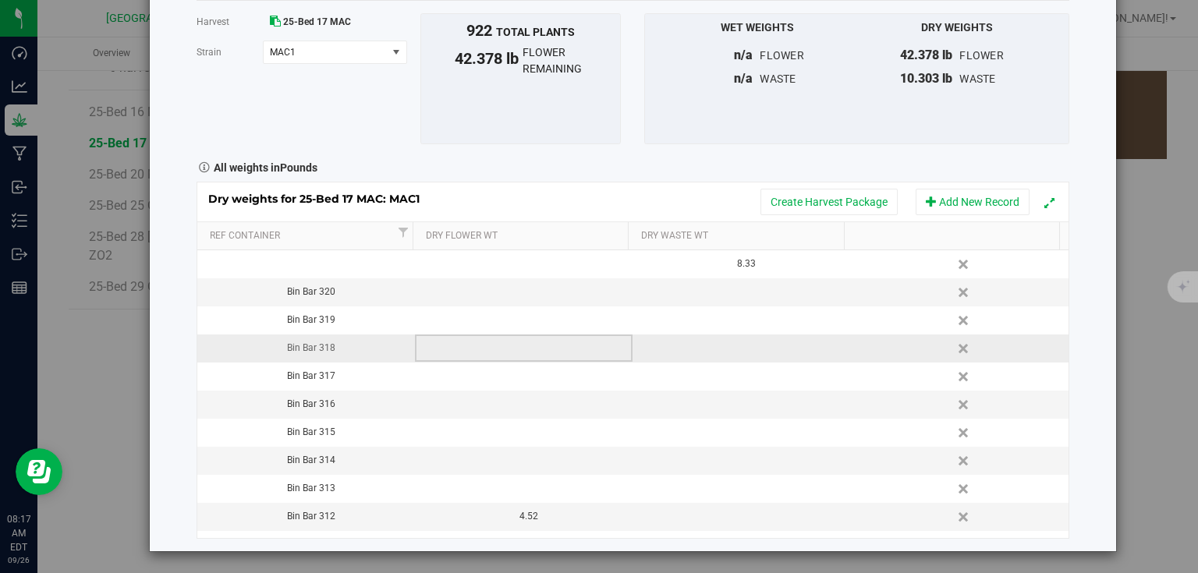
click at [503, 351] on td at bounding box center [524, 349] width 218 height 28
type input "5.479"
type input "5.4790 lb"
click at [1067, 342] on div "Harvest log Done Harvest 25-Bed 17 MAC [GEOGRAPHIC_DATA] MAC1 Select strain MAC…" at bounding box center [633, 243] width 966 height 615
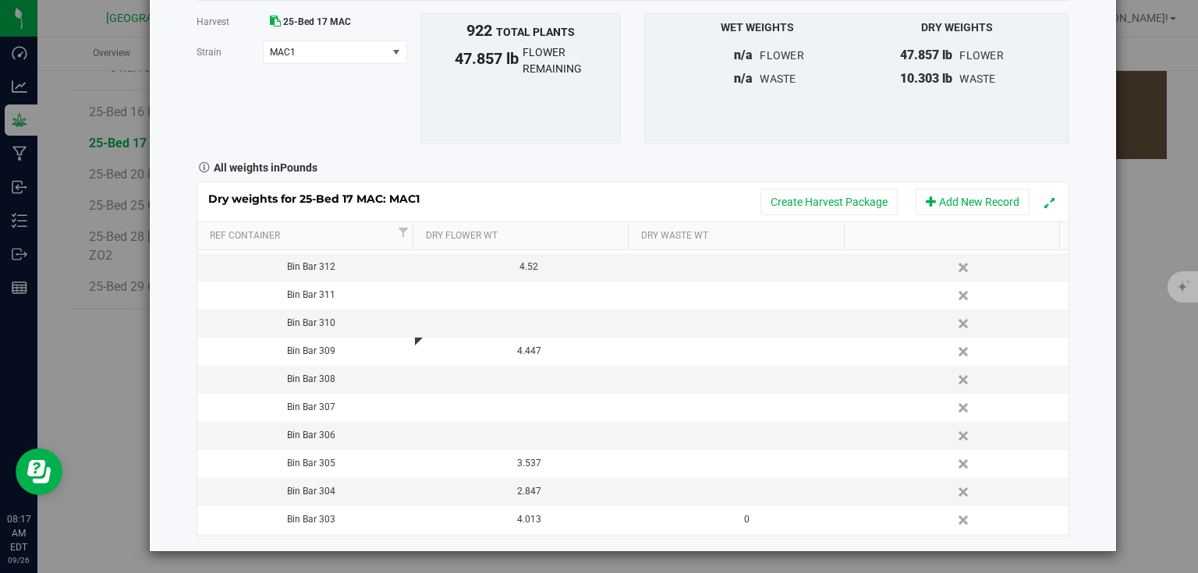
scroll to position [437, 0]
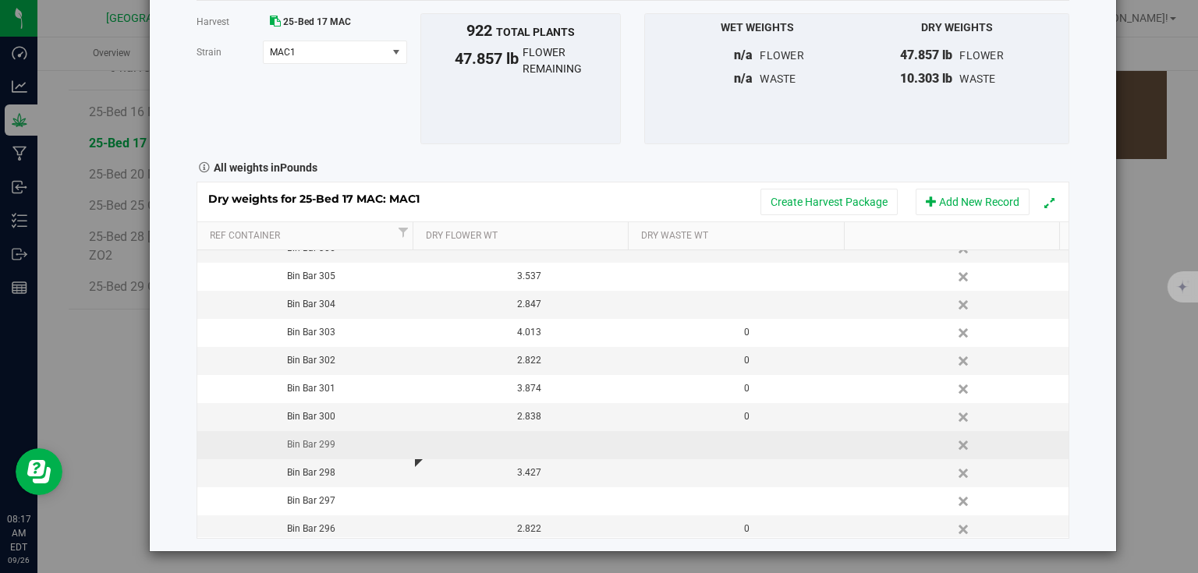
click at [526, 435] on td at bounding box center [524, 445] width 218 height 28
type input "4.059"
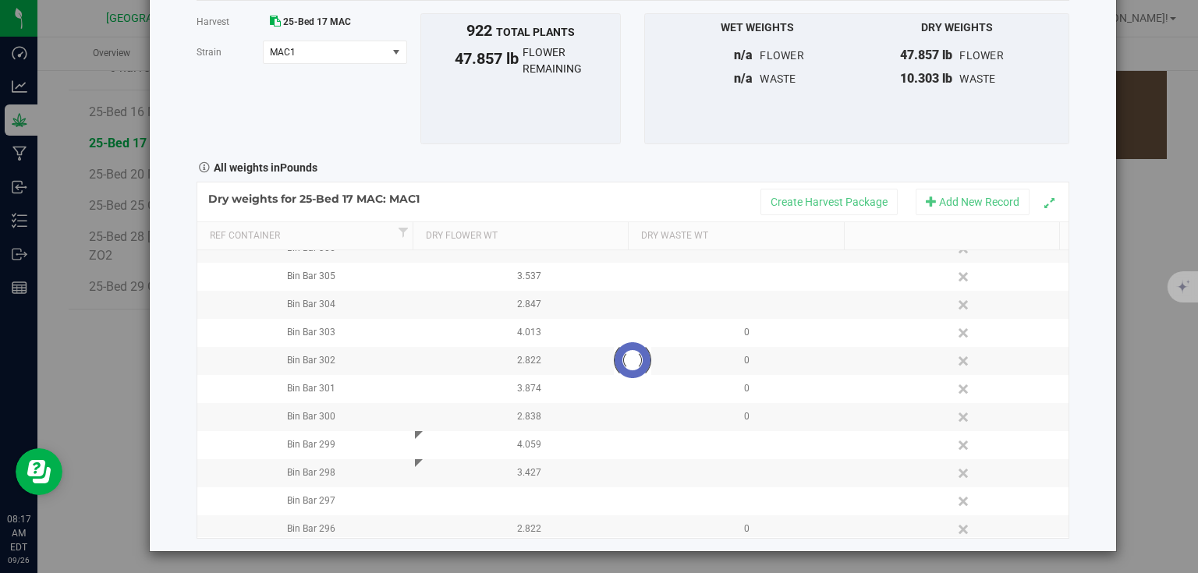
click at [187, 384] on div "Harvest log Done Harvest 25-Bed 17 MAC [GEOGRAPHIC_DATA] MAC1 Select strain MAC…" at bounding box center [633, 243] width 966 height 615
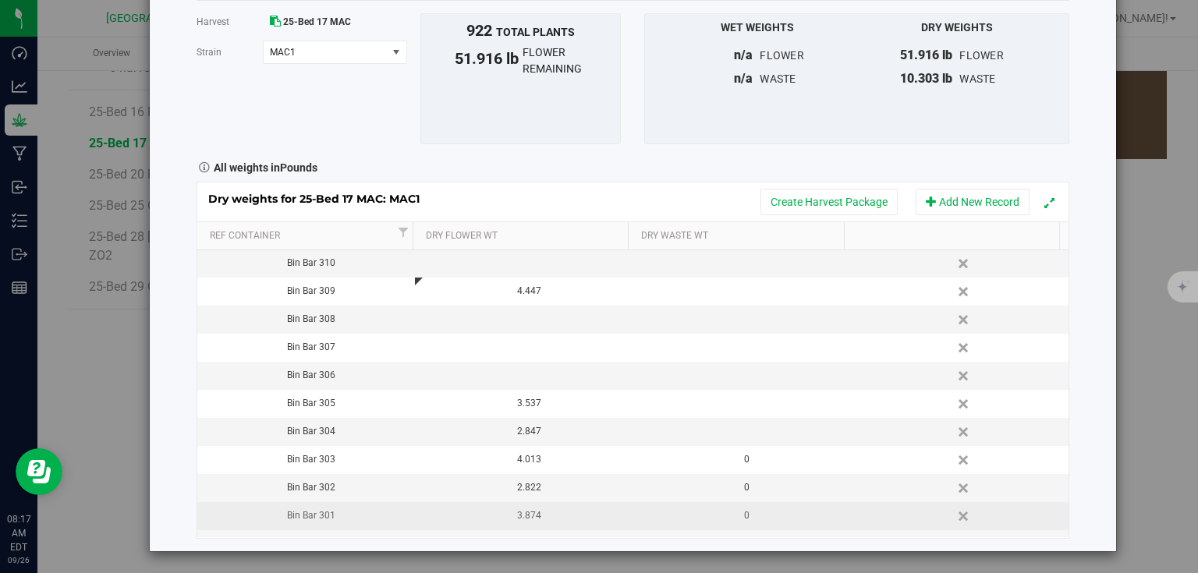
scroll to position [250, 0]
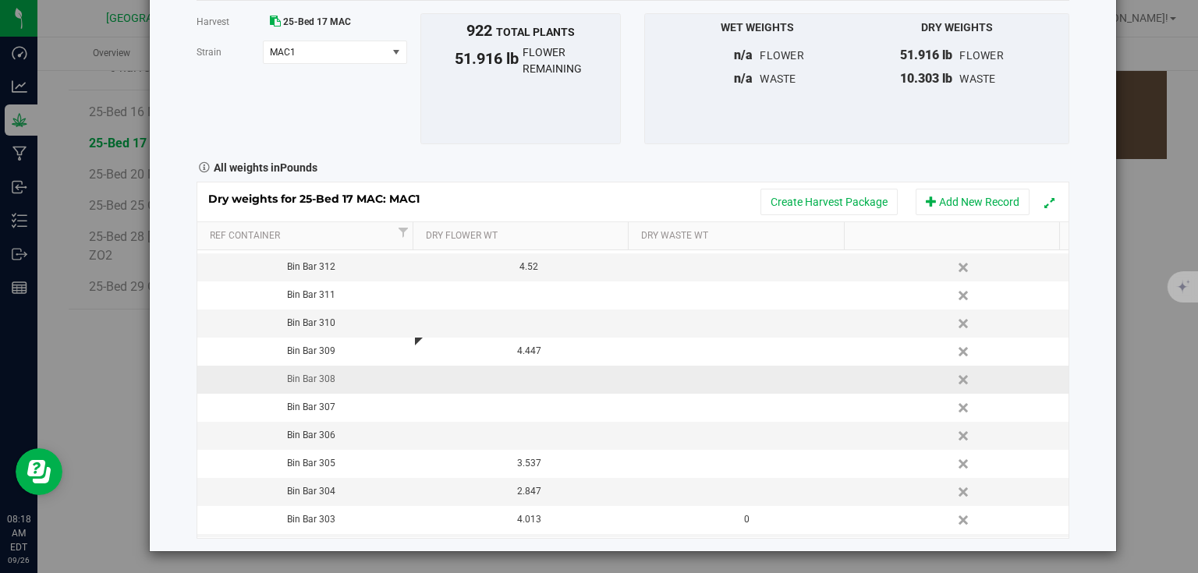
click at [530, 381] on td at bounding box center [524, 380] width 218 height 28
type input "5.363"
click at [176, 341] on div "Harvest log Done Harvest 25-Bed 17 MAC [GEOGRAPHIC_DATA] MAC1 Select strain MAC…" at bounding box center [633, 243] width 966 height 615
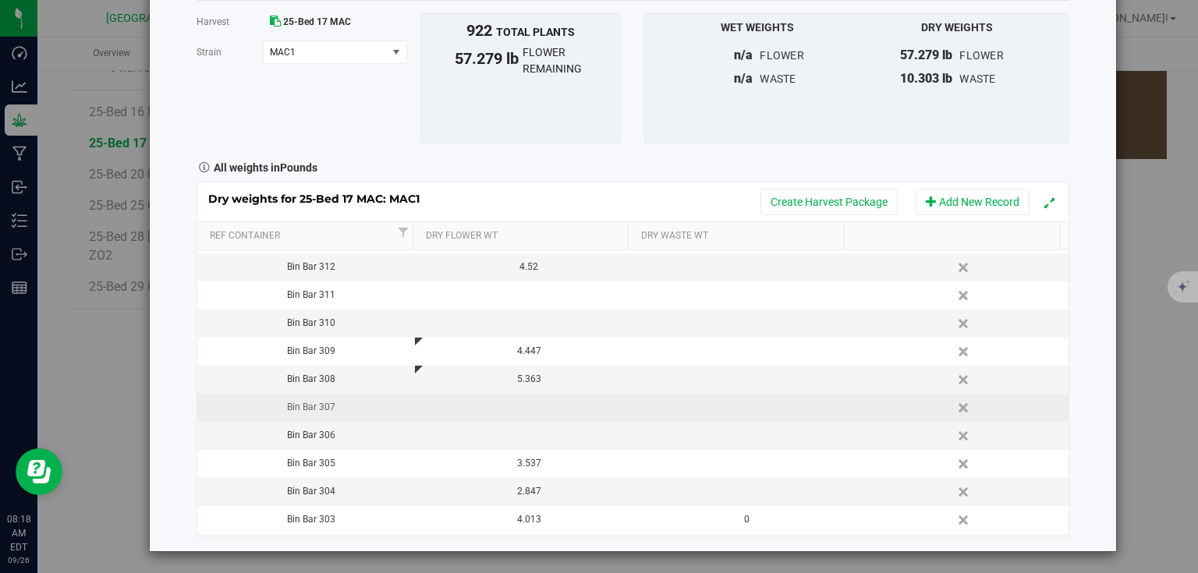
click at [535, 395] on td at bounding box center [524, 408] width 218 height 28
type input "3.383"
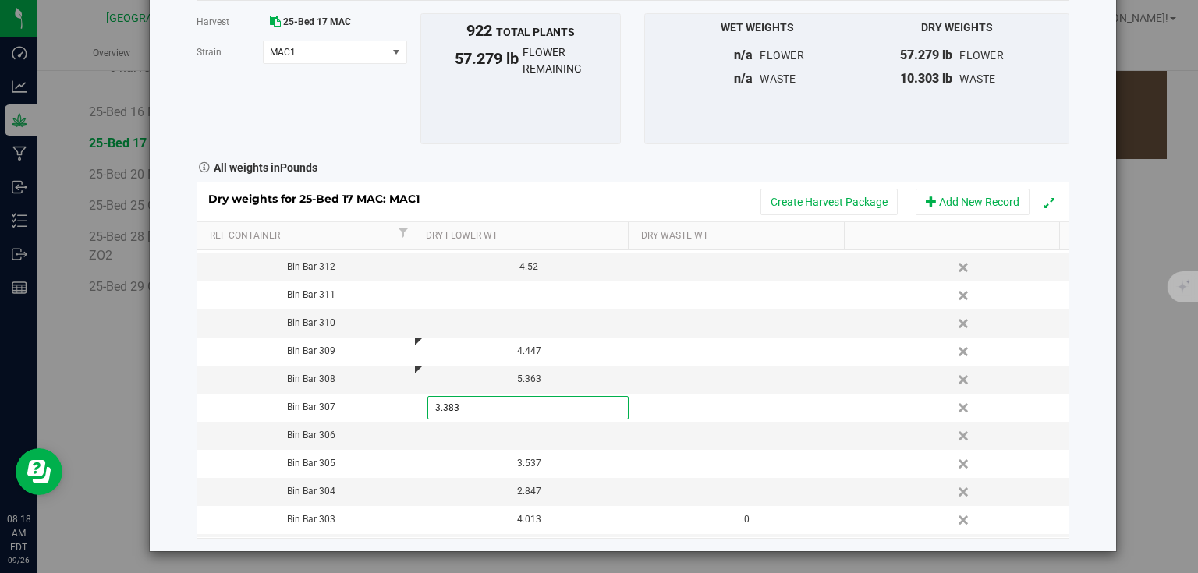
click at [168, 371] on div "Harvest log Done Harvest 25-Bed 17 MAC [GEOGRAPHIC_DATA] MAC1 Select strain MAC…" at bounding box center [633, 243] width 966 height 615
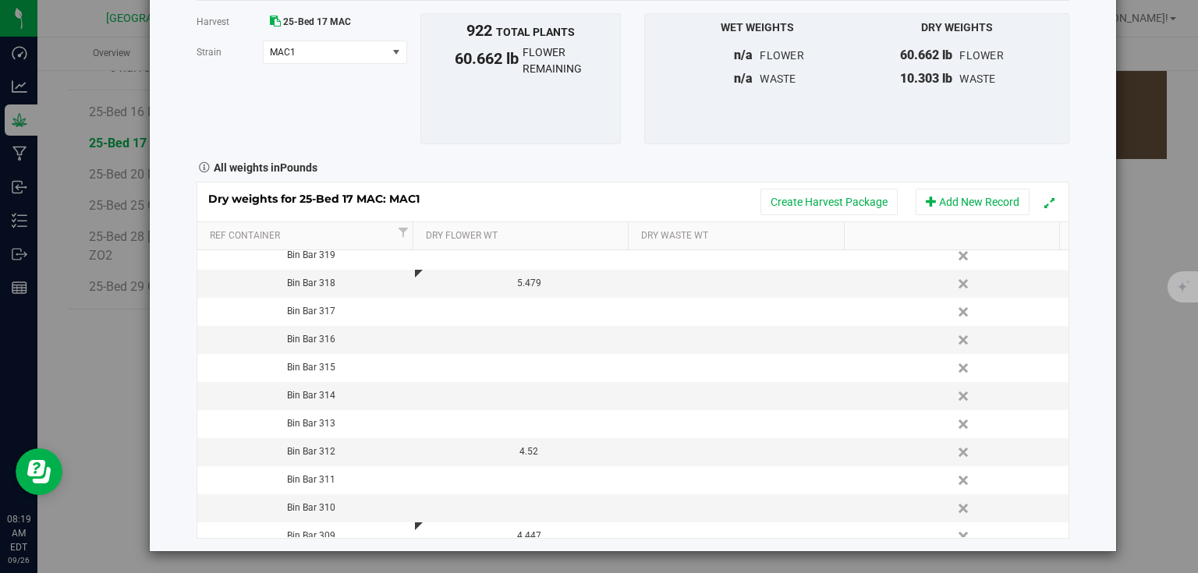
scroll to position [62, 0]
click at [523, 397] on td at bounding box center [524, 399] width 218 height 28
type input "4.668"
type input "4.6680 lb"
click at [176, 366] on div "Harvest log Done Harvest 25-Bed 17 MAC [GEOGRAPHIC_DATA] MAC1 Select strain MAC…" at bounding box center [633, 243] width 966 height 615
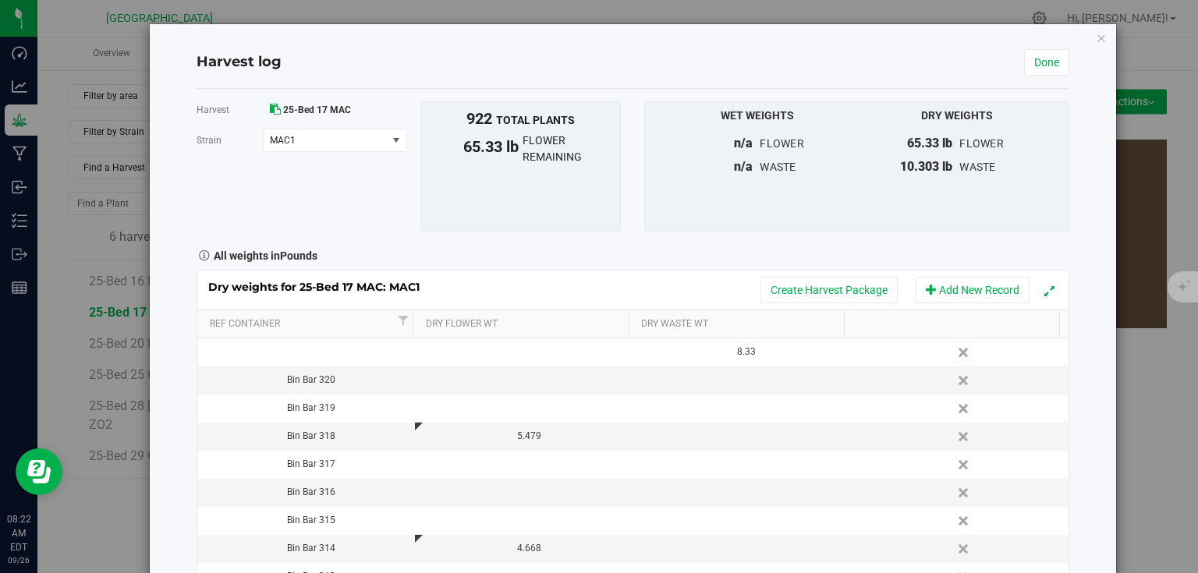
scroll to position [169, 0]
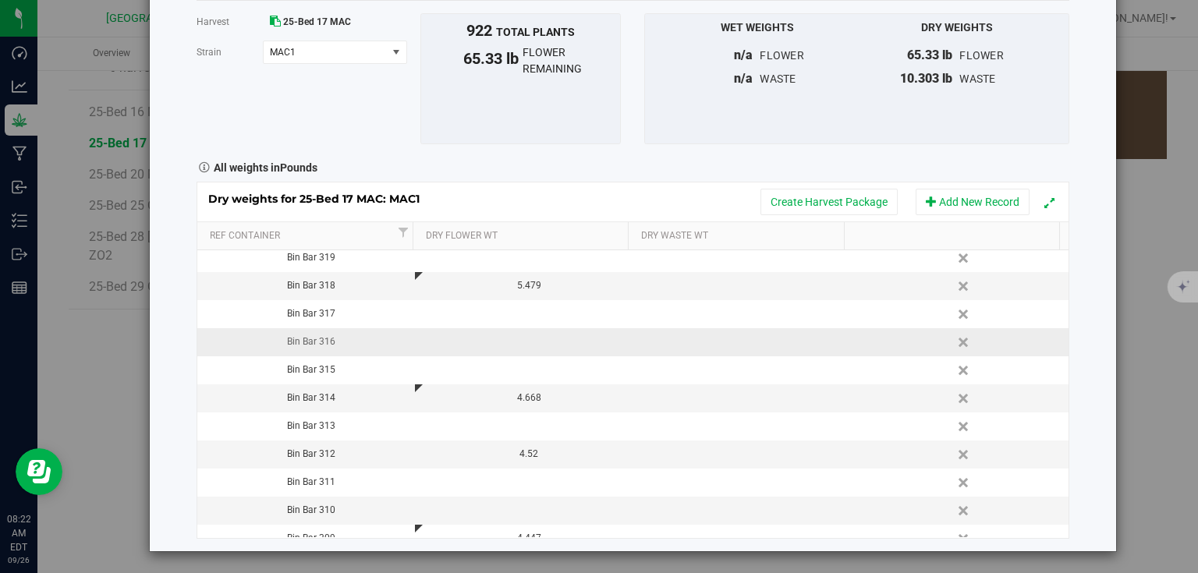
click at [515, 333] on td at bounding box center [524, 342] width 218 height 28
type input "3.323"
click at [168, 328] on div "Harvest log Done Harvest 25-Bed 17 MAC [GEOGRAPHIC_DATA] MAC1 Select strain MAC…" at bounding box center [633, 243] width 966 height 615
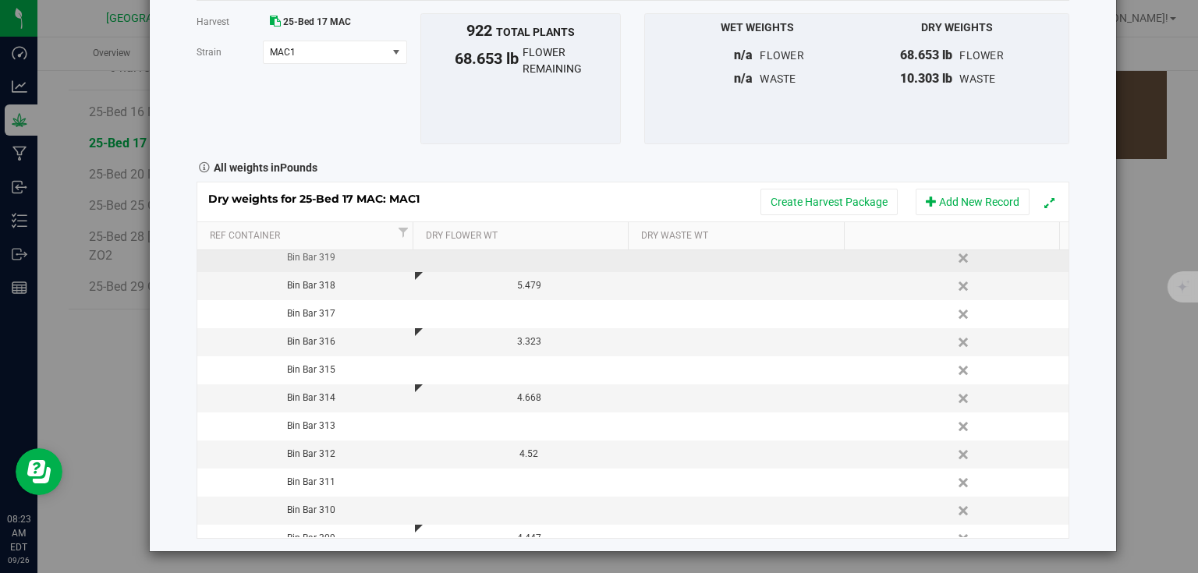
click at [541, 267] on td at bounding box center [524, 258] width 218 height 28
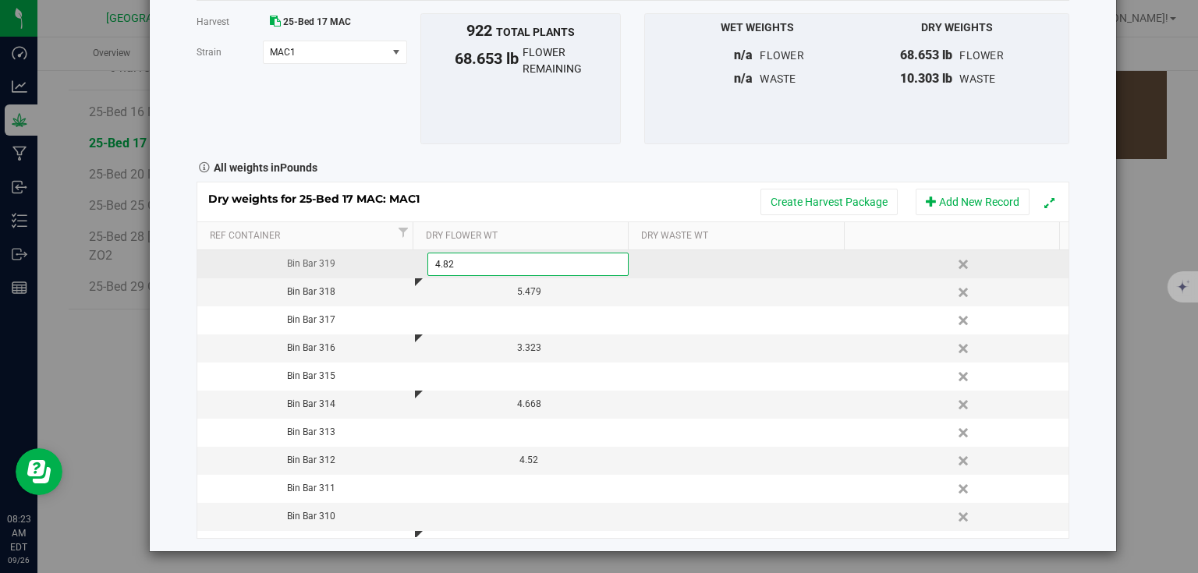
type input "4.827"
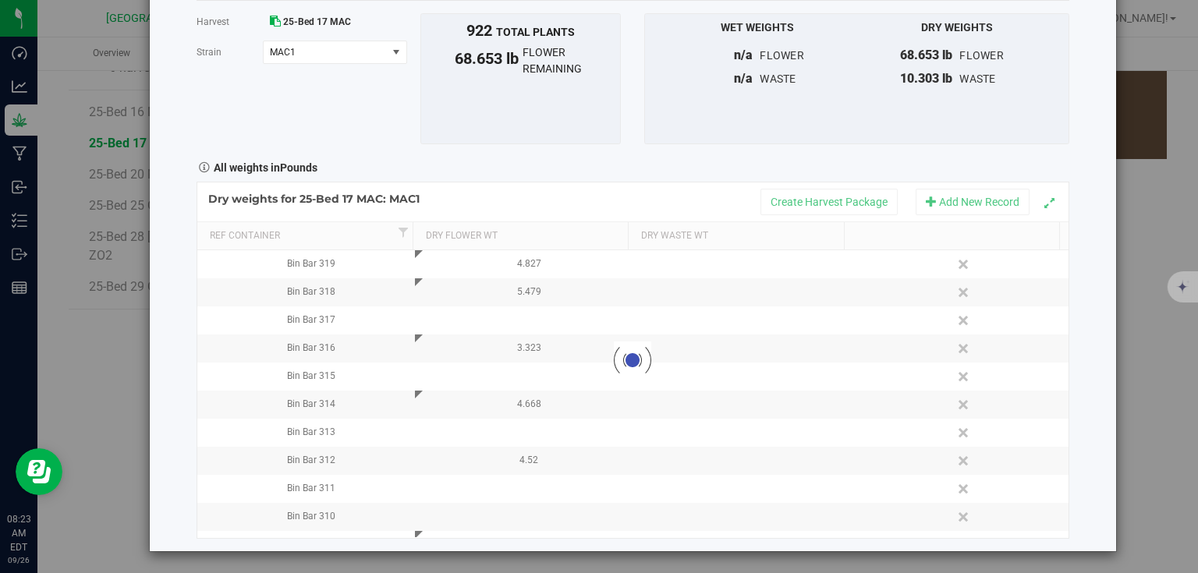
click at [178, 293] on div "Harvest log Done Harvest 25-Bed 17 MAC [GEOGRAPHIC_DATA] MAC1 Select strain MAC…" at bounding box center [633, 243] width 966 height 615
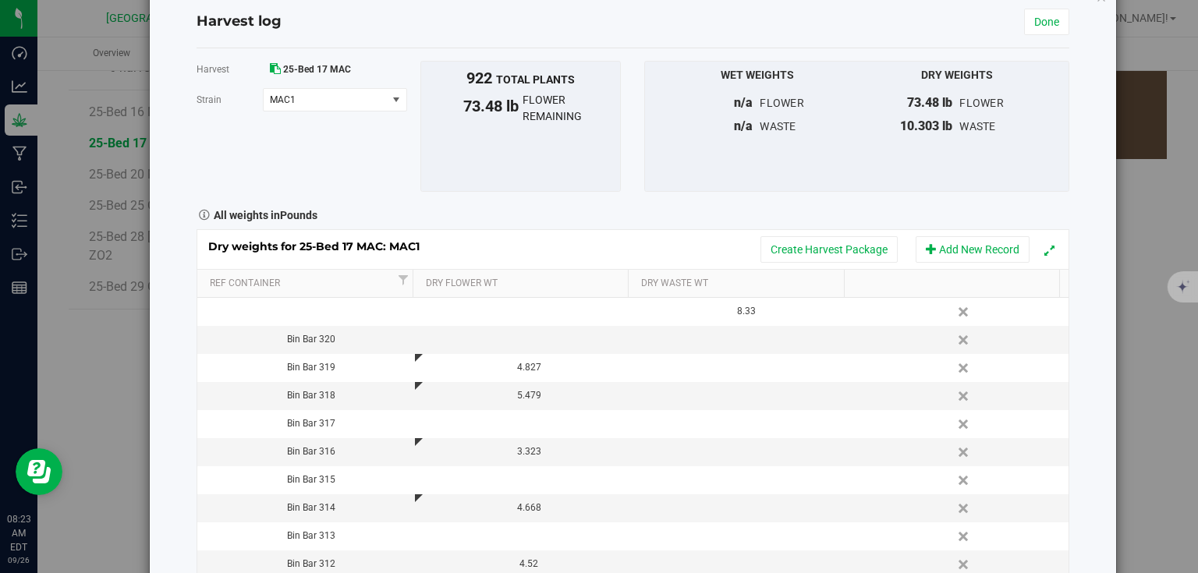
scroll to position [62, 0]
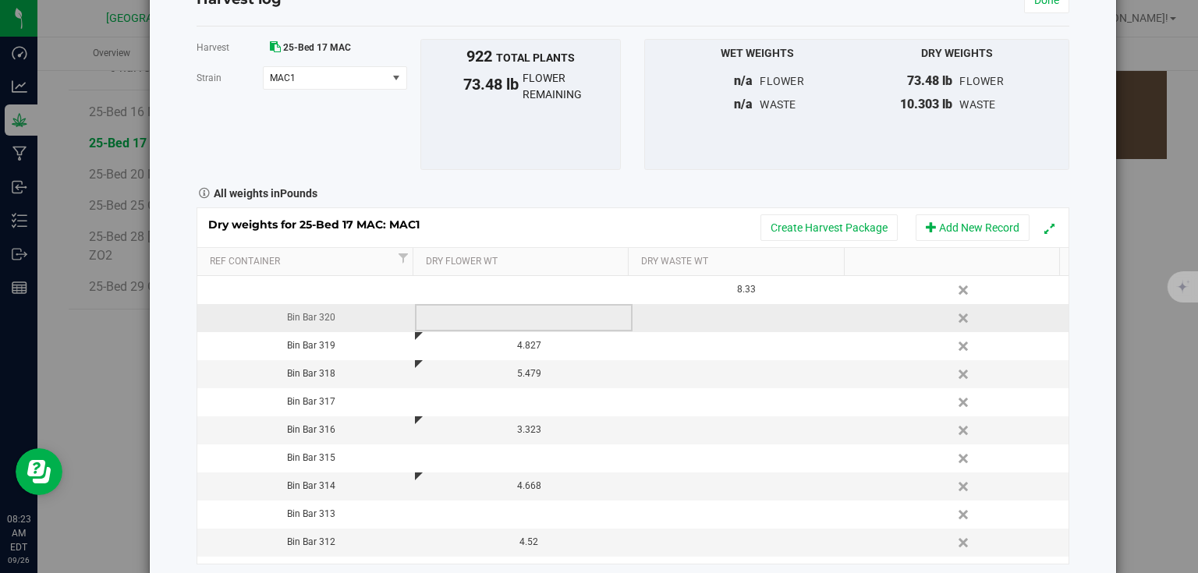
click at [515, 318] on td at bounding box center [524, 318] width 218 height 28
type input "4.562"
type input "4.5620 lb"
click at [181, 314] on div "Harvest log Done Harvest 25-Bed 17 MAC [GEOGRAPHIC_DATA] MAC1 Select strain MAC…" at bounding box center [633, 269] width 966 height 615
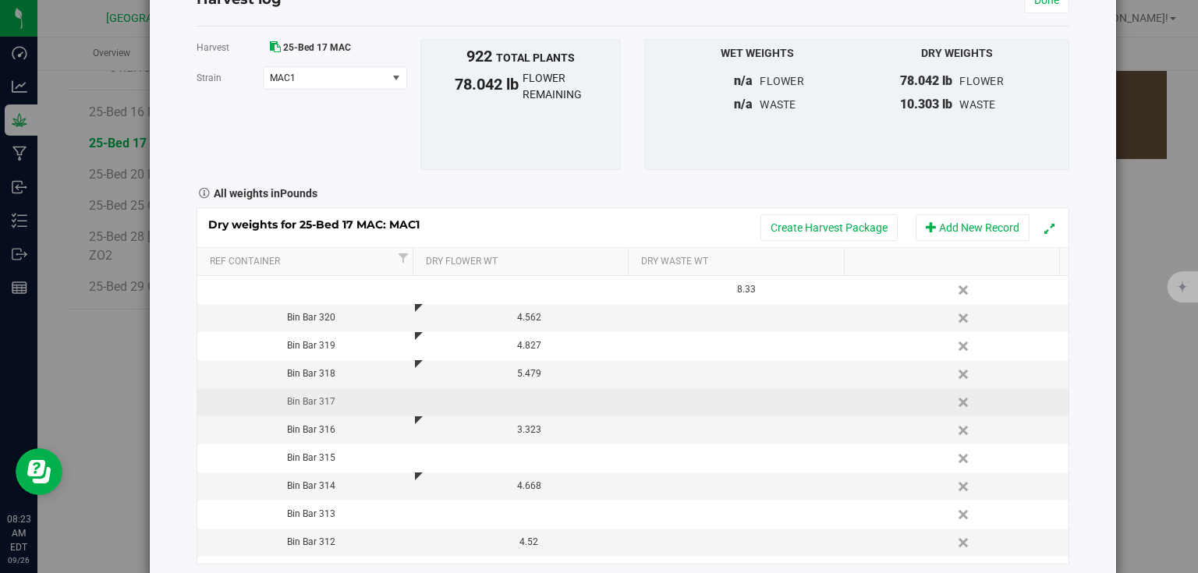
click at [498, 409] on td at bounding box center [524, 402] width 218 height 28
type input "3.431"
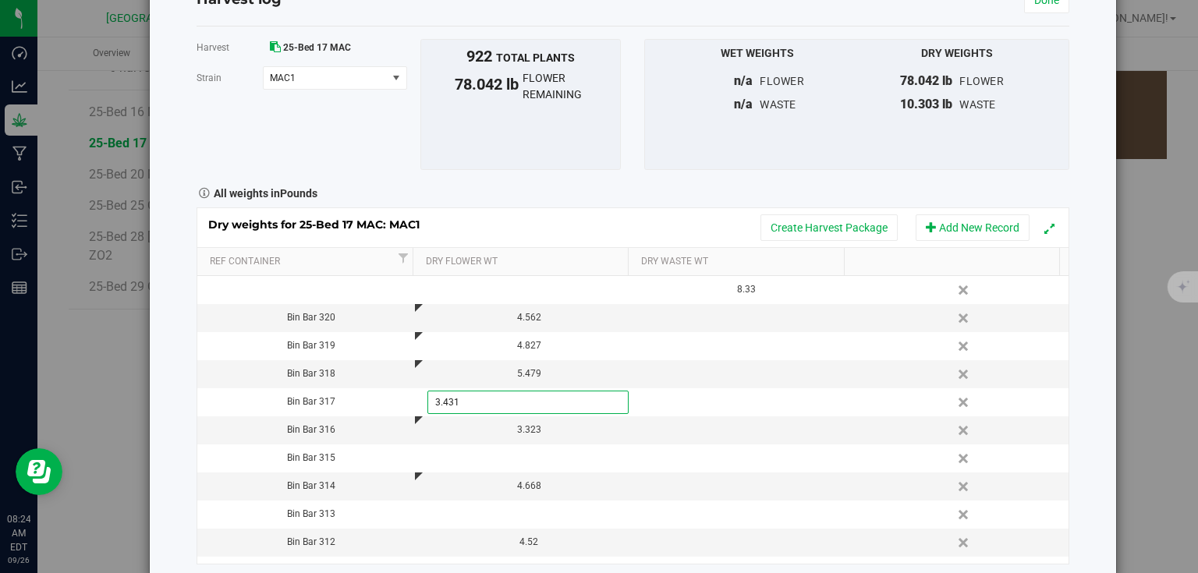
click at [177, 383] on div "Harvest log Done Harvest 25-Bed 17 MAC [GEOGRAPHIC_DATA] MAC1 Select strain MAC…" at bounding box center [633, 269] width 966 height 615
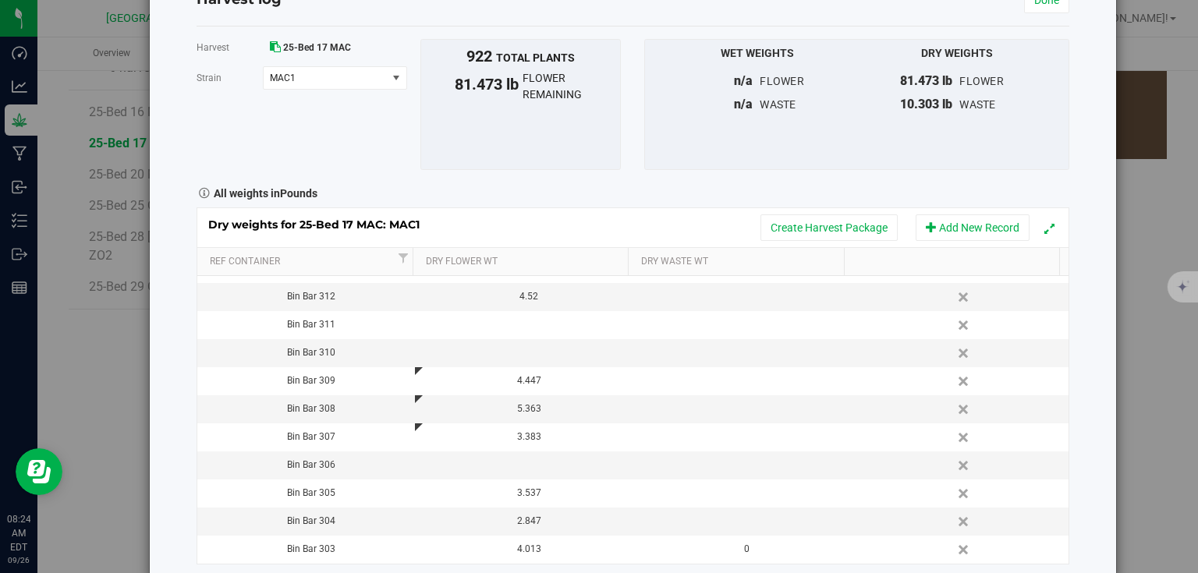
scroll to position [250, 0]
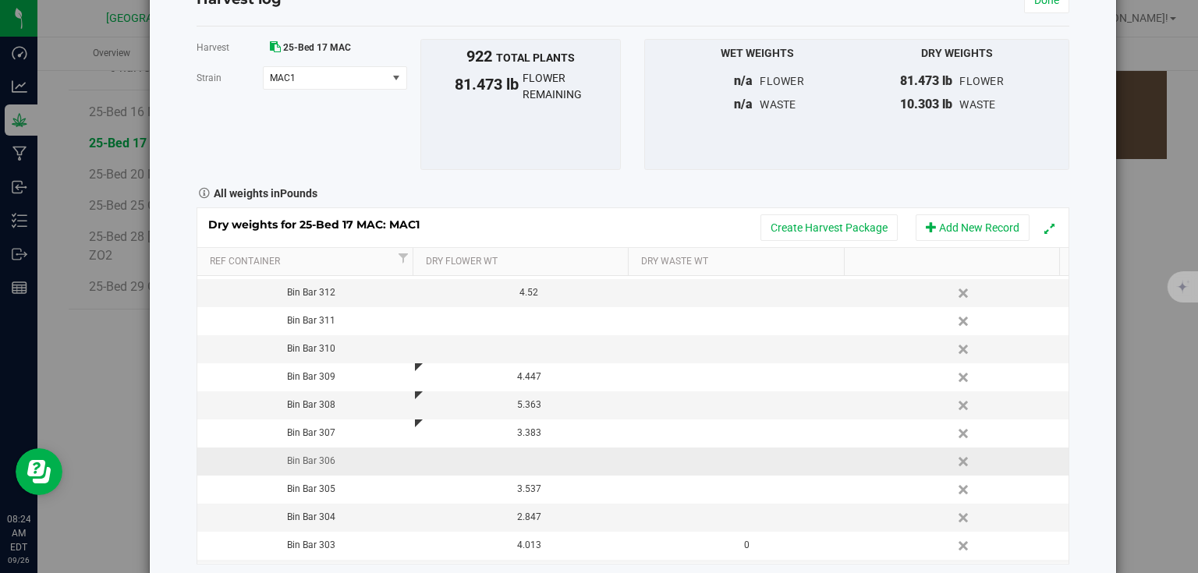
click at [509, 459] on td at bounding box center [524, 462] width 218 height 28
type input "3.237"
click at [175, 452] on div "Harvest log Done Harvest 25-Bed 17 MAC [GEOGRAPHIC_DATA] MAC1 Select strain MAC…" at bounding box center [633, 269] width 966 height 615
click at [527, 346] on td at bounding box center [524, 349] width 218 height 28
type input "2.796"
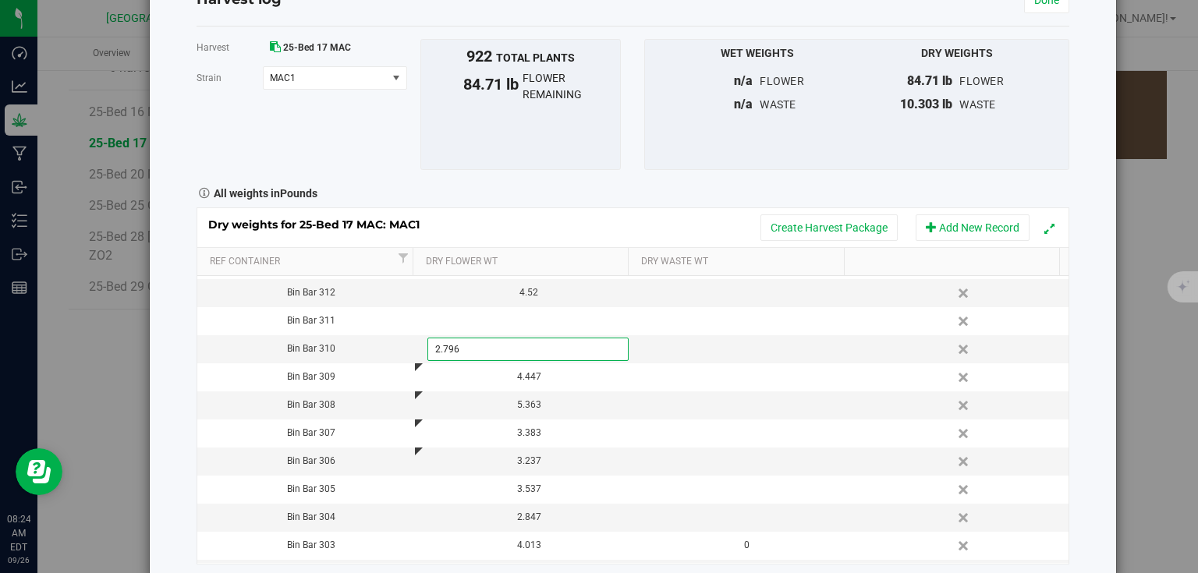
click at [181, 350] on div "Harvest log Done Harvest 25-Bed 17 MAC [GEOGRAPHIC_DATA] MAC1 Select strain MAC…" at bounding box center [633, 269] width 966 height 615
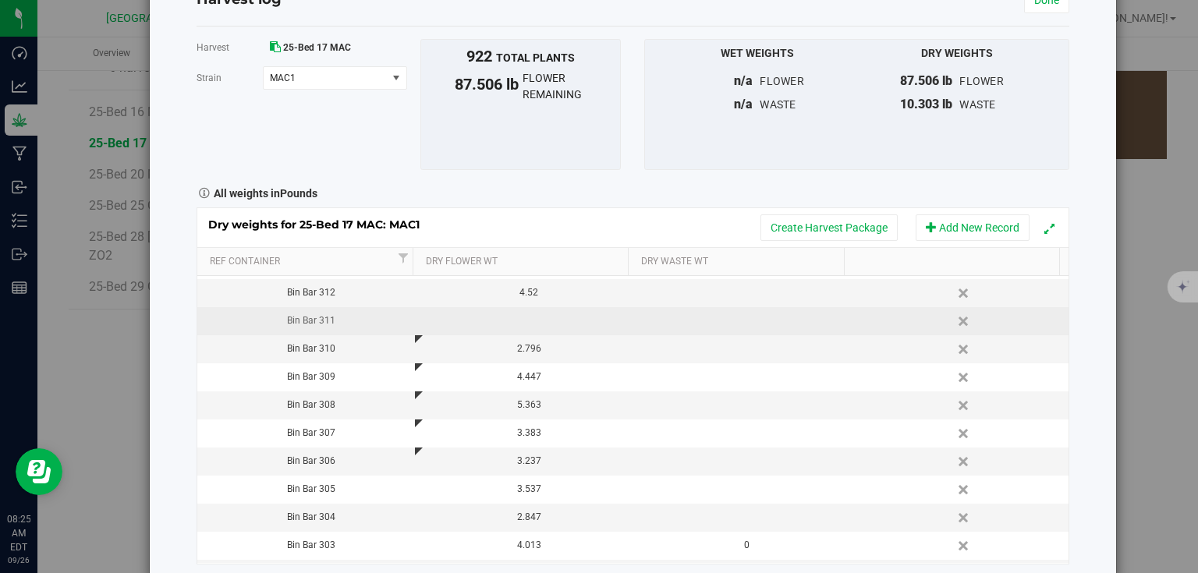
click at [536, 331] on td at bounding box center [524, 321] width 218 height 28
click at [490, 322] on span at bounding box center [527, 321] width 201 height 23
type input "3.180"
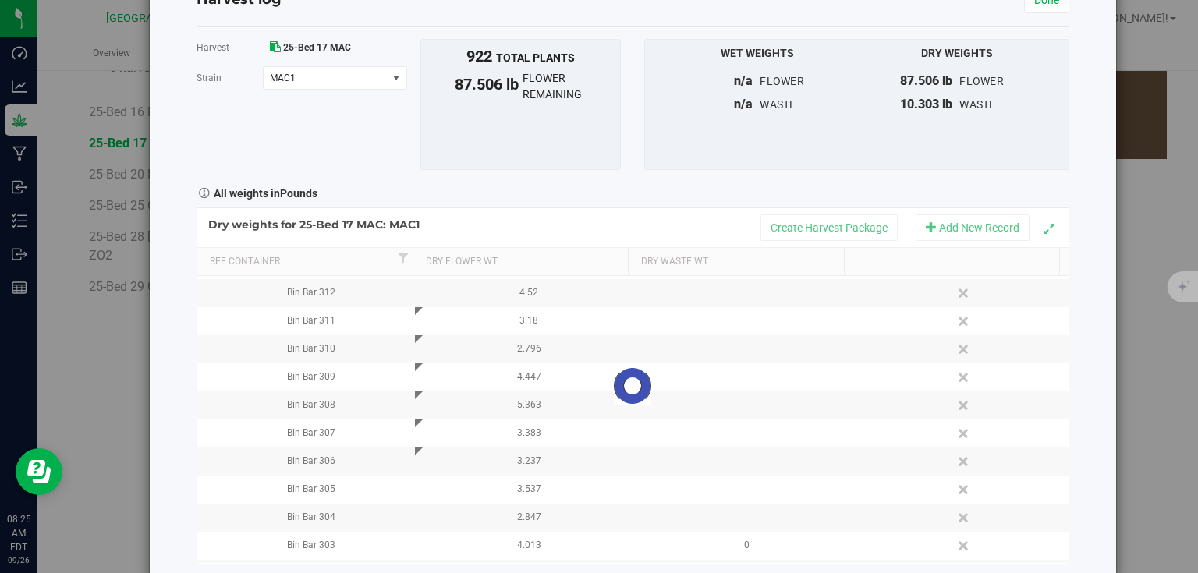
click at [1070, 309] on div "Harvest log Done Harvest 25-Bed 17 MAC [GEOGRAPHIC_DATA] MAC1 Select strain MAC…" at bounding box center [633, 269] width 966 height 615
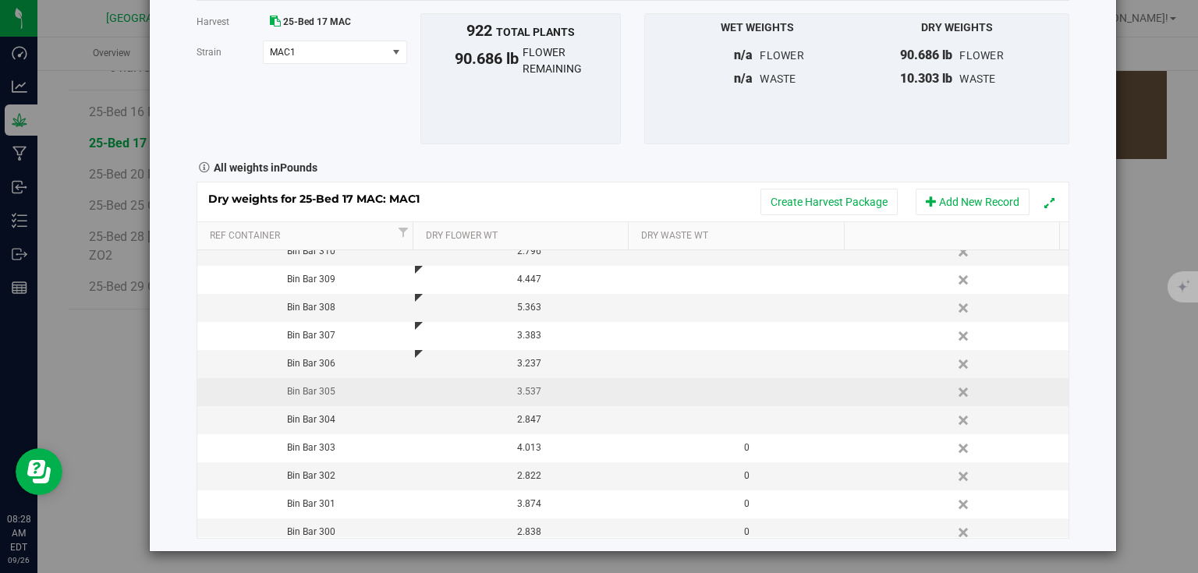
scroll to position [437, 0]
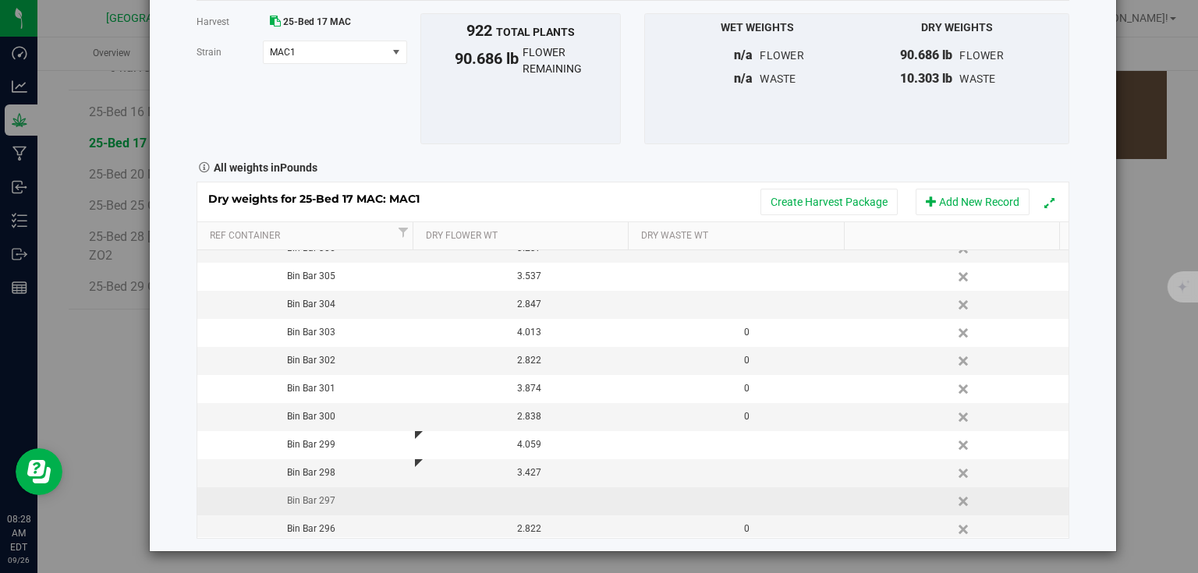
click at [521, 512] on td at bounding box center [524, 502] width 218 height 28
click at [542, 498] on span at bounding box center [527, 501] width 201 height 23
type input "3.376"
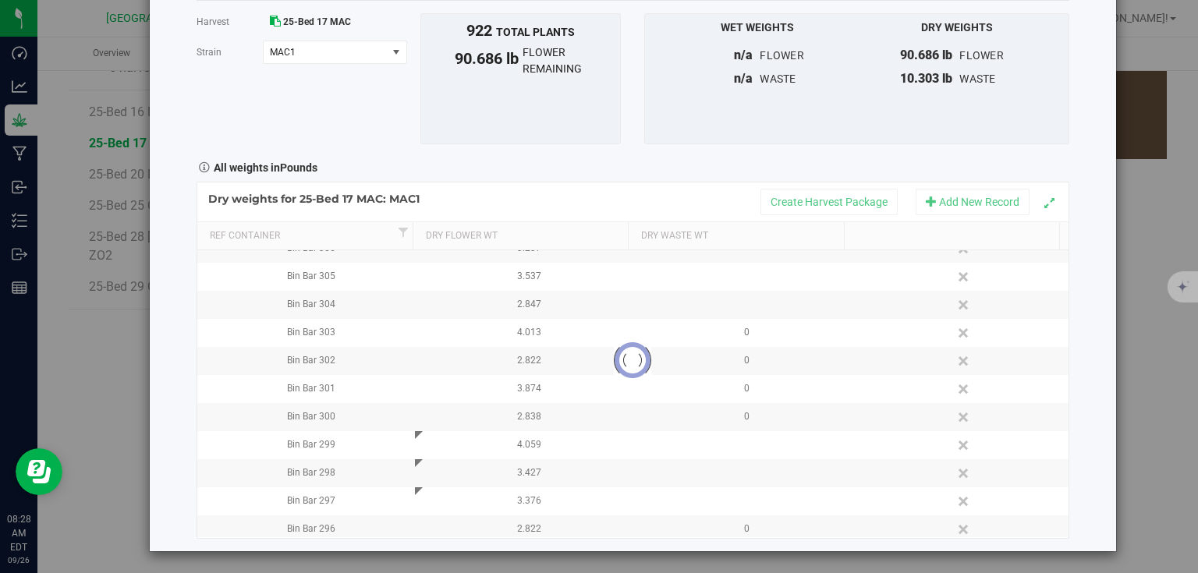
click at [187, 427] on div "Harvest log Done Harvest 25-Bed 17 MAC [GEOGRAPHIC_DATA] MAC1 Select strain MAC…" at bounding box center [633, 243] width 966 height 615
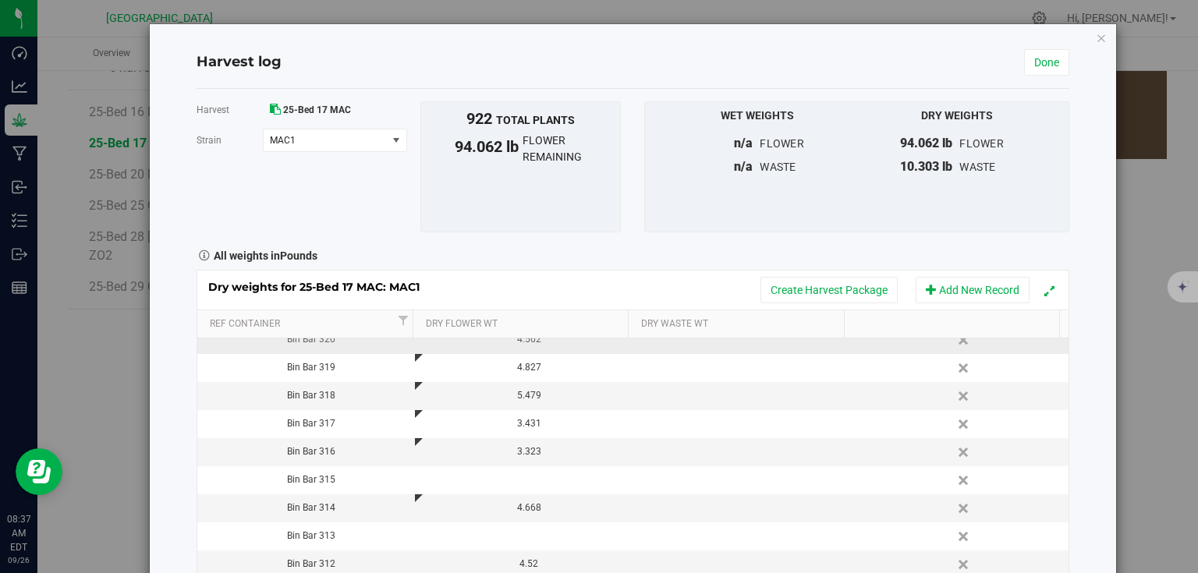
scroll to position [125, 0]
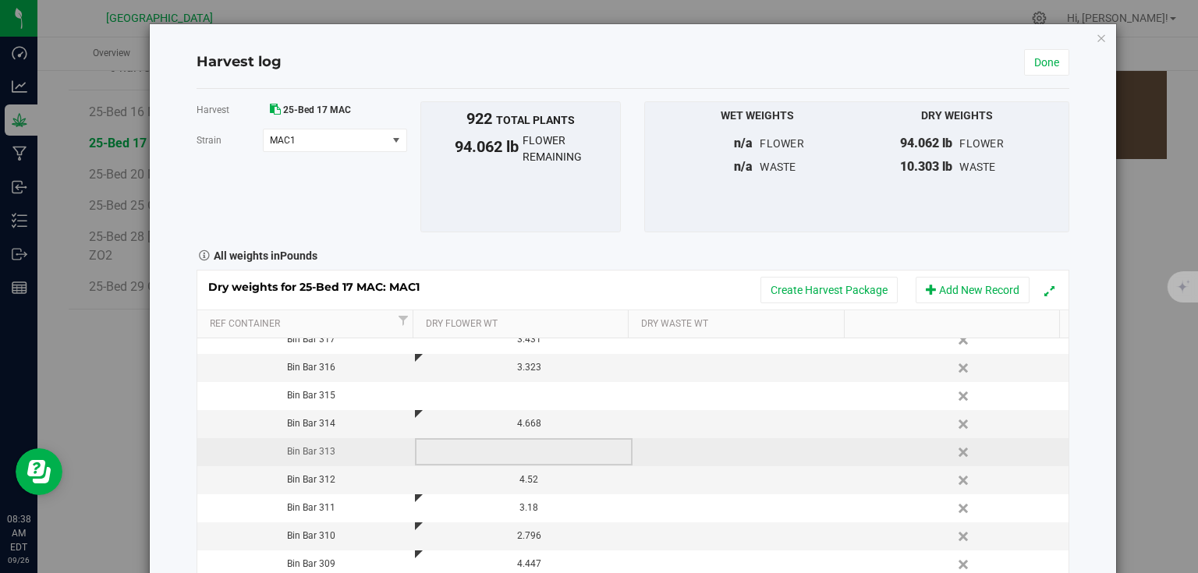
click at [514, 445] on td at bounding box center [524, 452] width 218 height 28
type input "3.883"
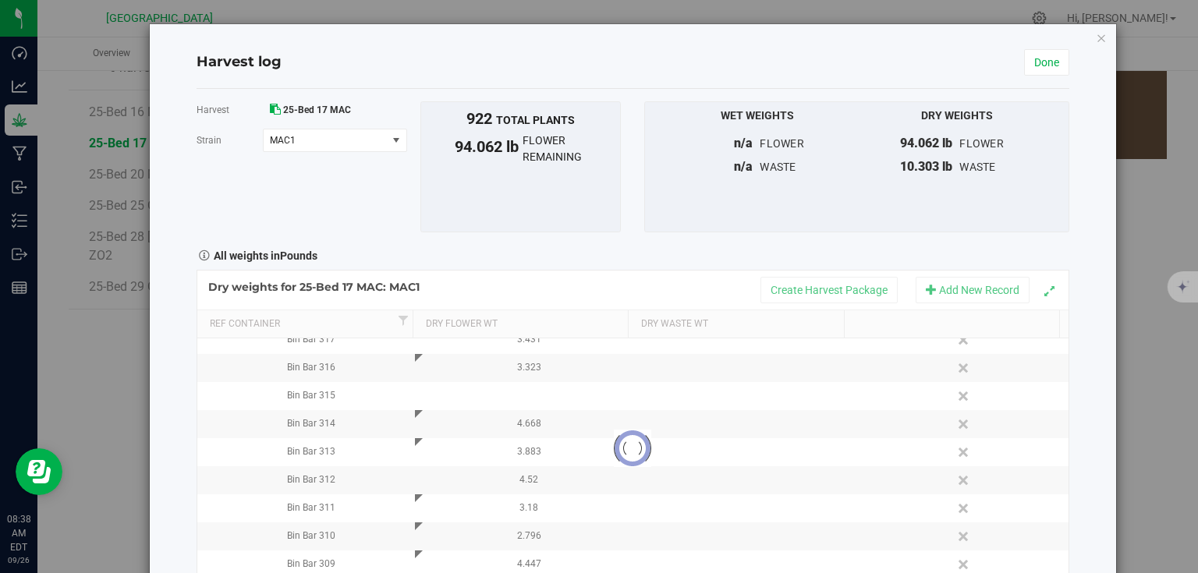
click at [1070, 435] on div "Harvest log Done Harvest 25-Bed 17 MAC [GEOGRAPHIC_DATA] MAC1 Select strain MAC…" at bounding box center [633, 331] width 966 height 615
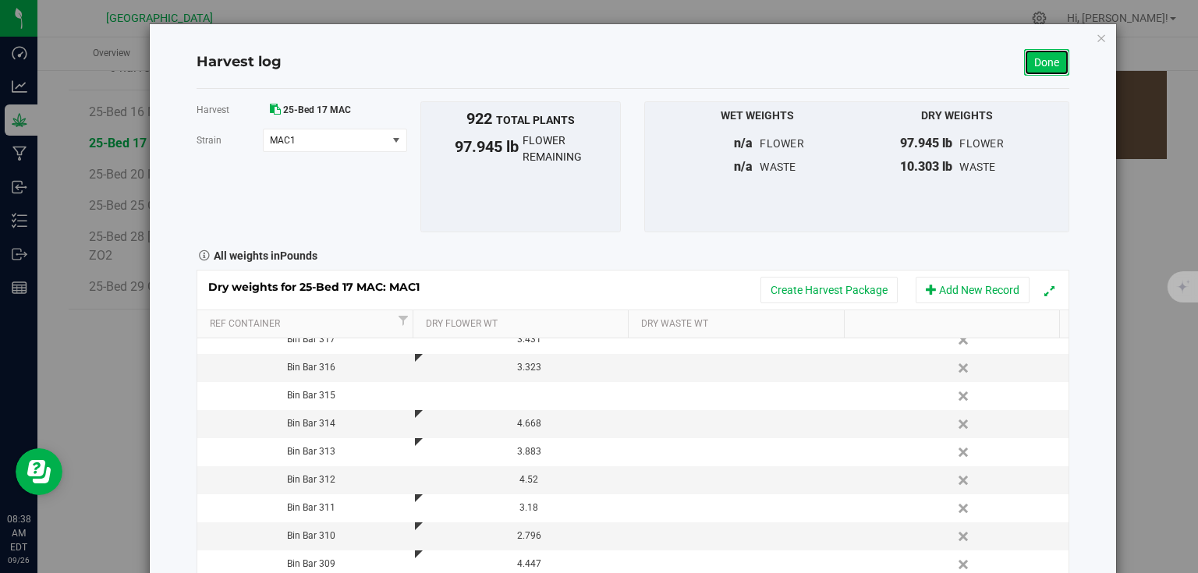
click at [1027, 57] on link "Done" at bounding box center [1046, 62] width 45 height 27
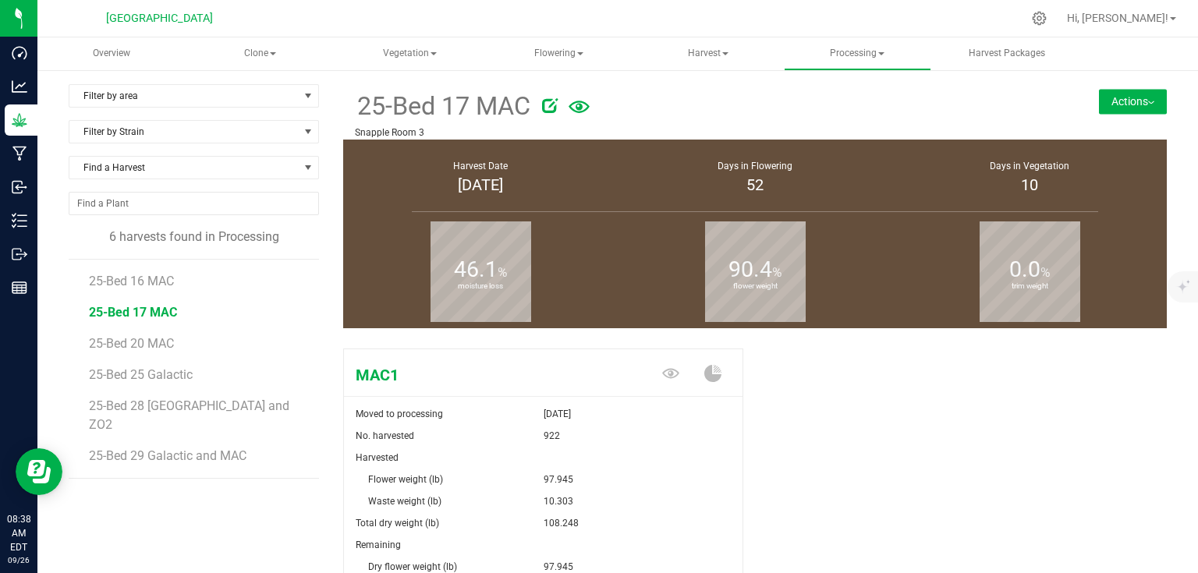
click at [1118, 101] on button "Actions" at bounding box center [1133, 101] width 68 height 25
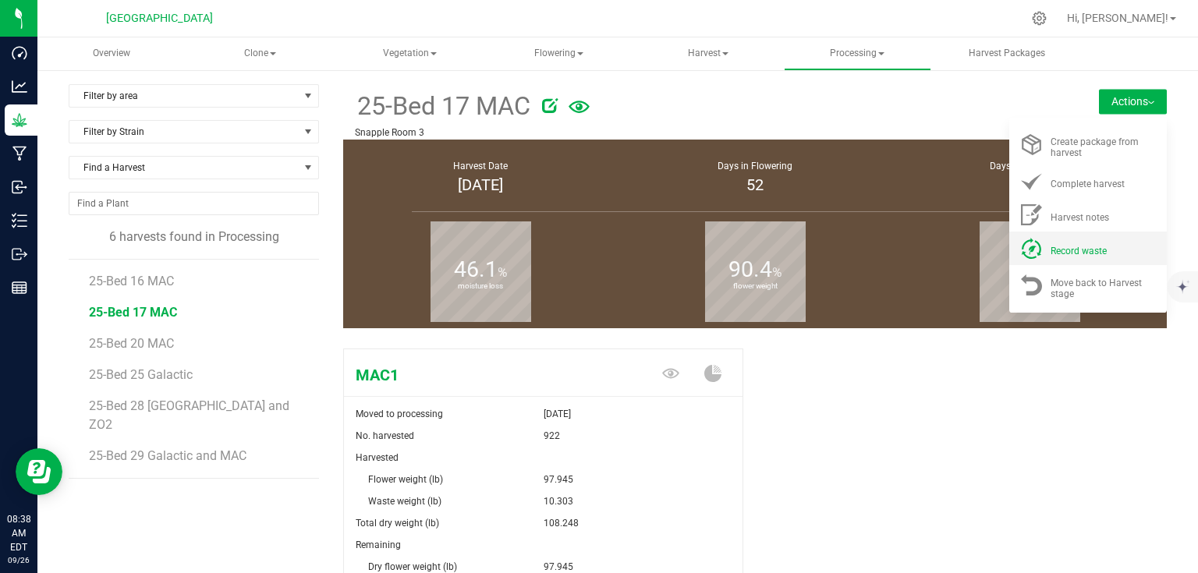
click at [1078, 246] on span "Record waste" at bounding box center [1079, 251] width 56 height 11
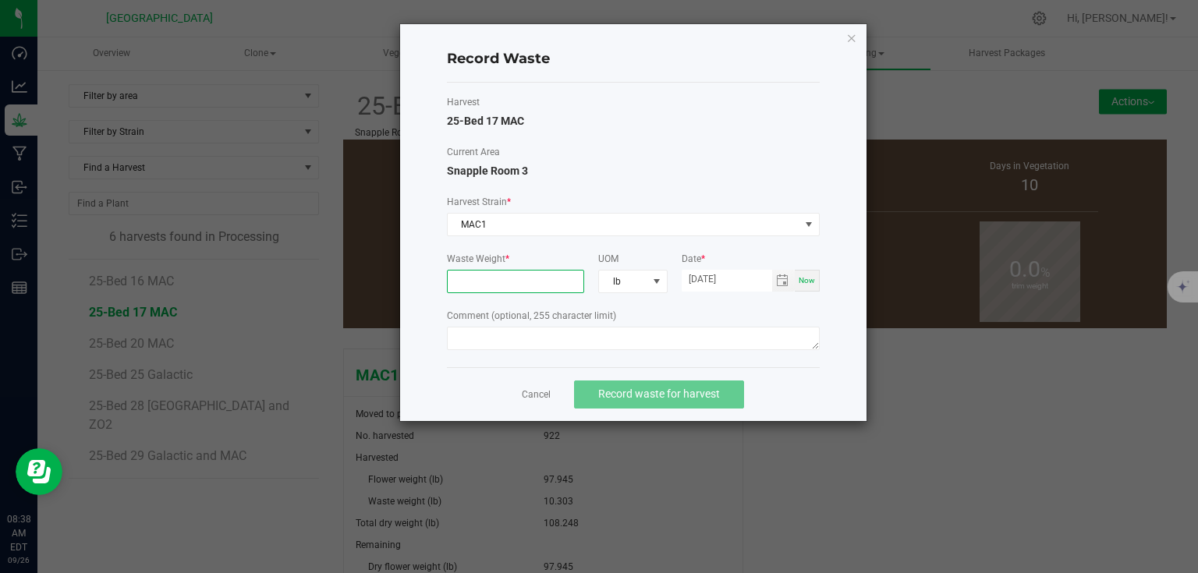
click at [526, 285] on input at bounding box center [516, 282] width 137 height 22
type input "17.5930 lb"
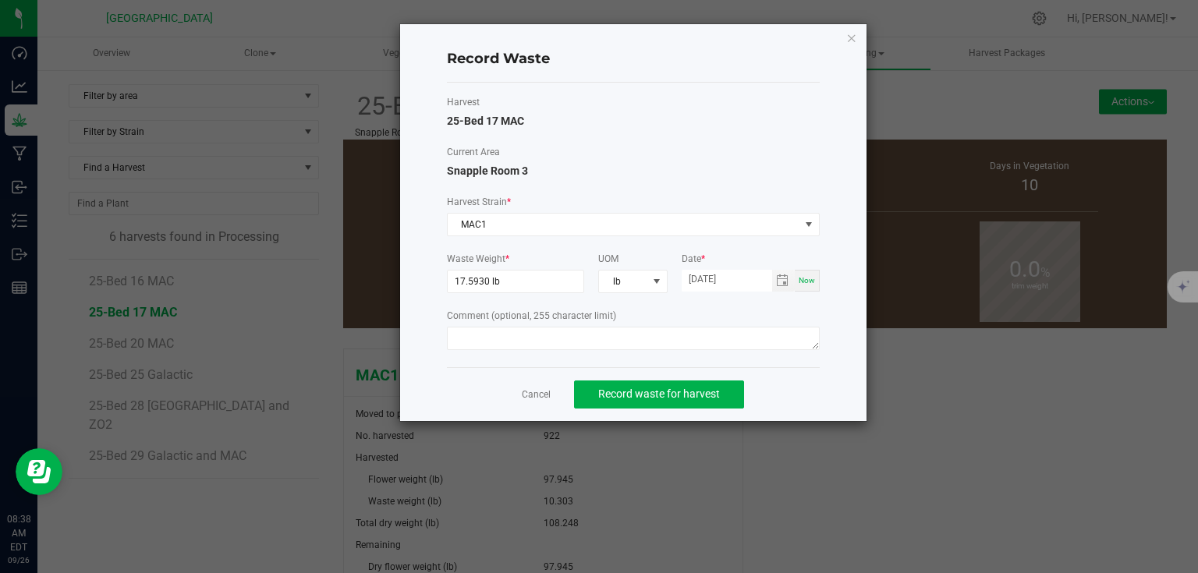
click at [815, 244] on div "Harvest 25-Bed 17 MAC Current Area Snapple Room 3 Harvest Strain * MAC1 Waste W…" at bounding box center [633, 225] width 373 height 260
click at [697, 388] on span "Record waste for harvest" at bounding box center [659, 394] width 122 height 12
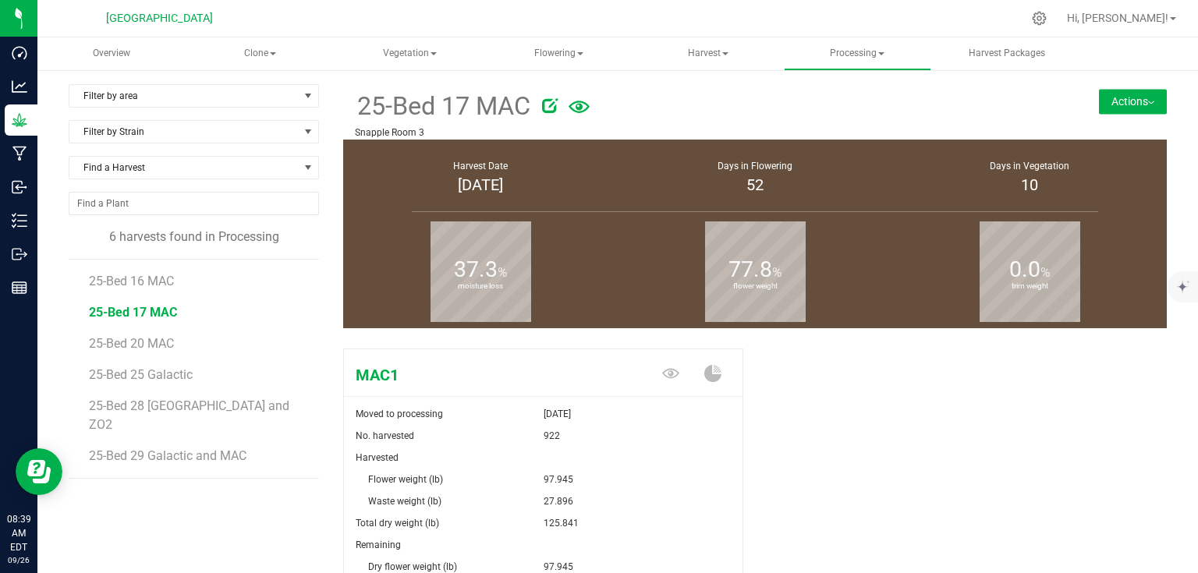
click at [1119, 114] on div "25-Bed 17 MAC Snapple Room 3 Actions Create package from harvest Complete harve…" at bounding box center [755, 111] width 824 height 55
click at [1119, 113] on button "Actions" at bounding box center [1133, 101] width 68 height 25
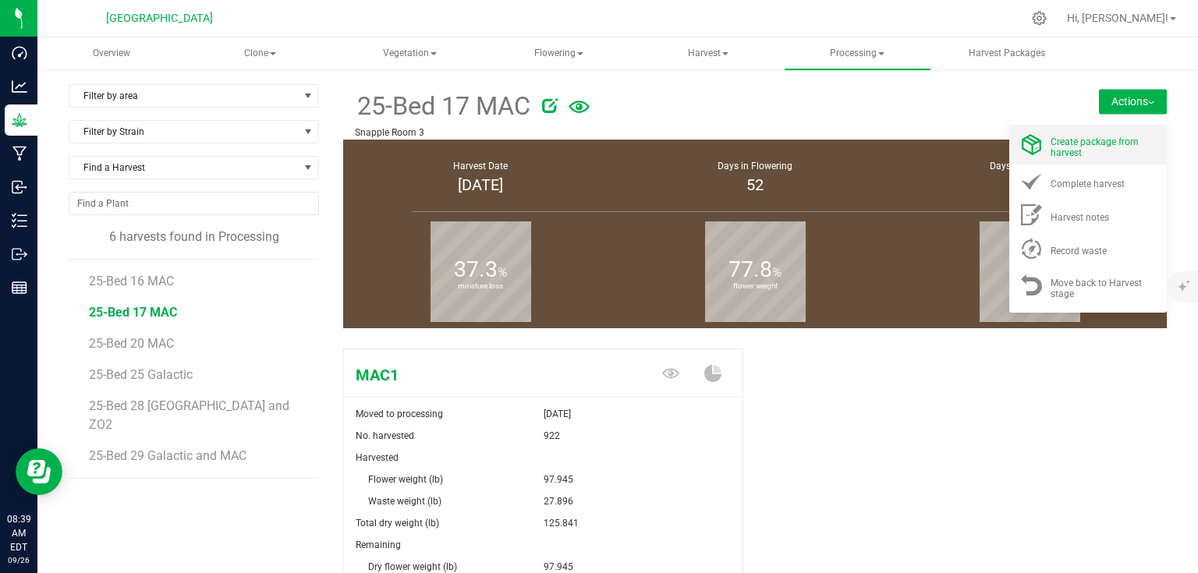
click at [1105, 134] on div "Create package from harvest" at bounding box center [1104, 144] width 106 height 27
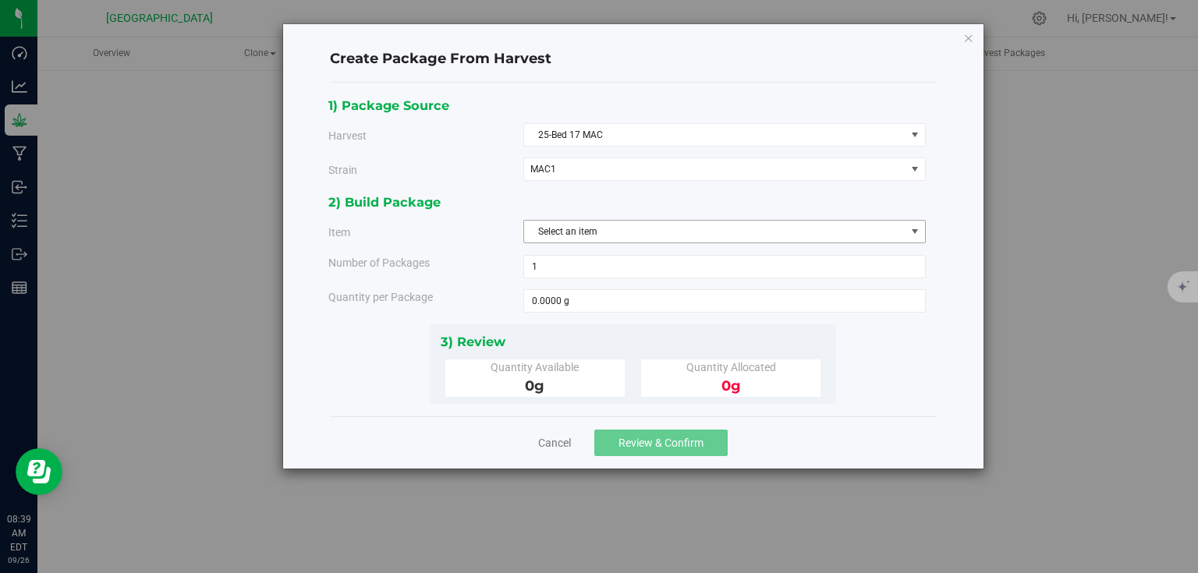
click at [586, 238] on span "Select an item" at bounding box center [714, 232] width 381 height 22
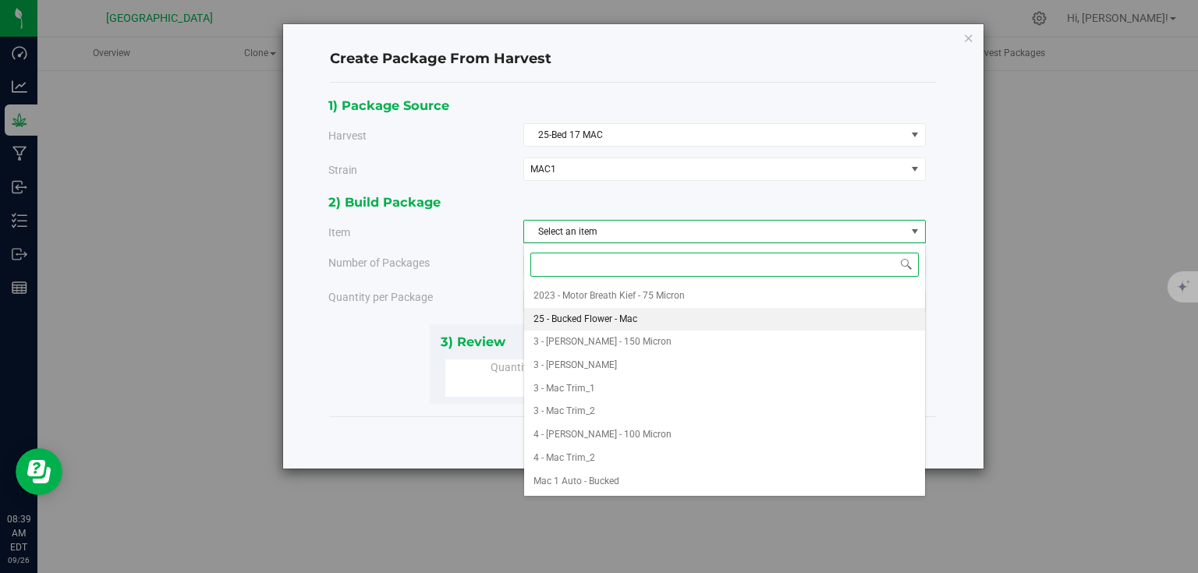
click at [577, 321] on span "25 - Bucked Flower - Mac" at bounding box center [586, 320] width 104 height 20
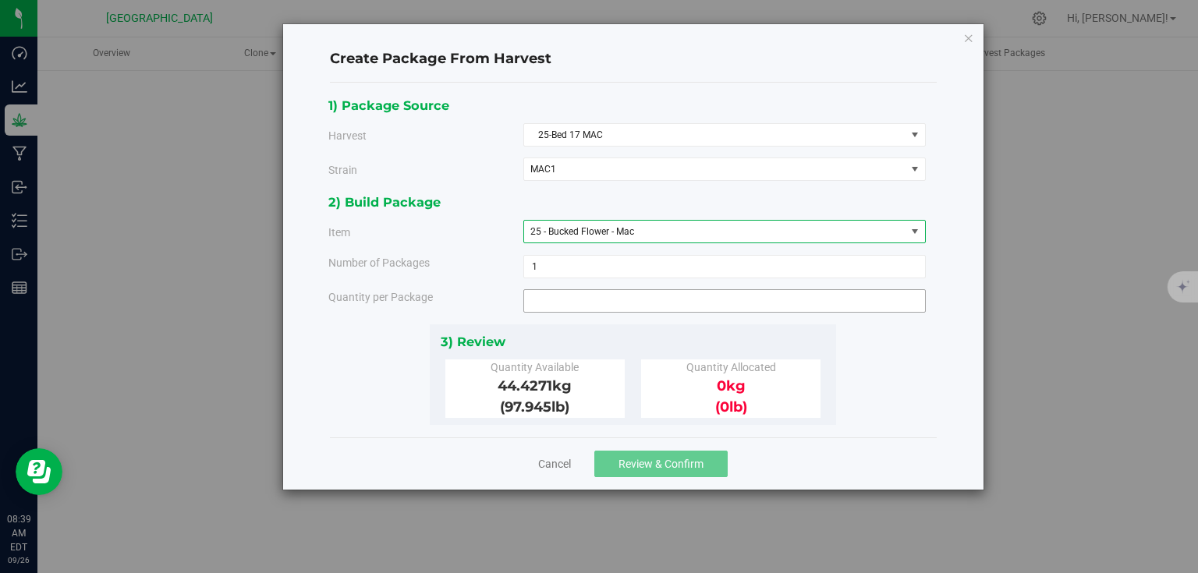
click at [596, 298] on span at bounding box center [724, 300] width 403 height 23
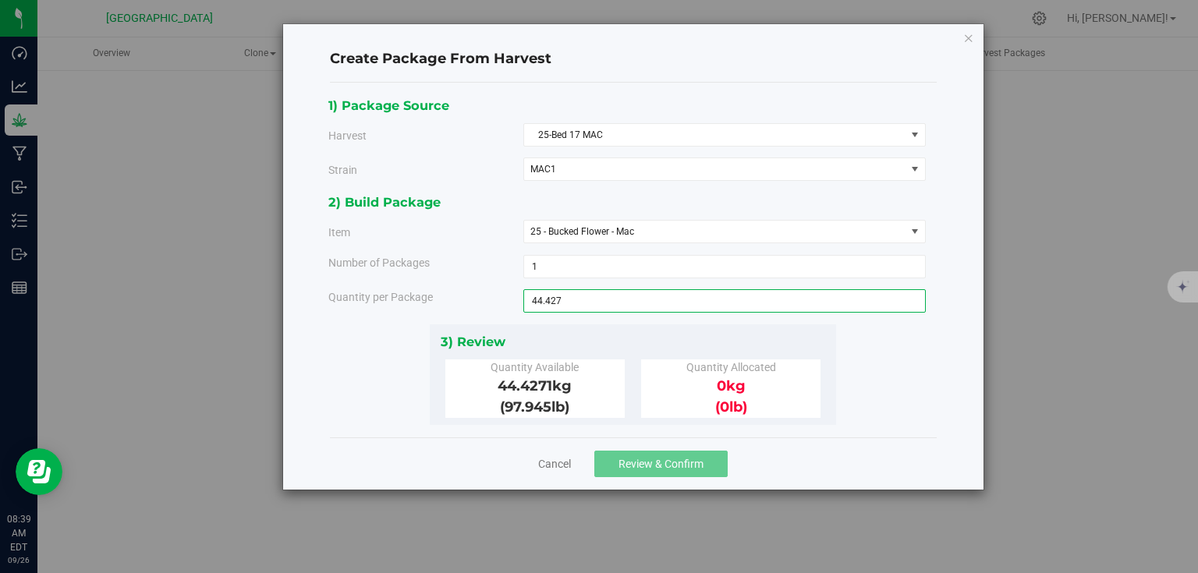
type input "44.4271"
type input "44.4271 kg"
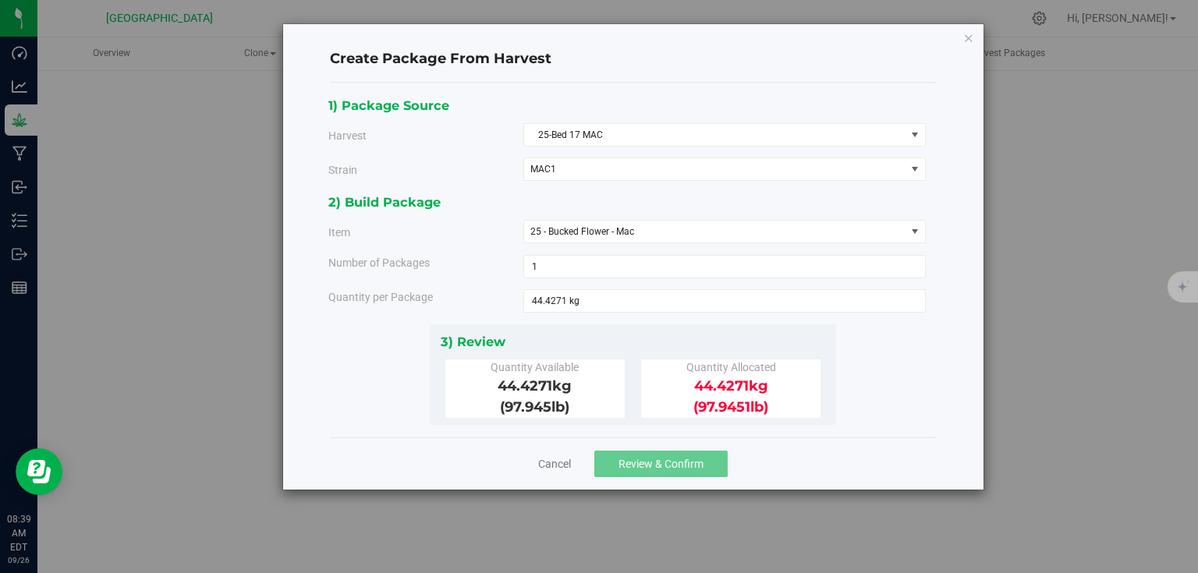
click at [644, 328] on div "3) Review Quantity Available 44.4271 kg (97.945 lb ) Quantity Allocated 44.4271…" at bounding box center [633, 375] width 406 height 101
click at [639, 304] on span "44.4271 kg 44.4271" at bounding box center [724, 300] width 403 height 23
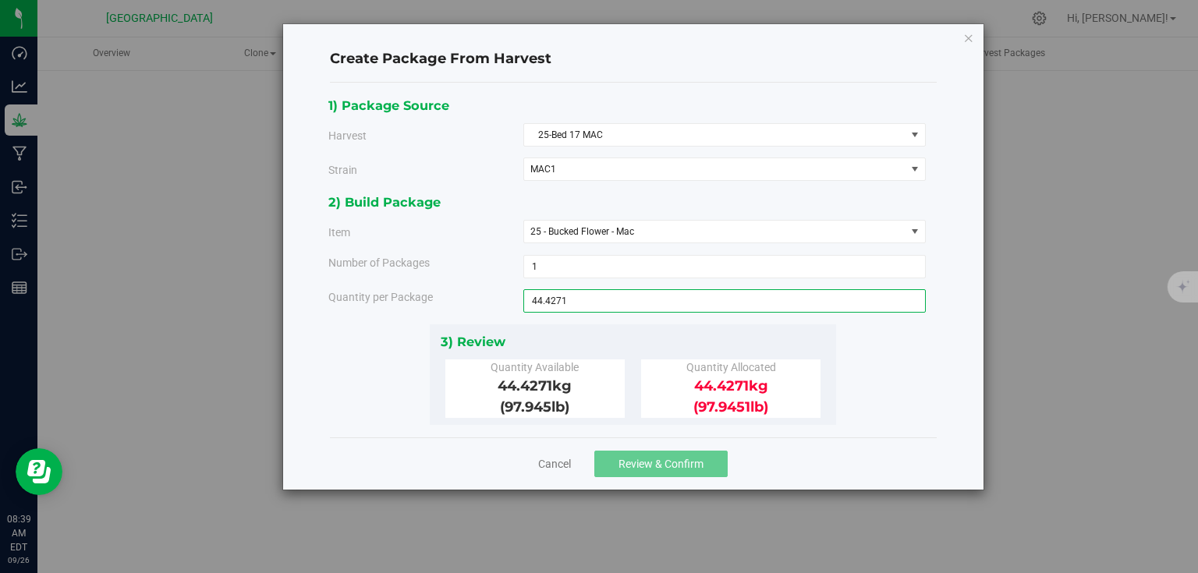
type input "44.427"
type input "44.4270 kg"
click at [644, 334] on div "3) Review" at bounding box center [633, 342] width 385 height 21
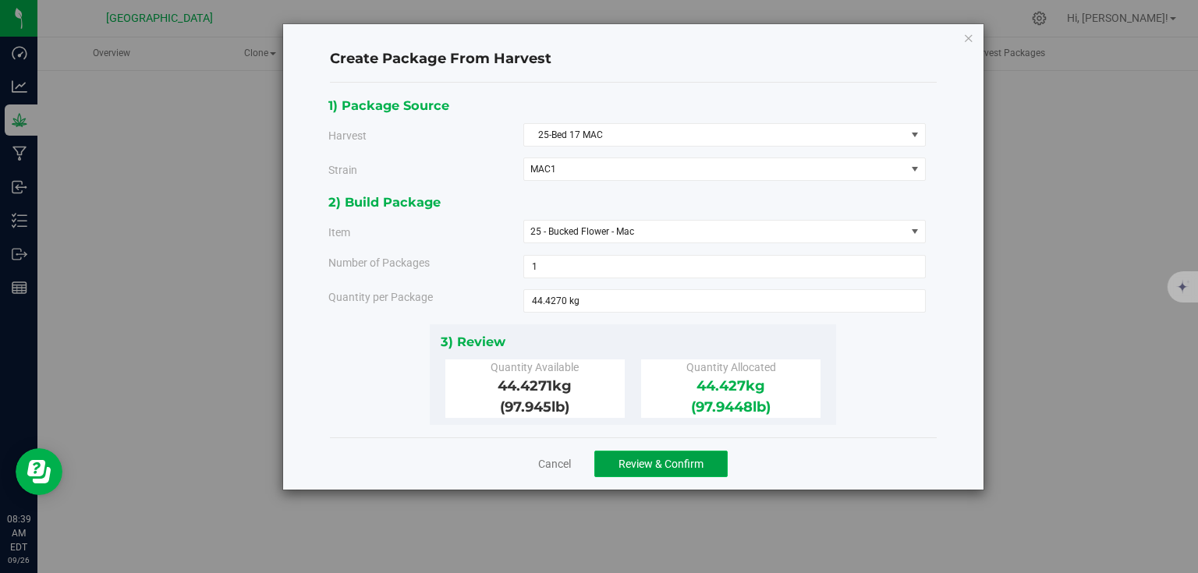
click at [662, 458] on span "Review & Confirm" at bounding box center [661, 464] width 85 height 12
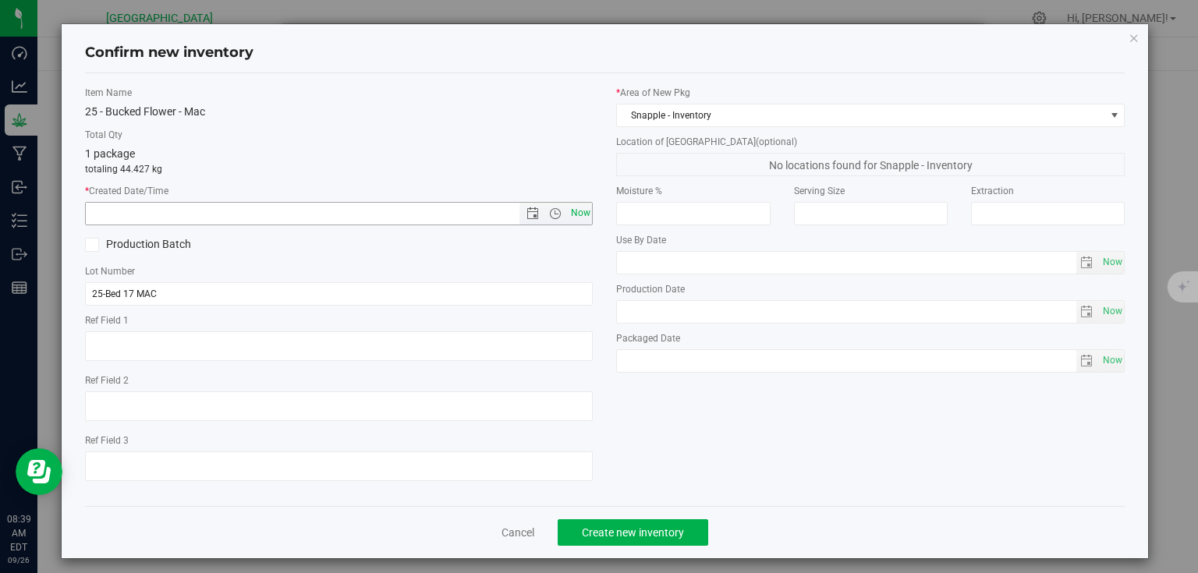
click at [573, 212] on span "Now" at bounding box center [580, 213] width 27 height 23
type input "9/26/2025 8:39 AM"
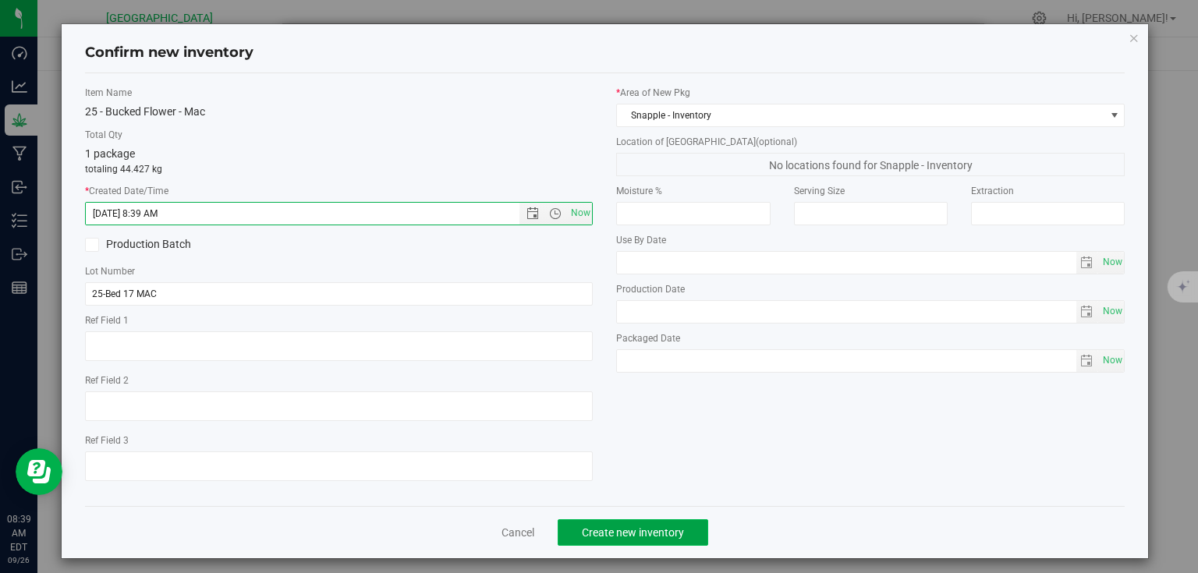
click at [616, 544] on button "Create new inventory" at bounding box center [633, 533] width 151 height 27
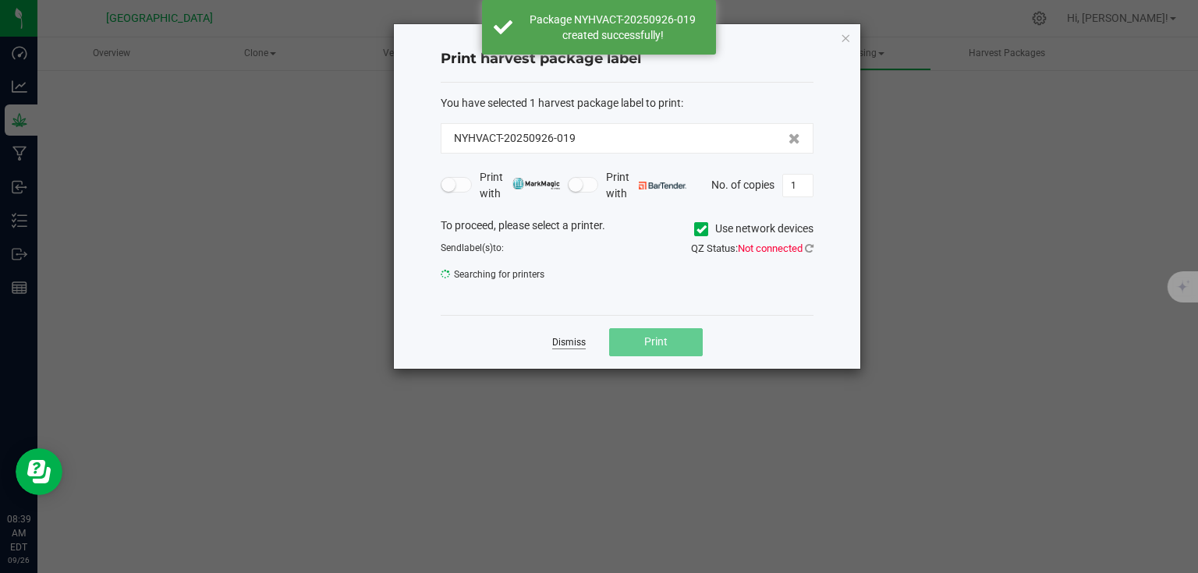
click at [576, 340] on link "Dismiss" at bounding box center [569, 342] width 34 height 13
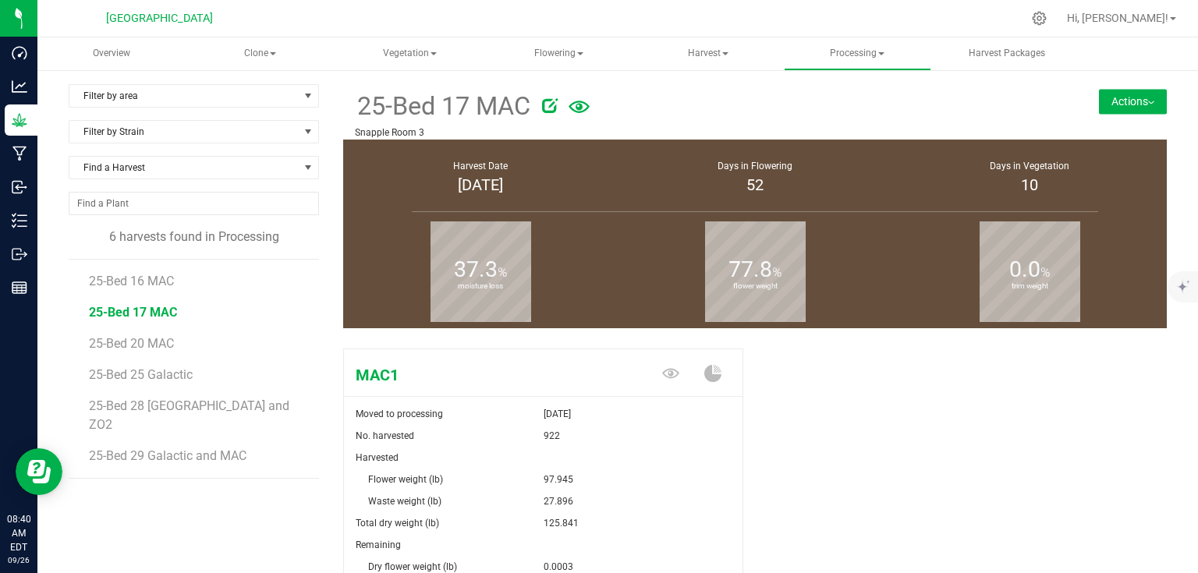
click at [1133, 102] on button "Actions" at bounding box center [1133, 101] width 68 height 25
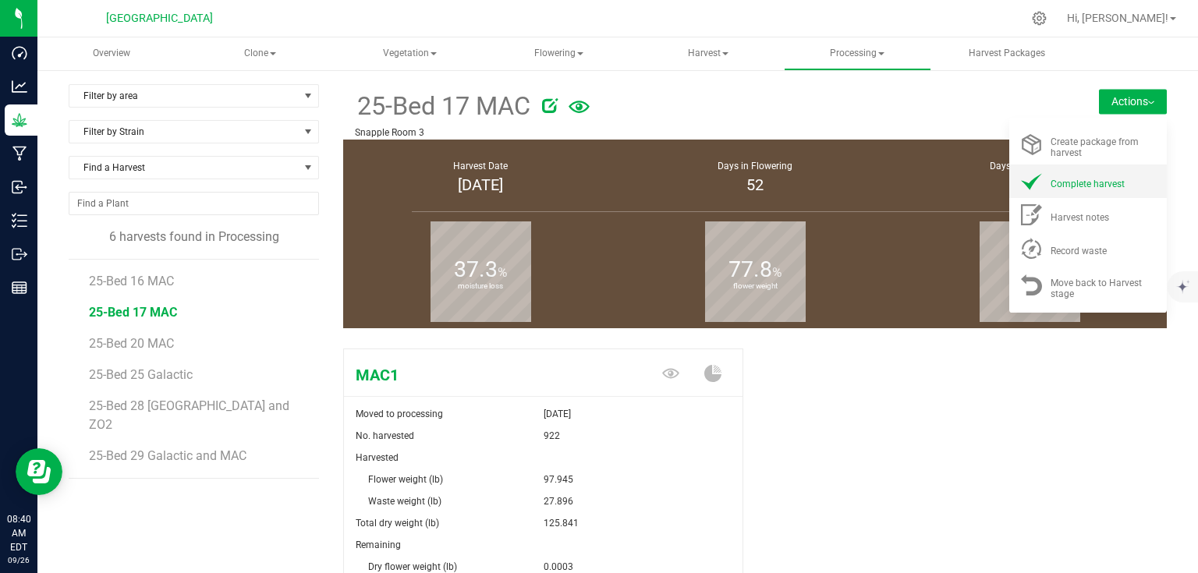
click at [1095, 189] on span "Complete harvest" at bounding box center [1088, 184] width 74 height 11
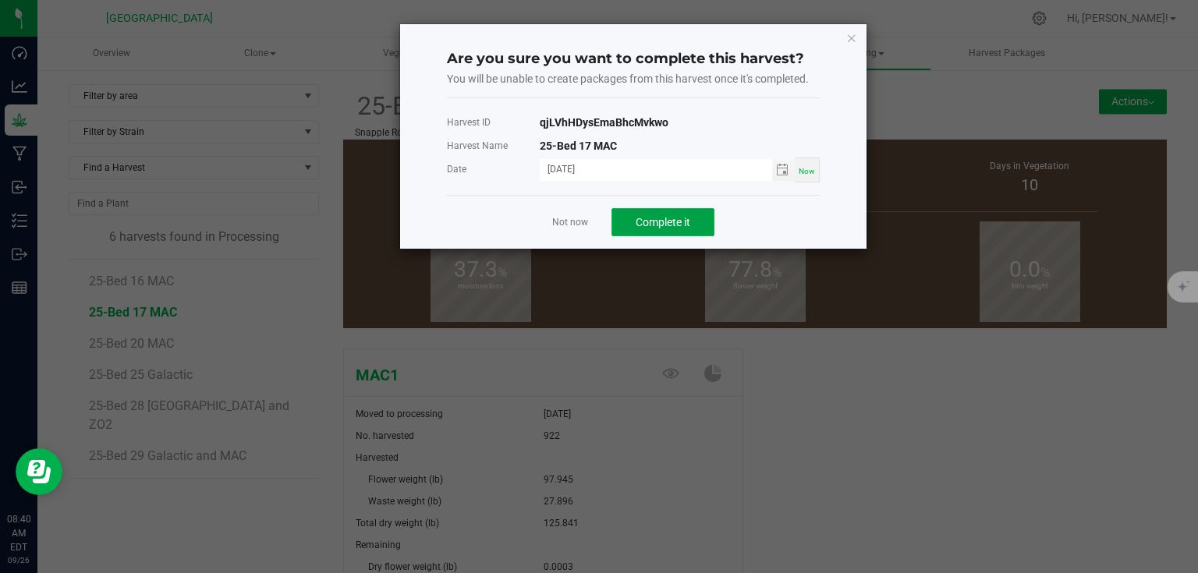
click at [690, 222] on button "Complete it" at bounding box center [663, 222] width 103 height 28
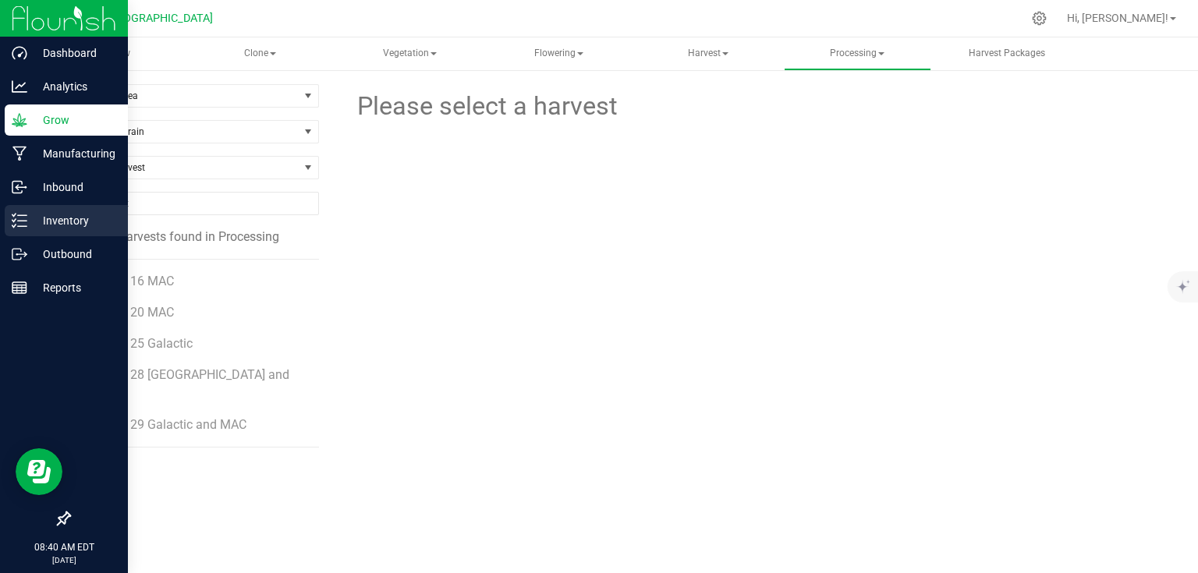
click at [90, 232] on div "Inventory" at bounding box center [66, 220] width 123 height 31
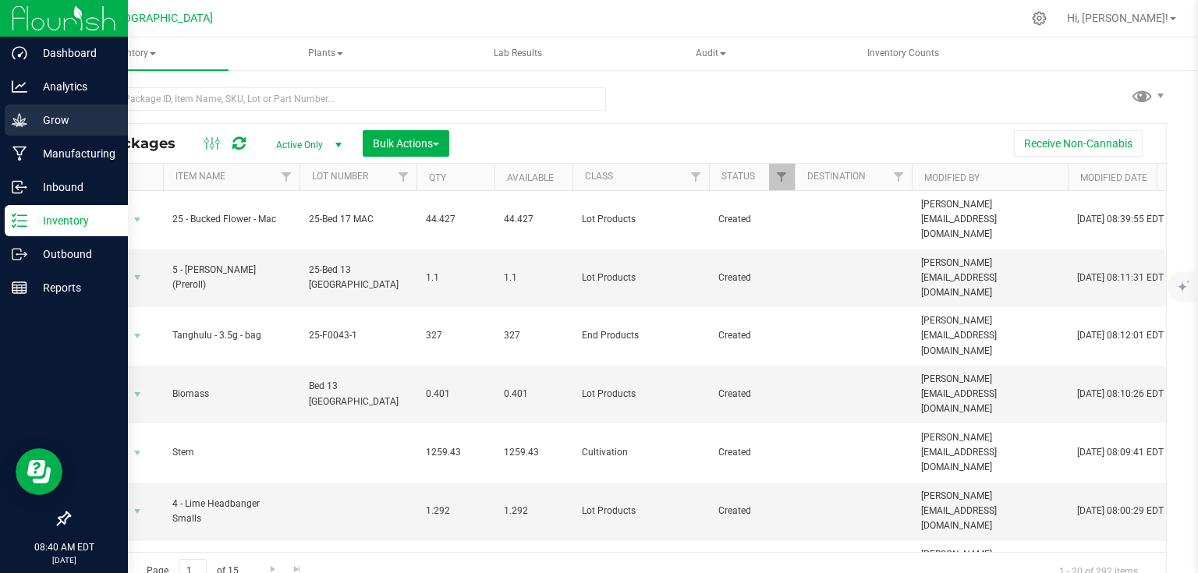
click at [19, 124] on icon at bounding box center [19, 119] width 15 height 13
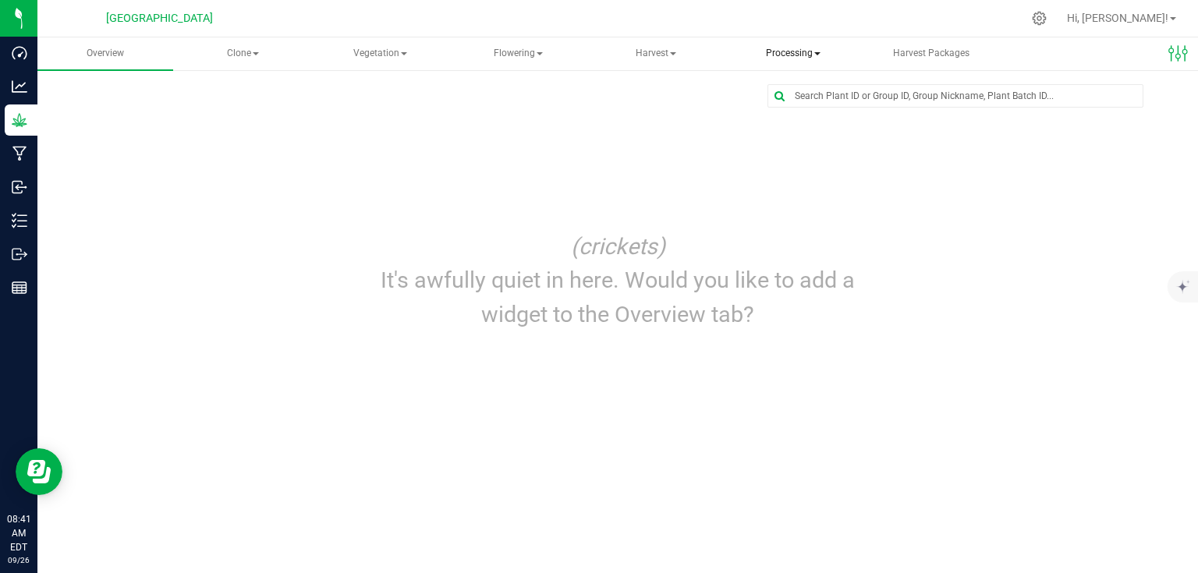
click at [803, 55] on span "Processing" at bounding box center [793, 53] width 134 height 31
click at [791, 150] on span "Completed harvests" at bounding box center [819, 149] width 144 height 13
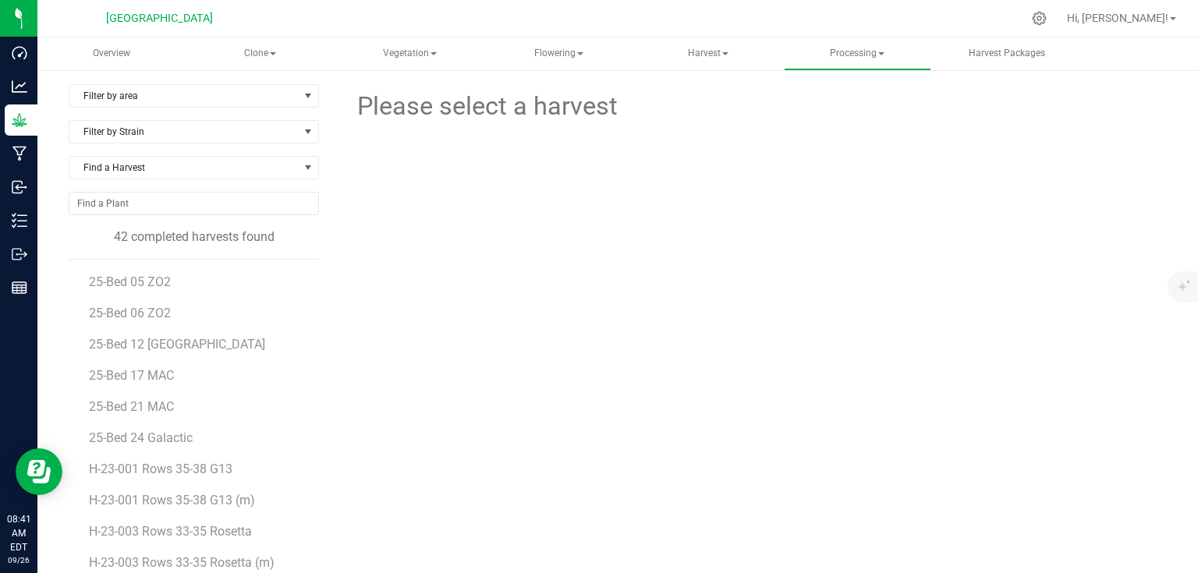
scroll to position [250, 0]
click at [148, 376] on span "25-Bed 17 MAC" at bounding box center [133, 374] width 88 height 15
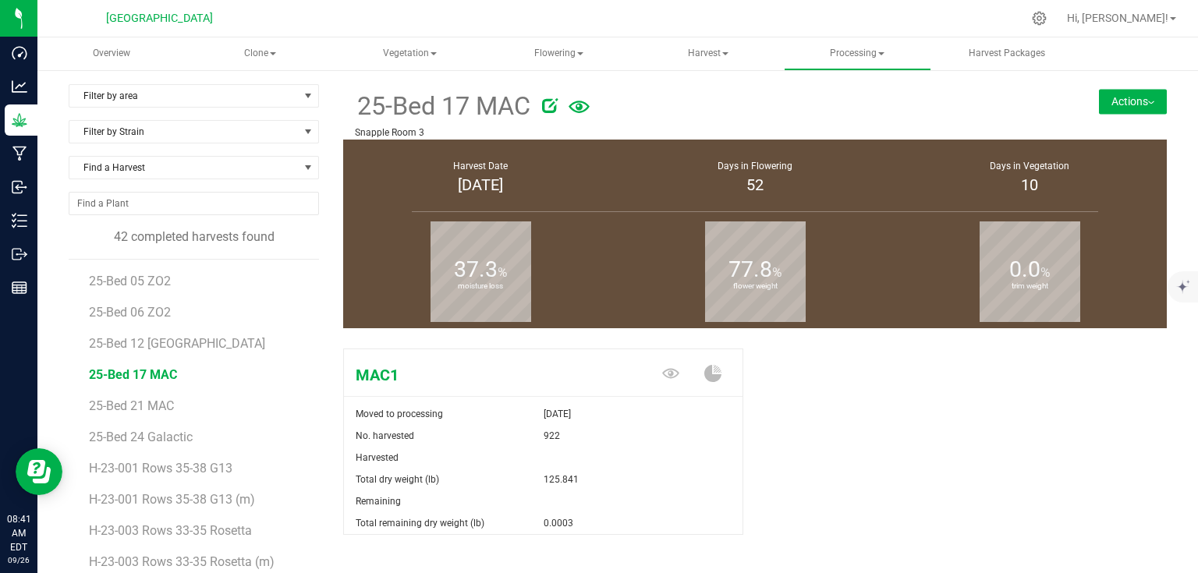
click at [1142, 98] on button "Actions" at bounding box center [1133, 101] width 68 height 25
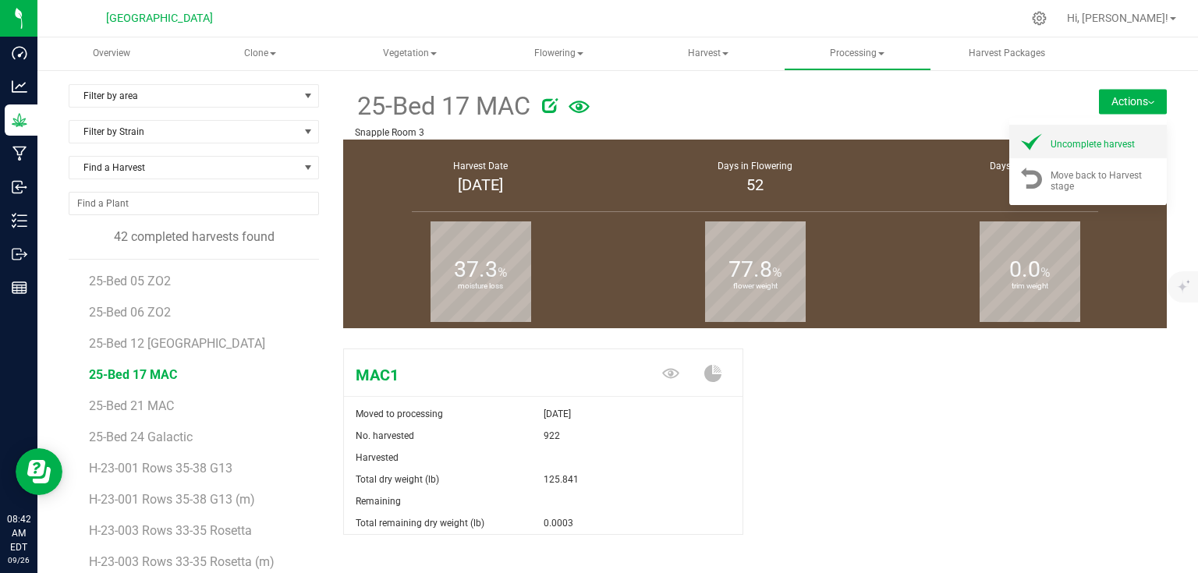
click at [1114, 146] on span "Uncomplete harvest" at bounding box center [1093, 144] width 84 height 11
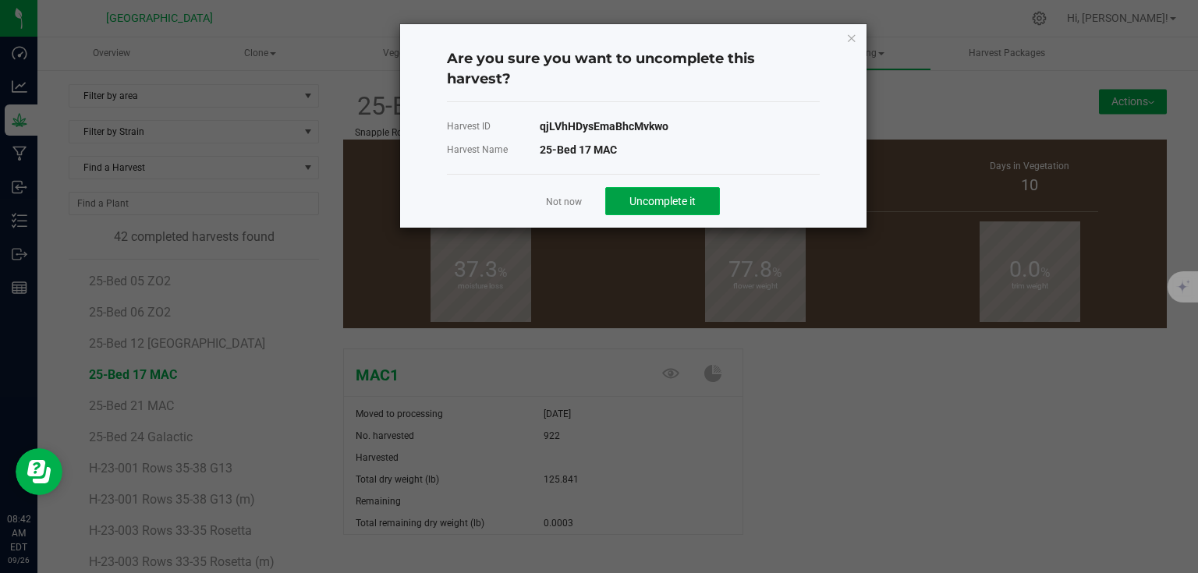
click at [642, 212] on button "Uncomplete it" at bounding box center [662, 201] width 115 height 28
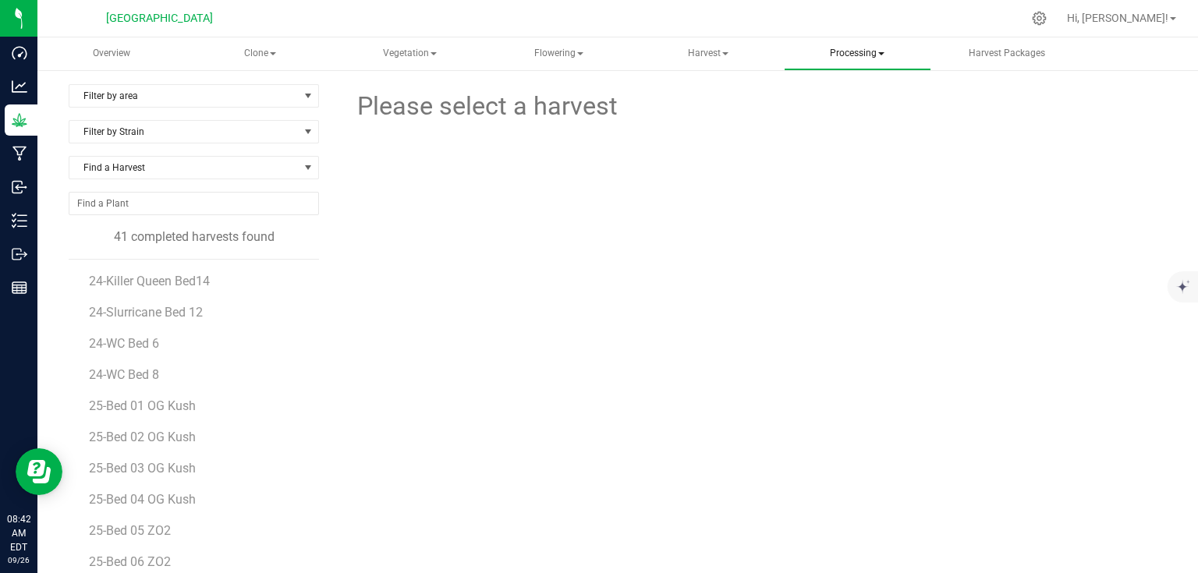
click at [878, 55] on span at bounding box center [881, 53] width 6 height 3
click at [834, 53] on span "Processing" at bounding box center [857, 53] width 147 height 33
click at [857, 119] on li "Processing harvests" at bounding box center [877, 112] width 186 height 19
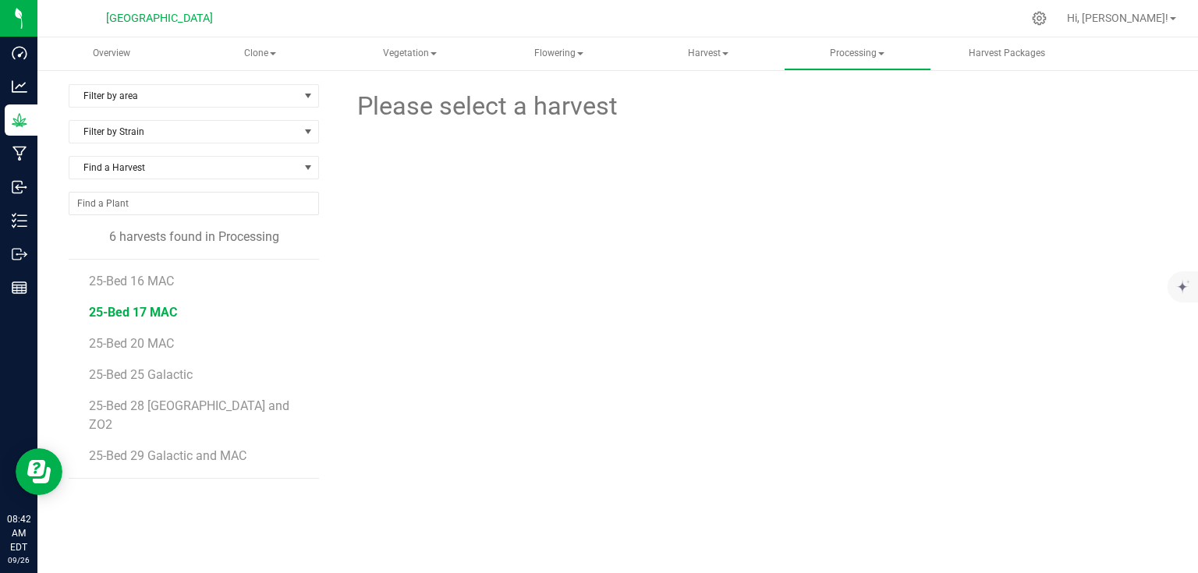
click at [151, 309] on span "25-Bed 17 MAC" at bounding box center [133, 312] width 88 height 15
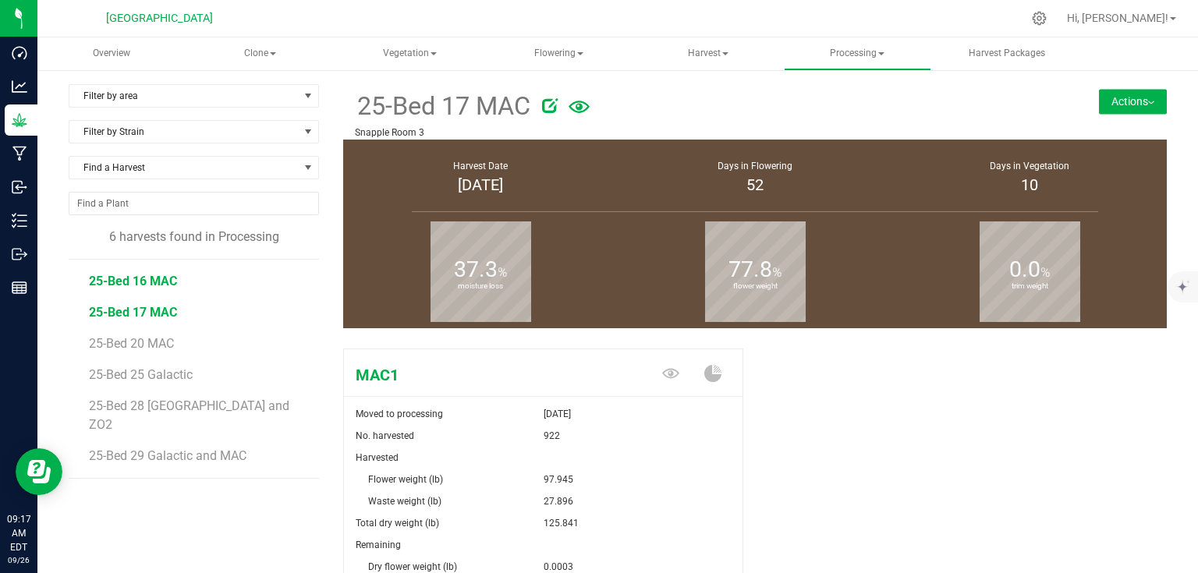
click at [152, 282] on span "25-Bed 16 MAC" at bounding box center [133, 281] width 88 height 15
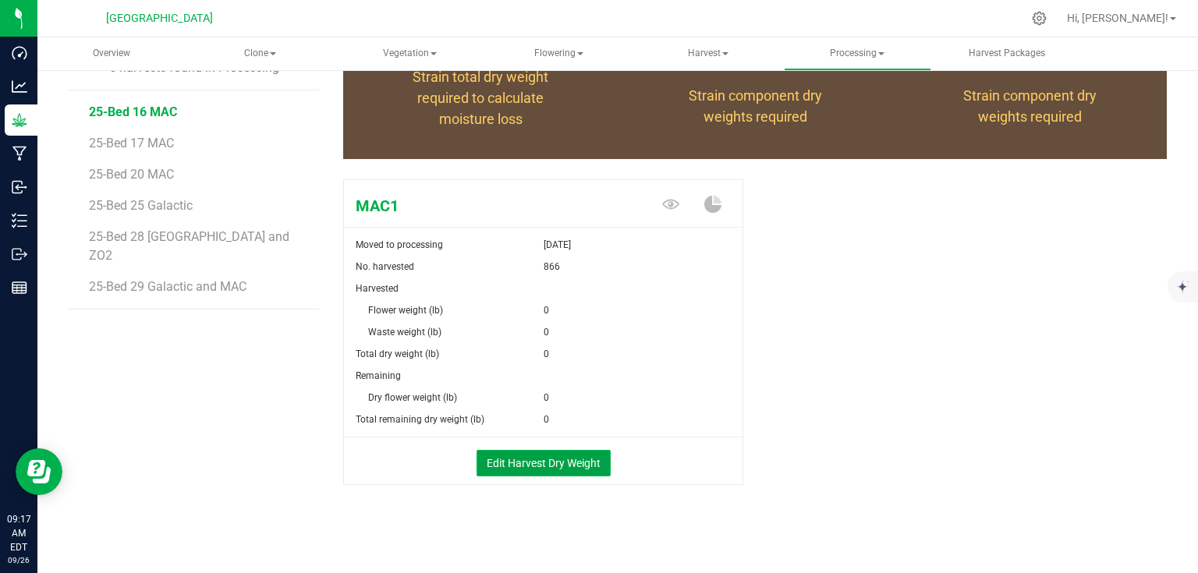
click at [585, 469] on button "Edit Harvest Dry Weight" at bounding box center [544, 463] width 134 height 27
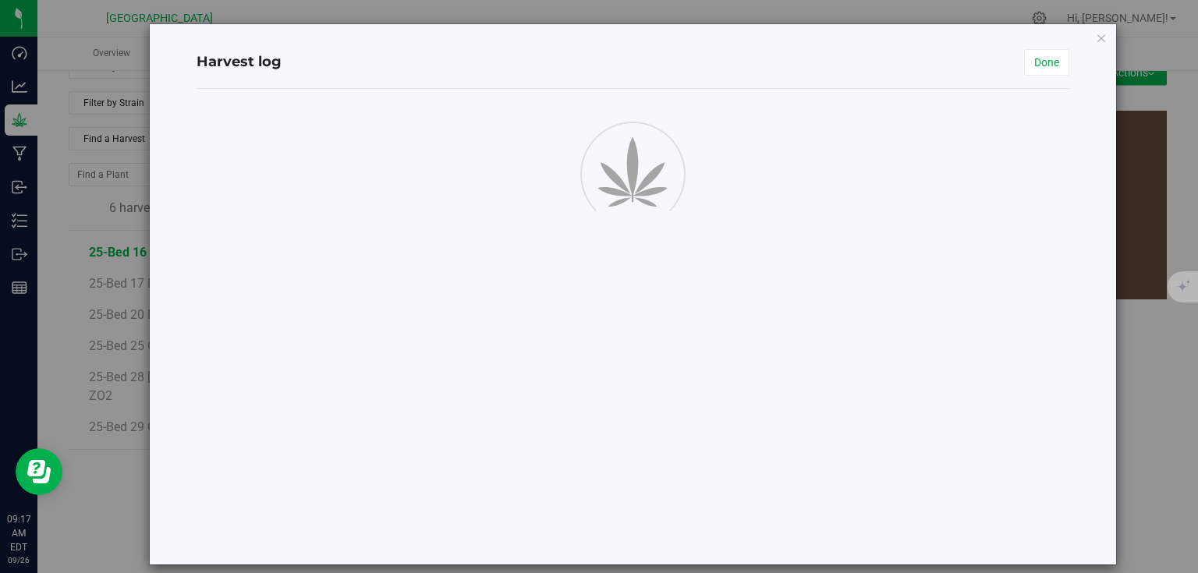
scroll to position [169, 0]
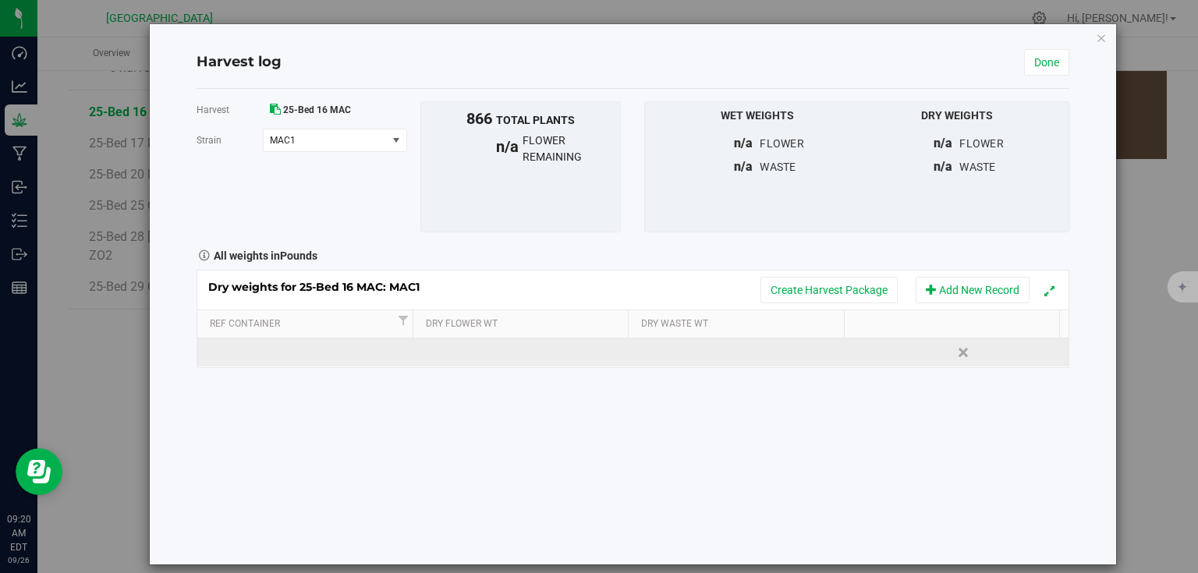
click at [262, 354] on td at bounding box center [306, 353] width 218 height 28
type input "Bin Bar 262"
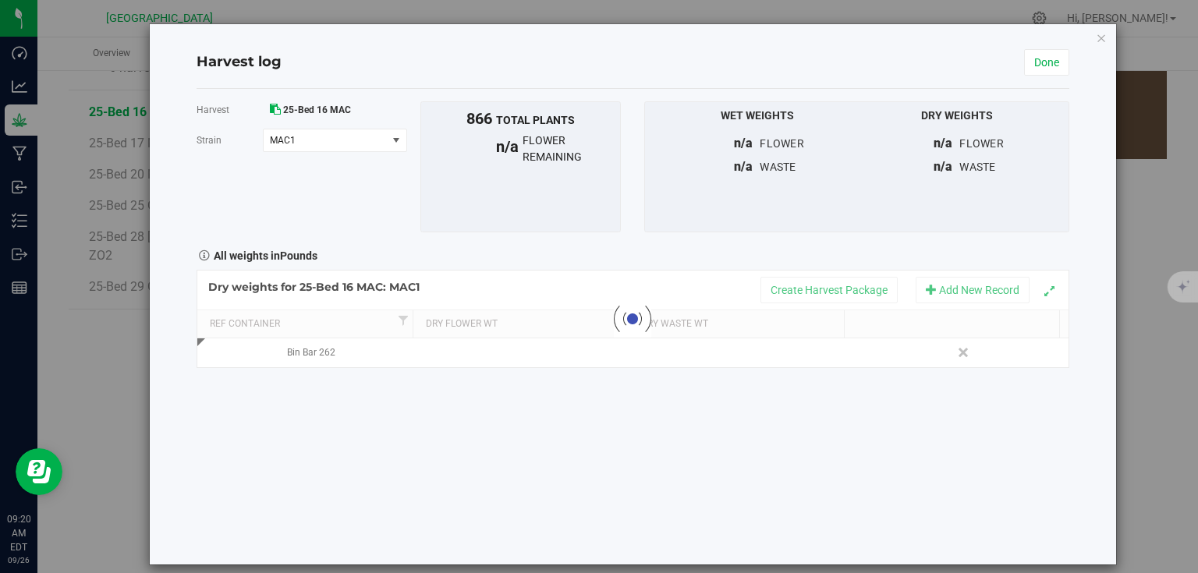
click at [407, 410] on div "Harvest 25-Bed 16 MAC Strain MAC1 Select strain MAC1 To bulk upload trim weight…" at bounding box center [633, 327] width 873 height 476
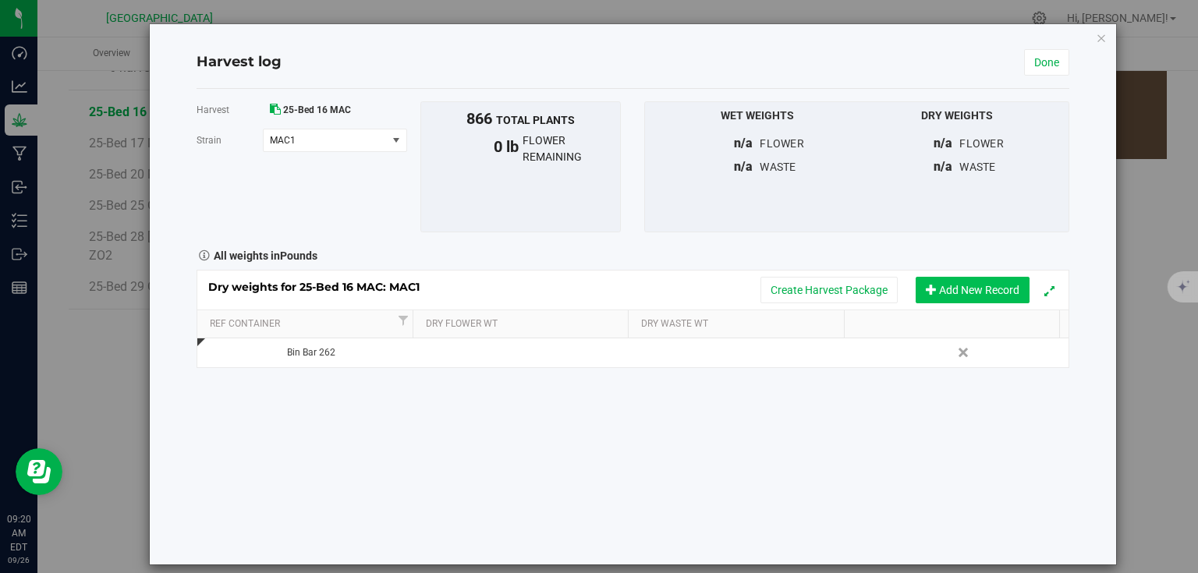
click at [996, 293] on button "Add New Record" at bounding box center [973, 290] width 114 height 27
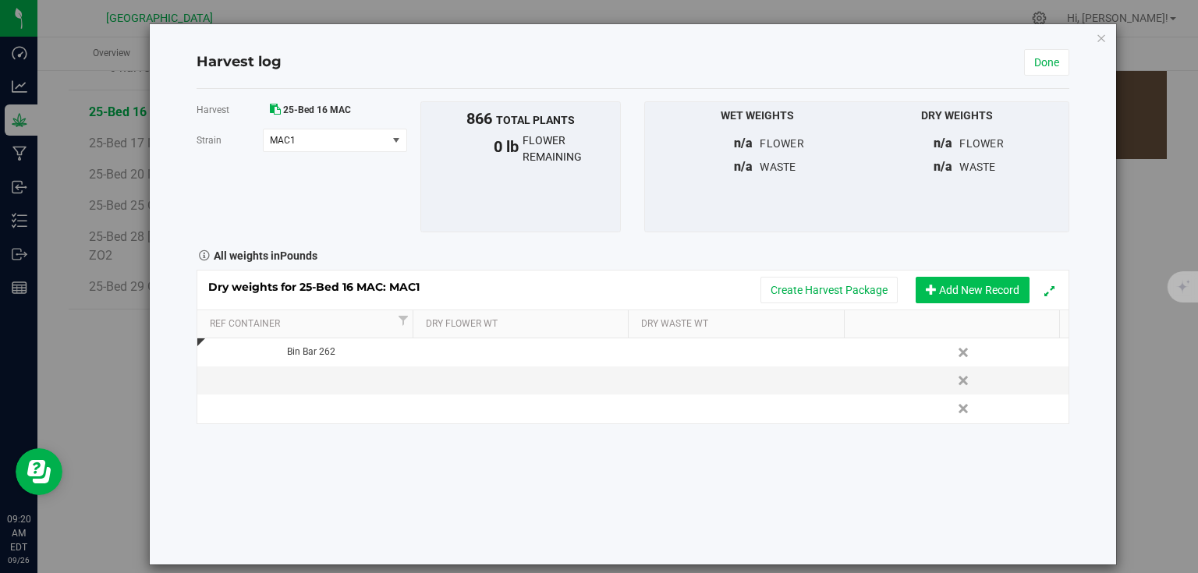
click at [996, 293] on button "Add New Record" at bounding box center [973, 290] width 114 height 27
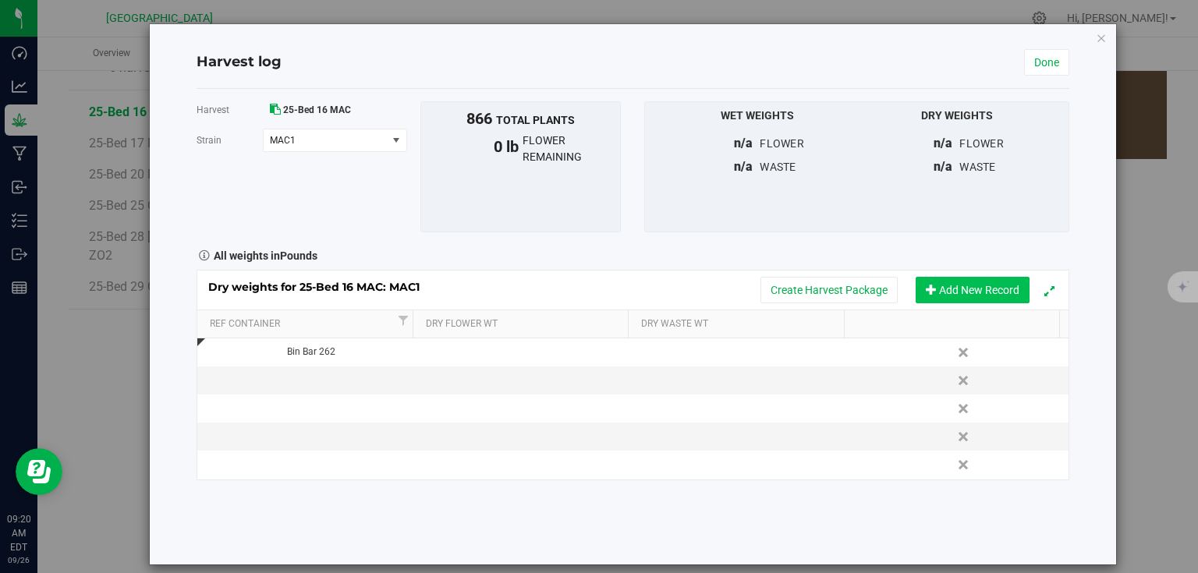
click at [996, 293] on button "Add New Record" at bounding box center [973, 290] width 114 height 27
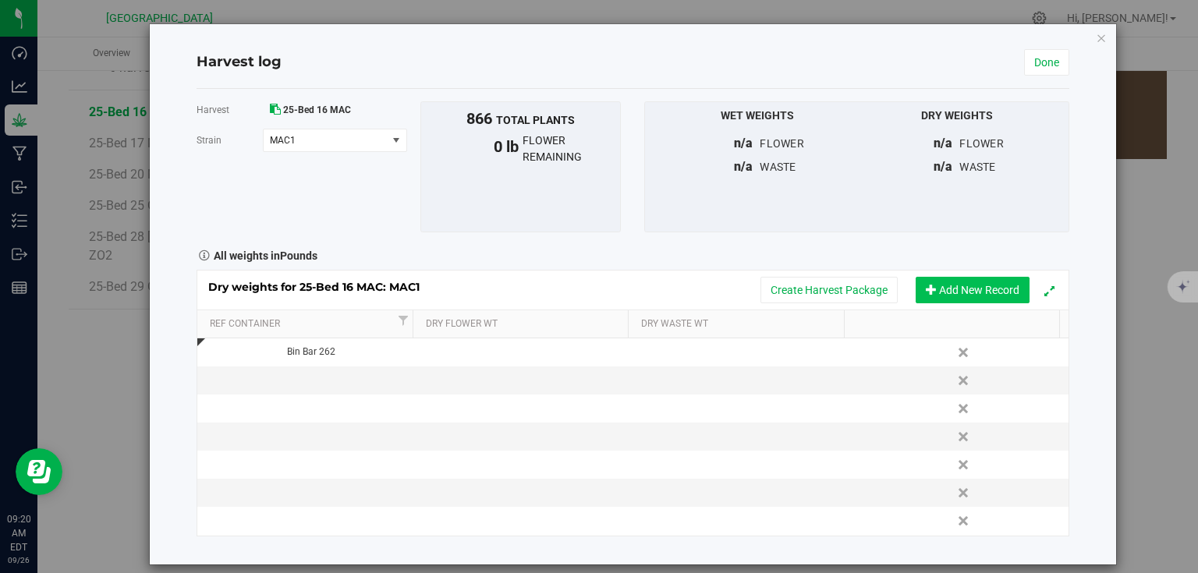
click at [996, 293] on button "Add New Record" at bounding box center [973, 290] width 114 height 27
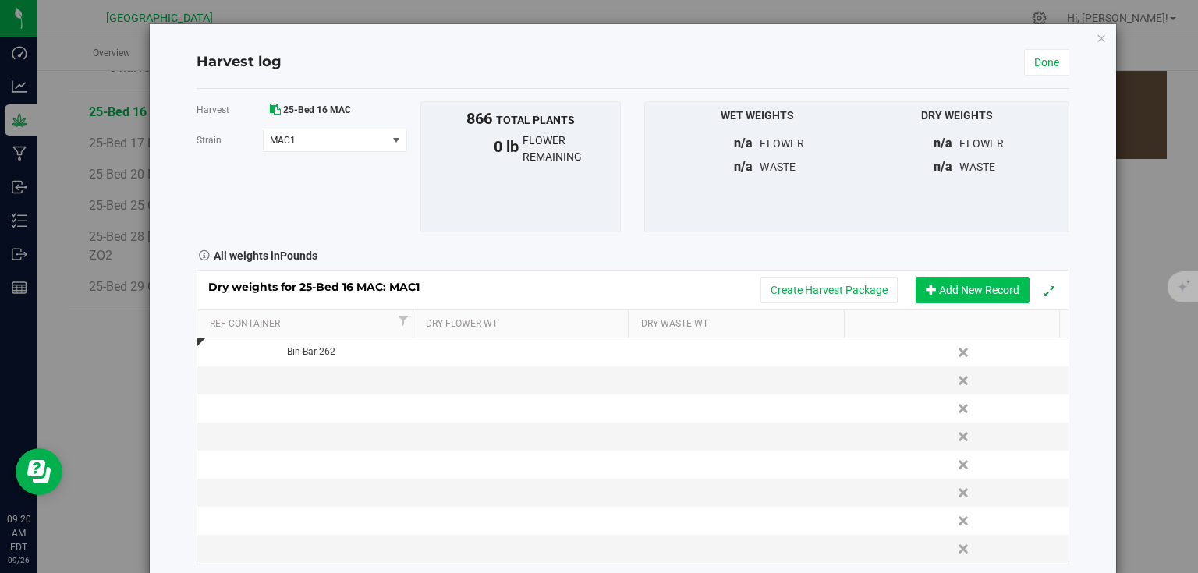
click at [996, 293] on button "Add New Record" at bounding box center [973, 290] width 114 height 27
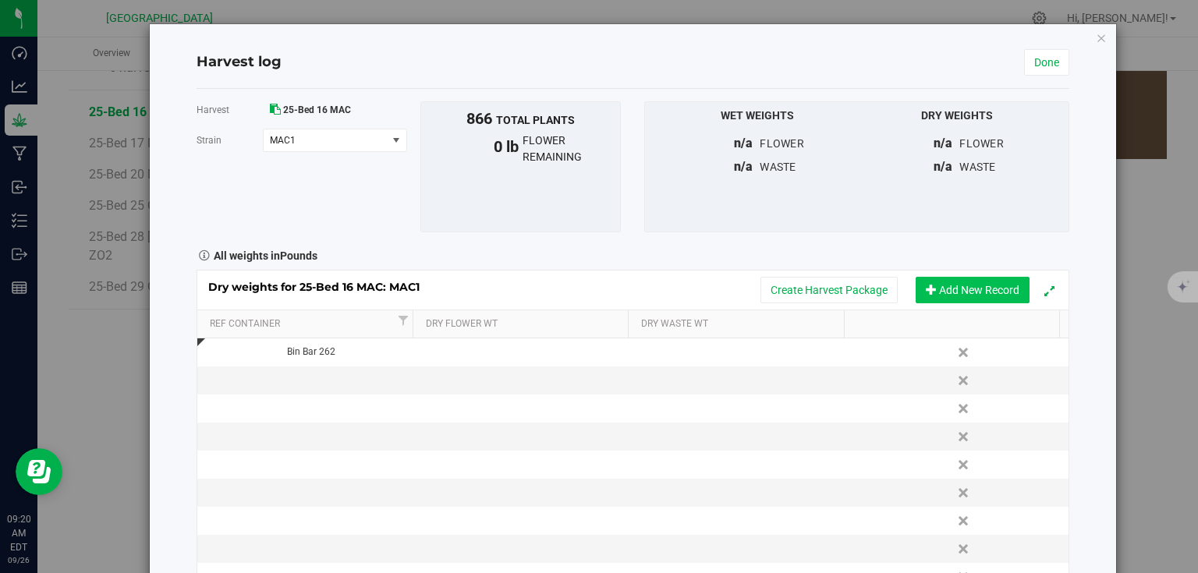
click at [996, 293] on button "Add New Record" at bounding box center [973, 290] width 114 height 27
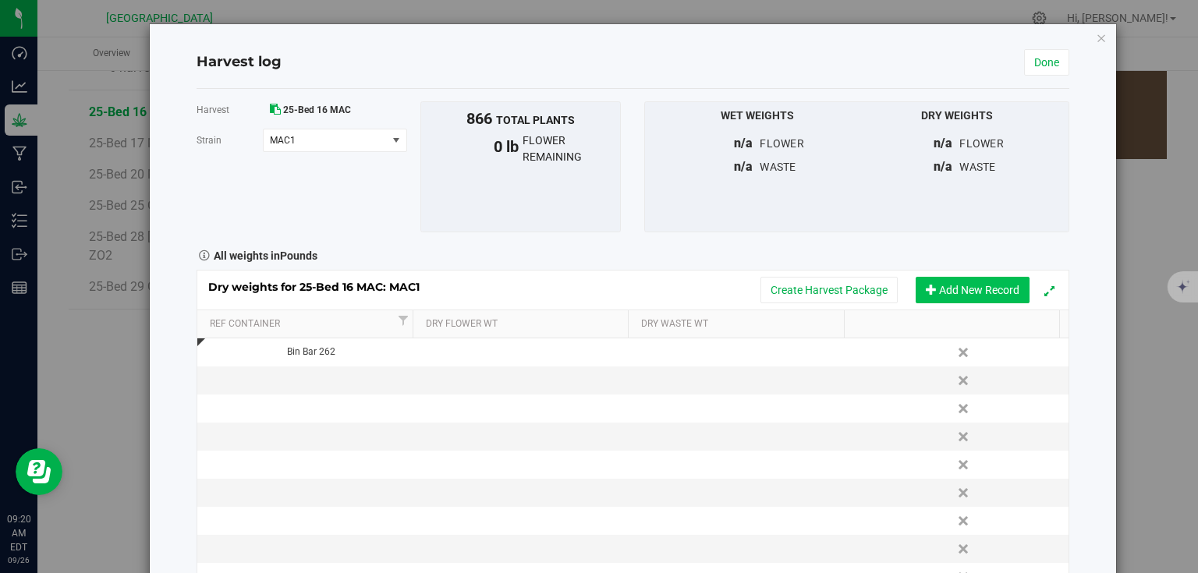
click at [996, 293] on button "Add New Record" at bounding box center [973, 290] width 114 height 27
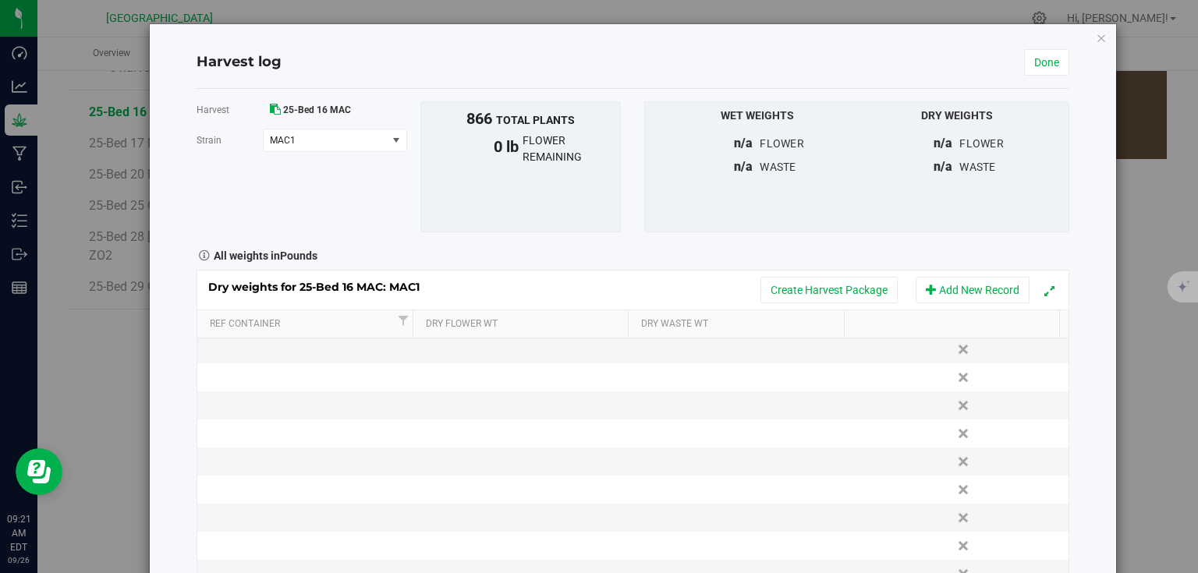
scroll to position [0, 0]
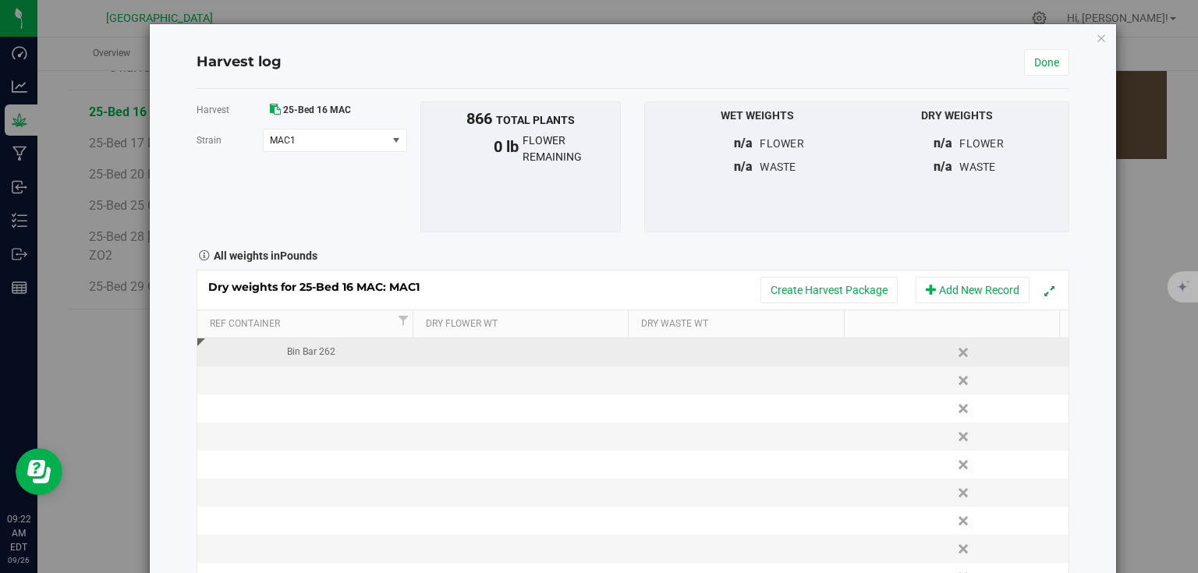
click at [359, 350] on div "Bin Bar 262" at bounding box center [311, 352] width 206 height 15
click at [359, 350] on input "Bin Bar 262" at bounding box center [310, 352] width 201 height 24
click at [314, 376] on td at bounding box center [306, 381] width 218 height 28
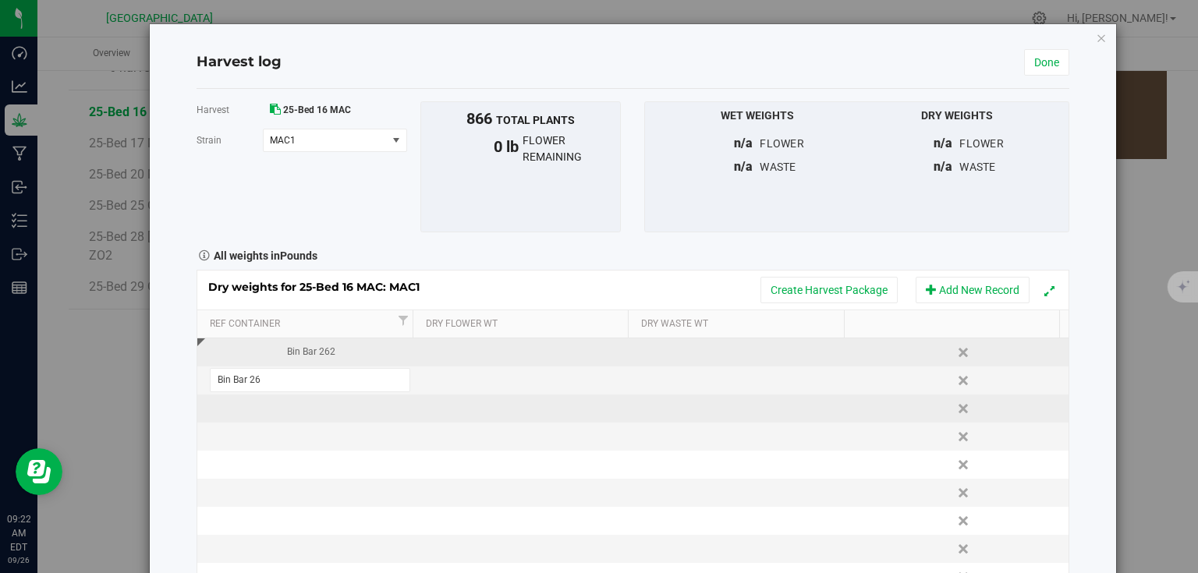
type input "Bin Bar 263"
click at [303, 406] on div "Loading... Dry weights for 25-Bed 16 MAC: MAC1 Create Harvest Package Add New R…" at bounding box center [633, 448] width 873 height 356
click at [303, 406] on div at bounding box center [632, 448] width 871 height 355
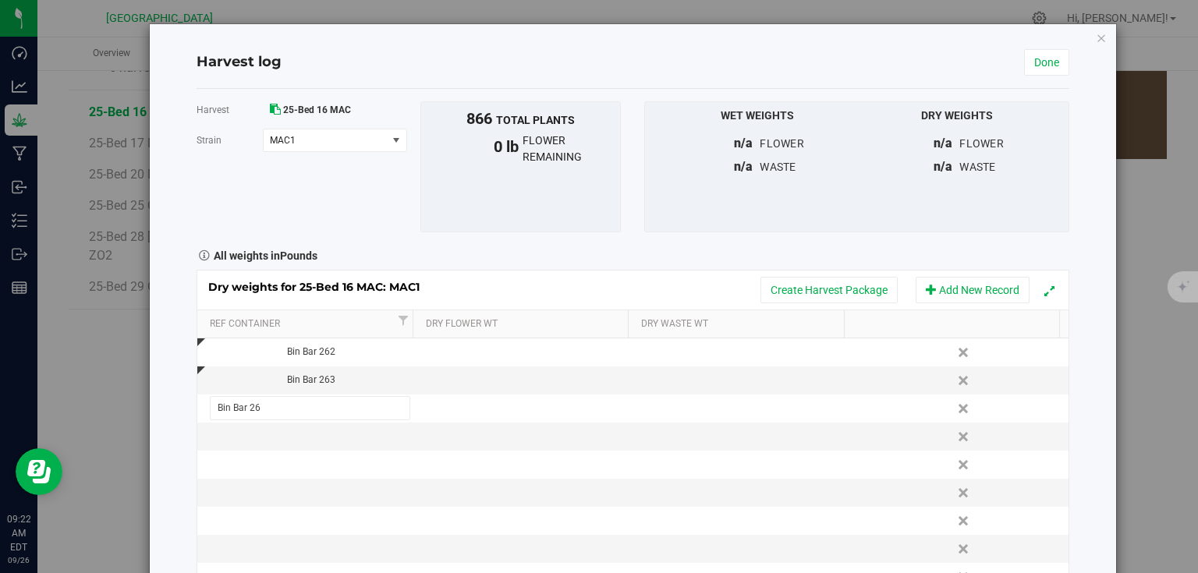
type input "Bin Bar 264"
click at [300, 425] on div "Dry weights for 25-Bed 16 MAC: MAC1 Create Harvest Package Add New Record Ref C…" at bounding box center [633, 448] width 873 height 356
click at [300, 434] on div at bounding box center [632, 448] width 871 height 355
click at [300, 443] on td at bounding box center [306, 437] width 218 height 28
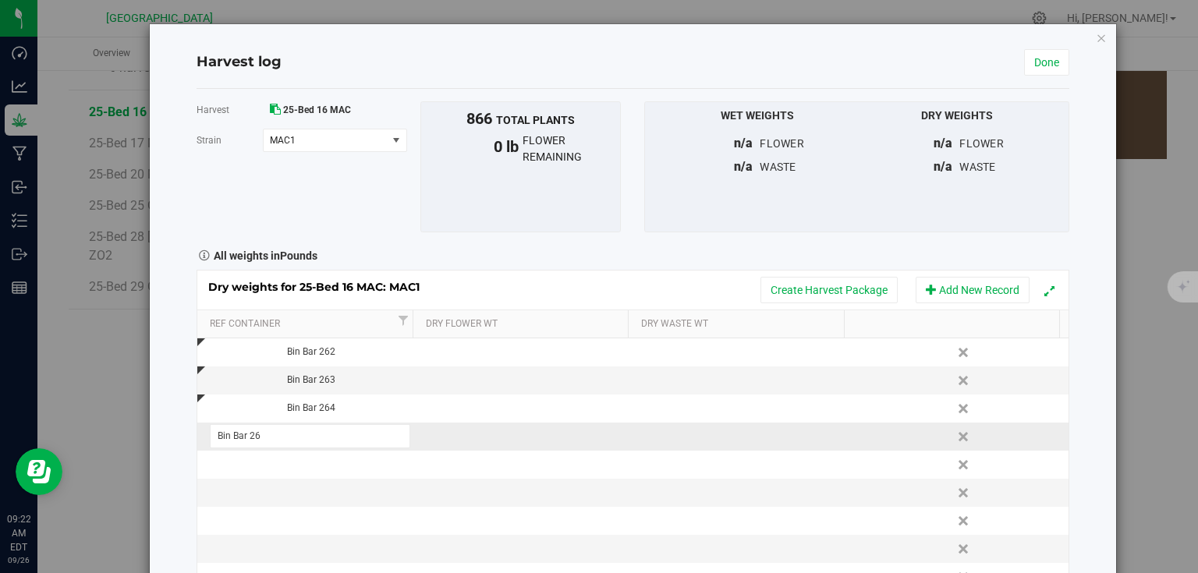
type input "Bin Bar 265"
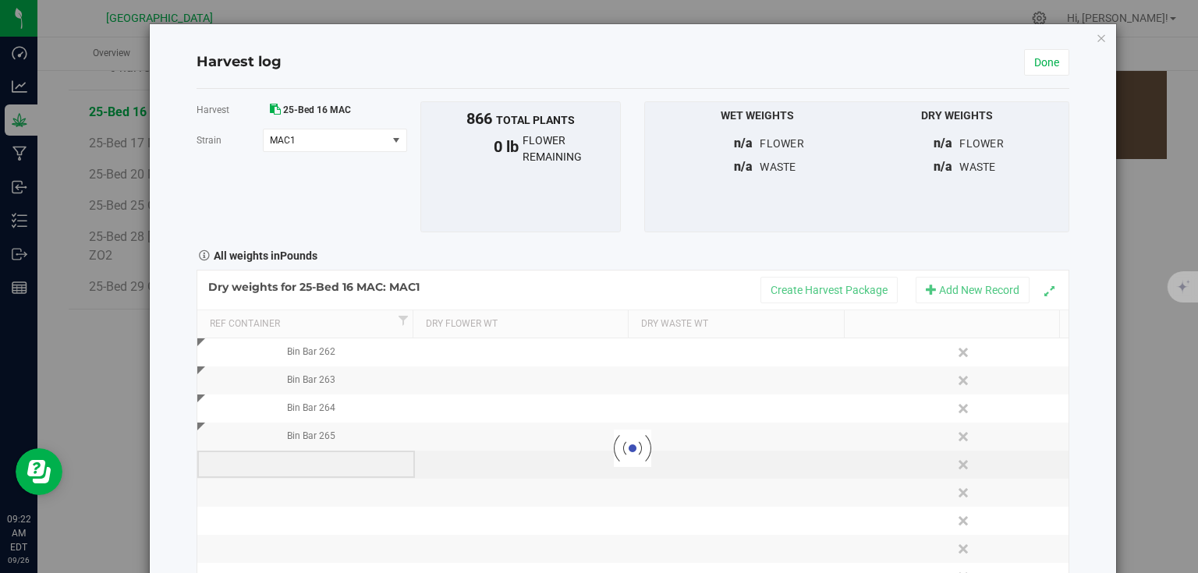
click at [298, 469] on div "Loading... Dry weights for 25-Bed 16 MAC: MAC1 Create Harvest Package Add New R…" at bounding box center [633, 448] width 873 height 356
click at [314, 466] on td at bounding box center [306, 465] width 218 height 28
type input "Bin Bar 266"
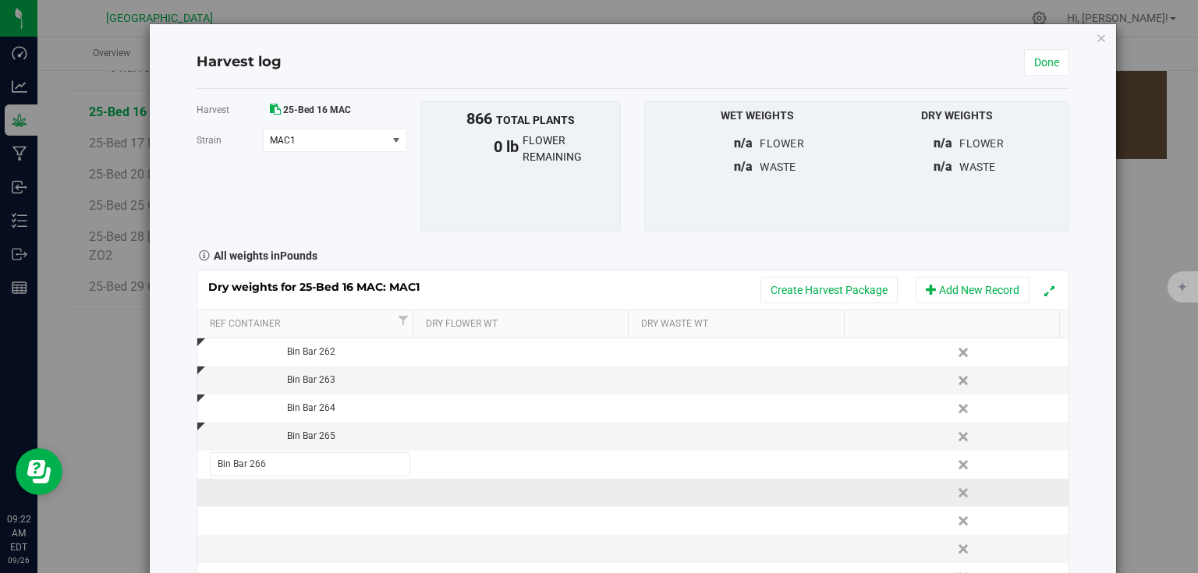
click at [310, 490] on div "Dry weights for 25-Bed 16 MAC: MAC1 Create Harvest Package Add New Record Ref C…" at bounding box center [633, 448] width 873 height 356
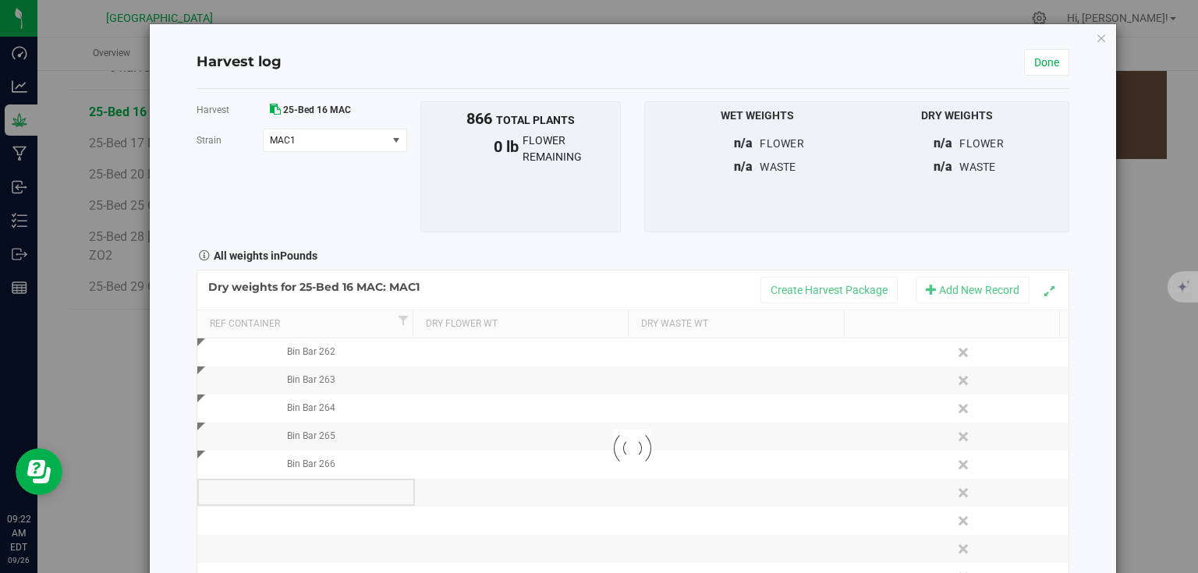
click at [310, 498] on div at bounding box center [632, 448] width 871 height 355
click at [310, 498] on td at bounding box center [306, 493] width 218 height 28
type input "Bin Bar 267"
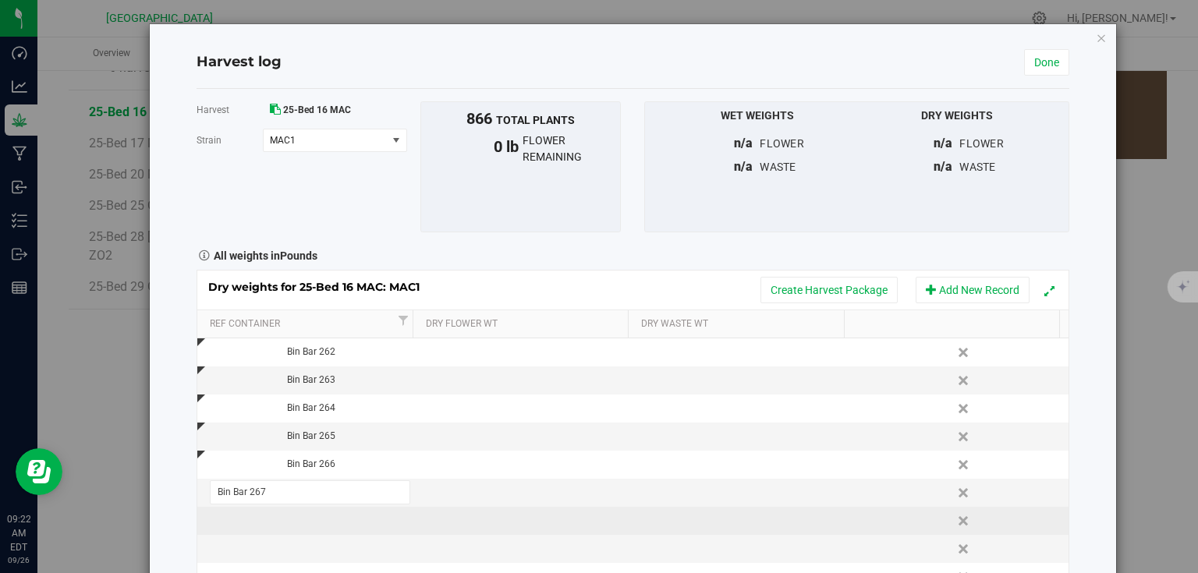
click at [307, 522] on div "Dry weights for 25-Bed 16 MAC: MAC1 Create Harvest Package Add New Record Ref C…" at bounding box center [633, 448] width 873 height 356
click at [307, 522] on div at bounding box center [632, 448] width 871 height 355
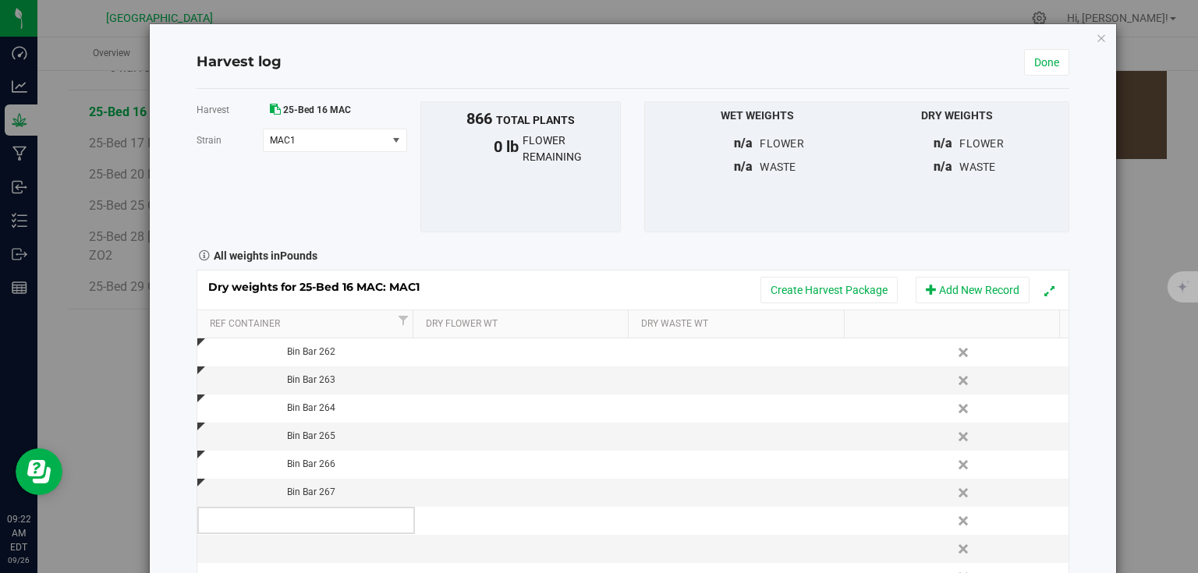
click at [307, 522] on td at bounding box center [306, 521] width 218 height 28
type input "Bin Bar 268"
click at [303, 541] on div "Loading... Dry weights for 25-Bed 16 MAC: MAC1 Create Harvest Package Add New R…" at bounding box center [633, 448] width 873 height 356
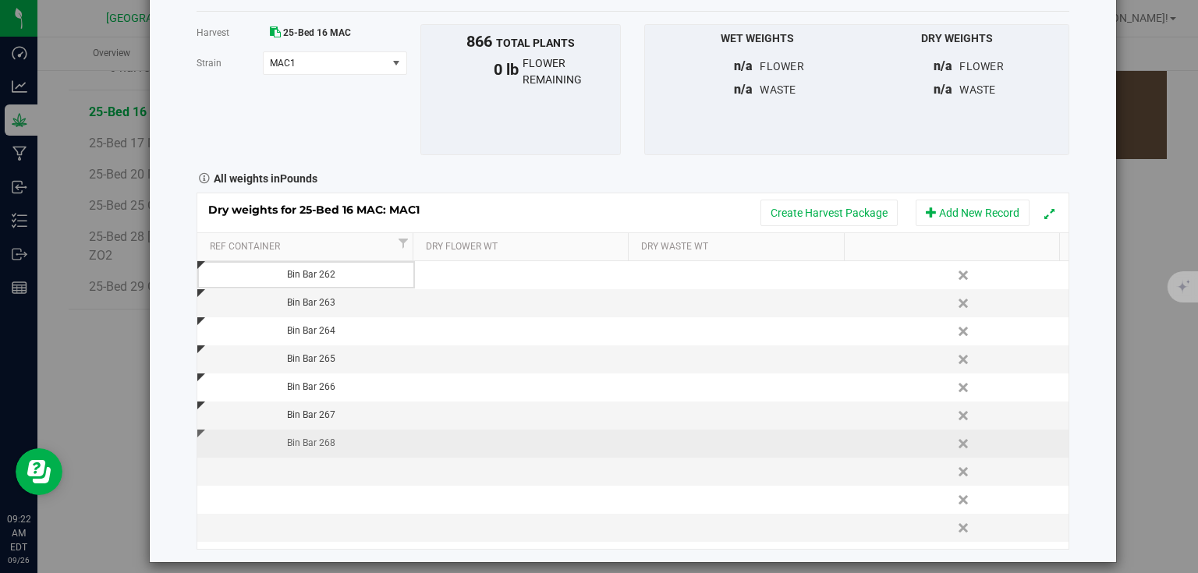
scroll to position [88, 0]
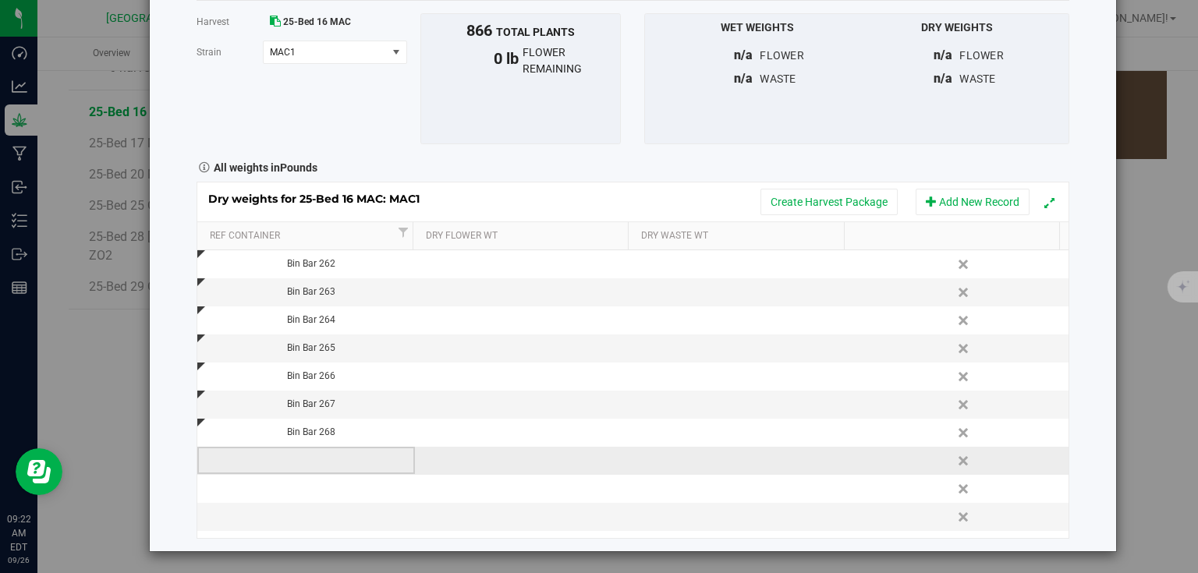
click at [331, 453] on td at bounding box center [306, 461] width 218 height 28
type input "Bin Bar 269"
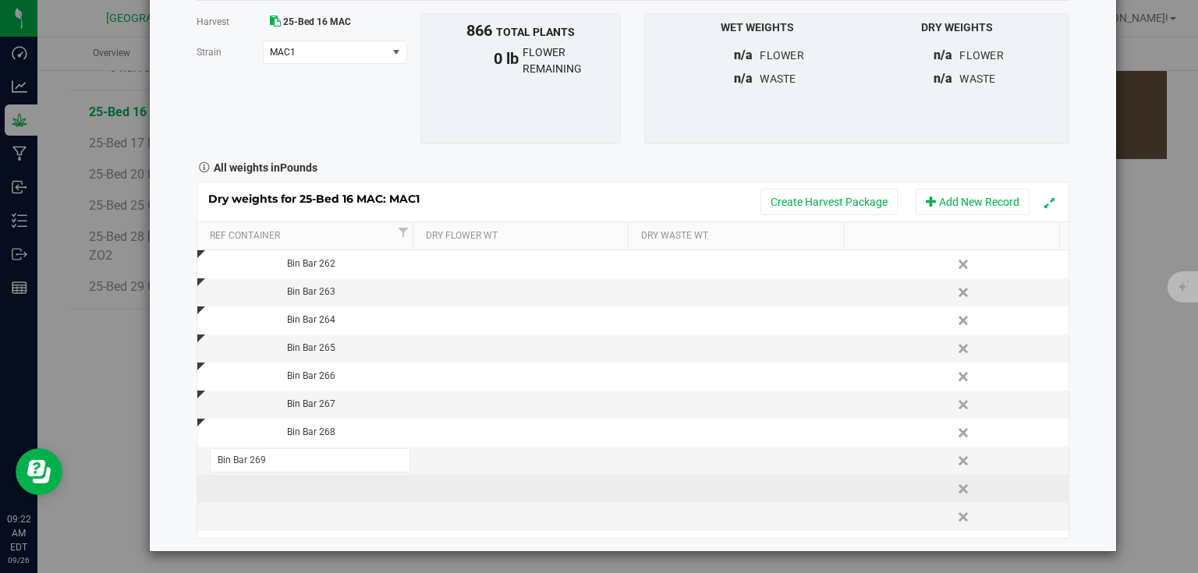
click at [306, 497] on div "Dry weights for 25-Bed 16 MAC: MAC1 Create Harvest Package Add New Record Ref C…" at bounding box center [633, 360] width 873 height 356
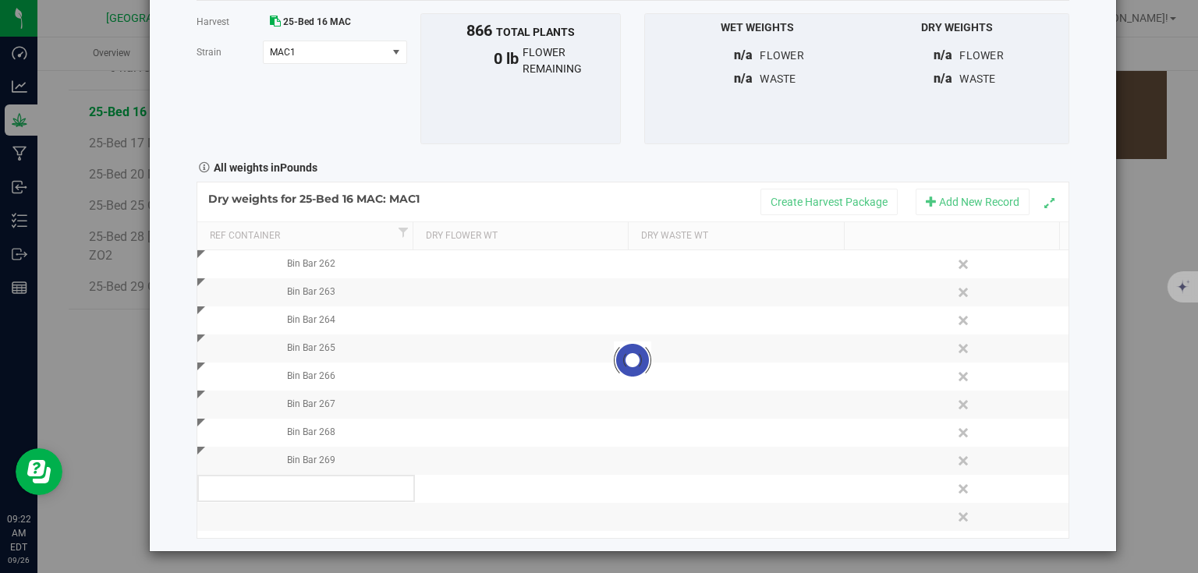
click at [313, 491] on div at bounding box center [632, 360] width 871 height 355
click at [322, 488] on div at bounding box center [632, 360] width 871 height 355
click at [322, 488] on td at bounding box center [306, 489] width 218 height 28
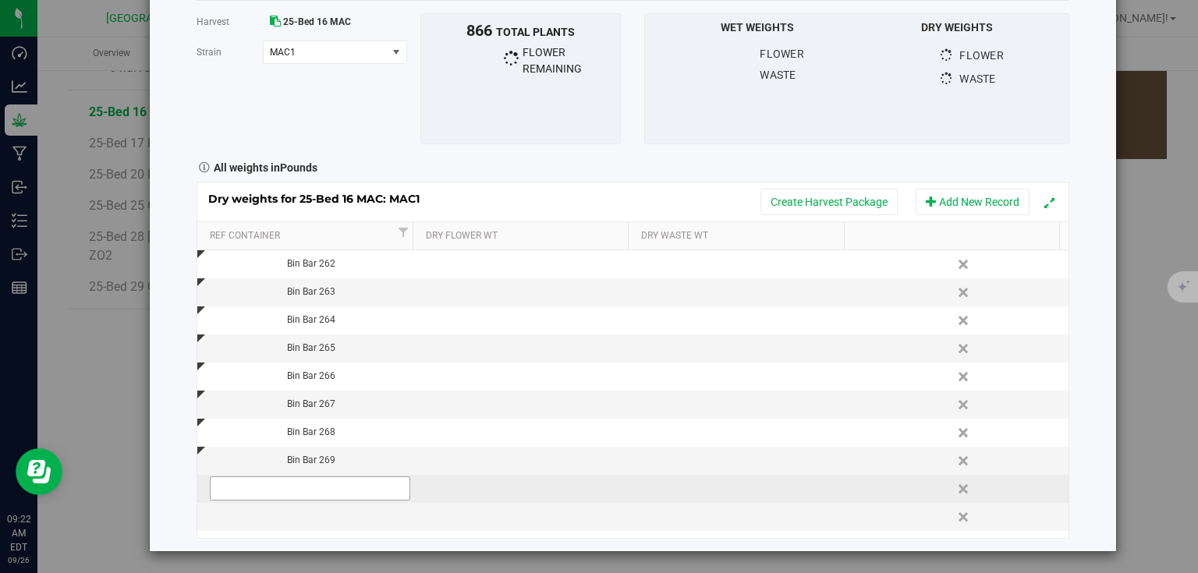
click at [322, 488] on input "text" at bounding box center [310, 489] width 201 height 24
type input "Bin Bar 270"
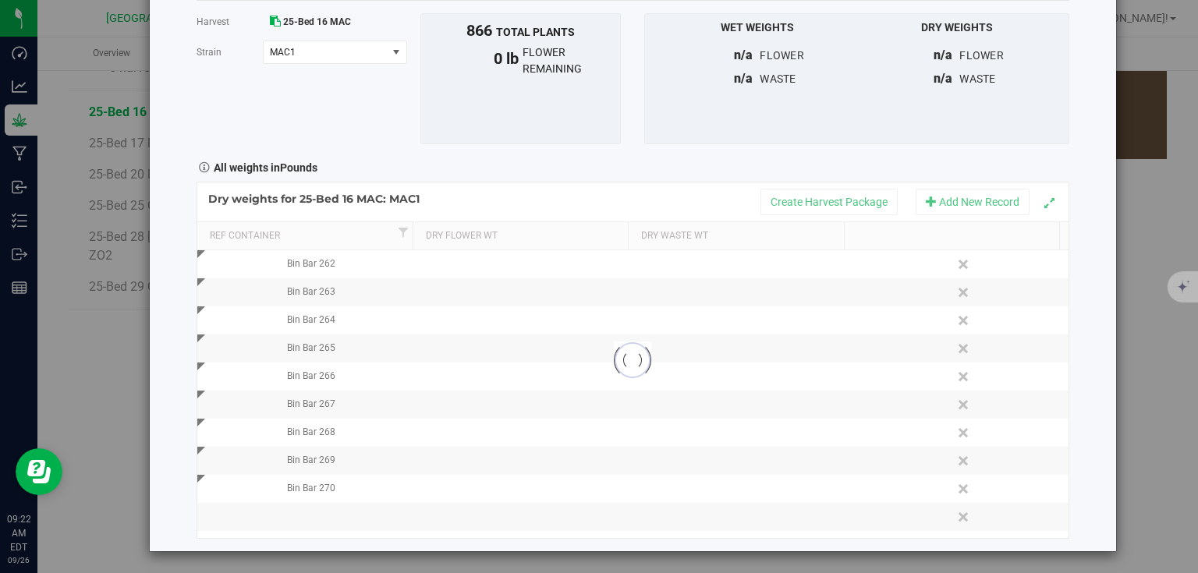
click at [1075, 435] on div "Harvest log Done Harvest 25-Bed 16 MAC Strain MAC1 Select strain MAC1 To bulk u…" at bounding box center [633, 243] width 966 height 615
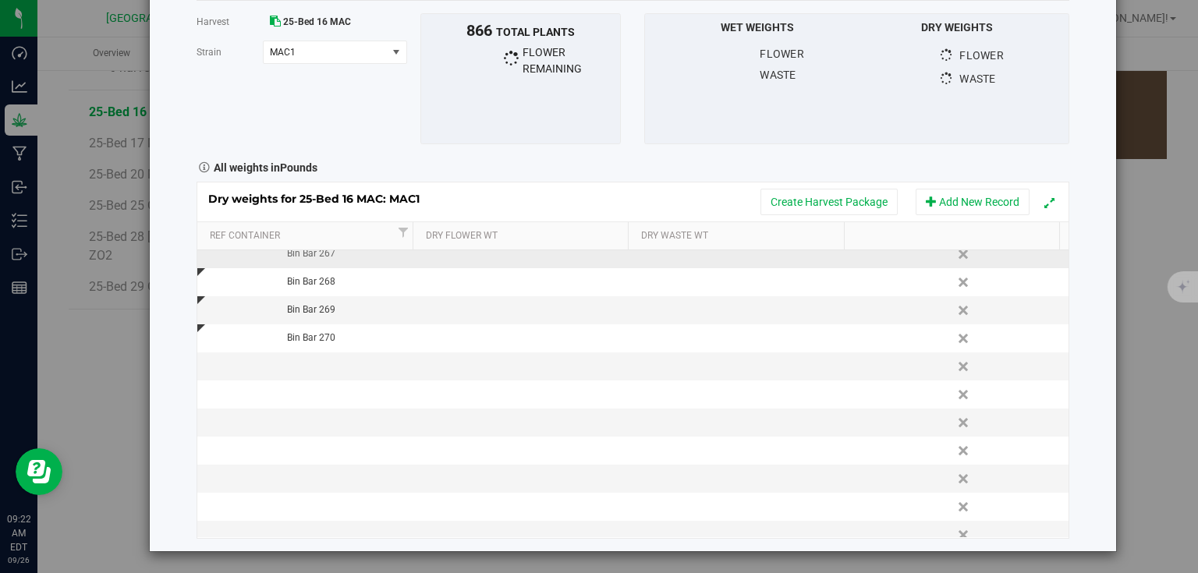
scroll to position [187, 0]
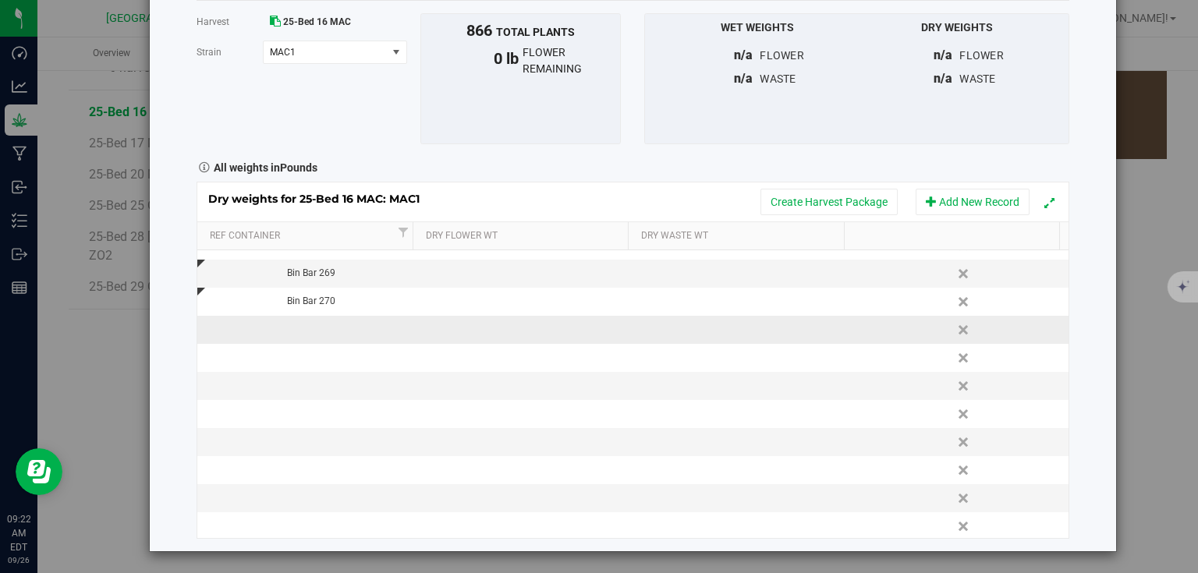
click at [317, 317] on td at bounding box center [306, 330] width 218 height 28
click at [312, 325] on input "text" at bounding box center [310, 329] width 201 height 24
type input "Bin Bar 271"
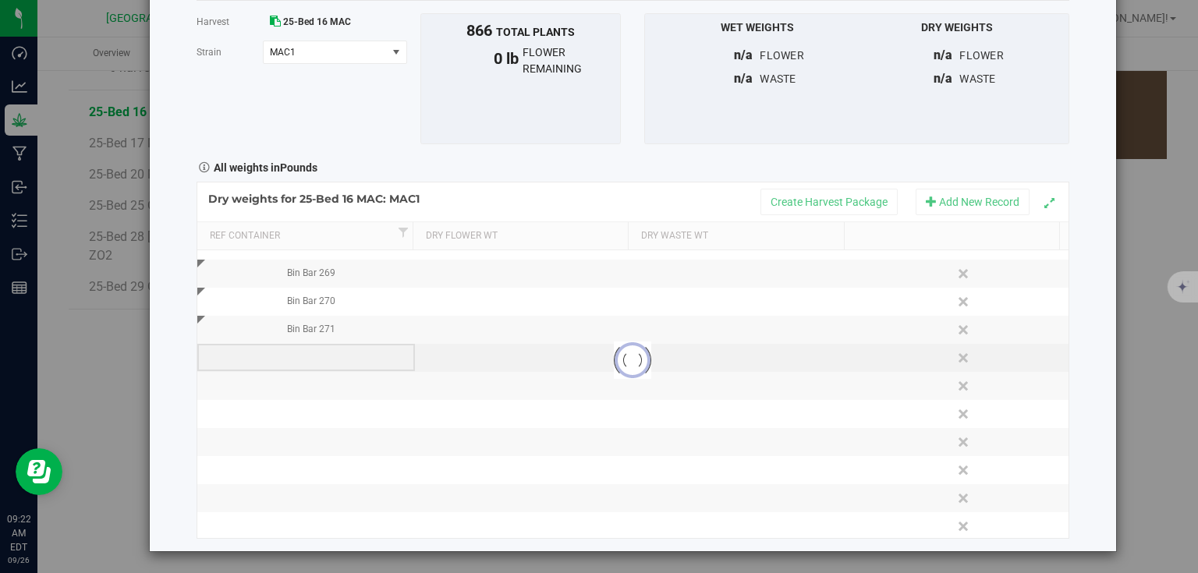
click at [303, 364] on div "Loading... Dry weights for 25-Bed 16 MAC: MAC1 Create Harvest Package Add New R…" at bounding box center [633, 360] width 873 height 356
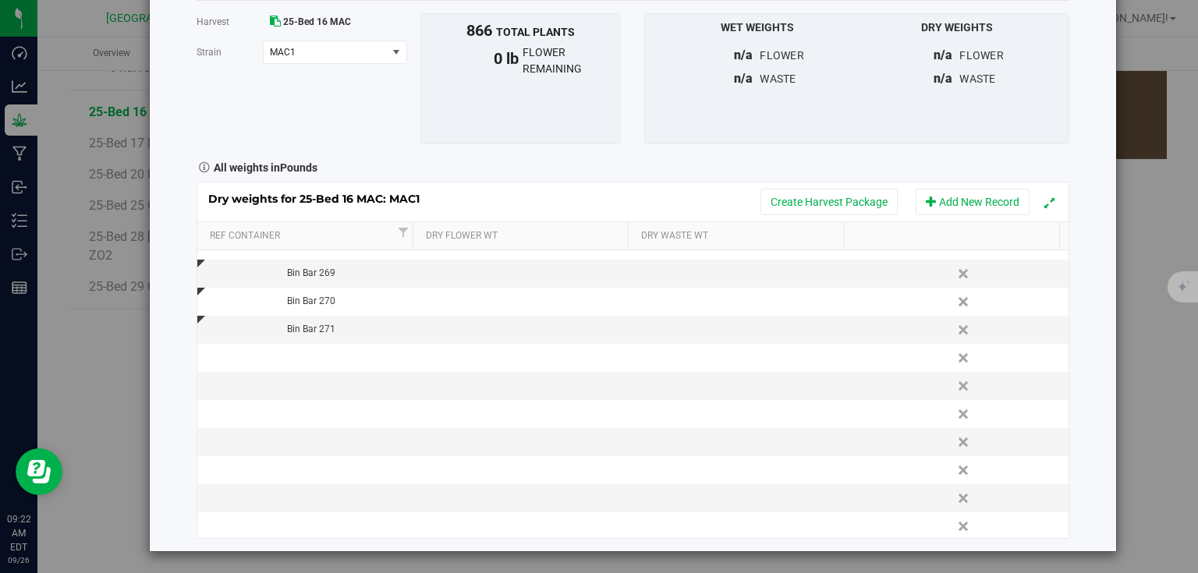
click at [318, 357] on td at bounding box center [306, 358] width 218 height 28
type input "Bin Bar 272"
click at [307, 387] on div "Loading... Dry weights for 25-Bed 16 MAC: MAC1 Create Harvest Package Add New R…" at bounding box center [633, 360] width 873 height 356
click at [307, 387] on td at bounding box center [306, 386] width 218 height 28
click at [307, 387] on input "text" at bounding box center [310, 386] width 201 height 24
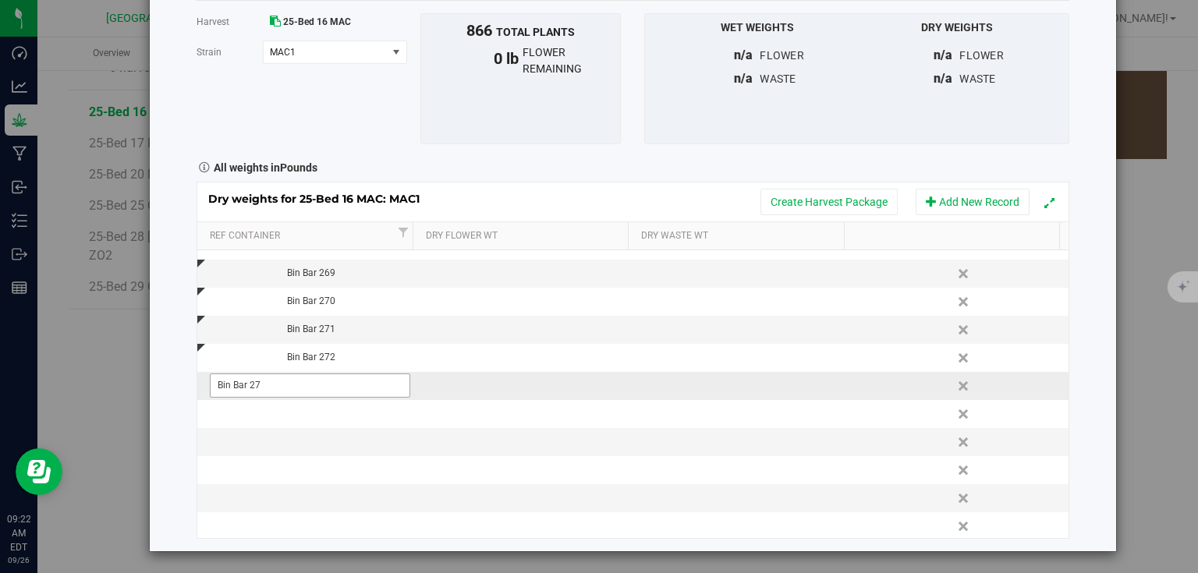
type input "Bin Bar 273"
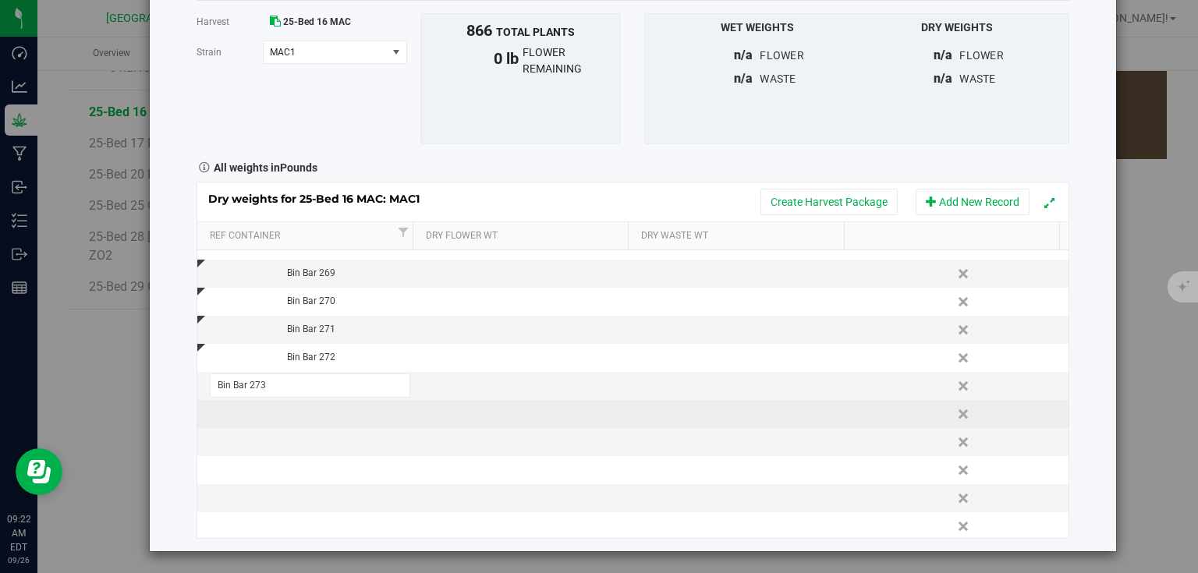
click at [305, 414] on div "Dry weights for 25-Bed 16 MAC: MAC1 Create Harvest Package Add New Record Ref C…" at bounding box center [633, 360] width 873 height 356
click at [306, 413] on td at bounding box center [306, 414] width 218 height 28
click at [306, 413] on input "text" at bounding box center [310, 414] width 201 height 24
type input "Bin Bar 274"
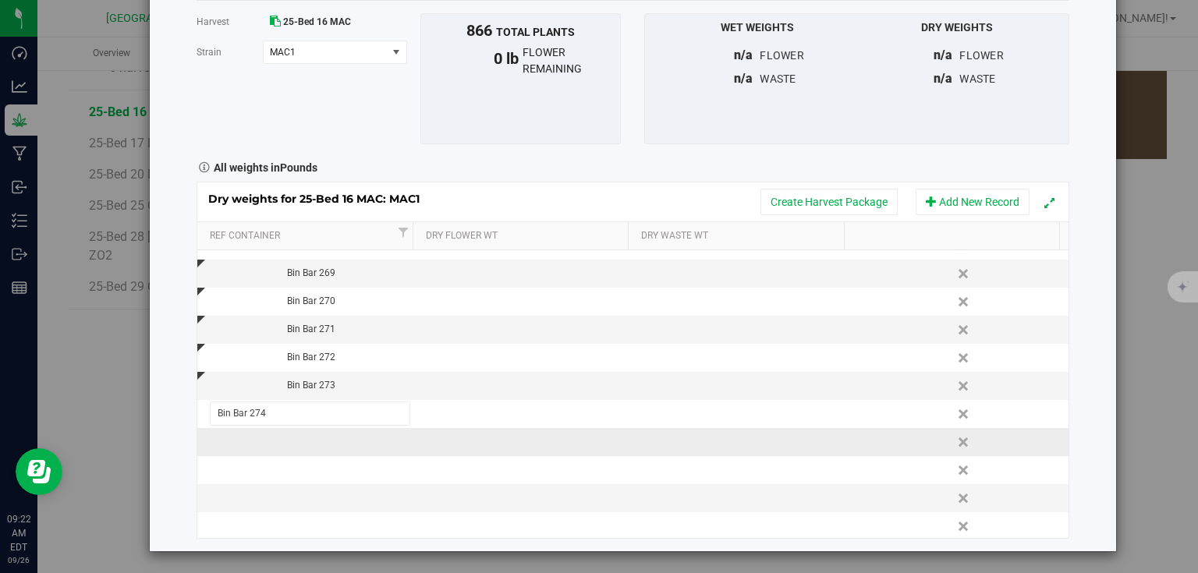
click at [307, 449] on div "Dry weights for 25-Bed 16 MAC: MAC1 Create Harvest Package Add New Record Ref C…" at bounding box center [633, 360] width 873 height 356
click at [308, 449] on td at bounding box center [306, 442] width 218 height 28
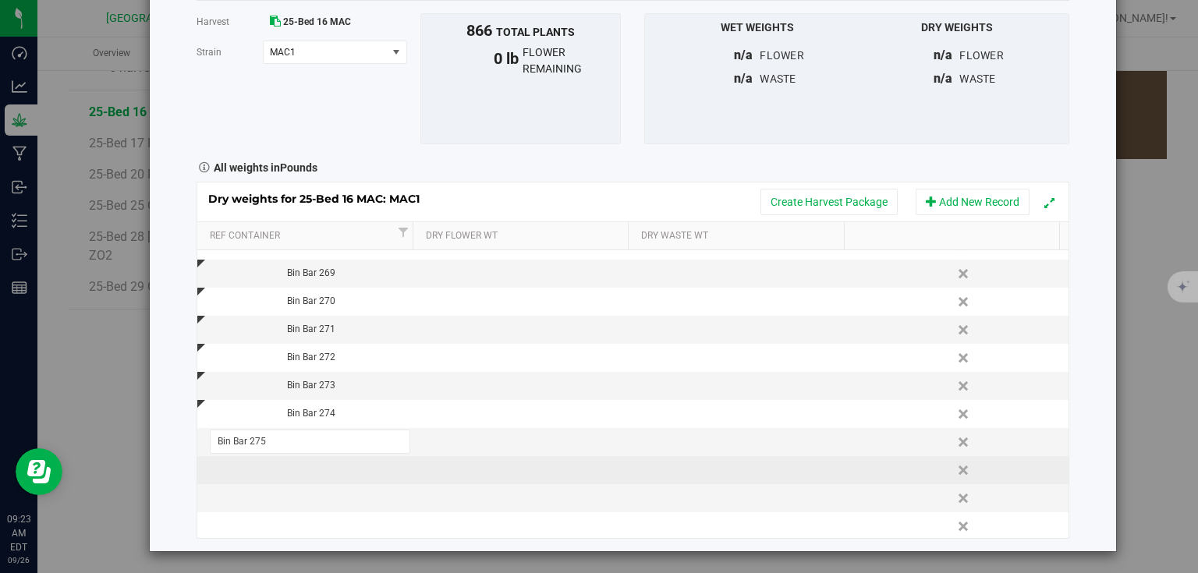
type input "Bin Bar 275"
click at [307, 466] on div "Dry weights for 25-Bed 16 MAC: MAC1 Create Harvest Package Add New Record Ref C…" at bounding box center [633, 360] width 873 height 356
click at [307, 466] on div at bounding box center [632, 360] width 871 height 355
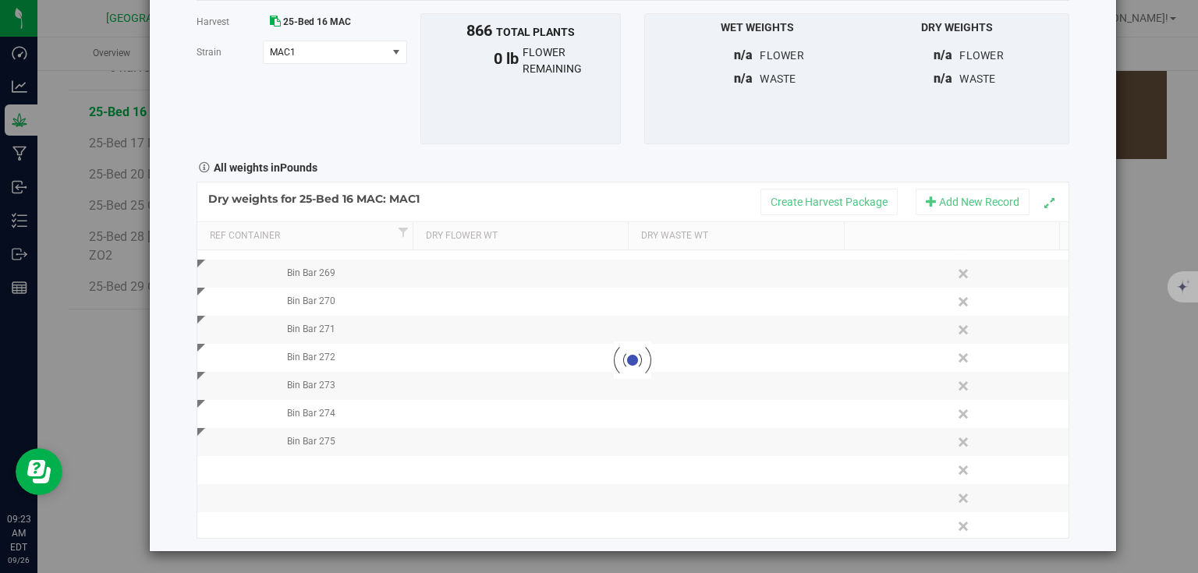
click at [300, 468] on div at bounding box center [632, 360] width 871 height 355
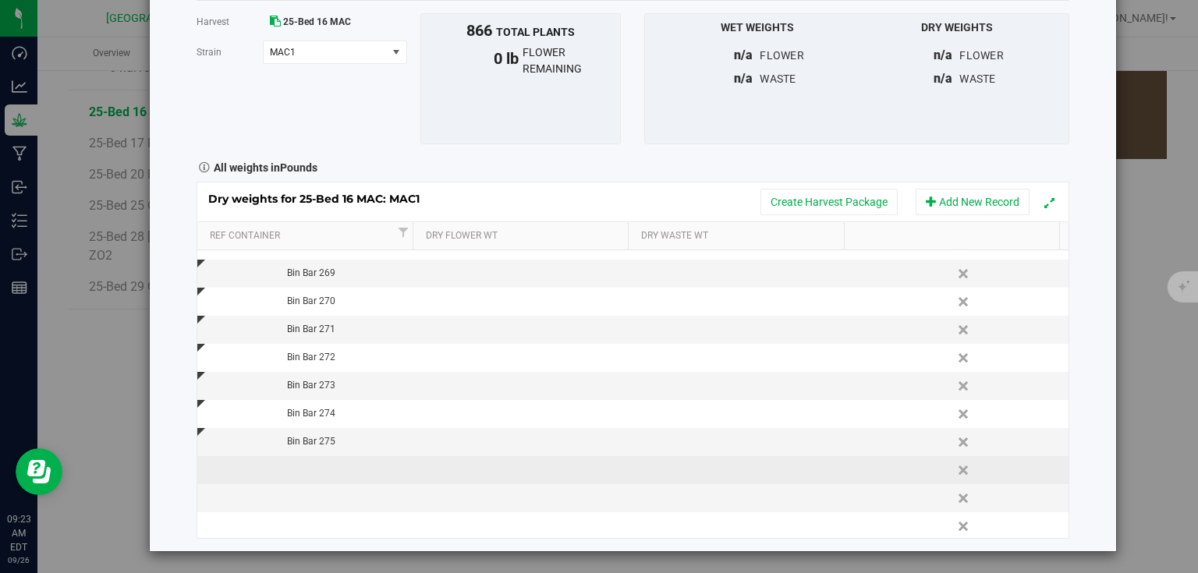
click at [296, 470] on td at bounding box center [306, 470] width 218 height 28
type input "Bin Bar 276"
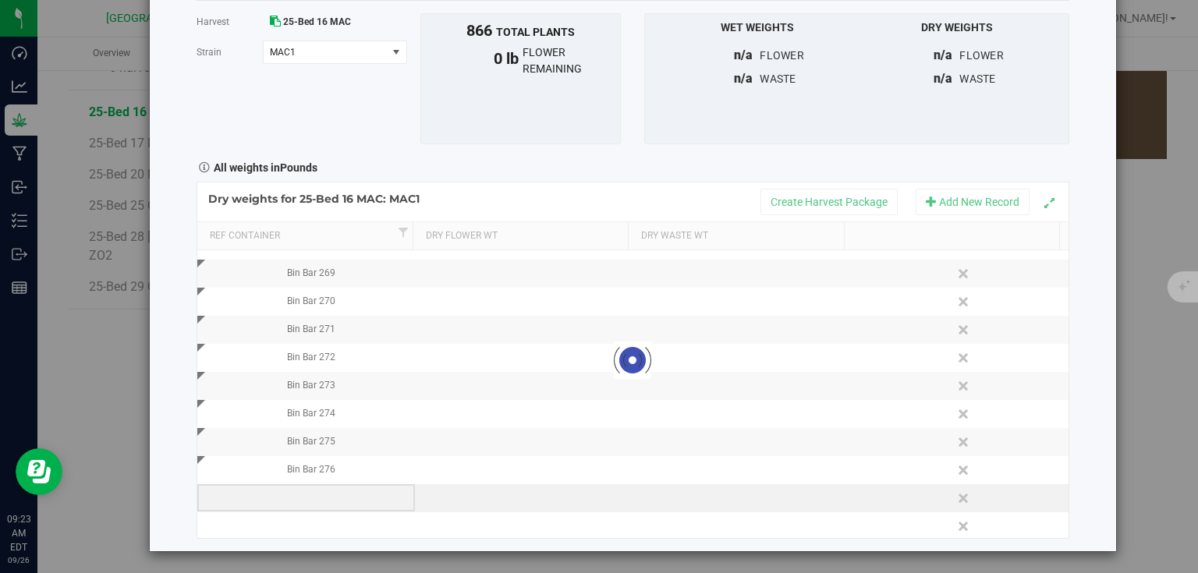
click at [337, 483] on div "Loading... Dry weights for 25-Bed 16 MAC: MAC1 Create Harvest Package Add New R…" at bounding box center [633, 360] width 873 height 356
click at [337, 491] on td at bounding box center [306, 498] width 218 height 28
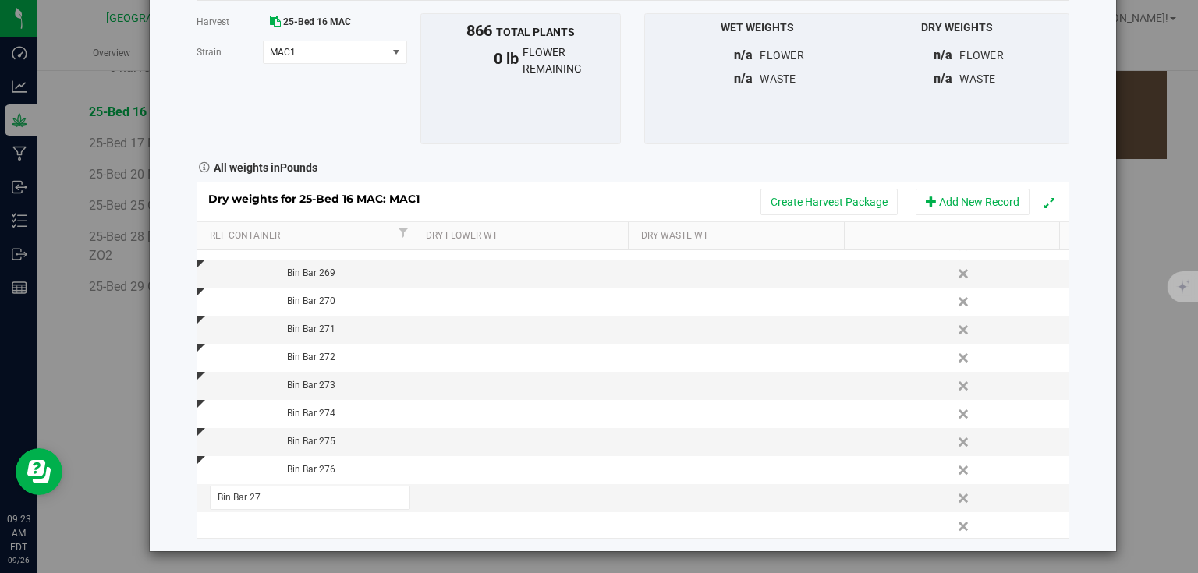
type input "Bin Bar 277"
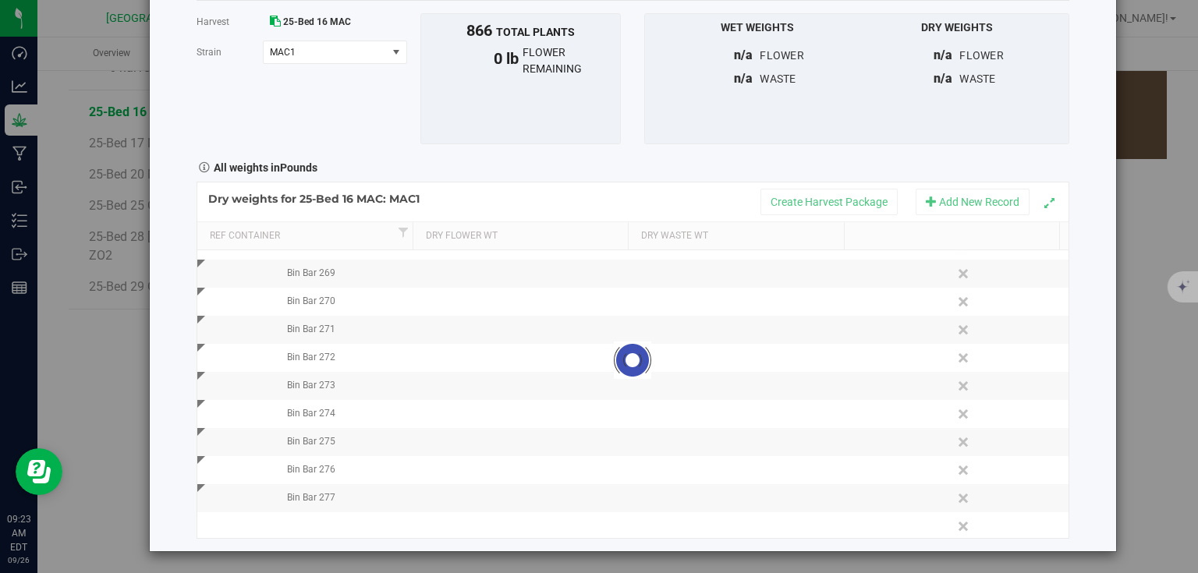
click at [1075, 433] on div "Harvest log Done Harvest 25-Bed 16 MAC Strain MAC1 Select strain MAC1 To bulk u…" at bounding box center [633, 243] width 966 height 615
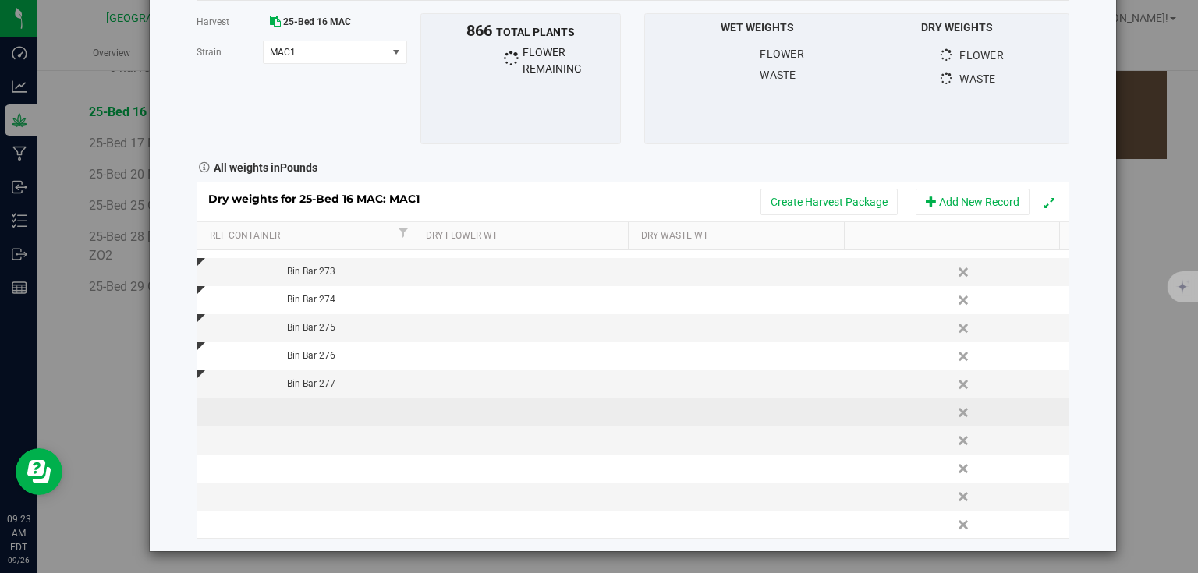
scroll to position [303, 0]
click at [339, 399] on td at bounding box center [306, 411] width 218 height 28
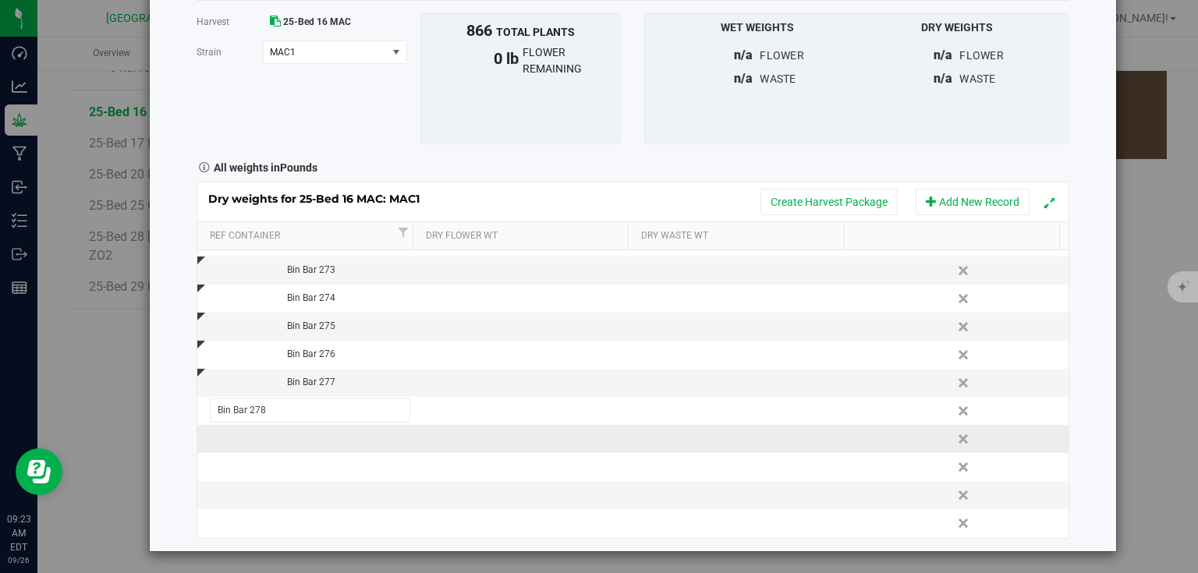
type input "Bin Bar 278"
click at [403, 430] on div "Dry weights for 25-Bed 16 MAC: MAC1 Create Harvest Package Add New Record Ref C…" at bounding box center [633, 360] width 873 height 356
click at [383, 431] on td at bounding box center [306, 439] width 218 height 28
type input "Bin Bar 279"
click at [151, 373] on div "Harvest log Done Harvest 25-Bed 16 MAC Strain MAC1 Select strain MAC1 To bulk u…" at bounding box center [633, 243] width 966 height 615
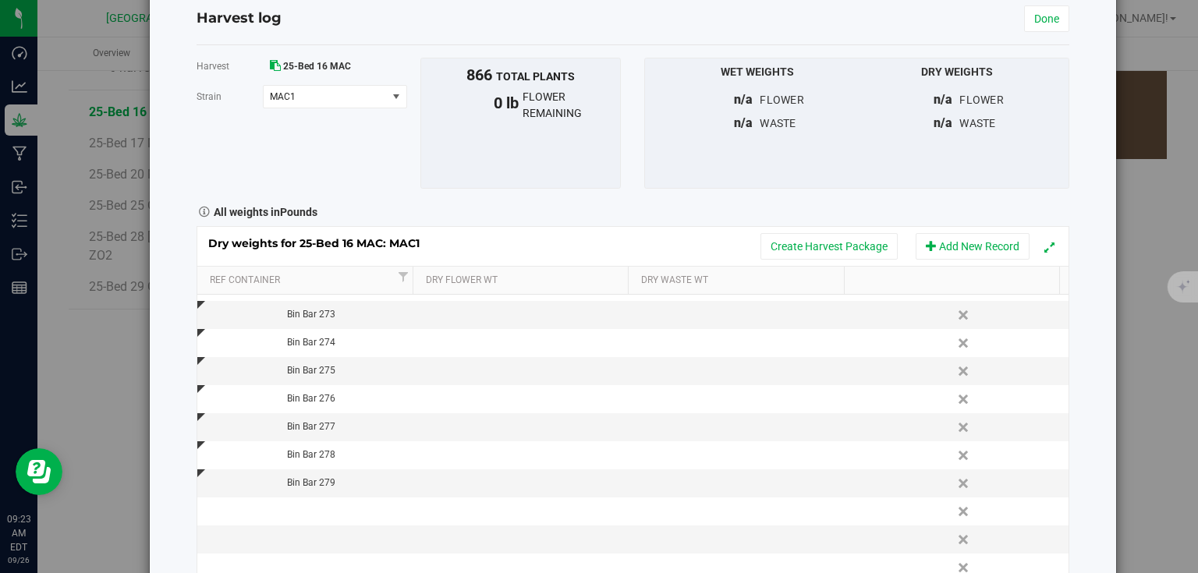
scroll to position [0, 0]
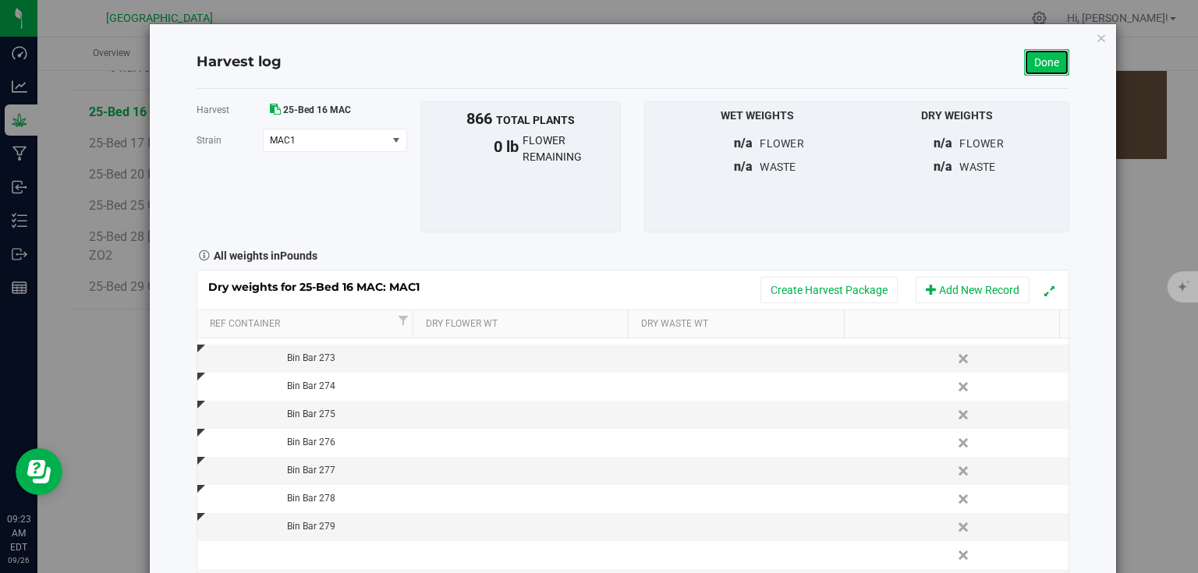
click at [1038, 68] on link "Done" at bounding box center [1046, 62] width 45 height 27
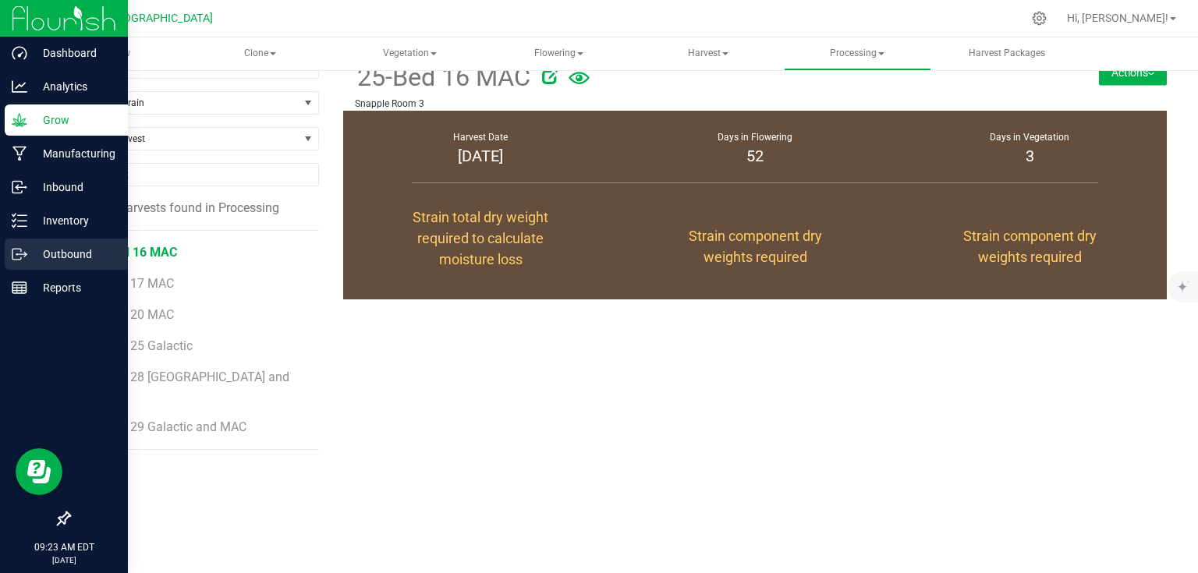
scroll to position [169, 0]
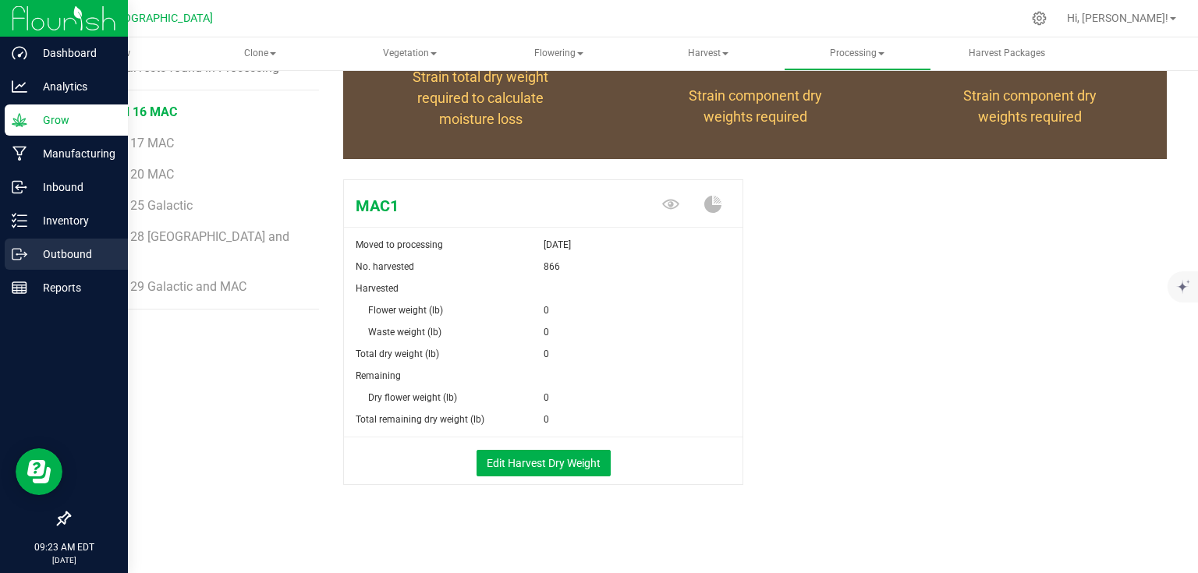
click at [39, 241] on div "Outbound" at bounding box center [66, 254] width 123 height 31
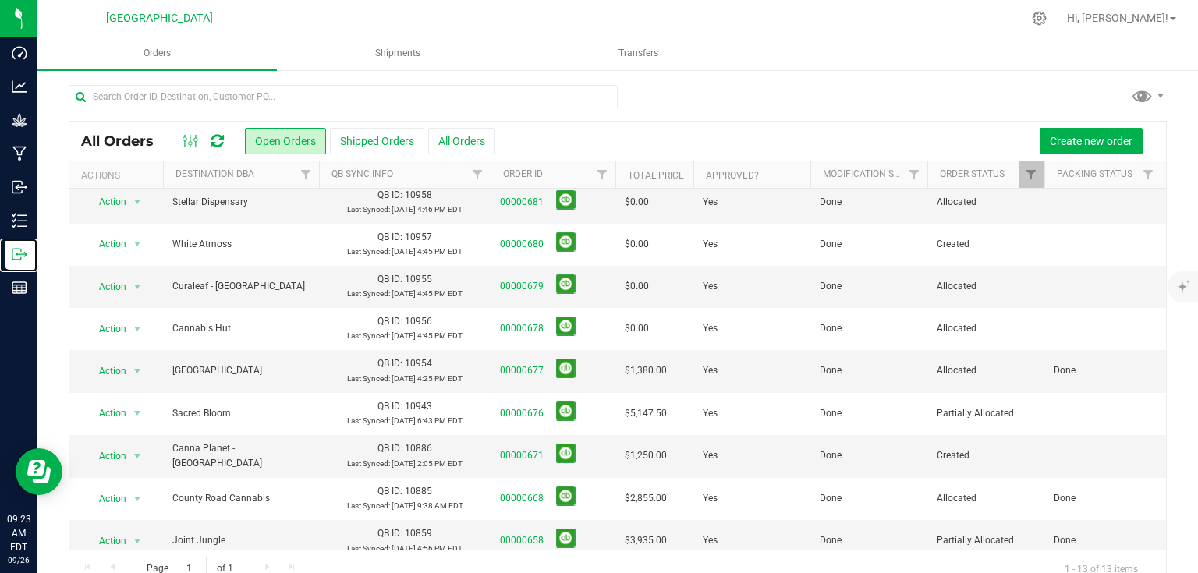
scroll to position [184, 0]
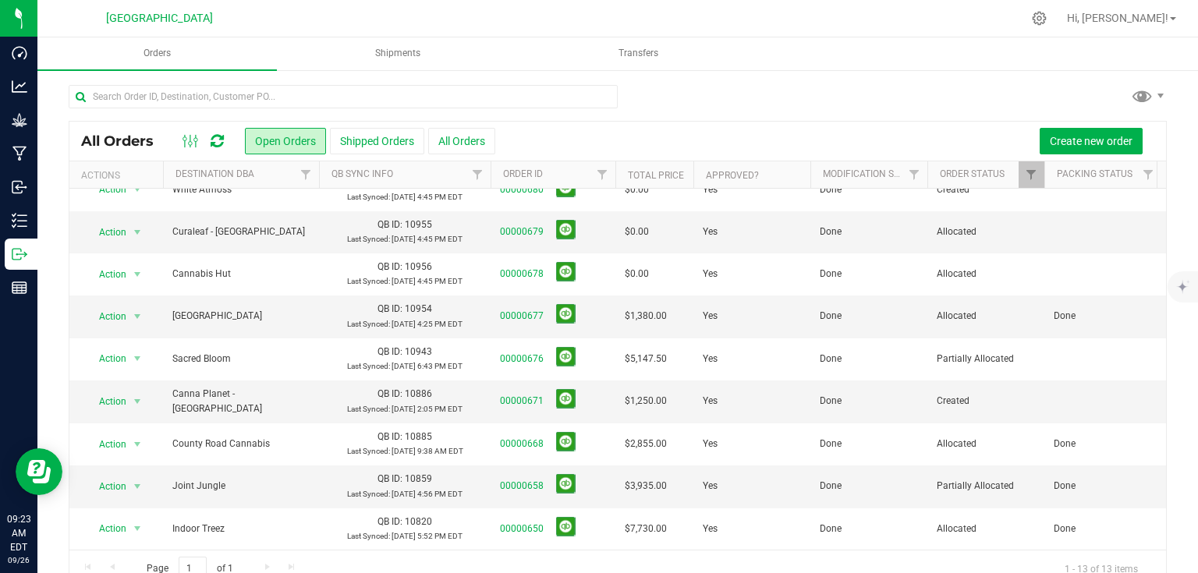
drag, startPoint x: 505, startPoint y: 265, endPoint x: 690, endPoint y: 125, distance: 232.1
click at [690, 125] on div "All Orders Open Orders Shipped Orders All Orders Create new order" at bounding box center [617, 141] width 1097 height 39
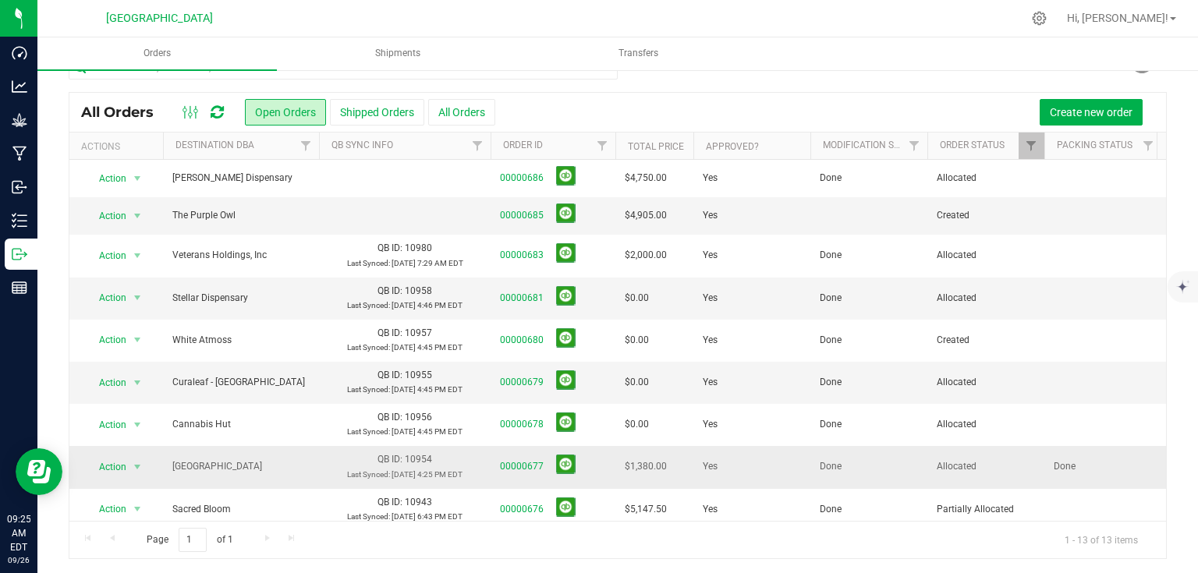
scroll to position [0, 0]
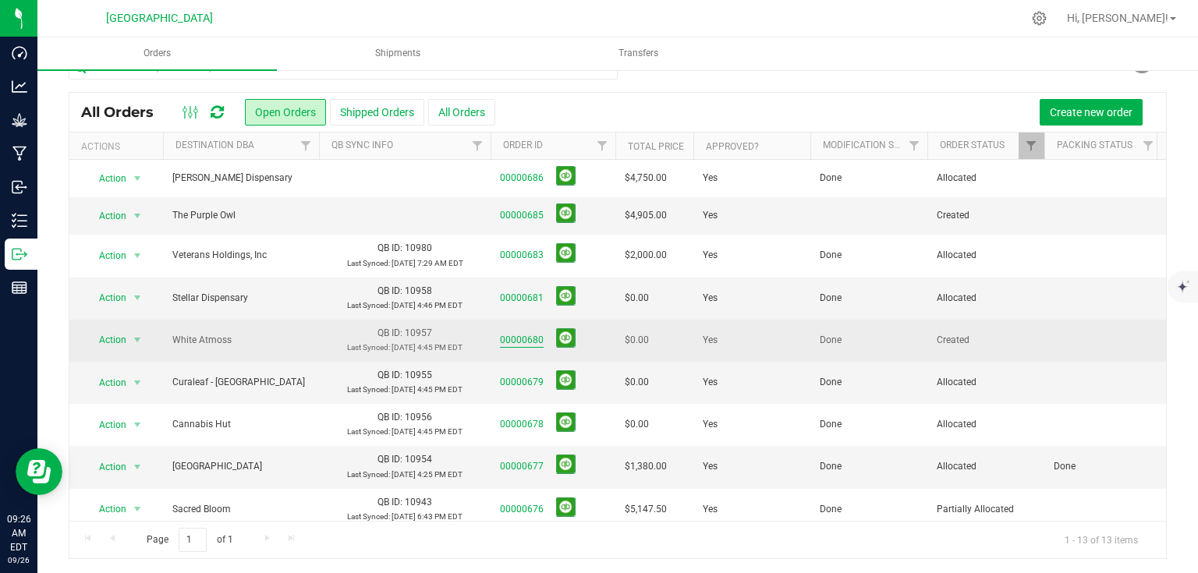
click at [534, 343] on link "00000680" at bounding box center [522, 340] width 44 height 15
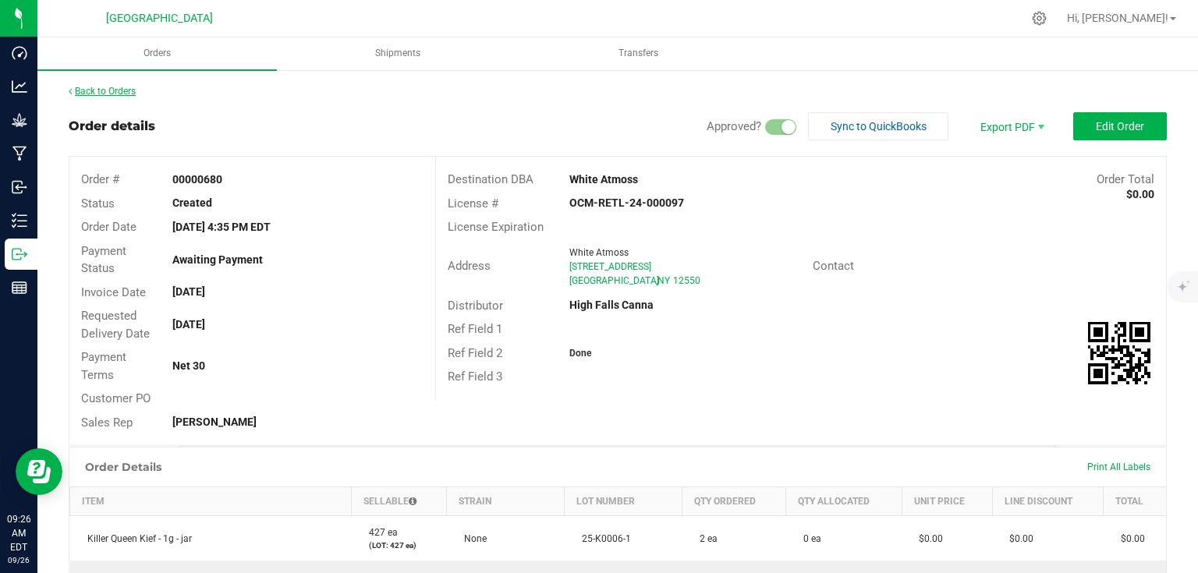
click at [92, 90] on link "Back to Orders" at bounding box center [102, 91] width 67 height 11
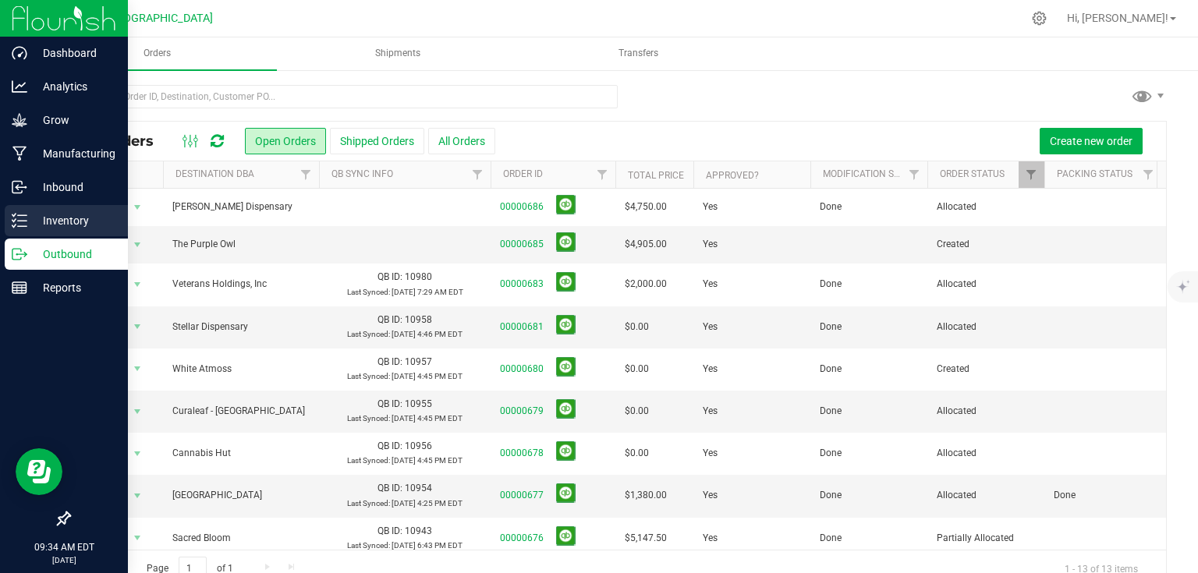
click at [14, 218] on icon at bounding box center [20, 221] width 16 height 16
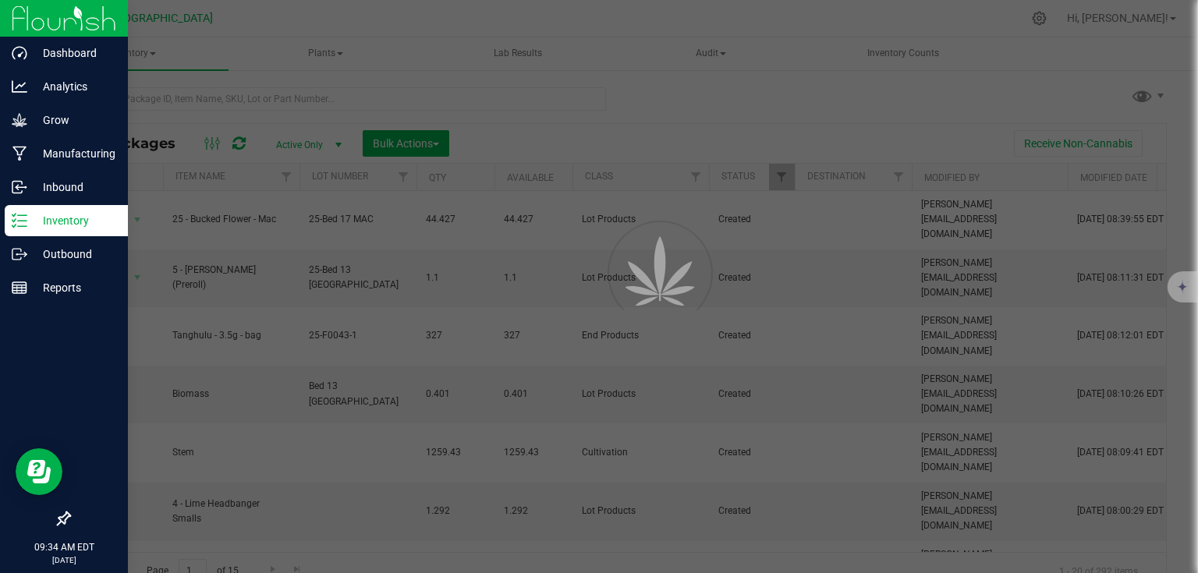
click at [173, 94] on div at bounding box center [599, 286] width 1198 height 573
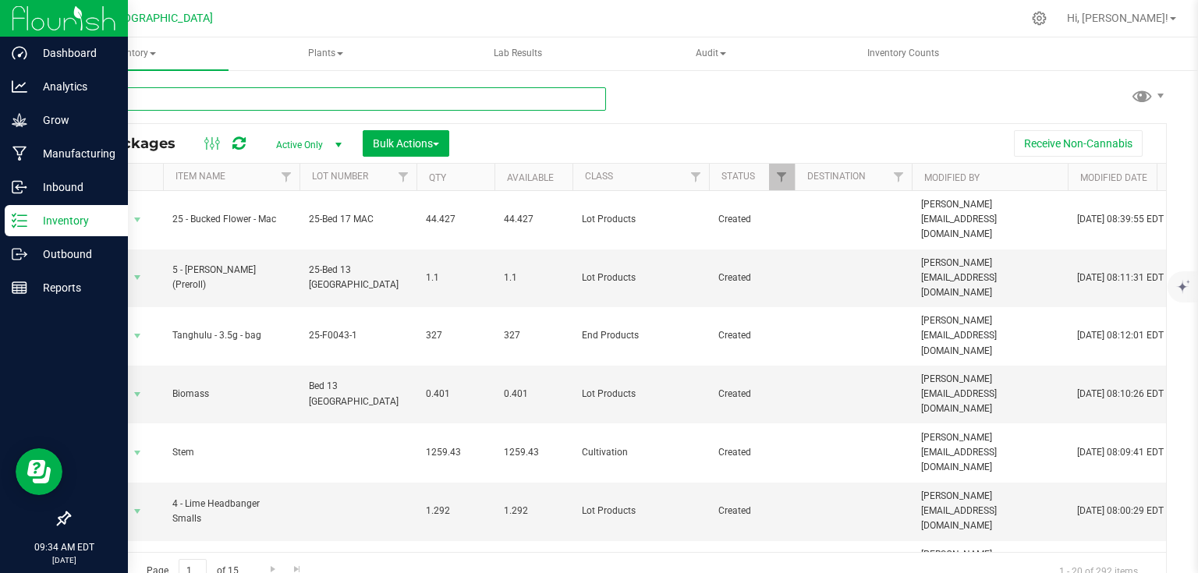
click at [173, 94] on input "text" at bounding box center [337, 98] width 537 height 23
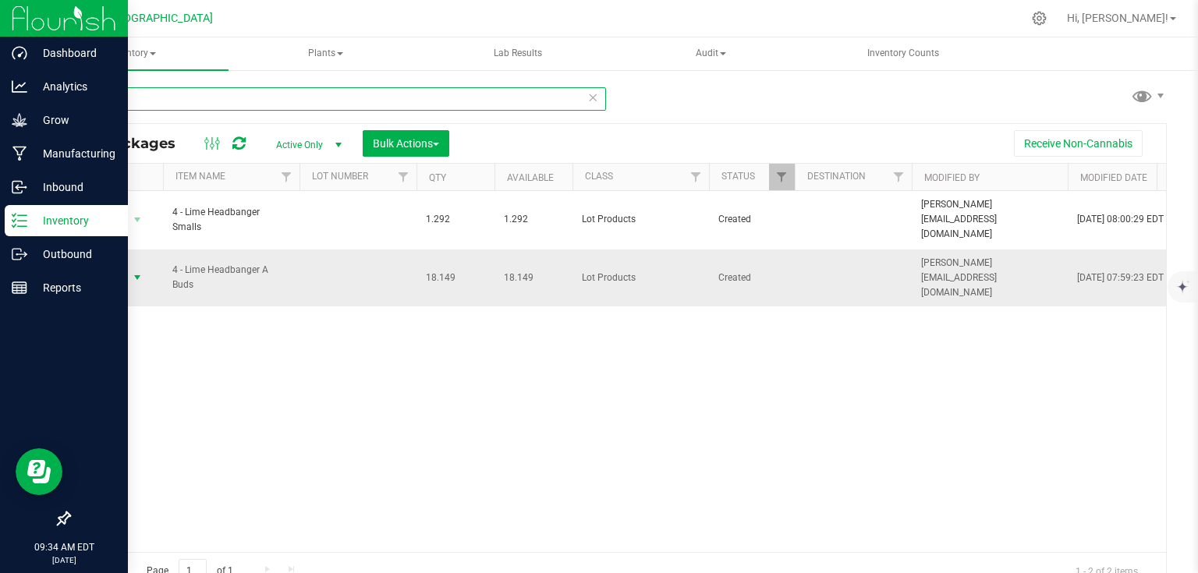
type input "4 - lime"
click at [137, 271] on span "select" at bounding box center [137, 277] width 12 height 12
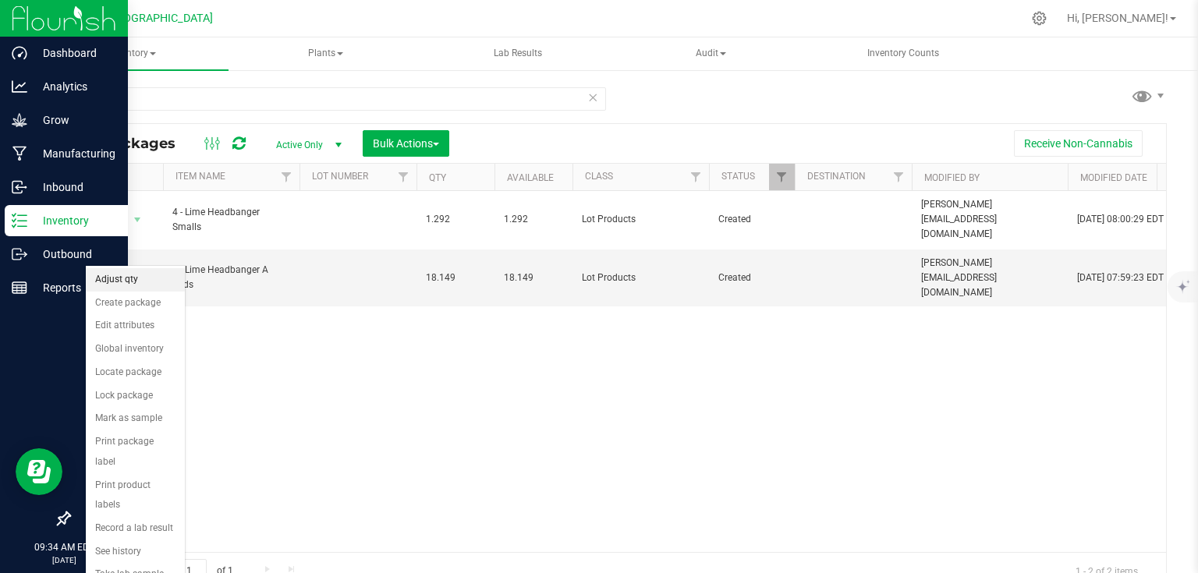
click at [129, 281] on li "Adjust qty" at bounding box center [135, 279] width 99 height 23
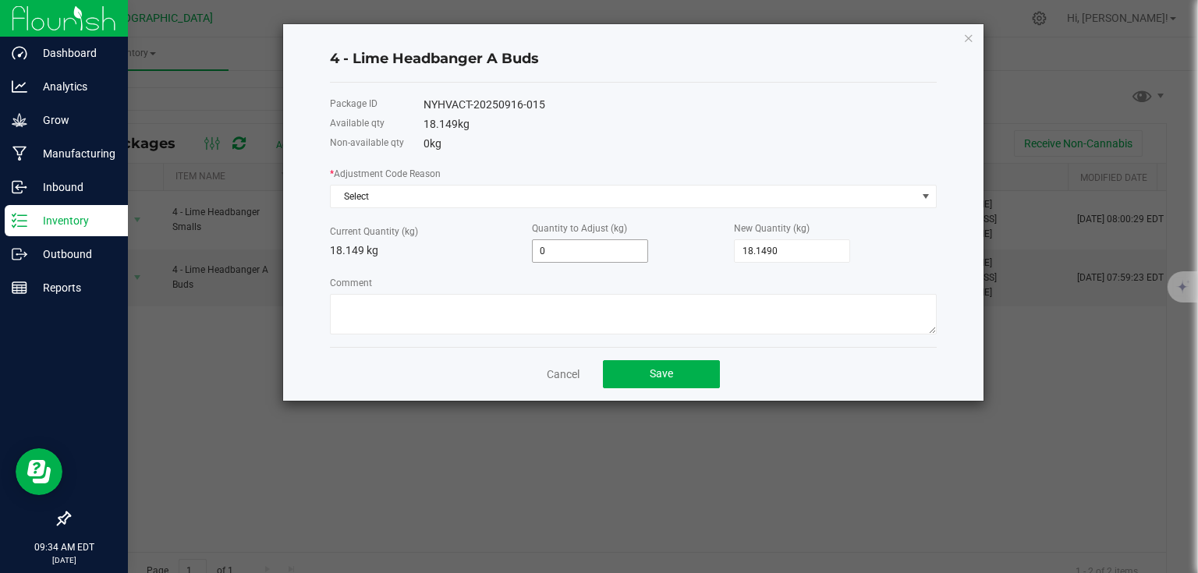
click at [625, 254] on input "0" at bounding box center [590, 251] width 115 height 22
type input "-0.02"
type input "18.1290"
type input "-0.024"
type input "18.1250"
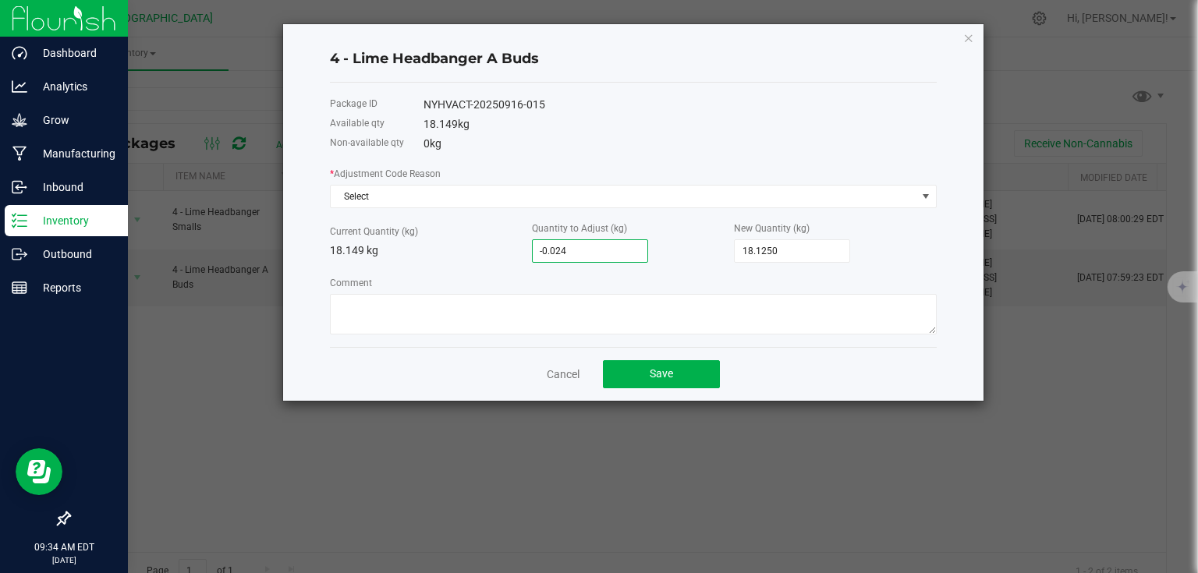
type input "-0.0240"
click at [718, 280] on div "Comment" at bounding box center [633, 305] width 607 height 60
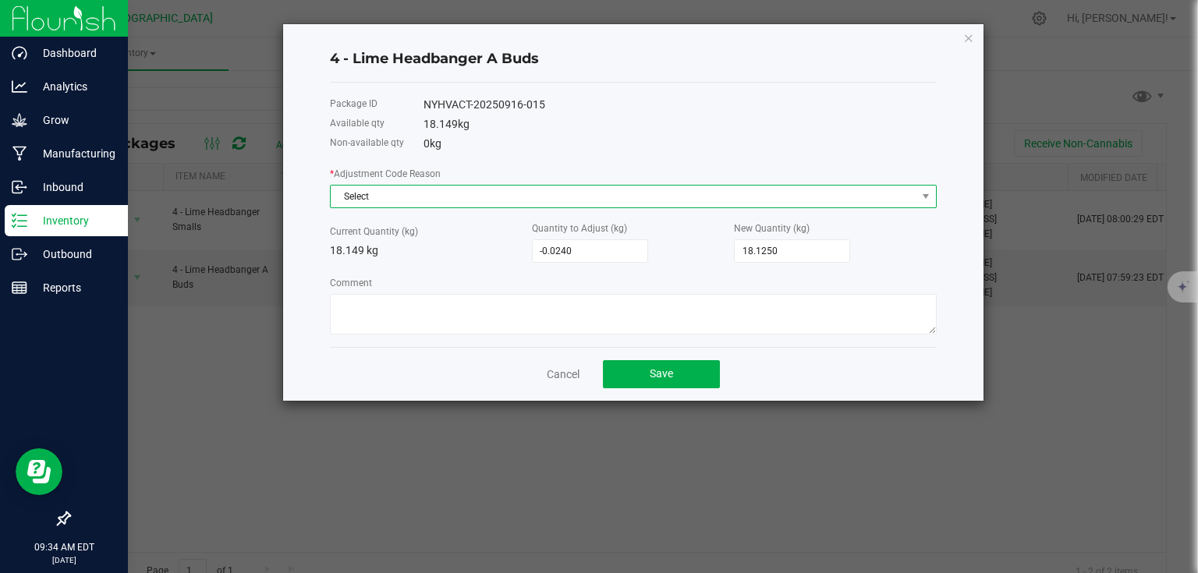
click at [668, 204] on span "Select" at bounding box center [624, 197] width 586 height 22
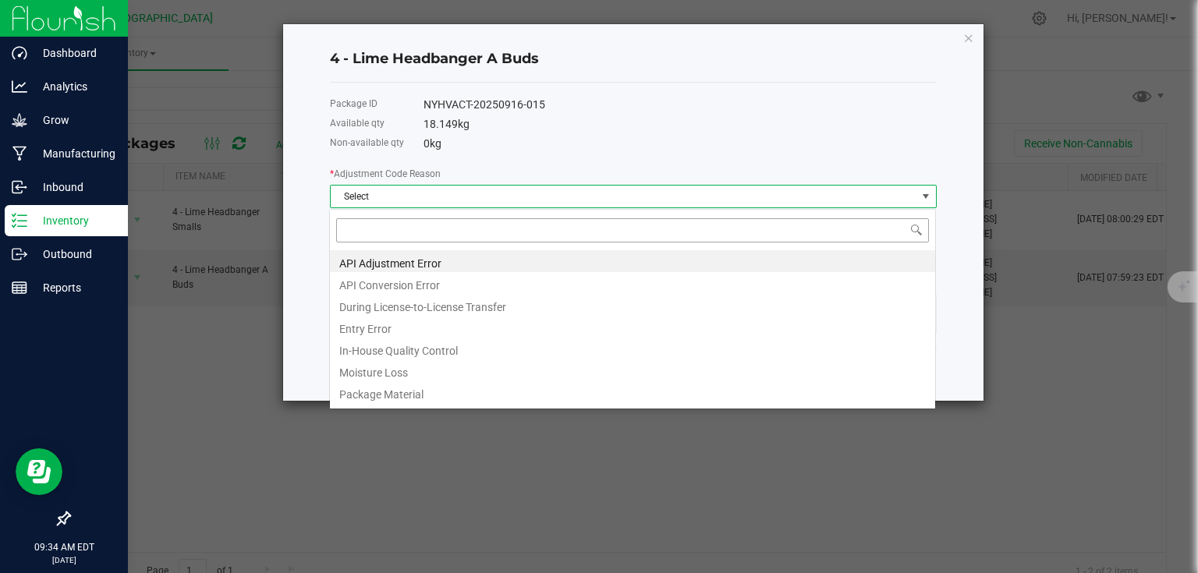
scroll to position [23, 607]
click at [386, 307] on li "During License-to-License Transfer" at bounding box center [632, 305] width 605 height 22
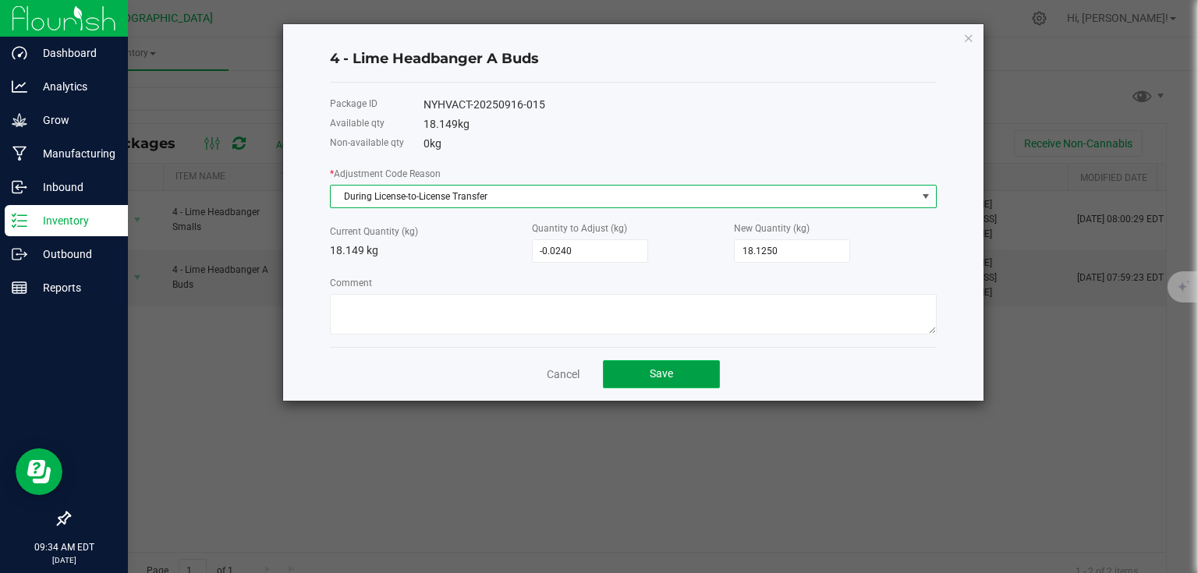
click at [659, 378] on span "Save" at bounding box center [661, 373] width 23 height 12
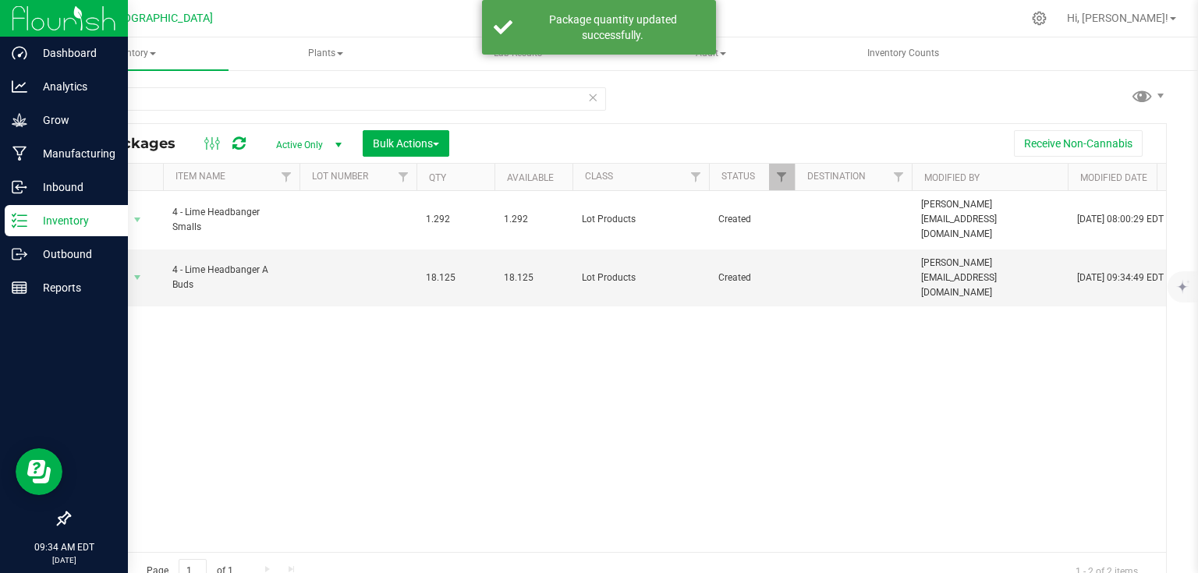
click at [80, 16] on img at bounding box center [64, 18] width 105 height 37
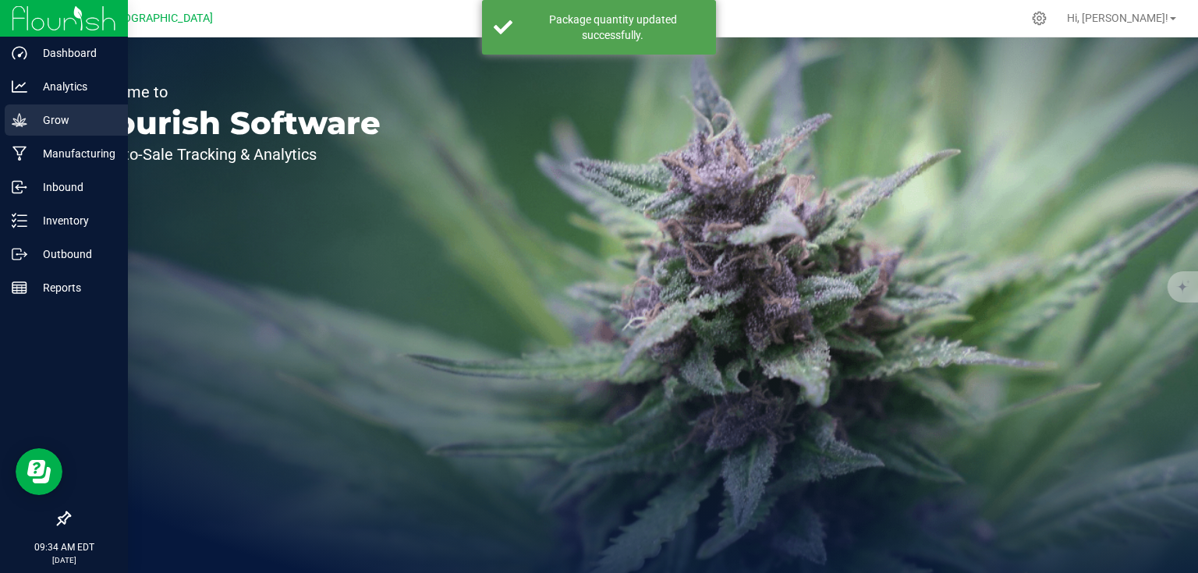
click at [46, 137] on link "Grow" at bounding box center [64, 122] width 128 height 34
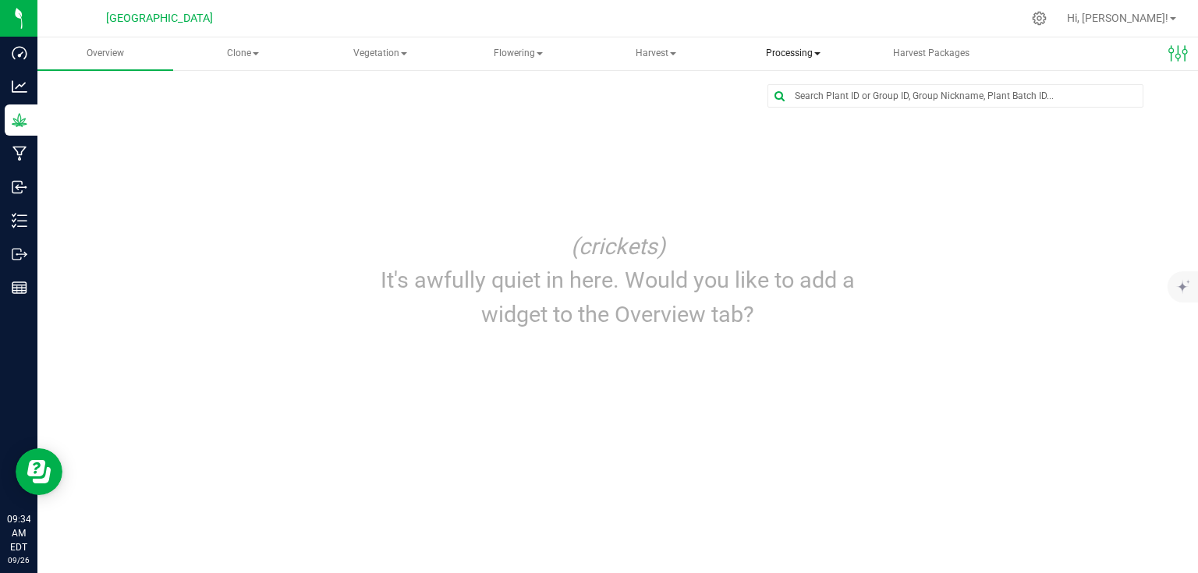
click at [780, 51] on span "Processing" at bounding box center [793, 53] width 134 height 31
click at [802, 115] on span "Processing harvests" at bounding box center [819, 111] width 144 height 13
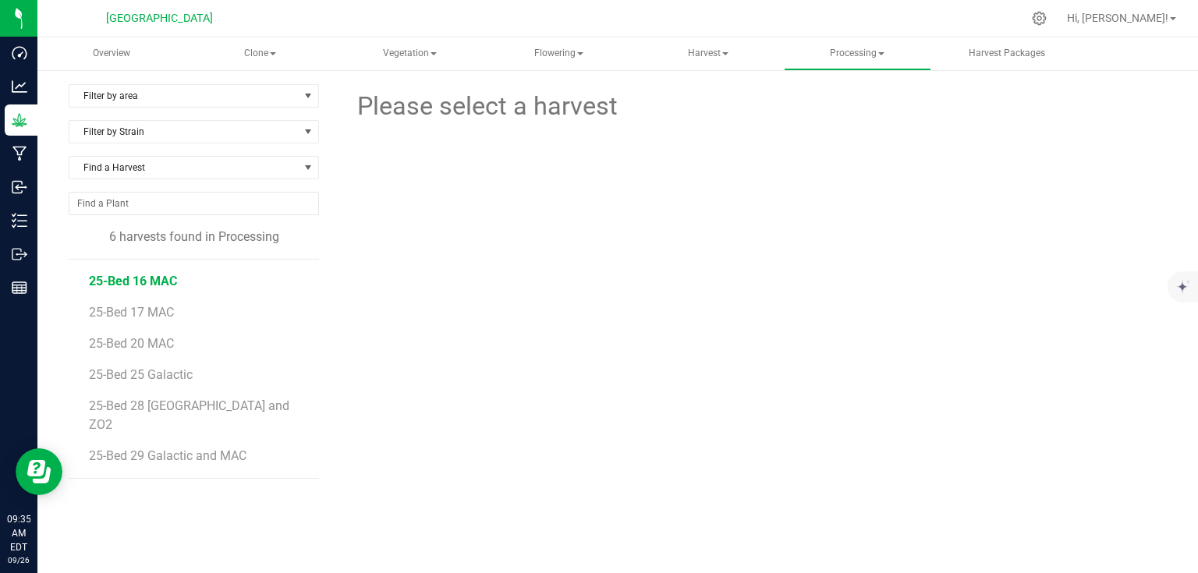
click at [142, 285] on span "25-Bed 16 MAC" at bounding box center [133, 281] width 88 height 15
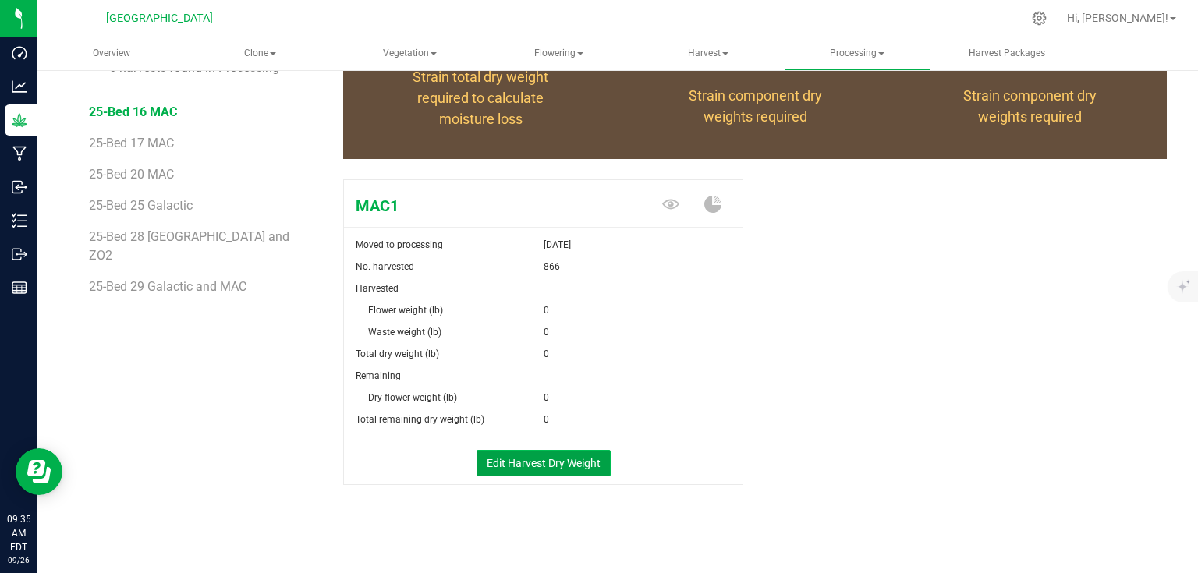
click at [500, 459] on button "Edit Harvest Dry Weight" at bounding box center [544, 463] width 134 height 27
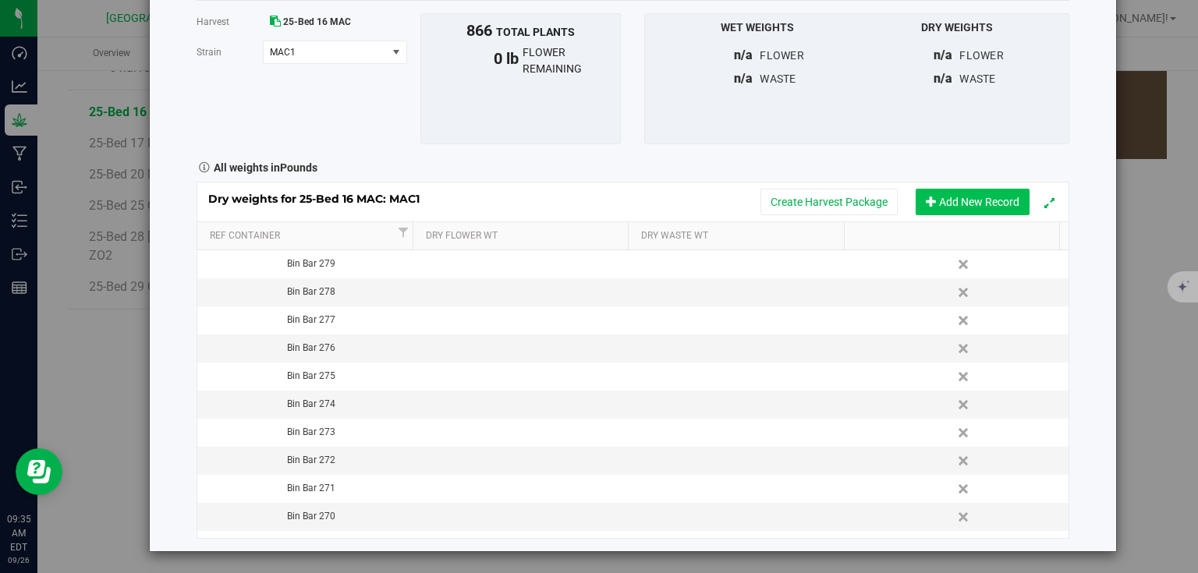
click at [963, 197] on button "Add New Record" at bounding box center [973, 202] width 114 height 27
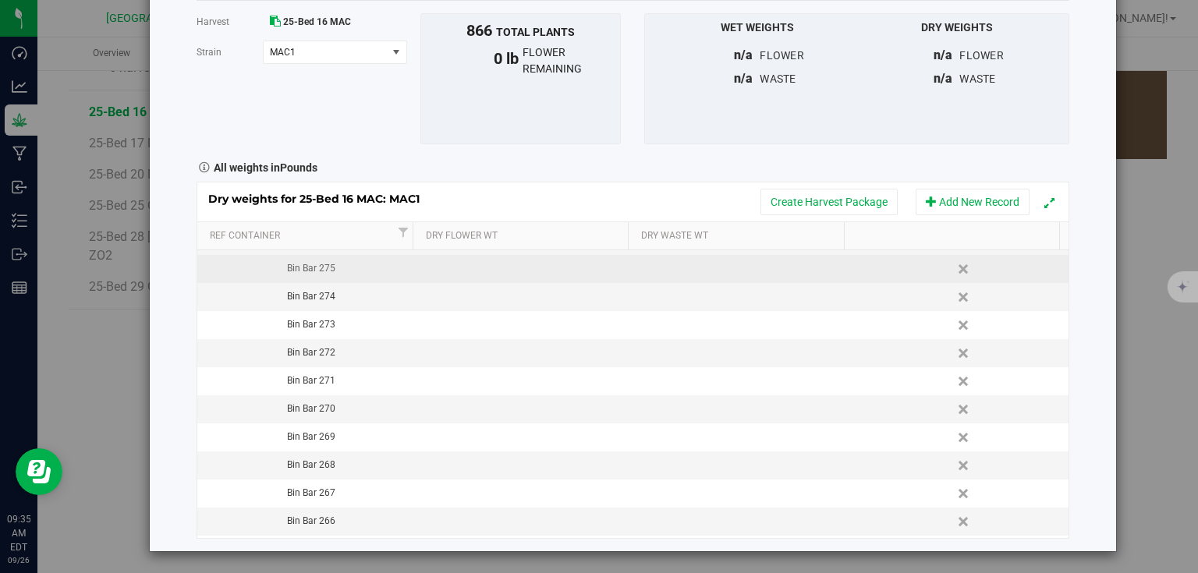
scroll to position [246, 0]
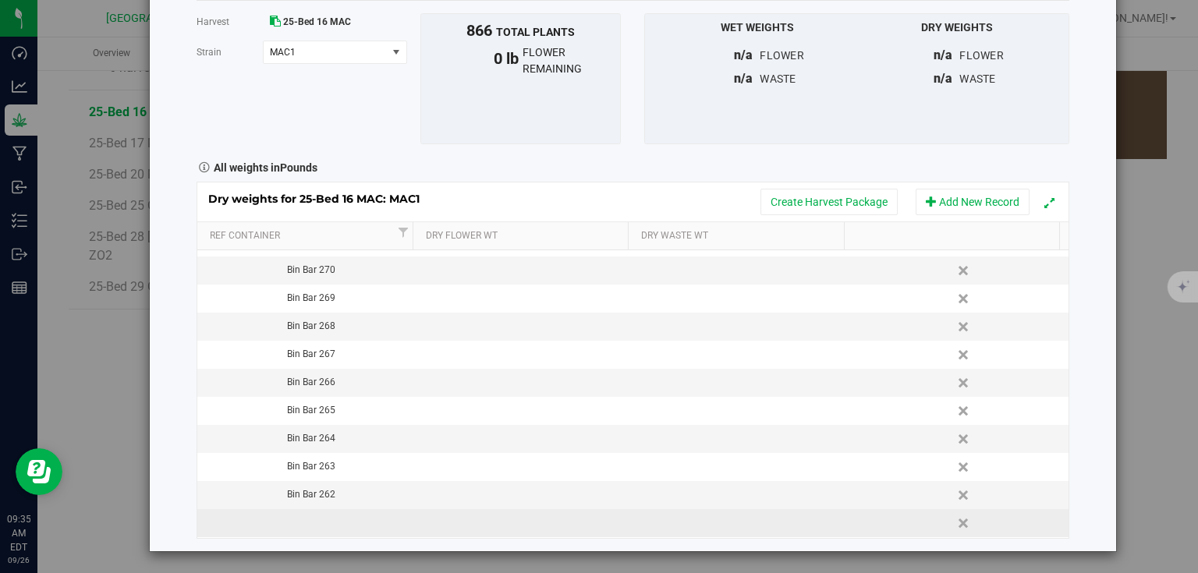
click at [324, 521] on td at bounding box center [306, 523] width 218 height 28
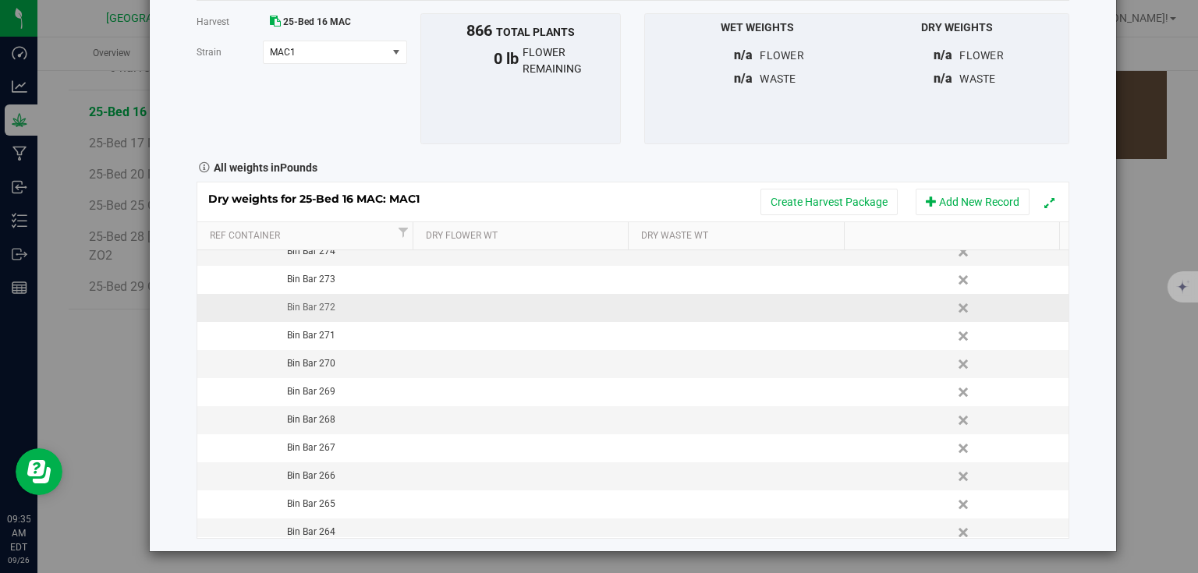
scroll to position [0, 0]
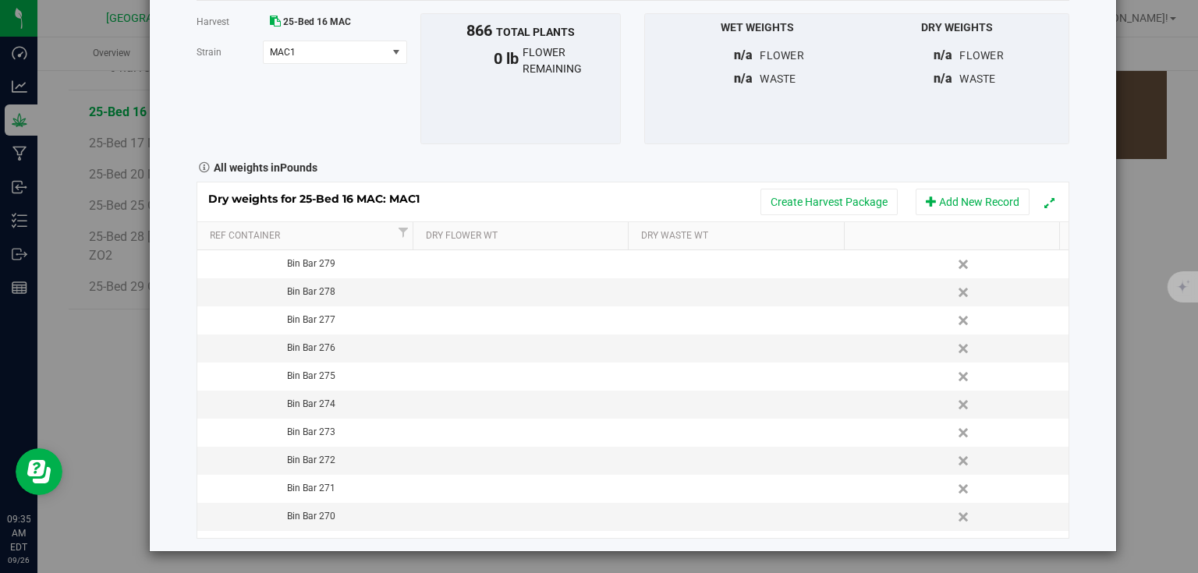
click at [1104, 344] on div "Harvest log Done Harvest 25-Bed 16 MAC Strain MAC1 Select strain MAC1 To bulk u…" at bounding box center [633, 243] width 966 height 615
click at [973, 211] on button "Add New Record" at bounding box center [973, 202] width 114 height 27
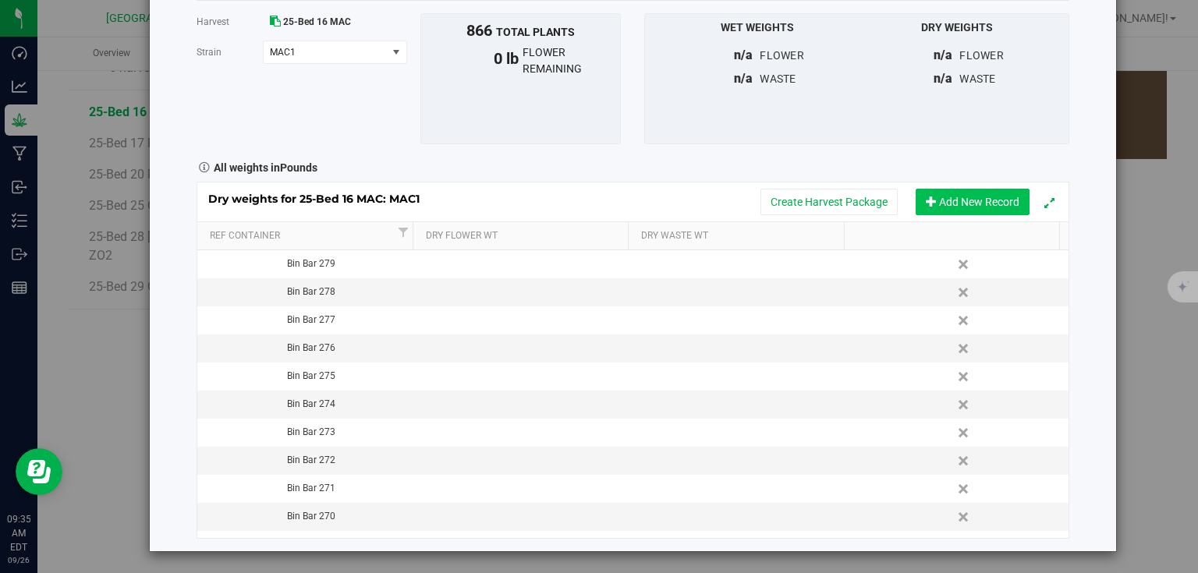
click at [973, 211] on button "Add New Record" at bounding box center [973, 202] width 114 height 27
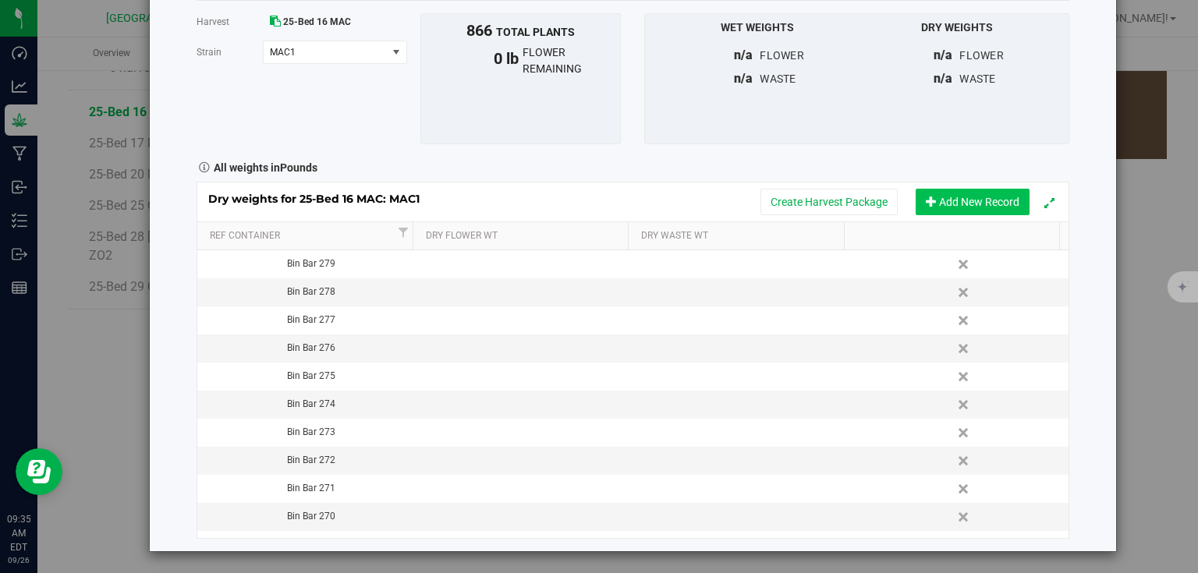
click at [973, 211] on button "Add New Record" at bounding box center [973, 202] width 114 height 27
click at [1089, 325] on div "Harvest log Done Harvest 25-Bed 16 MAC Strain MAC1 Select strain MAC1 To bulk u…" at bounding box center [633, 243] width 966 height 615
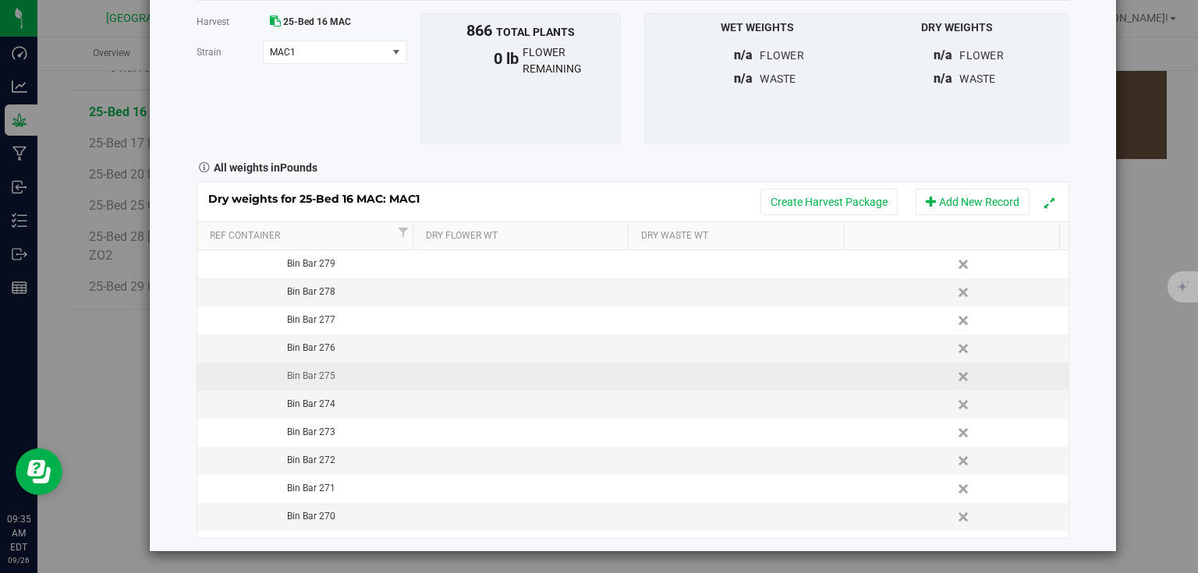
scroll to position [374, 0]
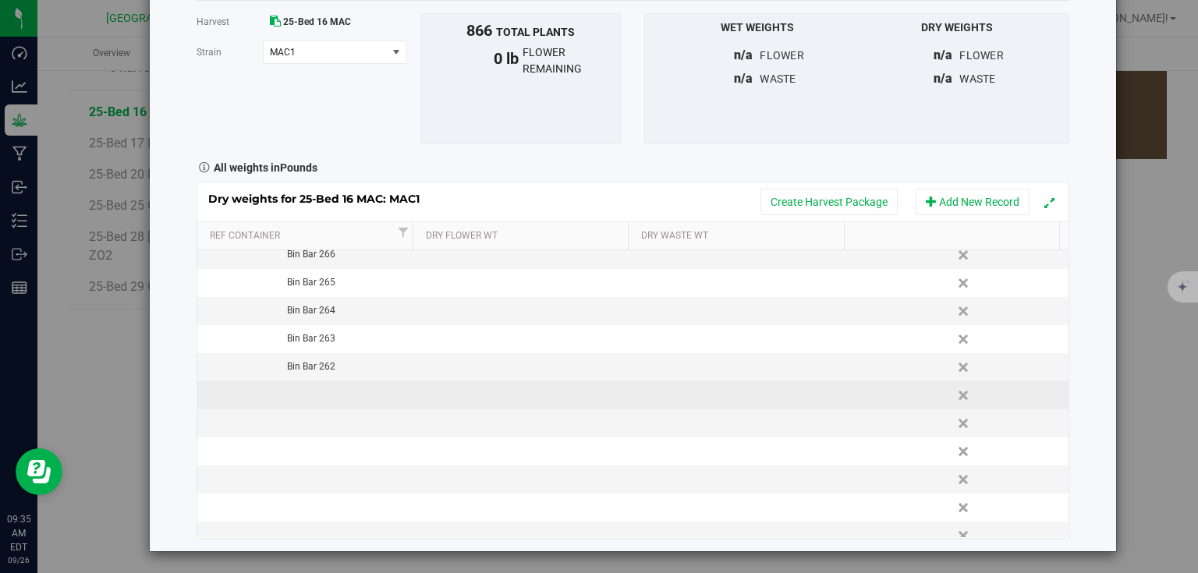
click at [340, 399] on td at bounding box center [306, 395] width 218 height 28
type input "Bin Bar 280"
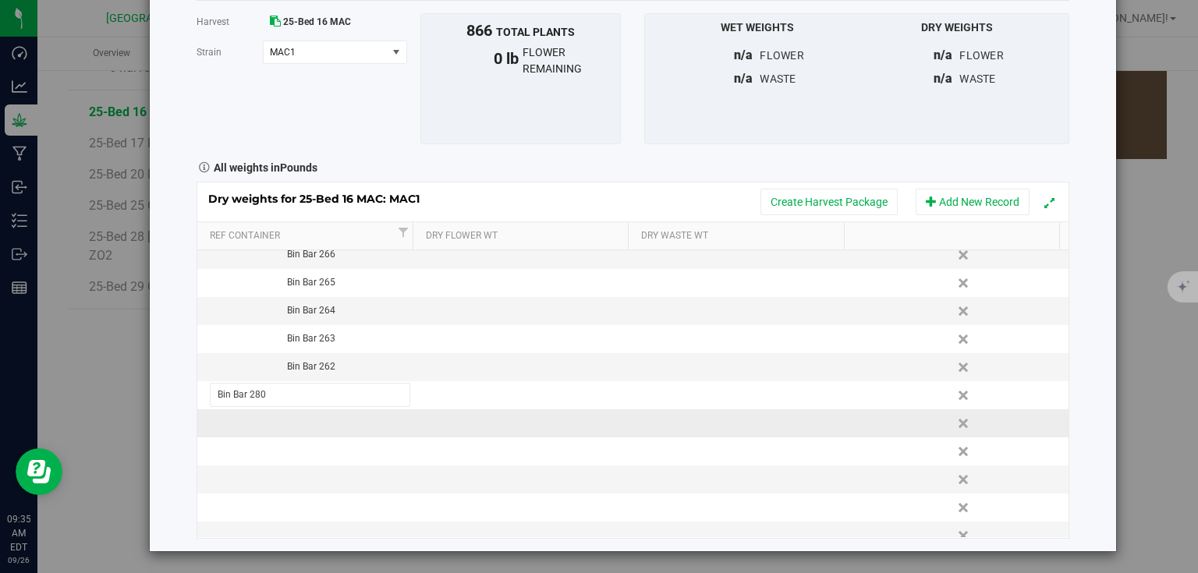
click at [334, 421] on div "Dry weights for 25-Bed 16 MAC: MAC1 Create Harvest Package Add New Record Ref C…" at bounding box center [633, 360] width 873 height 356
click at [334, 421] on td at bounding box center [306, 424] width 218 height 28
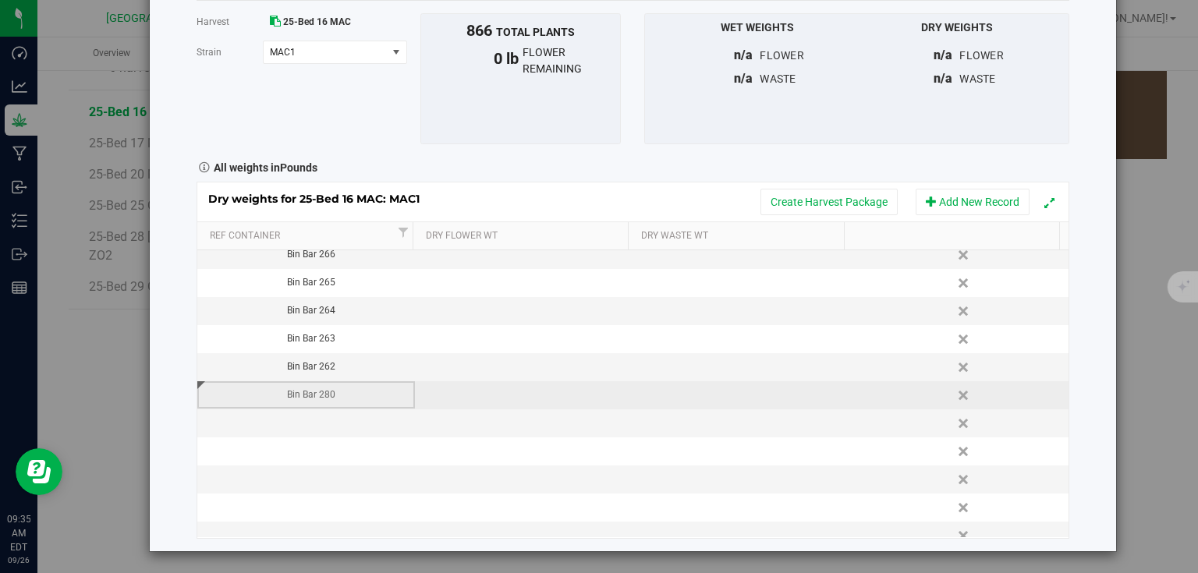
click at [343, 397] on div "Bin Bar 280" at bounding box center [311, 395] width 206 height 15
click at [343, 397] on input "Bin Bar 280" at bounding box center [310, 395] width 201 height 24
click at [339, 407] on td "Bin Bar 280" at bounding box center [306, 395] width 218 height 28
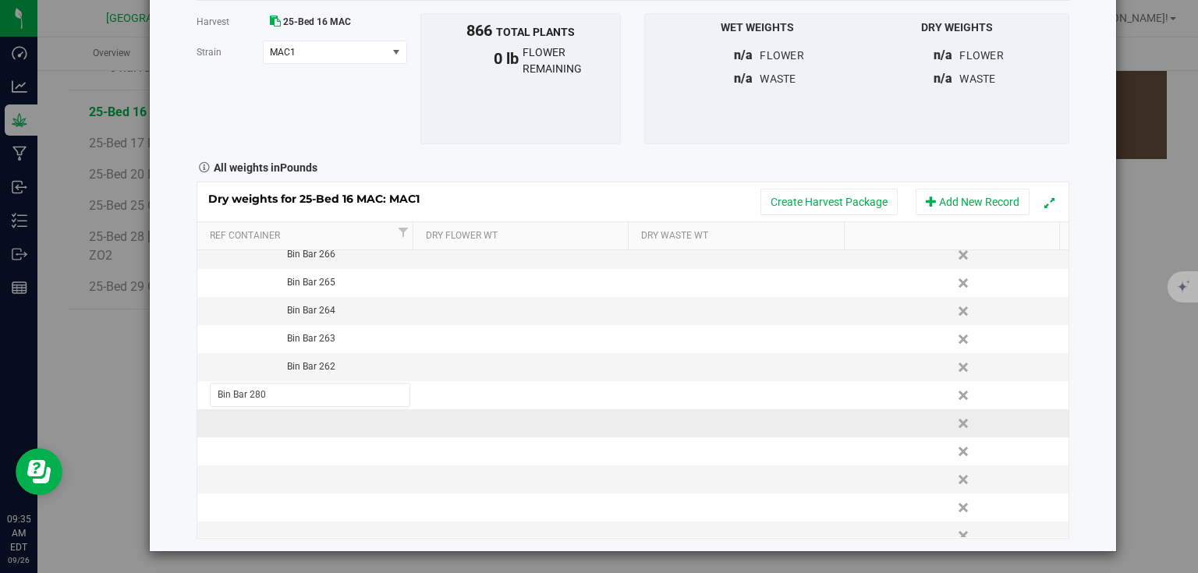
click at [335, 414] on td at bounding box center [306, 424] width 218 height 28
type input "Bin Bar 281"
click at [317, 468] on div "Dry weights for 25-Bed 16 MAC: MAC1 Create Harvest Package Add New Record Ref C…" at bounding box center [633, 360] width 873 height 356
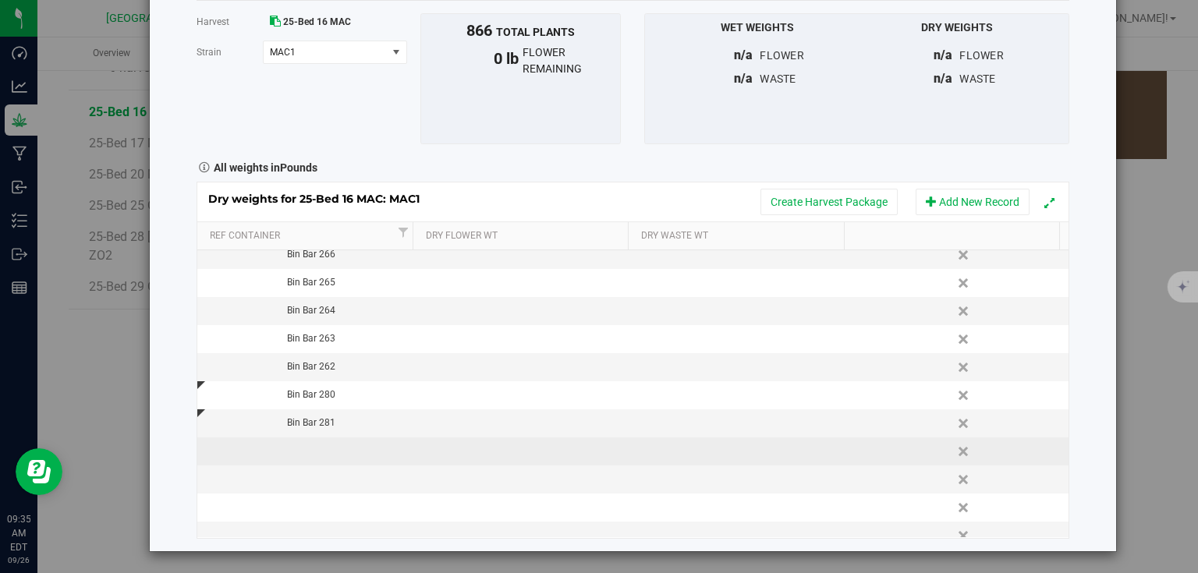
click at [332, 452] on td at bounding box center [306, 452] width 218 height 28
type input "Bin Bar 282"
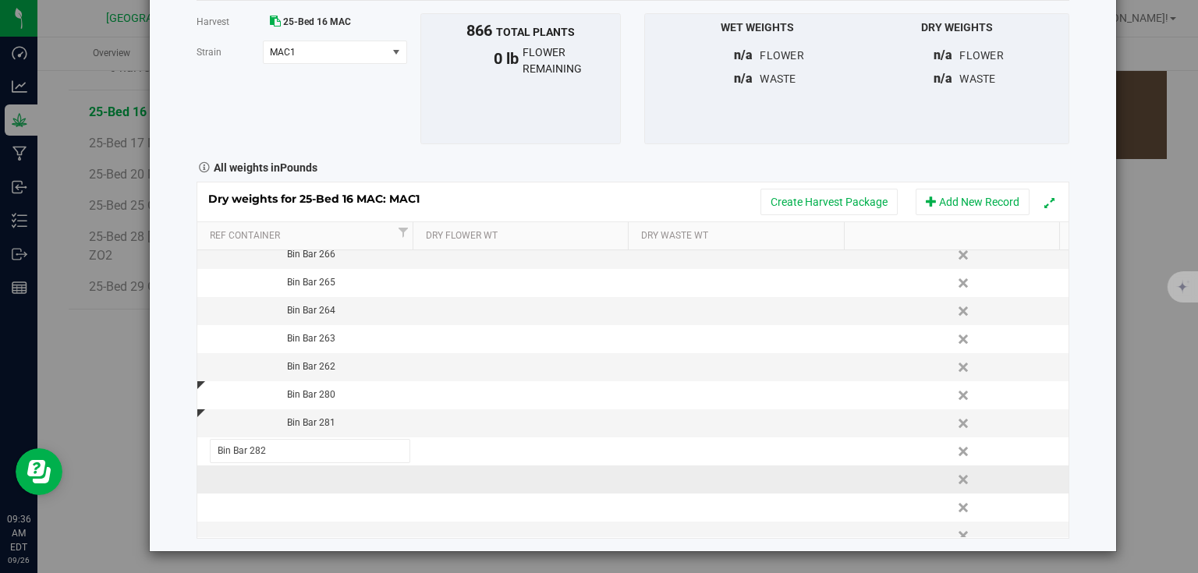
click at [311, 484] on div "Dry weights for 25-Bed 16 MAC: MAC1 Create Harvest Package Add New Record Ref C…" at bounding box center [633, 360] width 873 height 356
click at [319, 475] on td at bounding box center [306, 480] width 218 height 28
type input "Bin Bar 283"
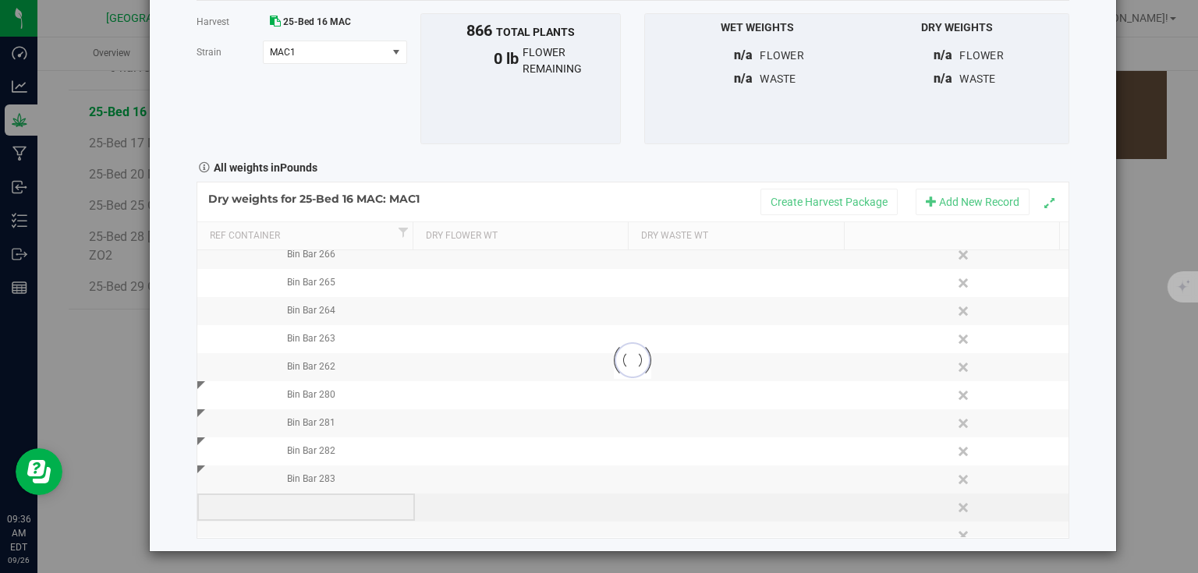
click at [317, 502] on div "Loading... Dry weights for 25-Bed 16 MAC: MAC1 Create Harvest Package Add New R…" at bounding box center [633, 360] width 873 height 356
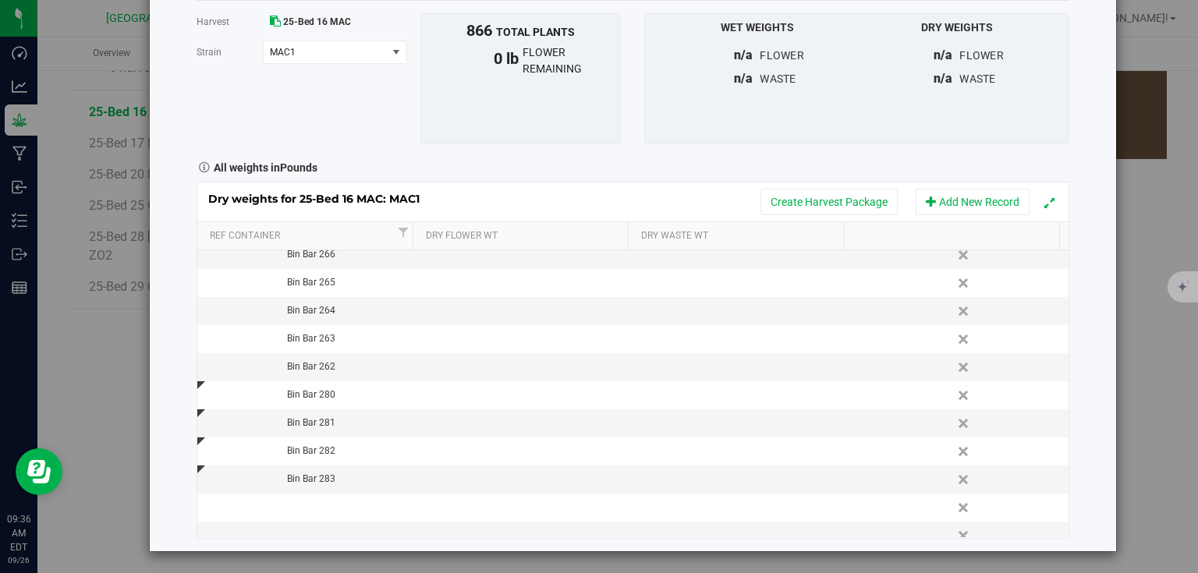
click at [317, 502] on td at bounding box center [306, 508] width 218 height 28
type input "Bin Bar 284"
click at [186, 399] on div "Harvest log Done Harvest 25-Bed 16 MAC Strain MAC1 Select strain MAC1 To bulk u…" at bounding box center [633, 243] width 966 height 615
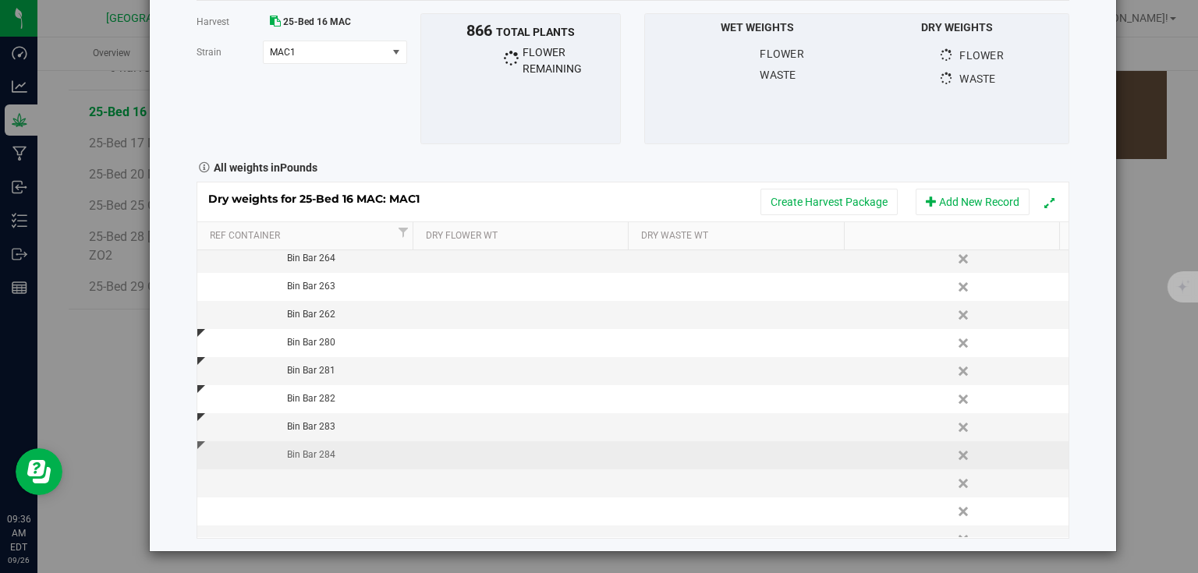
scroll to position [499, 0]
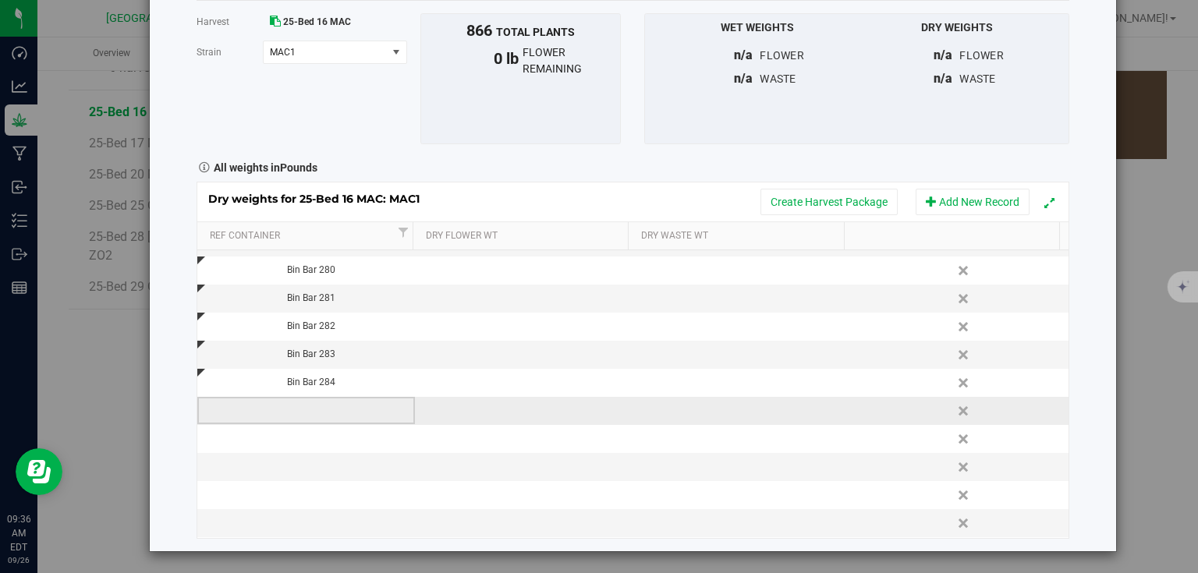
click at [325, 417] on td at bounding box center [306, 411] width 218 height 28
type input "Bin Bar 285"
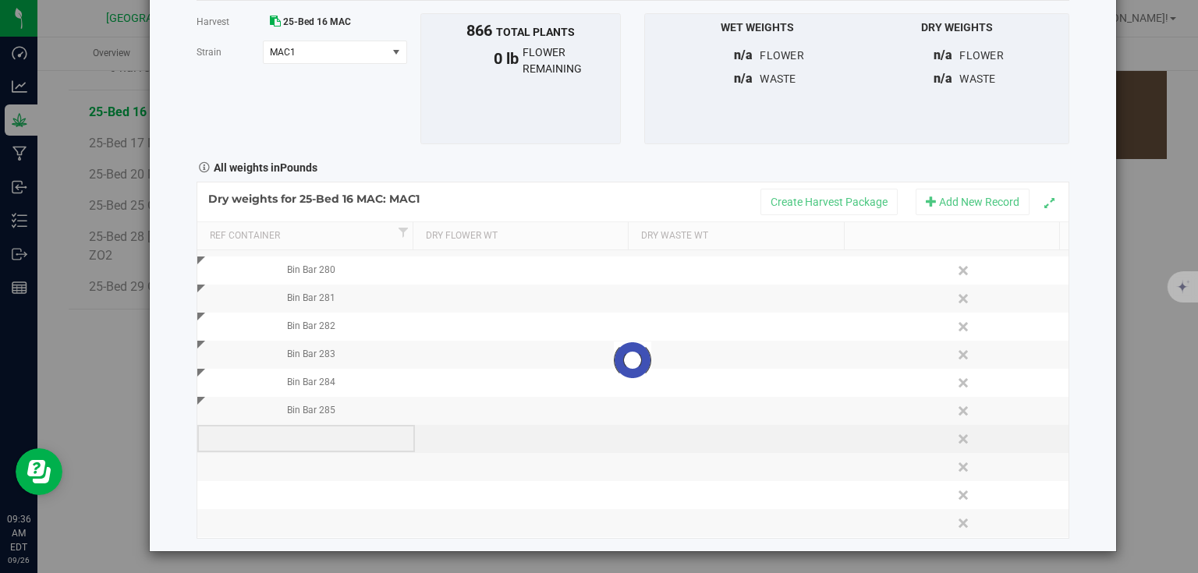
click at [321, 432] on div "Loading... Dry weights for 25-Bed 16 MAC: MAC1 Create Harvest Package Add New R…" at bounding box center [633, 360] width 873 height 356
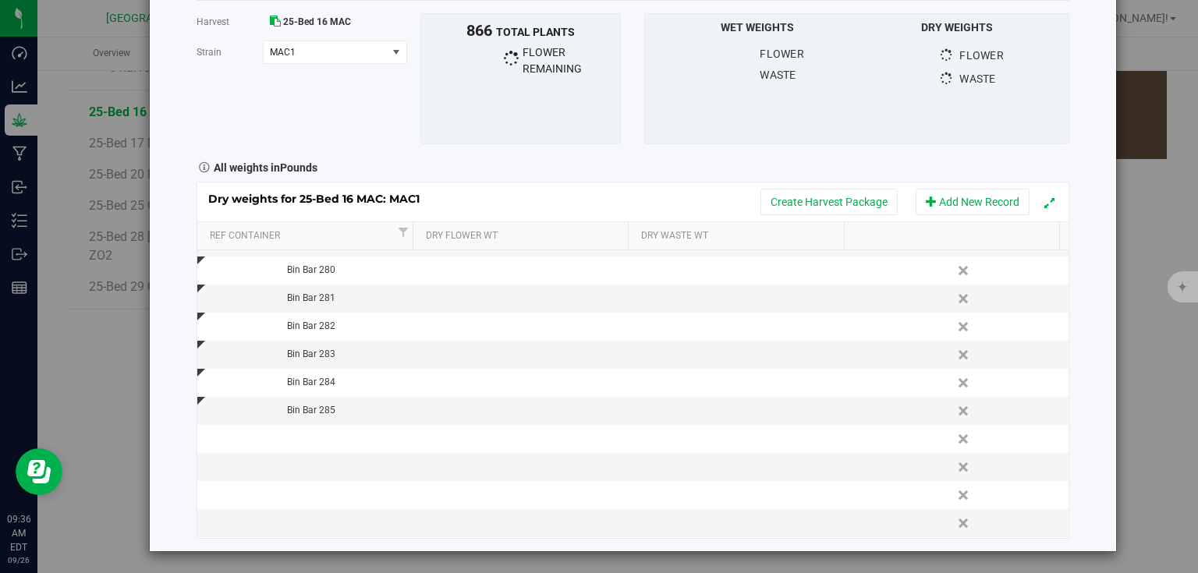
click at [321, 432] on td at bounding box center [306, 439] width 218 height 28
type input "Bin Bar 286"
click at [308, 477] on div "Dry weights for 25-Bed 16 MAC: MAC1 Create Harvest Package Add New Record Ref C…" at bounding box center [633, 360] width 873 height 356
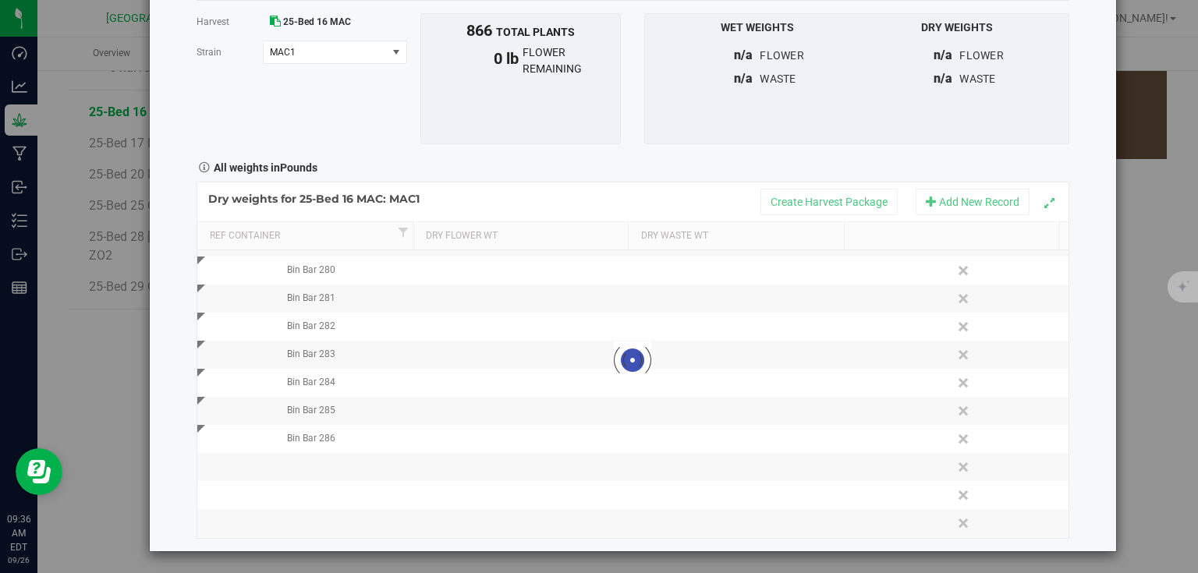
click at [319, 469] on div at bounding box center [632, 360] width 871 height 355
click at [319, 469] on td at bounding box center [306, 467] width 218 height 28
type input "Bin Bar 287"
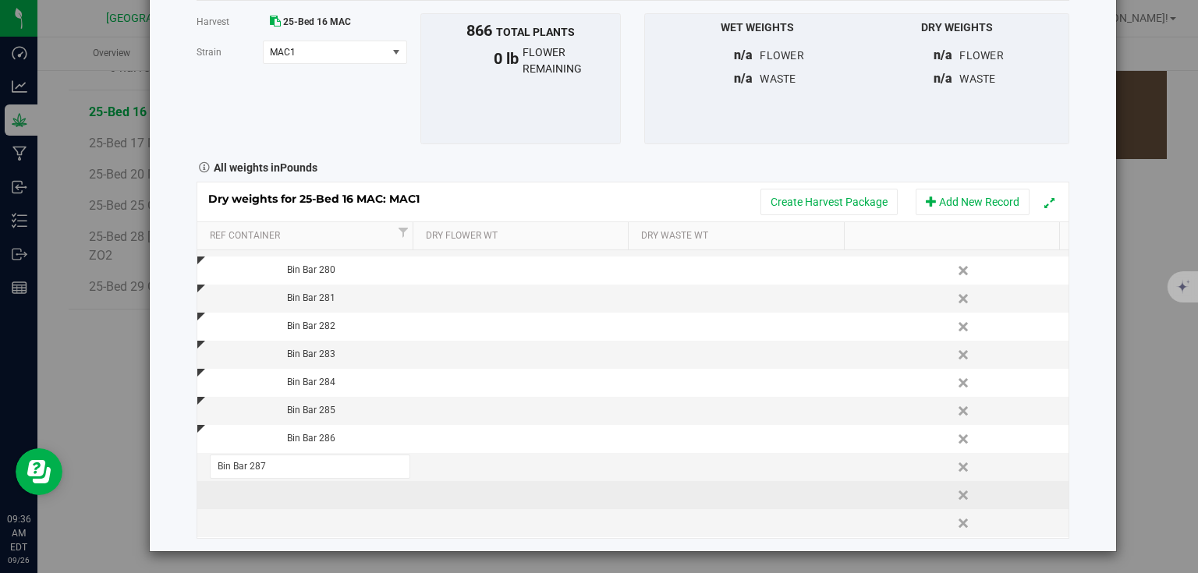
click at [261, 498] on div "Dry weights for 25-Bed 16 MAC: MAC1 Create Harvest Package Add New Record Ref C…" at bounding box center [633, 360] width 873 height 356
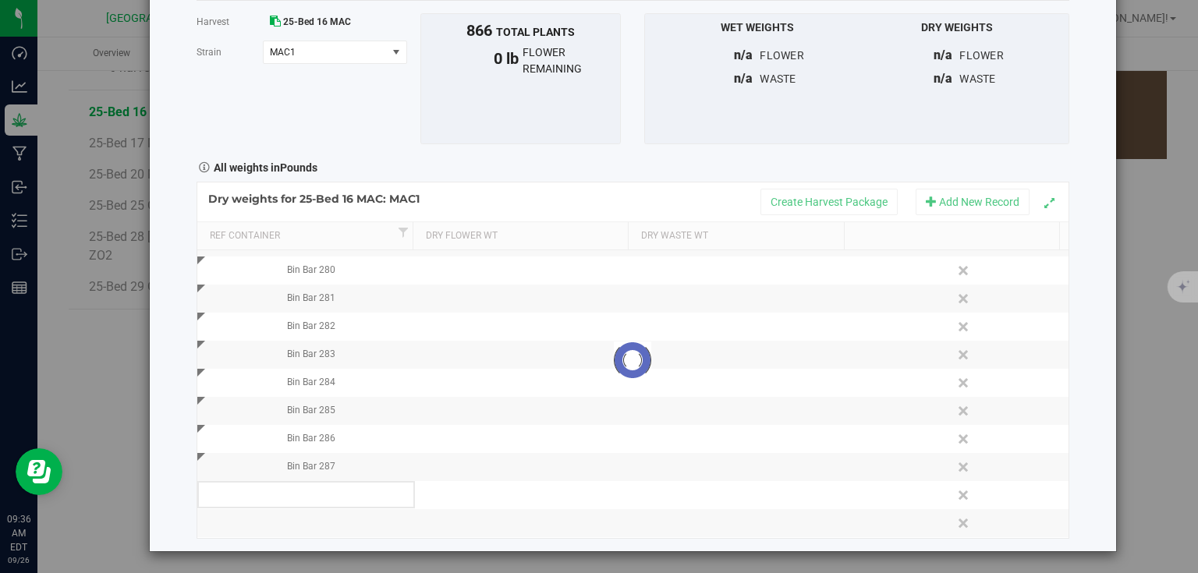
click at [290, 498] on div at bounding box center [632, 360] width 871 height 355
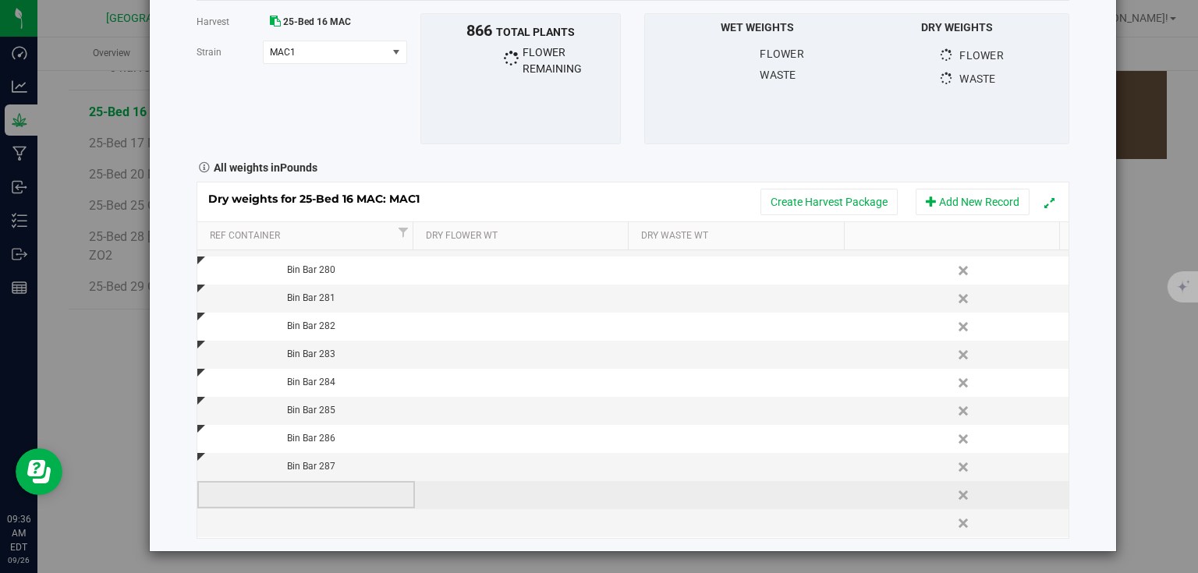
click at [320, 489] on td at bounding box center [306, 495] width 218 height 28
type input "Bin Bar 288"
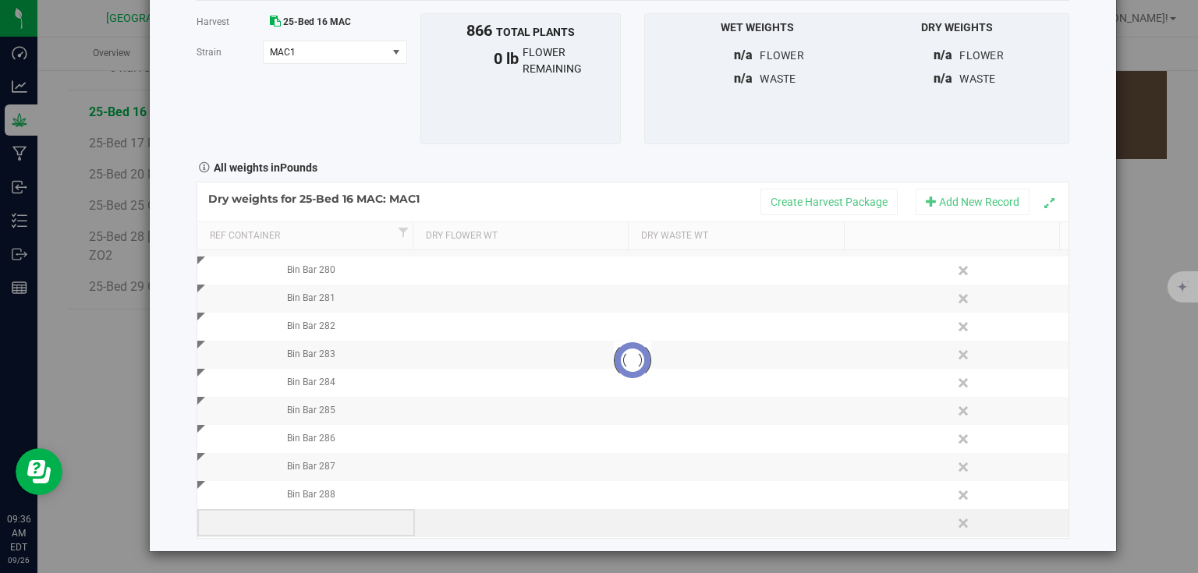
click at [325, 534] on div "Loading... Dry weights for 25-Bed 16 MAC: MAC1 Create Harvest Package Add New R…" at bounding box center [633, 360] width 873 height 356
click at [342, 524] on td at bounding box center [306, 523] width 218 height 28
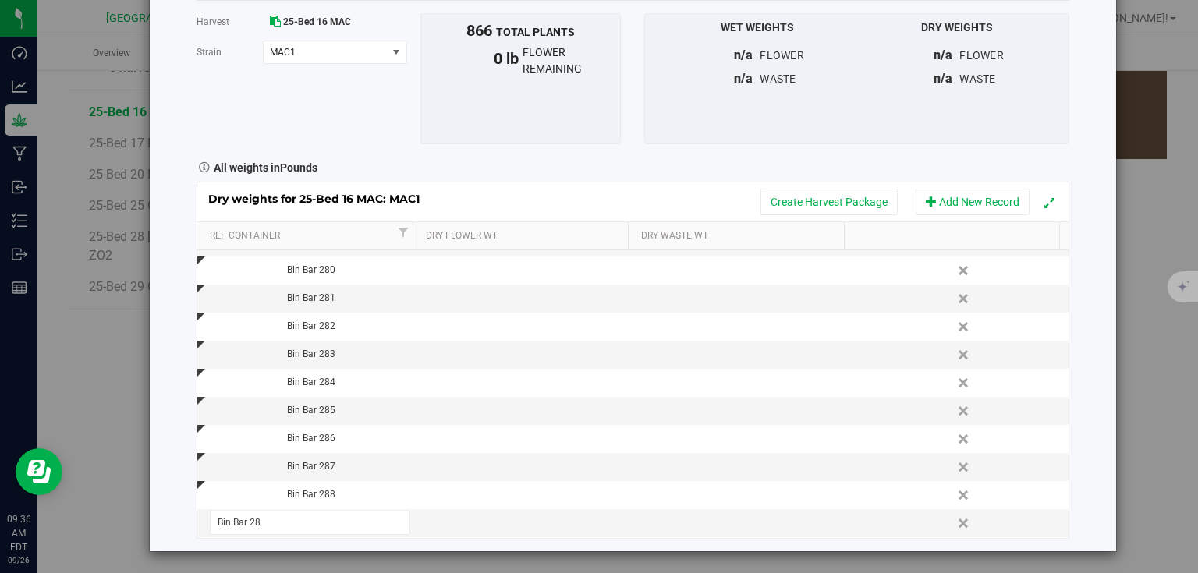
type input "Bin Bar 289"
click at [1075, 399] on div "Harvest log Done Harvest 25-Bed 16 MAC Strain MAC1 Select strain MAC1 To bulk u…" at bounding box center [633, 243] width 966 height 615
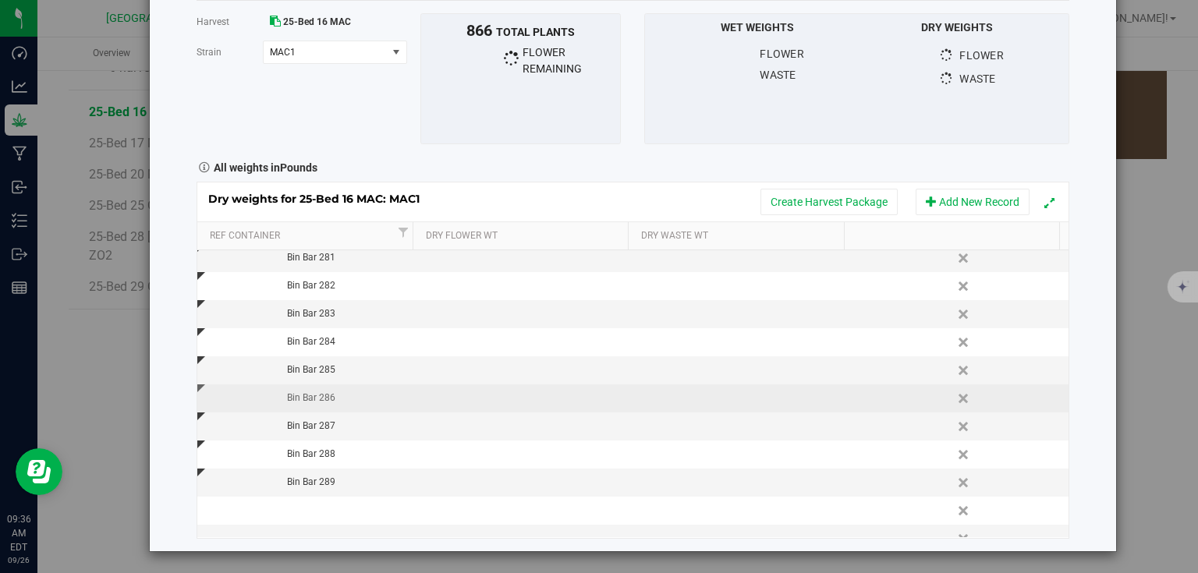
scroll to position [583, 0]
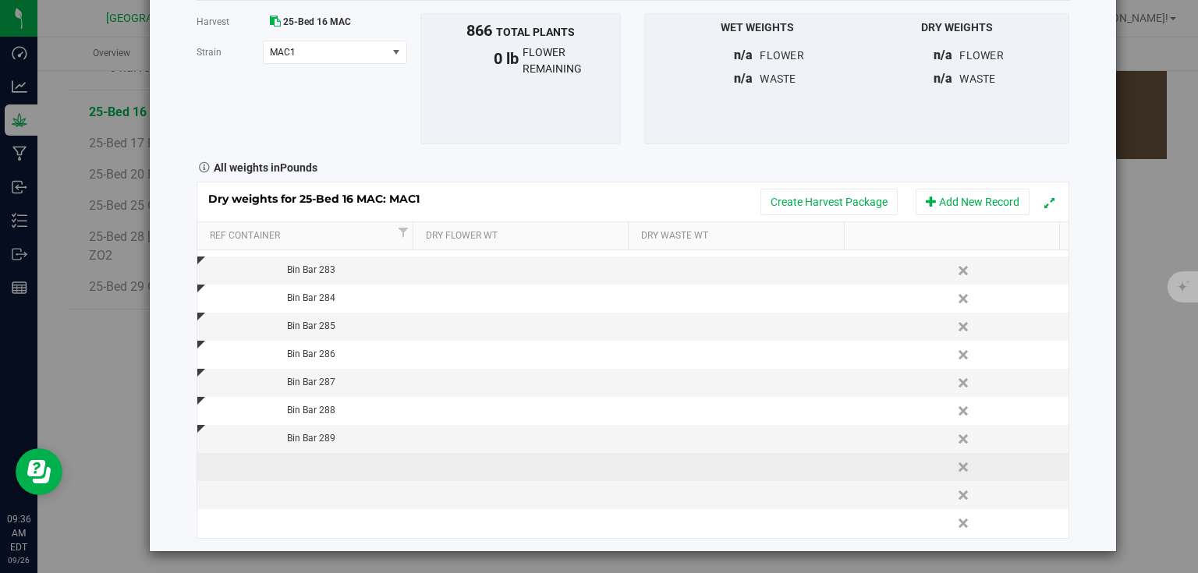
click at [324, 466] on td at bounding box center [306, 467] width 218 height 28
type input "Bin Bar 290"
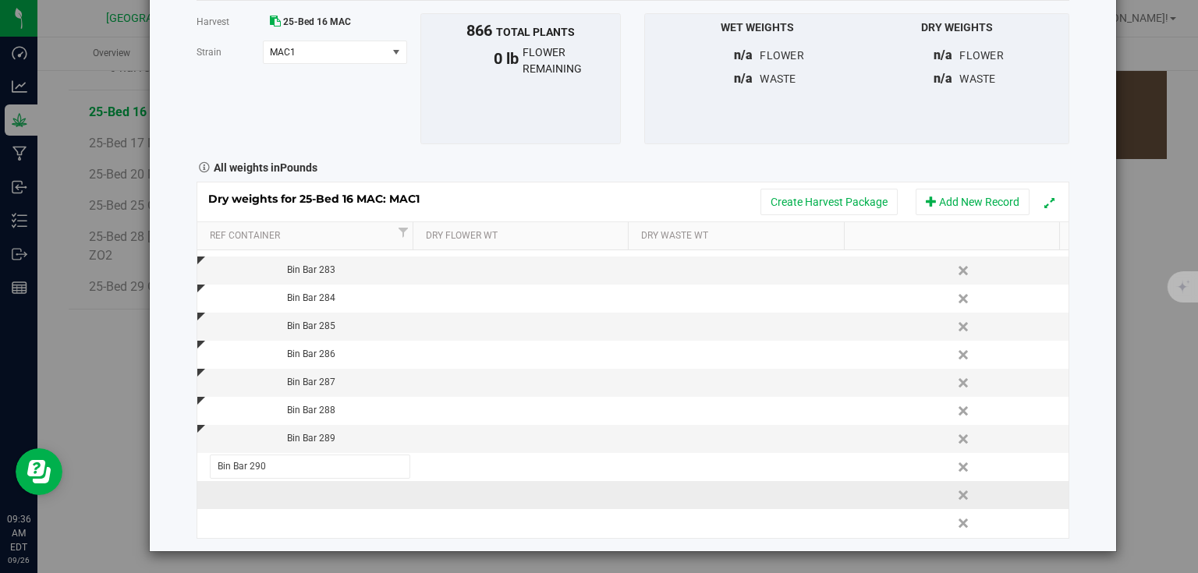
click at [321, 499] on div "Dry weights for 25-Bed 16 MAC: MAC1 Create Harvest Package Add New Record Ref C…" at bounding box center [633, 360] width 873 height 356
click at [332, 495] on td at bounding box center [306, 495] width 218 height 28
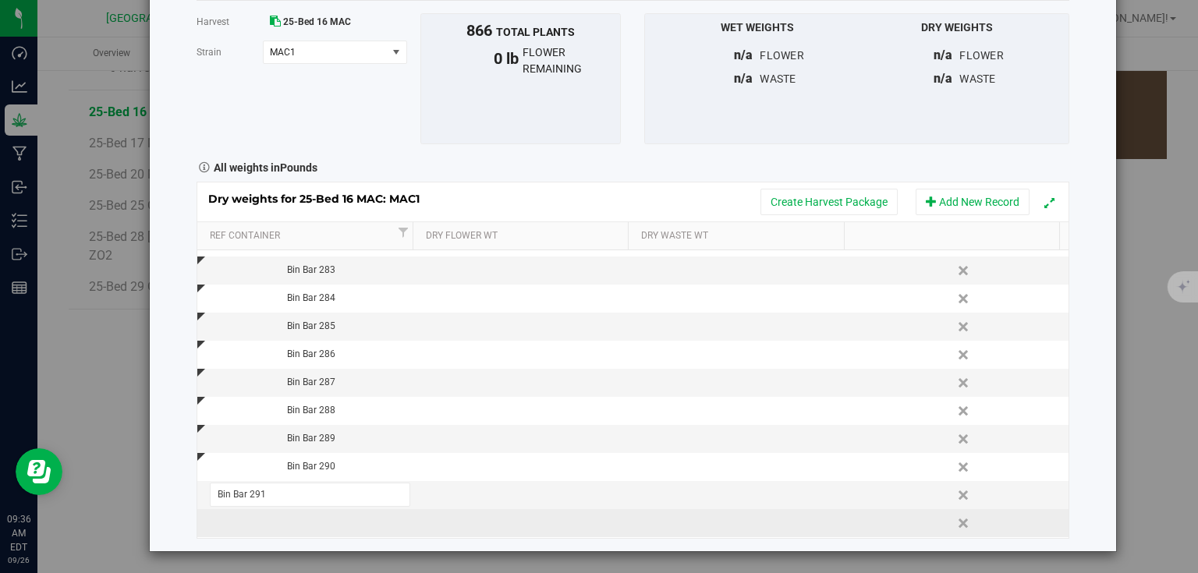
type input "Bin Bar 291"
click at [334, 522] on div "Dry weights for 25-Bed 16 MAC: MAC1 Create Harvest Package Add New Record Ref C…" at bounding box center [633, 360] width 873 height 356
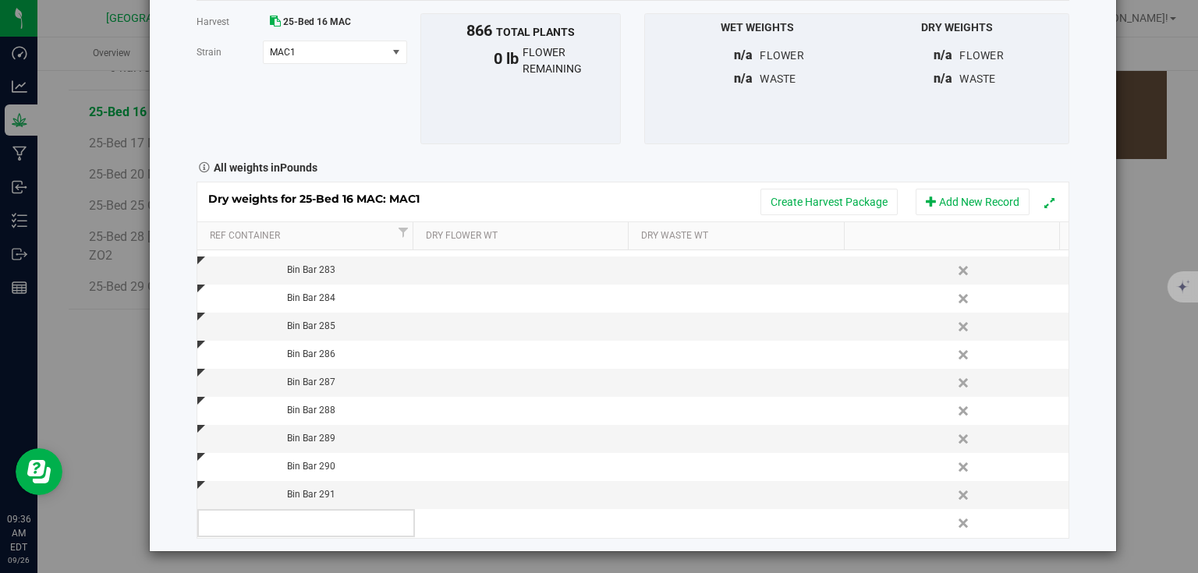
click at [334, 522] on td at bounding box center [306, 523] width 218 height 28
type input "Bin Bar 292"
click at [1083, 408] on div "Harvest log Done Harvest 25-Bed 16 MAC Strain MAC1 Select strain MAC1 To bulk u…" at bounding box center [633, 243] width 966 height 615
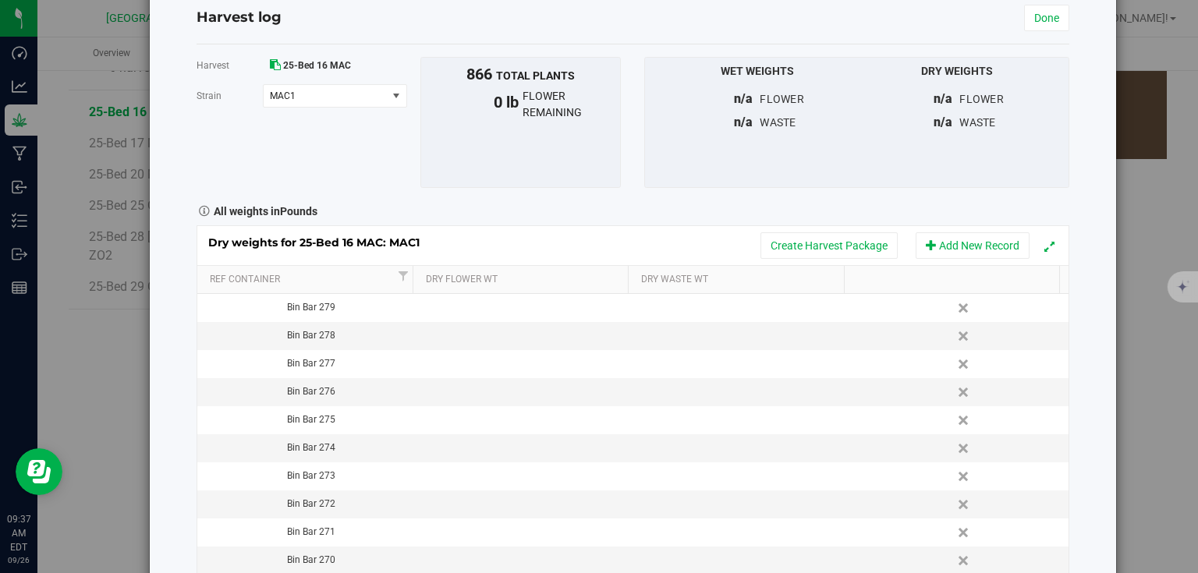
scroll to position [0, 0]
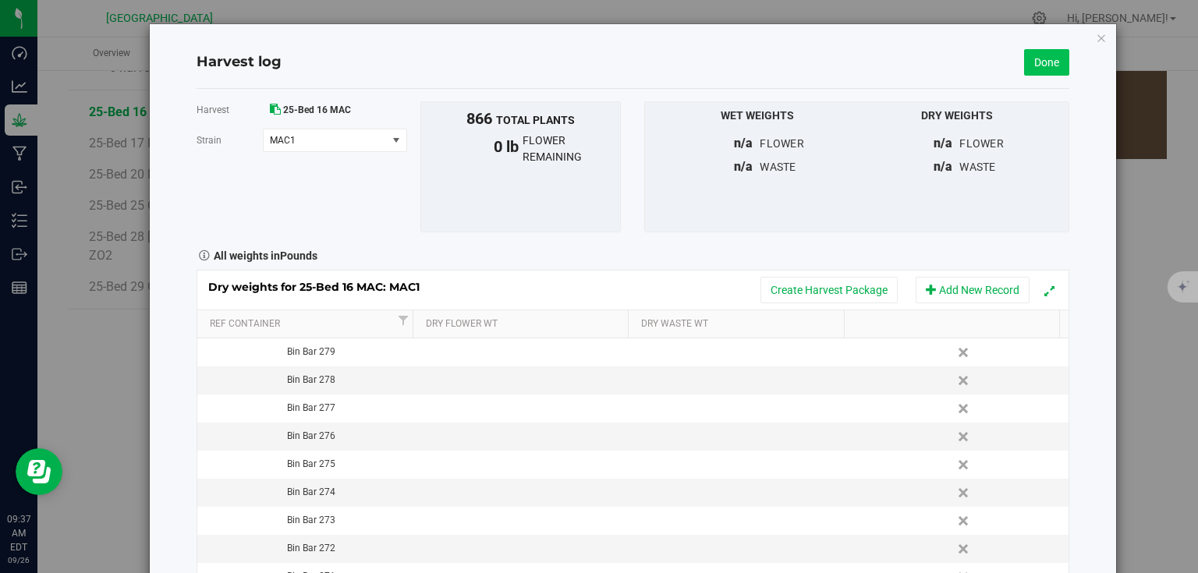
drag, startPoint x: 1053, startPoint y: 48, endPoint x: 1048, endPoint y: 59, distance: 11.5
click at [1050, 52] on div "Harvest log Done" at bounding box center [633, 63] width 873 height 52
click at [1048, 59] on link "Done" at bounding box center [1046, 62] width 45 height 27
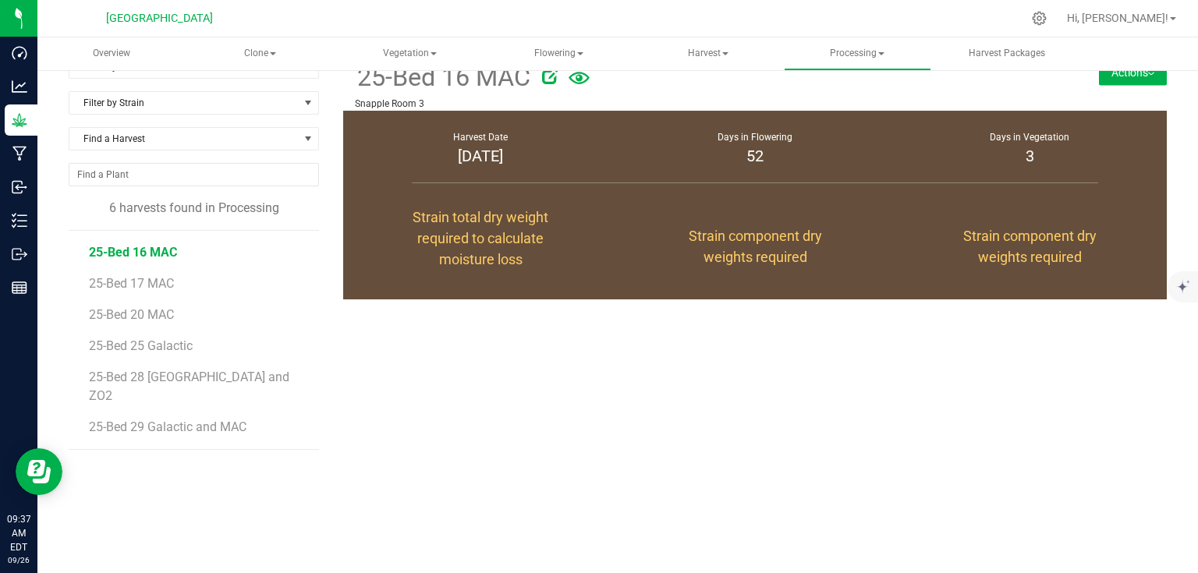
scroll to position [169, 0]
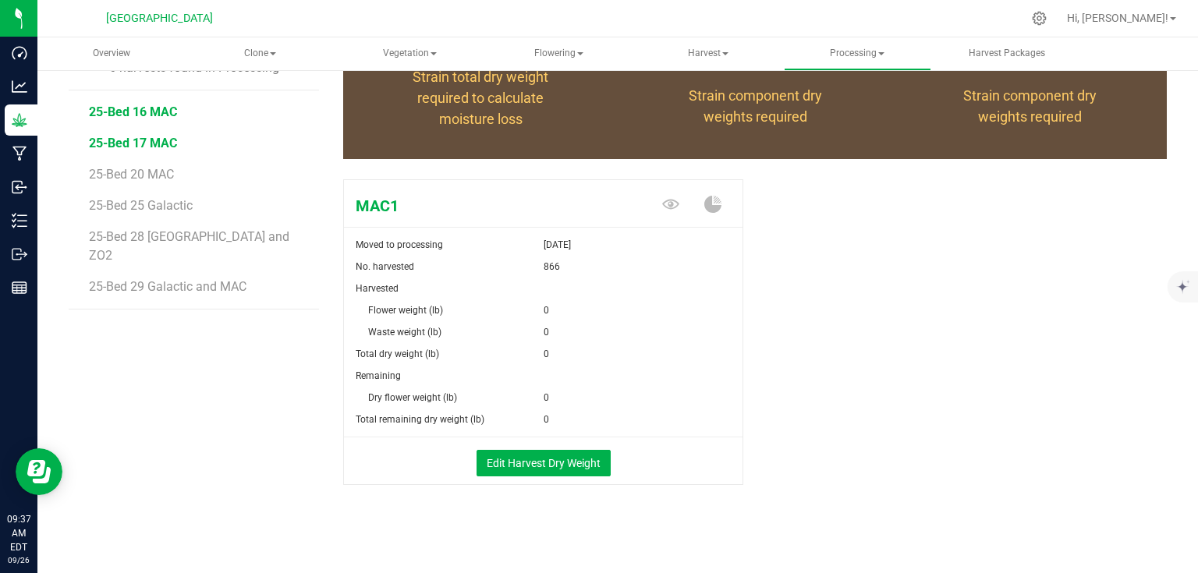
click at [168, 136] on span "25-Bed 17 MAC" at bounding box center [133, 143] width 88 height 15
click at [131, 105] on span "25-Bed 16 MAC" at bounding box center [133, 112] width 88 height 15
click at [549, 454] on button "Edit Harvest Dry Weight" at bounding box center [544, 463] width 134 height 27
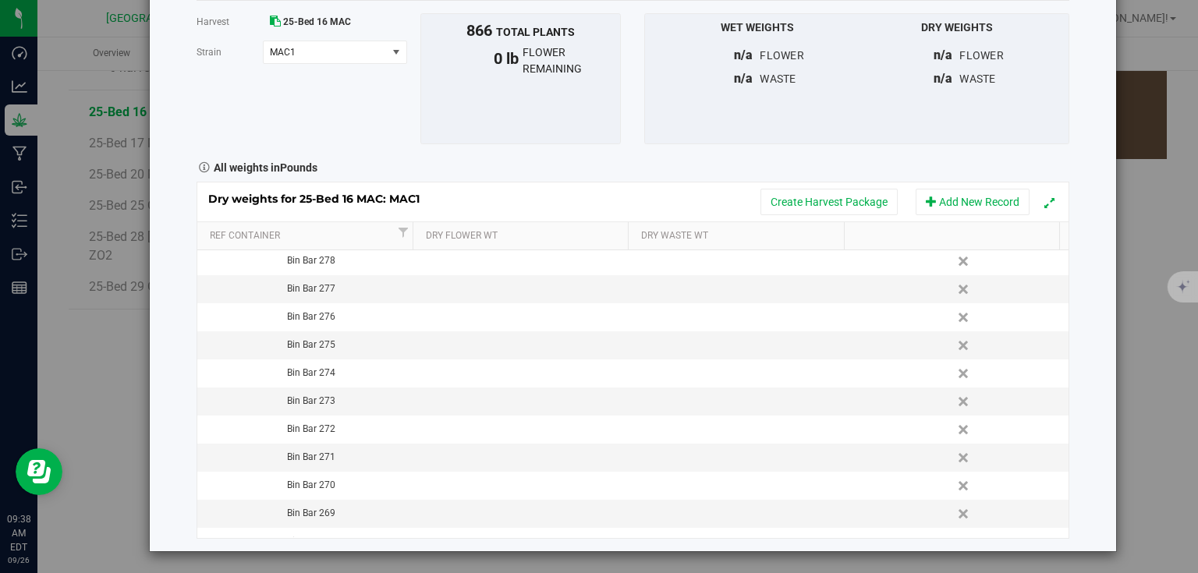
scroll to position [396, 0]
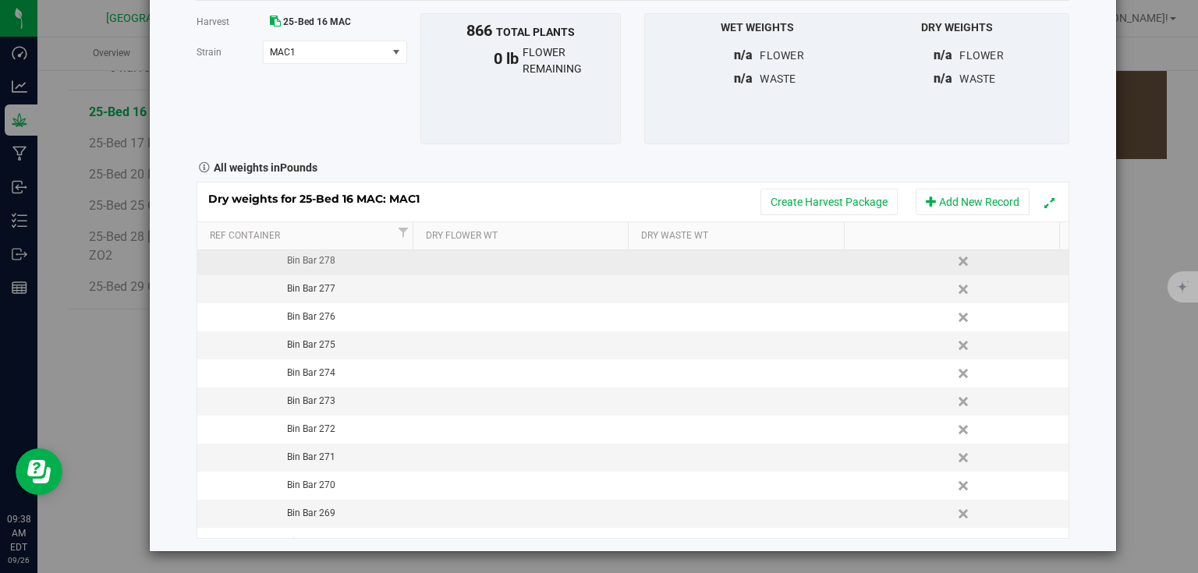
click at [491, 264] on td at bounding box center [524, 261] width 218 height 28
type input "3.918"
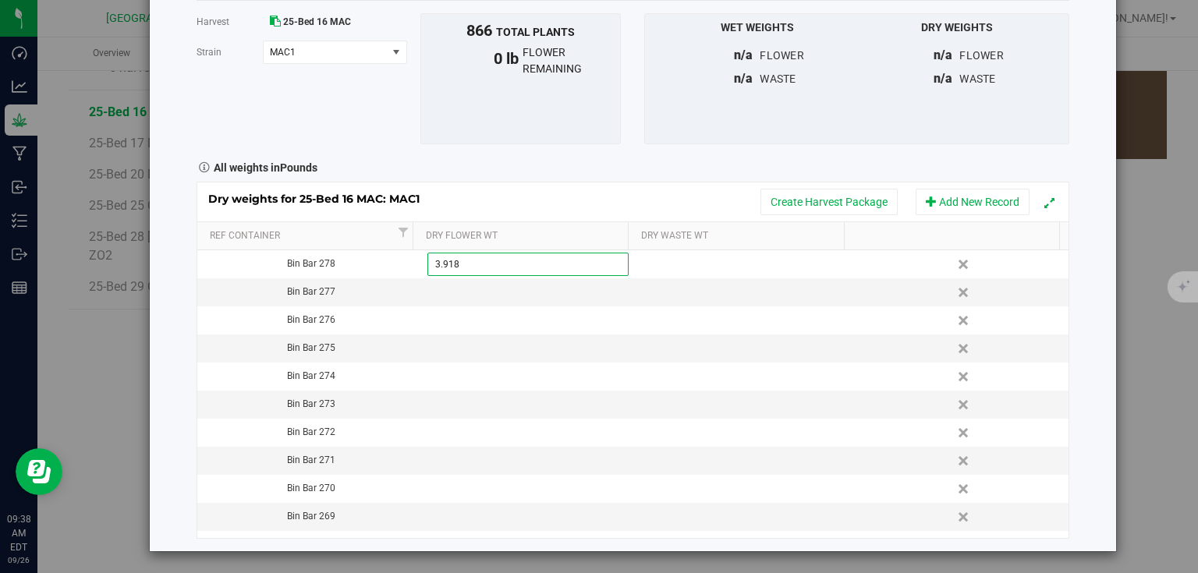
type input "3.9180 lb"
click at [571, 172] on div "All weights in Pounds" at bounding box center [633, 166] width 896 height 20
click at [525, 292] on td at bounding box center [524, 292] width 218 height 28
type input "2.922"
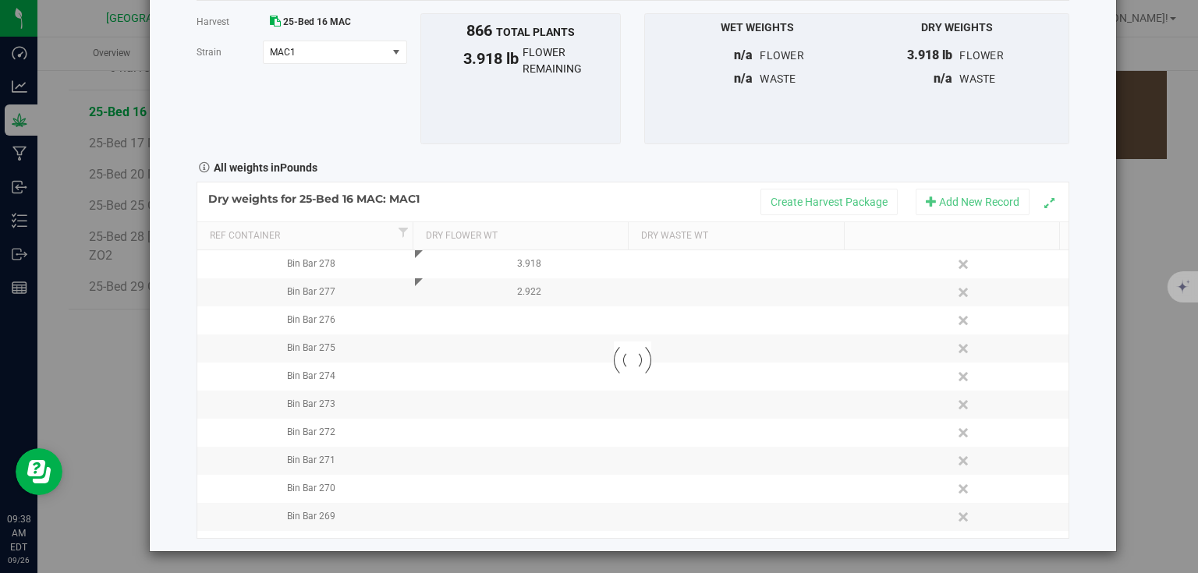
click at [175, 278] on div "Harvest log Done Harvest 25-Bed 16 MAC Strain MAC1 Select strain MAC1 To bulk u…" at bounding box center [633, 243] width 966 height 615
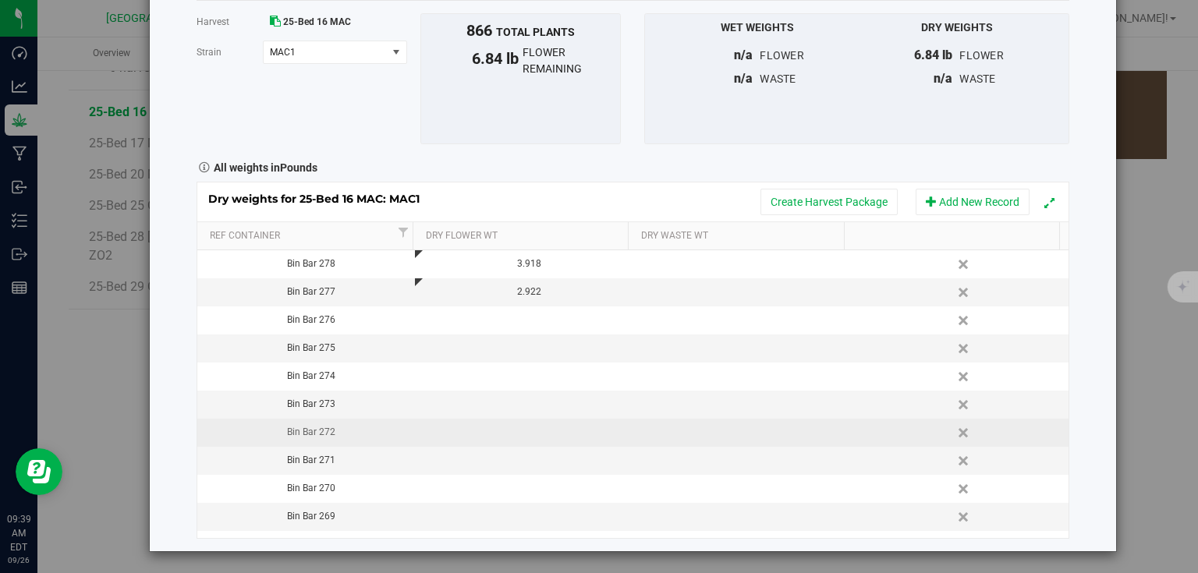
scroll to position [580, 0]
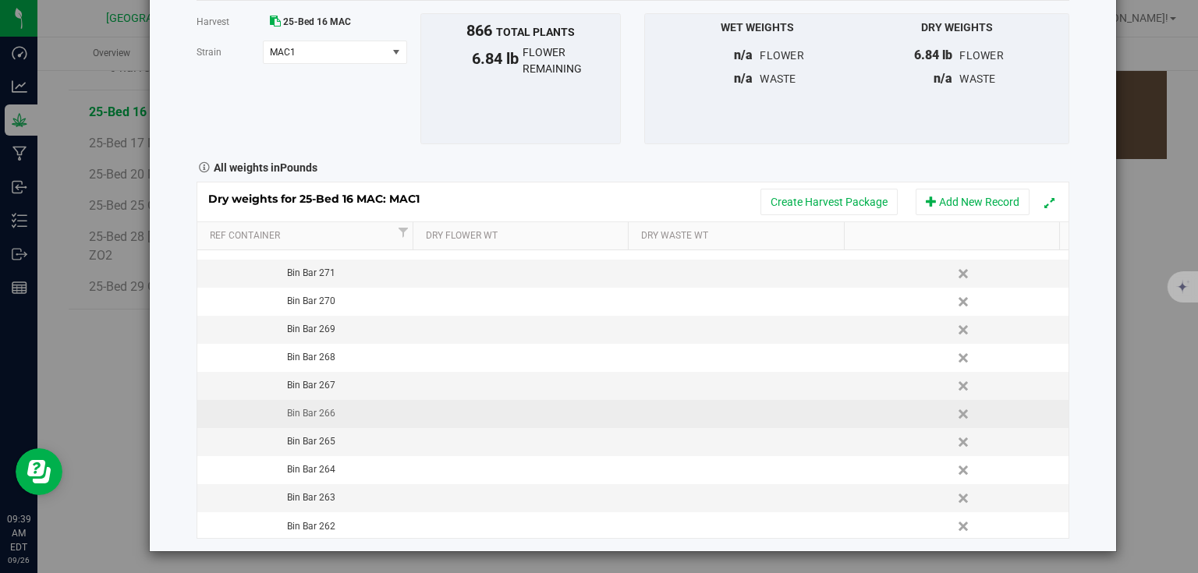
click at [496, 405] on td at bounding box center [524, 414] width 218 height 28
type input "3.870"
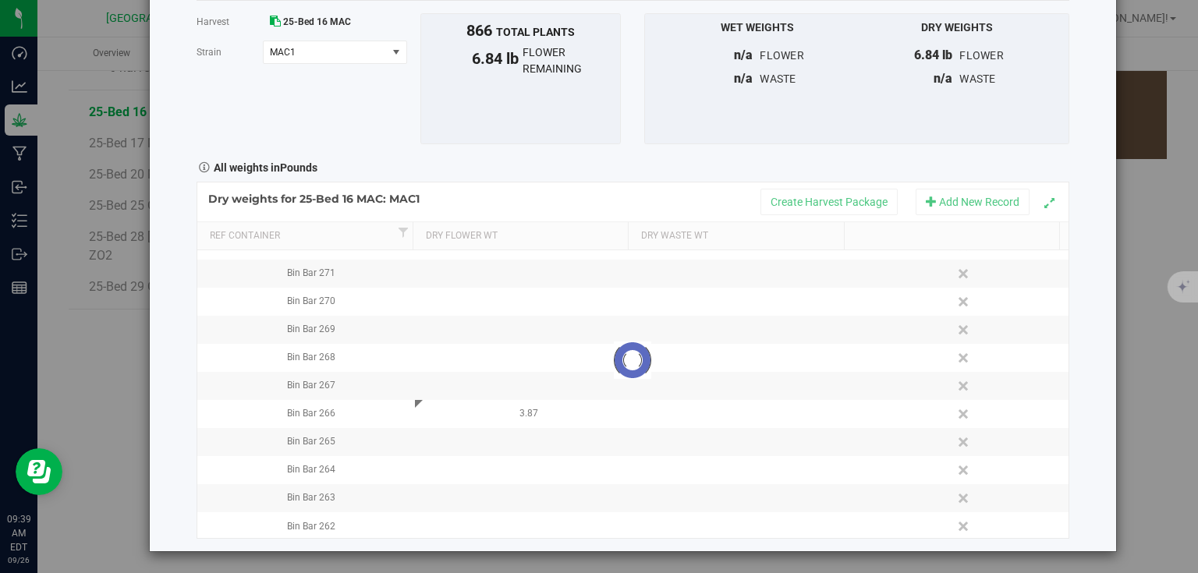
click at [1083, 353] on div "Harvest log Done Harvest 25-Bed 16 MAC Strain MAC1 Select strain MAC1 To bulk u…" at bounding box center [633, 243] width 966 height 615
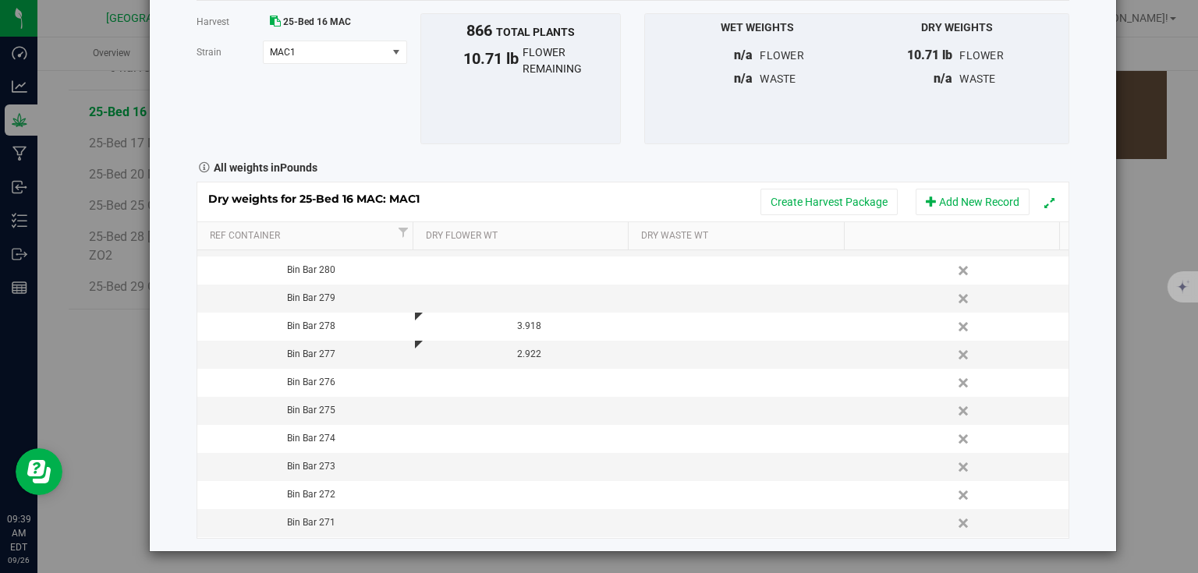
scroll to position [144, 0]
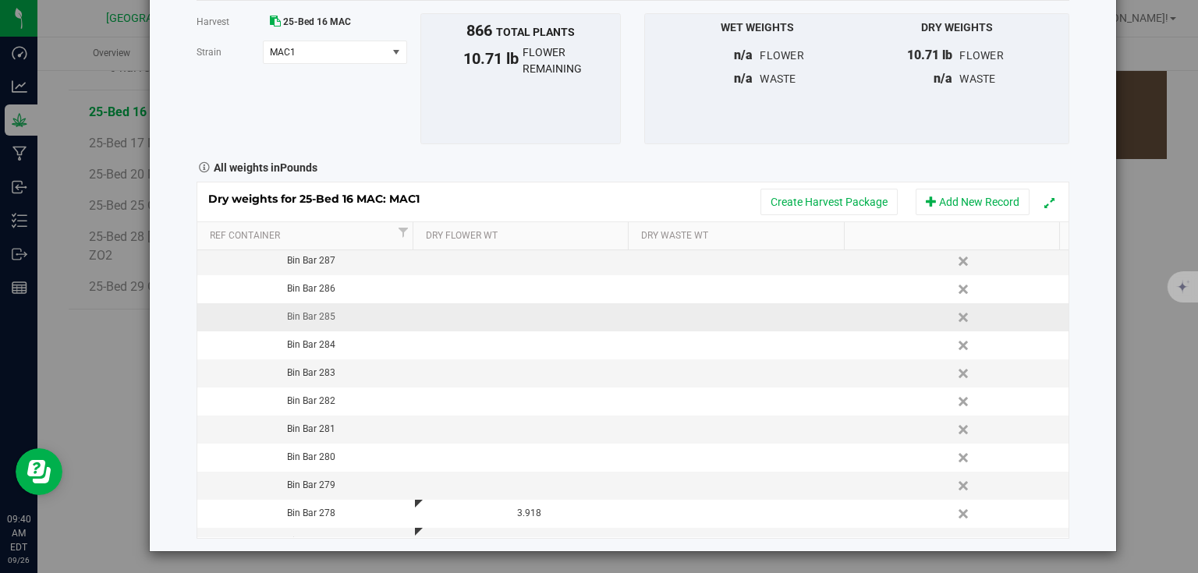
click at [484, 320] on td at bounding box center [524, 317] width 218 height 28
type input "2.997"
click at [1087, 296] on div "Harvest log Done Harvest 25-Bed 16 MAC Strain MAC1 Select strain MAC1 To bulk u…" at bounding box center [633, 243] width 966 height 615
click at [499, 436] on td at bounding box center [524, 430] width 218 height 28
click at [502, 430] on span at bounding box center [527, 429] width 201 height 23
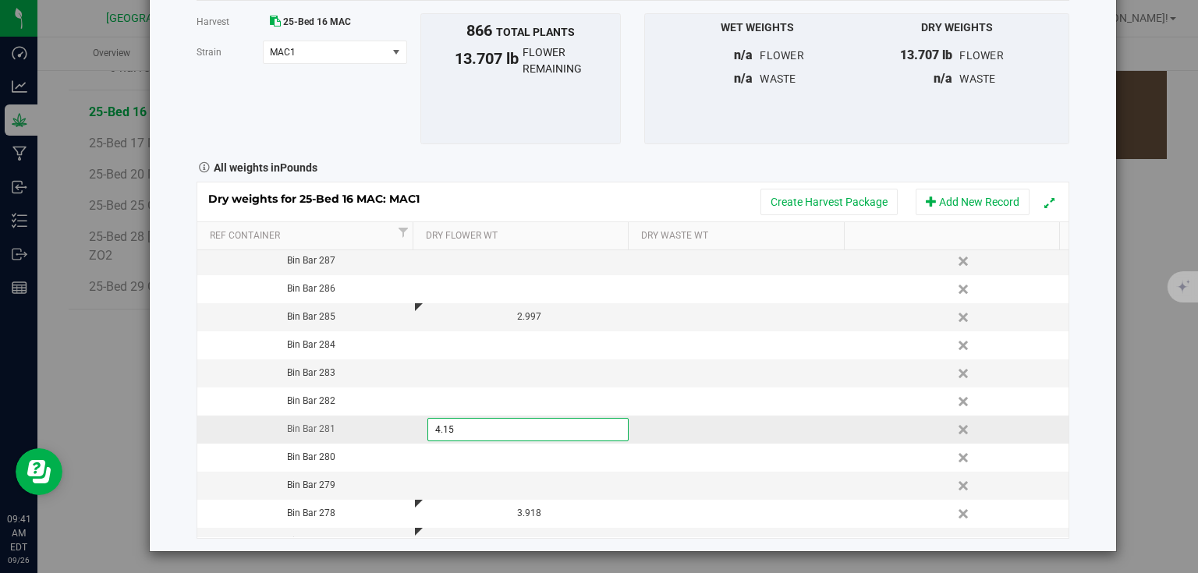
type input "4.156"
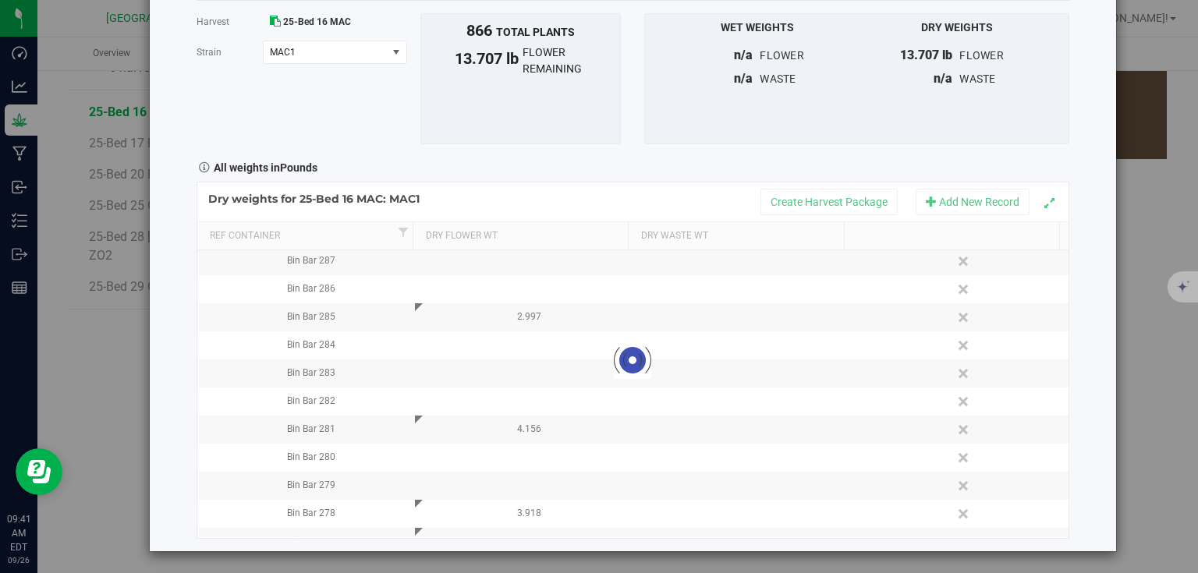
click at [1079, 443] on div "Harvest log Done Harvest 25-Bed 16 MAC Strain MAC1 Select strain MAC1 To bulk u…" at bounding box center [633, 243] width 966 height 615
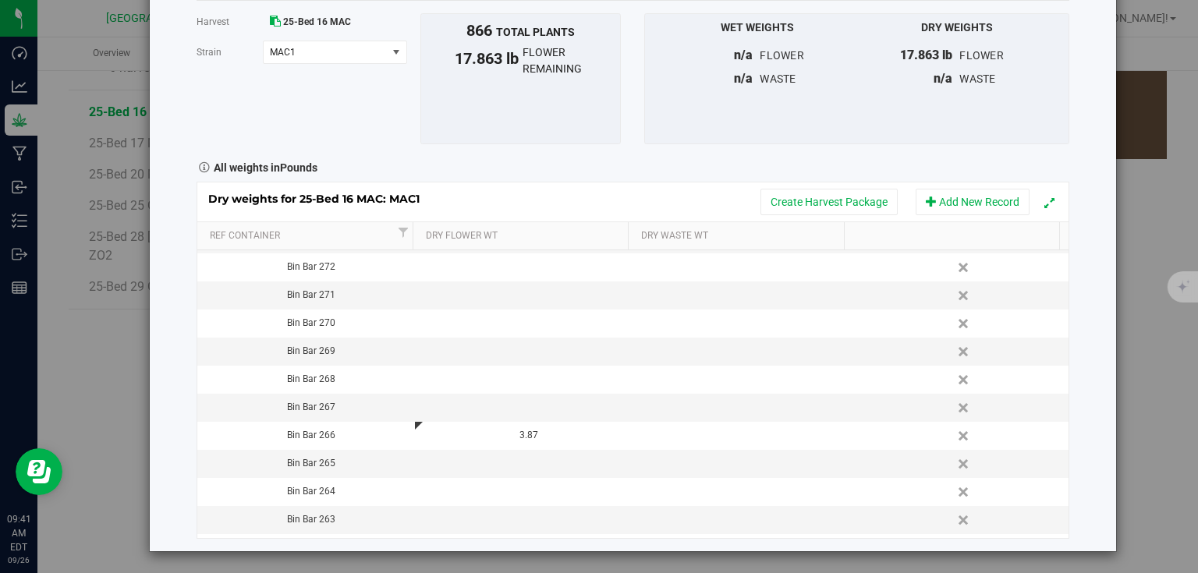
scroll to position [580, 0]
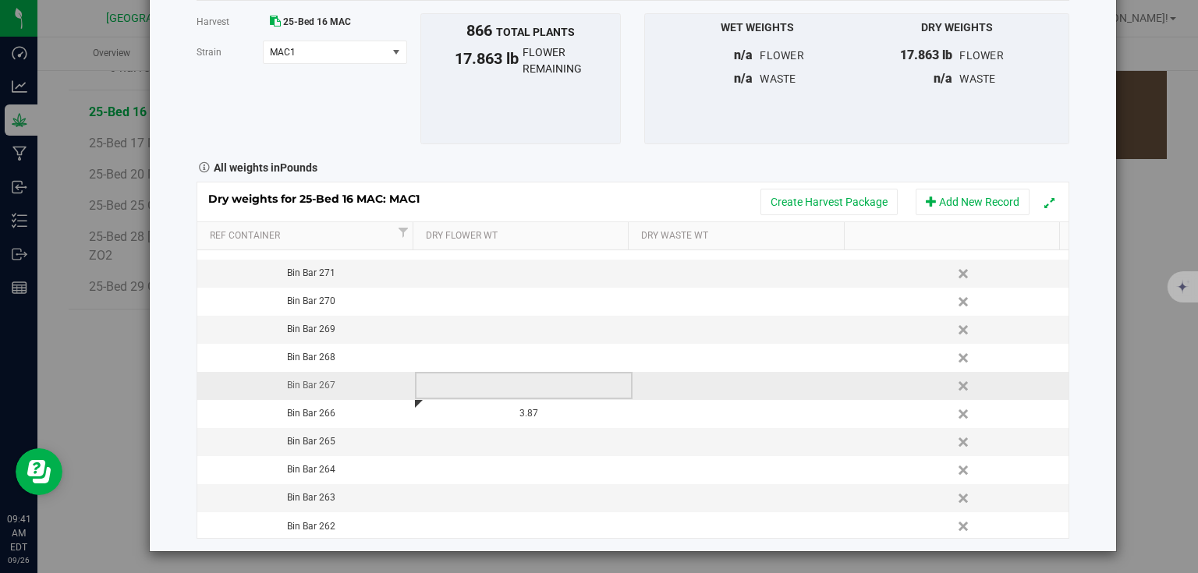
click at [503, 373] on td at bounding box center [524, 386] width 218 height 28
type input "3.034"
click at [1061, 338] on div "Harvest log Done Harvest 25-Bed 16 MAC Strain MAC1 Select strain MAC1 To bulk u…" at bounding box center [633, 243] width 966 height 615
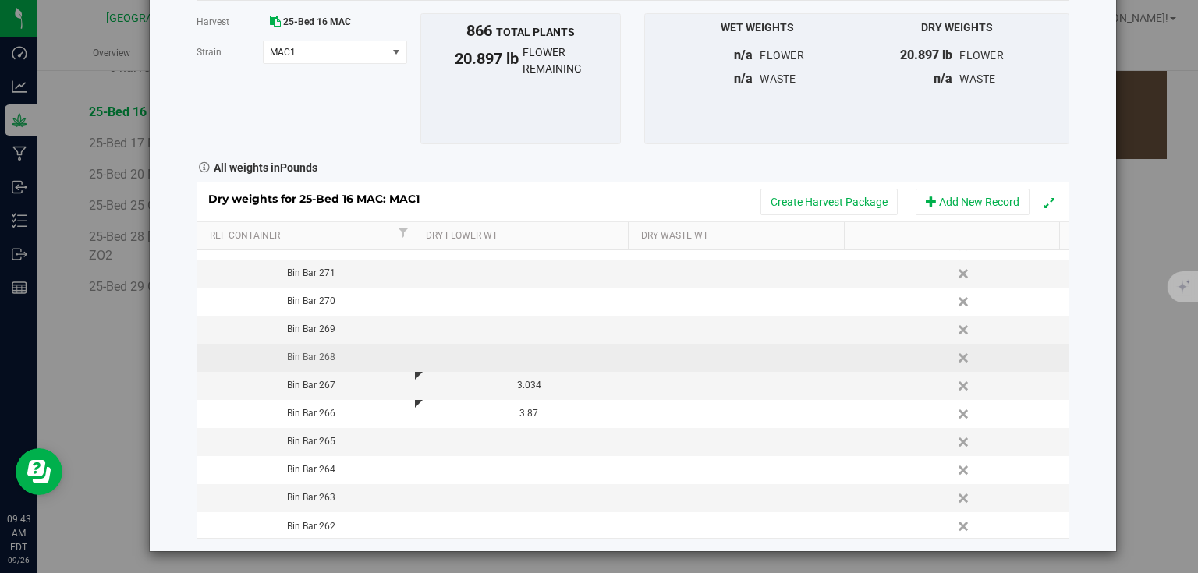
click at [474, 357] on td at bounding box center [524, 358] width 218 height 28
type input "3.166"
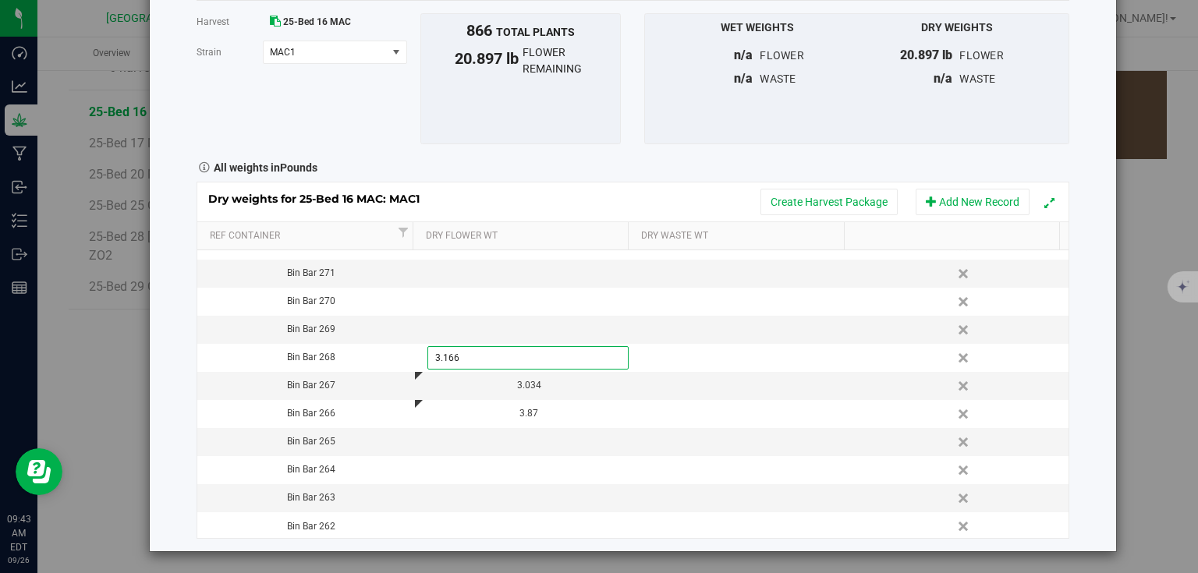
click at [185, 303] on div "Harvest log Done Harvest 25-Bed 16 MAC Strain MAC1 Select strain MAC1 To bulk u…" at bounding box center [633, 243] width 966 height 615
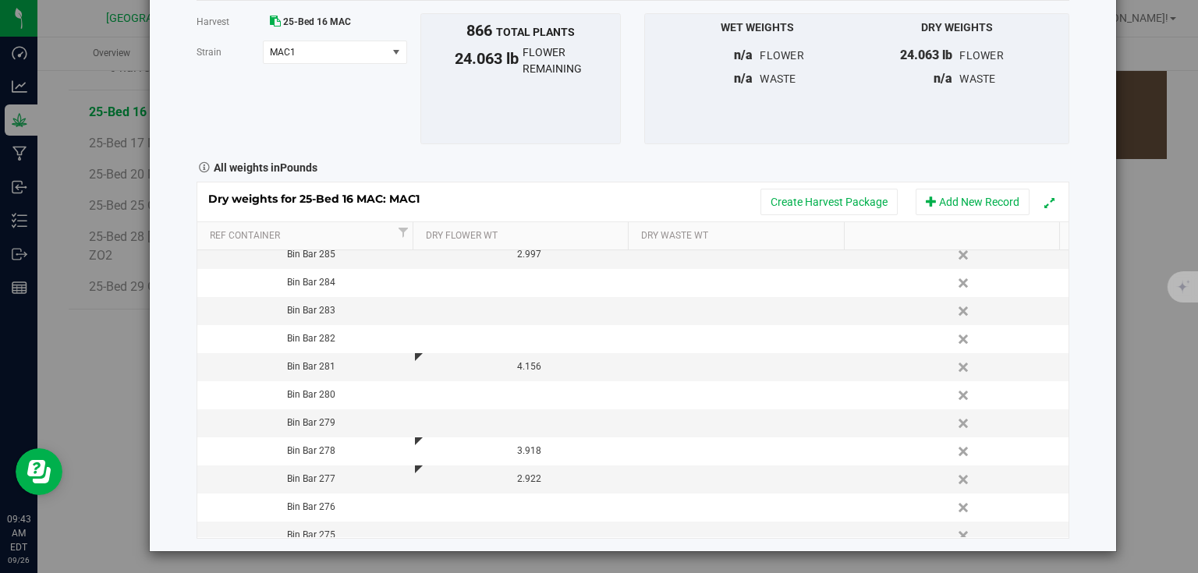
scroll to position [81, 0]
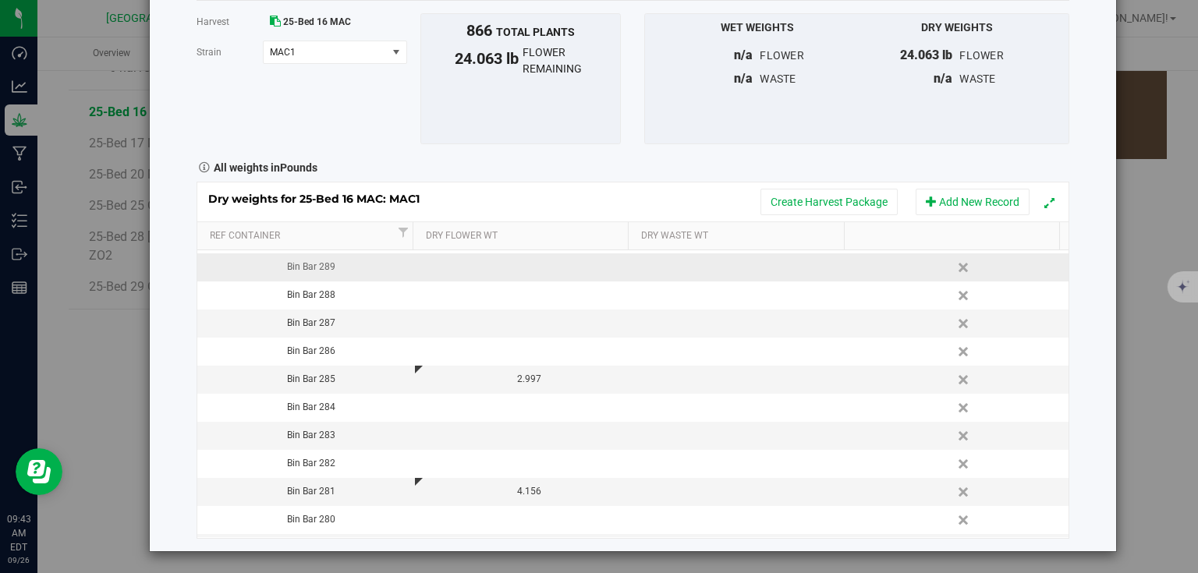
click at [523, 271] on td at bounding box center [524, 268] width 218 height 28
type input "2.070"
click at [178, 287] on div "Harvest log Done Harvest 25-Bed 16 MAC Strain MAC1 Select strain MAC1 To bulk u…" at bounding box center [633, 243] width 966 height 615
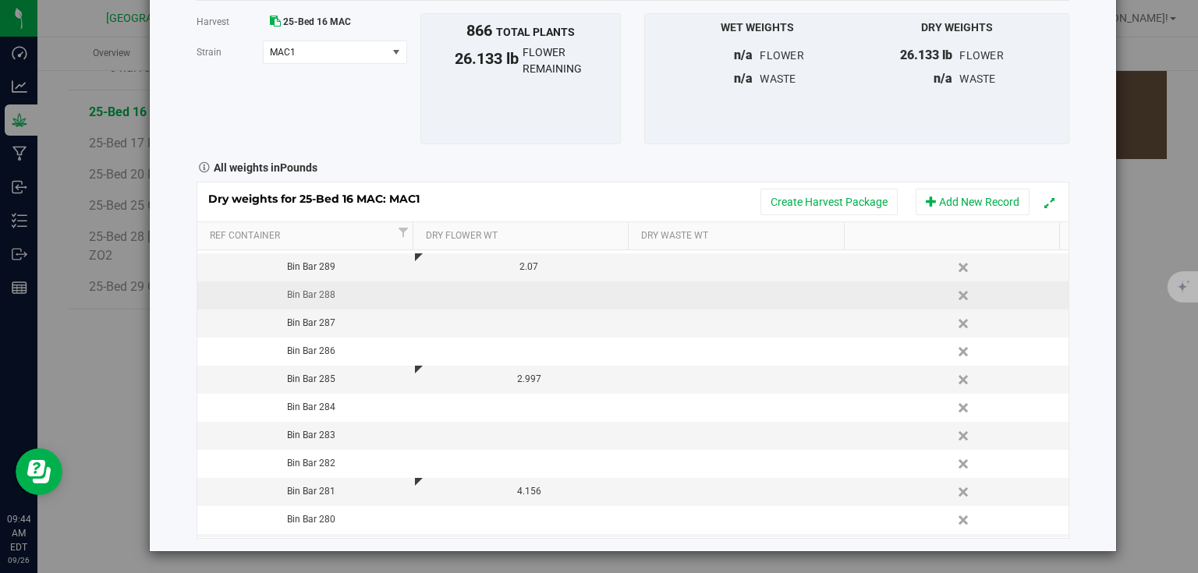
click at [515, 297] on td at bounding box center [524, 296] width 218 height 28
type input "3.528"
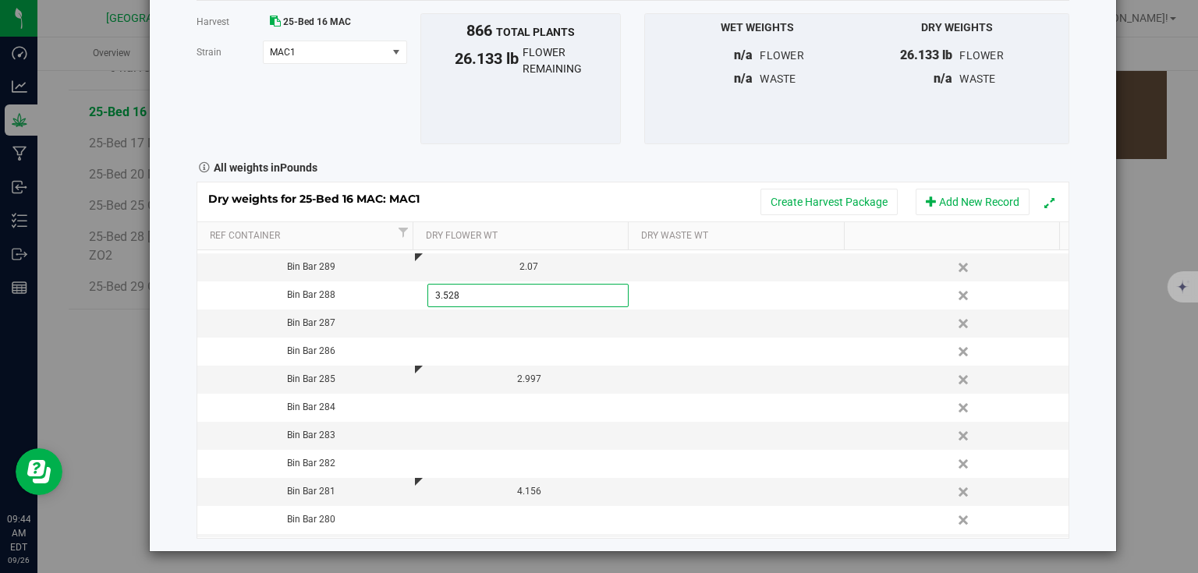
click at [177, 268] on div "Harvest log Done Harvest 25-Bed 16 MAC Strain MAC1 Select strain MAC1 To bulk u…" at bounding box center [633, 243] width 966 height 615
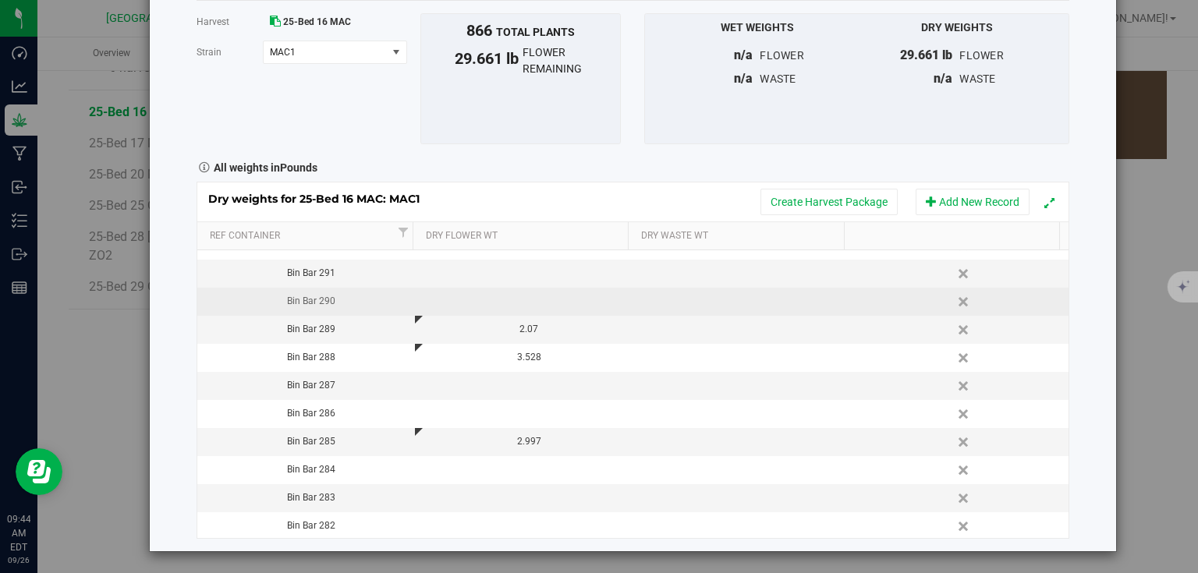
click at [502, 298] on td at bounding box center [524, 302] width 218 height 28
type input "4.871"
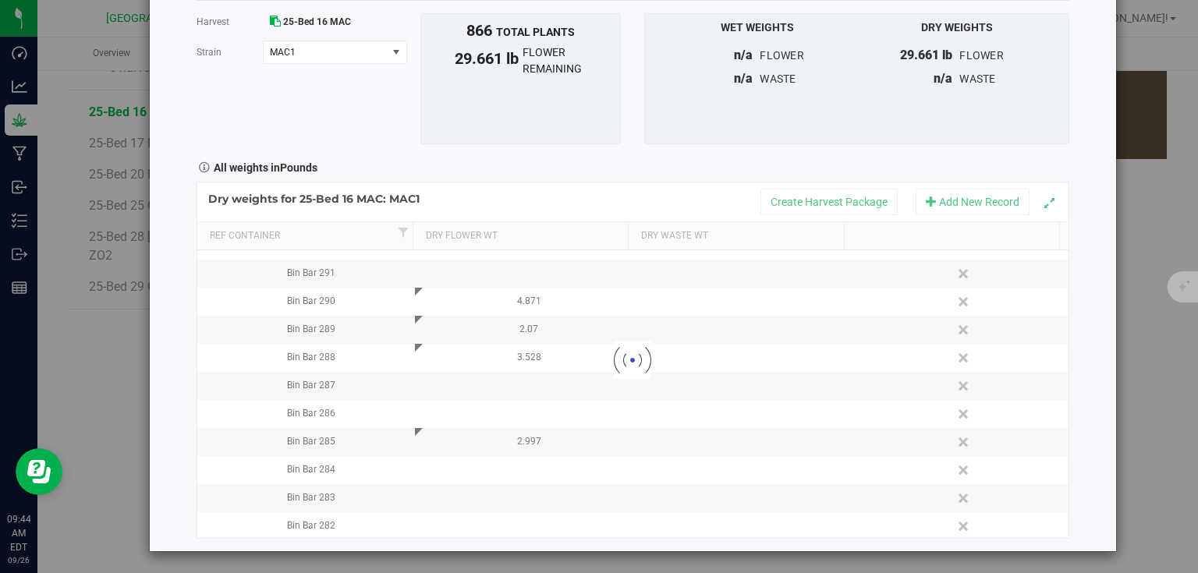
click at [179, 281] on div "Harvest log Done Harvest 25-Bed 16 MAC Strain MAC1 Select strain MAC1 To bulk u…" at bounding box center [633, 243] width 966 height 615
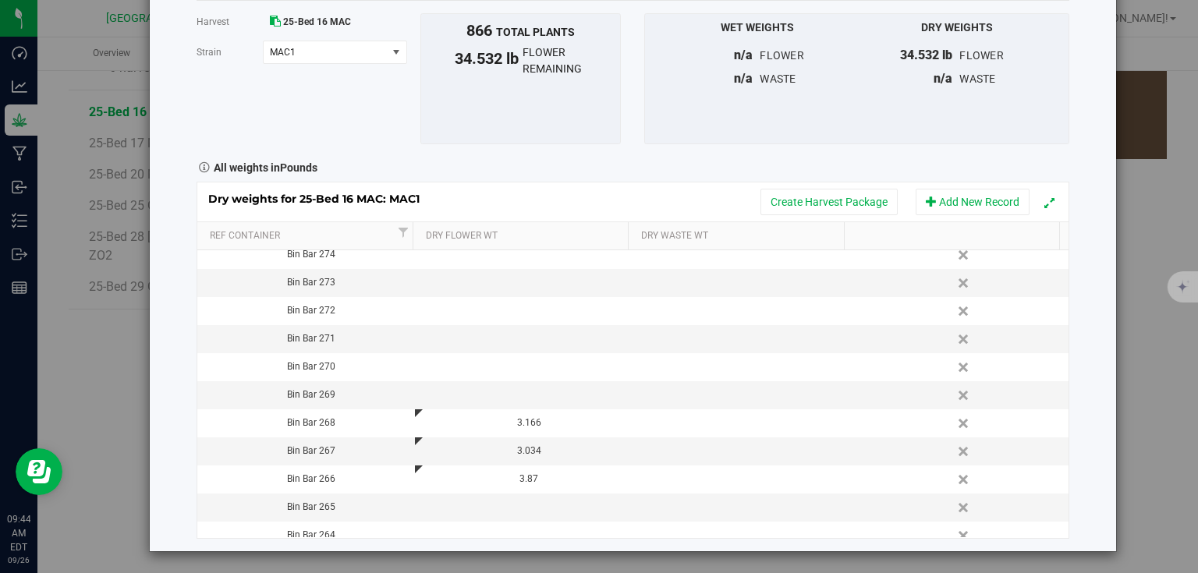
scroll to position [583, 0]
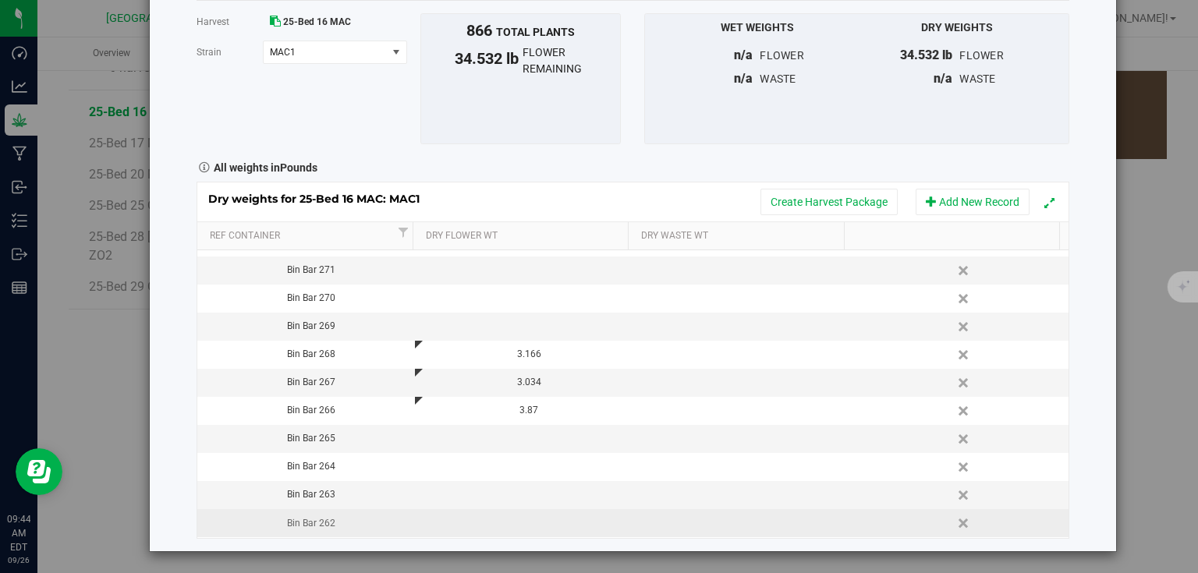
click at [487, 516] on td at bounding box center [524, 523] width 218 height 28
type input "3.468"
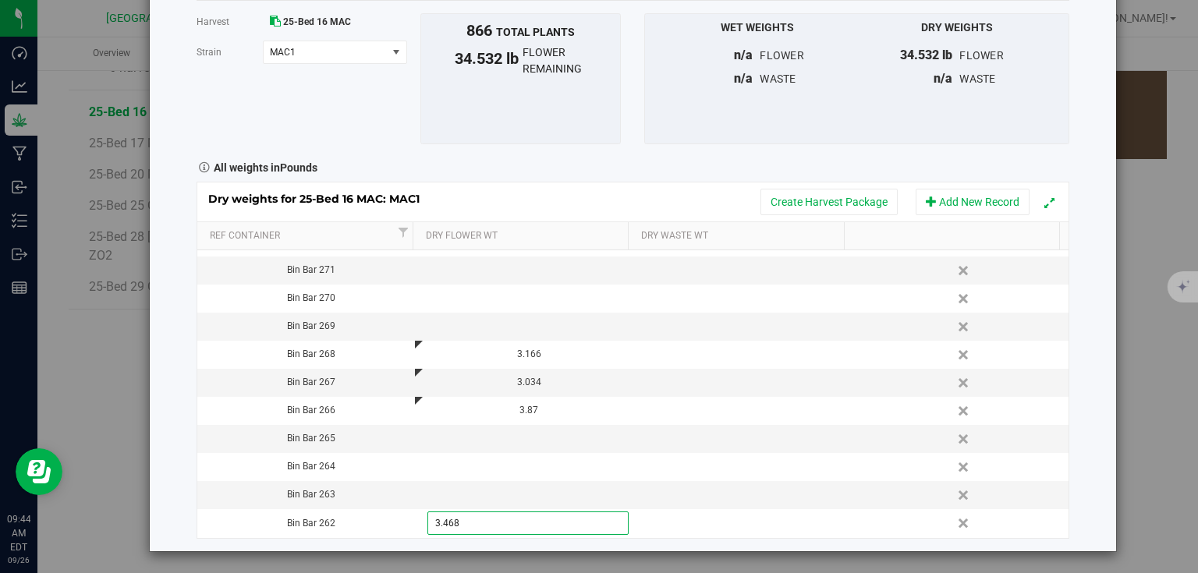
click at [162, 406] on div "Harvest log Done Harvest 25-Bed 16 MAC Strain MAC1 Select strain MAC1 To bulk u…" at bounding box center [633, 243] width 966 height 615
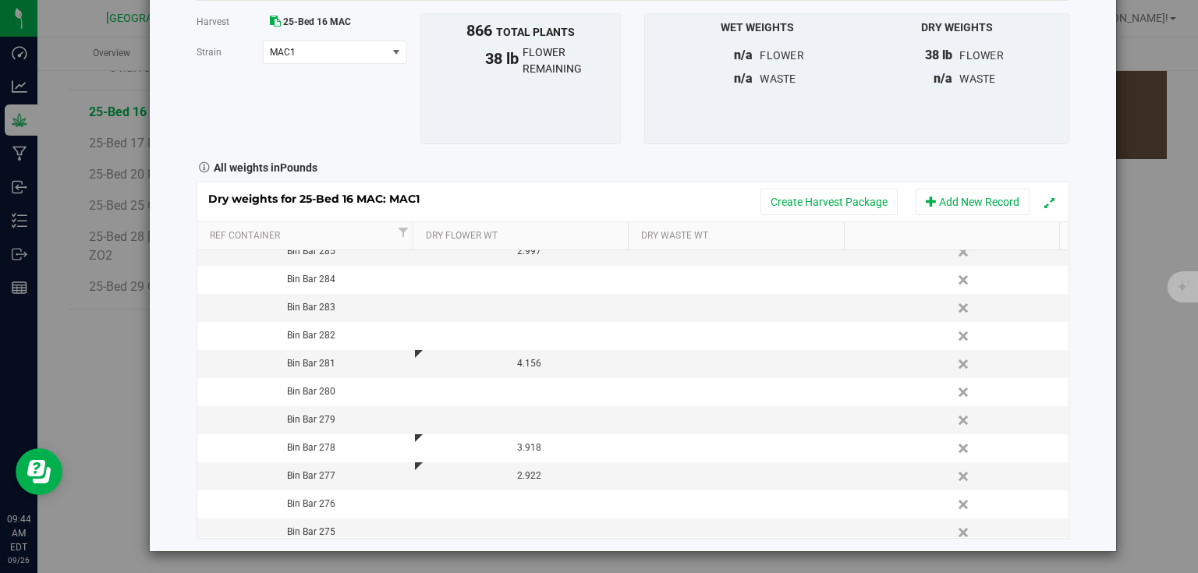
scroll to position [0, 0]
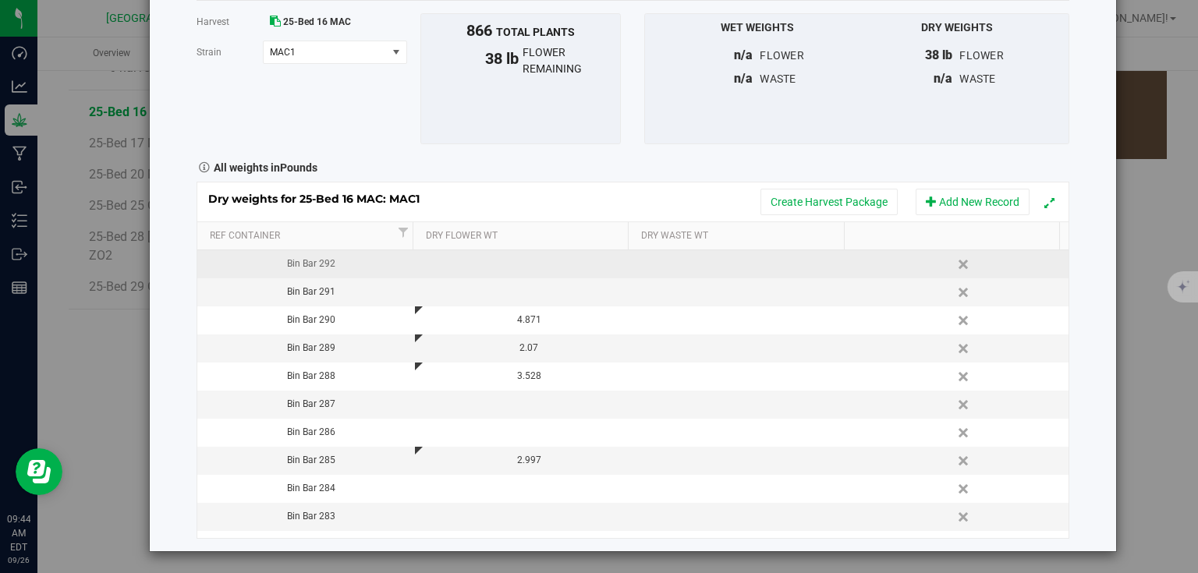
click at [512, 259] on td at bounding box center [524, 264] width 218 height 28
click at [521, 257] on span at bounding box center [527, 264] width 201 height 23
type input "3.607"
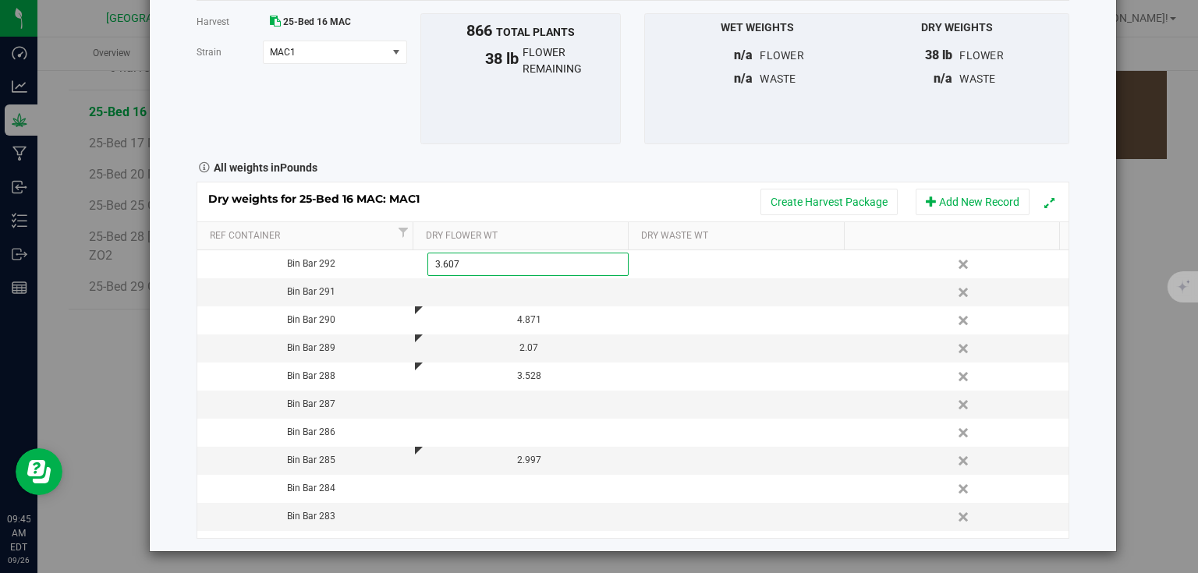
click at [693, 209] on div "Dry weights for 25-Bed 16 MAC: MAC1 Create Harvest Package Add New Record Ref C…" at bounding box center [633, 360] width 873 height 356
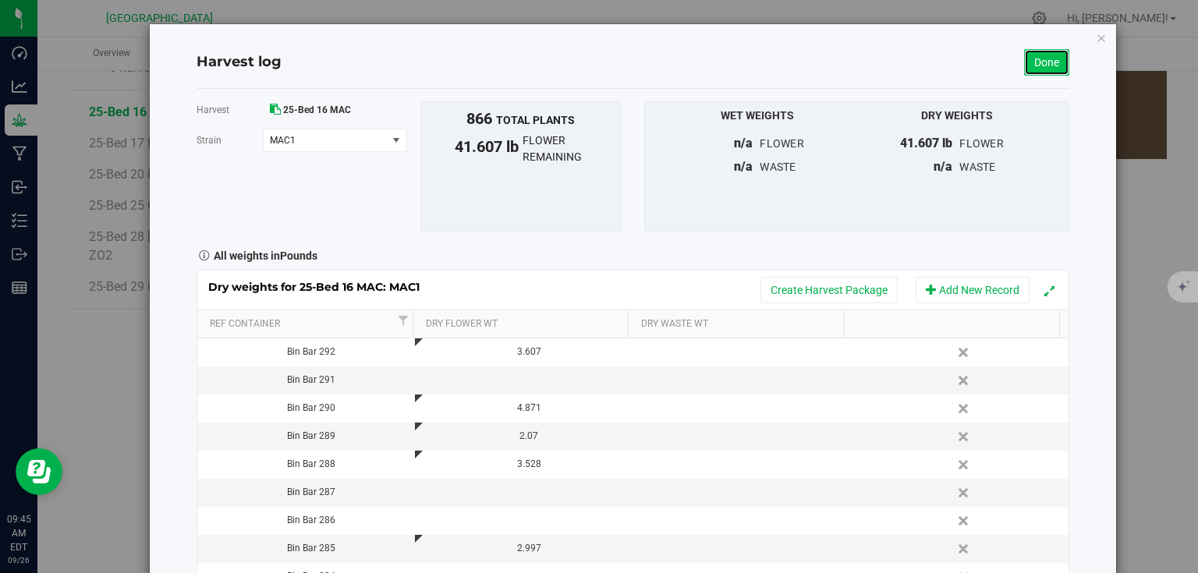
click at [1030, 60] on link "Done" at bounding box center [1046, 62] width 45 height 27
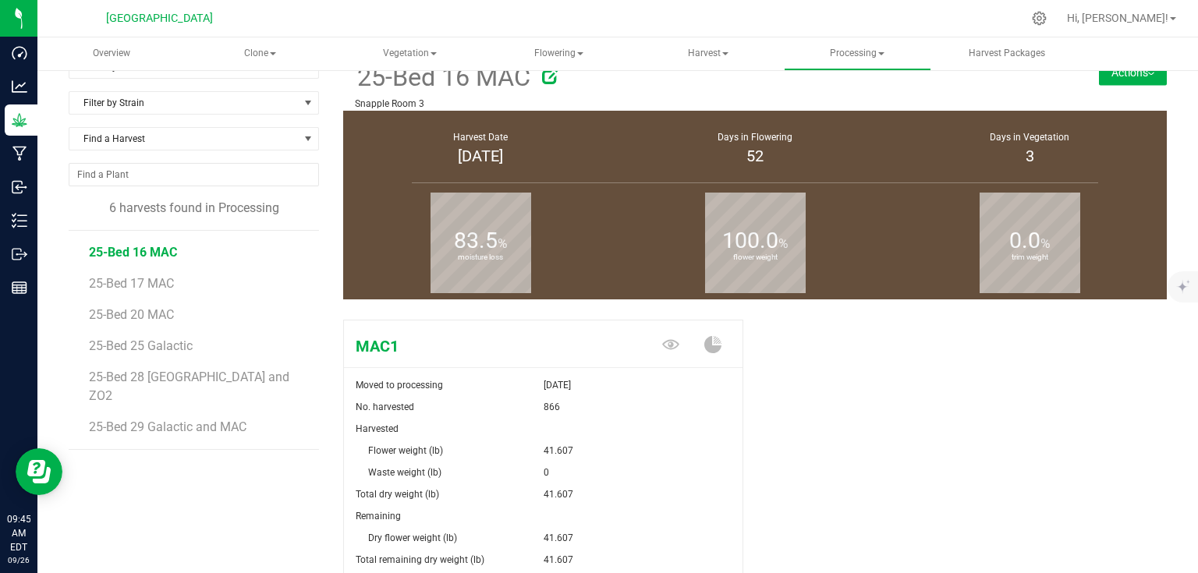
scroll to position [169, 0]
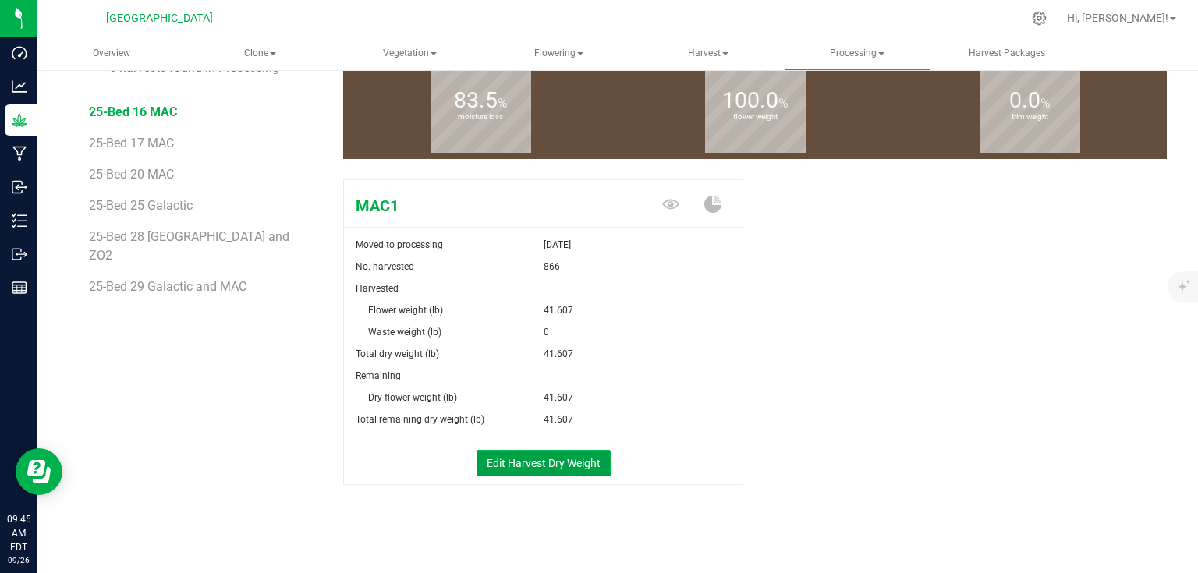
click at [551, 452] on button "Edit Harvest Dry Weight" at bounding box center [544, 463] width 134 height 27
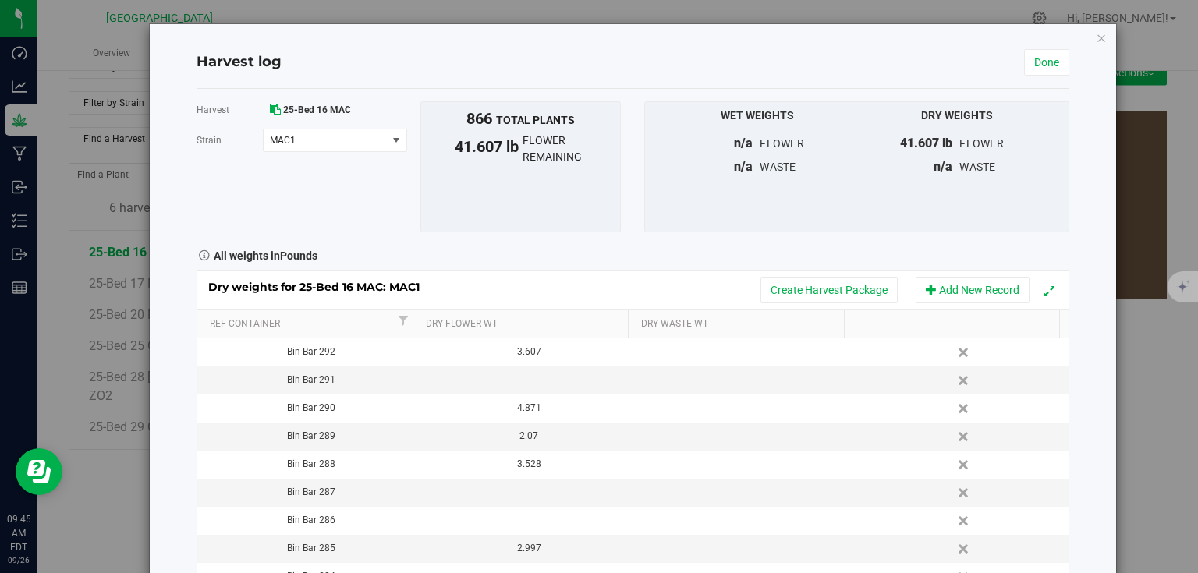
scroll to position [169, 0]
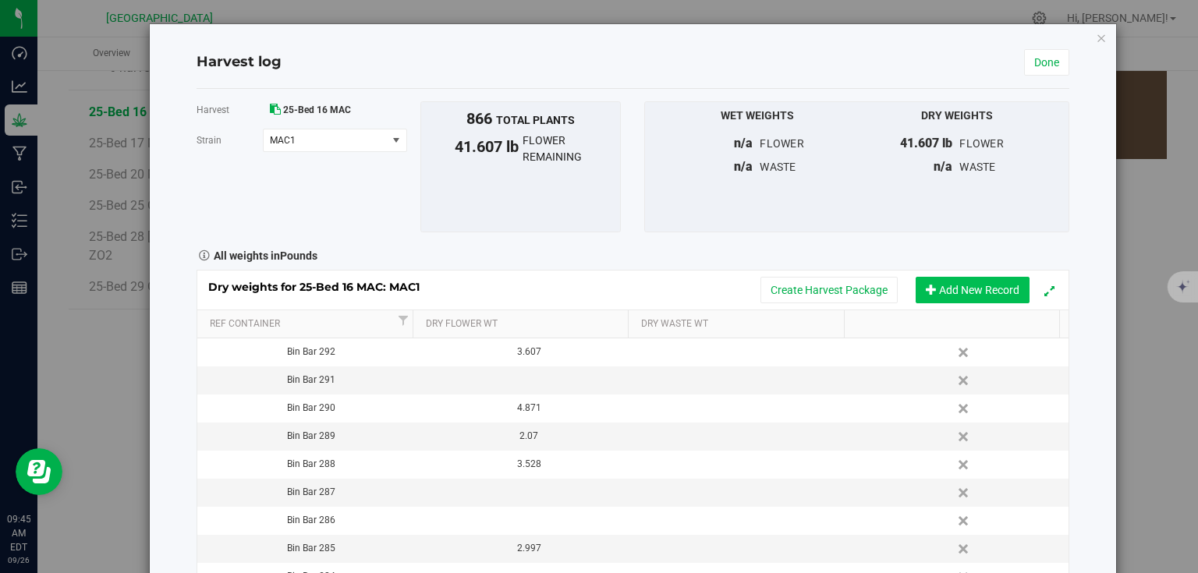
click at [983, 284] on button "Add New Record" at bounding box center [973, 290] width 114 height 27
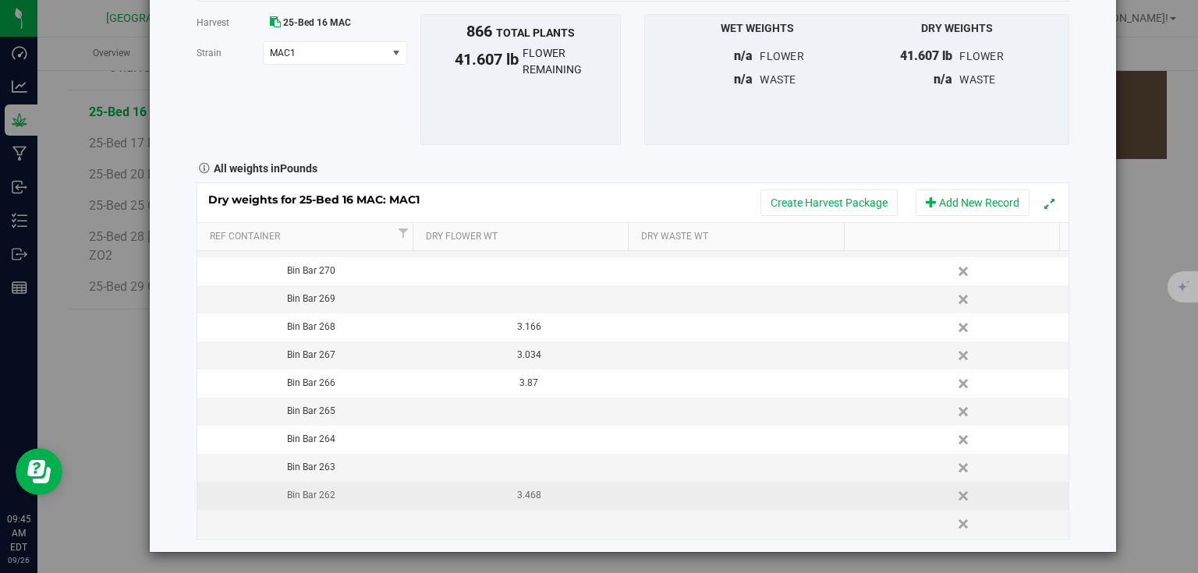
scroll to position [88, 0]
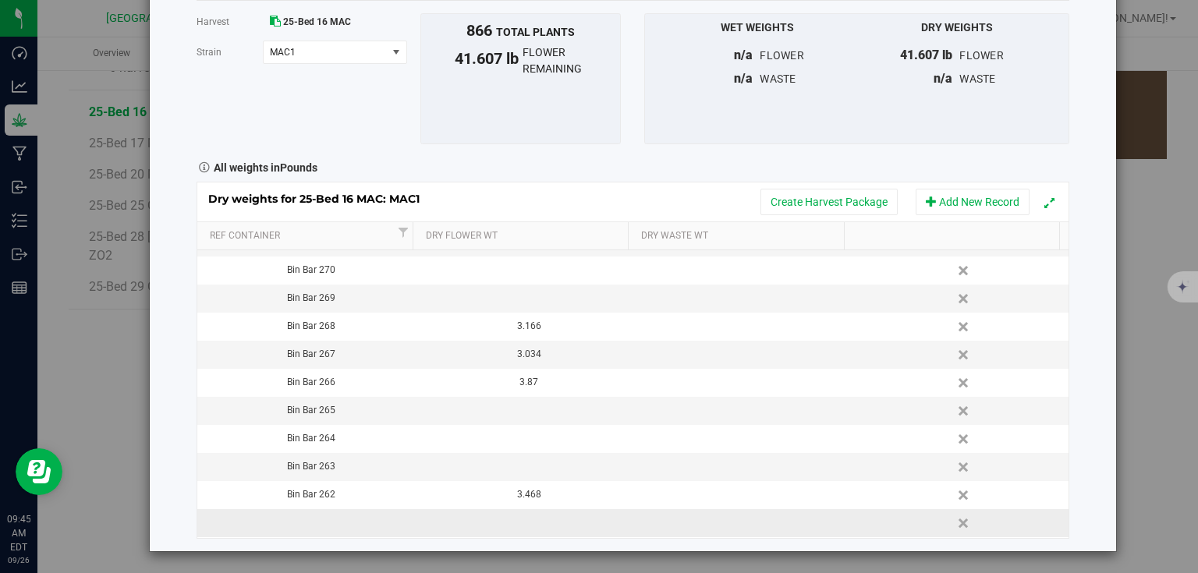
click at [325, 525] on td at bounding box center [306, 523] width 218 height 28
type input "Bin Bar 293"
click at [183, 403] on div "Harvest log Done Harvest 25-Bed 16 MAC Strain MAC1 Select strain MAC1 To bulk u…" at bounding box center [633, 243] width 966 height 615
click at [520, 527] on td at bounding box center [524, 523] width 218 height 28
click at [1079, 378] on div "Harvest log Done Harvest 25-Bed 16 MAC Strain MAC1 Select strain MAC1 To bulk u…" at bounding box center [633, 243] width 966 height 615
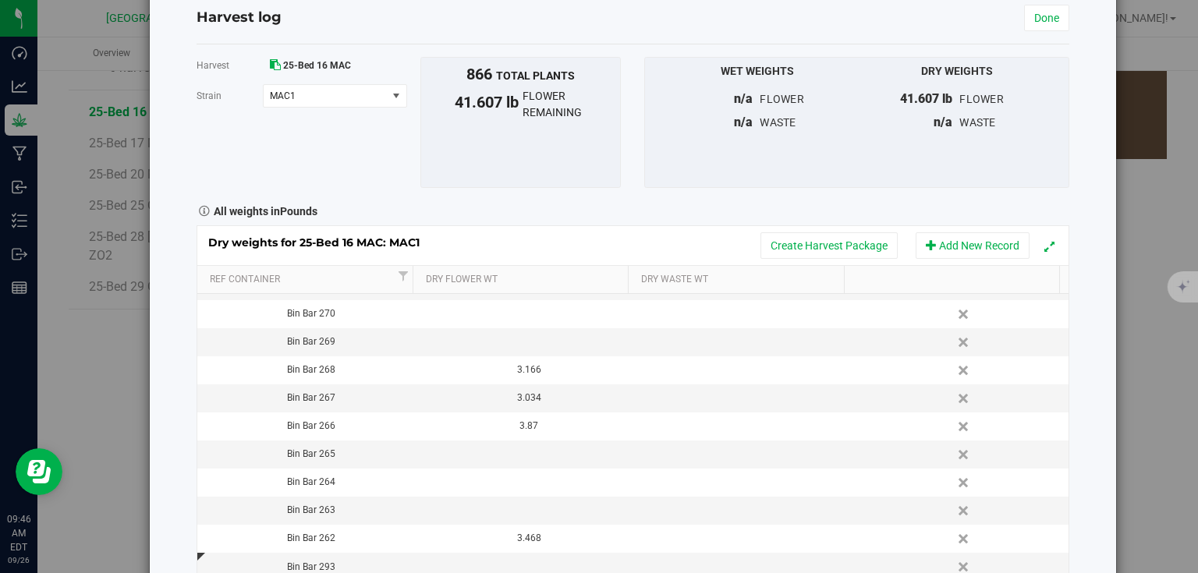
scroll to position [0, 0]
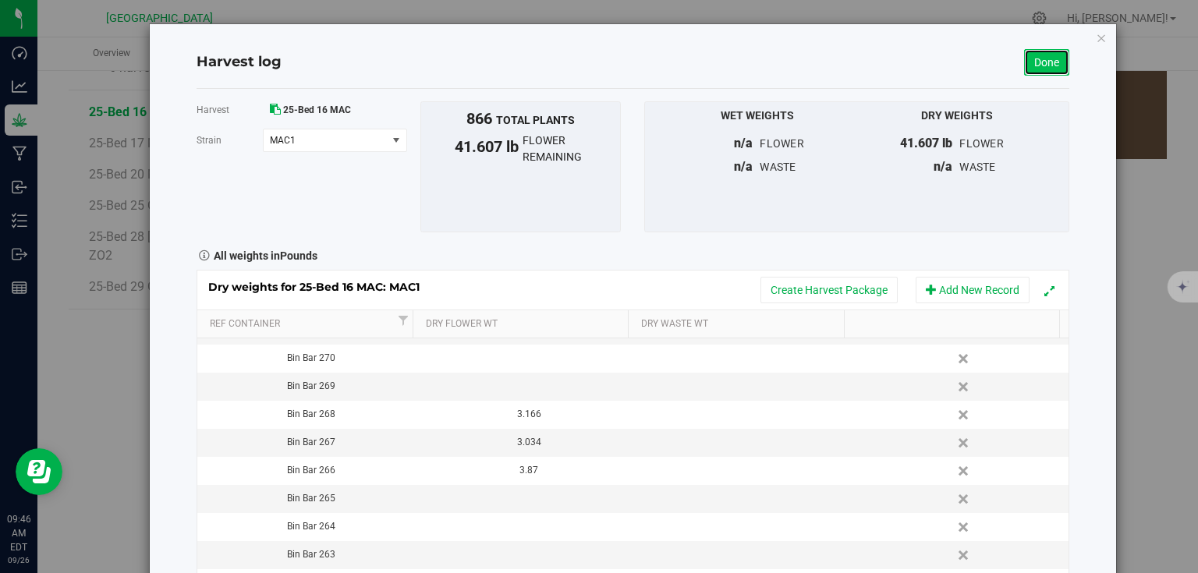
click at [1031, 51] on link "Done" at bounding box center [1046, 62] width 45 height 27
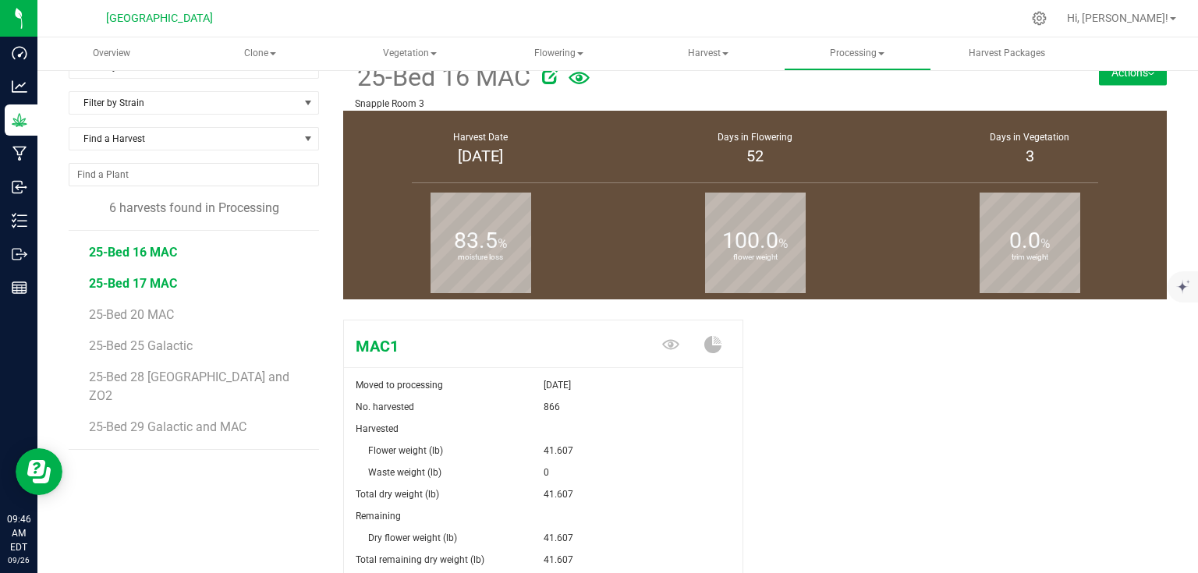
click at [145, 284] on ul "25-Bed 16 MAC 25-Bed 17 MAC 25-Bed 20 MAC 25-Bed 25 Galactic 25-Bed 28 Tanghulu…" at bounding box center [204, 340] width 230 height 218
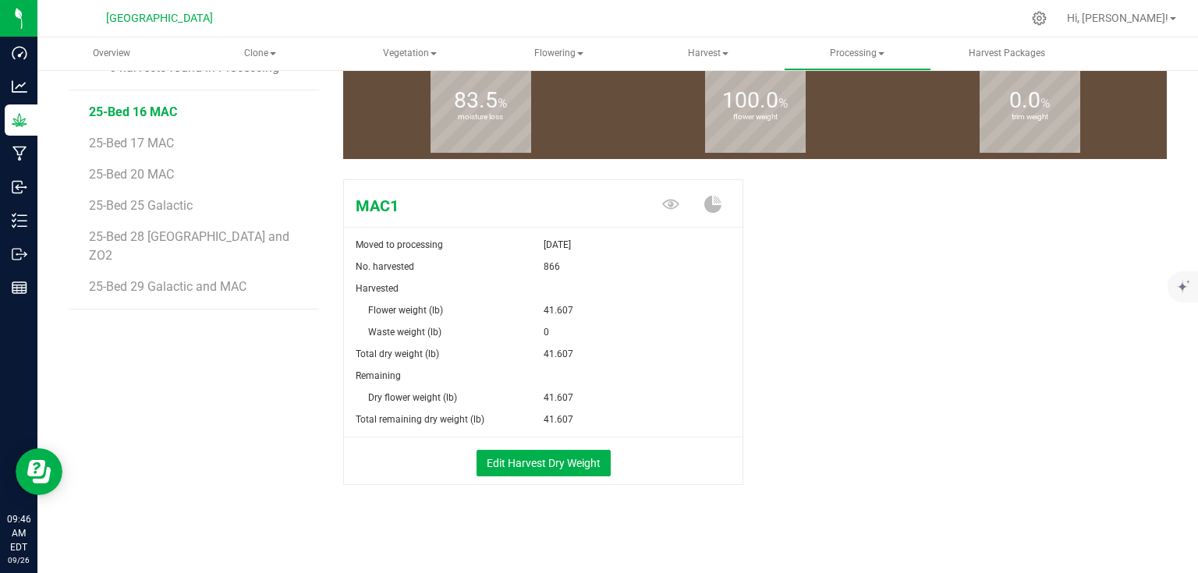
click at [145, 153] on li "25-Bed 20 MAC" at bounding box center [198, 168] width 219 height 31
click at [157, 143] on span "25-Bed 17 MAC" at bounding box center [133, 143] width 88 height 15
click at [165, 113] on span "25-Bed 16 MAC" at bounding box center [133, 112] width 88 height 15
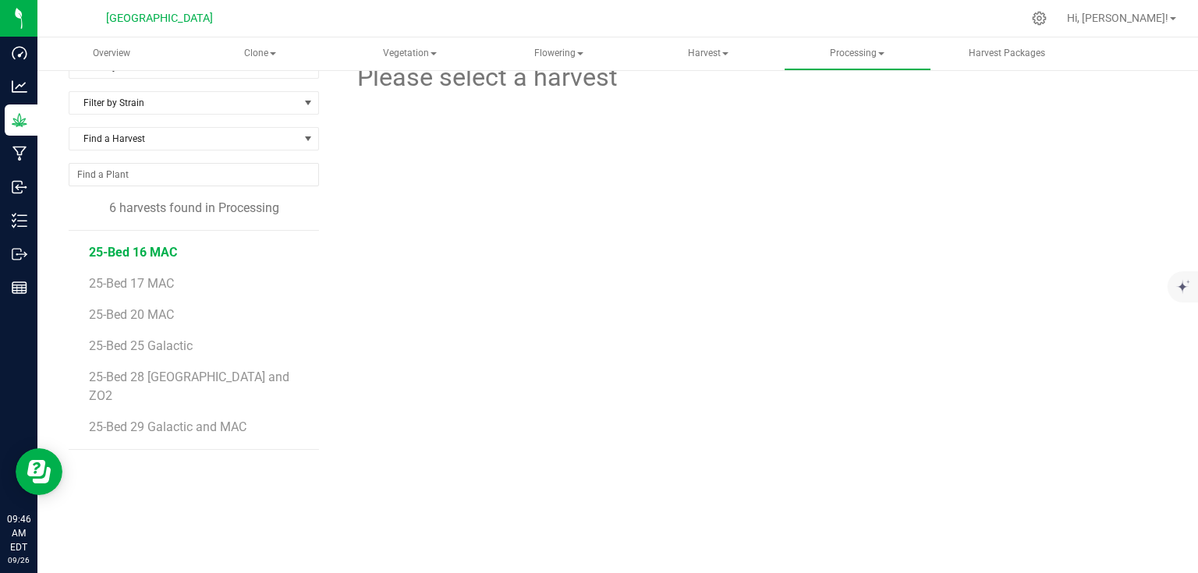
click at [127, 253] on span "25-Bed 16 MAC" at bounding box center [133, 252] width 88 height 15
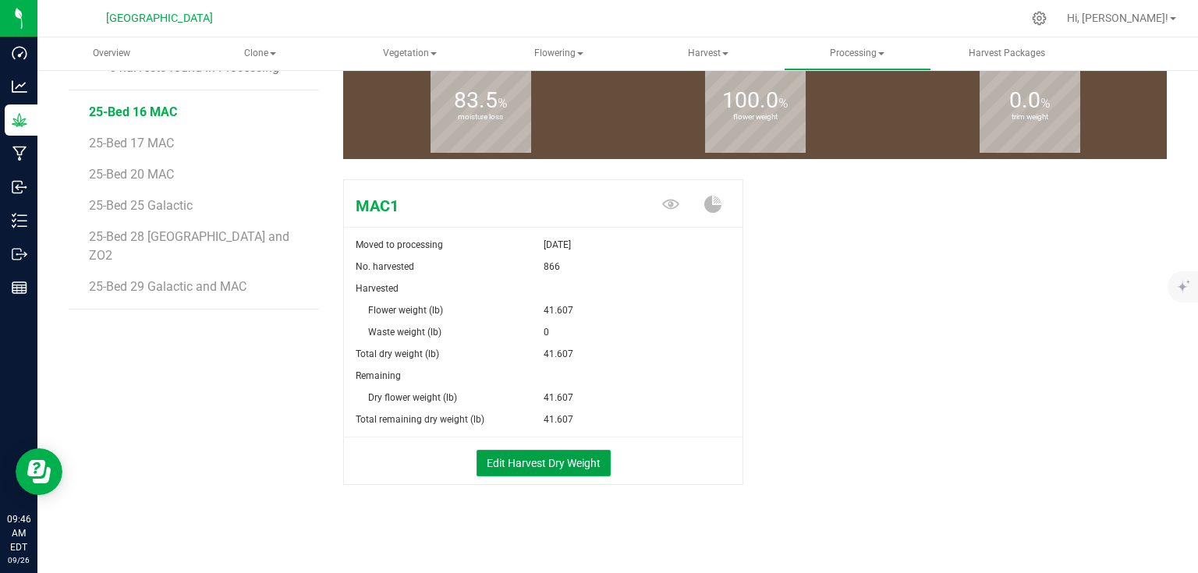
click at [603, 455] on button "Edit Harvest Dry Weight" at bounding box center [544, 463] width 134 height 27
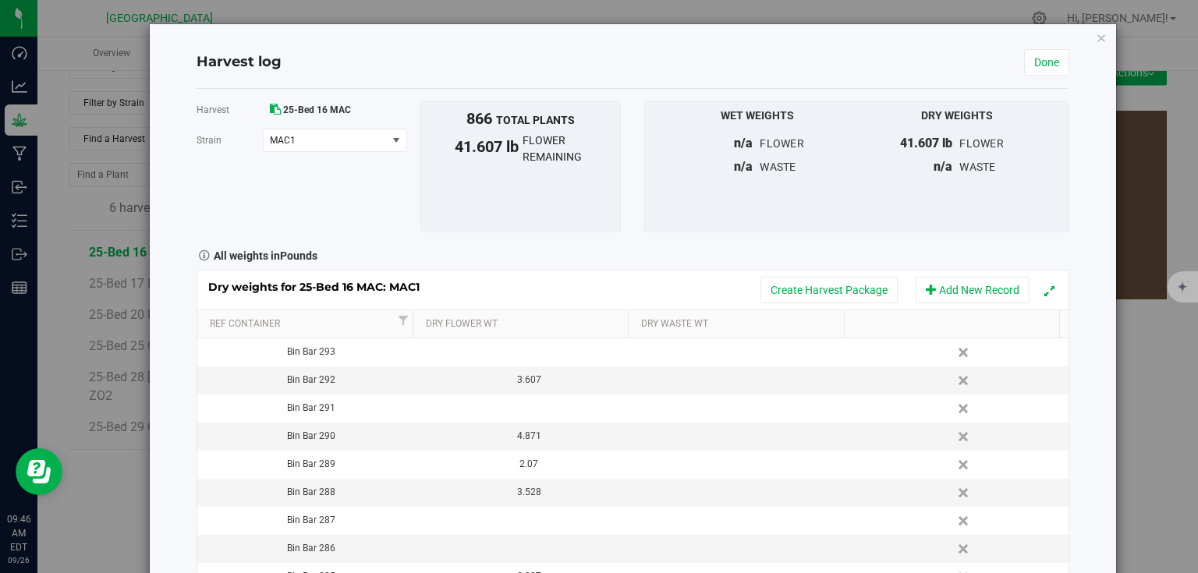
scroll to position [169, 0]
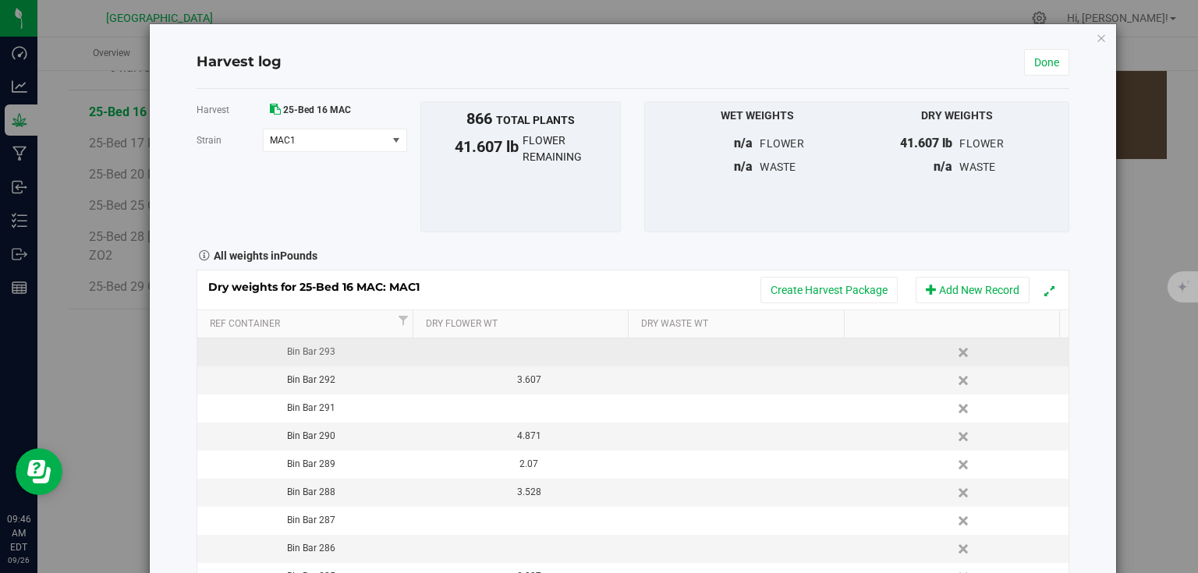
click at [506, 351] on td at bounding box center [524, 353] width 218 height 28
click at [502, 348] on span at bounding box center [527, 352] width 201 height 23
type input "2.860"
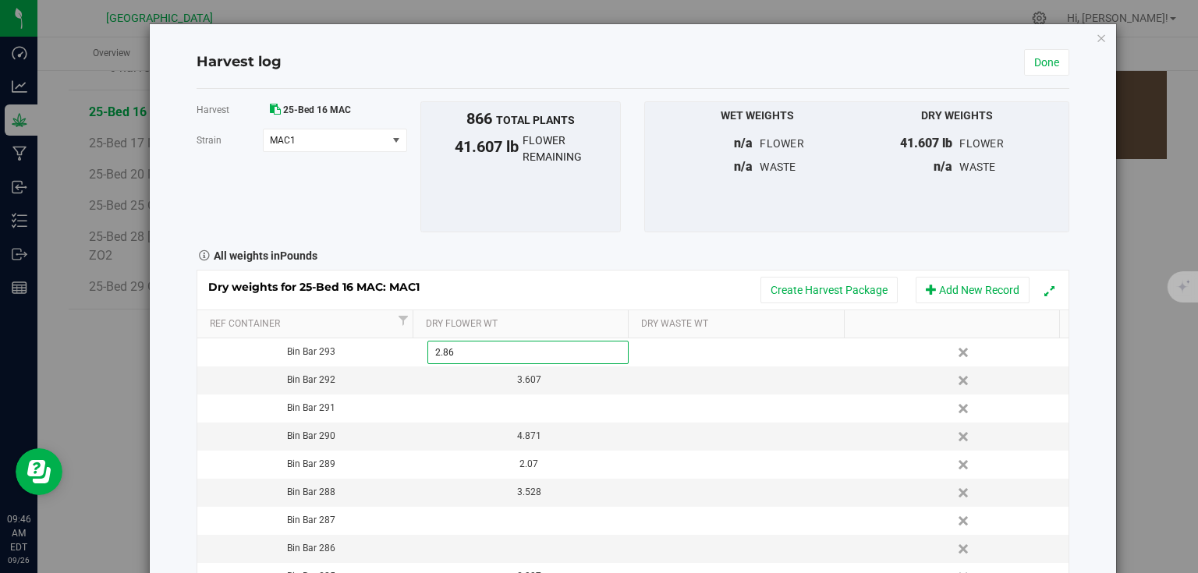
click at [186, 335] on div "Harvest log Done Harvest 25-Bed 16 MAC Strain MAC1 Select strain MAC1 To bulk u…" at bounding box center [633, 331] width 966 height 615
click at [1041, 61] on link "Done" at bounding box center [1046, 62] width 45 height 27
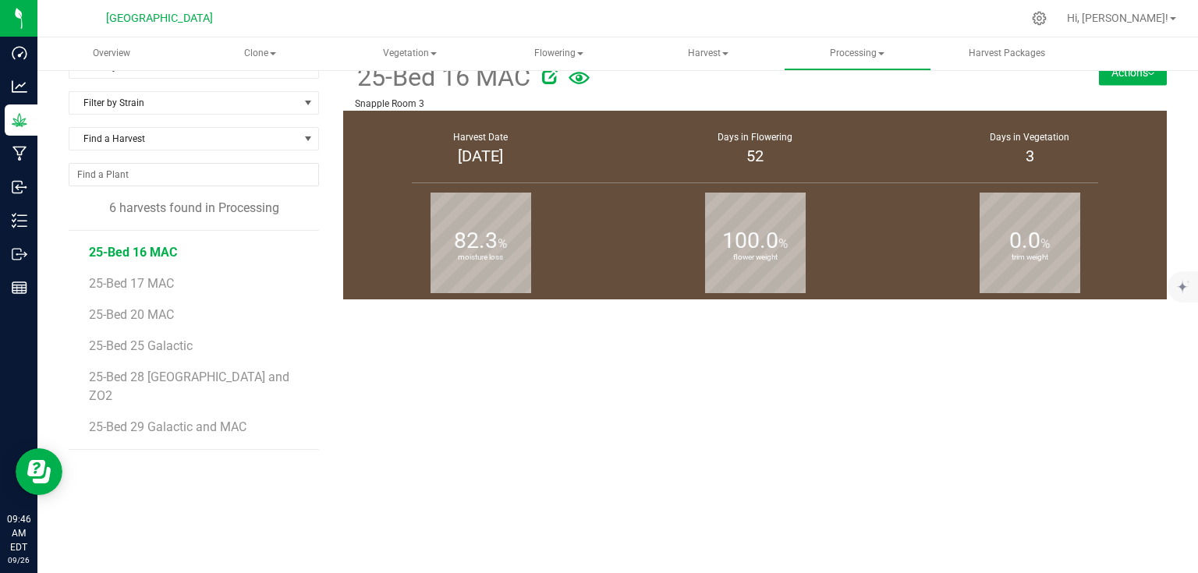
scroll to position [169, 0]
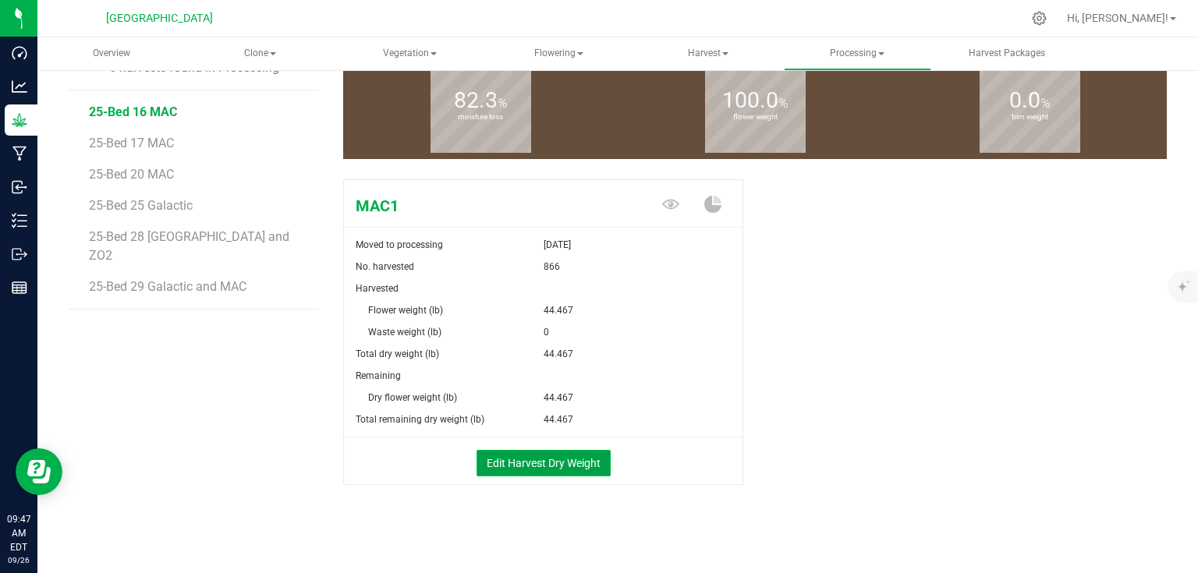
click at [524, 467] on button "Edit Harvest Dry Weight" at bounding box center [544, 463] width 134 height 27
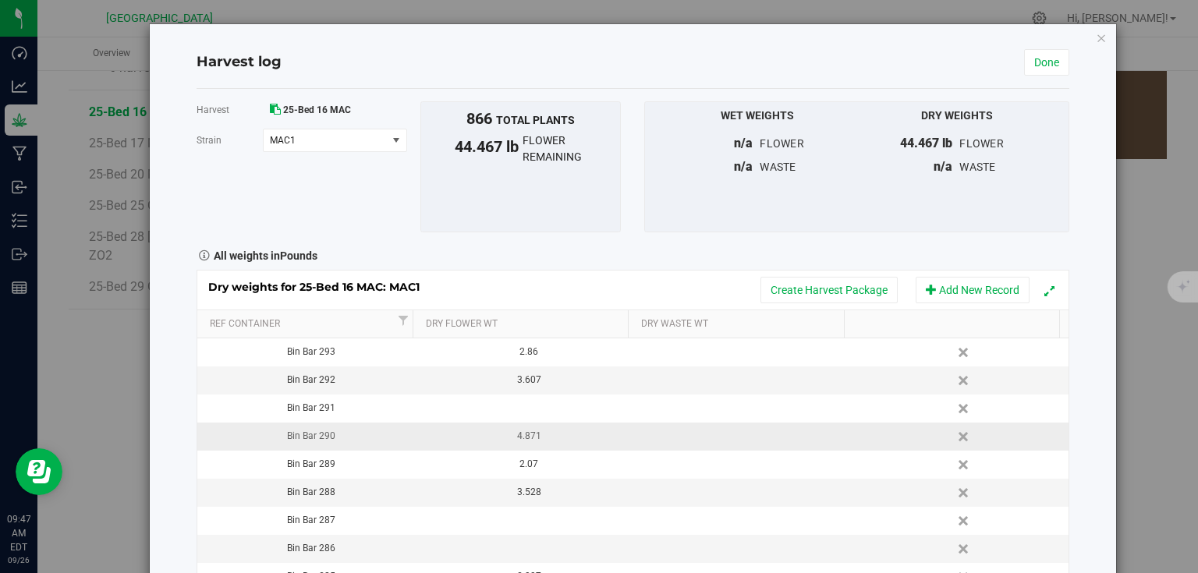
scroll to position [187, 0]
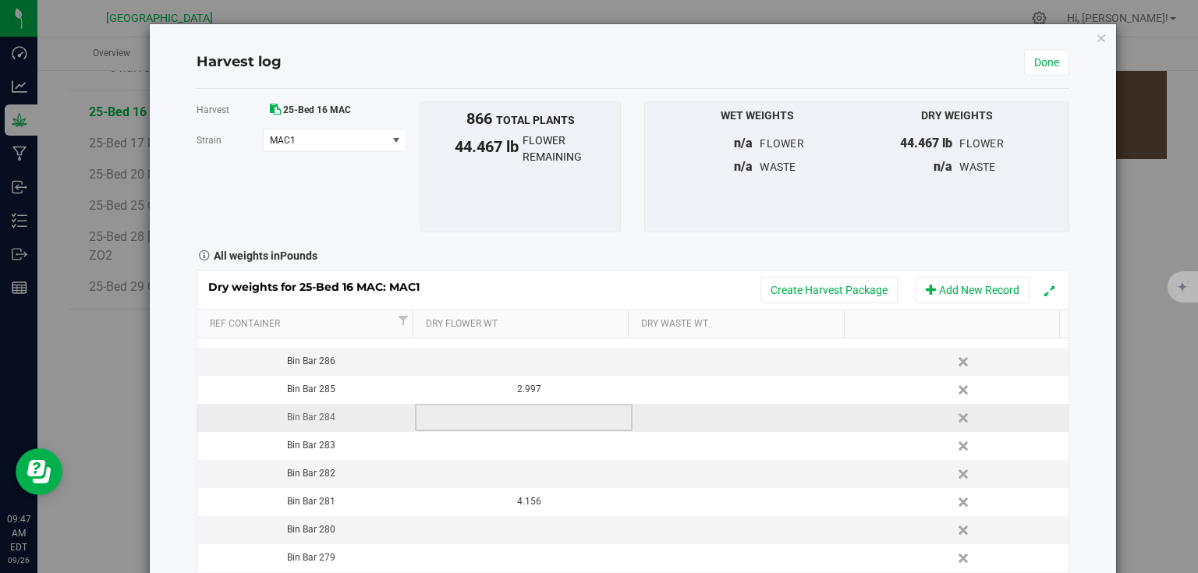
click at [539, 412] on td at bounding box center [524, 418] width 218 height 28
click at [532, 423] on td at bounding box center [524, 418] width 218 height 28
type input "2.981"
click at [147, 405] on div "Harvest log Done Harvest 25-Bed 16 MAC Strain MAC1 Select strain MAC1 To bulk u…" at bounding box center [605, 331] width 1024 height 617
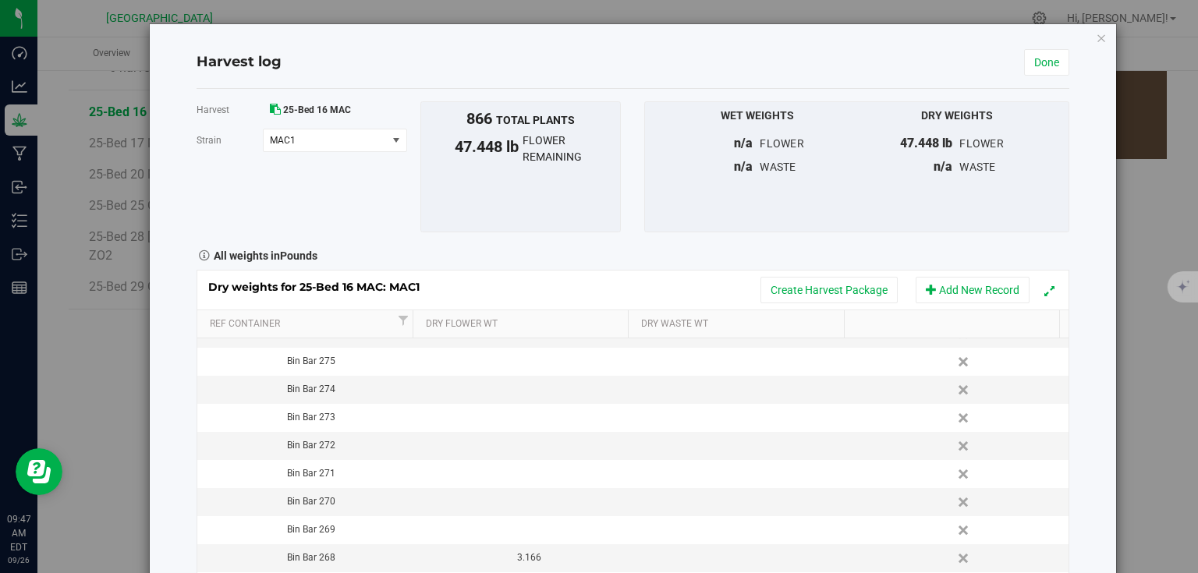
scroll to position [499, 0]
click at [491, 502] on td at bounding box center [524, 499] width 218 height 28
type input "3.947"
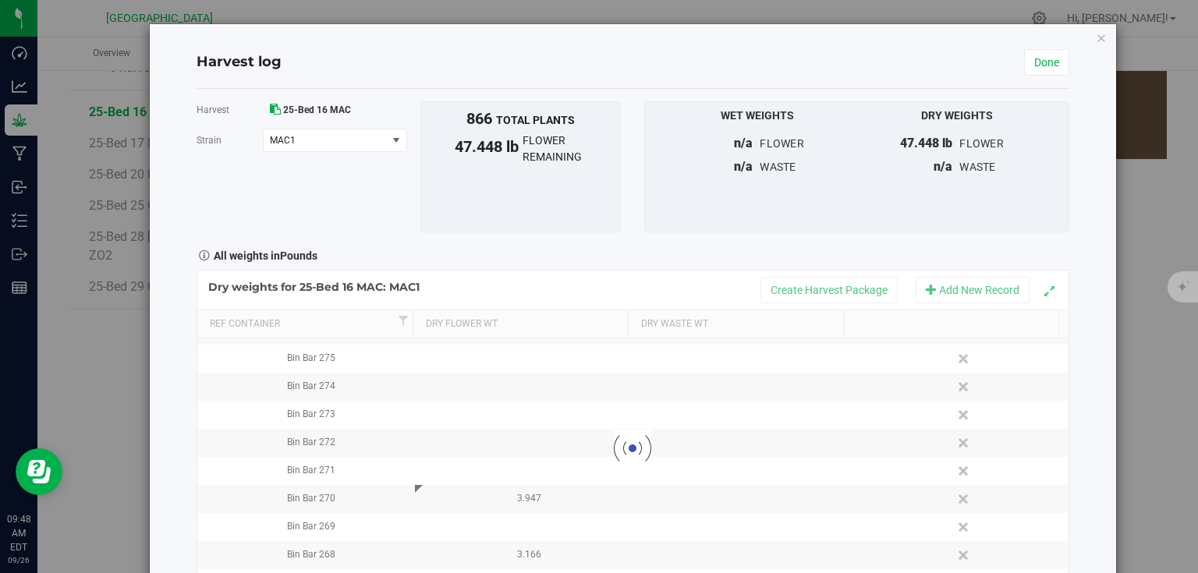
click at [171, 387] on div "Harvest log Done Harvest 25-Bed 16 MAC Strain MAC1 Select strain MAC1 To bulk u…" at bounding box center [633, 331] width 966 height 615
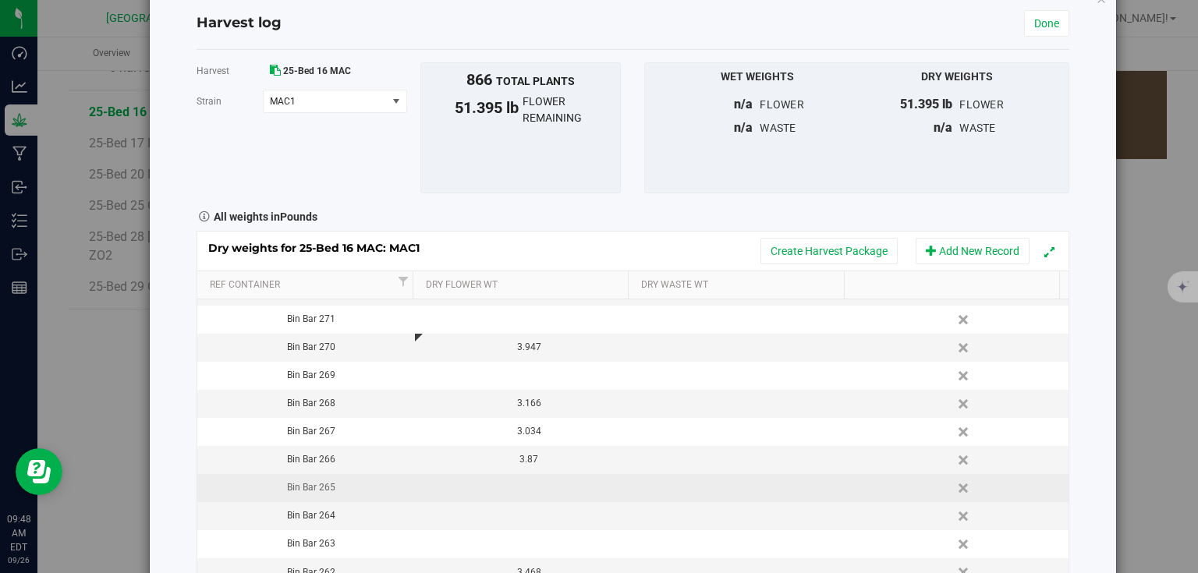
scroll to position [88, 0]
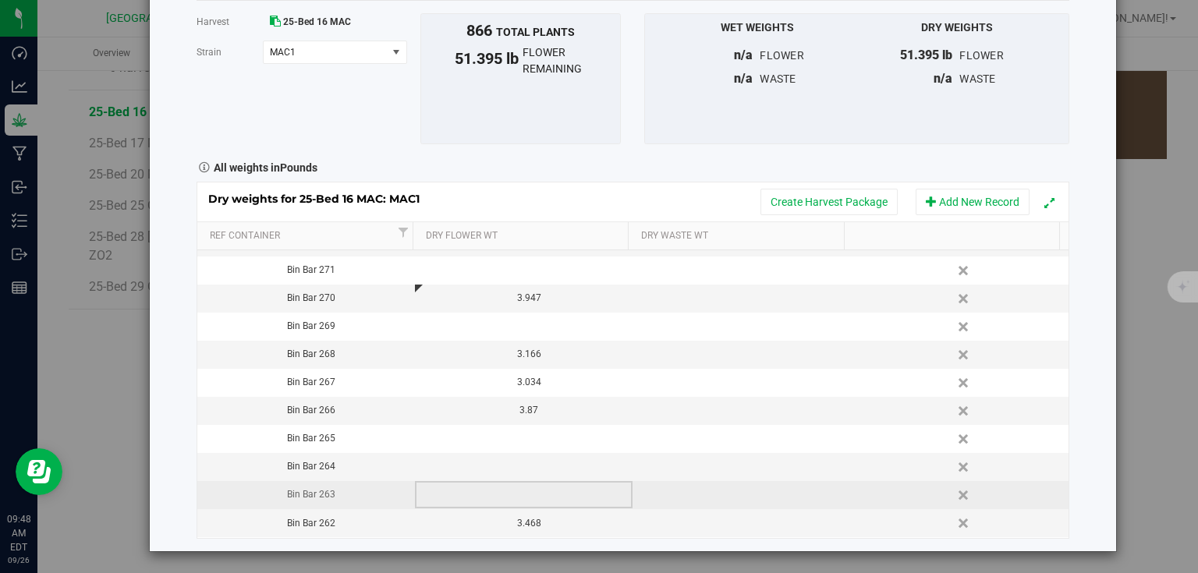
click at [527, 486] on td at bounding box center [524, 495] width 218 height 28
click at [504, 498] on span at bounding box center [527, 495] width 201 height 23
type input "2.437"
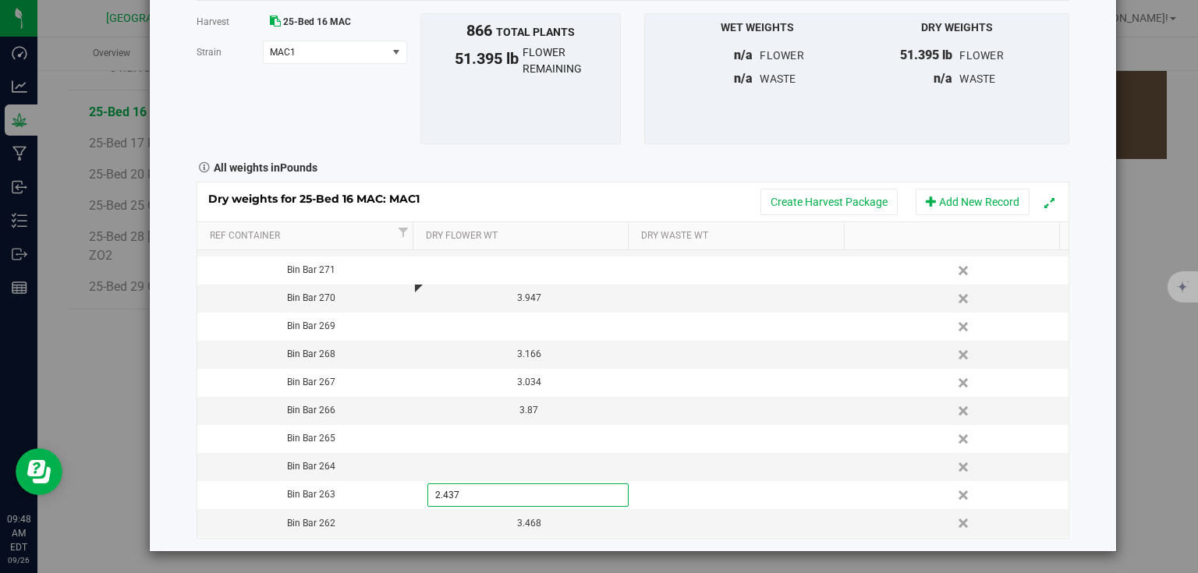
click at [172, 413] on div "Harvest log Done Harvest 25-Bed 16 MAC Strain MAC1 Select strain MAC1 To bulk u…" at bounding box center [633, 243] width 966 height 615
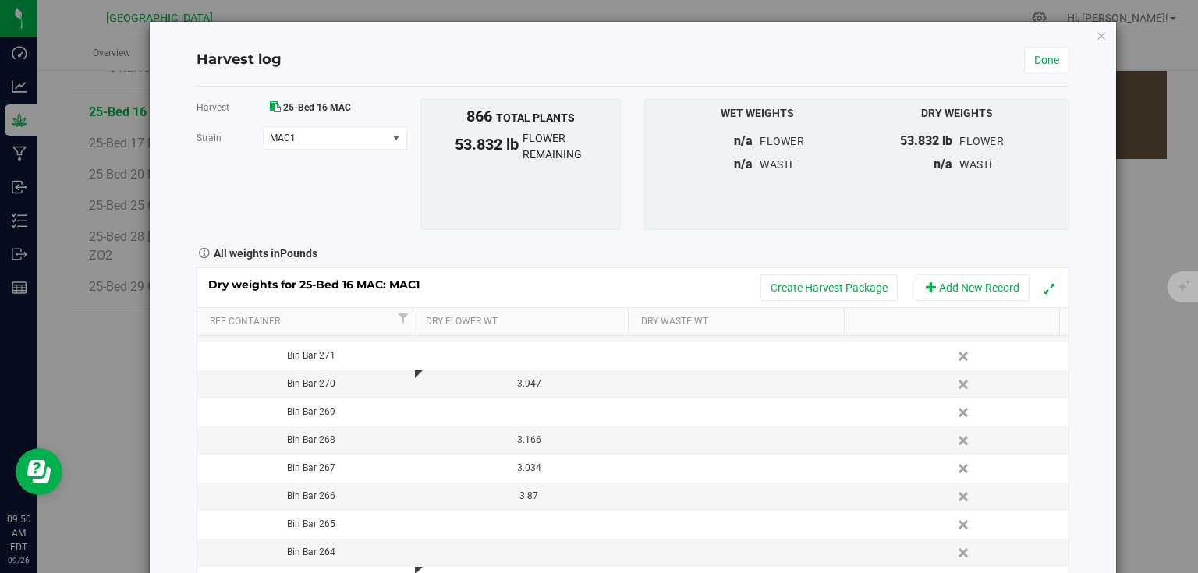
scroll to position [0, 0]
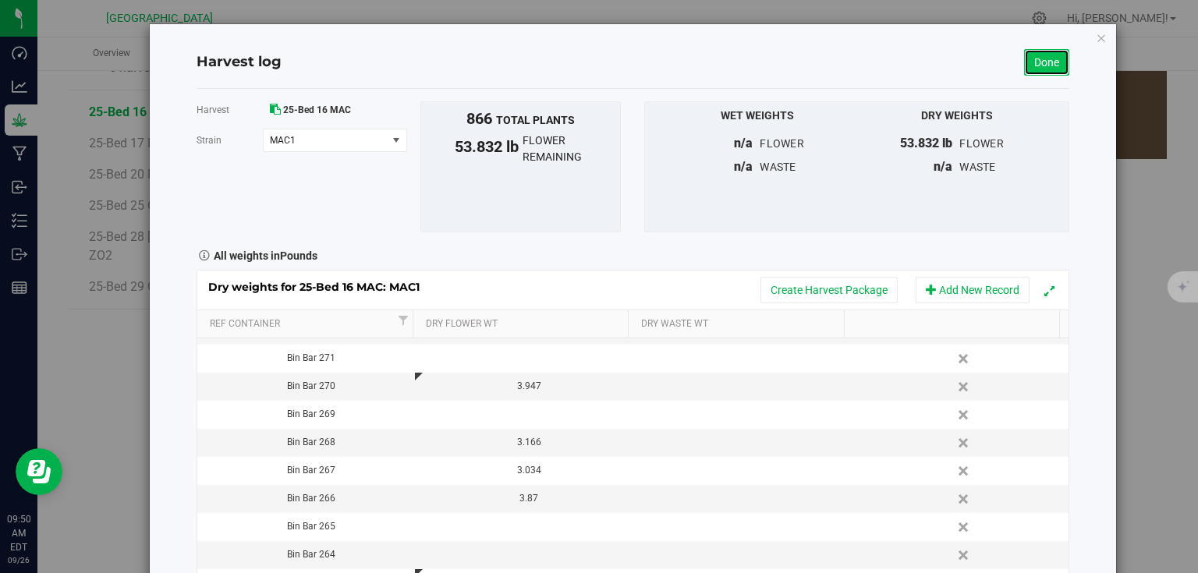
click at [1045, 58] on link "Done" at bounding box center [1046, 62] width 45 height 27
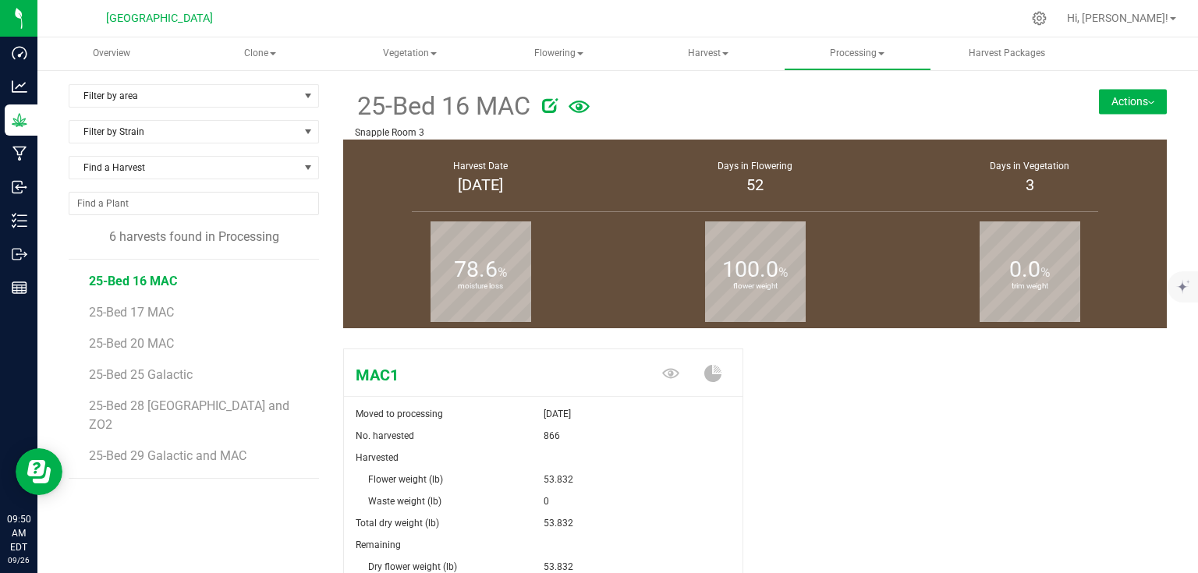
click at [1114, 101] on button "Actions" at bounding box center [1133, 101] width 68 height 25
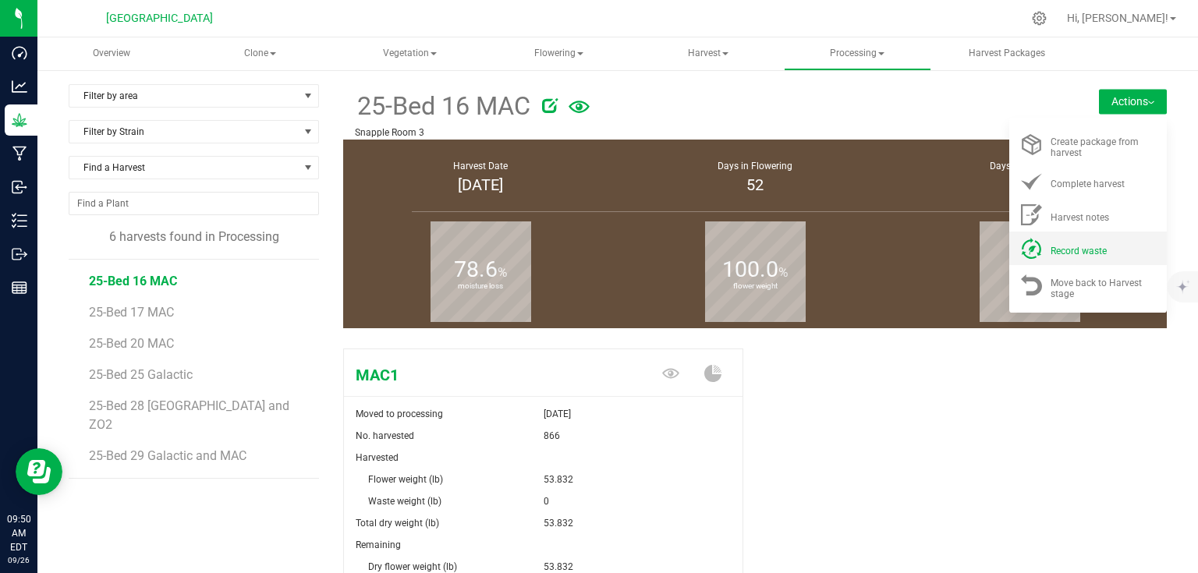
click at [1081, 250] on span "Record waste" at bounding box center [1079, 251] width 56 height 11
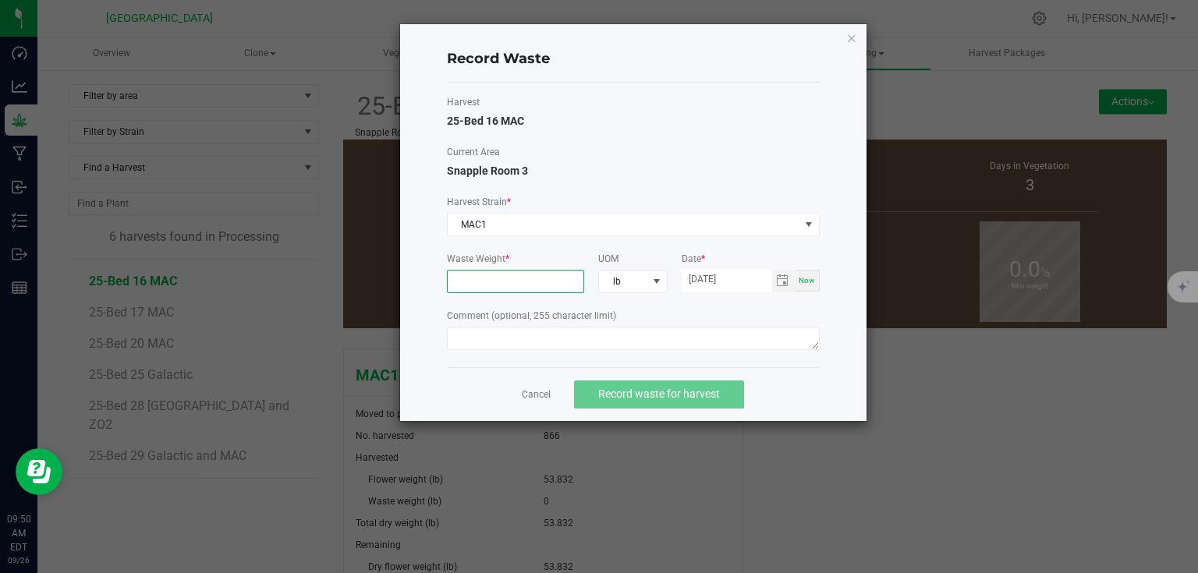
click at [518, 283] on input at bounding box center [516, 282] width 137 height 22
type input "14.1470 lb"
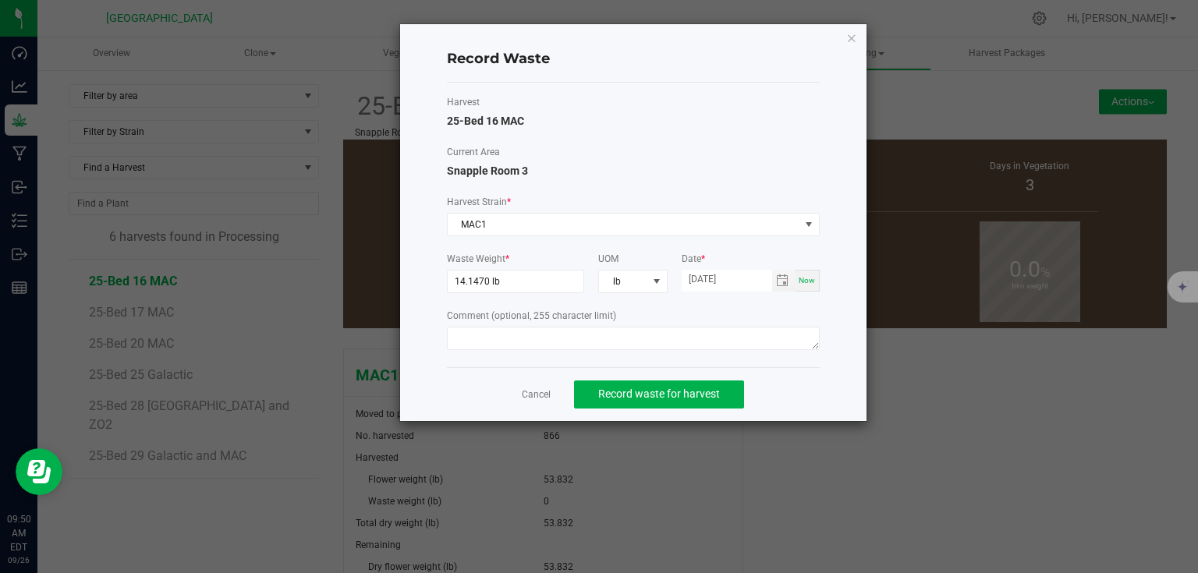
click at [730, 306] on form "Waste Weight * 14.1470 lb UOM lb Date * 09/26/2025 Now Comment (optional, 255 c…" at bounding box center [633, 303] width 373 height 103
click at [700, 403] on button "Record waste for harvest" at bounding box center [659, 395] width 170 height 28
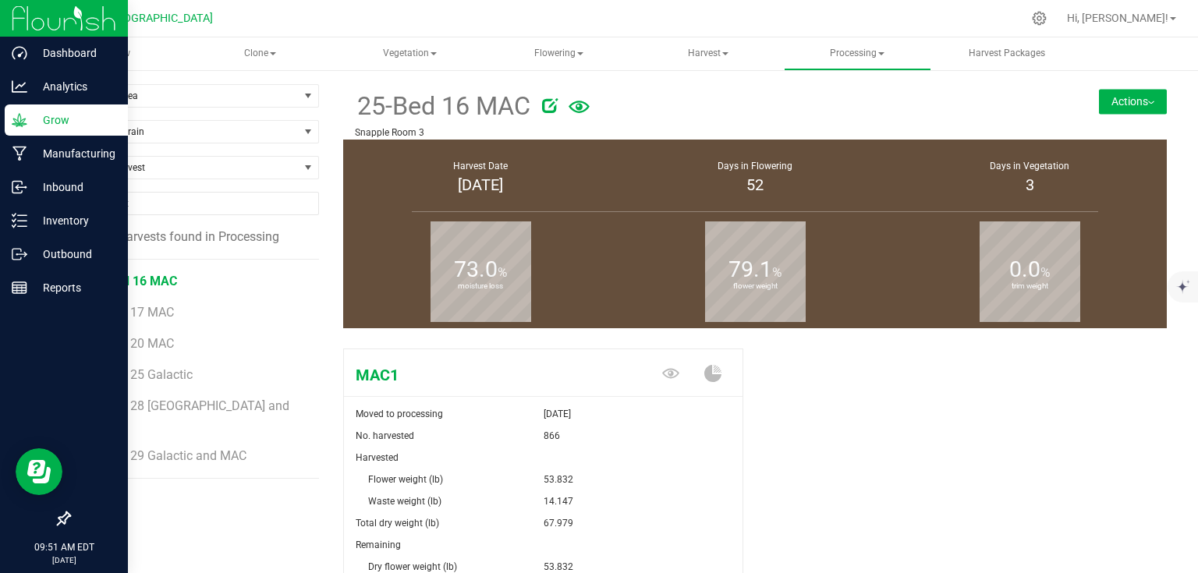
click at [26, 16] on img at bounding box center [64, 18] width 105 height 37
